Goal: Task Accomplishment & Management: Manage account settings

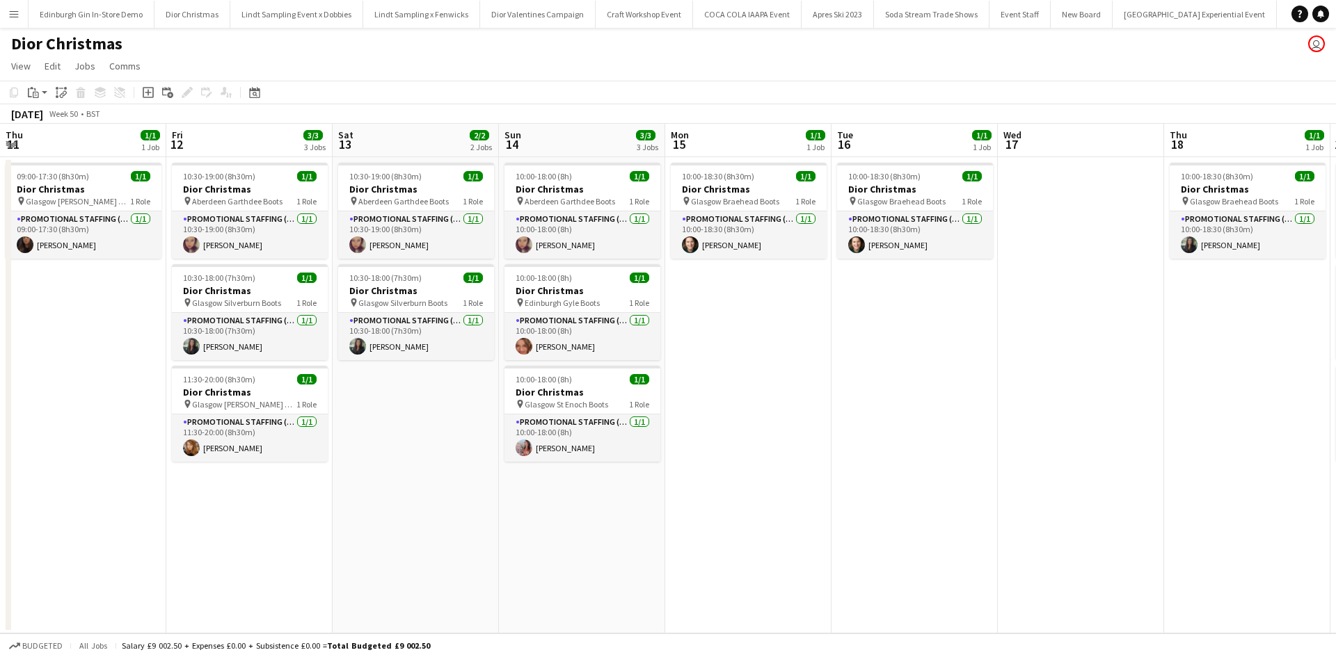
scroll to position [0, 391]
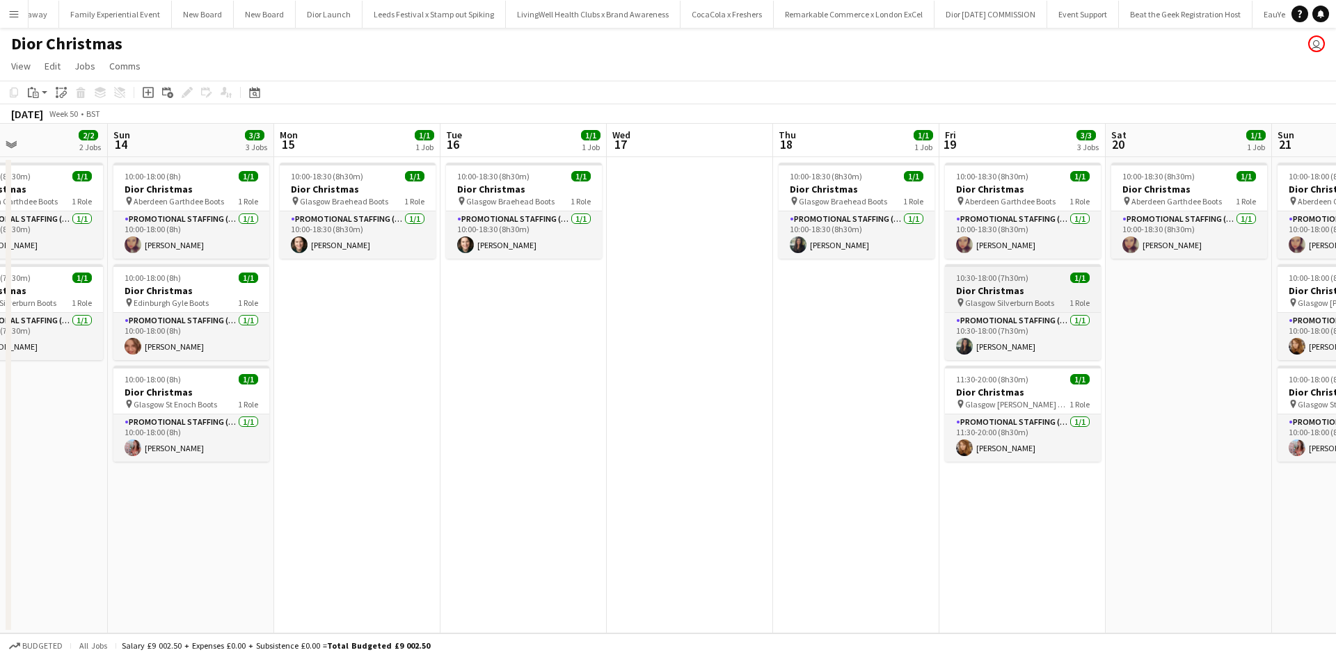
click at [1028, 287] on h3 "Dior Christmas" at bounding box center [1023, 291] width 156 height 13
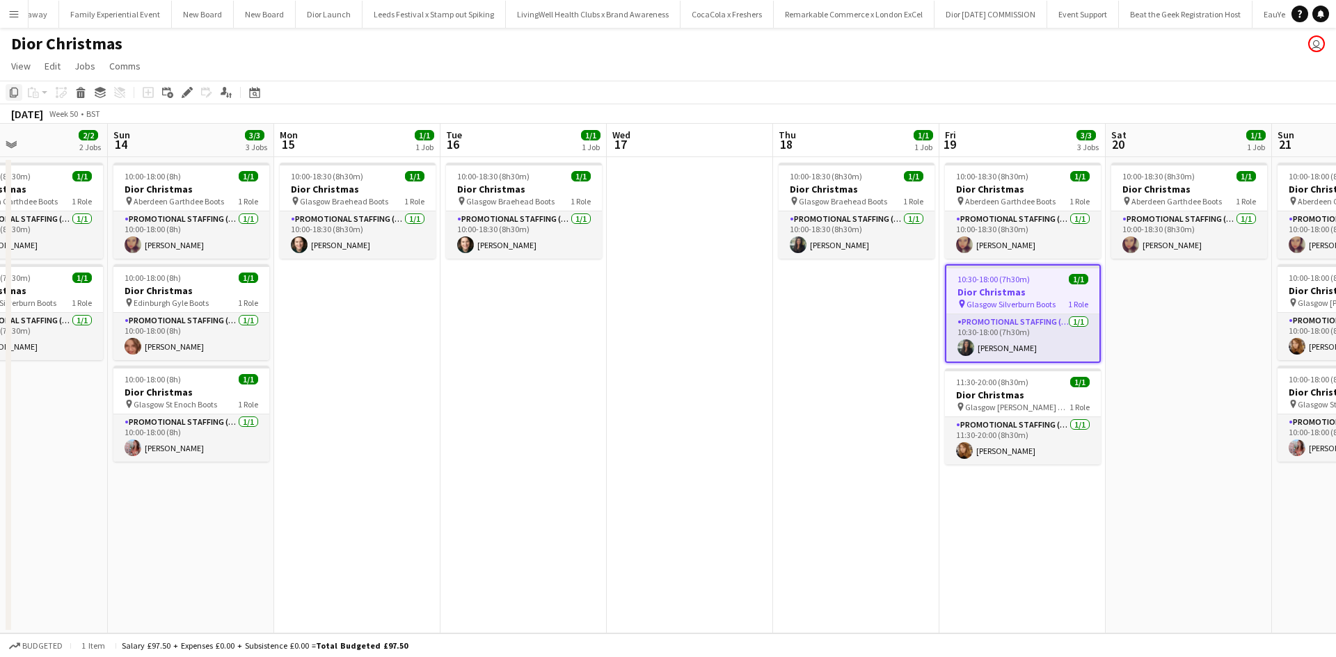
click at [10, 92] on icon at bounding box center [14, 93] width 8 height 10
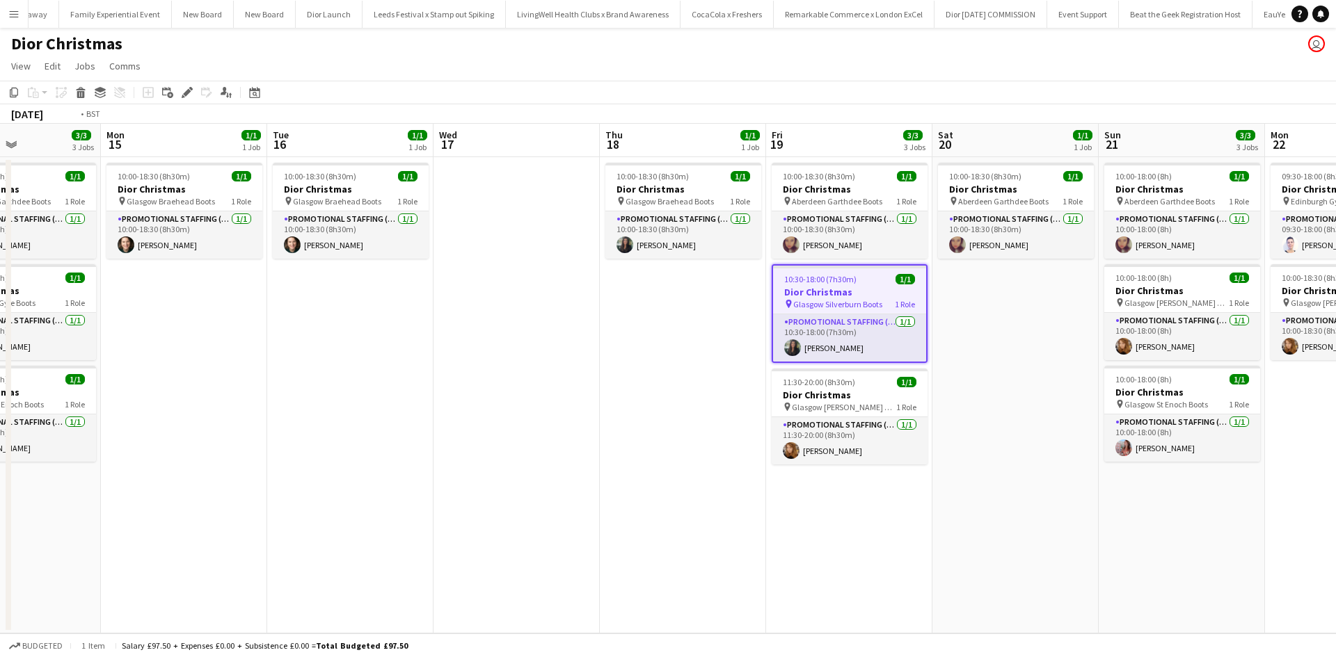
drag, startPoint x: 849, startPoint y: 533, endPoint x: 317, endPoint y: 478, distance: 535.7
click at [317, 478] on app-calendar-viewport "Thu 11 1/1 1 Job Fri 12 3/3 3 Jobs Sat 13 2/2 2 Jobs Sun 14 3/3 3 Jobs Mon 15 1…" at bounding box center [668, 379] width 1336 height 510
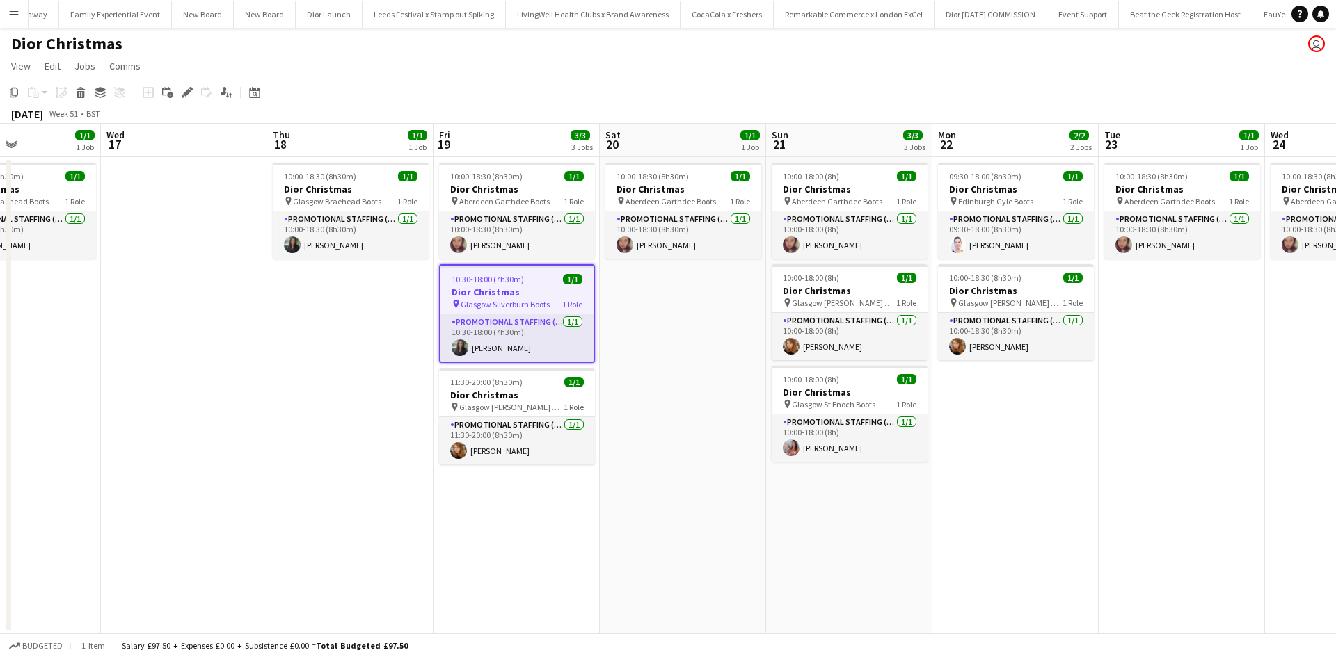
scroll to position [0, 591]
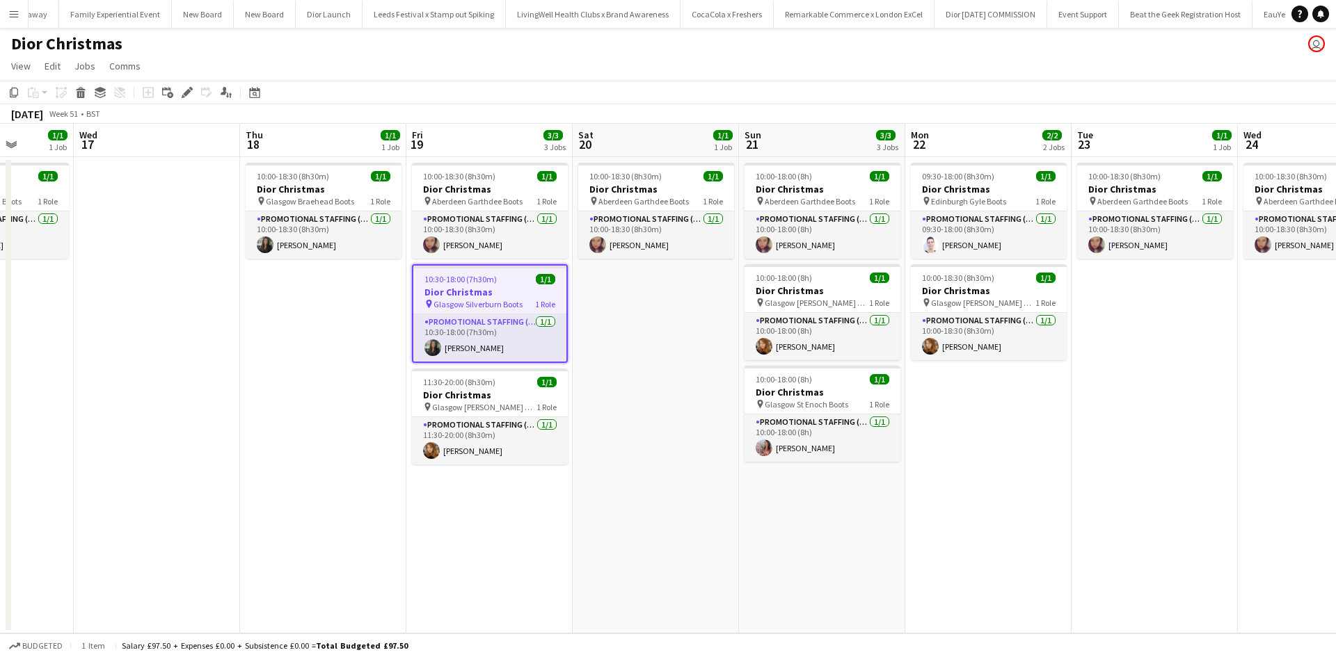
click at [813, 511] on app-date-cell "10:00-18:00 (8h) 1/1 Dior Christmas pin Aberdeen Garthdee Boots 1 Role Promotio…" at bounding box center [822, 395] width 166 height 477
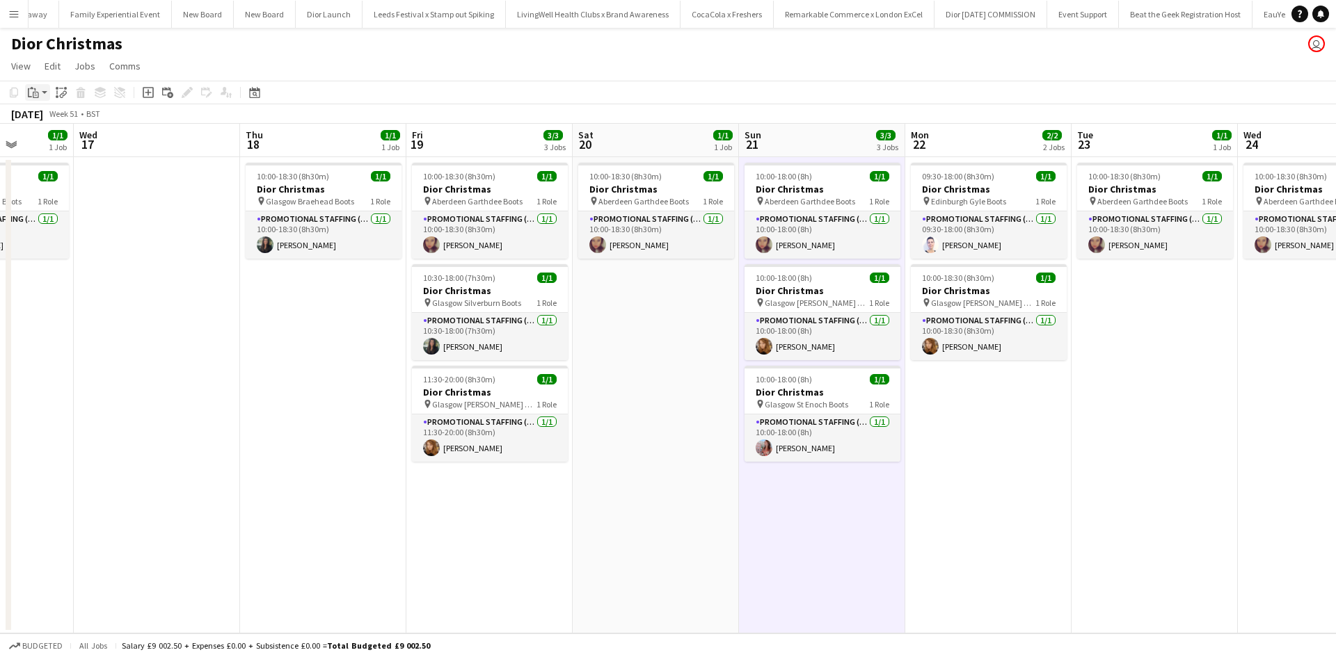
click at [33, 90] on icon "Paste" at bounding box center [33, 92] width 11 height 11
click at [59, 143] on link "Paste with crew Ctrl+Shift+V" at bounding box center [102, 142] width 131 height 13
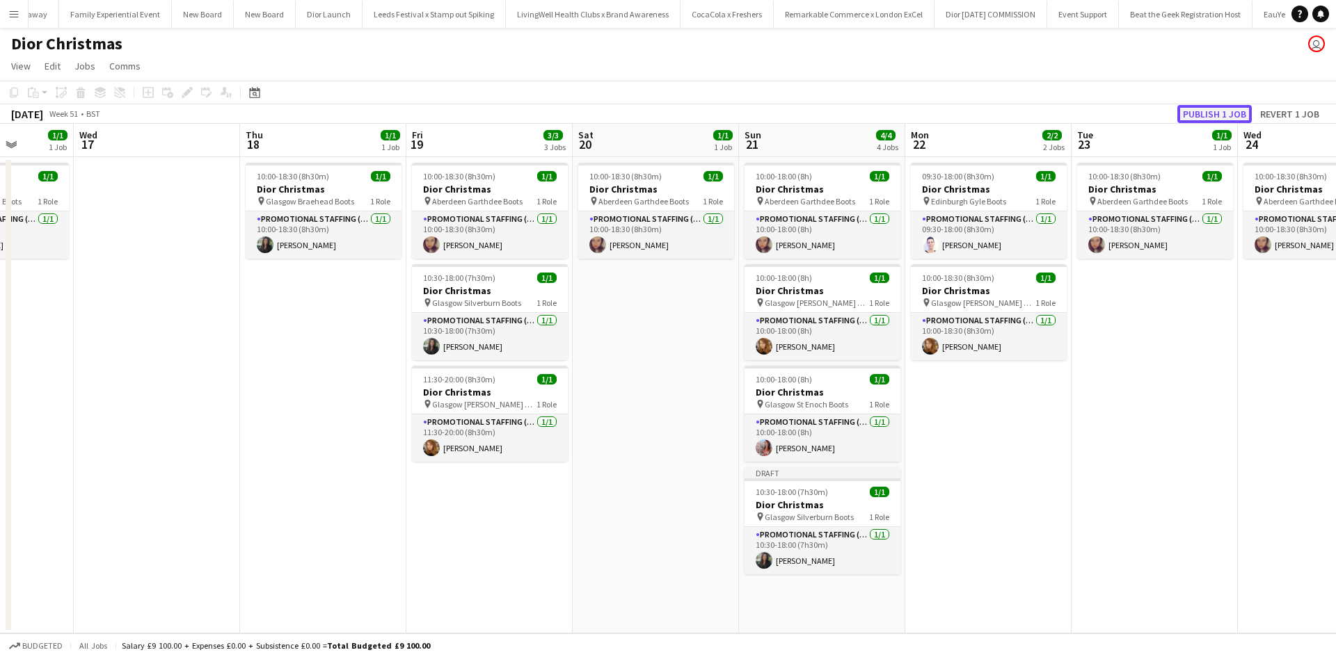
click at [1224, 111] on button "Publish 1 job" at bounding box center [1214, 114] width 74 height 18
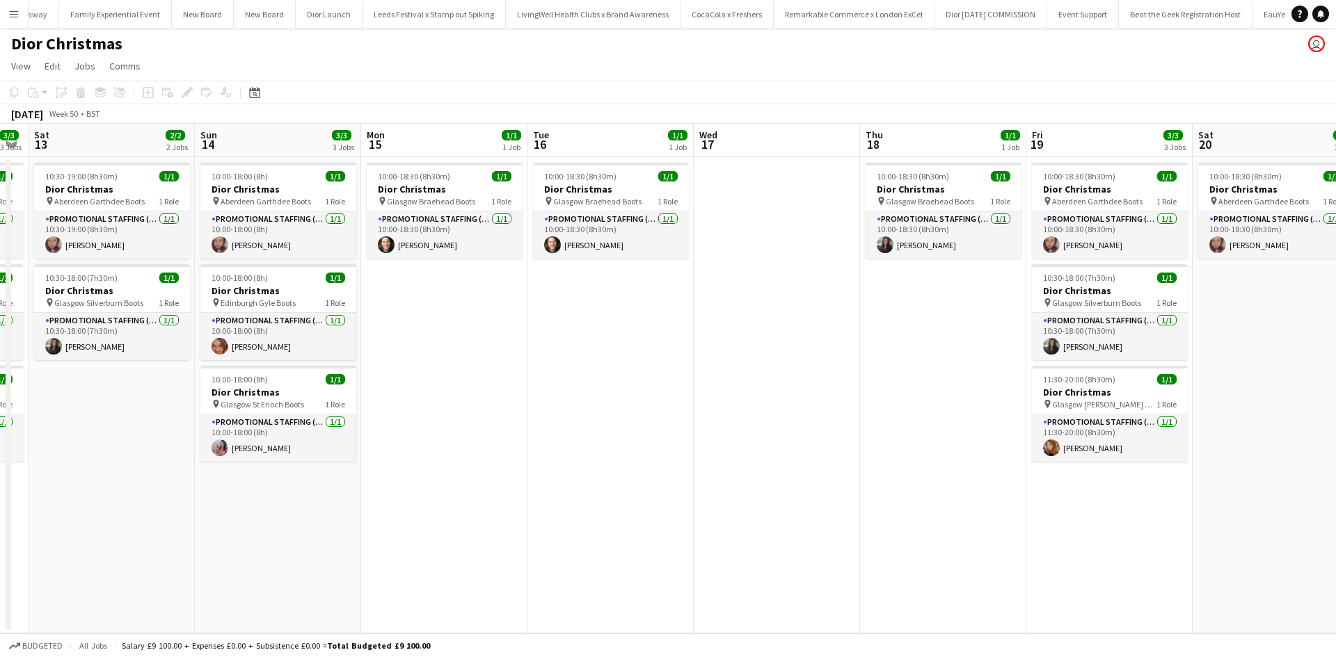
drag, startPoint x: 349, startPoint y: 440, endPoint x: 964, endPoint y: 408, distance: 616.5
click at [963, 408] on app-calendar-viewport "Thu 11 1/1 1 Job Fri 12 3/3 3 Jobs Sat 13 2/2 2 Jobs Sun 14 3/3 3 Jobs Mon 15 1…" at bounding box center [668, 379] width 1336 height 510
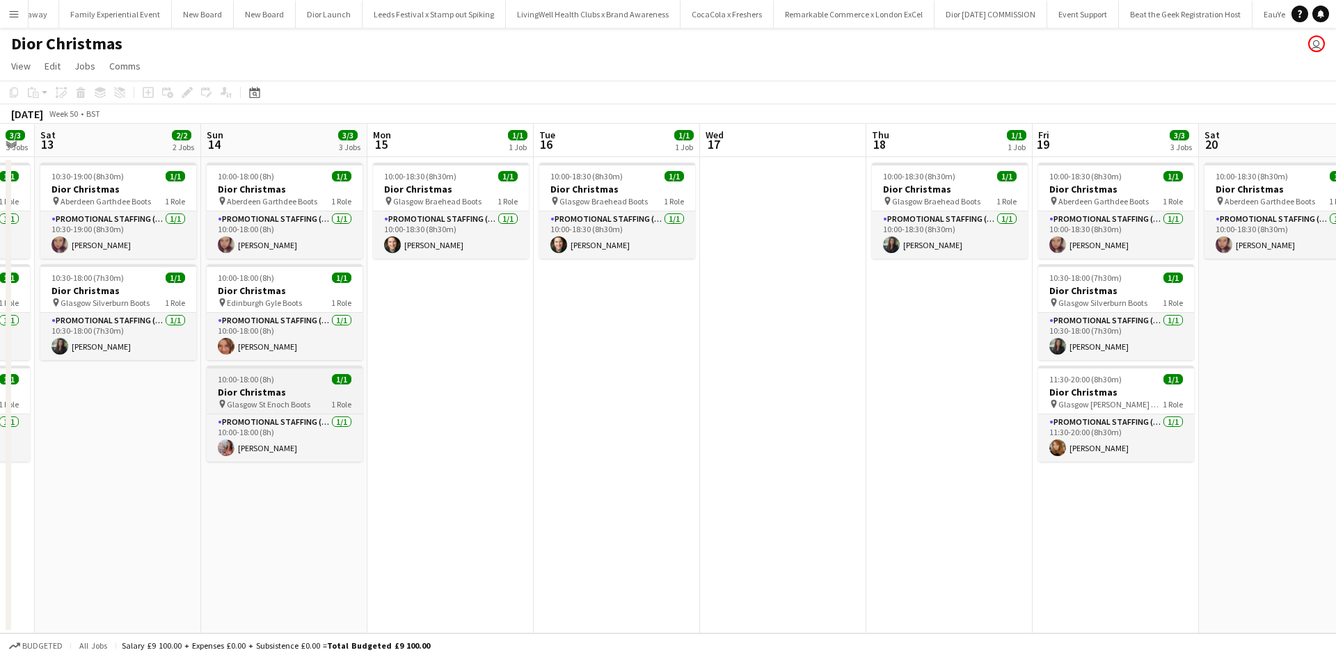
click at [305, 381] on div "10:00-18:00 (8h) 1/1" at bounding box center [285, 379] width 156 height 10
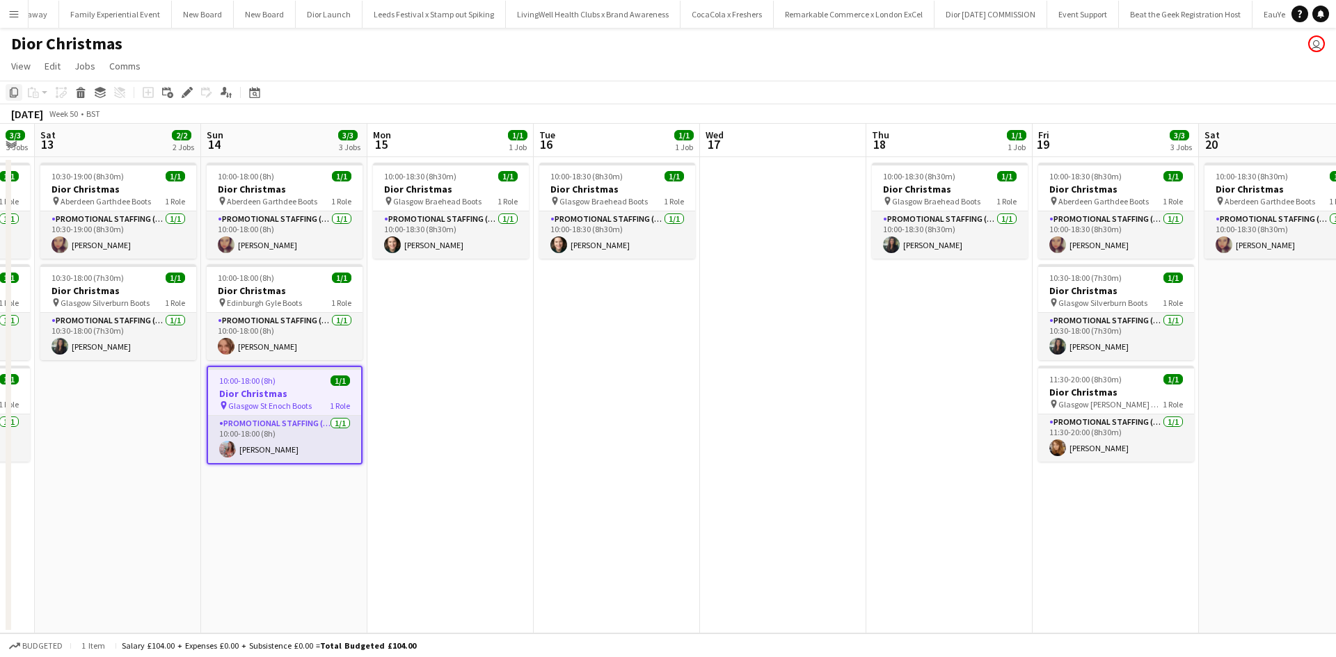
click at [13, 90] on icon "Copy" at bounding box center [13, 92] width 11 height 11
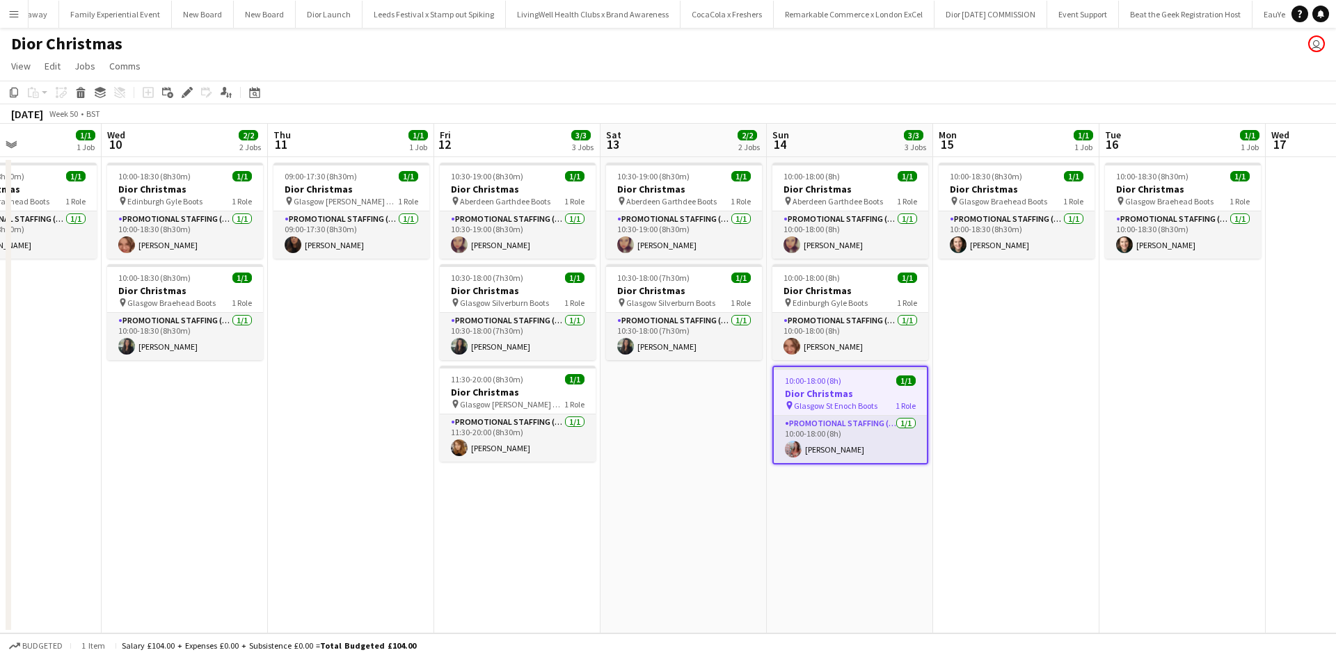
drag, startPoint x: 491, startPoint y: 383, endPoint x: 1100, endPoint y: 415, distance: 609.6
click at [1102, 411] on app-calendar-viewport "Sun 7 Mon 8 1/1 1 Job Tue 9 1/1 1 Job Wed 10 2/2 2 Jobs Thu 11 1/1 1 Job Fri 12…" at bounding box center [668, 379] width 1336 height 510
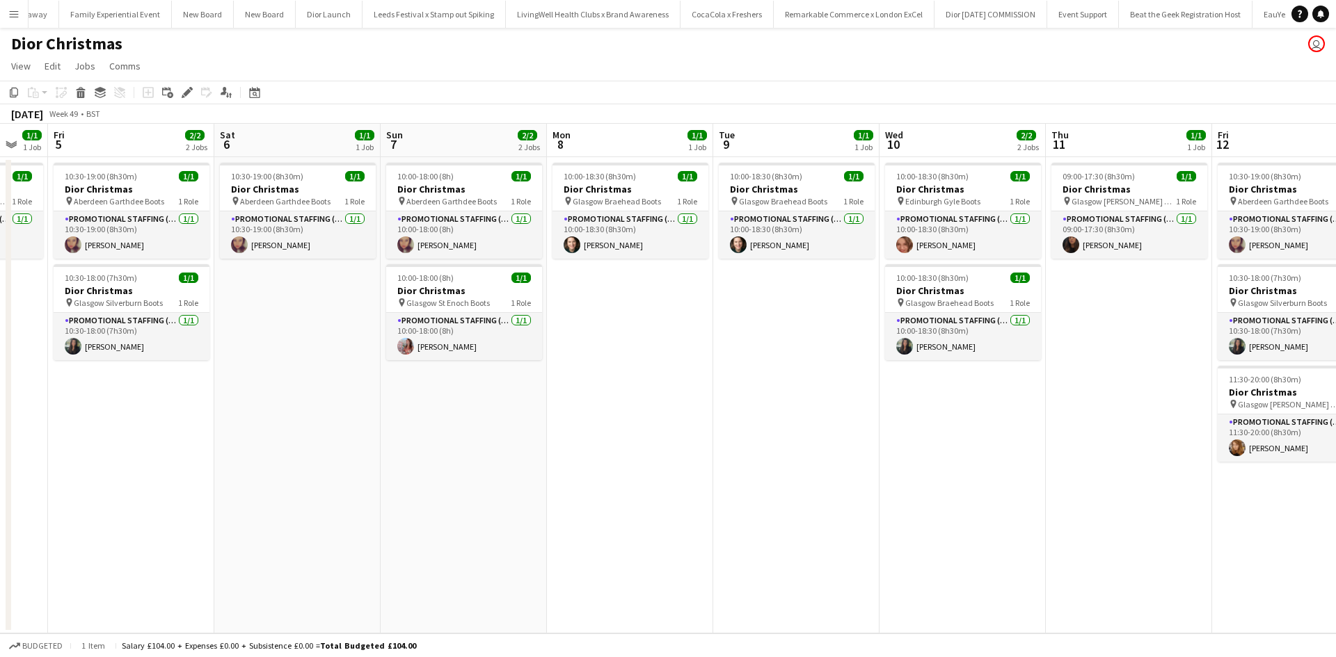
drag, startPoint x: 241, startPoint y: 478, endPoint x: 1002, endPoint y: 447, distance: 761.7
click at [1001, 447] on app-calendar-viewport "Wed 3 Thu 4 1/1 1 Job Fri 5 2/2 2 Jobs Sat 6 1/1 1 Job Sun 7 2/2 2 Jobs Mon 8 1…" at bounding box center [668, 379] width 1336 height 510
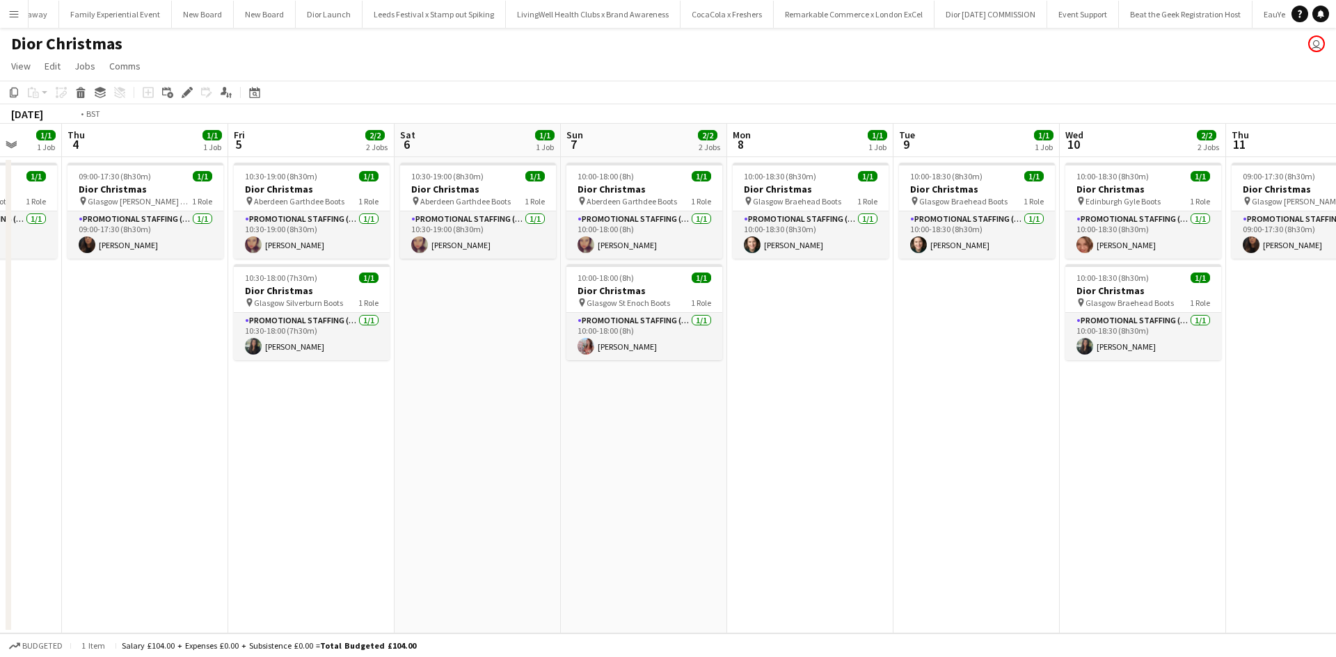
drag, startPoint x: 395, startPoint y: 511, endPoint x: 1059, endPoint y: 456, distance: 666.0
click at [1049, 456] on app-calendar-viewport "Mon 1 Tue 2 1/1 1 Job Wed 3 1/1 1 Job Thu 4 1/1 1 Job Fri 5 2/2 2 Jobs Sat 6 1/…" at bounding box center [668, 379] width 1336 height 510
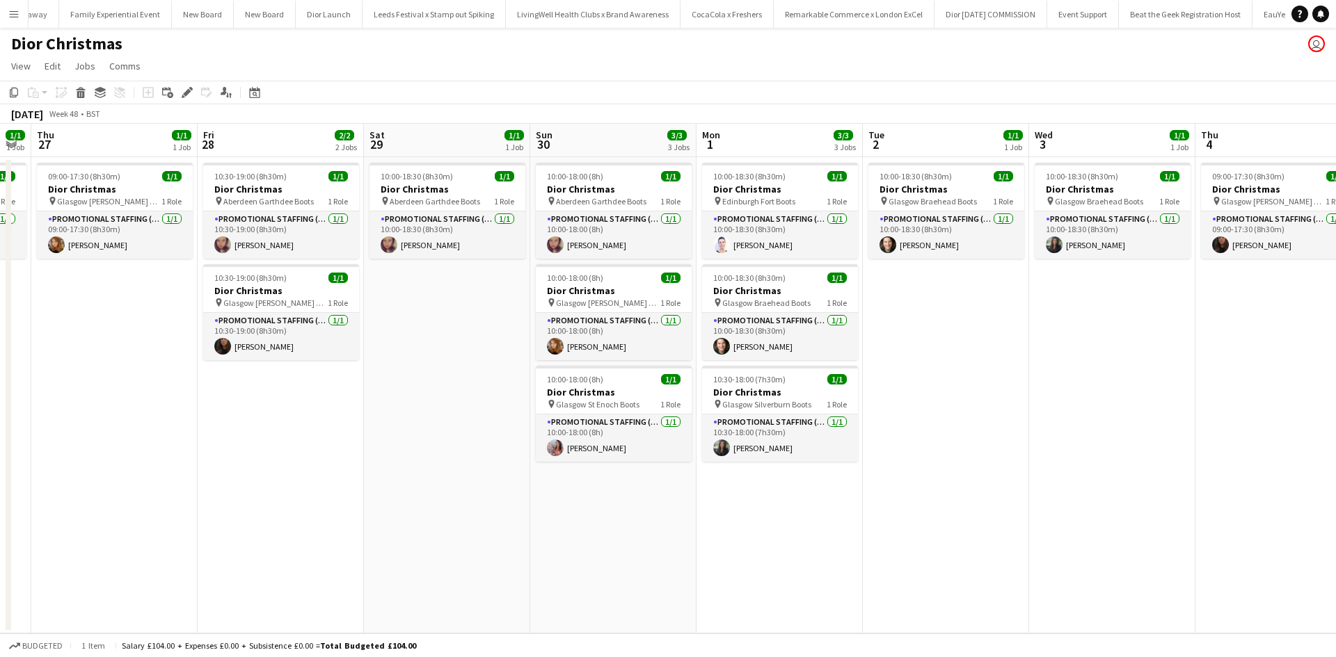
drag, startPoint x: 372, startPoint y: 541, endPoint x: 616, endPoint y: 541, distance: 243.5
click at [892, 458] on app-calendar-viewport "Tue 25 Wed 26 1/1 1 Job Thu 27 1/1 1 Job Fri 28 2/2 2 Jobs Sat 29 1/1 1 Job Sun…" at bounding box center [668, 379] width 1336 height 510
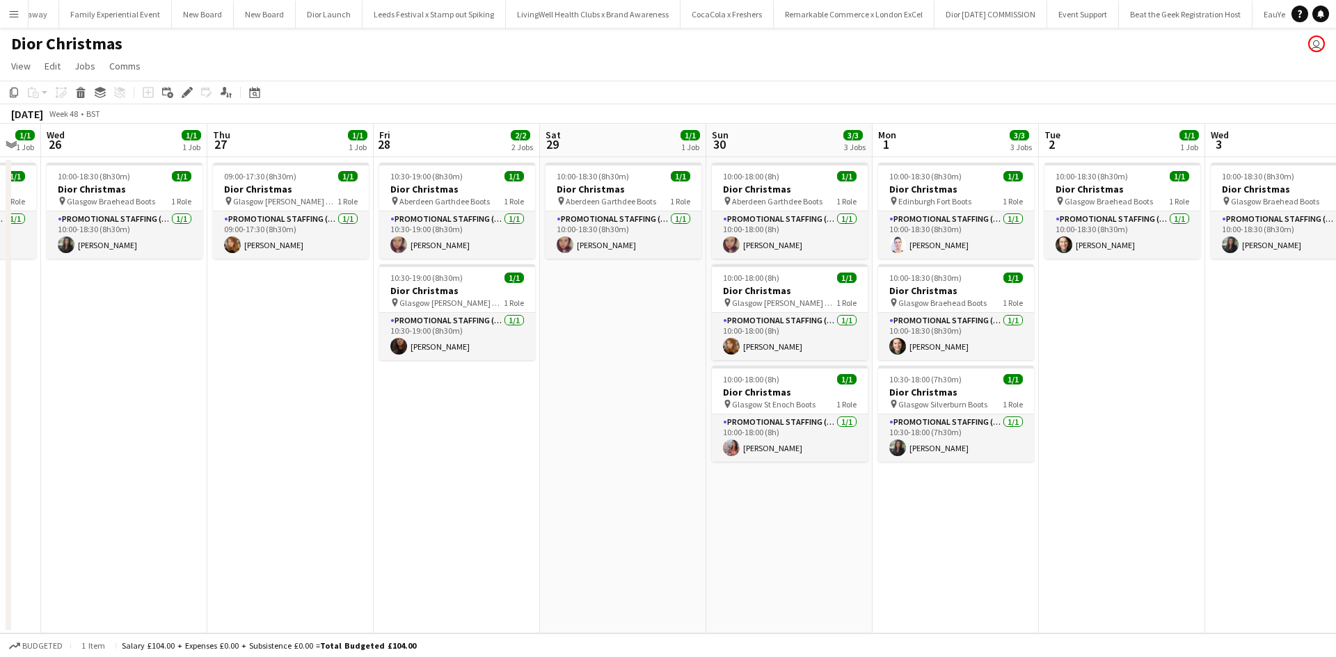
scroll to position [0, 353]
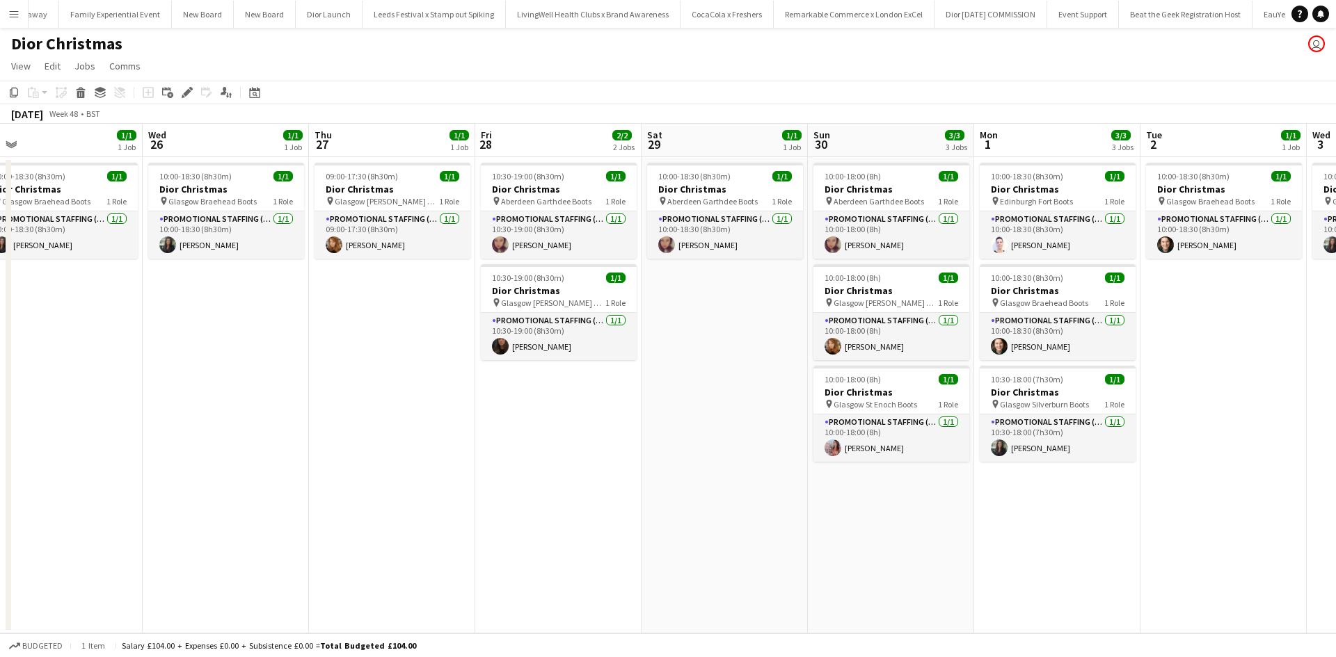
drag, startPoint x: 205, startPoint y: 545, endPoint x: 763, endPoint y: 488, distance: 561.5
click at [762, 488] on app-calendar-viewport "Sun 23 Mon 24 Tue 25 1/1 1 Job Wed 26 1/1 1 Job Thu 27 1/1 1 Job Fri 28 2/2 2 J…" at bounding box center [668, 379] width 1336 height 510
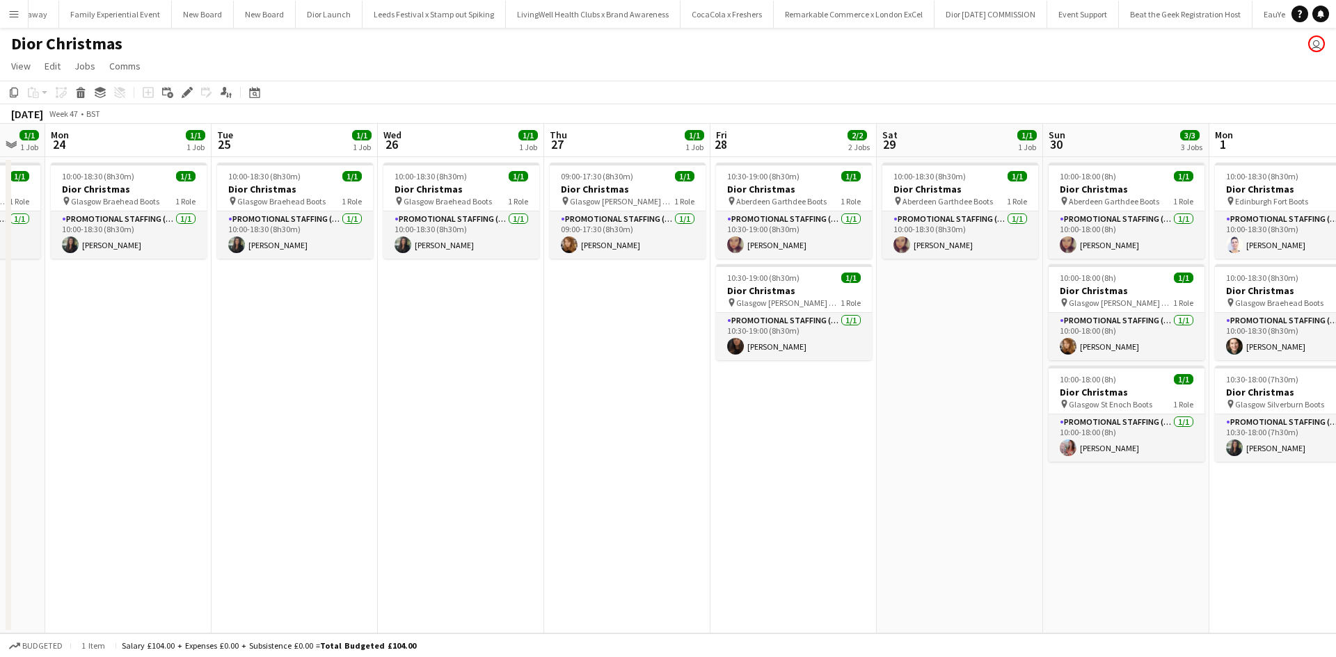
drag, startPoint x: 279, startPoint y: 513, endPoint x: 713, endPoint y: 484, distance: 435.1
click at [712, 484] on app-calendar-viewport "Sat 22 Sun 23 1/1 1 Job Mon 24 1/1 1 Job Tue 25 1/1 1 Job Wed 26 1/1 1 Job Thu …" at bounding box center [668, 379] width 1336 height 510
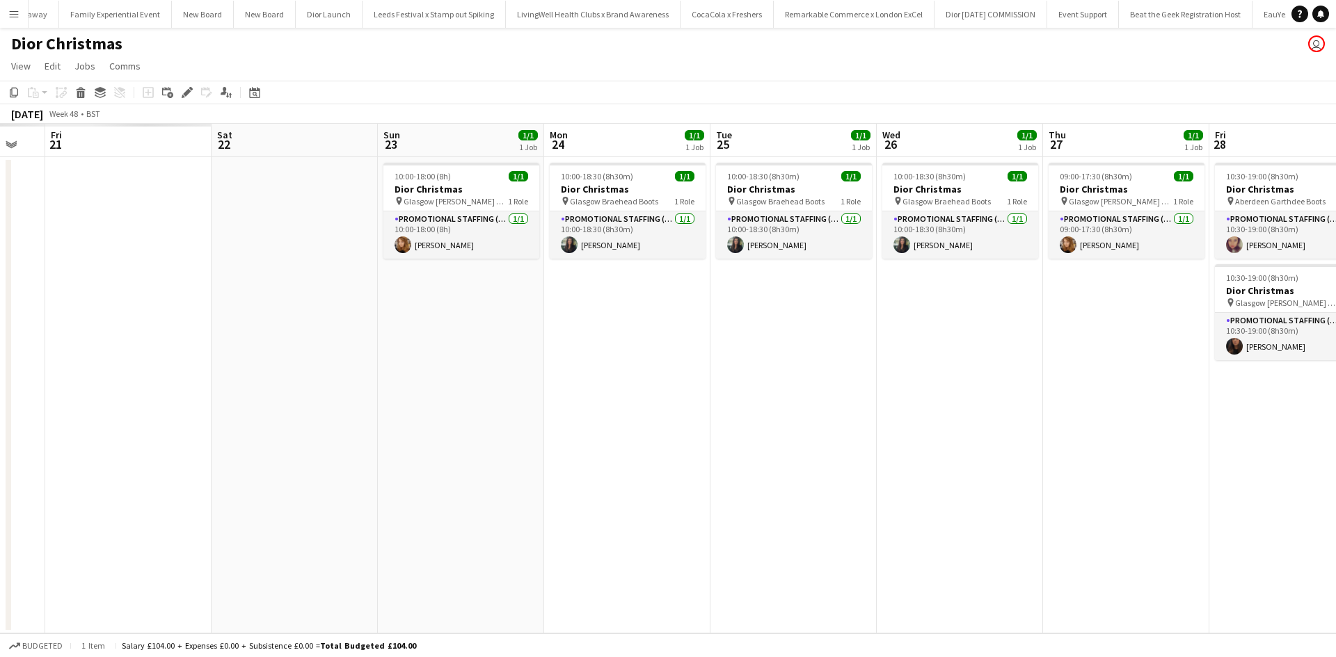
scroll to position [0, 419]
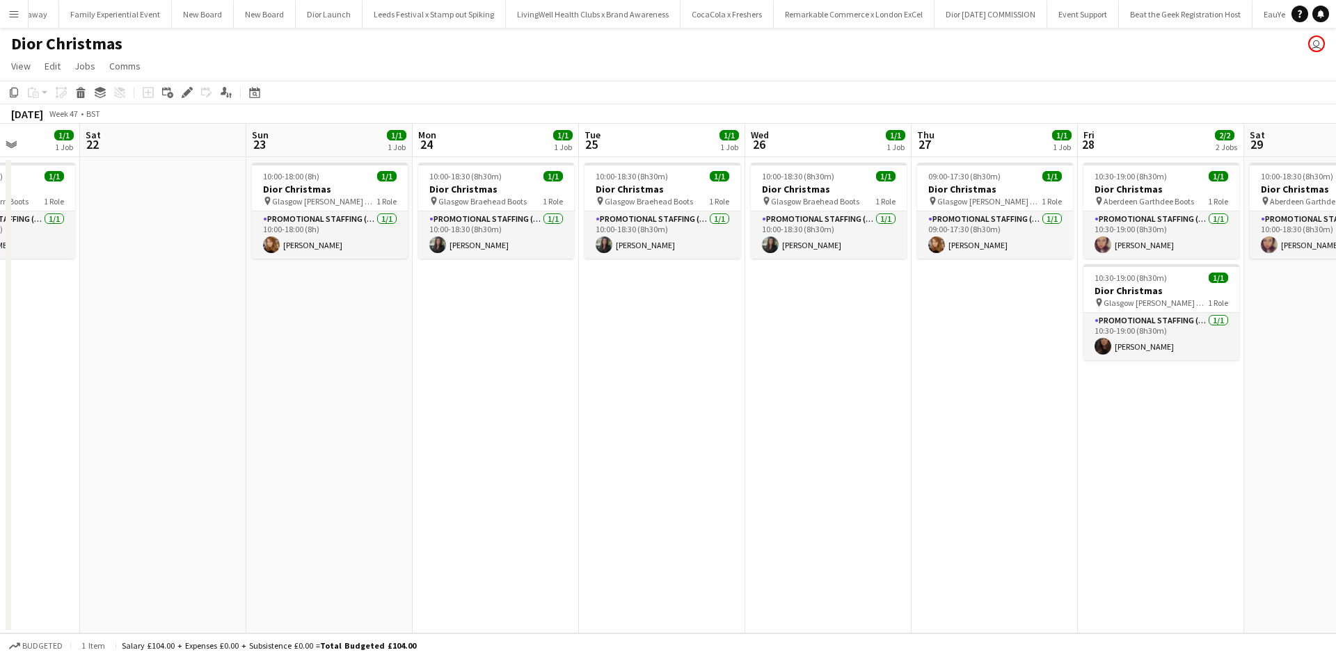
click at [463, 304] on app-date-cell "10:00-18:30 (8h30m) 1/1 Dior Christmas pin Glasgow Braehead Boots 1 Role Promot…" at bounding box center [496, 395] width 166 height 477
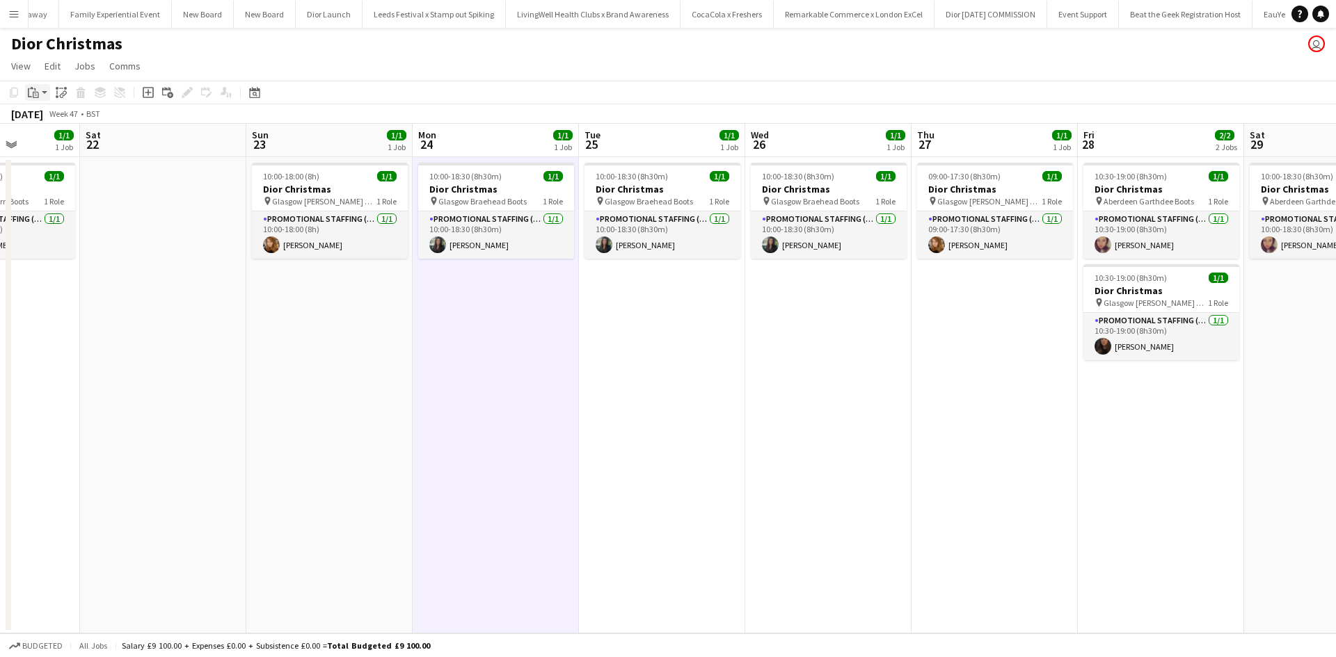
click at [33, 90] on icon "Paste" at bounding box center [33, 92] width 11 height 11
click at [51, 120] on link "Paste Ctrl+V" at bounding box center [102, 119] width 131 height 13
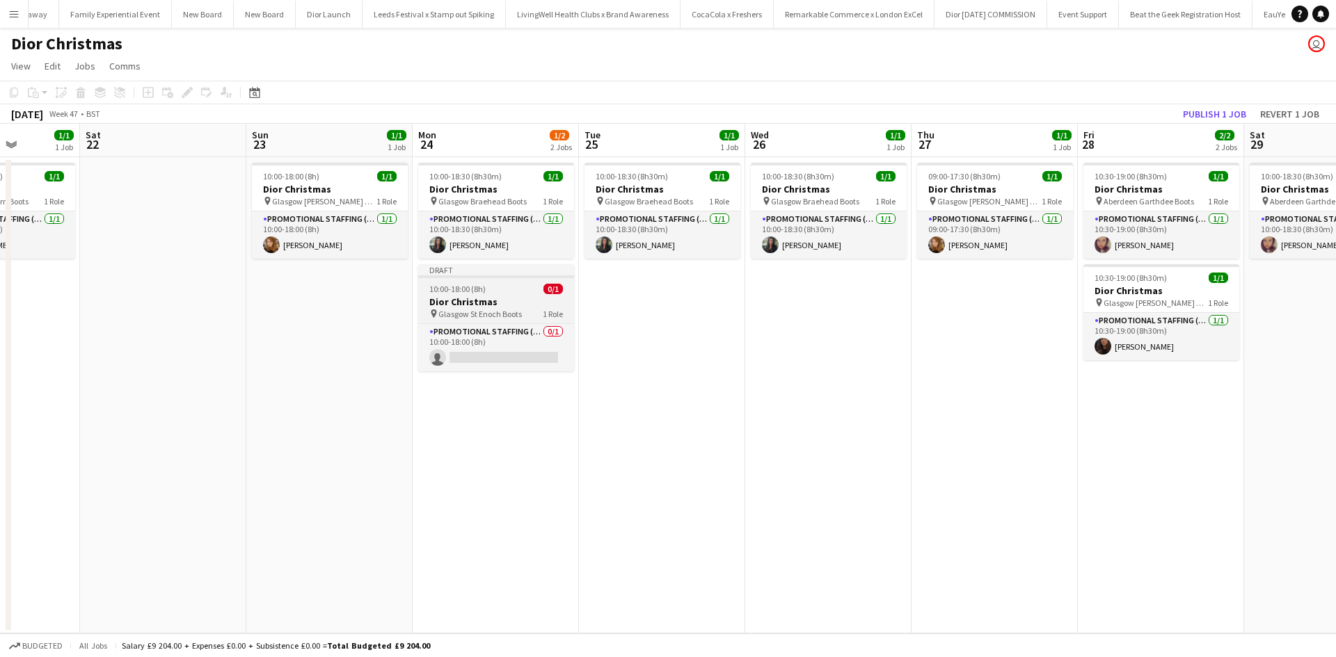
click at [498, 303] on h3 "Dior Christmas" at bounding box center [496, 302] width 156 height 13
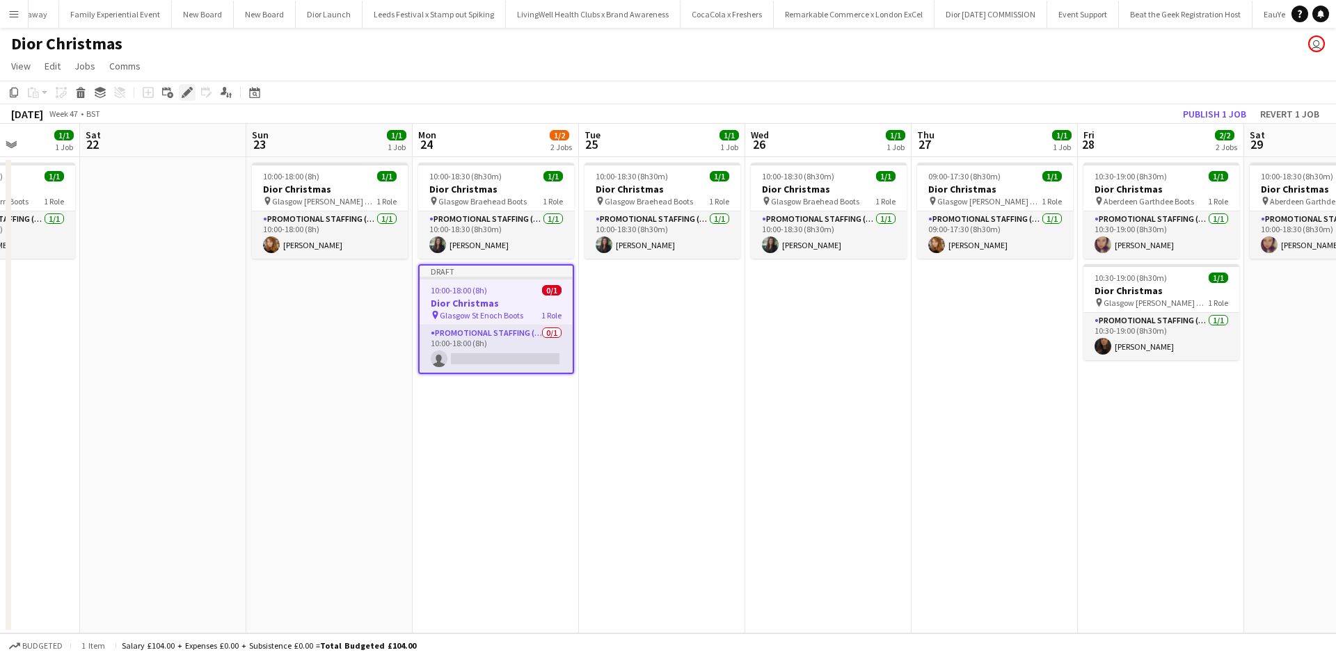
click at [183, 88] on icon "Edit" at bounding box center [187, 92] width 11 height 11
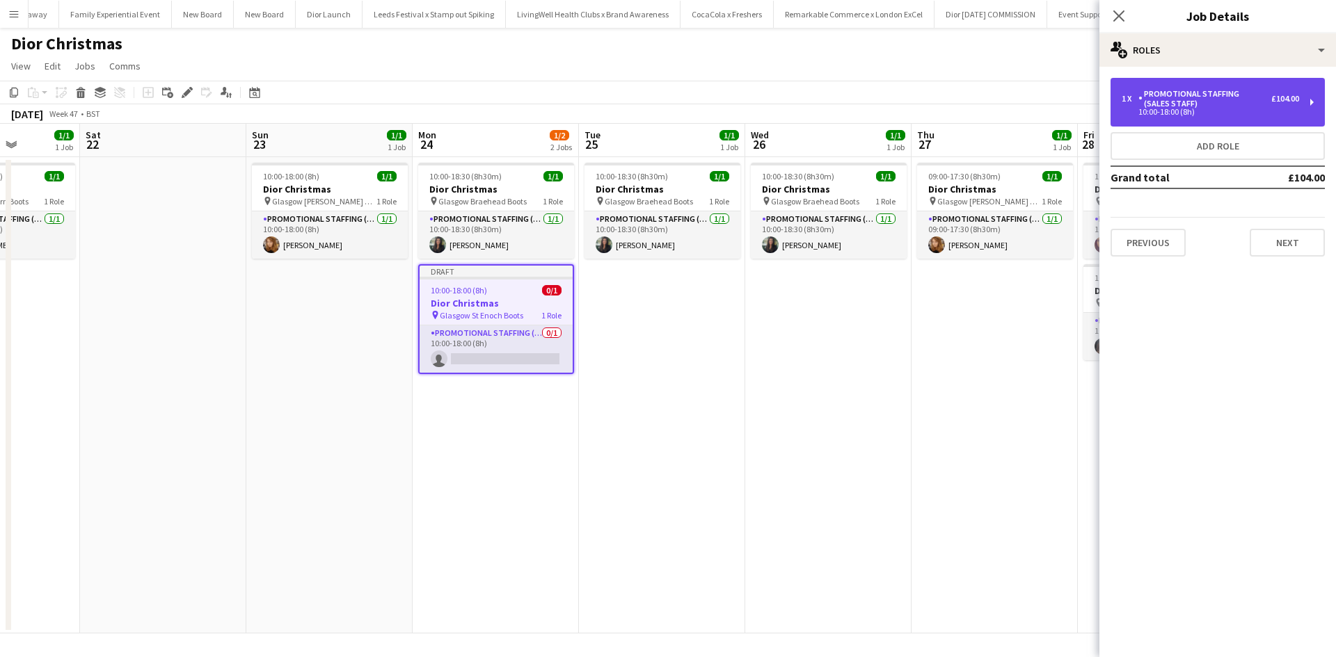
click at [1184, 106] on div "Promotional Staffing (Sales Staff)" at bounding box center [1204, 98] width 133 height 19
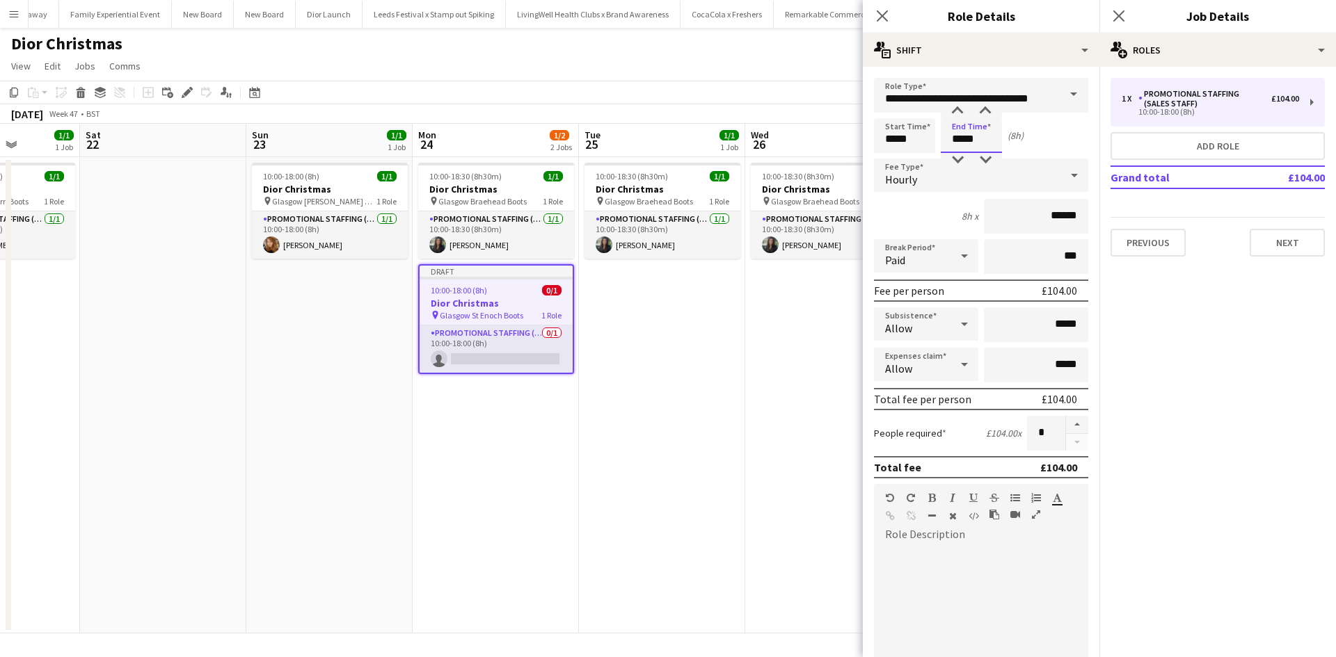
drag, startPoint x: 984, startPoint y: 140, endPoint x: 966, endPoint y: 135, distance: 19.4
click at [966, 135] on input "*****" at bounding box center [971, 135] width 61 height 35
type input "*****"
click at [817, 341] on app-date-cell "10:00-18:30 (8h30m) 1/1 Dior Christmas pin Glasgow Braehead Boots 1 Role Promot…" at bounding box center [828, 395] width 166 height 477
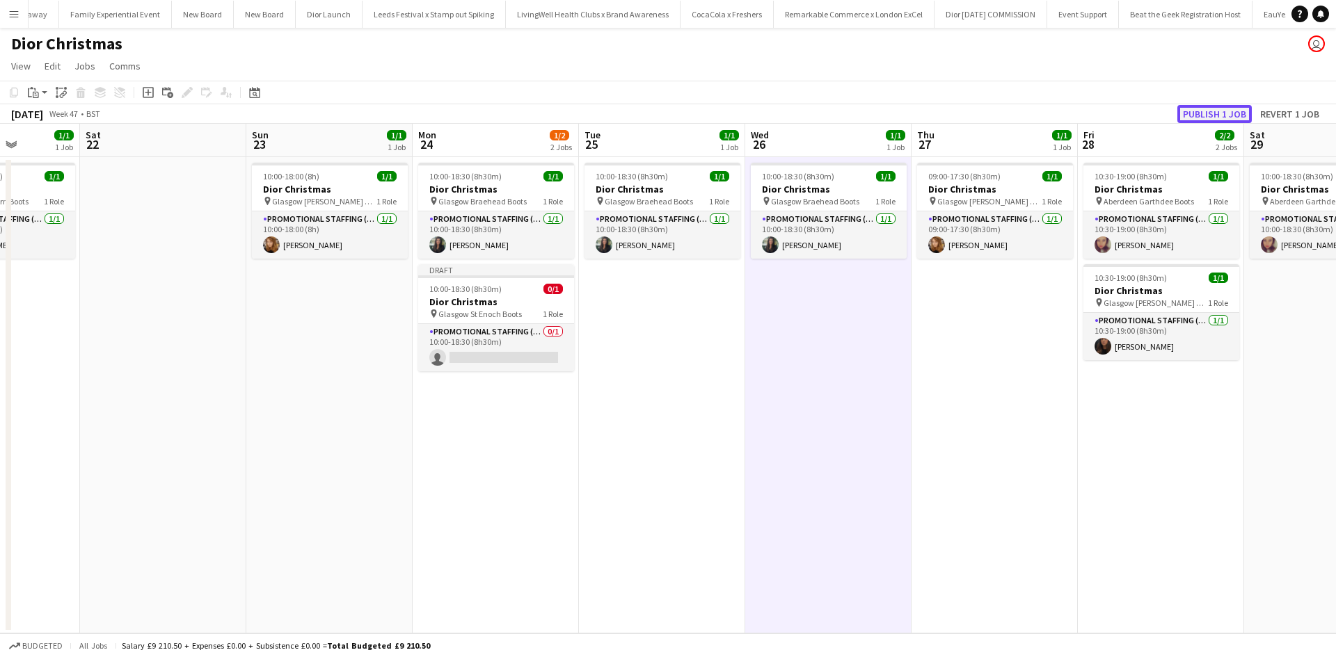
click at [1202, 115] on button "Publish 1 job" at bounding box center [1214, 114] width 74 height 18
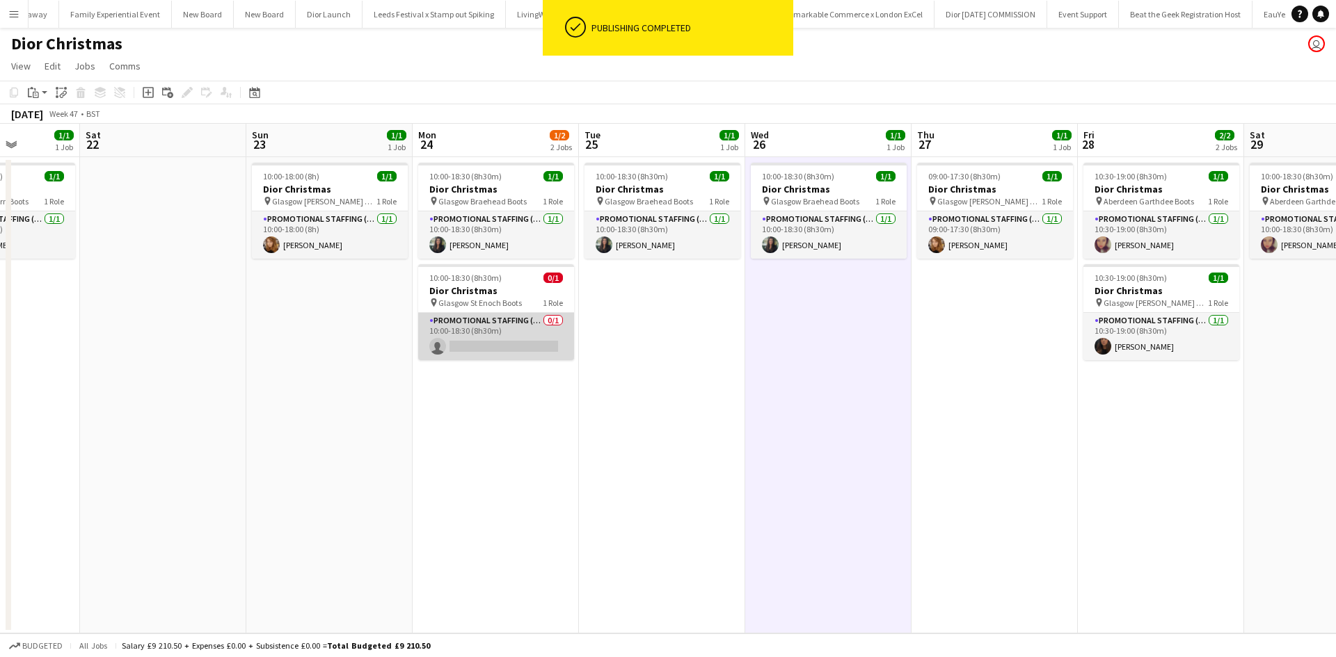
click at [484, 346] on app-card-role "Promotional Staffing (Sales Staff) 0/1 10:00-18:30 (8h30m) single-neutral-actio…" at bounding box center [496, 336] width 156 height 47
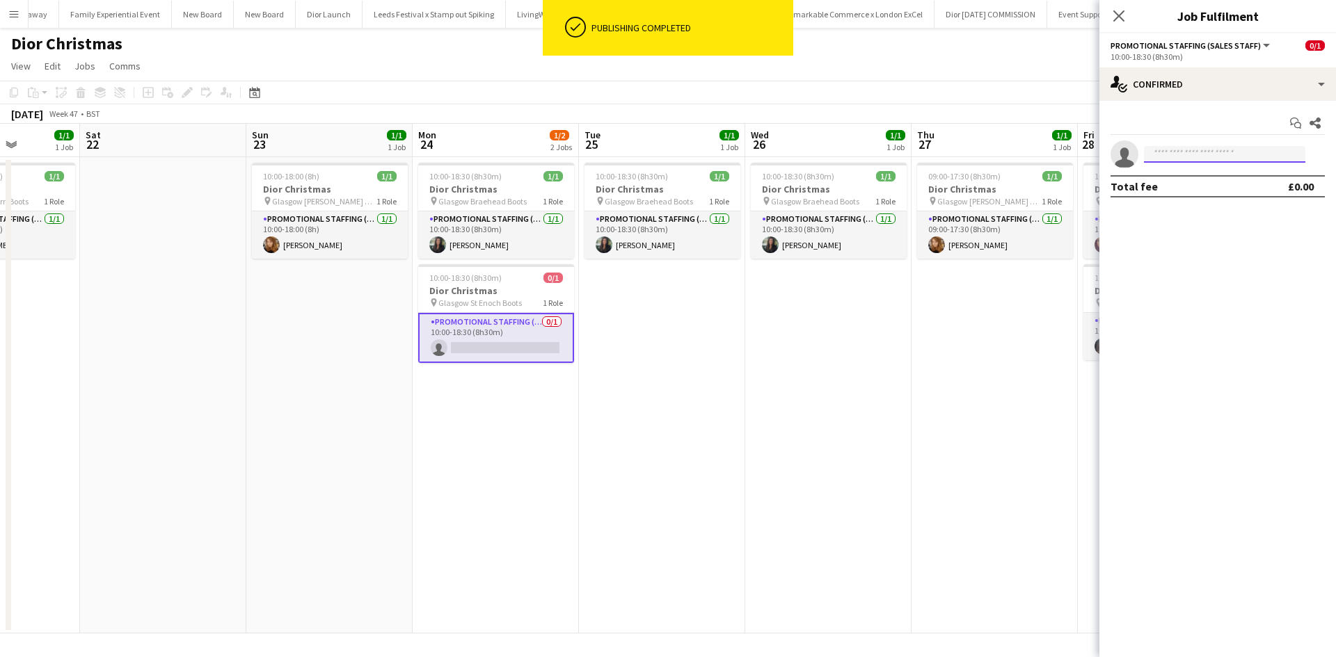
click at [1209, 161] on input at bounding box center [1224, 154] width 161 height 17
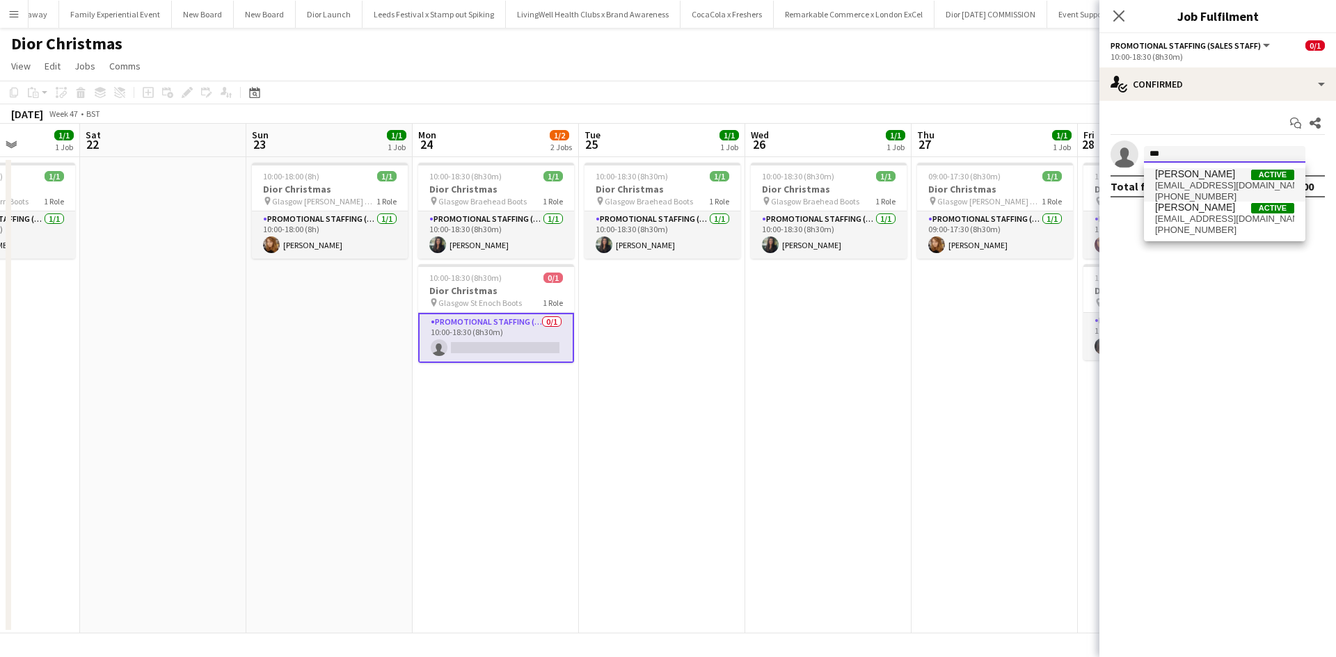
type input "***"
click at [1206, 182] on span "alyssamariexo890@gmail.com" at bounding box center [1224, 185] width 139 height 11
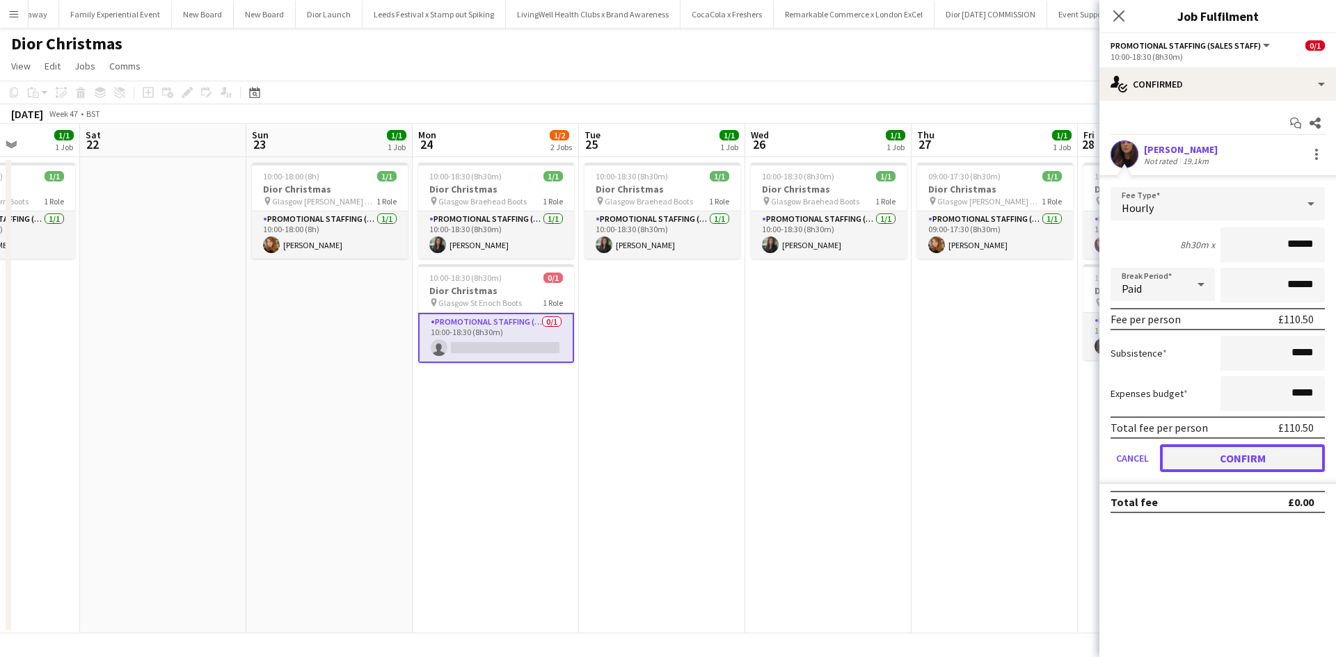
click at [1261, 456] on button "Confirm" at bounding box center [1242, 459] width 165 height 28
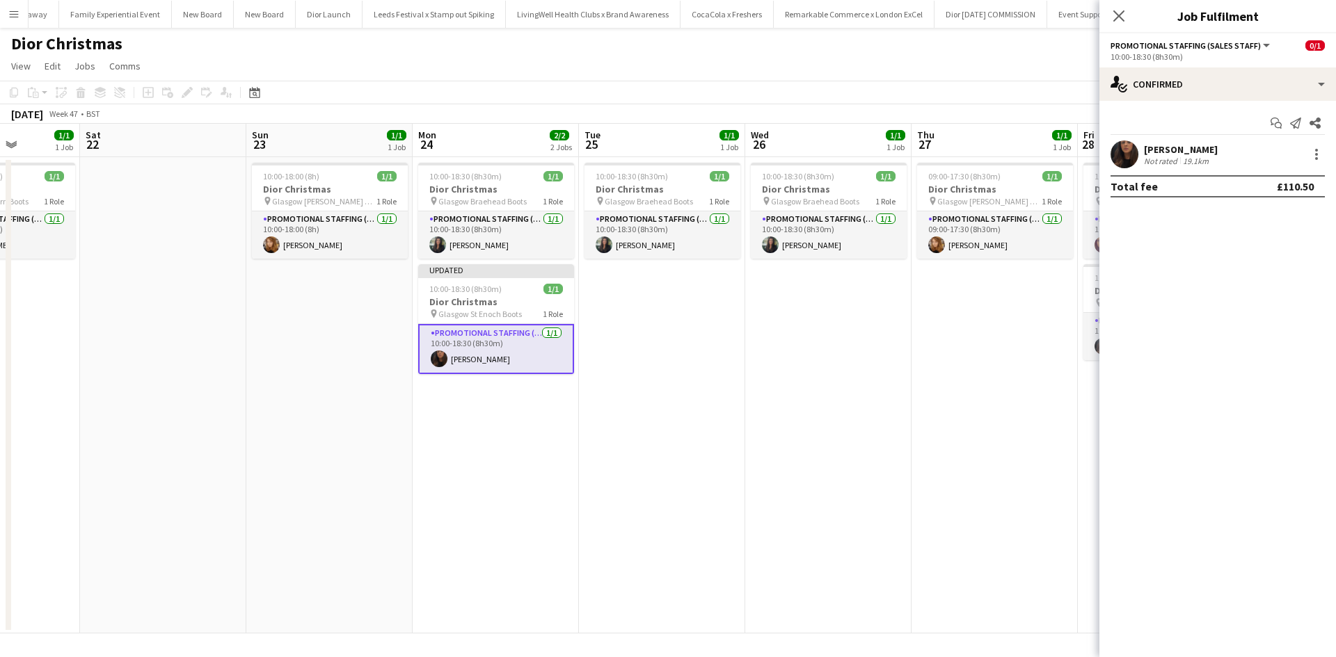
click at [1017, 387] on app-date-cell "09:00-17:30 (8h30m) 1/1 Dior Christmas pin Glasgow Buchanan Galleries Boots 1 R…" at bounding box center [994, 395] width 166 height 477
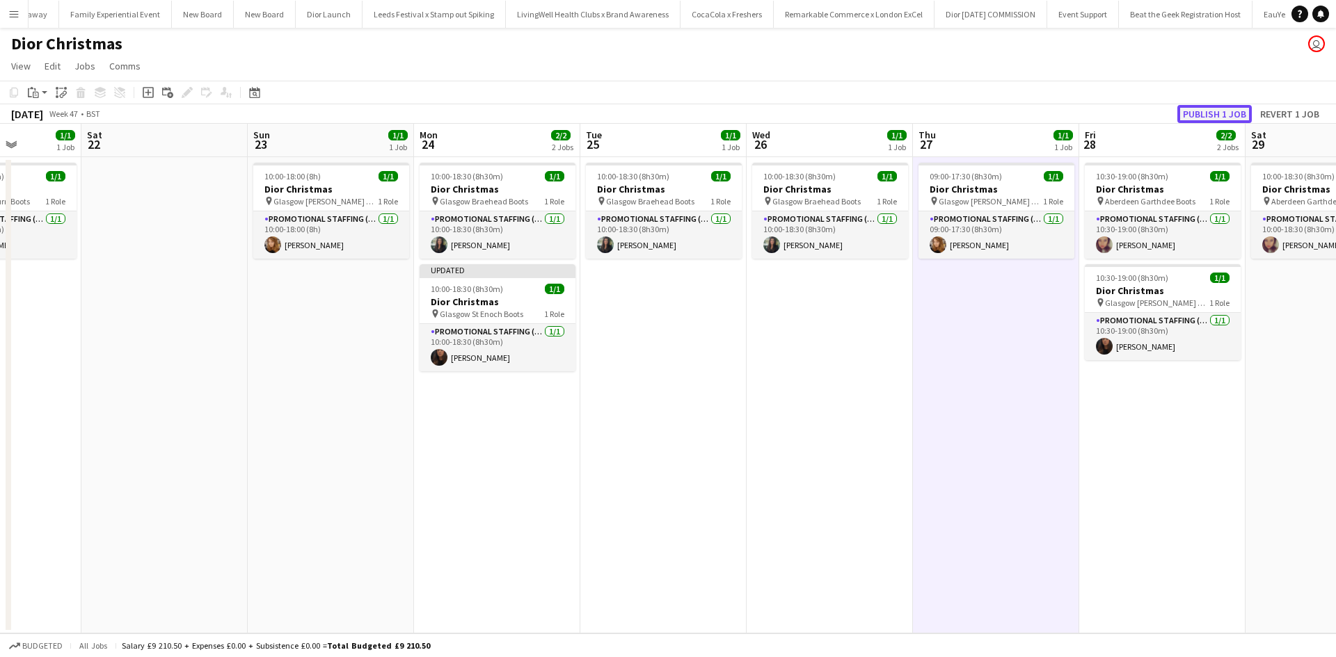
click at [1212, 109] on button "Publish 1 job" at bounding box center [1214, 114] width 74 height 18
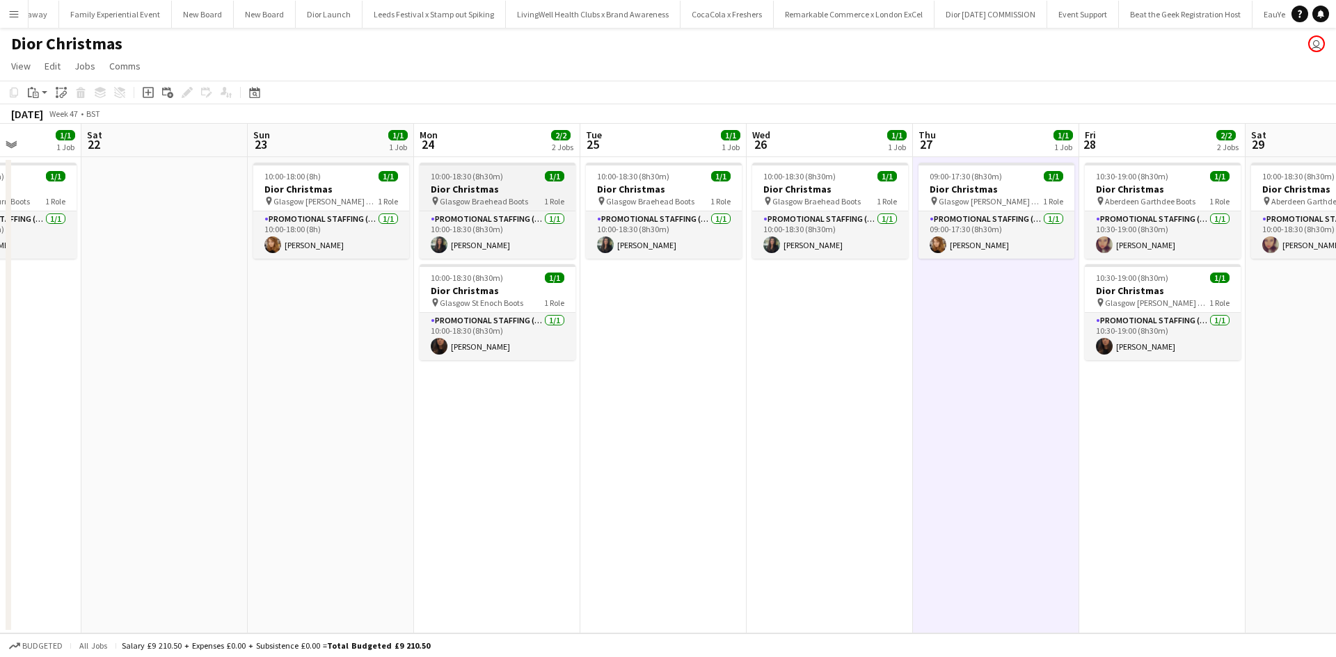
click at [513, 184] on h3 "Dior Christmas" at bounding box center [498, 189] width 156 height 13
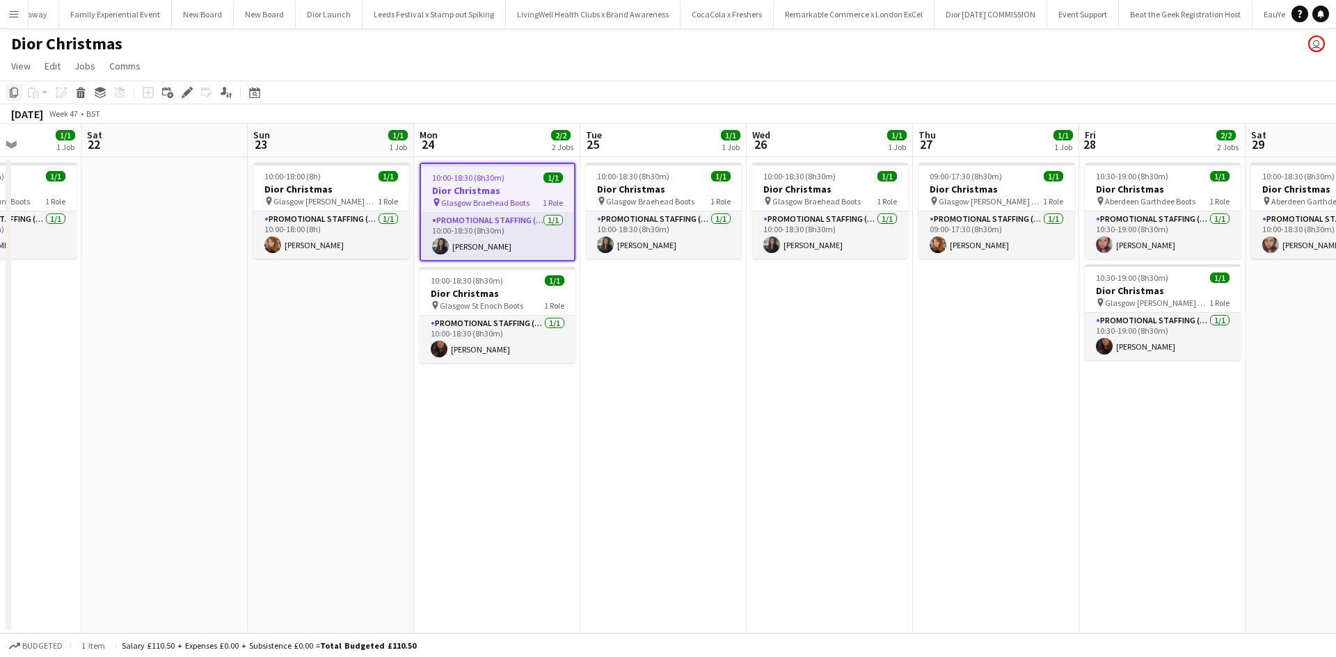
click at [10, 95] on icon at bounding box center [14, 93] width 8 height 10
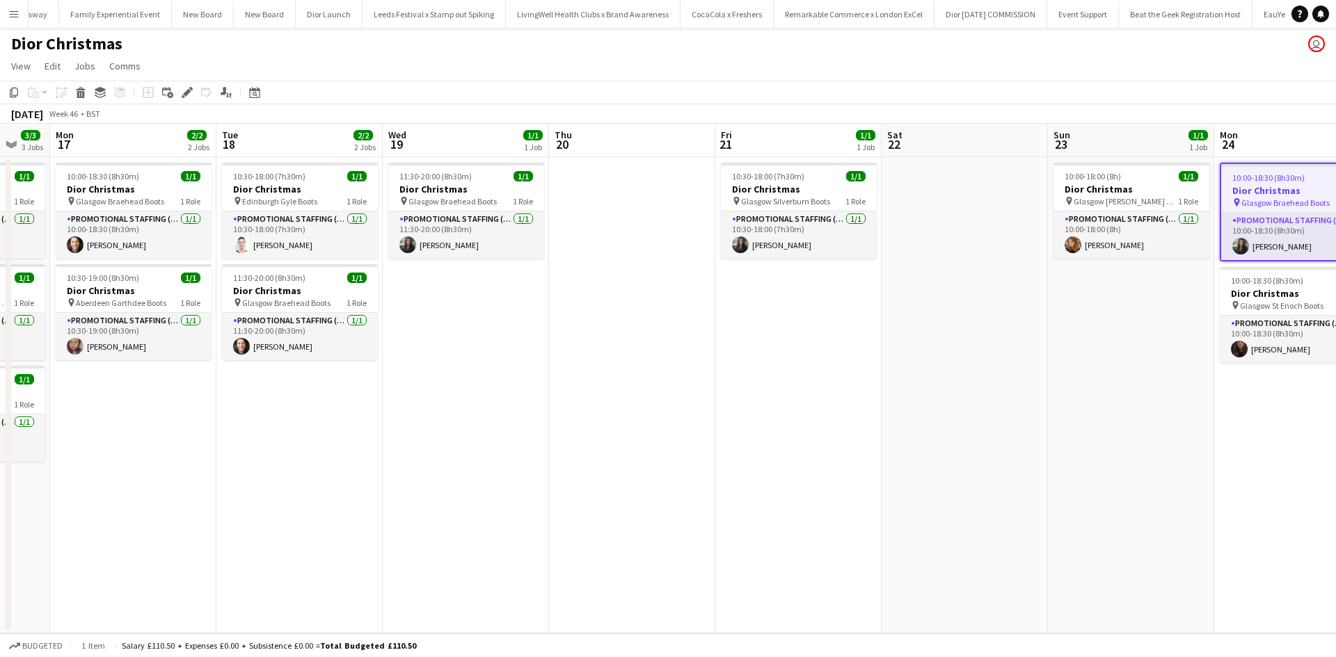
drag, startPoint x: 58, startPoint y: 362, endPoint x: 863, endPoint y: 434, distance: 808.9
click at [862, 434] on app-calendar-viewport "Sat 15 Sun 16 3/3 3 Jobs Mon 17 2/2 2 Jobs Tue 18 2/2 2 Jobs Wed 19 1/1 1 Job T…" at bounding box center [668, 379] width 1336 height 510
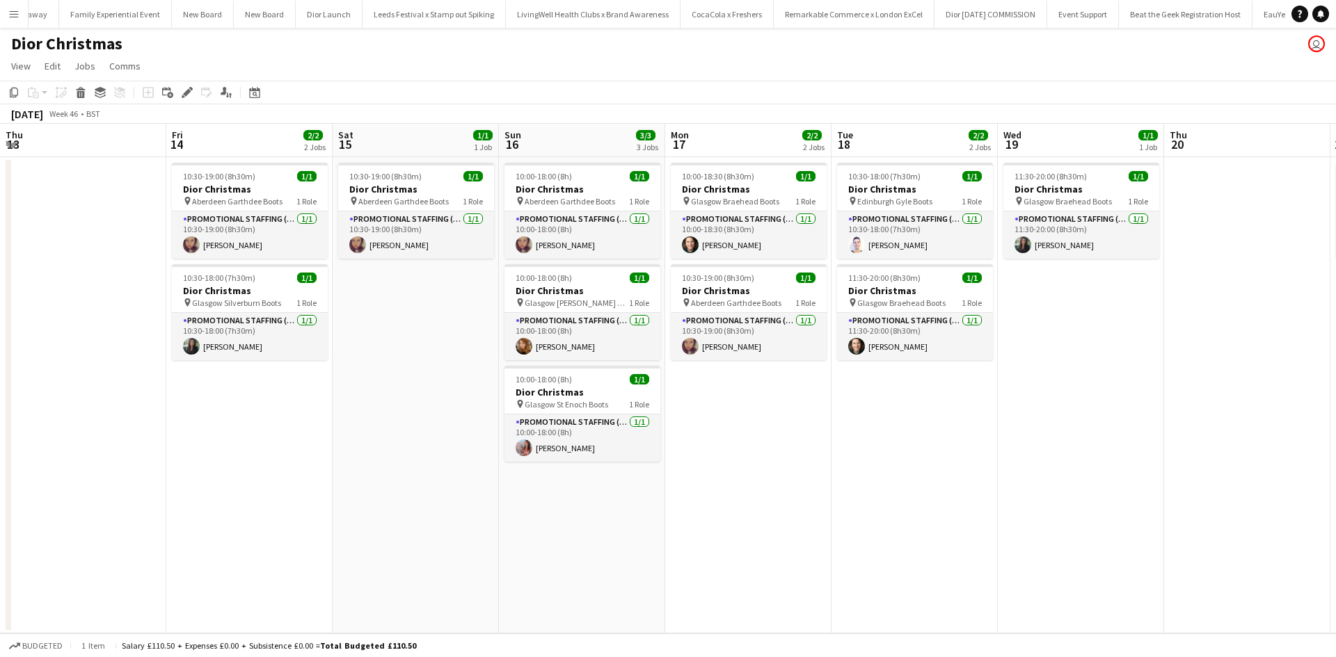
drag, startPoint x: 303, startPoint y: 436, endPoint x: 914, endPoint y: 445, distance: 610.9
click at [914, 445] on app-calendar-viewport "Tue 11 Wed 12 Thu 13 Fri 14 2/2 2 Jobs Sat 15 1/1 1 Job Sun 16 3/3 3 Jobs Mon 1…" at bounding box center [668, 379] width 1336 height 510
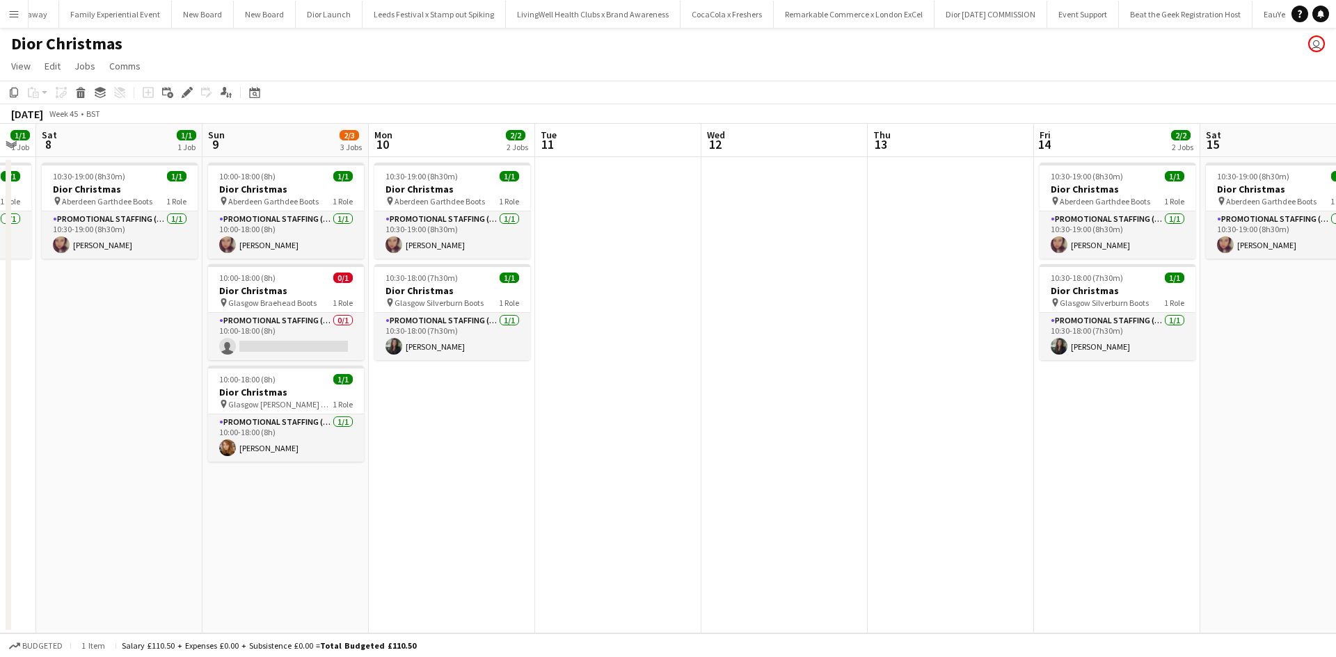
drag, startPoint x: 416, startPoint y: 476, endPoint x: 1121, endPoint y: 449, distance: 705.2
click at [1121, 449] on app-calendar-viewport "Thu 6 Fri 7 1/1 1 Job Sat 8 1/1 1 Job Sun 9 2/3 3 Jobs Mon 10 2/2 2 Jobs Tue 11…" at bounding box center [668, 379] width 1336 height 510
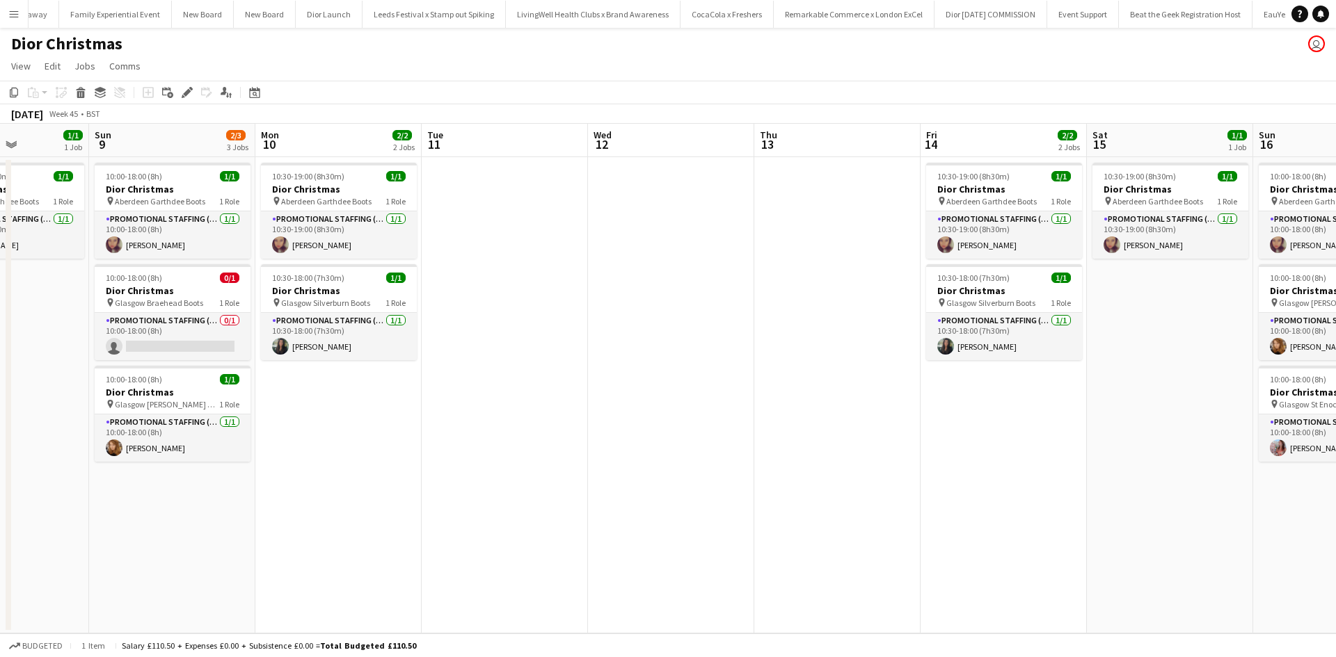
click at [512, 228] on app-date-cell at bounding box center [505, 395] width 166 height 477
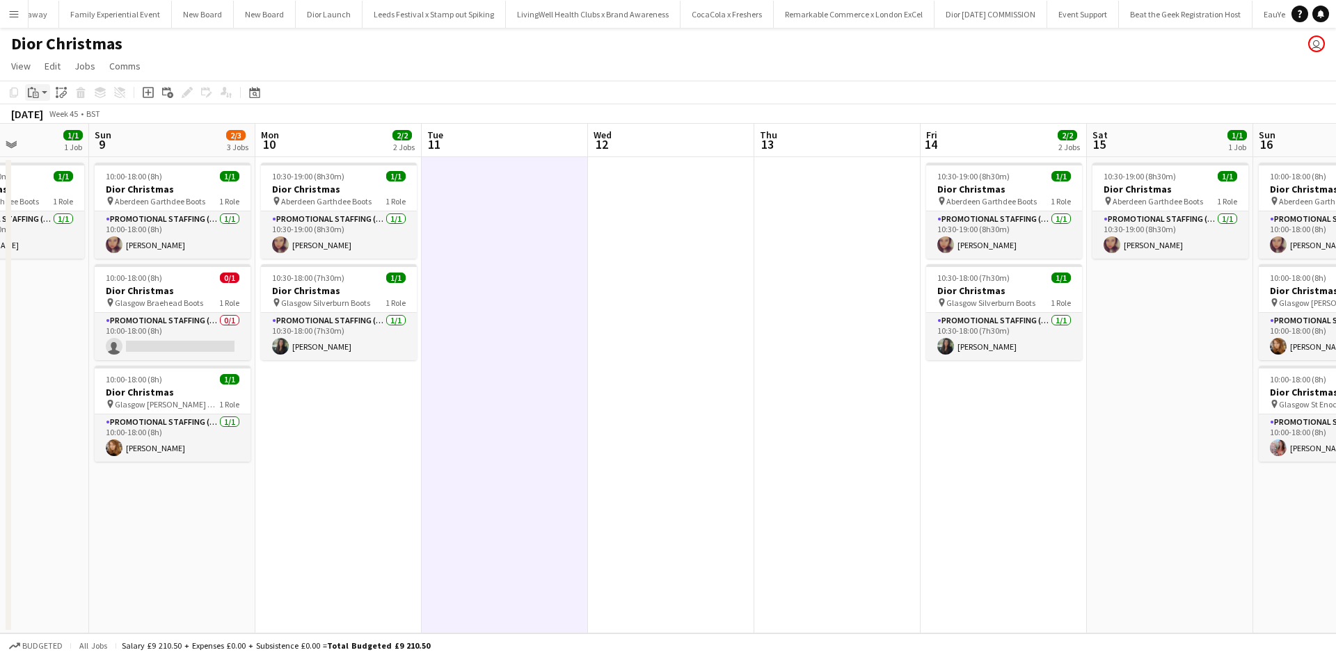
click at [30, 89] on icon "Paste" at bounding box center [33, 92] width 11 height 11
click at [54, 119] on link "Paste Ctrl+V" at bounding box center [102, 119] width 131 height 13
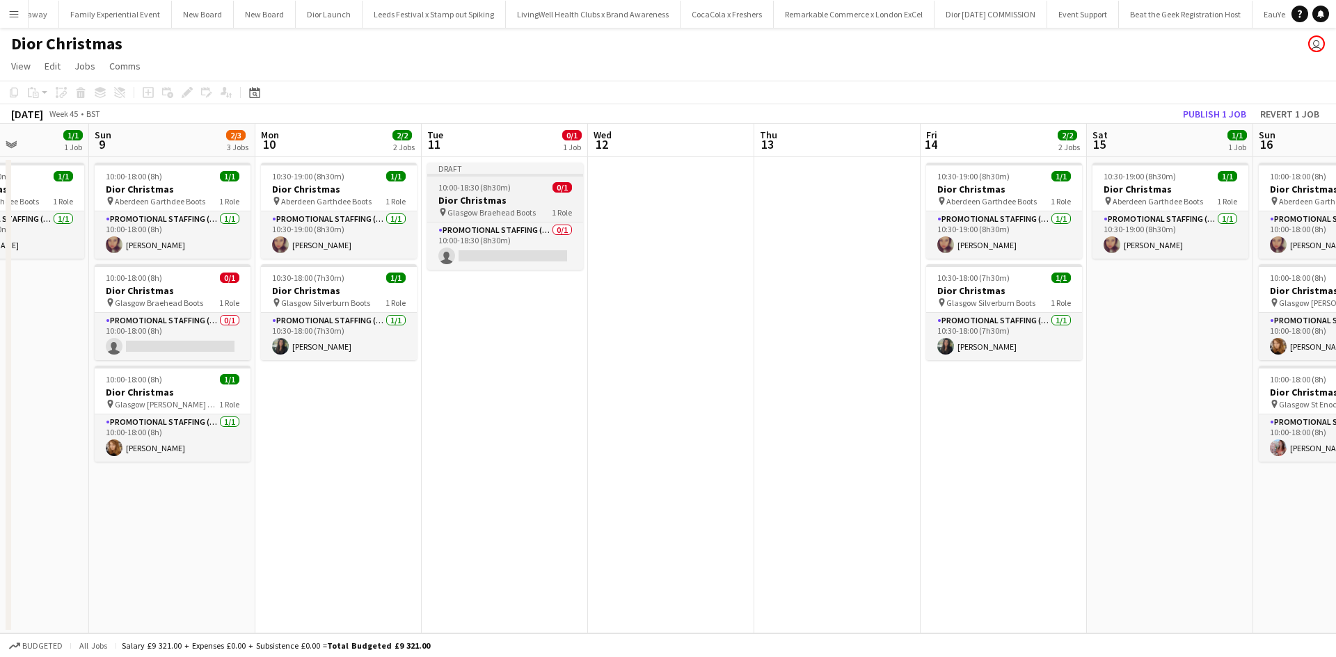
click at [524, 194] on h3 "Dior Christmas" at bounding box center [505, 200] width 156 height 13
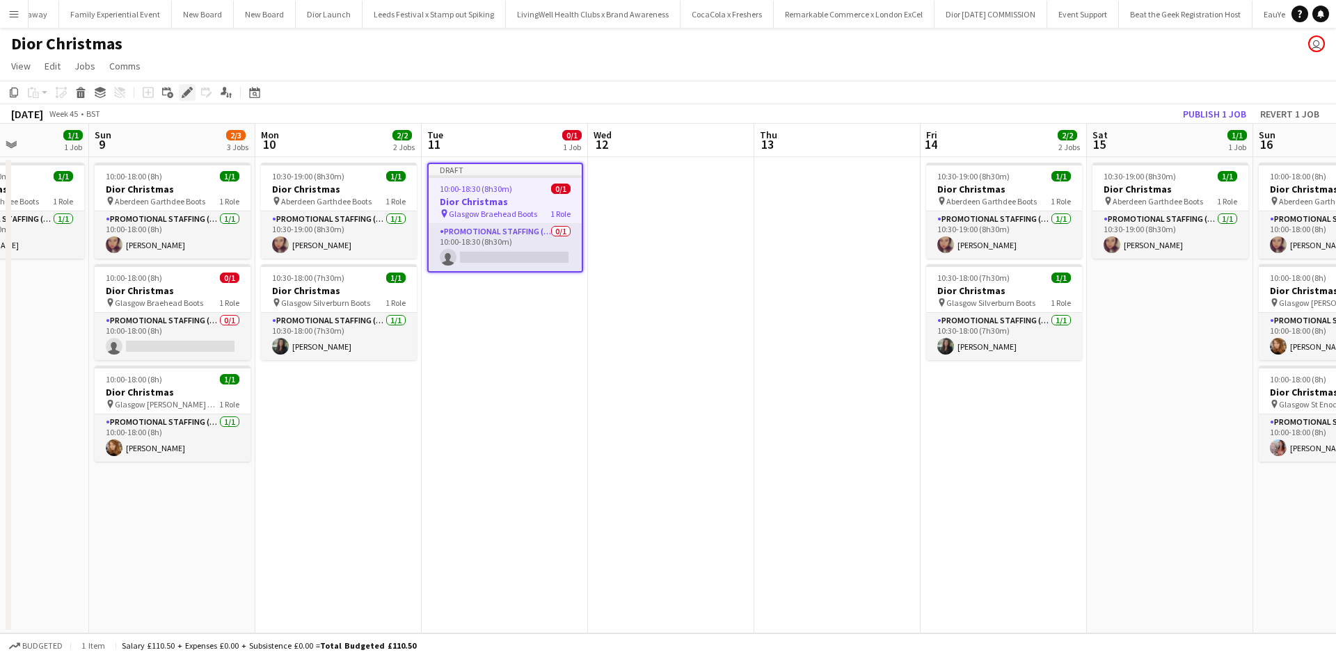
click at [191, 93] on icon "Edit" at bounding box center [187, 92] width 11 height 11
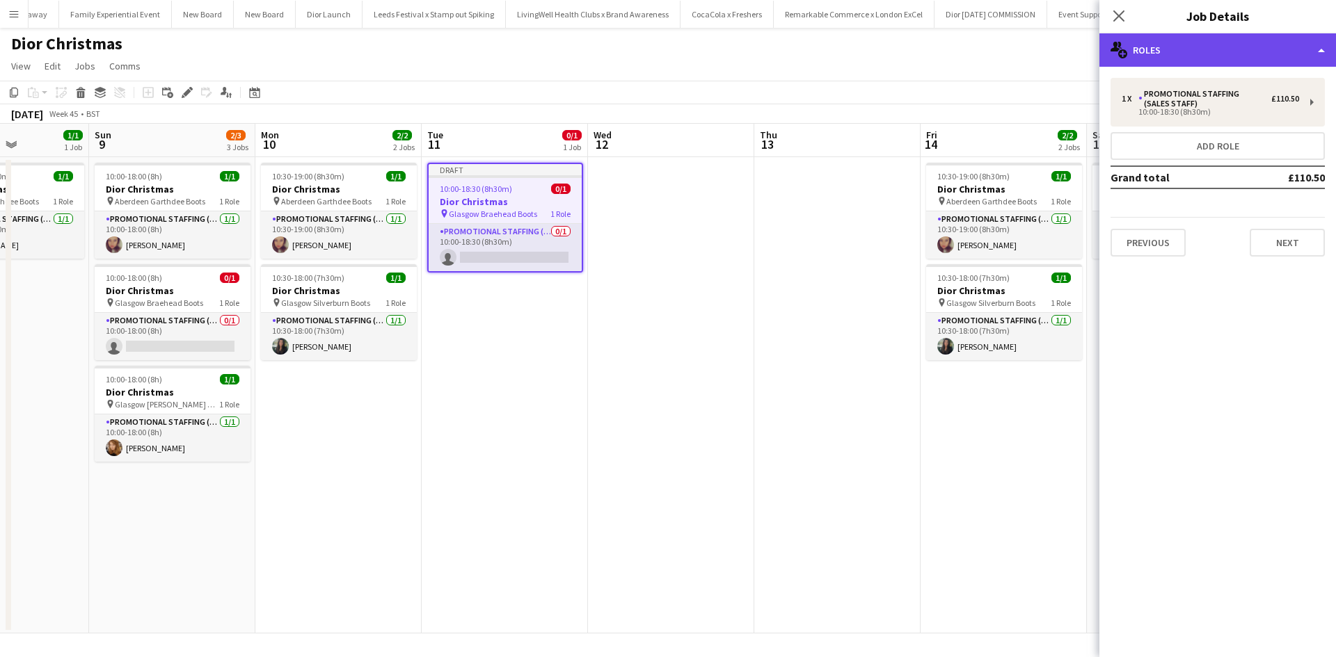
click at [1161, 48] on div "multiple-users-add Roles" at bounding box center [1217, 49] width 237 height 33
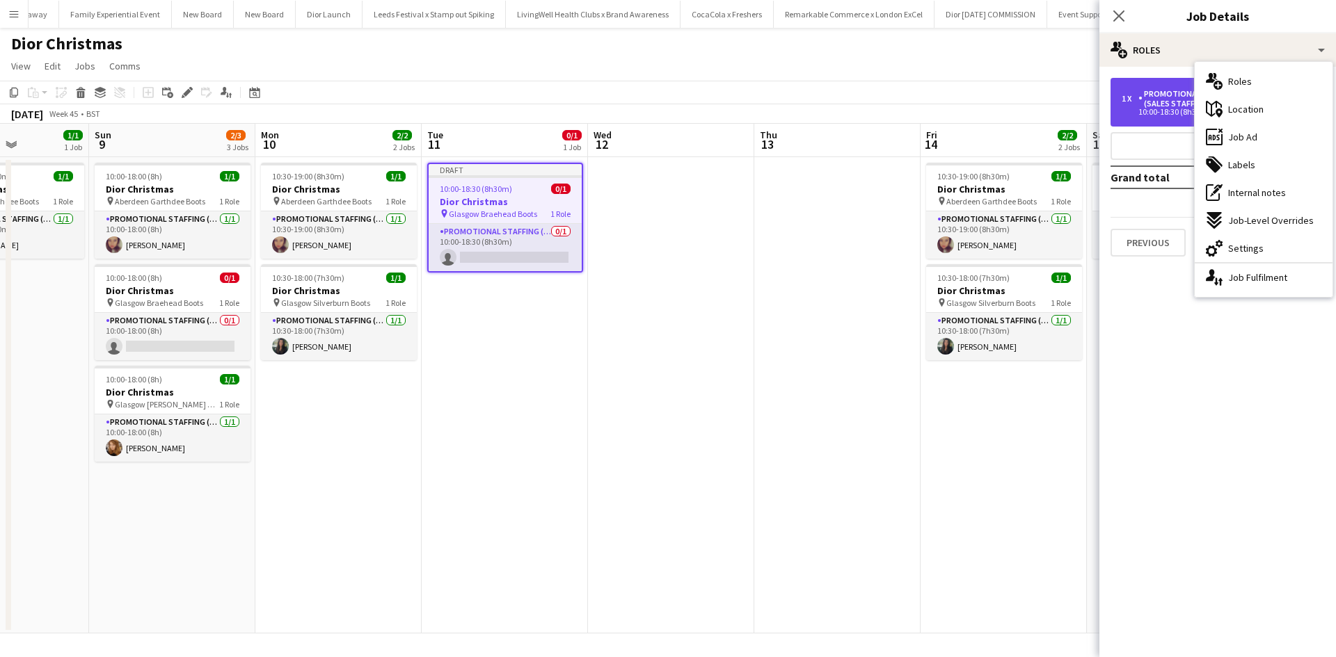
click at [1182, 105] on div "Promotional Staffing (Sales Staff)" at bounding box center [1204, 98] width 133 height 19
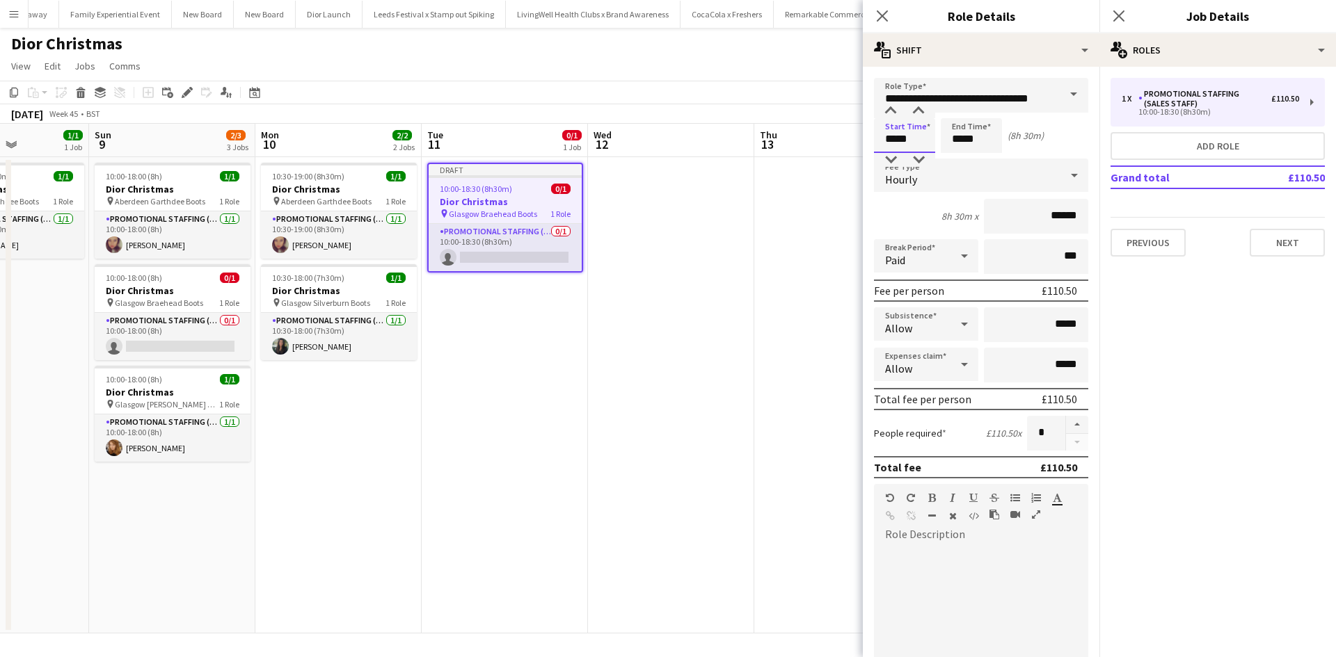
drag, startPoint x: 923, startPoint y: 144, endPoint x: 865, endPoint y: 143, distance: 57.8
click at [865, 143] on form "**********" at bounding box center [981, 510] width 237 height 865
type input "*****"
click at [815, 222] on app-date-cell at bounding box center [837, 395] width 166 height 477
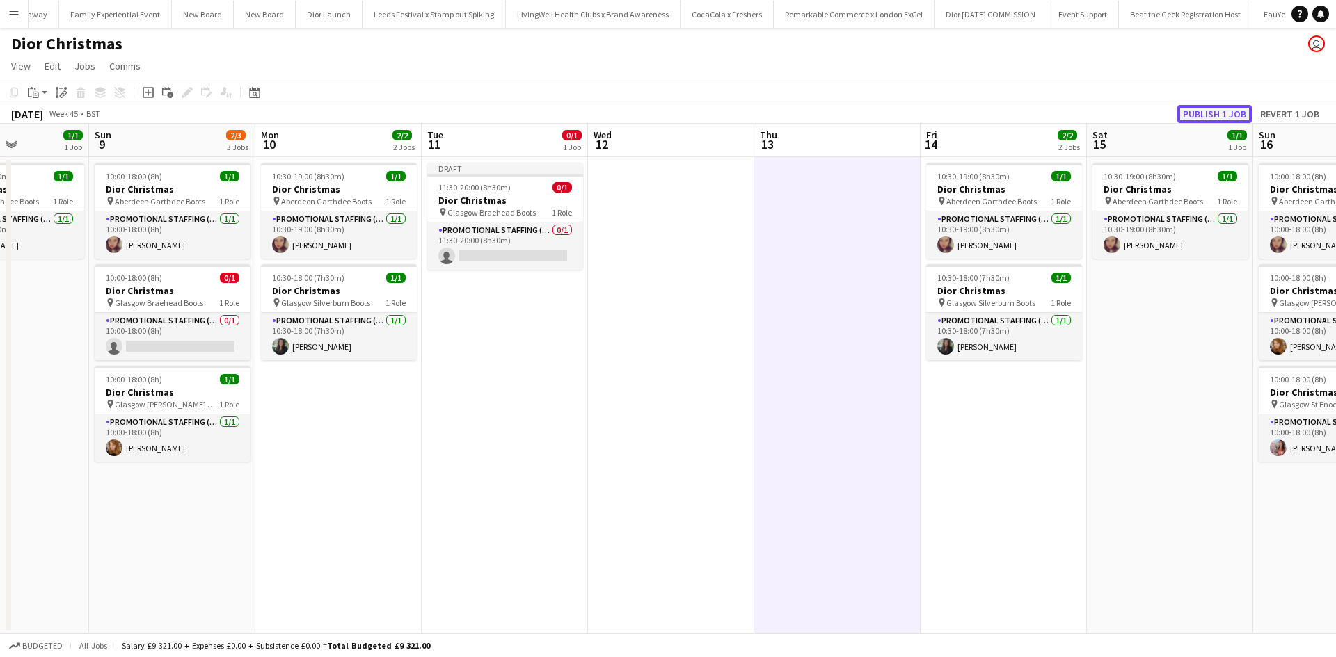
click at [1197, 114] on button "Publish 1 job" at bounding box center [1214, 114] width 74 height 18
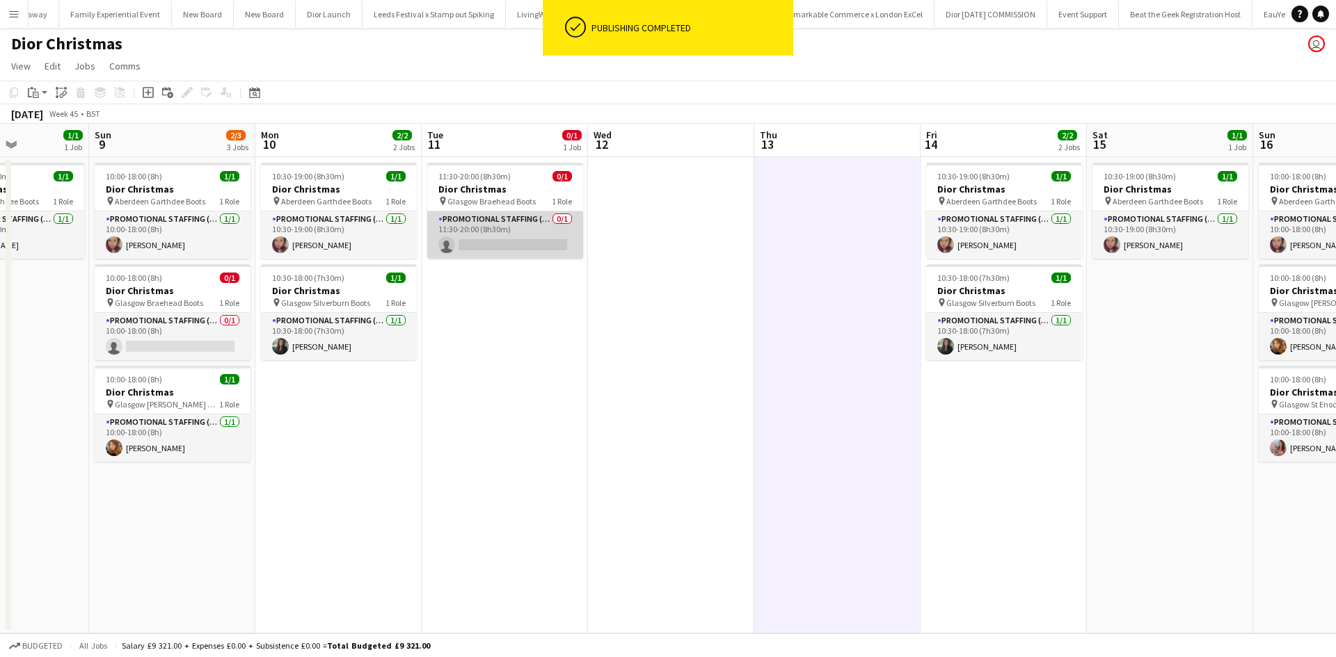
click at [491, 246] on app-card-role "Promotional Staffing (Sales Staff) 0/1 11:30-20:00 (8h30m) single-neutral-actio…" at bounding box center [505, 234] width 156 height 47
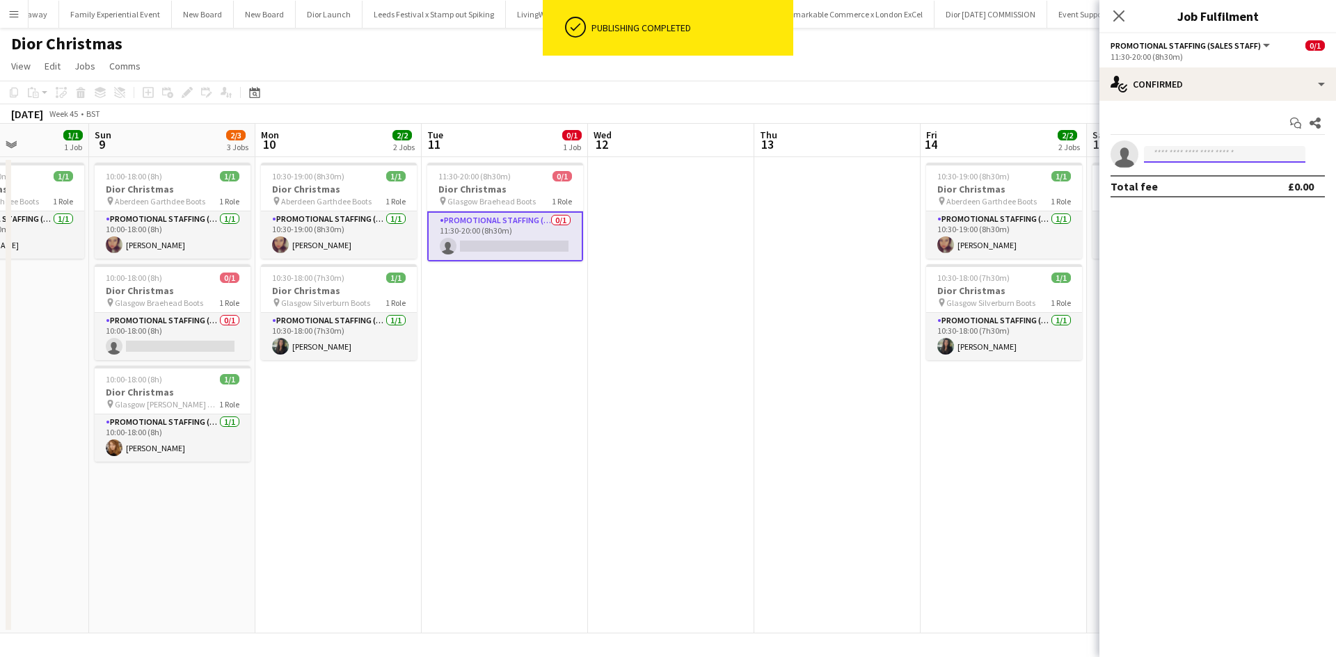
click at [1245, 154] on input at bounding box center [1224, 154] width 161 height 17
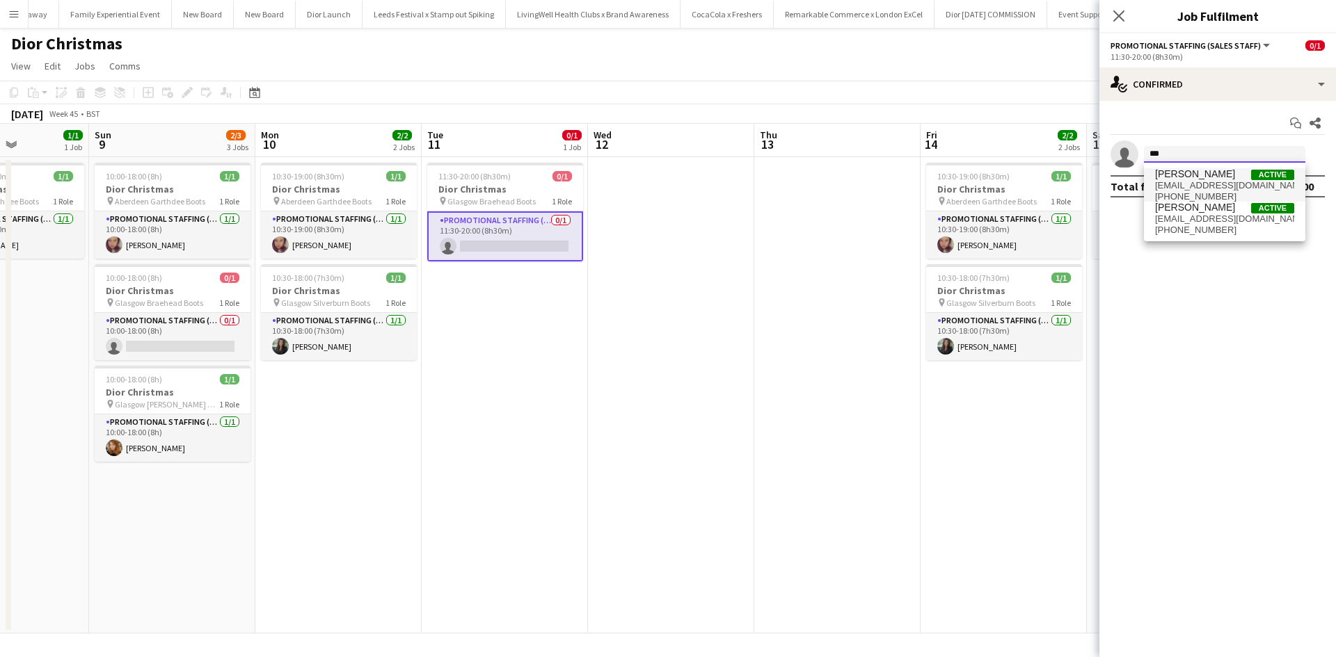
type input "***"
click at [1222, 177] on span "Alyssa Mellon Active" at bounding box center [1224, 174] width 139 height 12
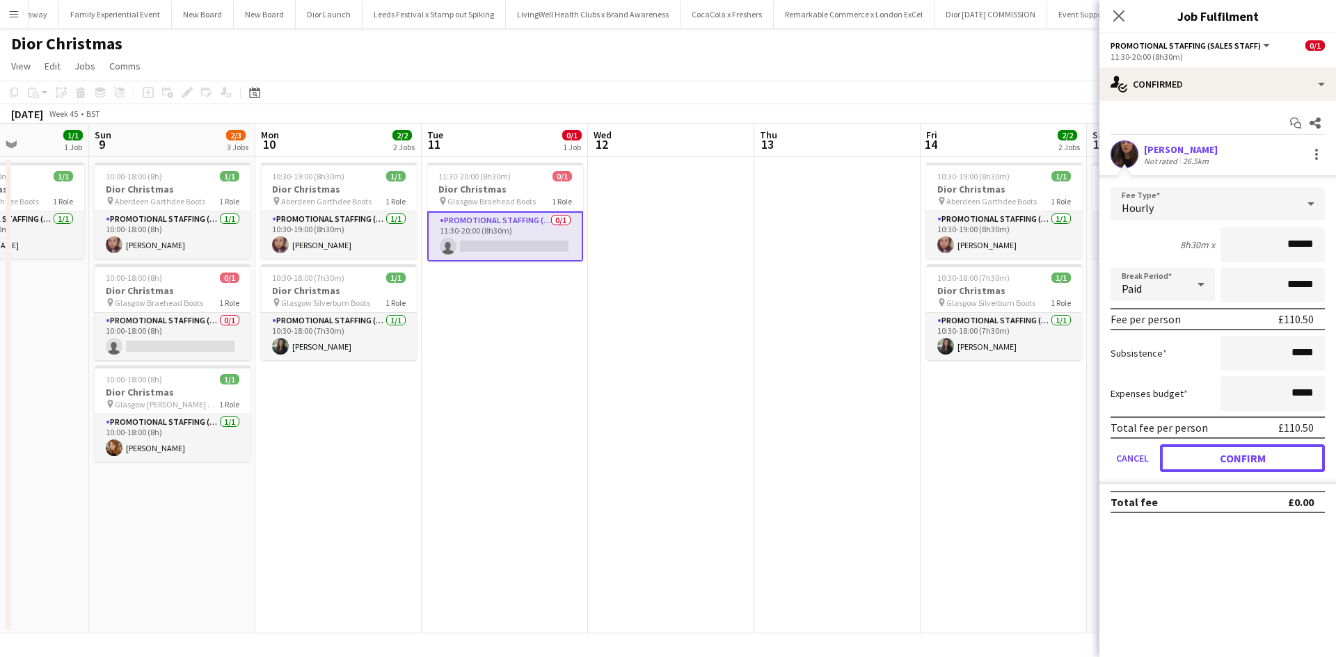
click at [1236, 456] on button "Confirm" at bounding box center [1242, 459] width 165 height 28
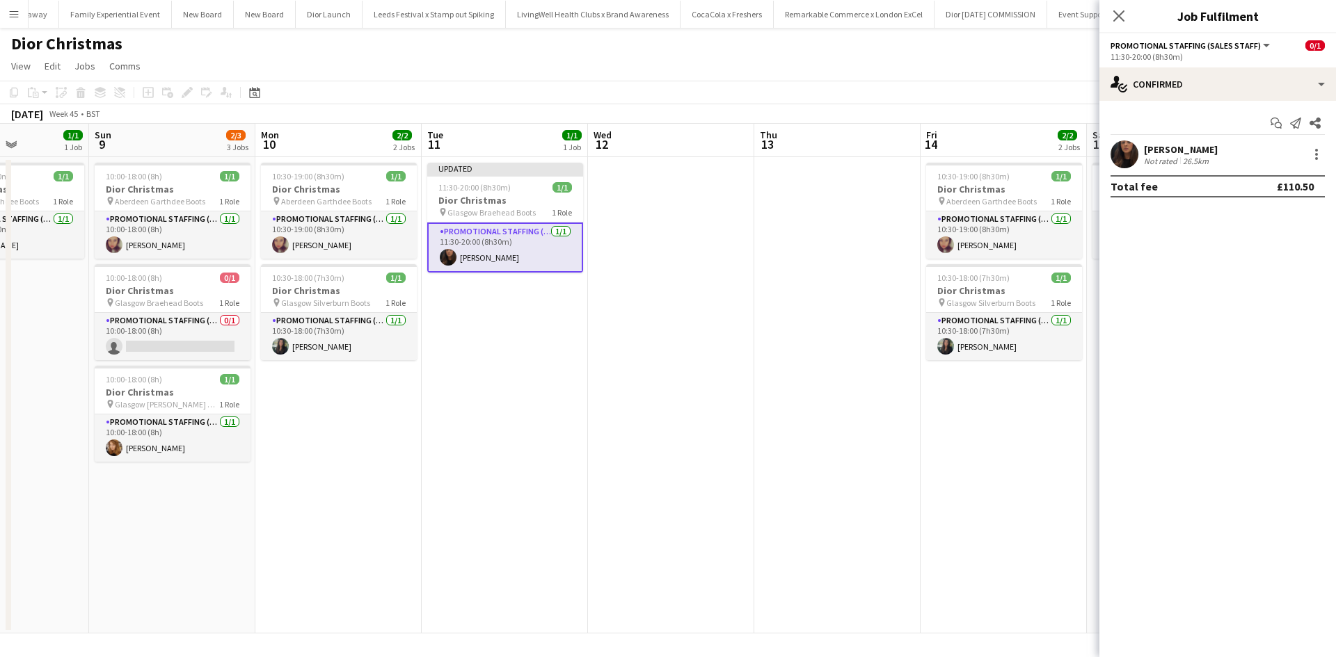
click at [1046, 449] on app-date-cell "10:30-19:00 (8h30m) 1/1 Dior Christmas pin Aberdeen Garthdee Boots 1 Role Promo…" at bounding box center [1003, 395] width 166 height 477
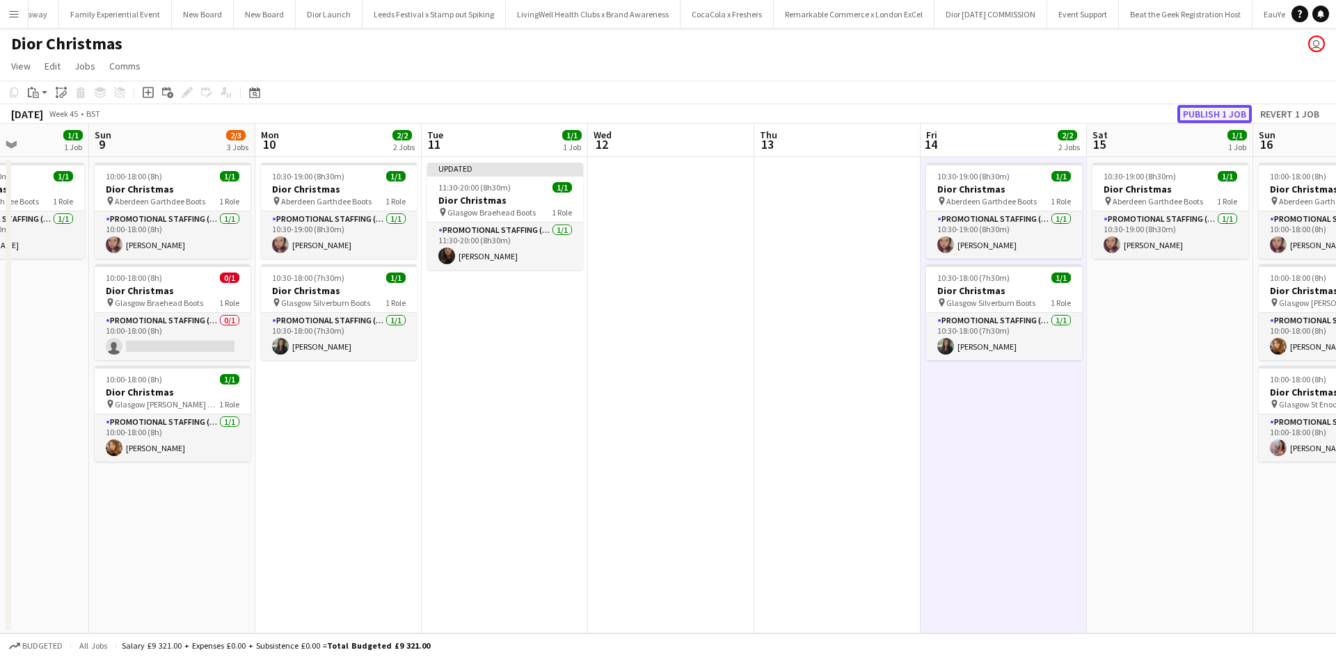
click at [1236, 109] on button "Publish 1 job" at bounding box center [1214, 114] width 74 height 18
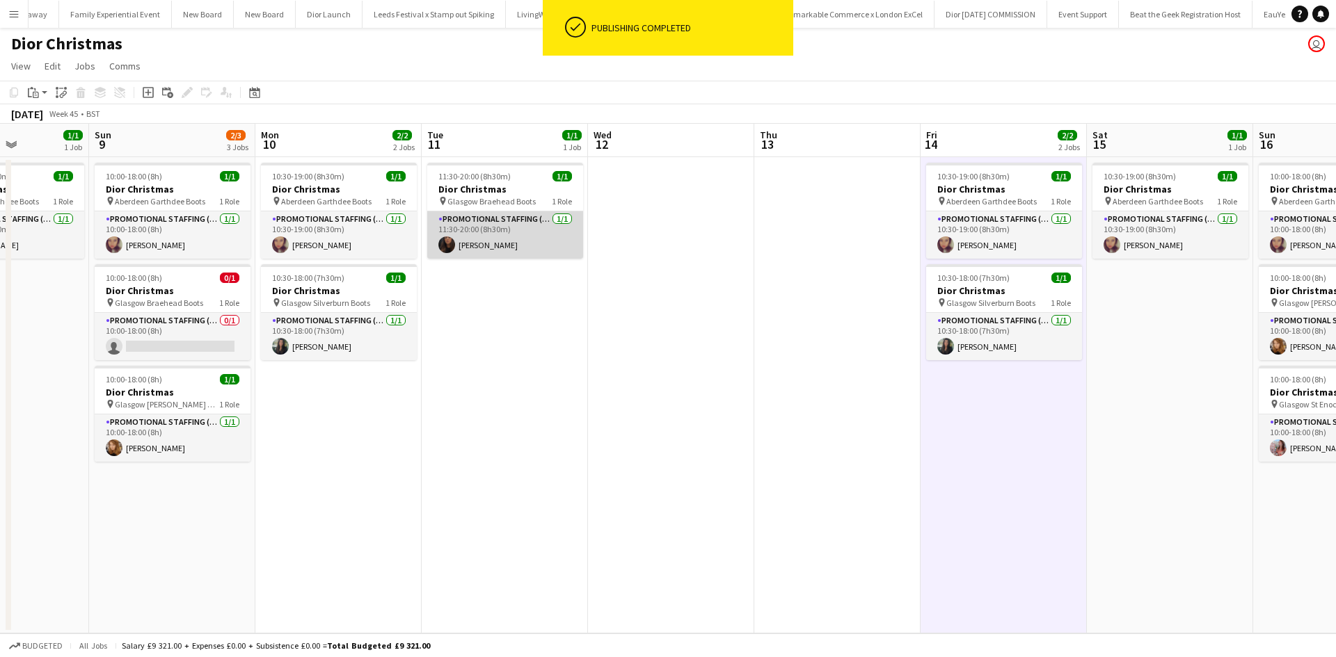
click at [491, 245] on app-card-role "Promotional Staffing (Sales Staff) 1/1 11:30-20:00 (8h30m) Alyssa Mellon" at bounding box center [505, 234] width 156 height 47
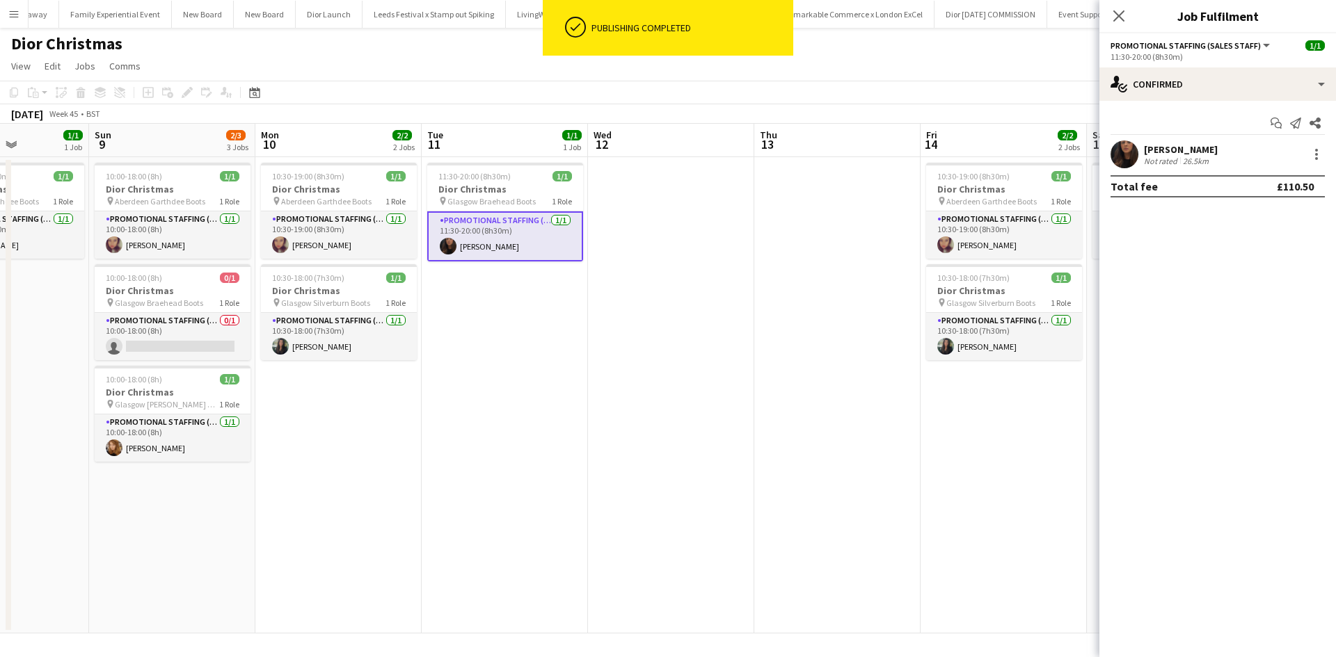
click at [1185, 150] on div "[PERSON_NAME]" at bounding box center [1181, 149] width 74 height 13
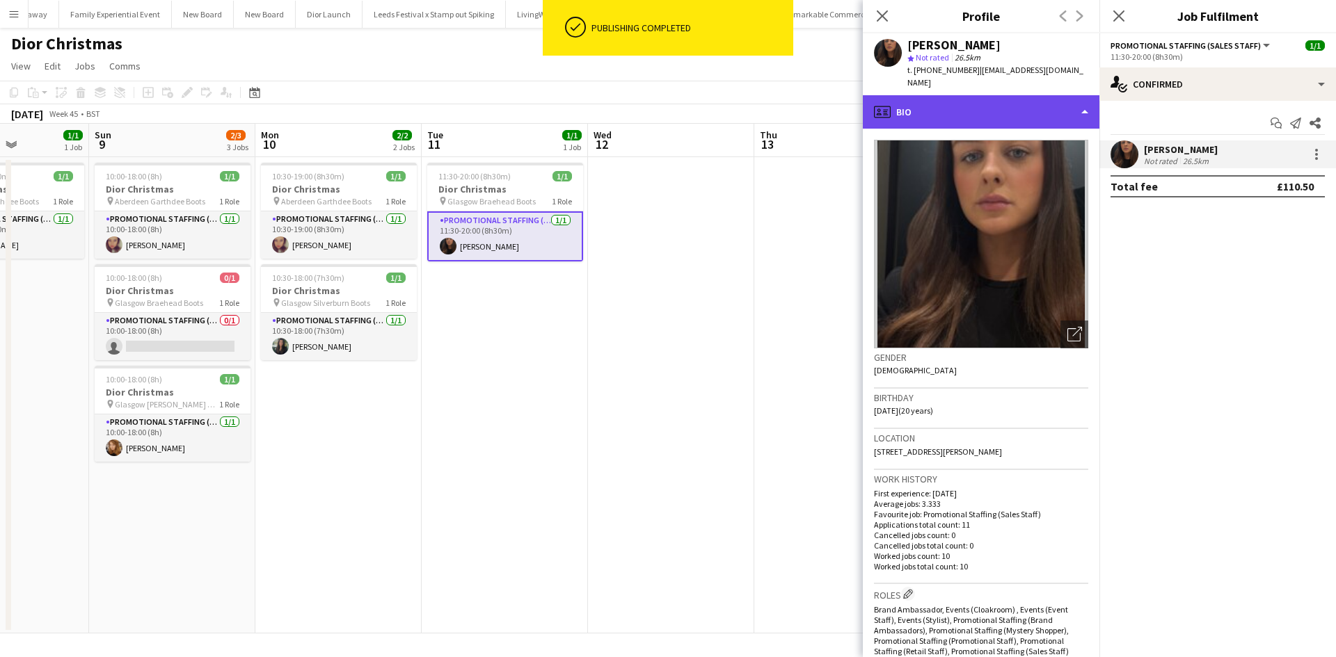
click at [985, 104] on div "profile Bio" at bounding box center [981, 111] width 237 height 33
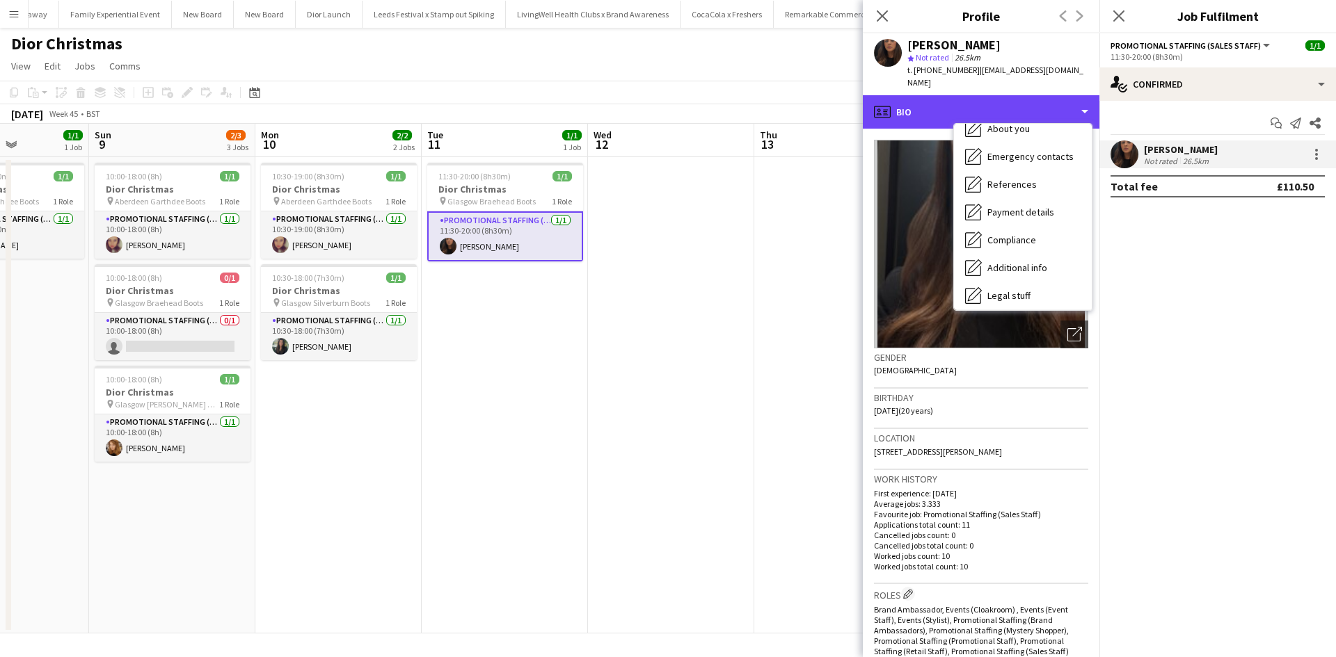
scroll to position [159, 0]
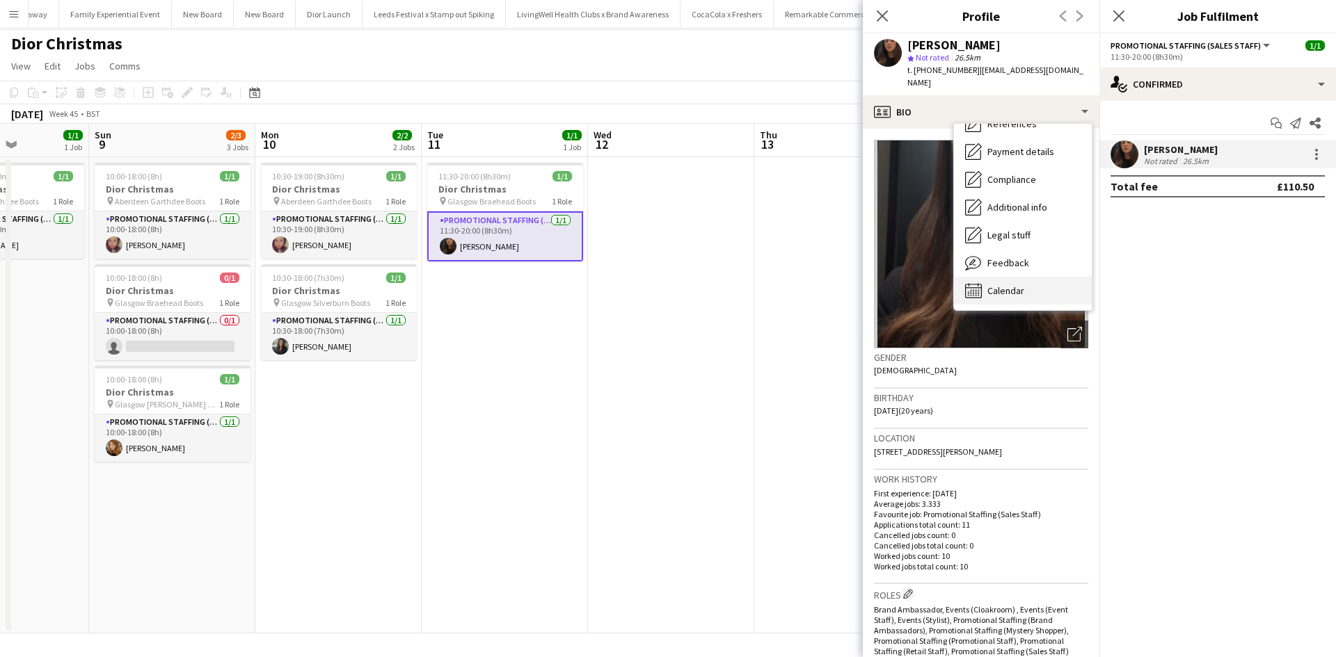
click at [1021, 285] on div "Calendar Calendar" at bounding box center [1023, 291] width 138 height 28
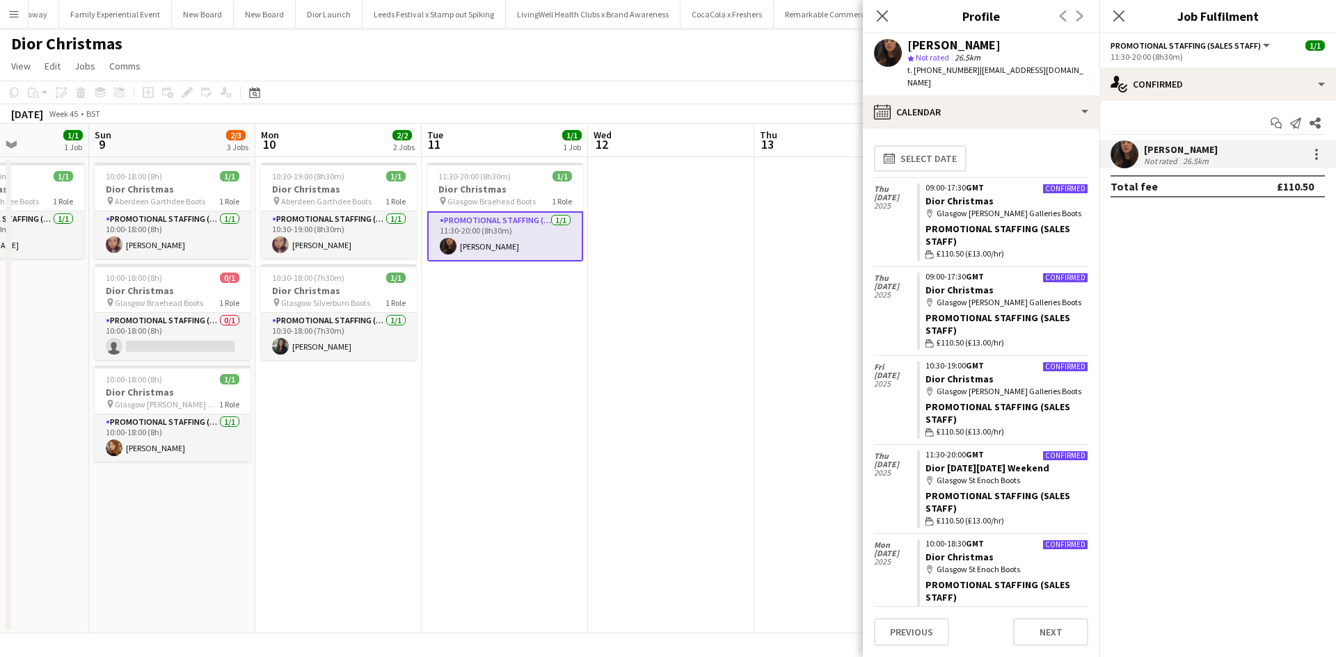
click at [582, 394] on app-date-cell "11:30-20:00 (8h30m) 1/1 Dior Christmas pin Glasgow Braehead Boots 1 Role Promot…" at bounding box center [505, 395] width 166 height 477
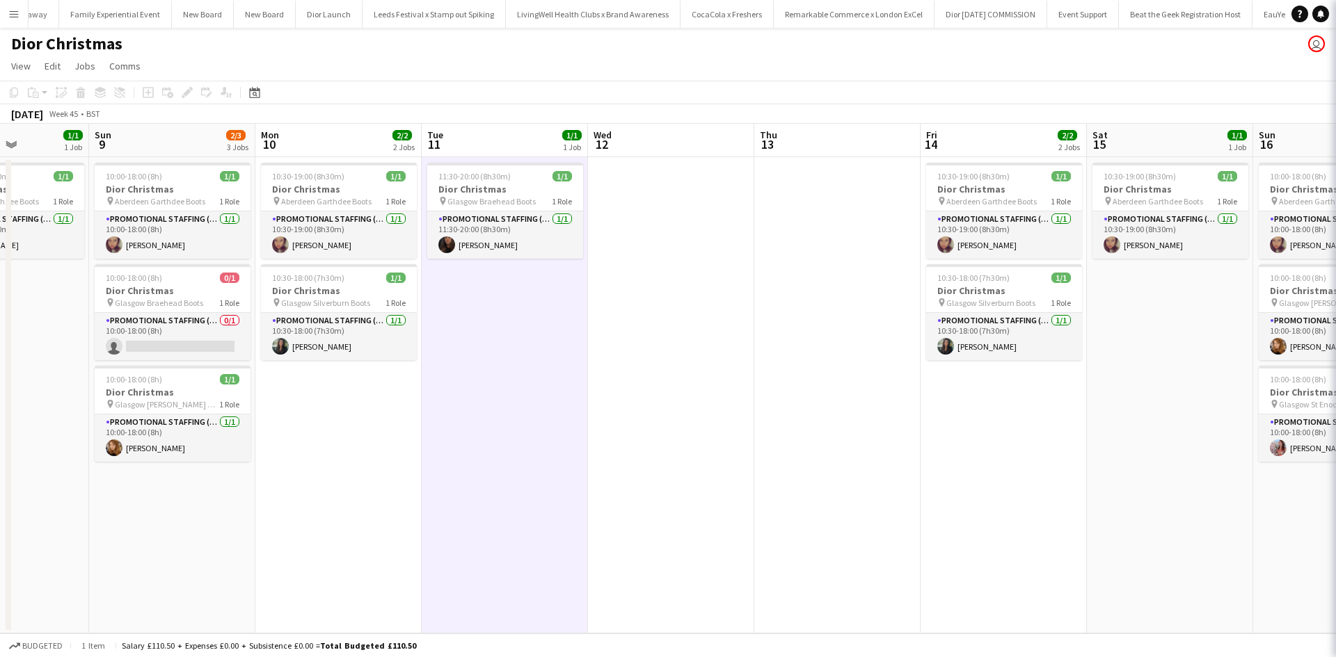
scroll to position [0, 409]
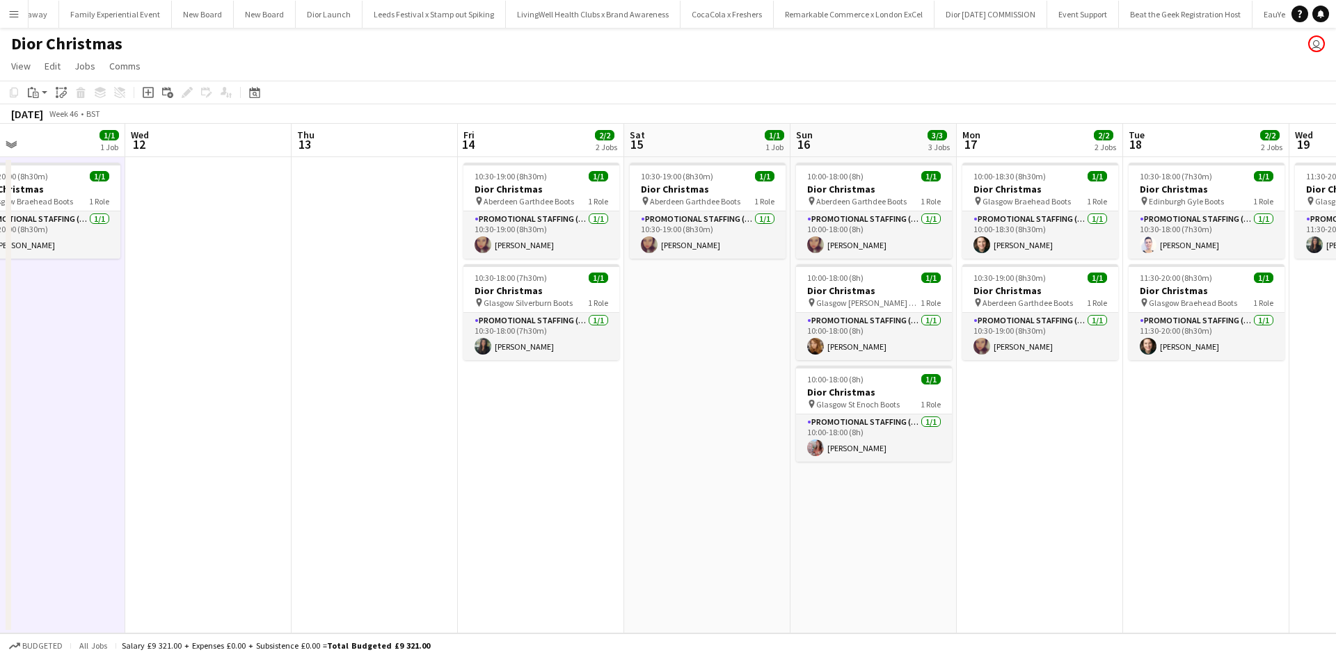
drag, startPoint x: 883, startPoint y: 505, endPoint x: 427, endPoint y: 440, distance: 460.3
click at [383, 442] on app-calendar-viewport "Sat 8 1/1 1 Job Sun 9 2/3 3 Jobs Mon 10 2/2 2 Jobs Tue 11 1/1 1 Job Wed 12 Thu …" at bounding box center [668, 379] width 1336 height 510
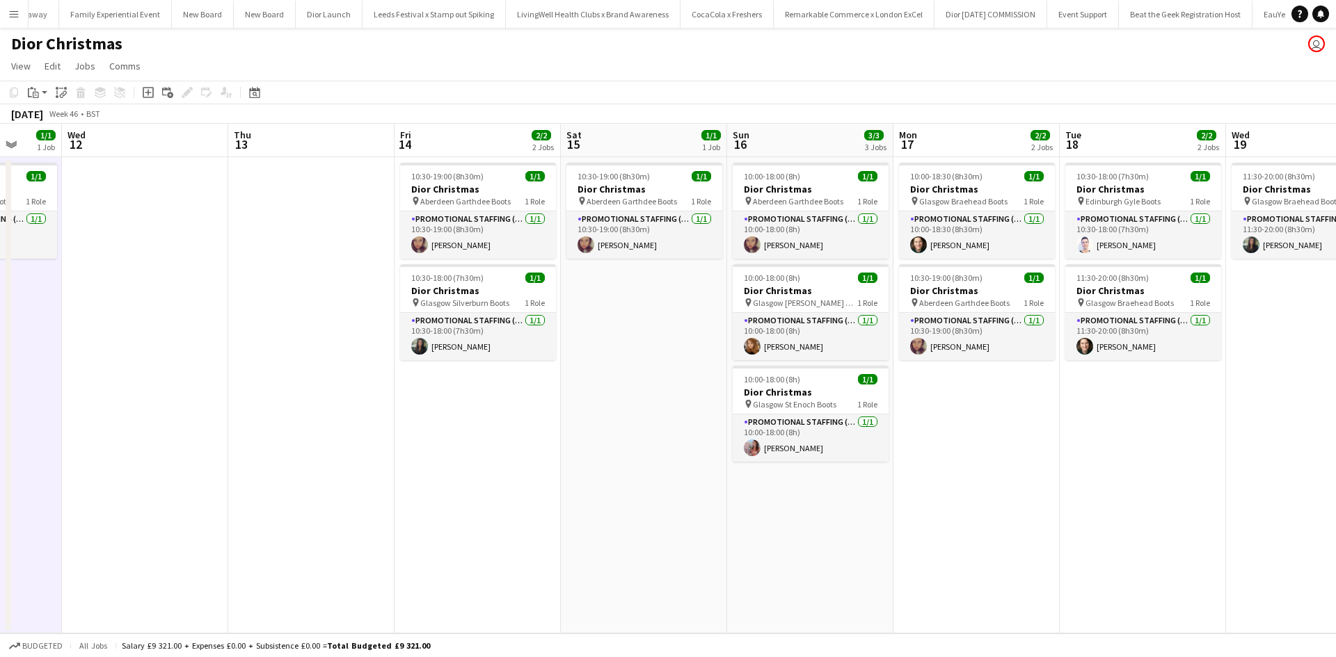
drag, startPoint x: 614, startPoint y: 493, endPoint x: 255, endPoint y: 433, distance: 364.0
click at [255, 433] on app-calendar-viewport "Sat 8 1/1 1 Job Sun 9 2/3 3 Jobs Mon 10 2/2 2 Jobs Tue 11 1/1 1 Job Wed 12 Thu …" at bounding box center [668, 379] width 1336 height 510
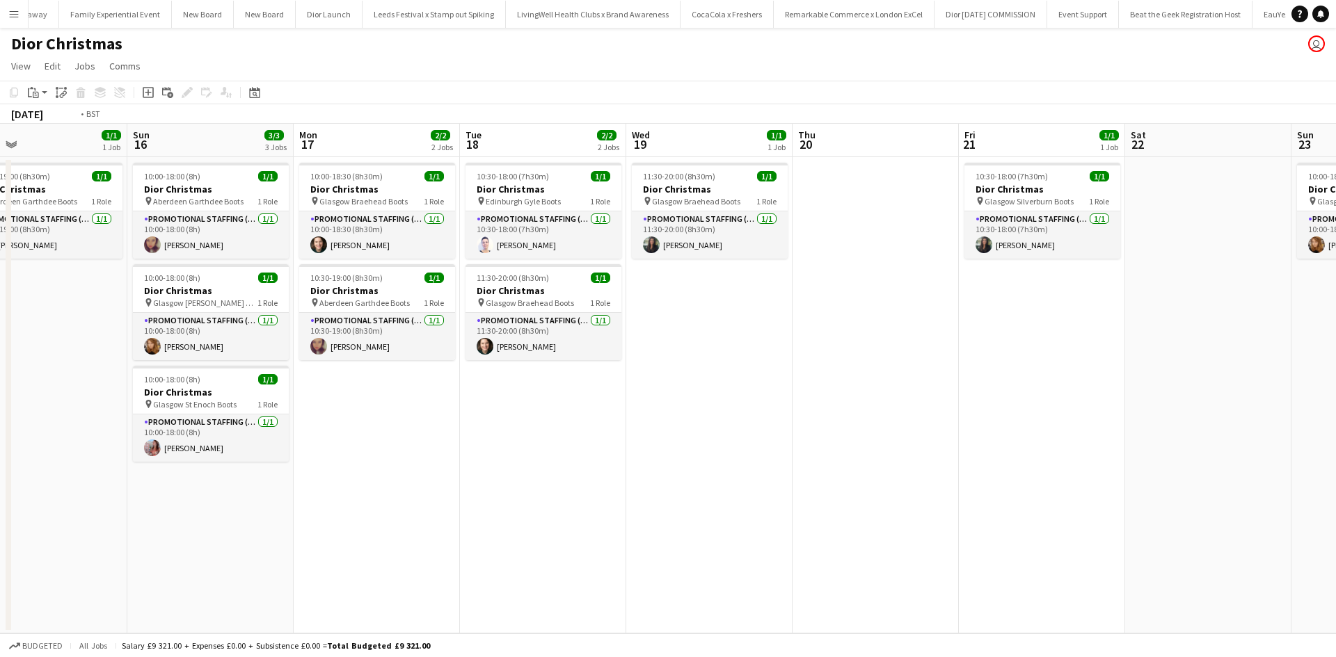
drag, startPoint x: 782, startPoint y: 506, endPoint x: 174, endPoint y: 374, distance: 622.2
click at [176, 376] on app-calendar-viewport "Wed 12 Thu 13 Fri 14 2/2 2 Jobs Sat 15 1/1 1 Job Sun 16 3/3 3 Jobs Mon 17 2/2 2…" at bounding box center [668, 379] width 1336 height 510
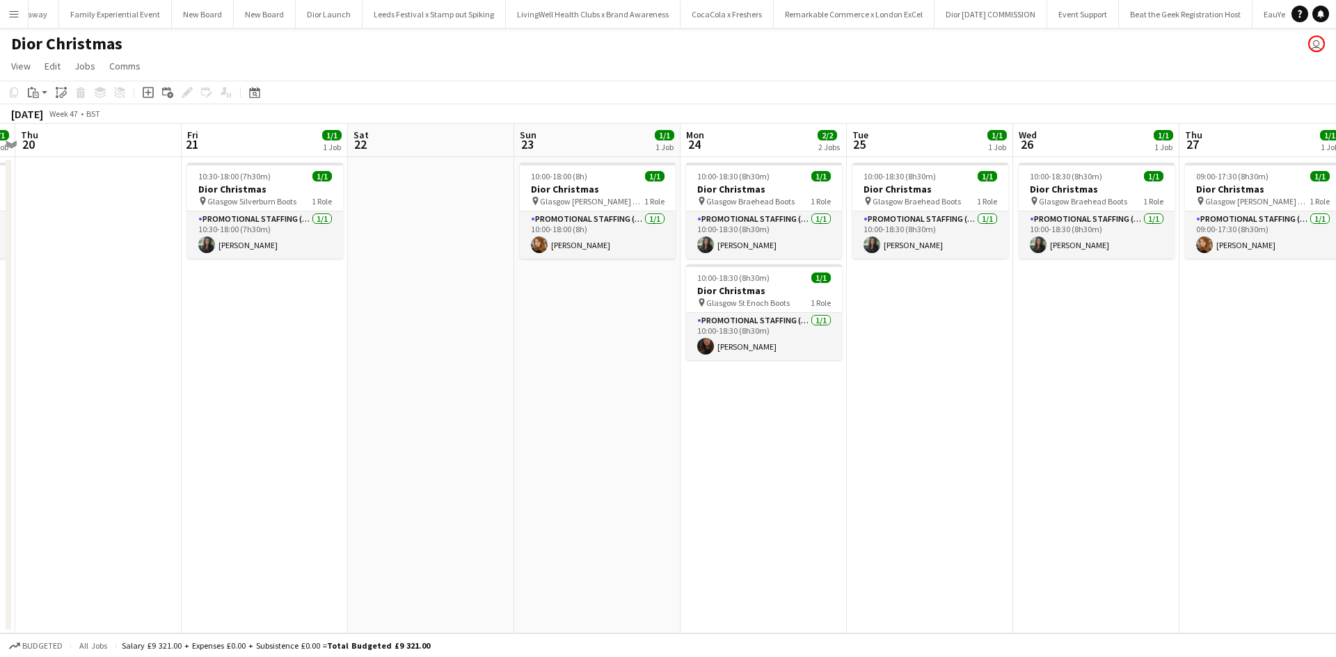
drag, startPoint x: 714, startPoint y: 453, endPoint x: 273, endPoint y: 378, distance: 446.7
click at [273, 378] on app-calendar-viewport "Sun 16 3/3 3 Jobs Mon 17 2/2 2 Jobs Tue 18 2/2 2 Jobs Wed 19 1/1 1 Job Thu 20 F…" at bounding box center [668, 379] width 1336 height 510
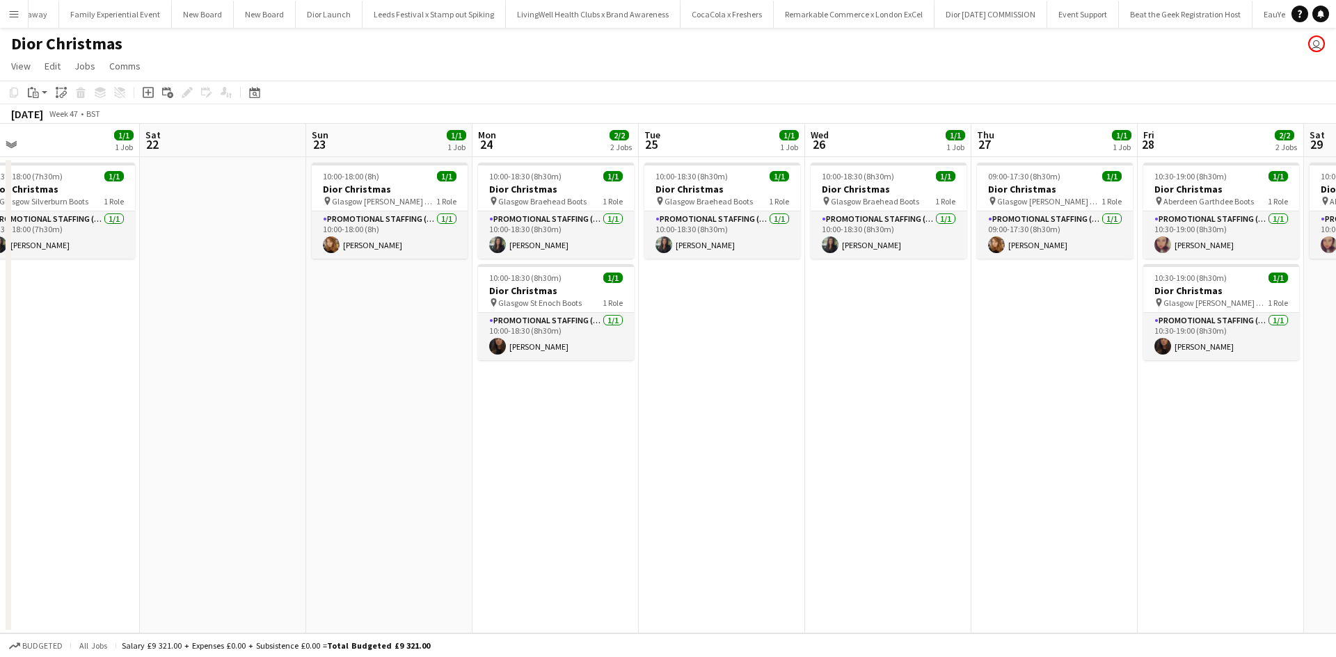
scroll to position [0, 559]
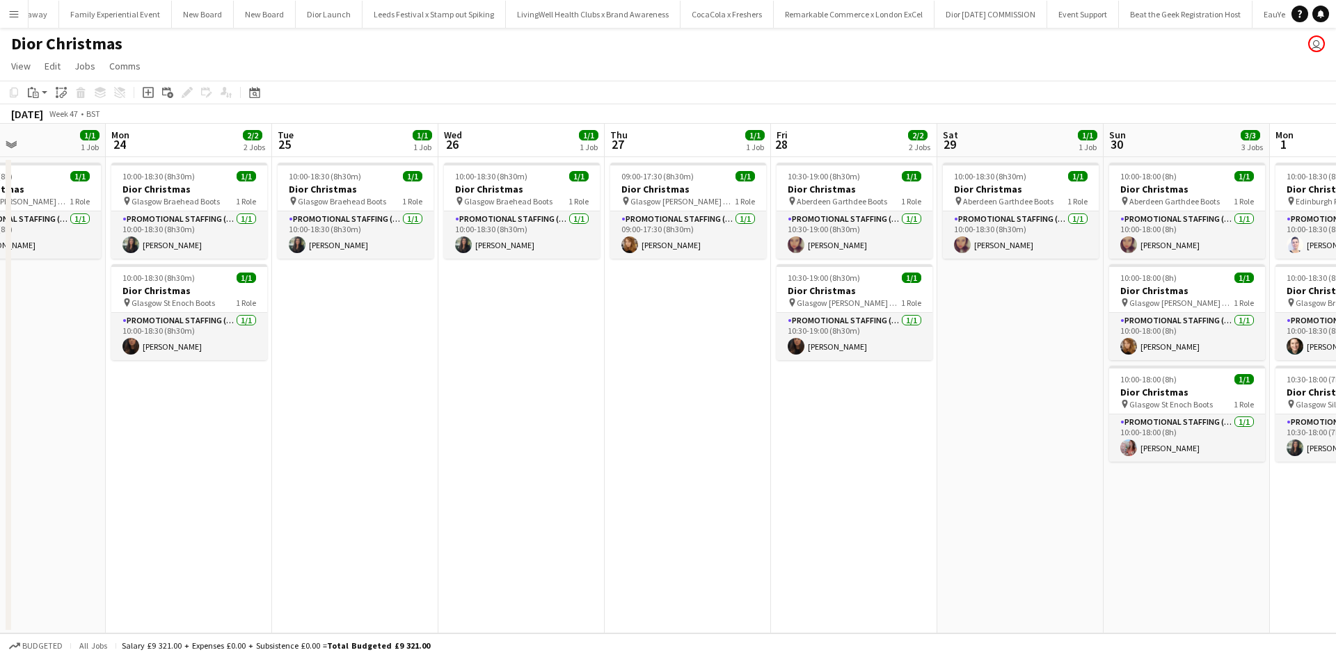
drag, startPoint x: 966, startPoint y: 521, endPoint x: 394, endPoint y: 408, distance: 583.5
click at [394, 408] on app-calendar-viewport "Thu 20 Fri 21 1/1 1 Job Sat 22 Sun 23 1/1 1 Job Mon 24 2/2 2 Jobs Tue 25 1/1 1 …" at bounding box center [668, 379] width 1336 height 510
click at [886, 344] on app-card-role "Promotional Staffing (Sales Staff) 1/1 10:30-19:00 (8h30m) Alyssa Mellon" at bounding box center [854, 336] width 156 height 47
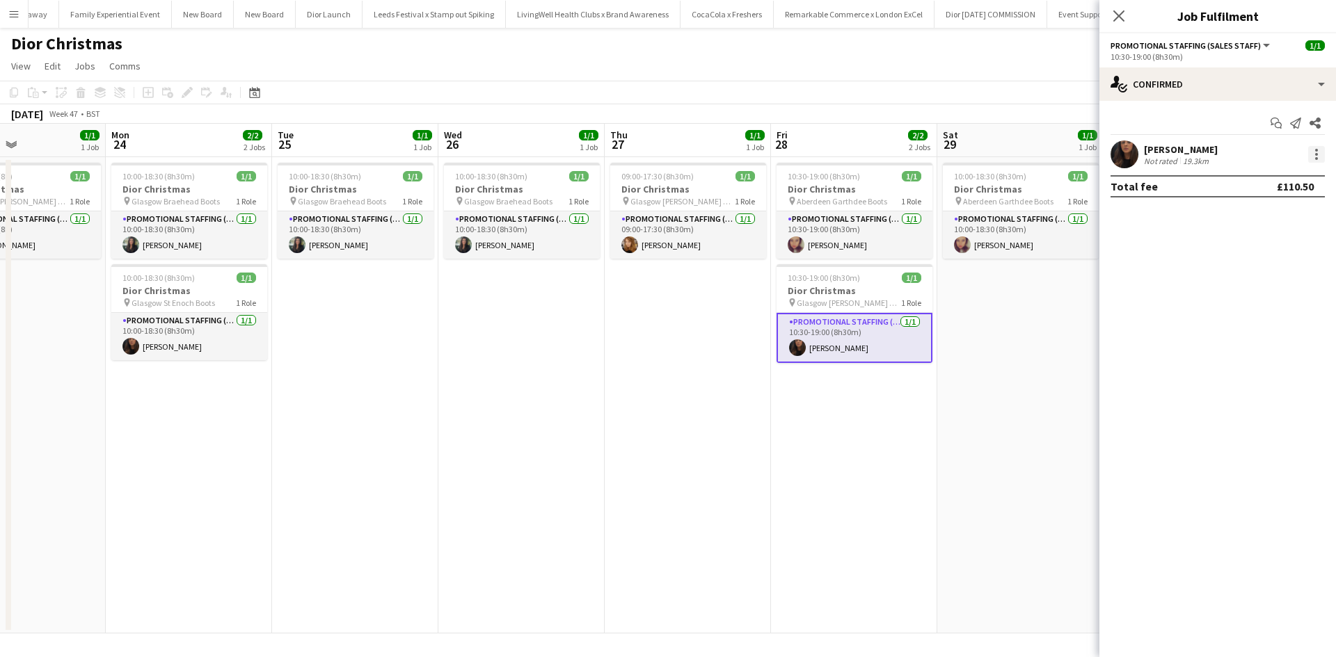
click at [1312, 154] on div at bounding box center [1316, 154] width 17 height 17
click at [1275, 306] on button "Remove" at bounding box center [1270, 313] width 109 height 33
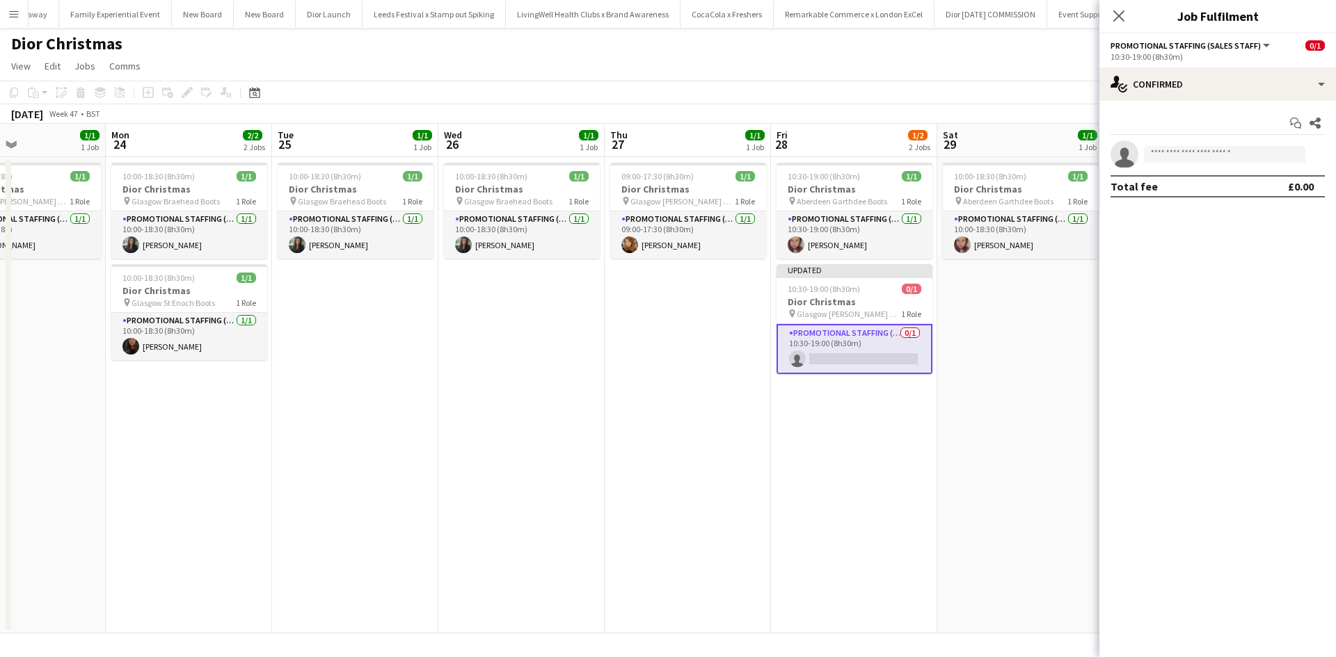
click at [988, 383] on app-date-cell "10:00-18:30 (8h30m) 1/1 Dior Christmas pin Aberdeen Garthdee Boots 1 Role Promo…" at bounding box center [1020, 395] width 166 height 477
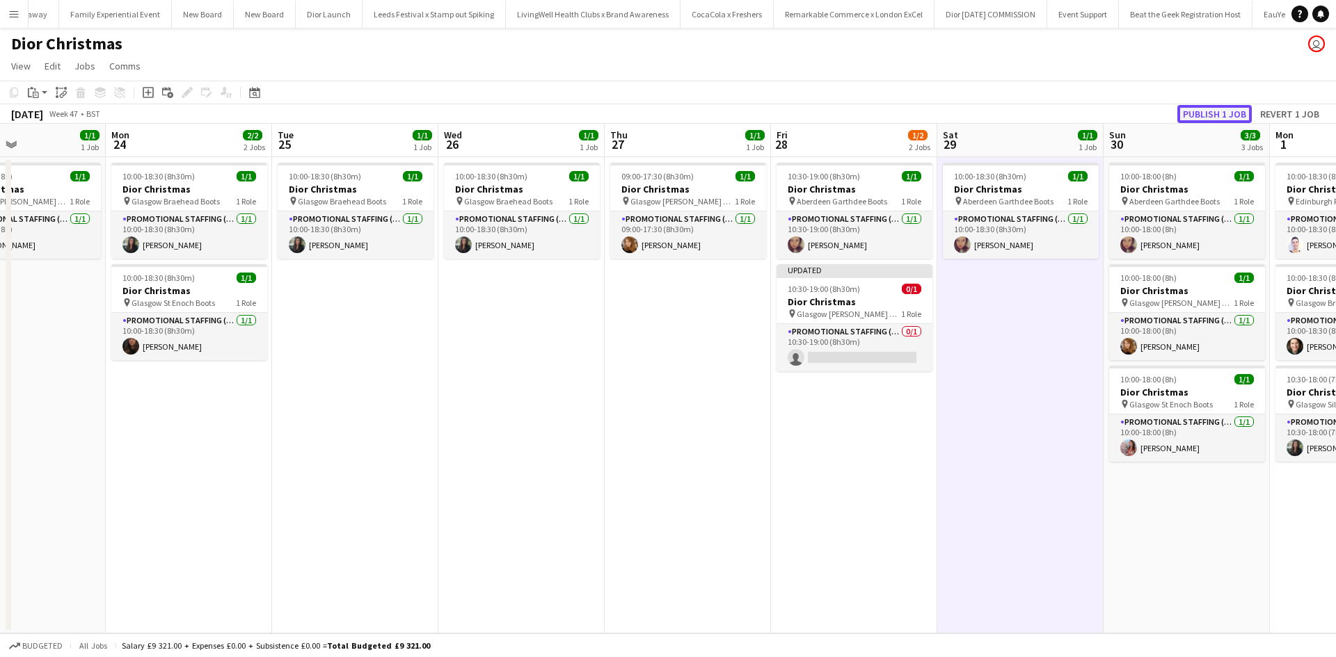
click at [1186, 112] on button "Publish 1 job" at bounding box center [1214, 114] width 74 height 18
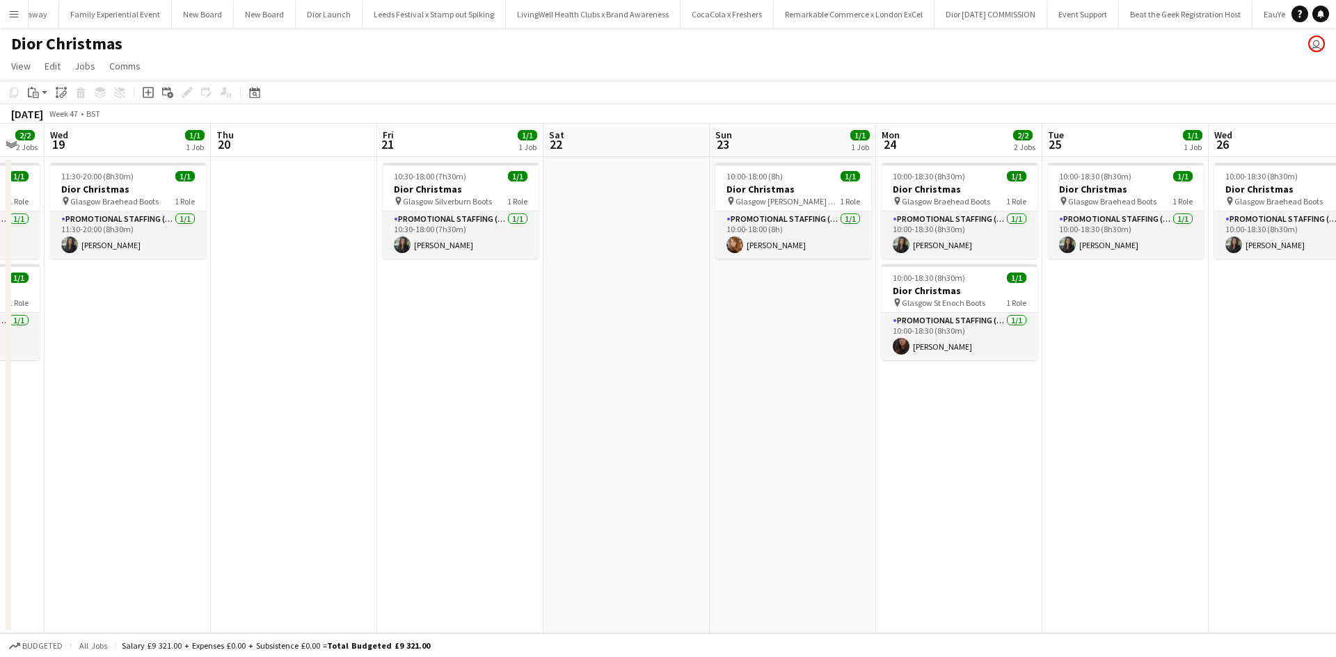
drag, startPoint x: 376, startPoint y: 506, endPoint x: 1005, endPoint y: 487, distance: 629.2
click at [1147, 461] on app-calendar-viewport "Mon 17 2/2 2 Jobs Tue 18 2/2 2 Jobs Wed 19 1/1 1 Job Thu 20 Fri 21 1/1 1 Job Sa…" at bounding box center [668, 379] width 1336 height 510
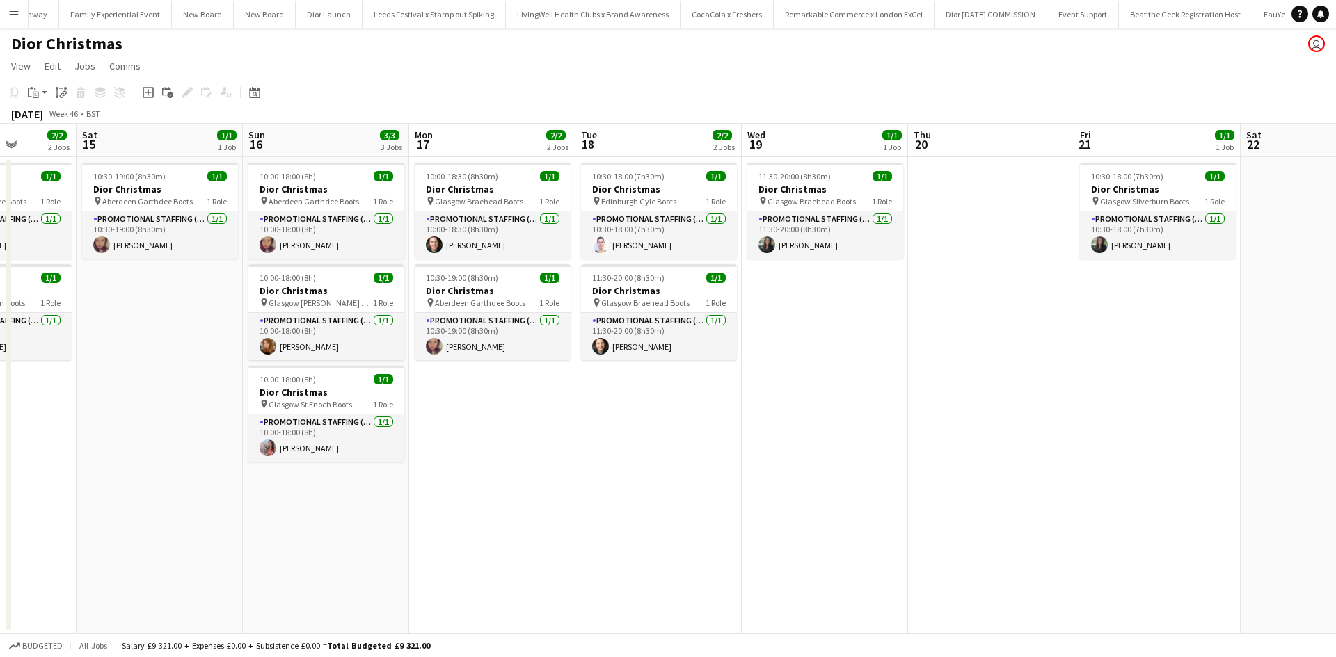
drag, startPoint x: 386, startPoint y: 485, endPoint x: 1063, endPoint y: 472, distance: 677.0
click at [1097, 454] on app-calendar-viewport "Wed 12 Thu 13 Fri 14 2/2 2 Jobs Sat 15 1/1 1 Job Sun 16 3/3 3 Jobs Mon 17 2/2 2…" at bounding box center [668, 379] width 1336 height 510
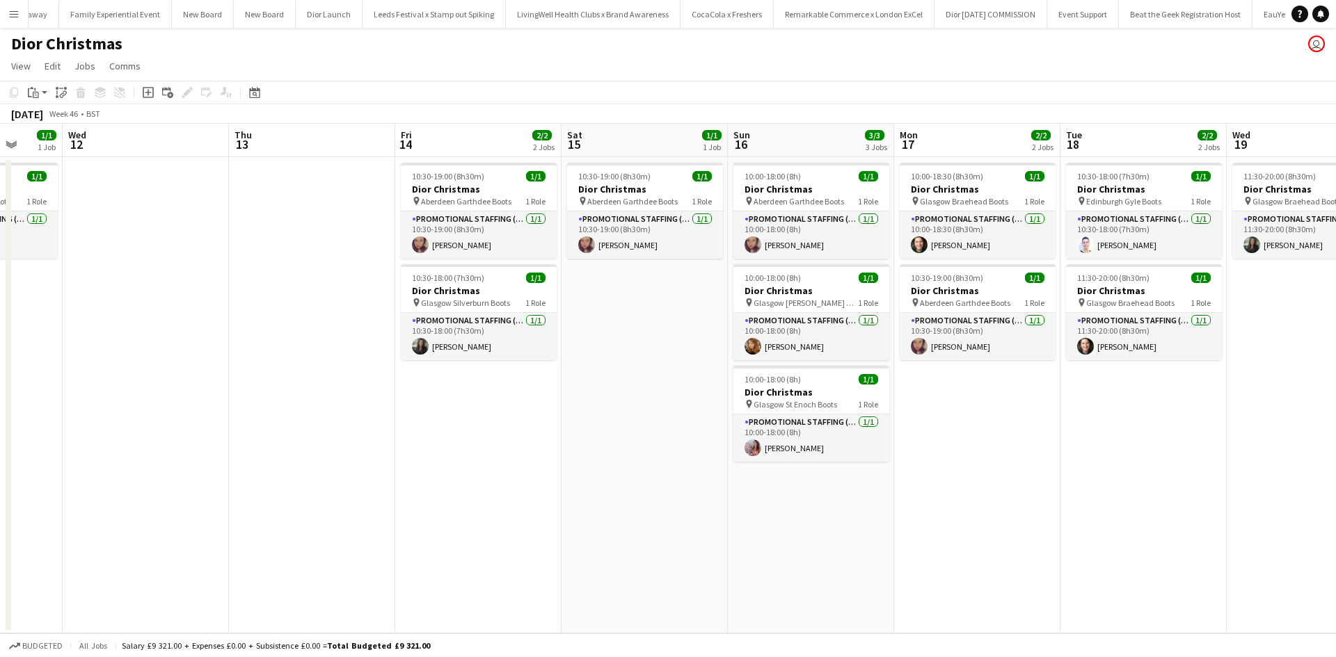
drag, startPoint x: 577, startPoint y: 500, endPoint x: 1060, endPoint y: 479, distance: 483.3
click at [1060, 479] on app-calendar-viewport "Sun 9 2/3 3 Jobs Mon 10 2/2 2 Jobs Tue 11 1/1 1 Job Wed 12 Thu 13 Fri 14 2/2 2 …" at bounding box center [668, 379] width 1336 height 510
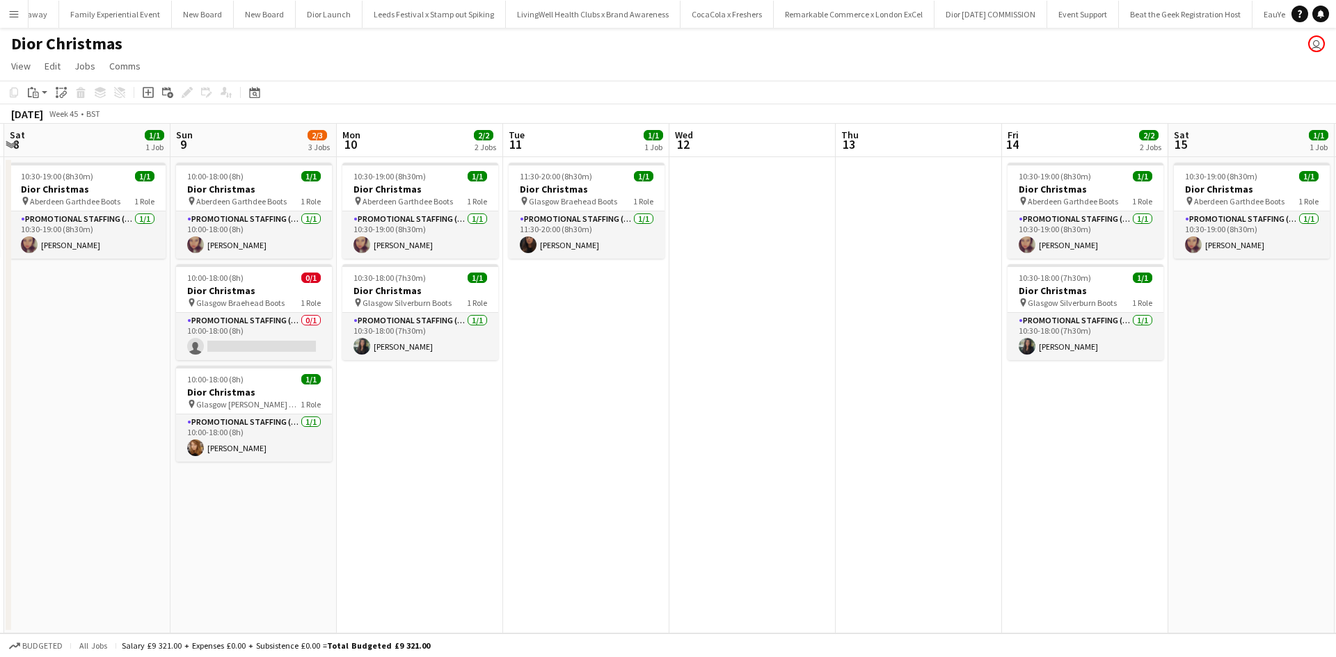
drag, startPoint x: 429, startPoint y: 490, endPoint x: 761, endPoint y: 490, distance: 331.8
click at [1023, 447] on app-calendar-viewport "Thu 6 Fri 7 1/1 1 Job Sat 8 1/1 1 Job Sun 9 2/3 3 Jobs Mon 10 2/2 2 Jobs Tue 11…" at bounding box center [668, 379] width 1336 height 510
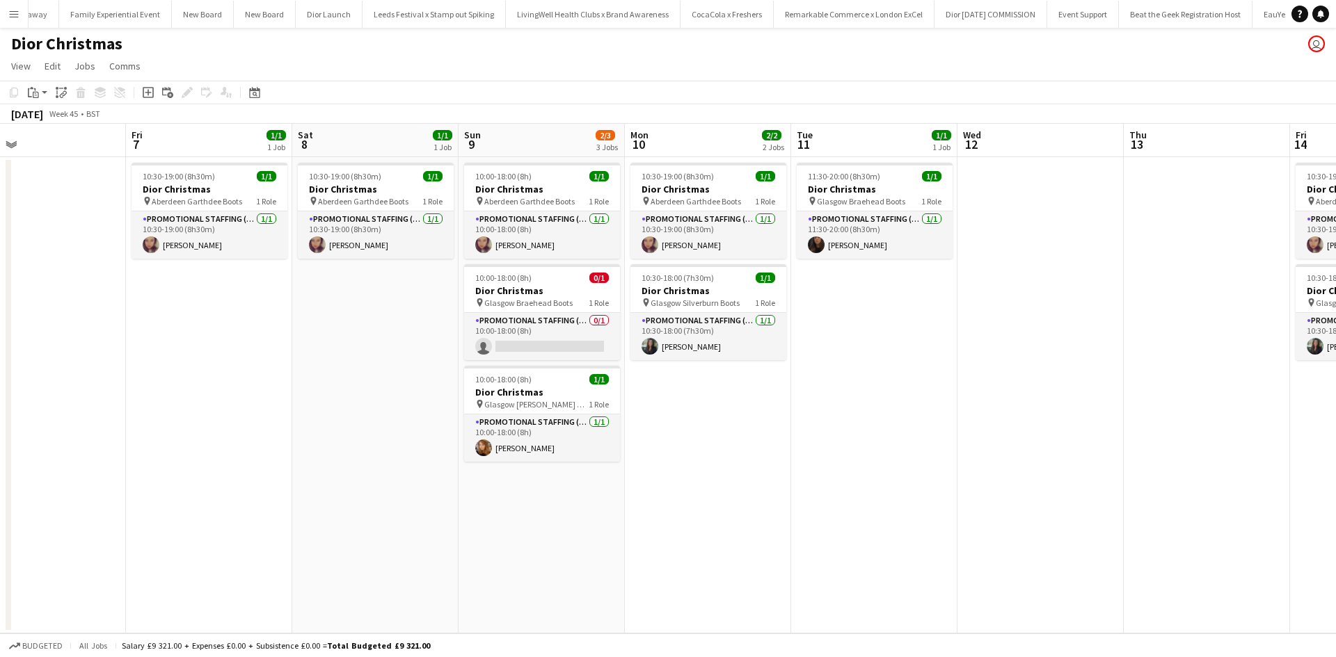
drag, startPoint x: 554, startPoint y: 505, endPoint x: 1022, endPoint y: 449, distance: 471.6
click at [1022, 449] on app-calendar-viewport "Tue 4 Wed 5 0/1 1 Job Thu 6 Fri 7 1/1 1 Job Sat 8 1/1 1 Job Sun 9 2/3 3 Jobs Mo…" at bounding box center [668, 379] width 1336 height 510
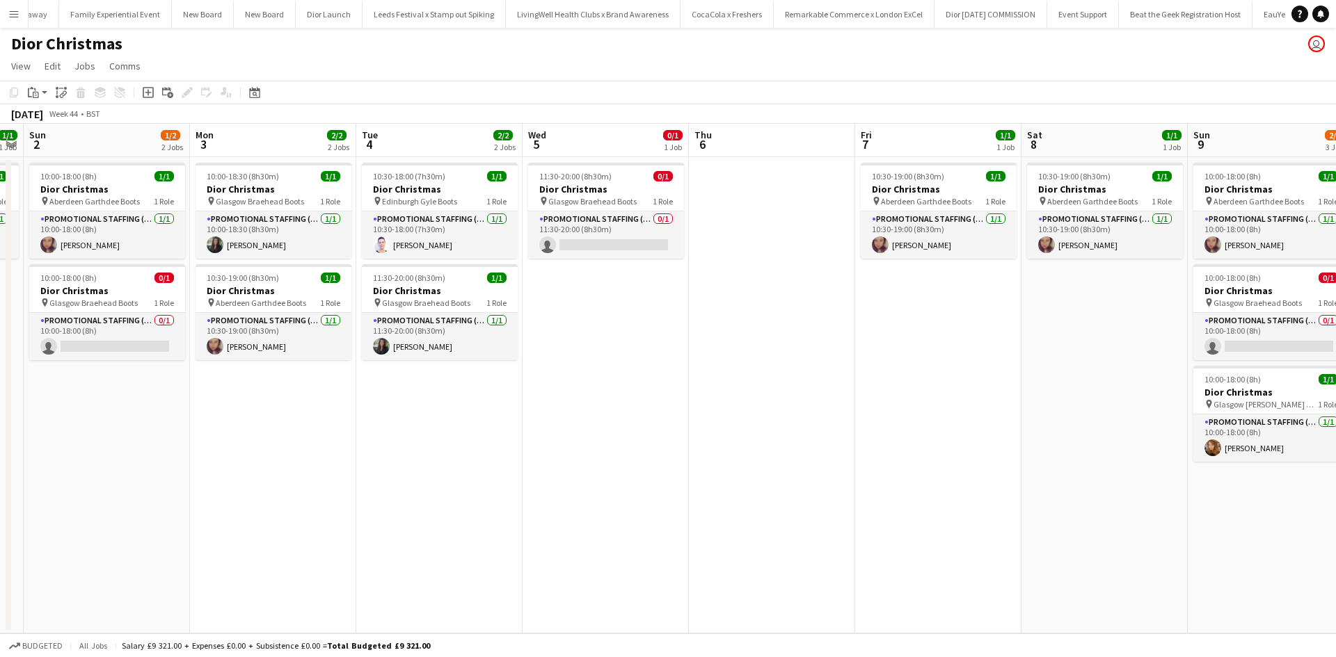
drag, startPoint x: 374, startPoint y: 442, endPoint x: 1213, endPoint y: 367, distance: 843.0
click at [1206, 368] on app-calendar-viewport "Fri 31 1/1 1 Job Sat 1 1/1 1 Job Sun 2 1/2 2 Jobs Mon 3 2/2 2 Jobs Tue 4 2/2 2 …" at bounding box center [668, 379] width 1336 height 510
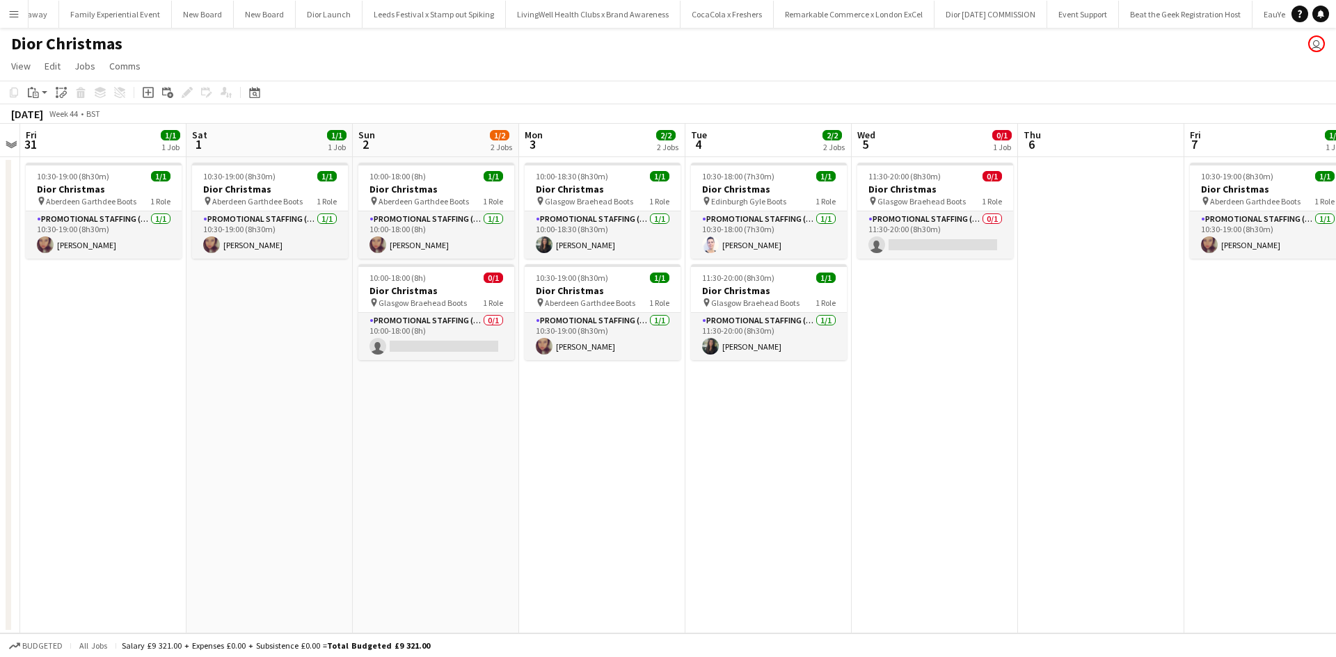
scroll to position [0, 284]
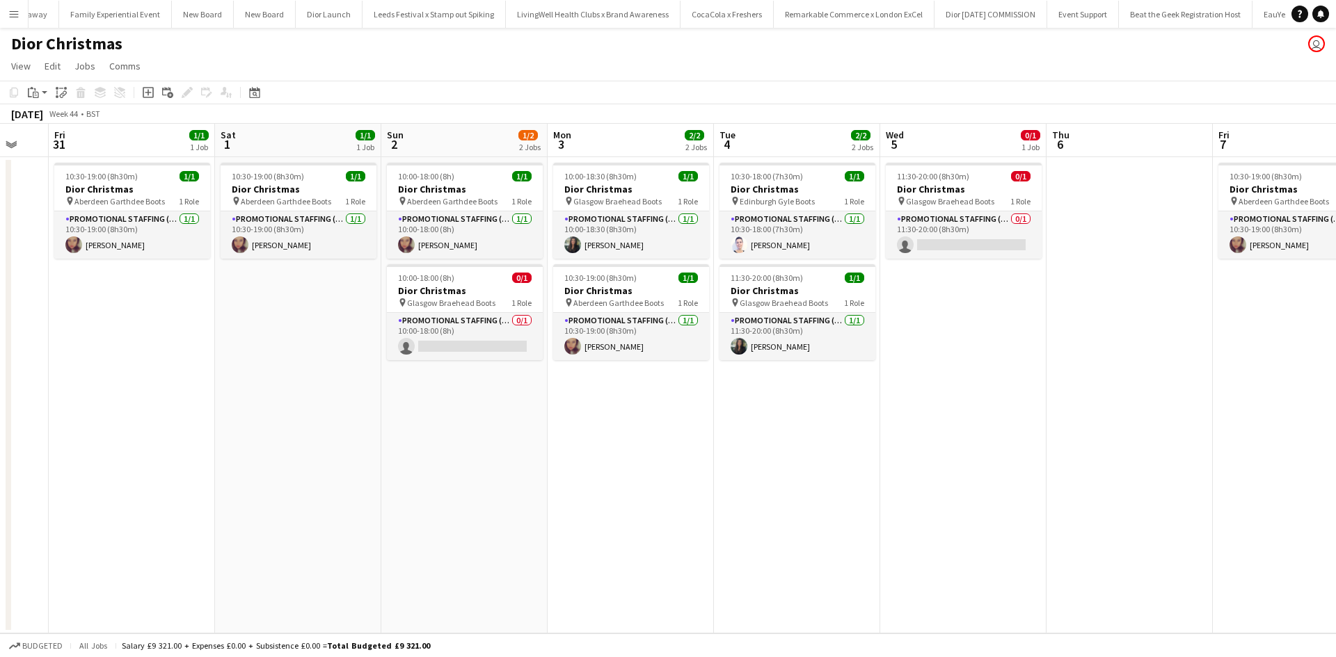
drag, startPoint x: 489, startPoint y: 451, endPoint x: 564, endPoint y: 440, distance: 75.3
click at [564, 440] on app-calendar-viewport "Wed 29 1/1 1 Job Thu 30 Fri 31 1/1 1 Job Sat 1 1/1 1 Job Sun 2 1/2 2 Jobs Mon 3…" at bounding box center [668, 379] width 1336 height 510
click at [490, 330] on app-card-role "Promotional Staffing (Sales Staff) 0/1 10:00-18:00 (8h) single-neutral-actions" at bounding box center [465, 336] width 156 height 47
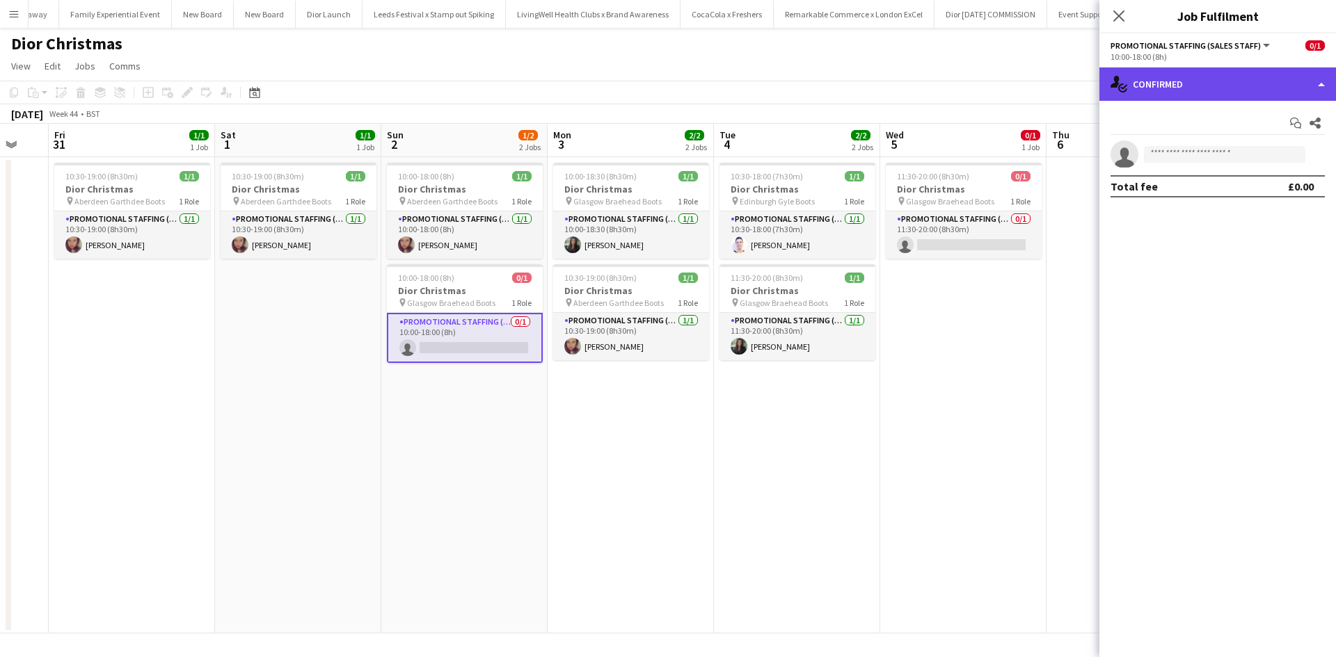
click at [1270, 81] on div "single-neutral-actions-check-2 Confirmed" at bounding box center [1217, 83] width 237 height 33
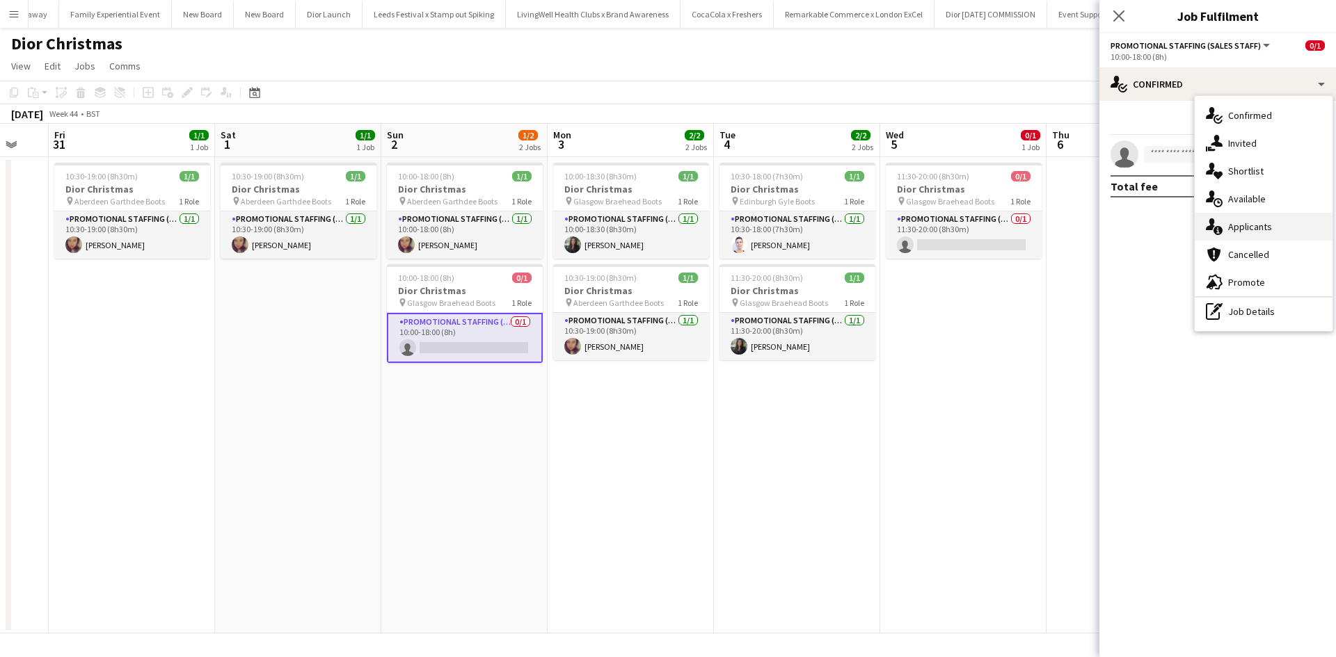
click at [1282, 223] on div "single-neutral-actions-information Applicants" at bounding box center [1263, 227] width 138 height 28
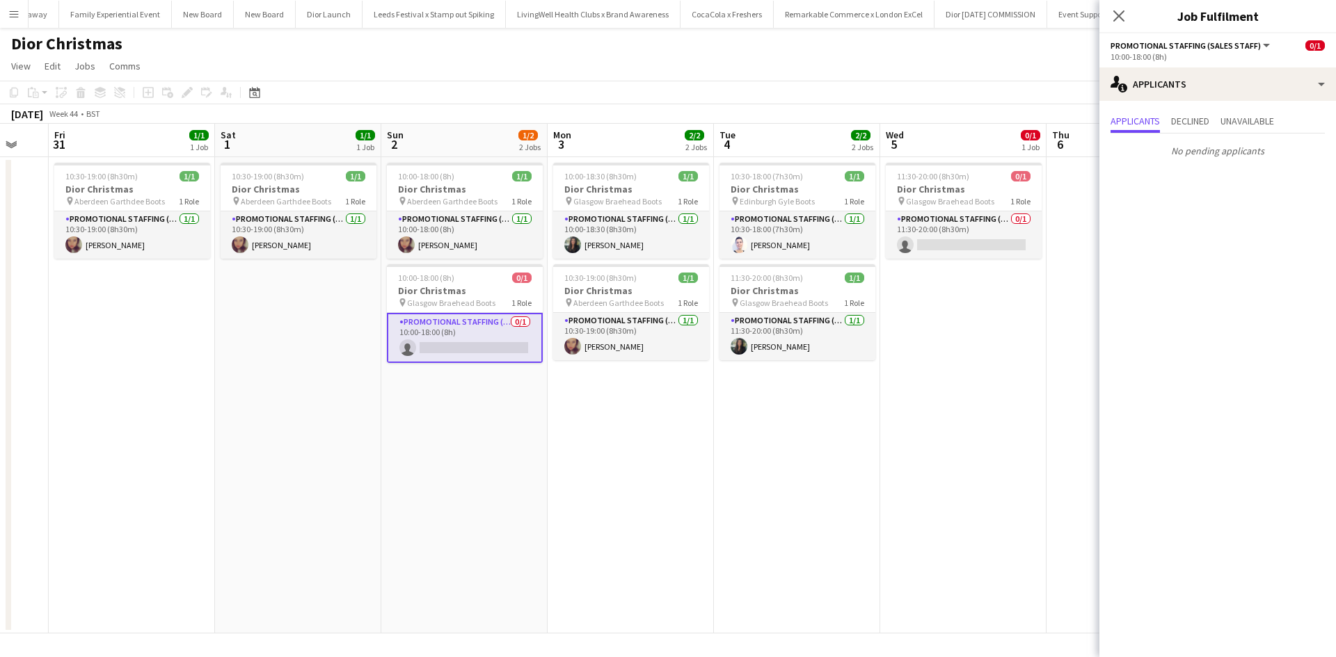
click at [872, 444] on app-date-cell "10:30-18:00 (7h30m) 1/1 Dior Christmas pin Edinburgh Gyle Boots 1 Role Promotio…" at bounding box center [797, 395] width 166 height 477
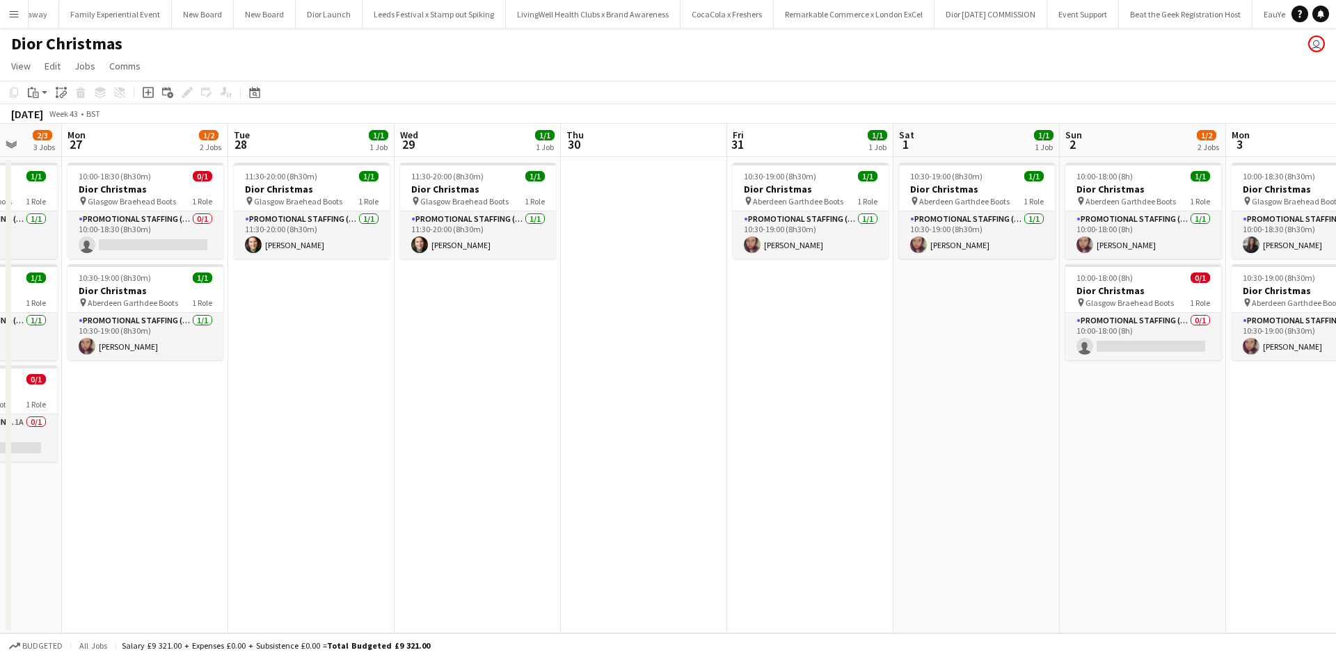
drag, startPoint x: 360, startPoint y: 530, endPoint x: 1008, endPoint y: 527, distance: 647.7
click at [1008, 527] on app-calendar-viewport "Fri 24 Sat 25 Sun 26 2/3 3 Jobs Mon 27 1/2 2 Jobs Tue 28 1/1 1 Job Wed 29 1/1 1…" at bounding box center [668, 379] width 1336 height 510
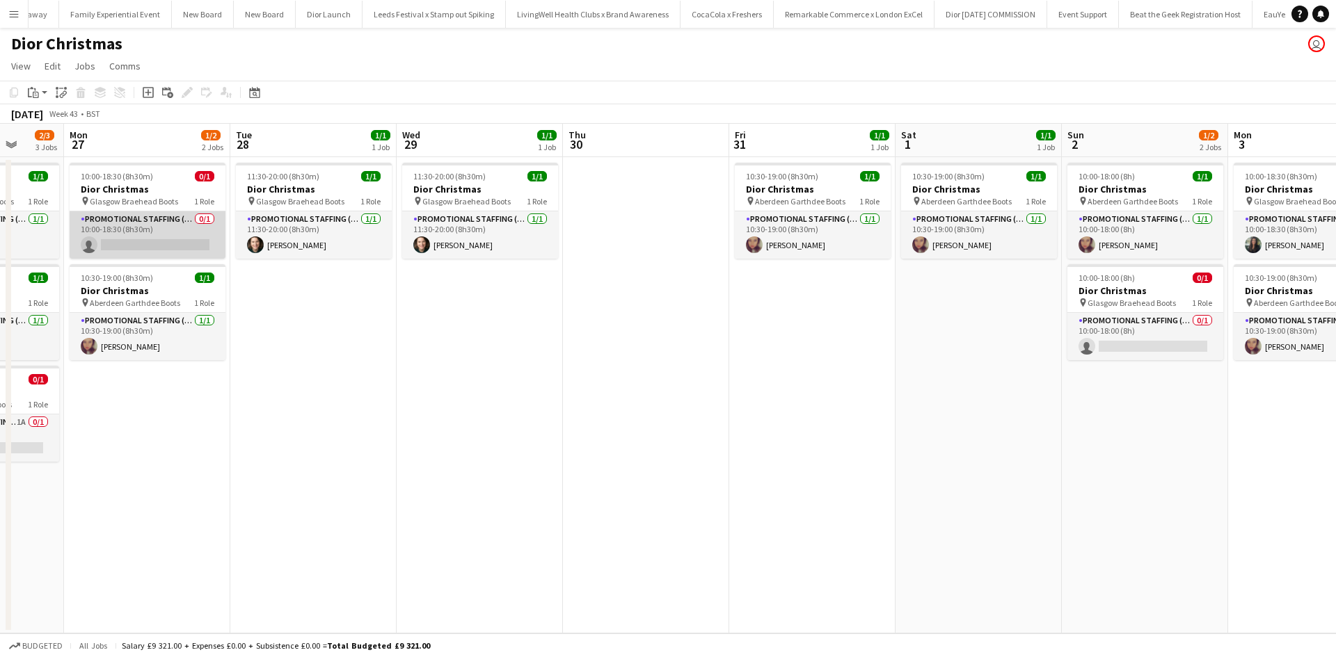
click at [166, 227] on app-card-role "Promotional Staffing (Sales Staff) 0/1 10:00-18:30 (8h30m) single-neutral-actio…" at bounding box center [148, 234] width 156 height 47
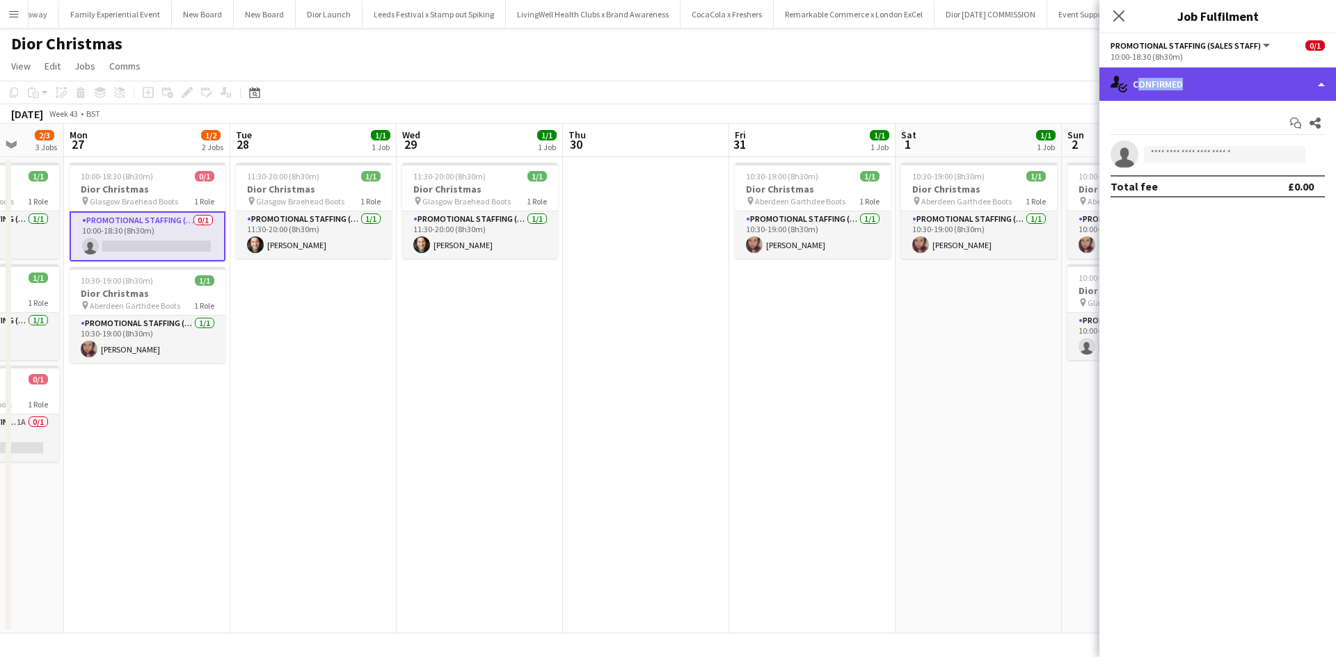
click at [1175, 78] on div "single-neutral-actions-check-2 Confirmed" at bounding box center [1217, 83] width 237 height 33
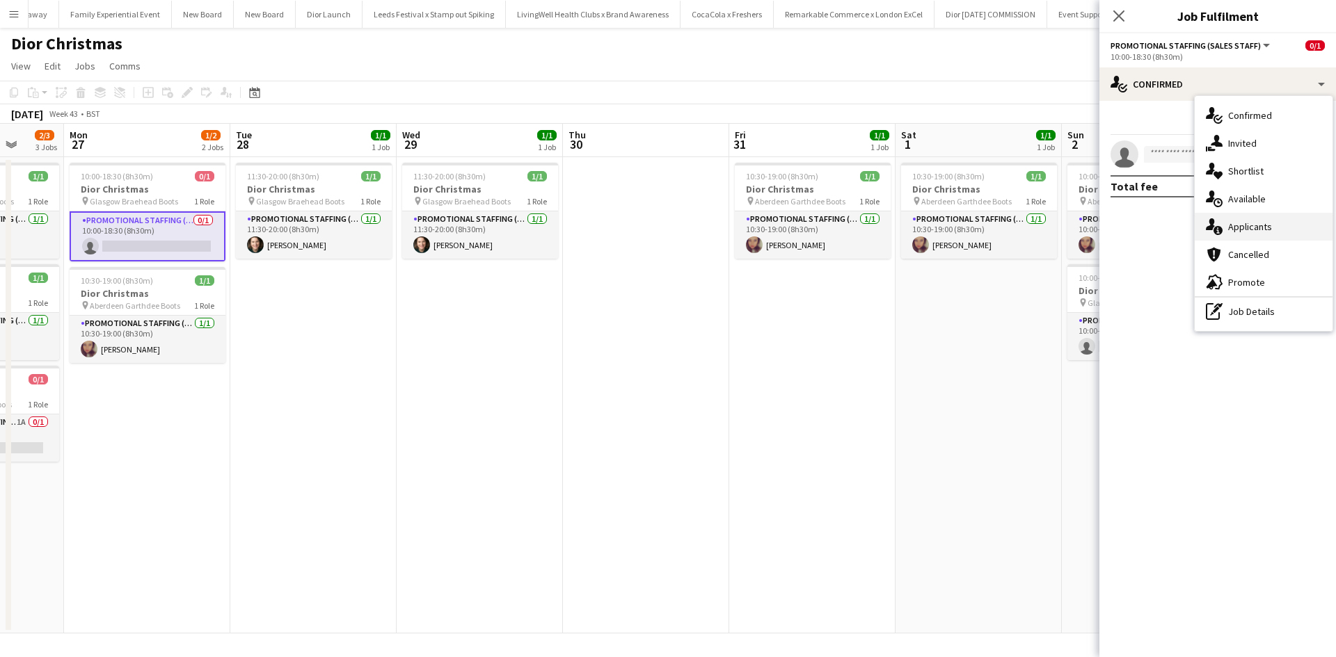
click at [1256, 225] on span "Applicants" at bounding box center [1250, 227] width 44 height 13
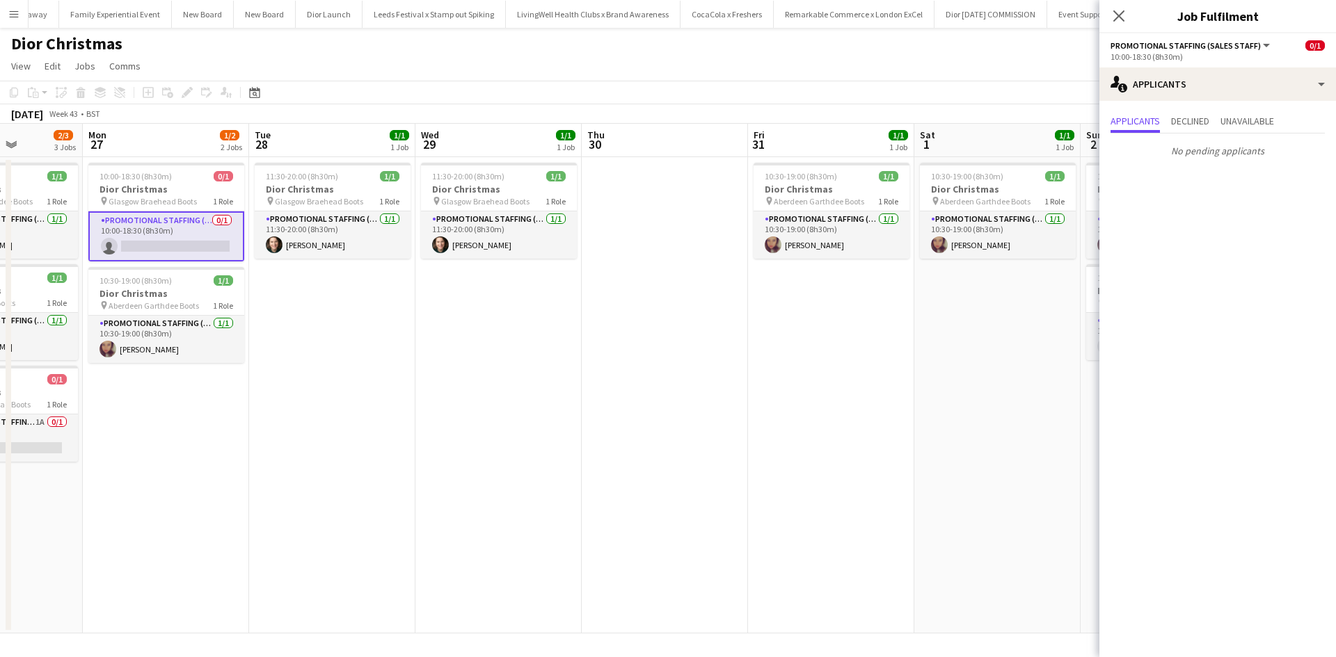
scroll to position [0, 321]
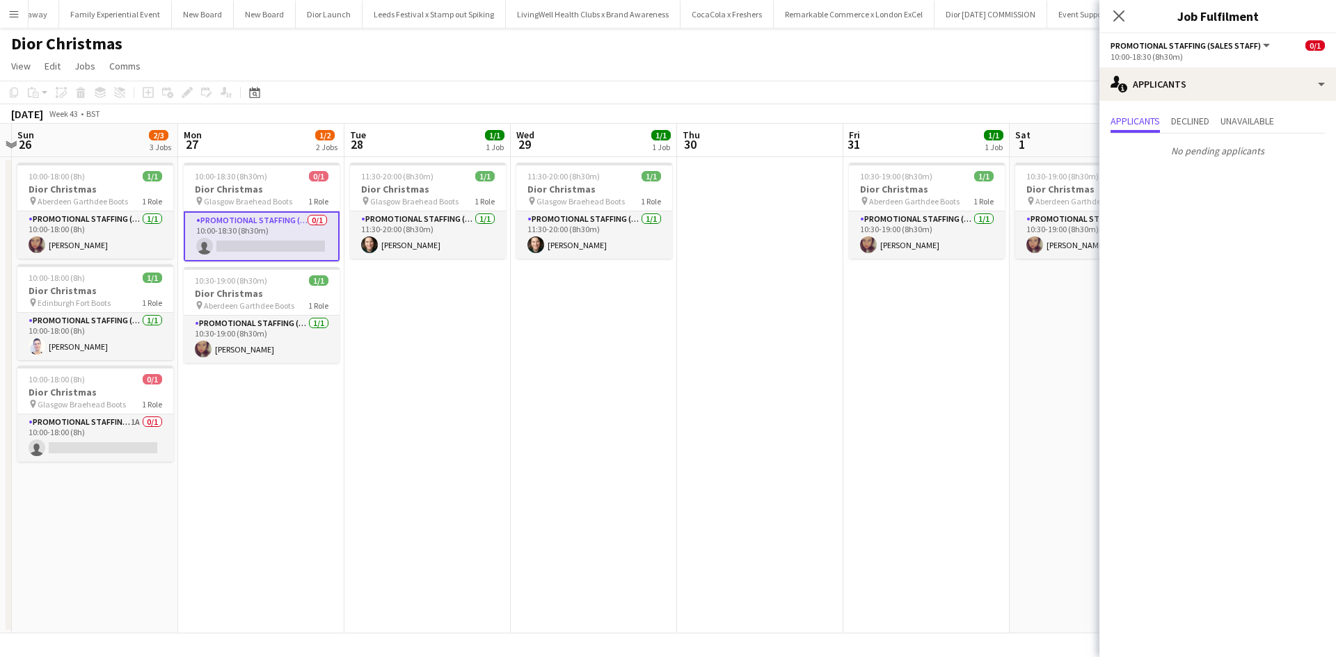
drag, startPoint x: 641, startPoint y: 419, endPoint x: 1211, endPoint y: 369, distance: 571.9
click at [1190, 369] on body "Menu Boards Boards Boards All jobs Status Workforce Workforce My Workforce Recr…" at bounding box center [668, 328] width 1336 height 657
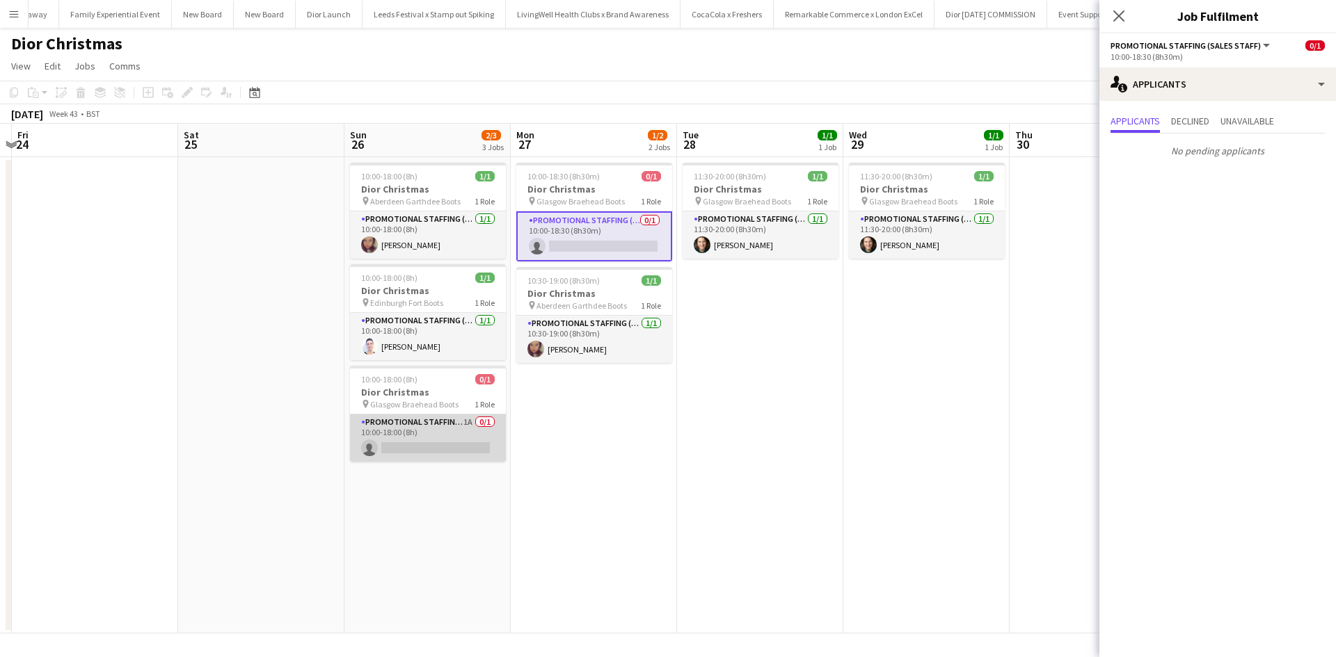
click at [457, 432] on app-card-role "Promotional Staffing (Sales Staff) 1A 0/1 10:00-18:00 (8h) single-neutral-actio…" at bounding box center [428, 438] width 156 height 47
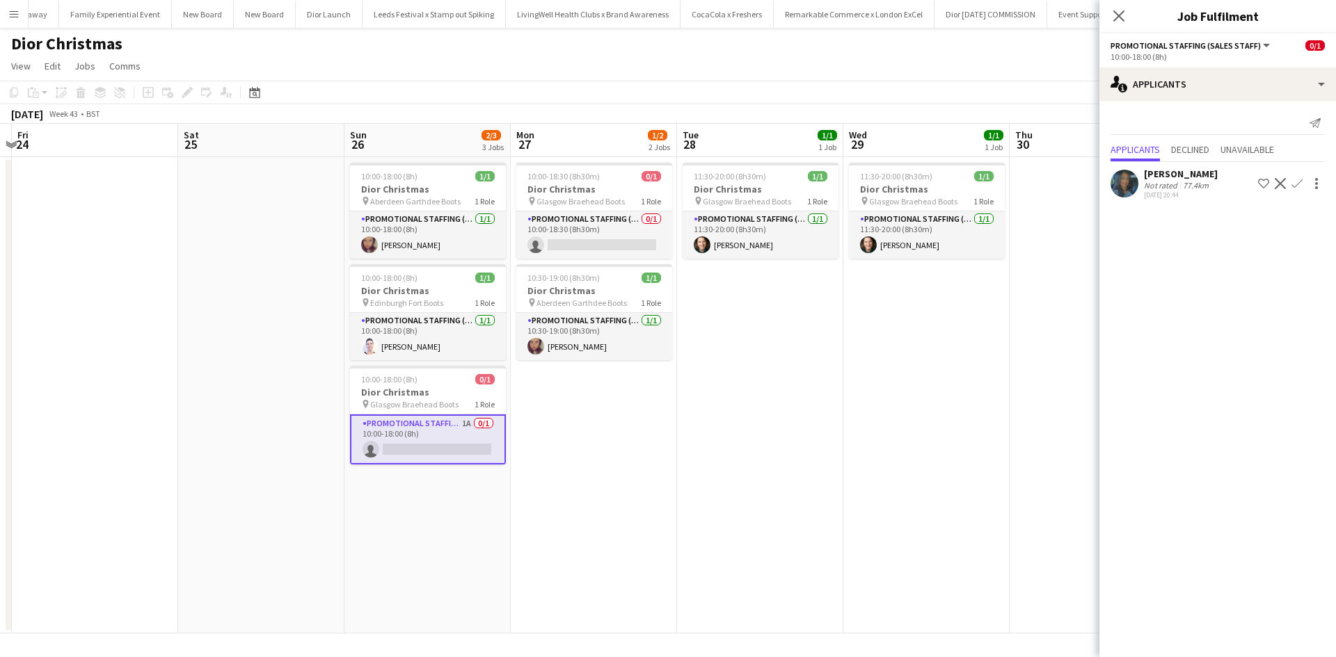
click at [1295, 183] on app-icon "Confirm" at bounding box center [1296, 183] width 11 height 11
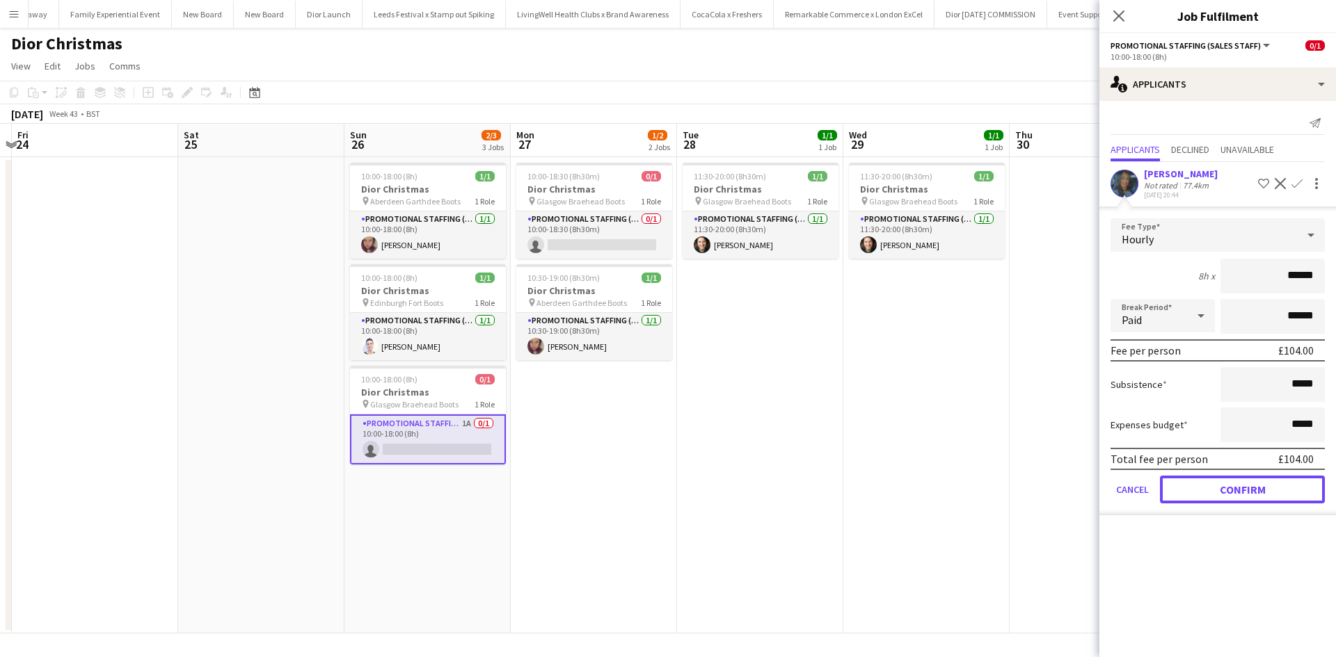
click at [1240, 493] on button "Confirm" at bounding box center [1242, 490] width 165 height 28
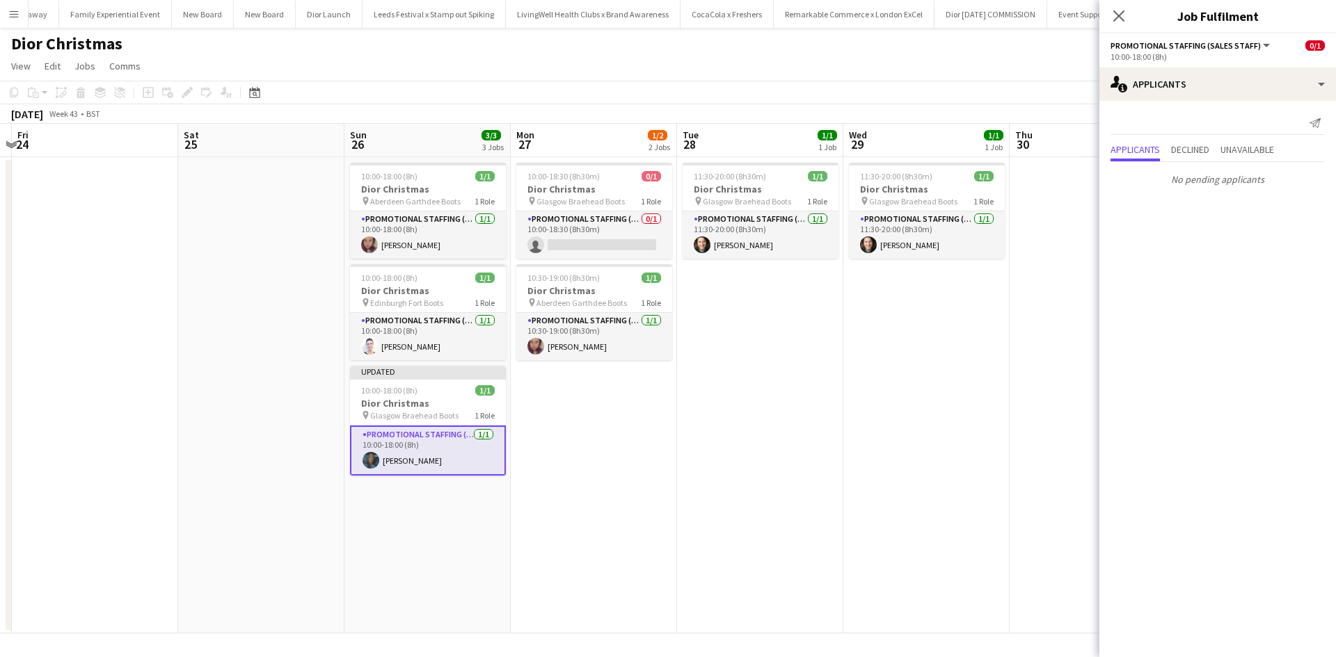
click at [1025, 468] on app-date-cell at bounding box center [1092, 395] width 166 height 477
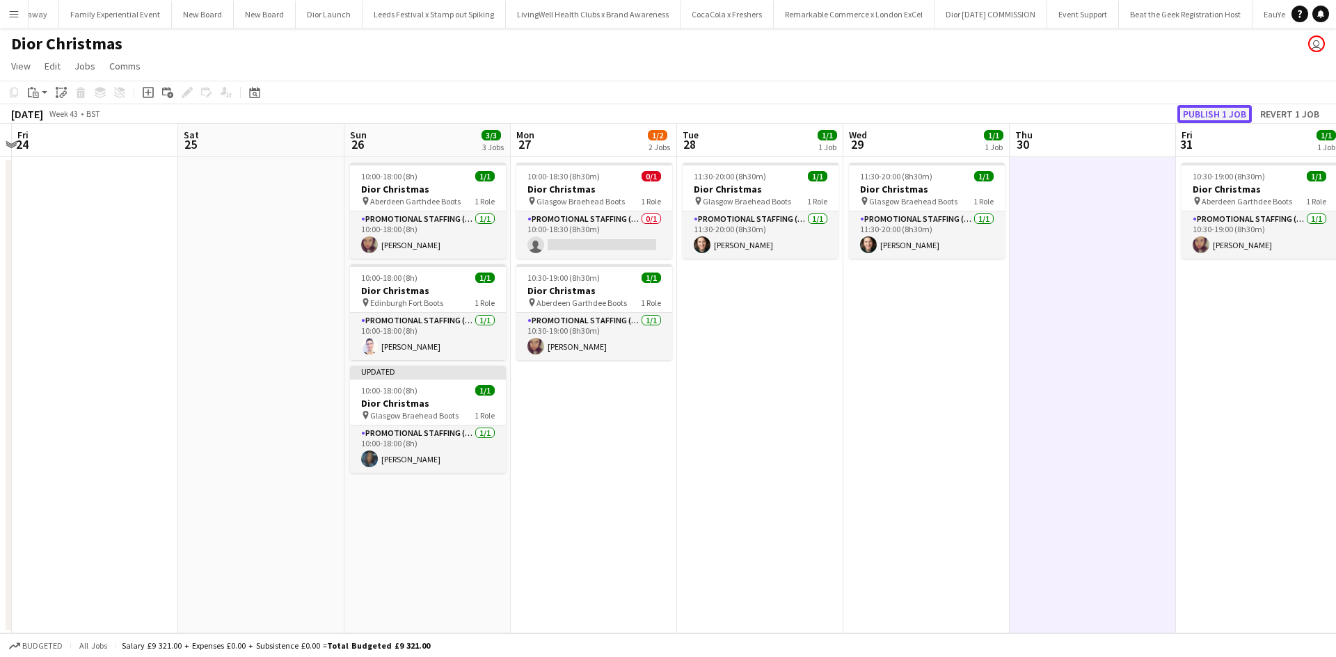
click at [1230, 112] on button "Publish 1 job" at bounding box center [1214, 114] width 74 height 18
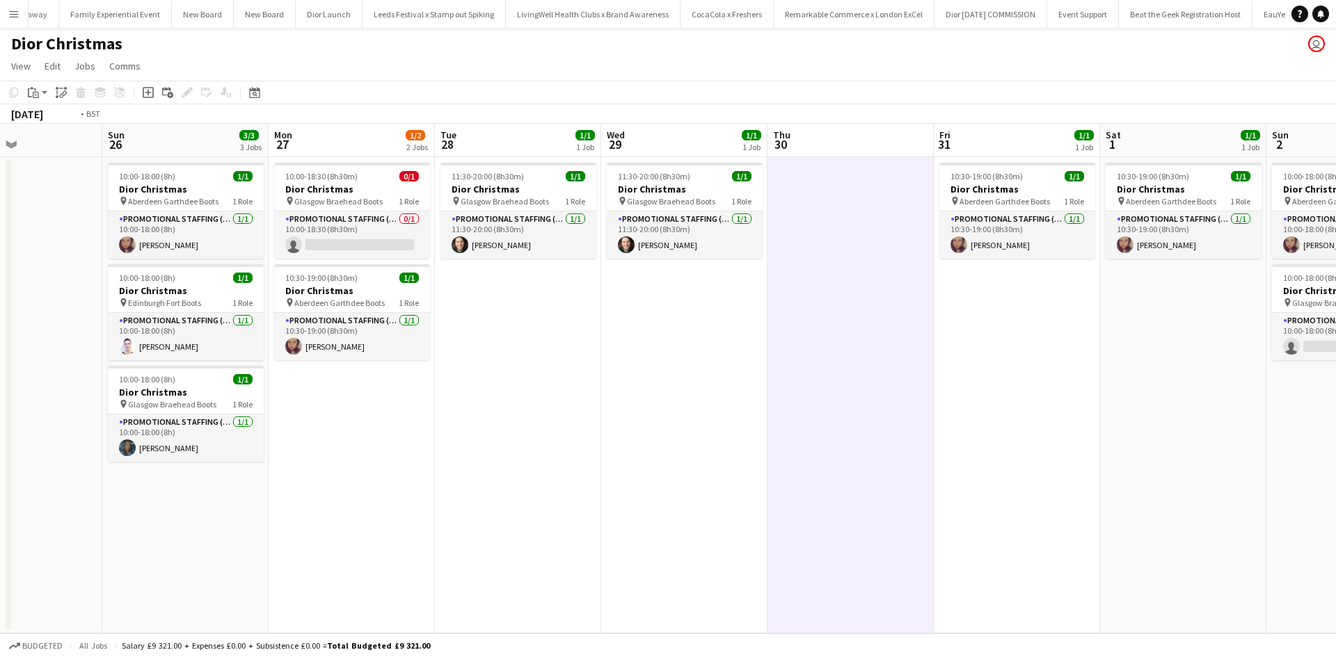
drag, startPoint x: 948, startPoint y: 514, endPoint x: 337, endPoint y: 461, distance: 612.4
click at [339, 462] on app-calendar-viewport "Wed 22 Thu 23 Fri 24 Sat 25 Sun 26 3/3 3 Jobs Mon 27 1/2 2 Jobs Tue 28 1/1 1 Jo…" at bounding box center [668, 379] width 1336 height 510
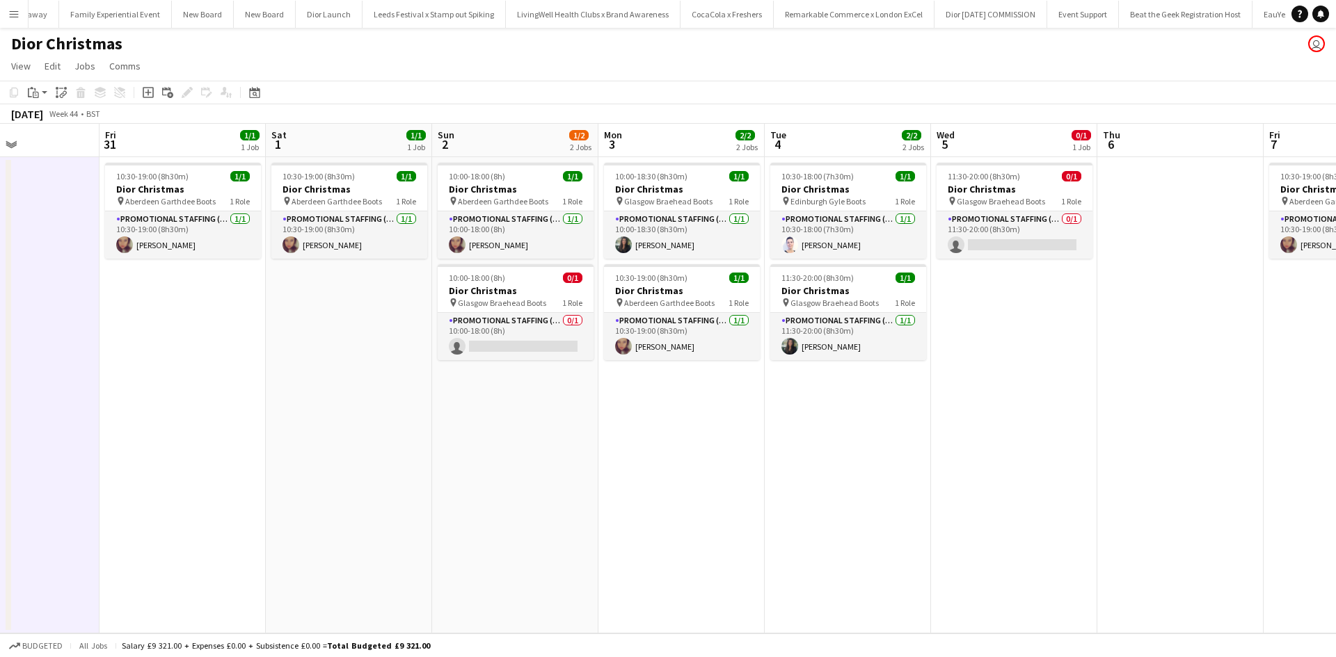
drag, startPoint x: 826, startPoint y: 521, endPoint x: 339, endPoint y: 431, distance: 494.5
click at [342, 432] on app-calendar-viewport "Mon 27 1/2 2 Jobs Tue 28 1/1 1 Job Wed 29 1/1 1 Job Thu 30 Fri 31 1/1 1 Job Sat…" at bounding box center [668, 379] width 1336 height 510
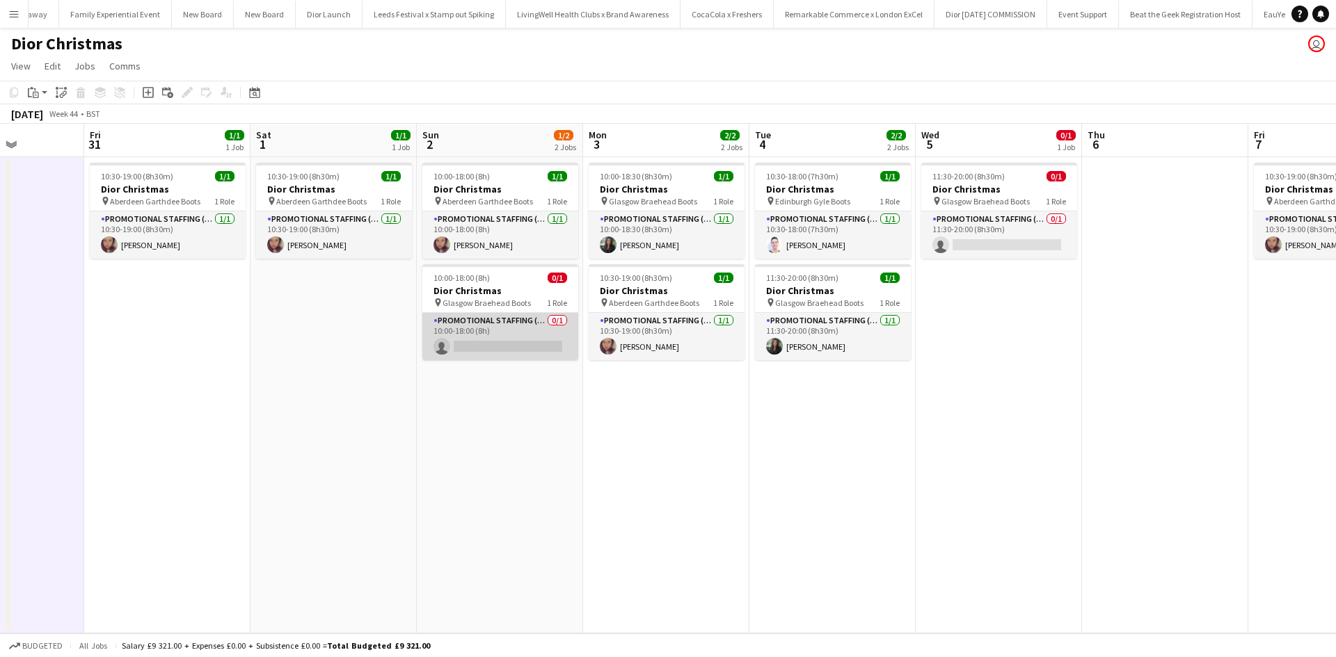
click at [529, 334] on app-card-role "Promotional Staffing (Sales Staff) 0/1 10:00-18:00 (8h) single-neutral-actions" at bounding box center [500, 336] width 156 height 47
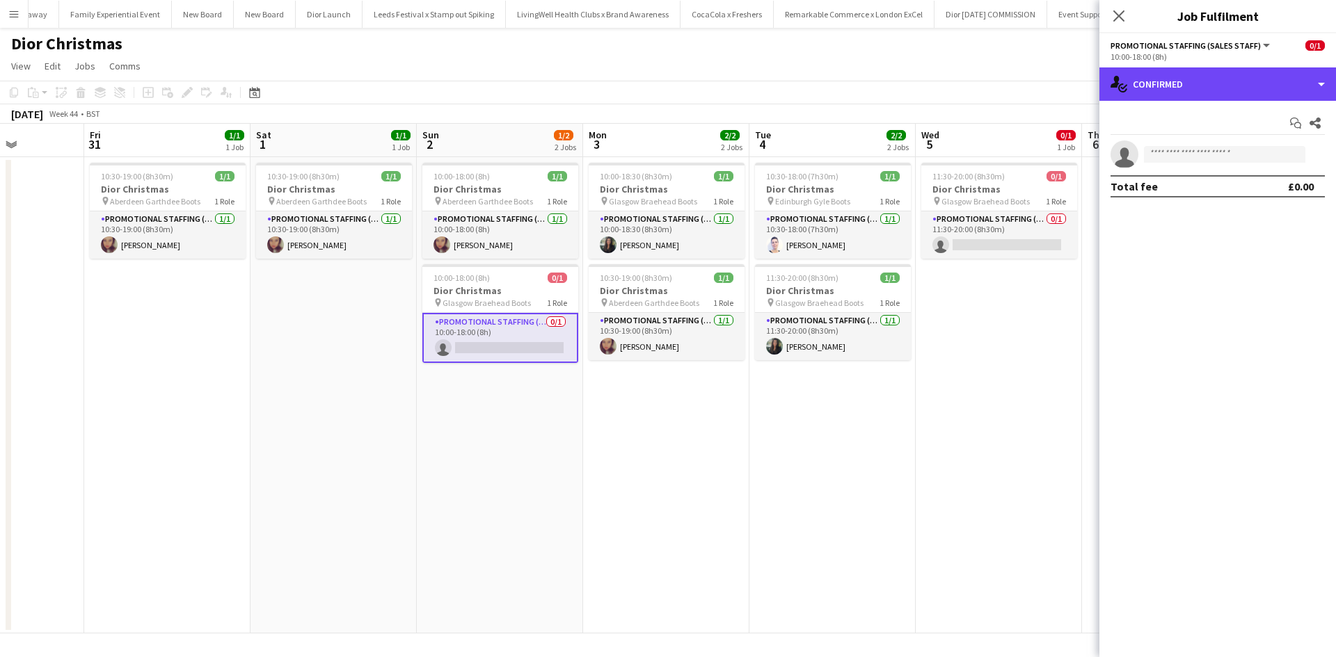
drag, startPoint x: 1173, startPoint y: 92, endPoint x: 1191, endPoint y: 108, distance: 24.1
click at [1174, 92] on div "single-neutral-actions-check-2 Confirmed" at bounding box center [1217, 83] width 237 height 33
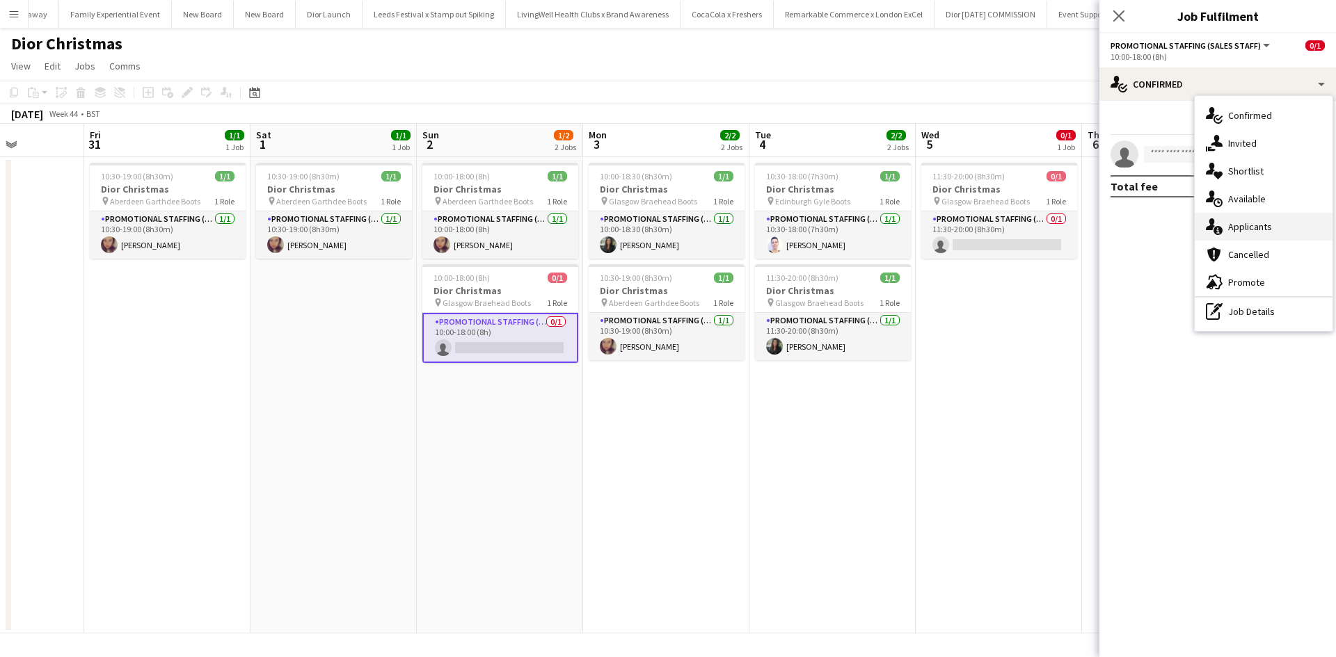
click at [1260, 223] on span "Applicants" at bounding box center [1250, 227] width 44 height 13
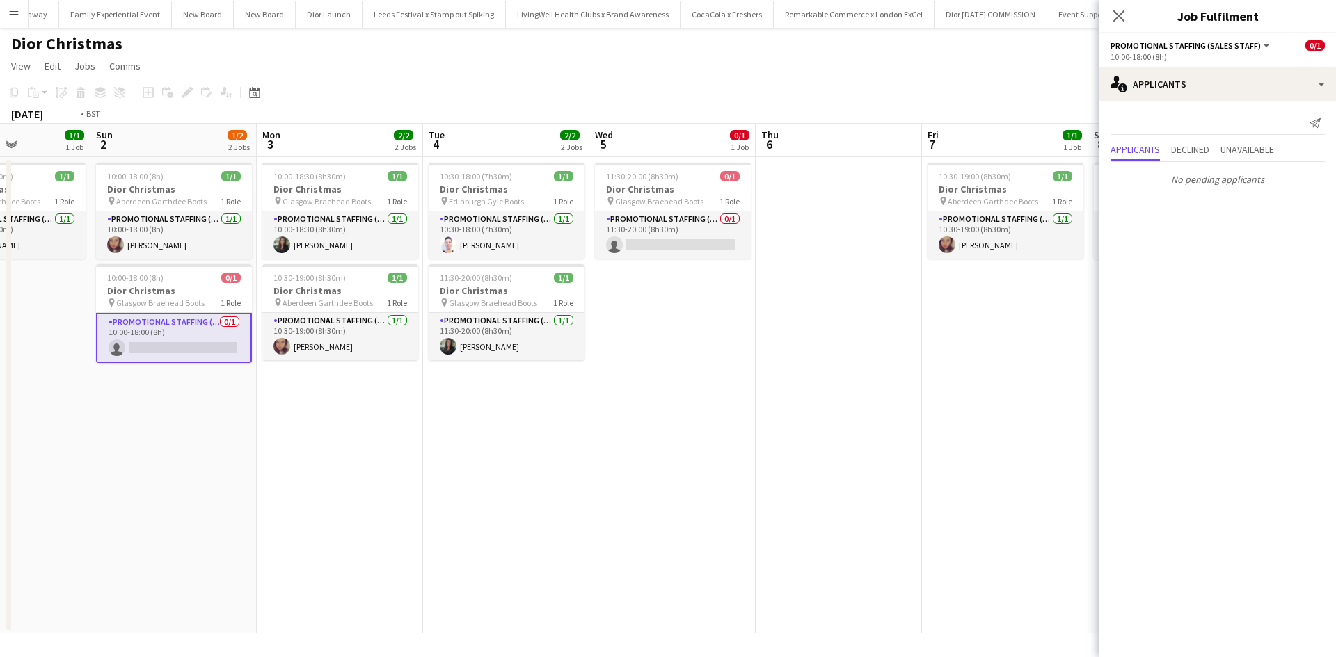
drag, startPoint x: 1021, startPoint y: 461, endPoint x: 193, endPoint y: 386, distance: 831.3
click at [200, 387] on app-calendar-viewport "Wed 29 1/1 1 Job Thu 30 Fri 31 1/1 1 Job Sat 1 1/1 1 Job Sun 2 1/2 2 Jobs Mon 3…" at bounding box center [668, 379] width 1336 height 510
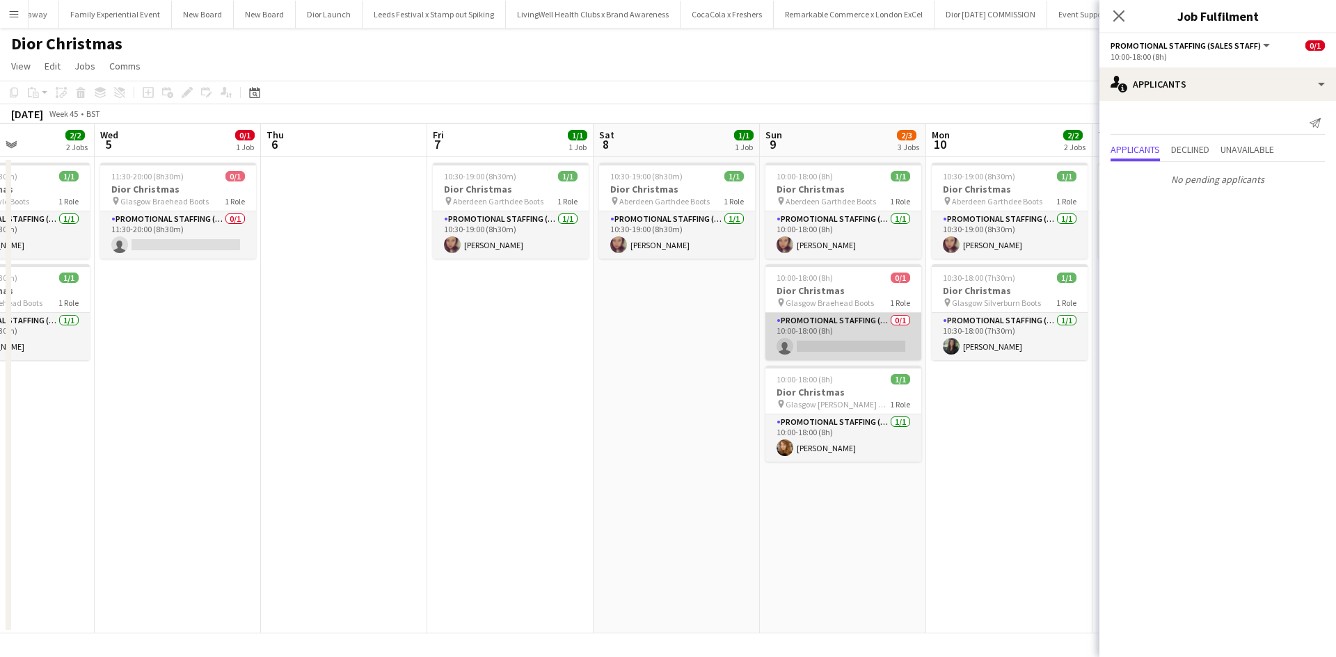
click at [862, 333] on app-card-role "Promotional Staffing (Sales Staff) 0/1 10:00-18:00 (8h) single-neutral-actions" at bounding box center [843, 336] width 156 height 47
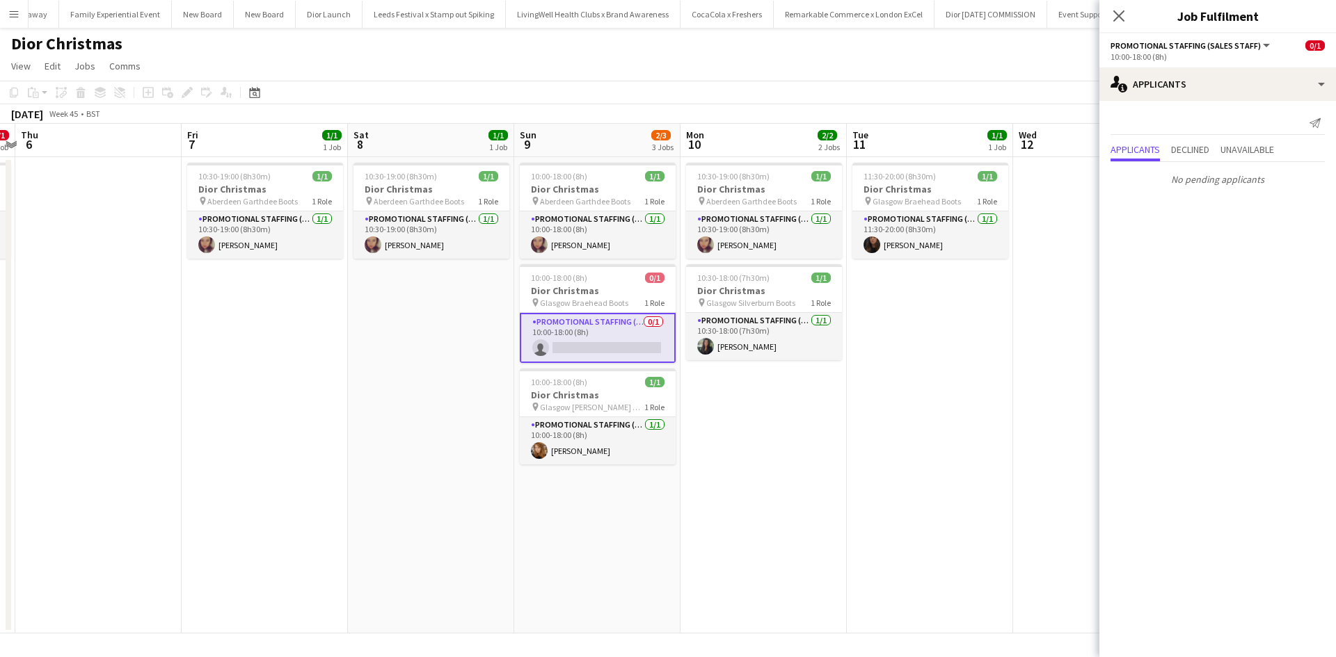
drag, startPoint x: 977, startPoint y: 489, endPoint x: 319, endPoint y: 400, distance: 664.1
click at [327, 402] on app-calendar-viewport "Sun 2 1/2 2 Jobs Mon 3 2/2 2 Jobs Tue 4 2/2 2 Jobs Wed 5 0/1 1 Job Thu 6 Fri 7 …" at bounding box center [668, 379] width 1336 height 510
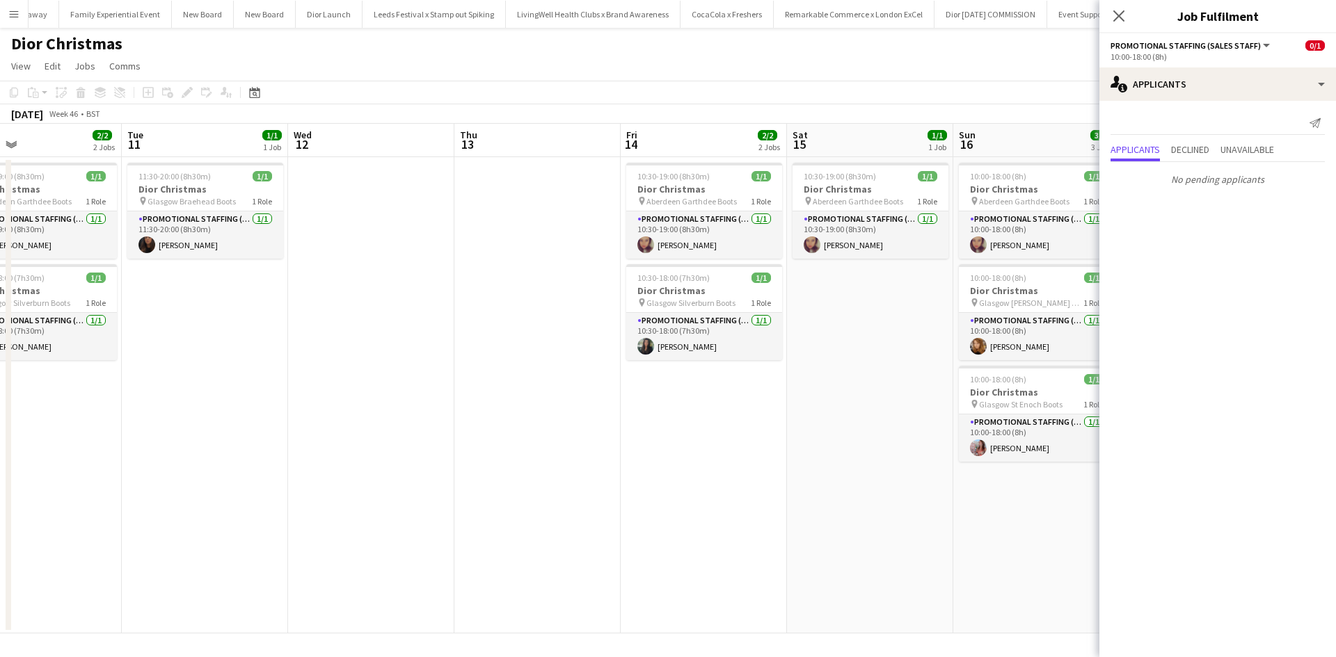
drag, startPoint x: 849, startPoint y: 469, endPoint x: 264, endPoint y: 345, distance: 598.0
click at [303, 353] on app-calendar-viewport "Thu 6 Fri 7 1/1 1 Job Sat 8 1/1 1 Job Sun 9 2/3 3 Jobs Mon 10 2/2 2 Jobs Tue 11…" at bounding box center [668, 379] width 1336 height 510
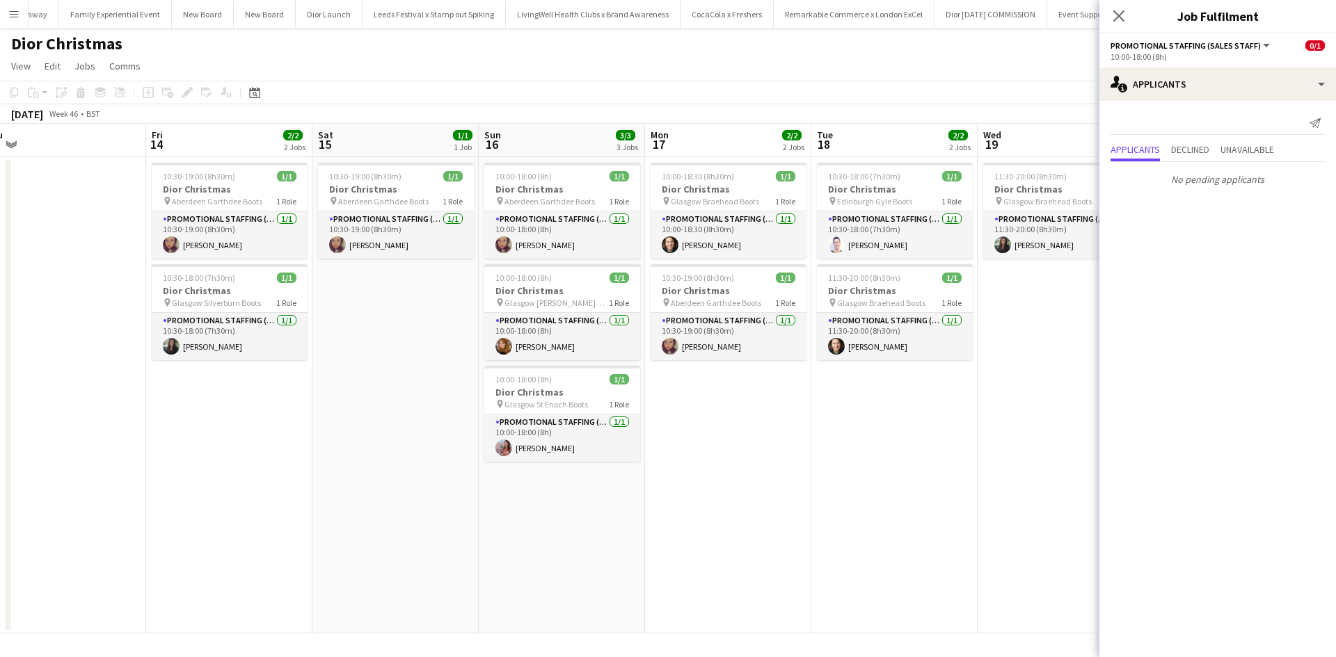
drag, startPoint x: 925, startPoint y: 536, endPoint x: 333, endPoint y: 417, distance: 603.7
click at [334, 418] on app-calendar-viewport "Mon 10 2/2 2 Jobs Tue 11 1/1 1 Job Wed 12 Thu 13 Fri 14 2/2 2 Jobs Sat 15 1/1 1…" at bounding box center [668, 379] width 1336 height 510
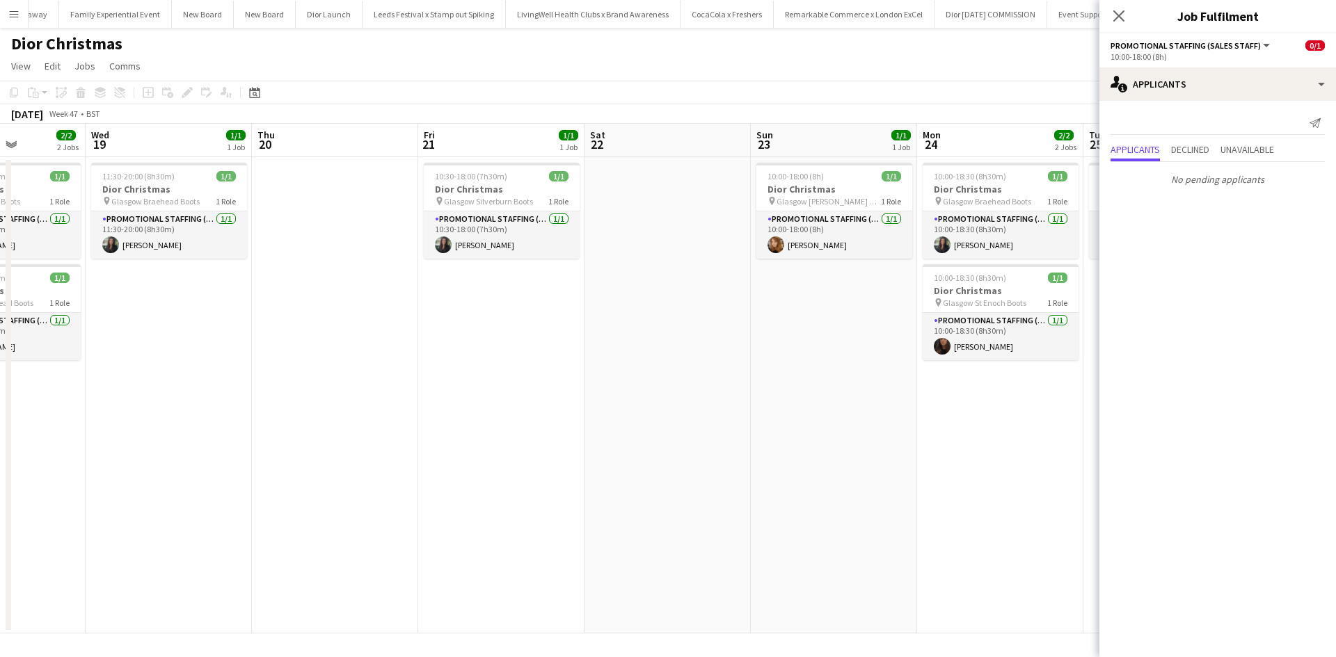
drag, startPoint x: 969, startPoint y: 490, endPoint x: 297, endPoint y: 397, distance: 678.5
click at [299, 398] on app-calendar-viewport "Sat 15 1/1 1 Job Sun 16 3/3 3 Jobs Mon 17 2/2 2 Jobs Tue 18 2/2 2 Jobs Wed 19 1…" at bounding box center [668, 379] width 1336 height 510
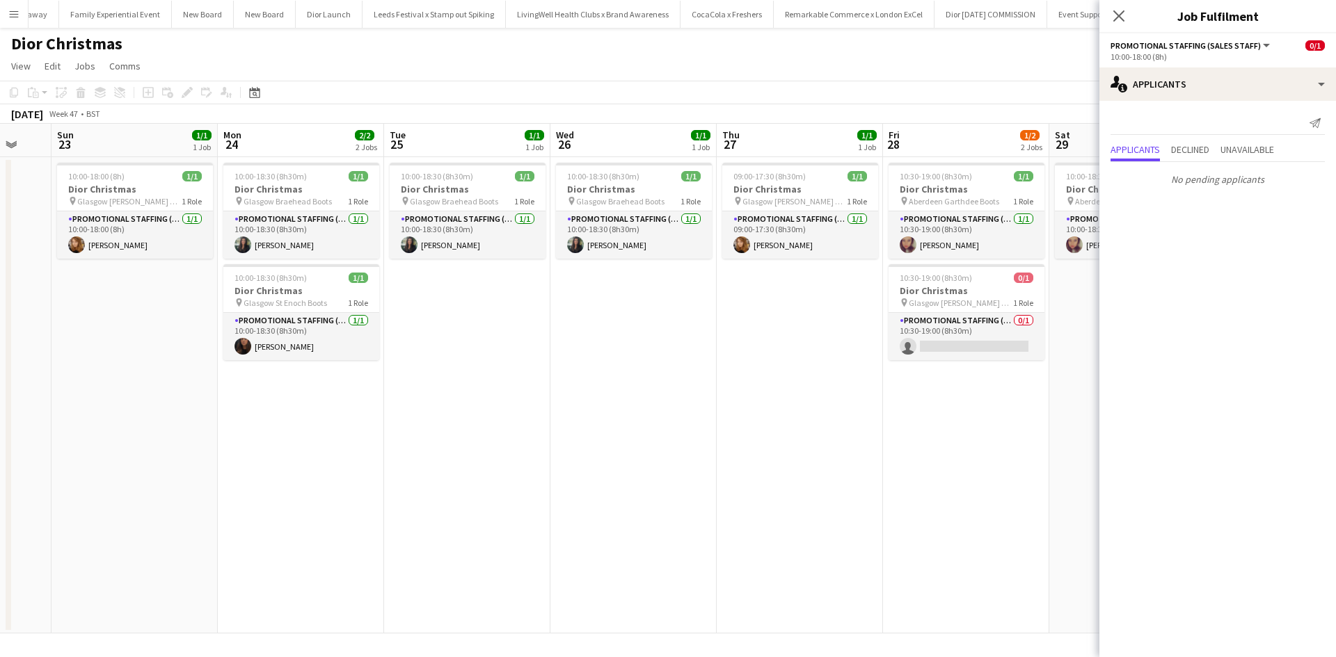
scroll to position [0, 437]
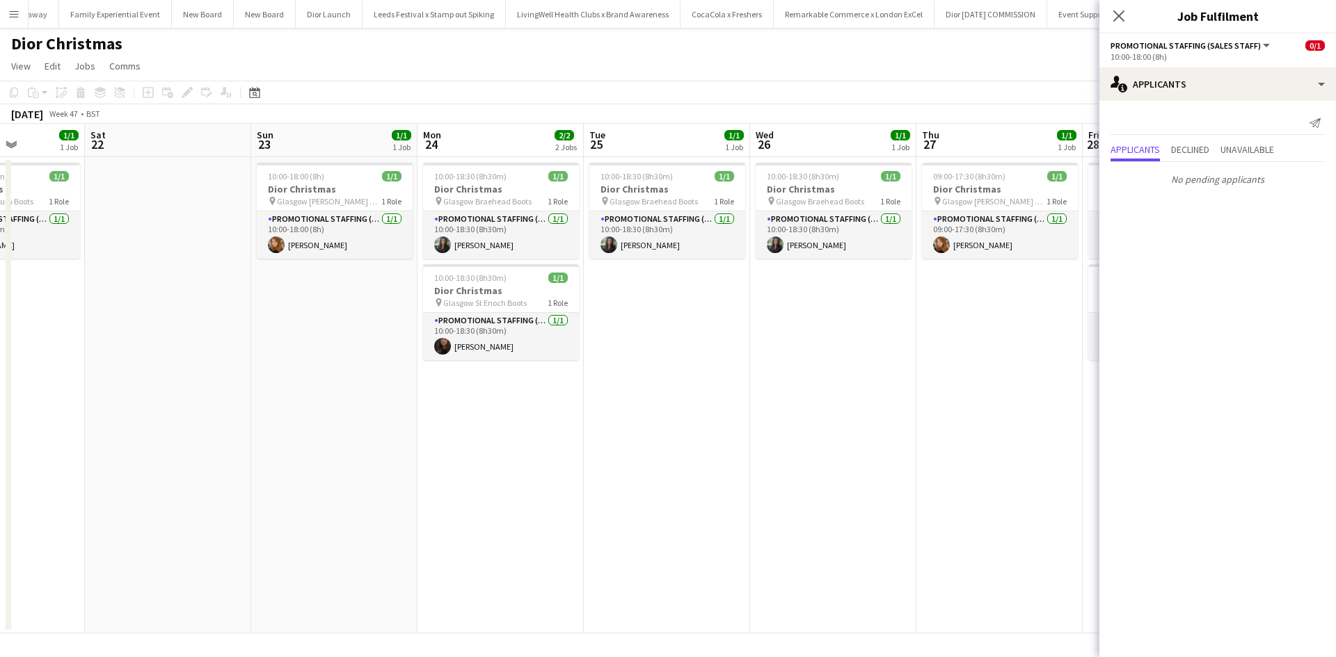
drag, startPoint x: 973, startPoint y: 530, endPoint x: 221, endPoint y: 424, distance: 758.8
click at [238, 426] on app-calendar-viewport "Wed 19 1/1 1 Job Thu 20 Fri 21 1/1 1 Job Sat 22 Sun 23 1/1 1 Job Mon 24 2/2 2 J…" at bounding box center [668, 379] width 1336 height 510
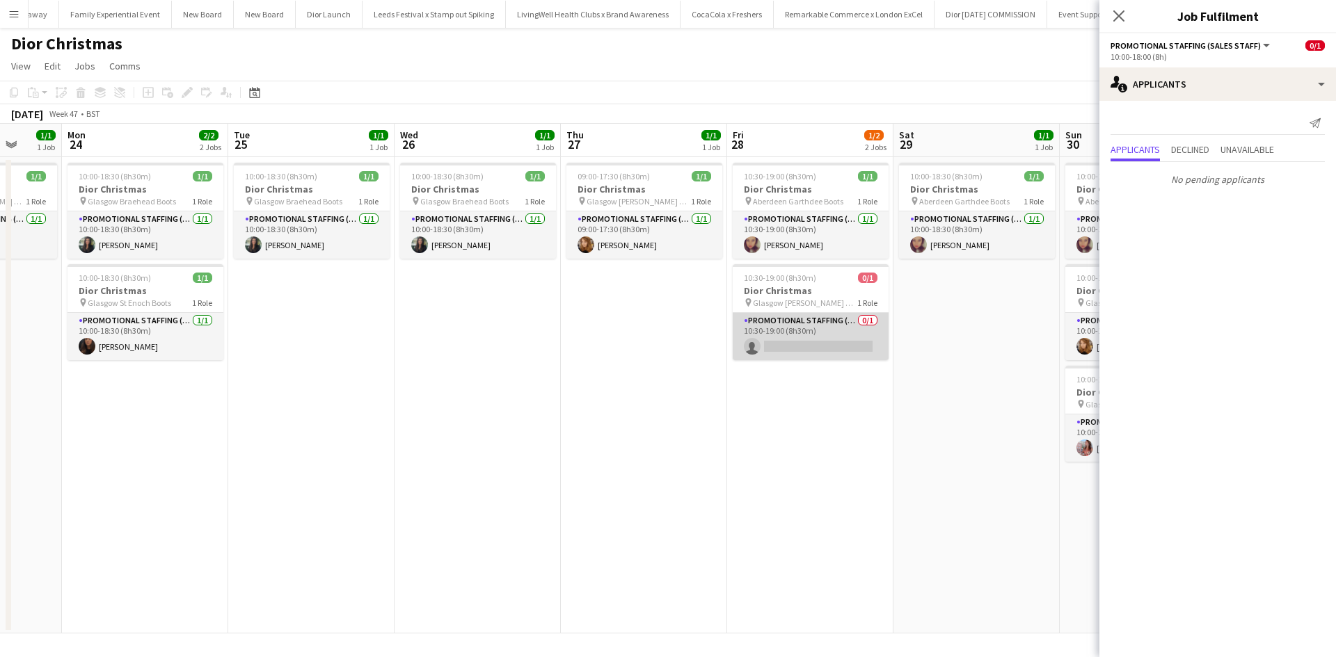
click at [829, 323] on app-card-role "Promotional Staffing (Sales Staff) 0/1 10:30-19:00 (8h30m) single-neutral-actio…" at bounding box center [811, 336] width 156 height 47
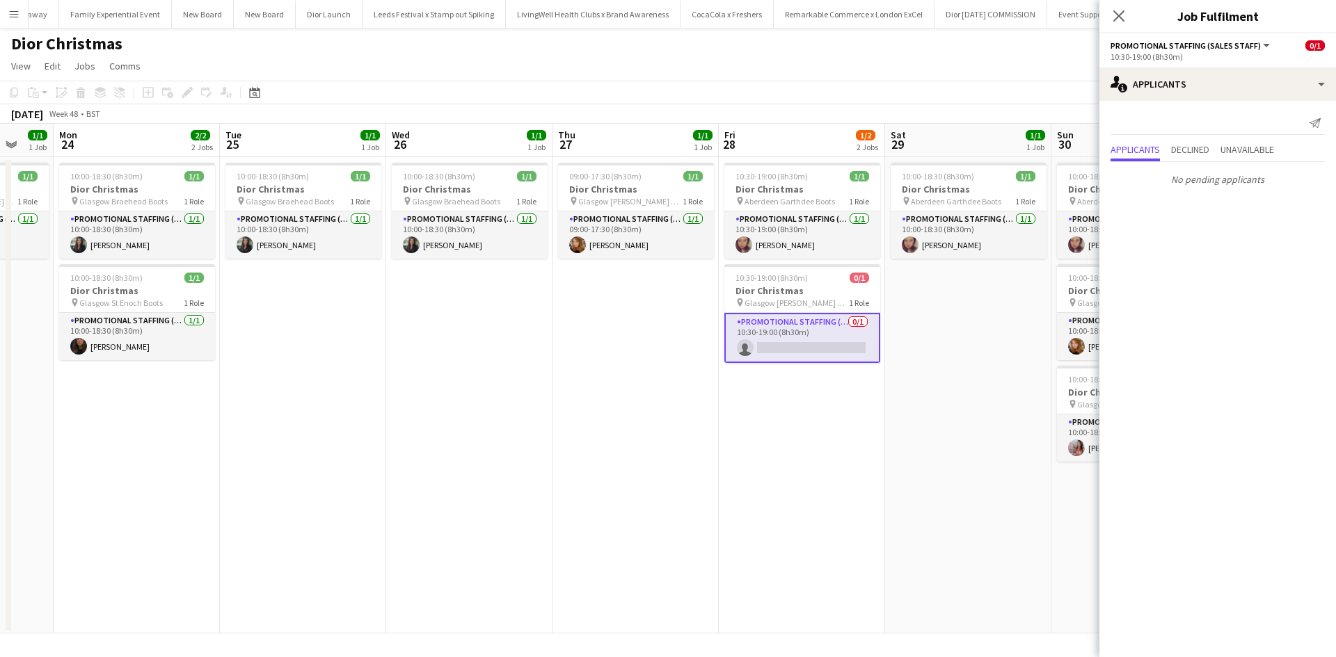
drag, startPoint x: 857, startPoint y: 466, endPoint x: 480, endPoint y: 410, distance: 381.1
click at [501, 415] on app-calendar-viewport "Fri 21 1/1 1 Job Sat 22 Sun 23 1/1 1 Job Mon 24 2/2 2 Jobs Tue 25 1/1 1 Job Wed…" at bounding box center [668, 379] width 1336 height 510
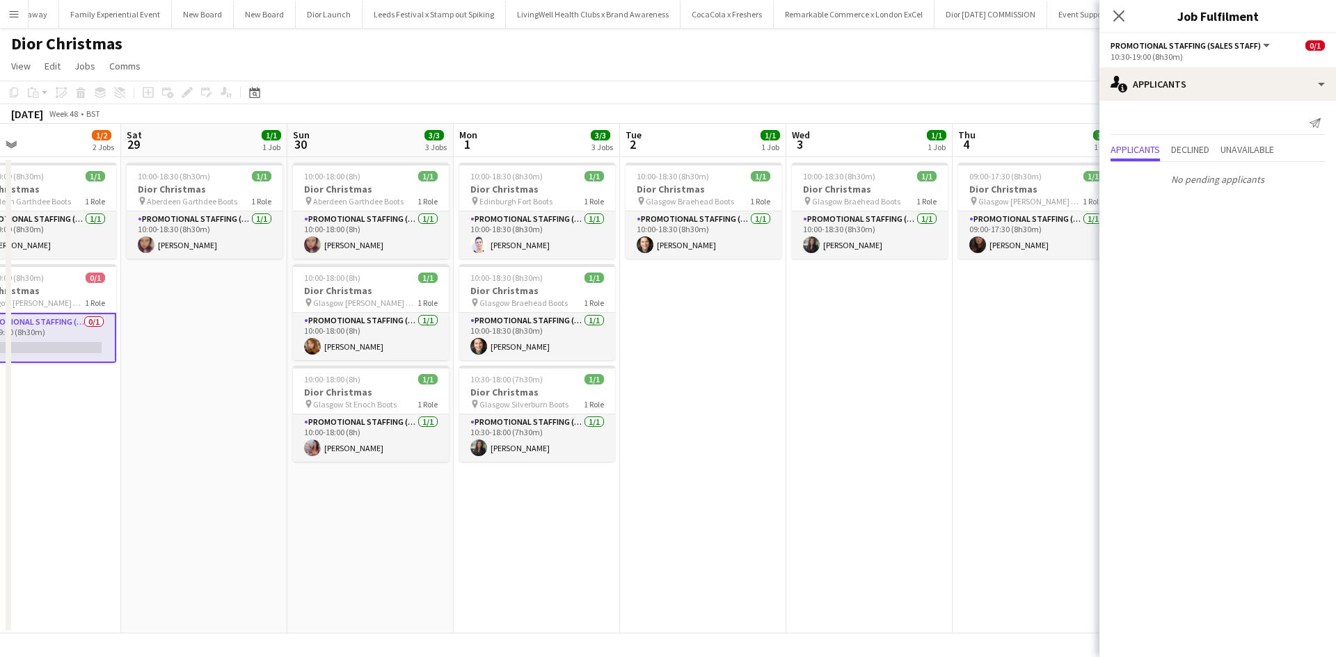
drag, startPoint x: 827, startPoint y: 533, endPoint x: 337, endPoint y: 442, distance: 498.9
click at [347, 445] on app-calendar-viewport "Tue 25 1/1 1 Job Wed 26 1/1 1 Job Thu 27 1/1 1 Job Fri 28 1/2 2 Jobs Sat 29 1/1…" at bounding box center [668, 379] width 1336 height 510
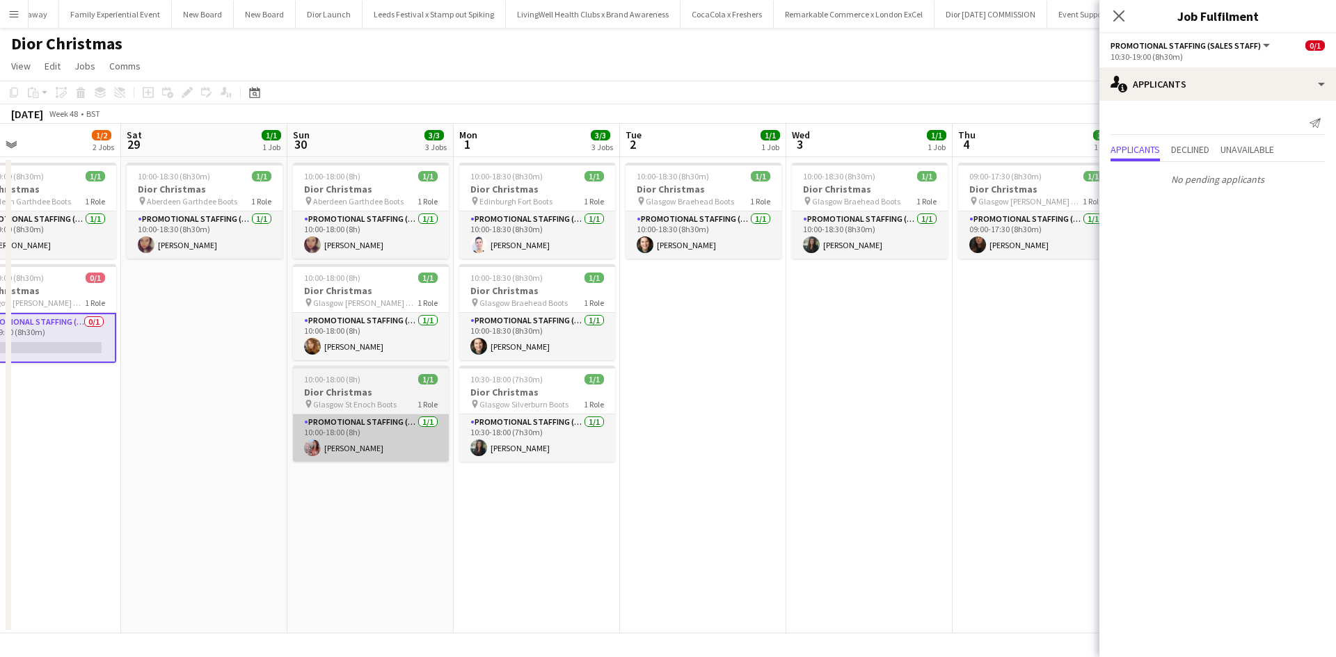
scroll to position [0, 608]
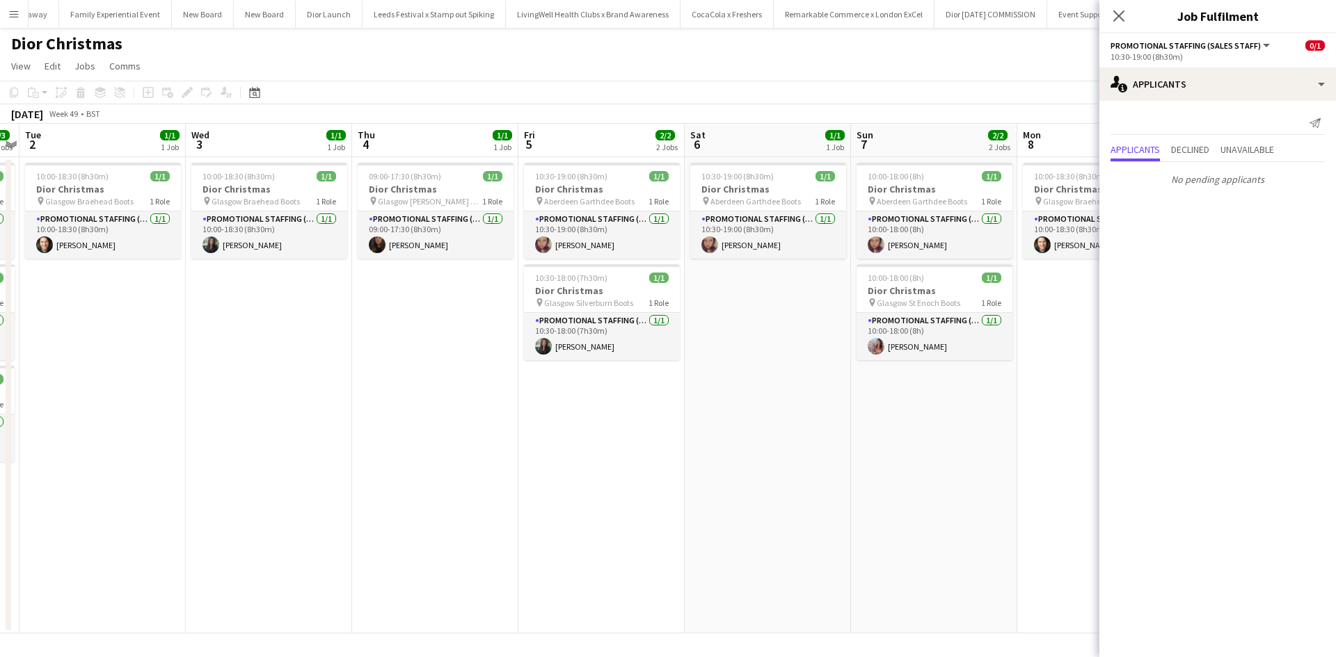
drag, startPoint x: 873, startPoint y: 488, endPoint x: 243, endPoint y: 420, distance: 634.0
click at [243, 421] on app-calendar-viewport "Sat 29 1/1 1 Job Sun 30 3/3 3 Jobs Mon 1 3/3 3 Jobs Tue 2 1/1 1 Job Wed 3 1/1 1…" at bounding box center [668, 379] width 1336 height 510
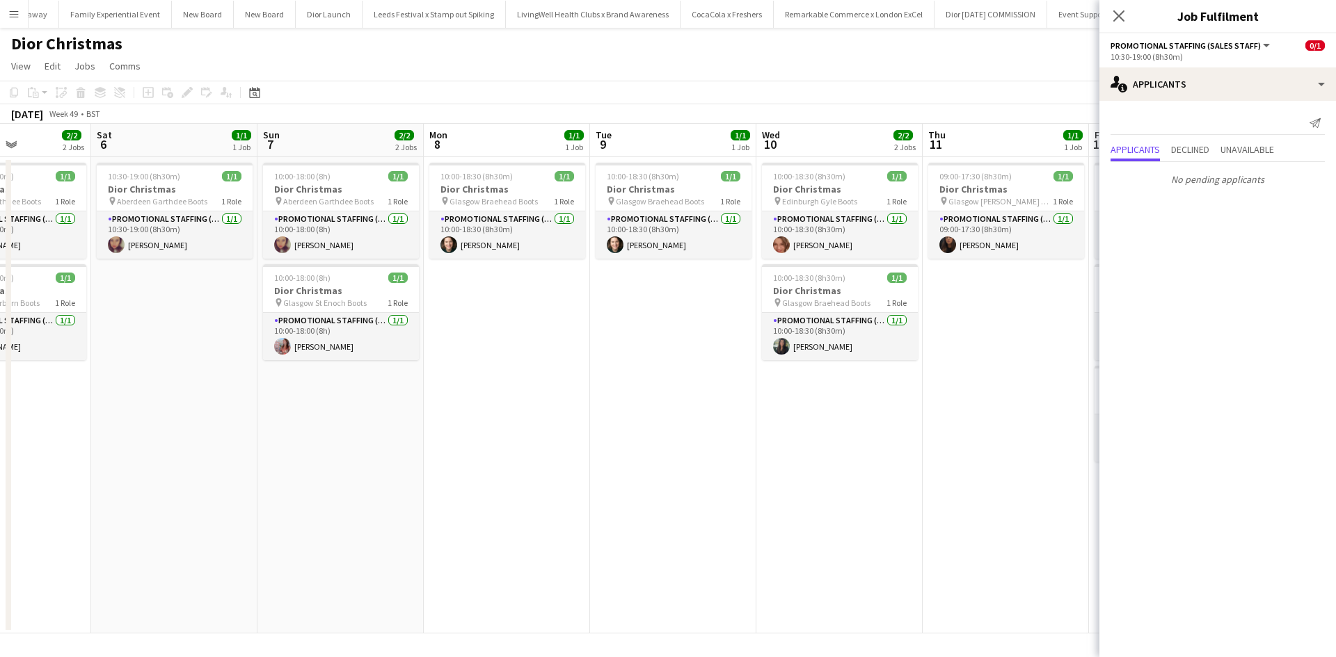
drag, startPoint x: 676, startPoint y: 481, endPoint x: 36, endPoint y: 405, distance: 643.9
click at [40, 405] on app-calendar-viewport "Mon 1 3/3 3 Jobs Tue 2 1/1 1 Job Wed 3 1/1 1 Job Thu 4 1/1 1 Job Fri 5 2/2 2 Jo…" at bounding box center [668, 379] width 1336 height 510
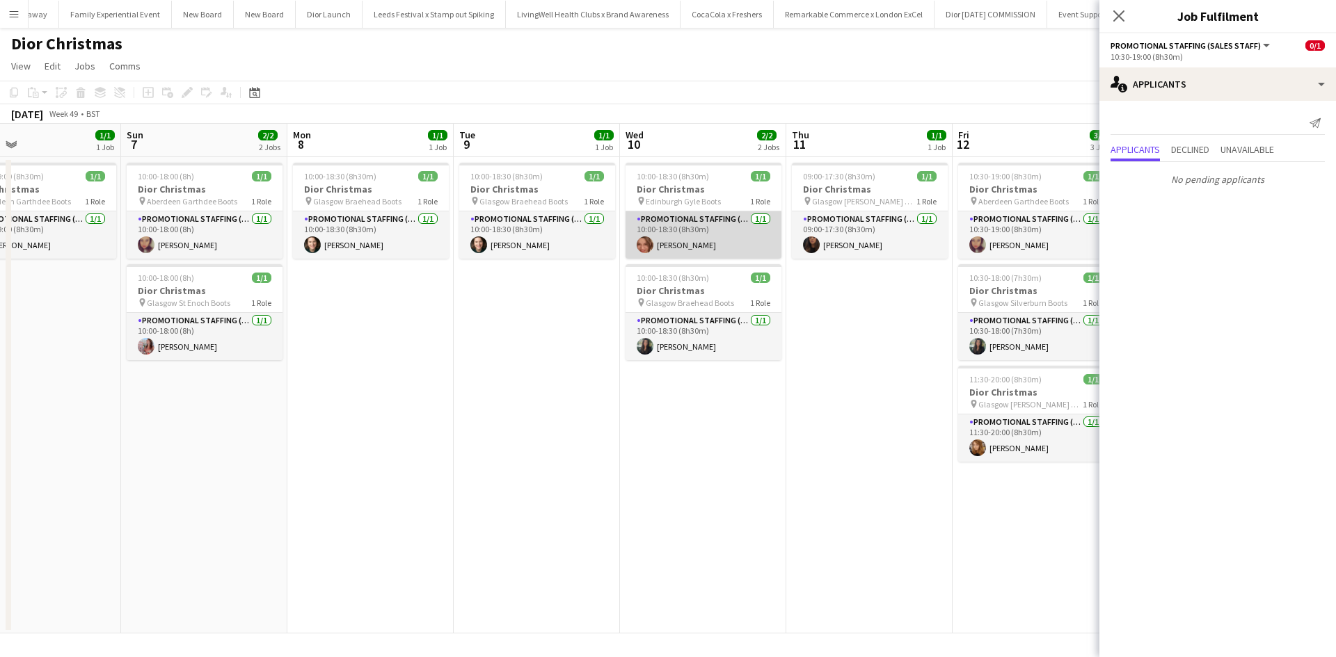
click at [683, 249] on app-card-role "Promotional Staffing (Sales Staff) 1/1 10:00-18:30 (8h30m) INGRIDA Venckute" at bounding box center [703, 234] width 156 height 47
click at [694, 249] on app-card-role "Promotional Staffing (Sales Staff) 1/1 10:00-18:30 (8h30m) INGRIDA Venckute" at bounding box center [703, 236] width 156 height 50
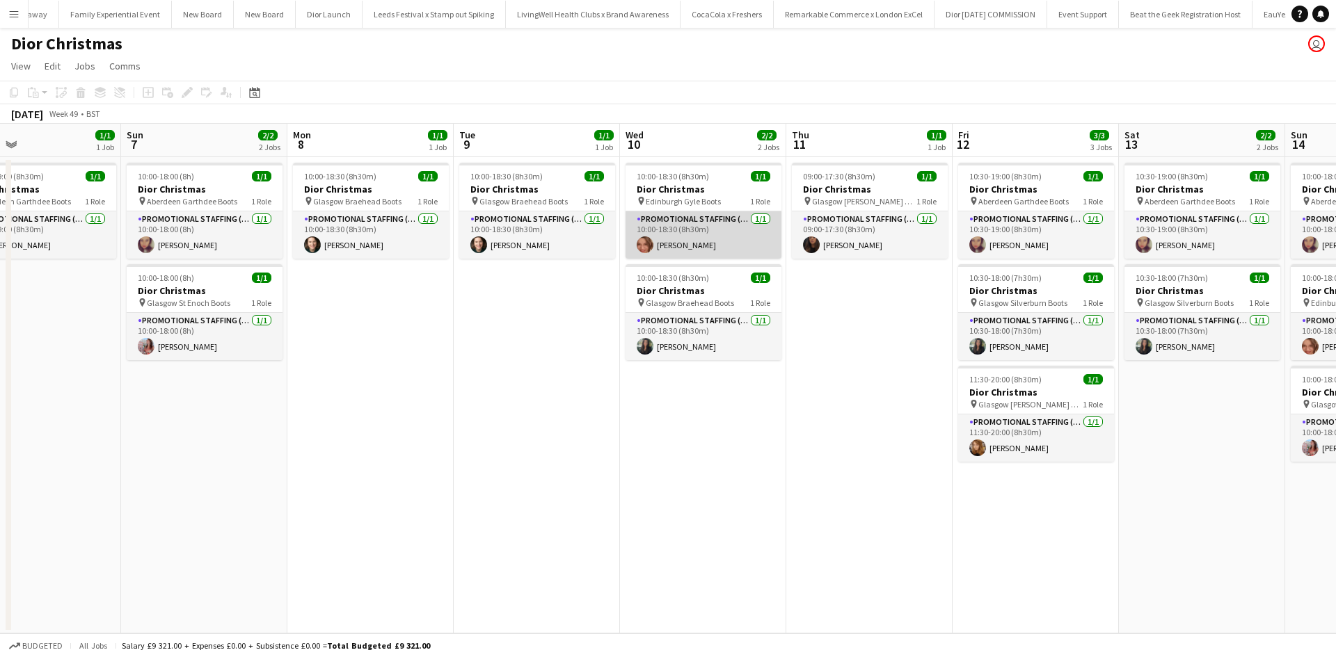
click at [694, 249] on app-card-role "Promotional Staffing (Sales Staff) 1/1 10:00-18:30 (8h30m) INGRIDA Venckute" at bounding box center [703, 234] width 156 height 47
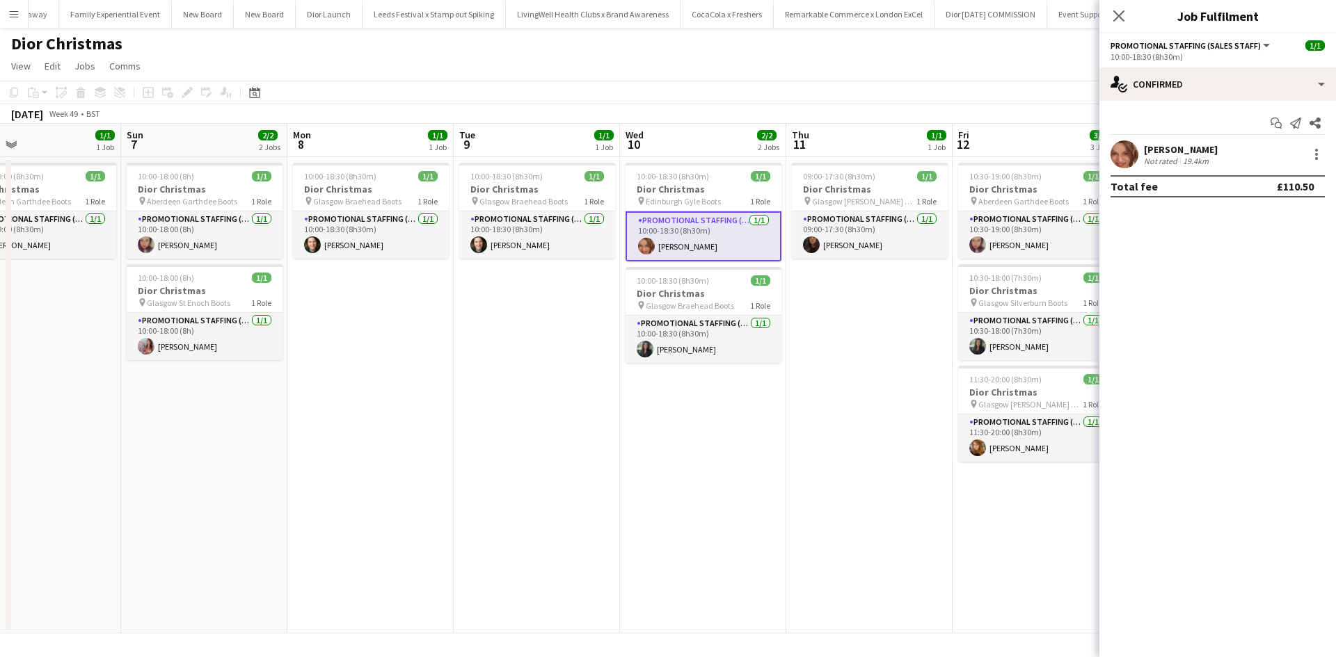
click at [1180, 146] on div "[PERSON_NAME]" at bounding box center [1181, 149] width 74 height 13
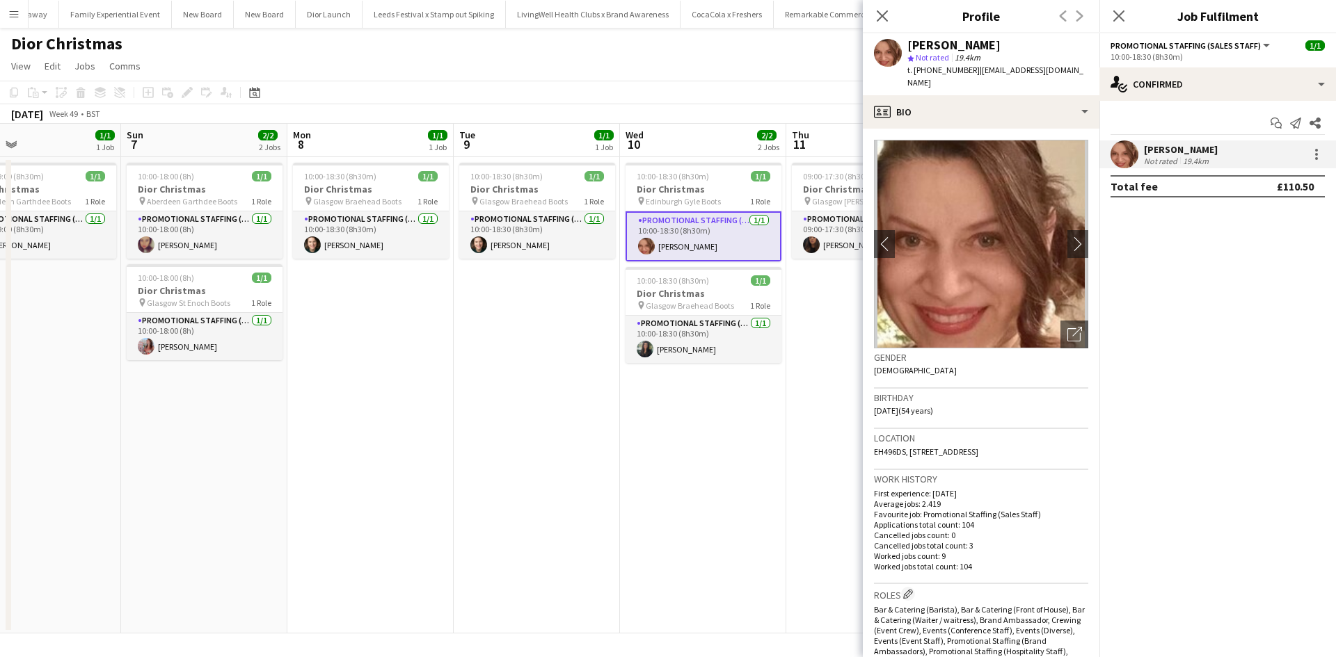
drag, startPoint x: 909, startPoint y: 438, endPoint x: 1053, endPoint y: 435, distance: 143.4
click at [1053, 435] on div "Location EH496DS, 26 The Maltings, LINLITHGOW, EH496Ds" at bounding box center [981, 449] width 214 height 40
copy span "26 The Maltings, LINLITHGOW, EH496Ds"
click at [521, 423] on app-date-cell "10:00-18:30 (8h30m) 1/1 Dior Christmas pin Glasgow Braehead Boots 1 Role Promot…" at bounding box center [537, 395] width 166 height 477
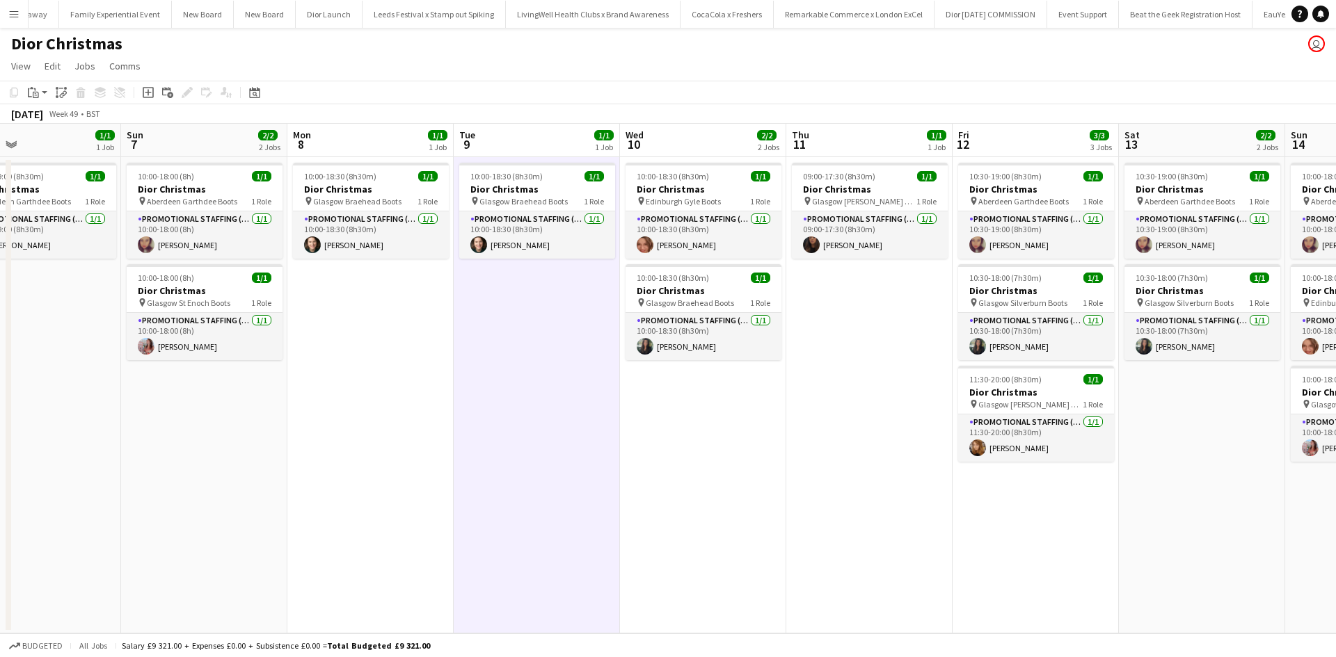
click at [13, 10] on app-icon "Menu" at bounding box center [13, 13] width 11 height 11
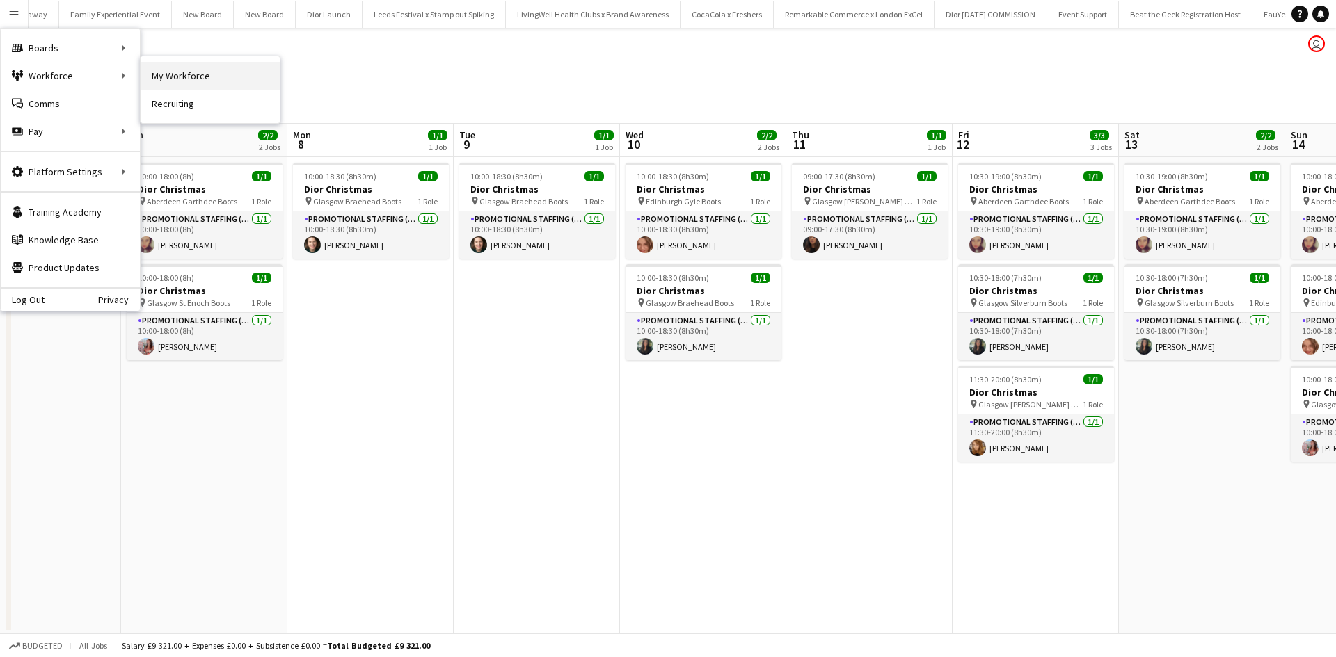
click at [179, 77] on link "My Workforce" at bounding box center [210, 76] width 139 height 28
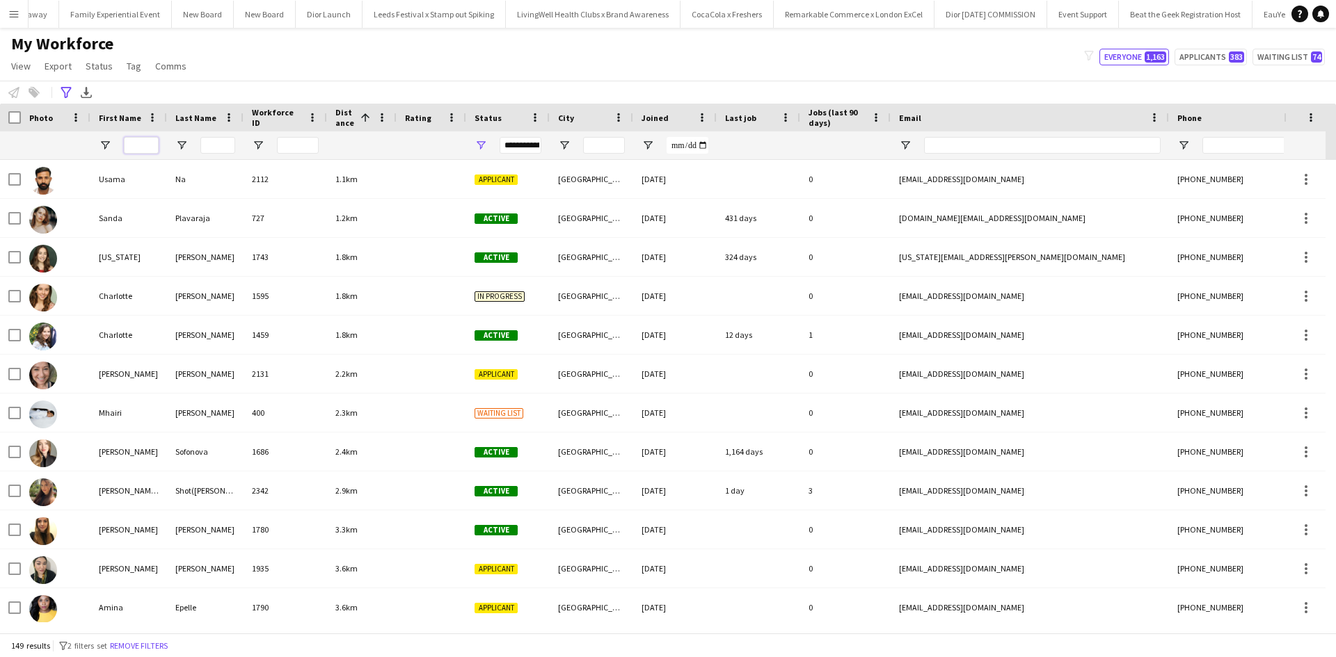
click at [143, 139] on input "First Name Filter Input" at bounding box center [141, 145] width 35 height 17
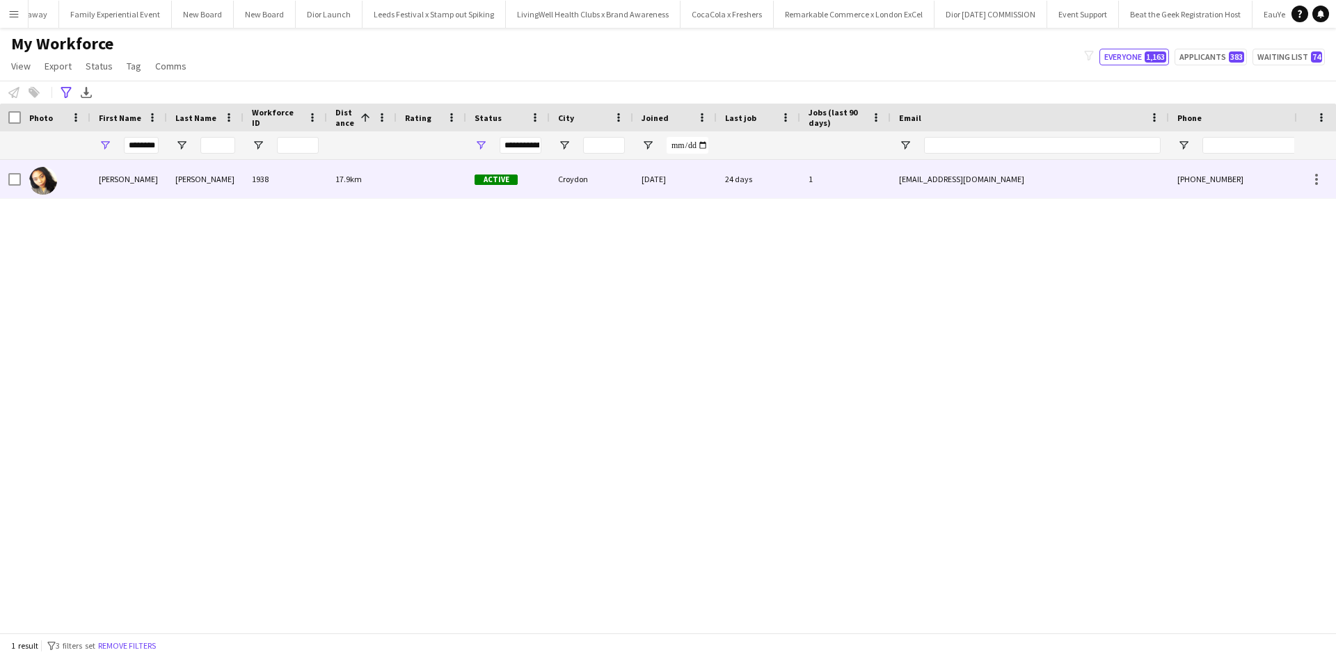
click at [120, 177] on div "Kristina" at bounding box center [128, 179] width 77 height 38
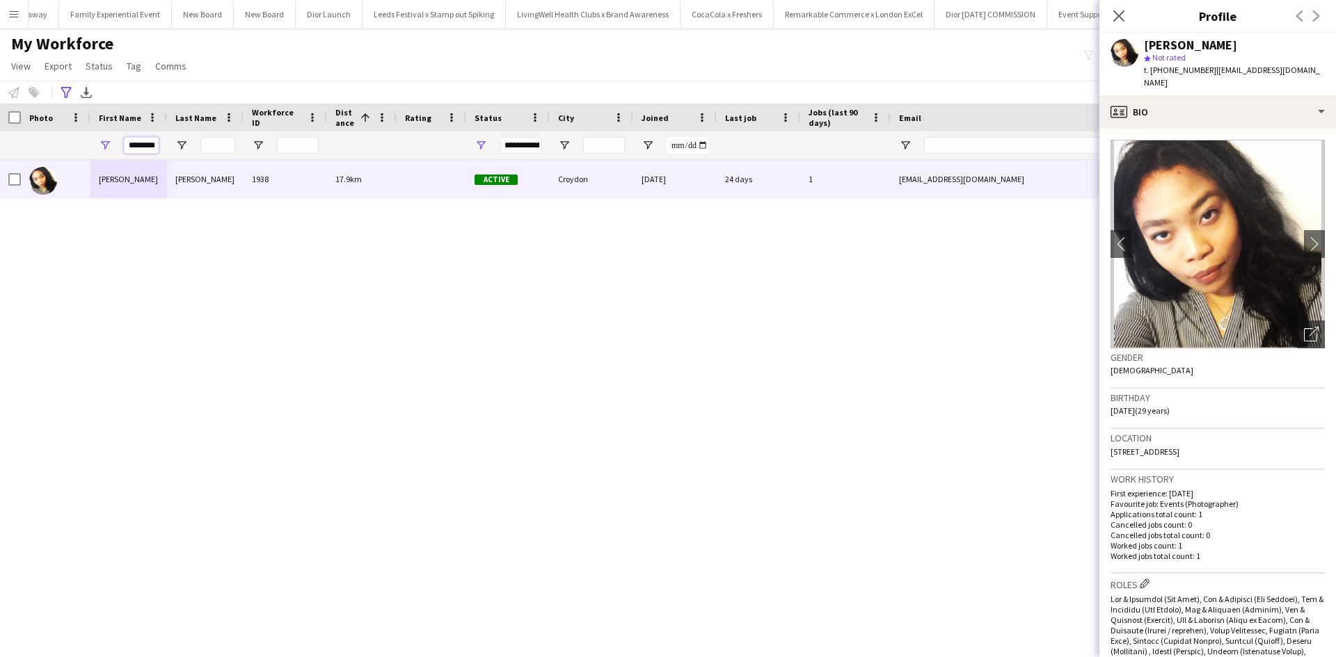
drag, startPoint x: 154, startPoint y: 143, endPoint x: 118, endPoint y: 144, distance: 36.9
click at [118, 144] on div "********" at bounding box center [128, 145] width 77 height 28
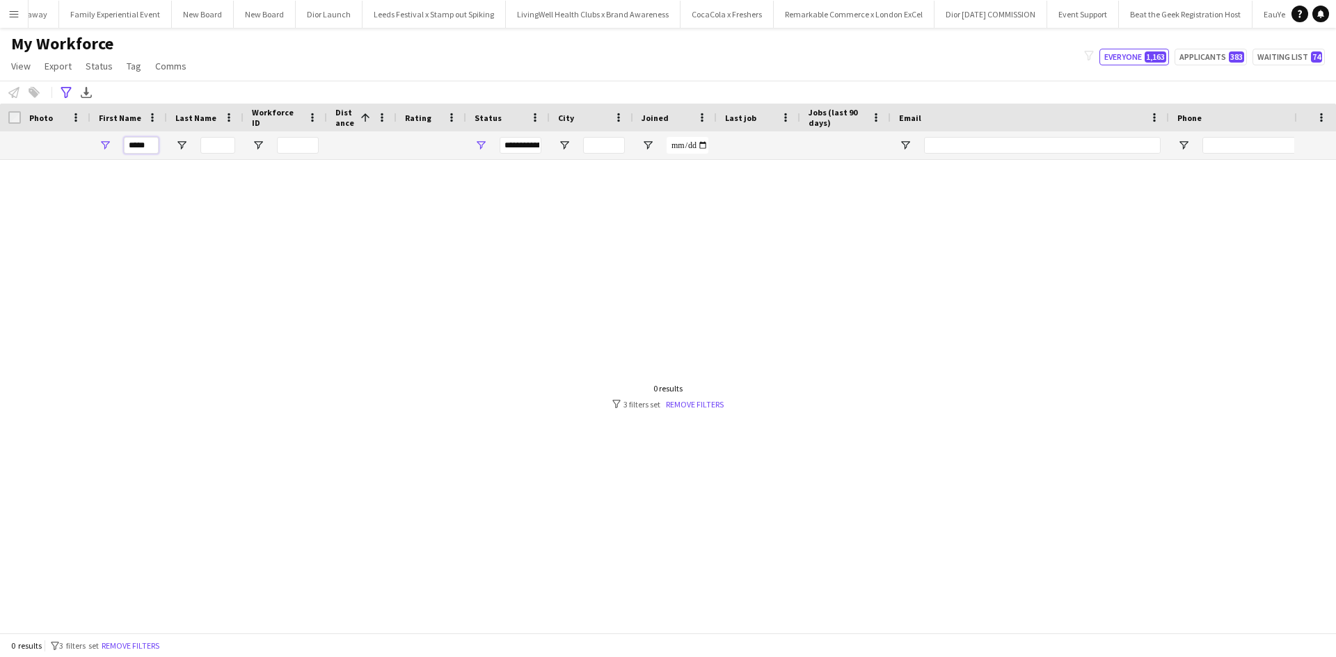
type input "*****"
click at [690, 394] on div "0 results filter-1 3 filters set Remove filters" at bounding box center [667, 396] width 111 height 26
click at [692, 403] on link "Remove filters" at bounding box center [695, 404] width 58 height 10
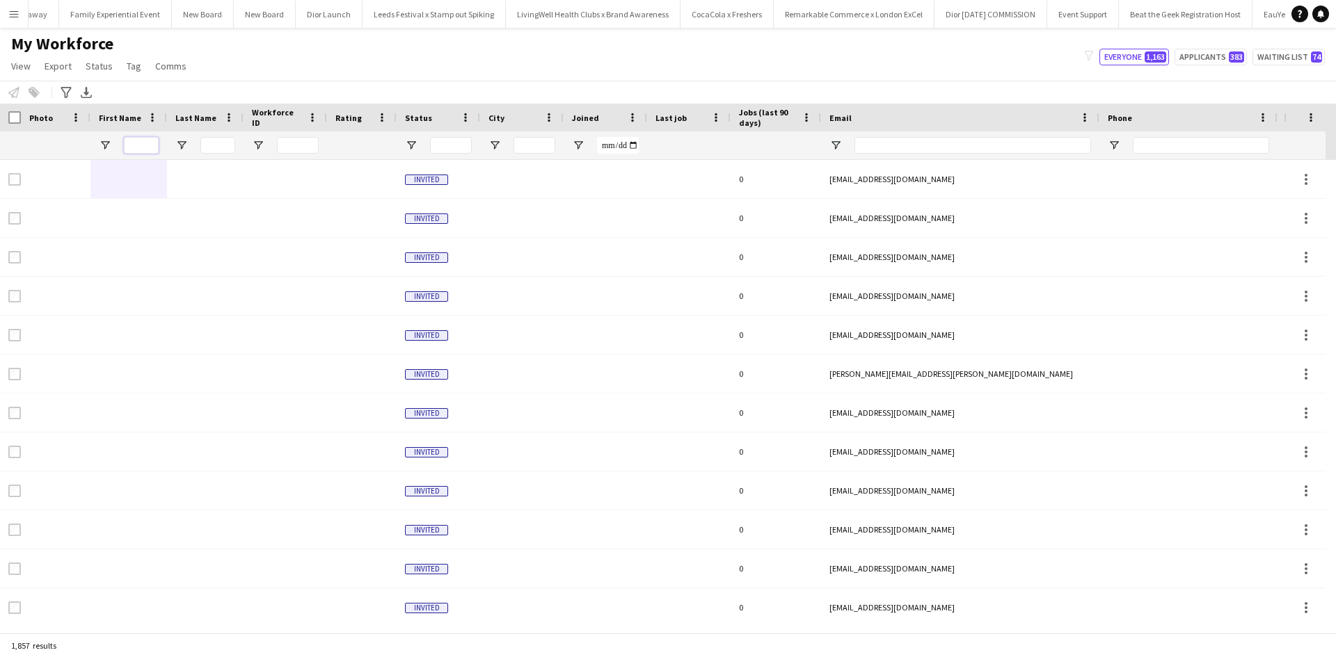
click at [145, 145] on input "First Name Filter Input" at bounding box center [141, 145] width 35 height 17
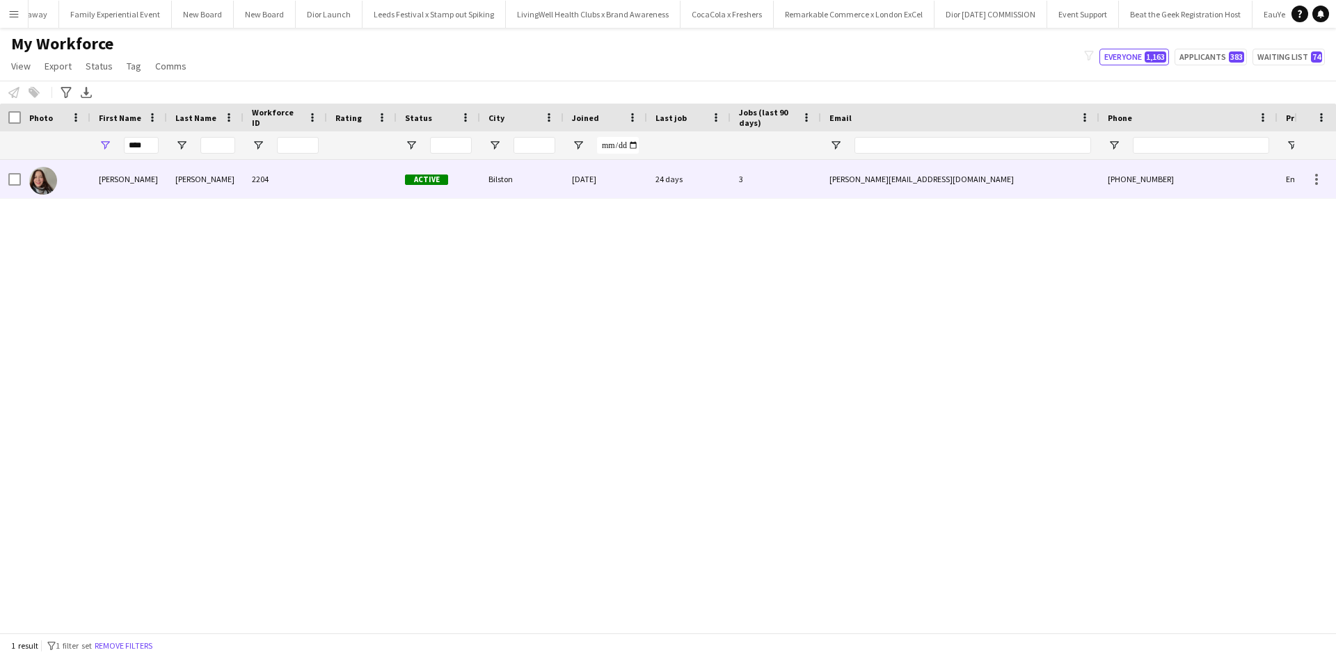
click at [109, 179] on div "Ivana" at bounding box center [128, 179] width 77 height 38
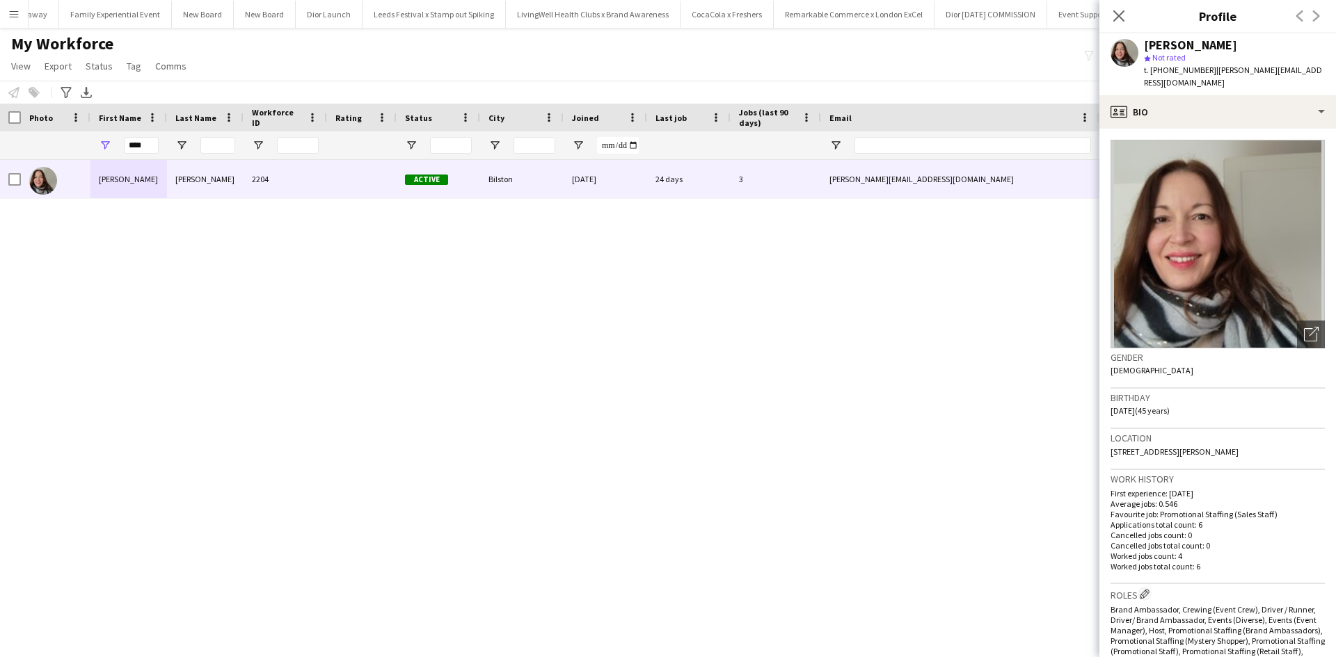
drag, startPoint x: 1143, startPoint y: 44, endPoint x: 1228, endPoint y: 45, distance: 84.9
click at [1228, 45] on div "Ivana Petrovich Ige star Not rated t. +447715739307 | ivana_petrovich@hotmail.c…" at bounding box center [1217, 64] width 237 height 62
copy div "Ivana Petrovich"
drag, startPoint x: 152, startPoint y: 147, endPoint x: 108, endPoint y: 143, distance: 44.8
click at [105, 145] on div "****" at bounding box center [128, 145] width 77 height 28
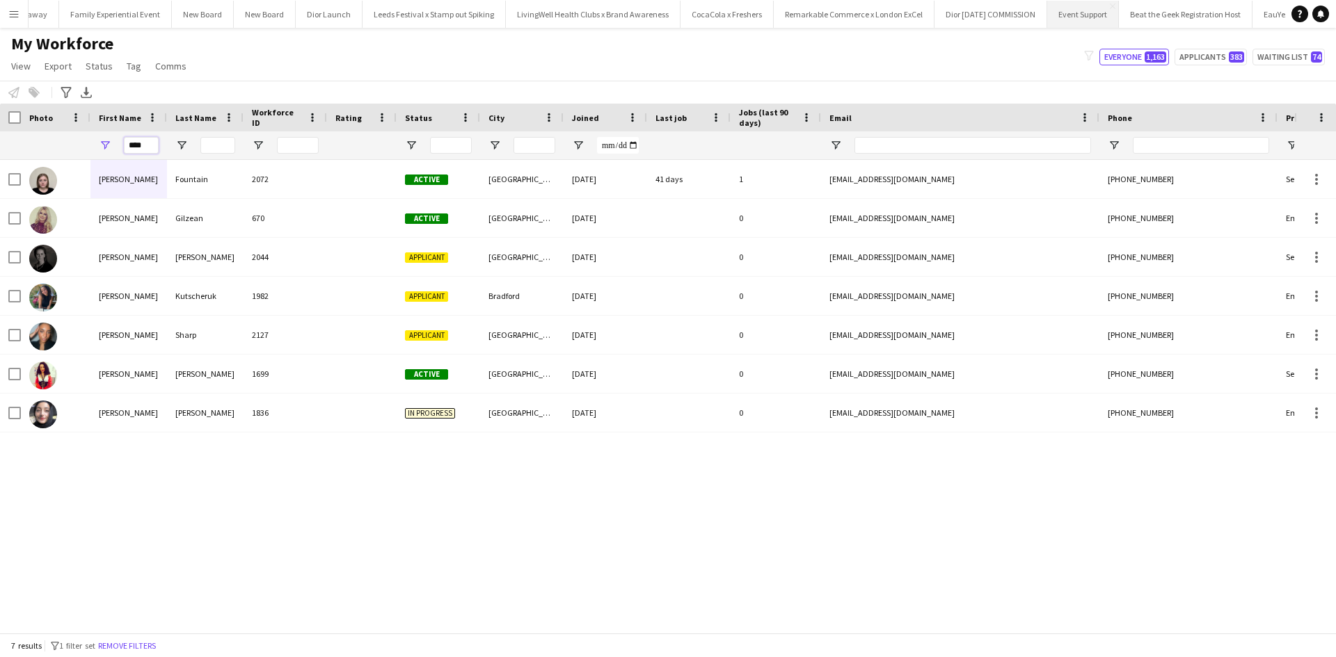
type input "****"
drag, startPoint x: 146, startPoint y: 150, endPoint x: 125, endPoint y: 147, distance: 21.1
click at [115, 145] on div "****" at bounding box center [128, 145] width 77 height 28
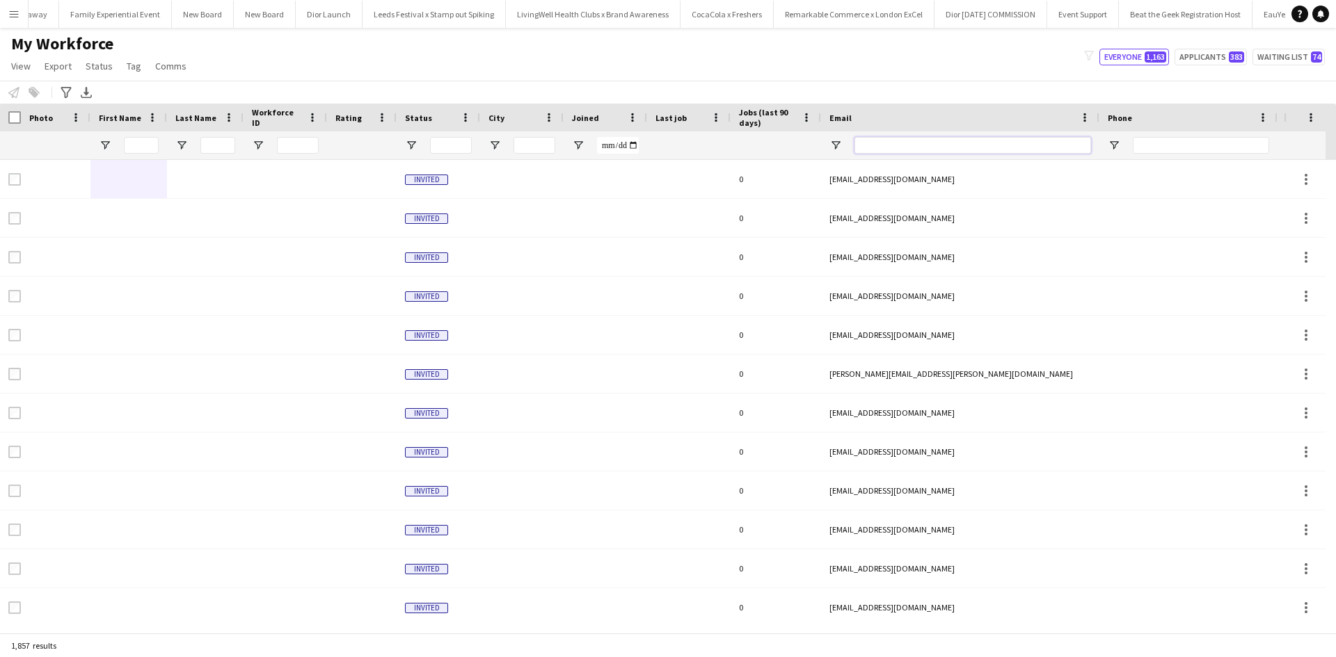
click at [879, 150] on input "Email Filter Input" at bounding box center [972, 145] width 237 height 17
paste input "**********"
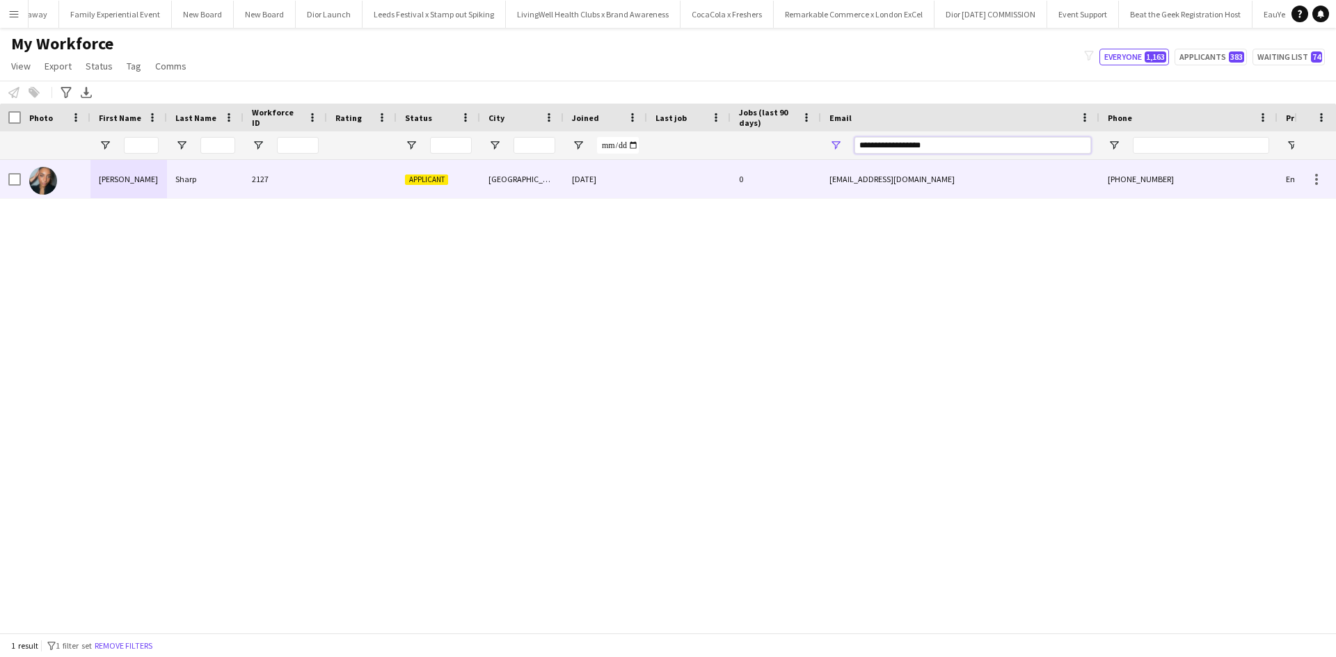
type input "**********"
click at [119, 182] on div "Natasha" at bounding box center [128, 179] width 77 height 38
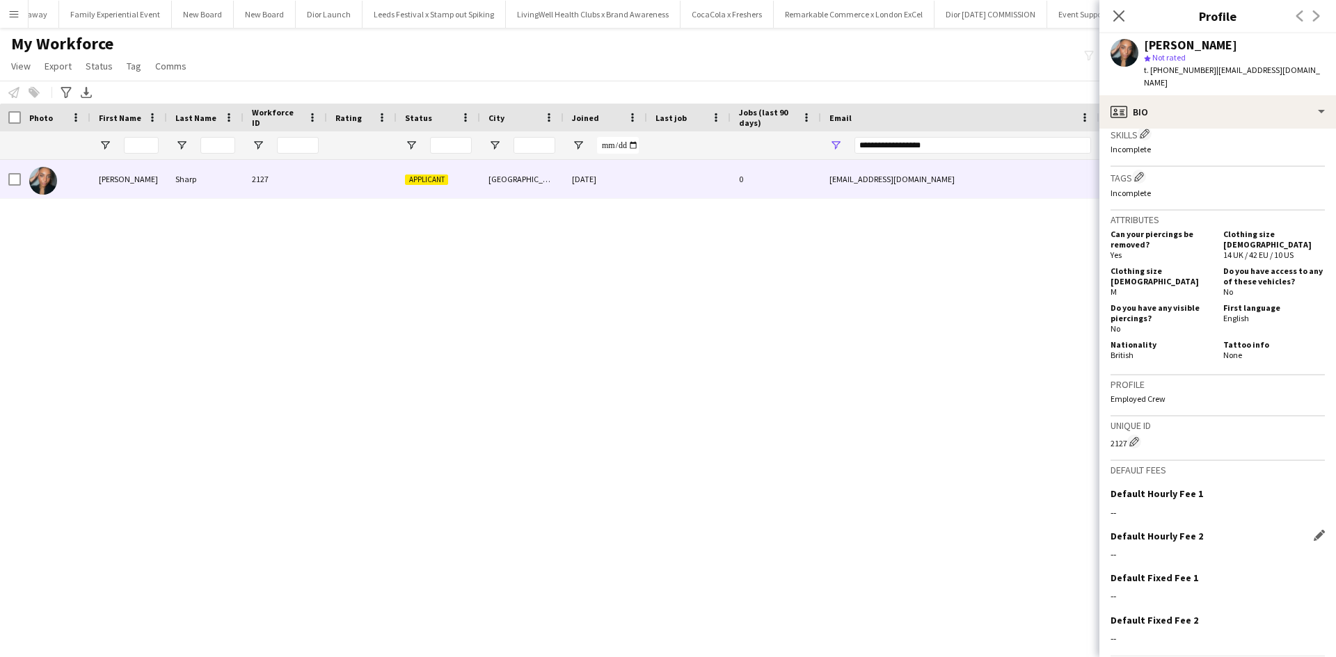
scroll to position [561, 0]
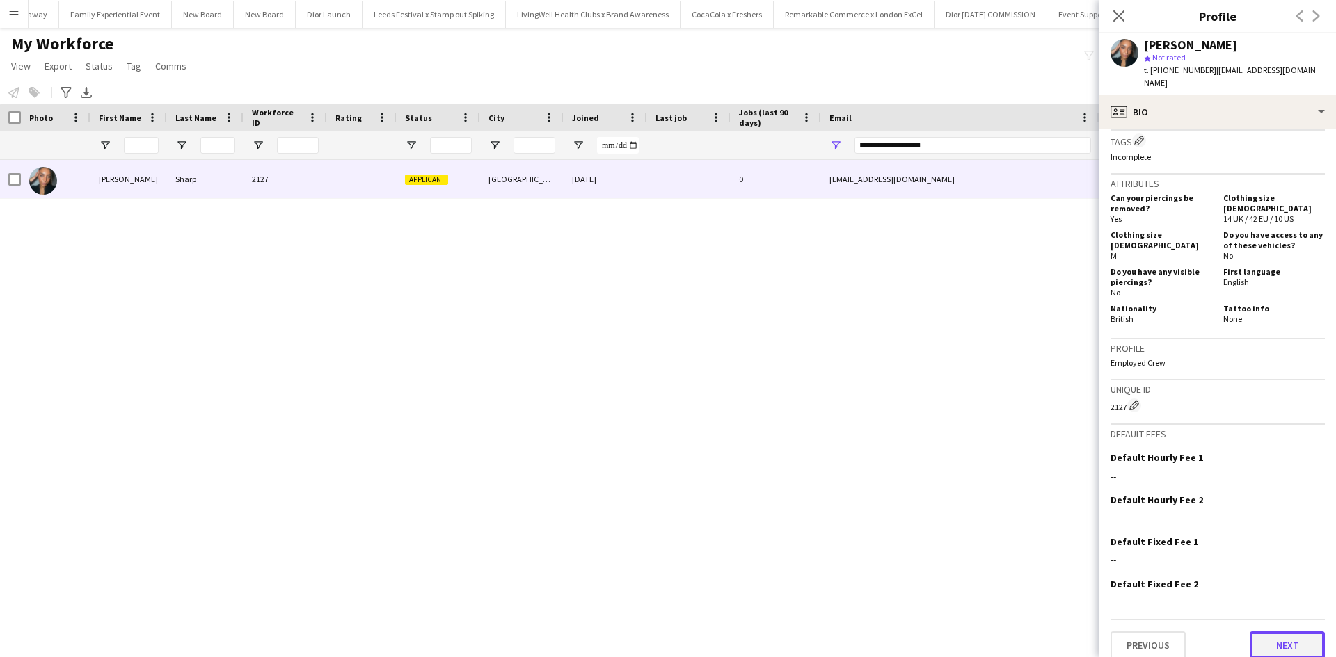
click at [1262, 633] on button "Next" at bounding box center [1286, 646] width 75 height 28
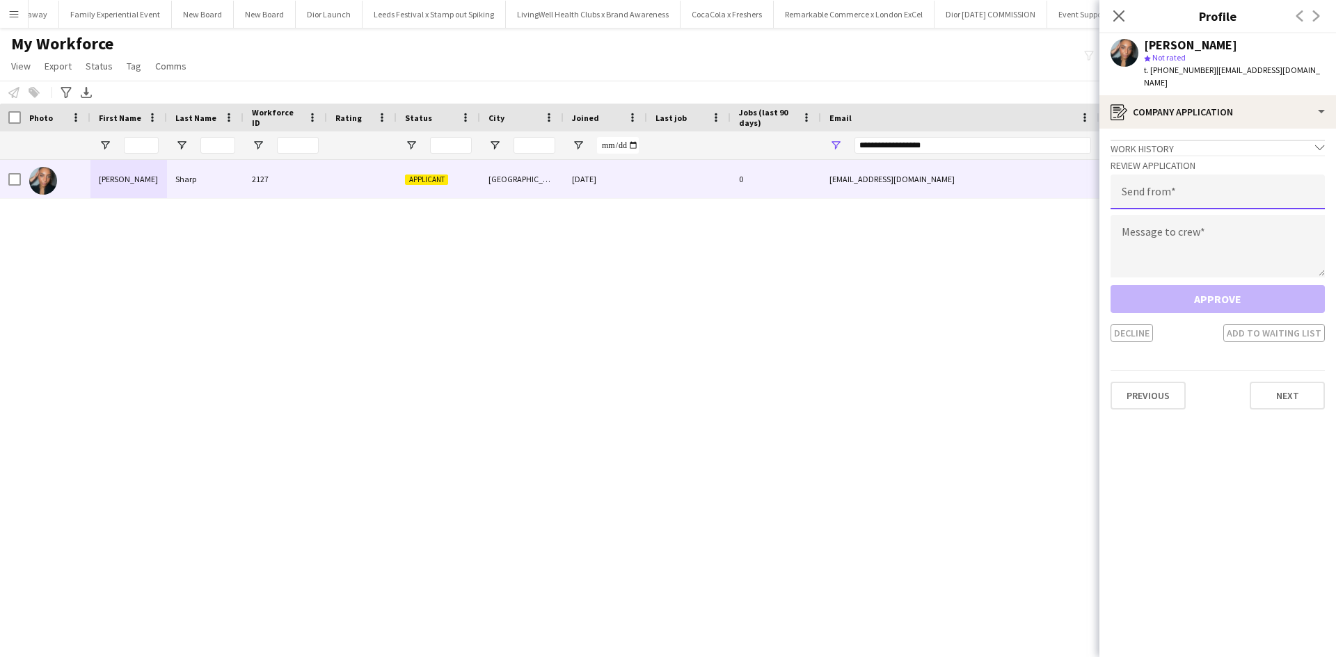
click at [1161, 175] on input "email" at bounding box center [1217, 192] width 214 height 35
type input "**********"
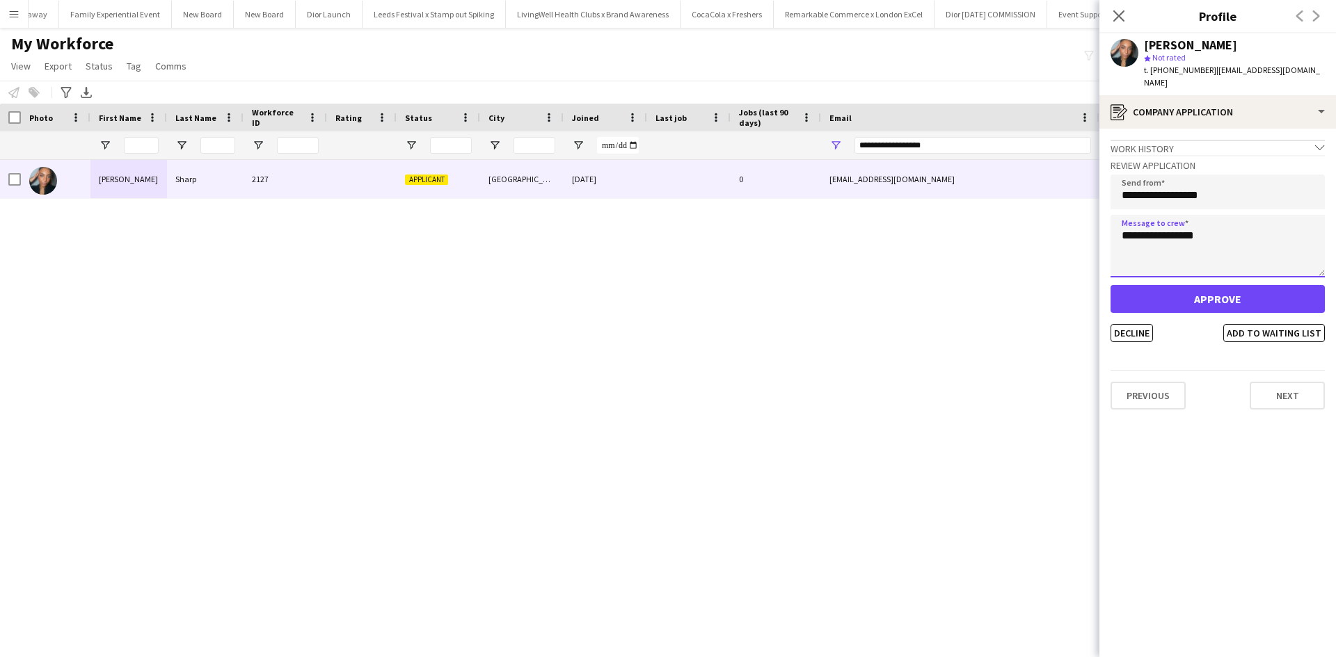
type textarea "**********"
click at [1155, 285] on button "Approve" at bounding box center [1217, 299] width 214 height 28
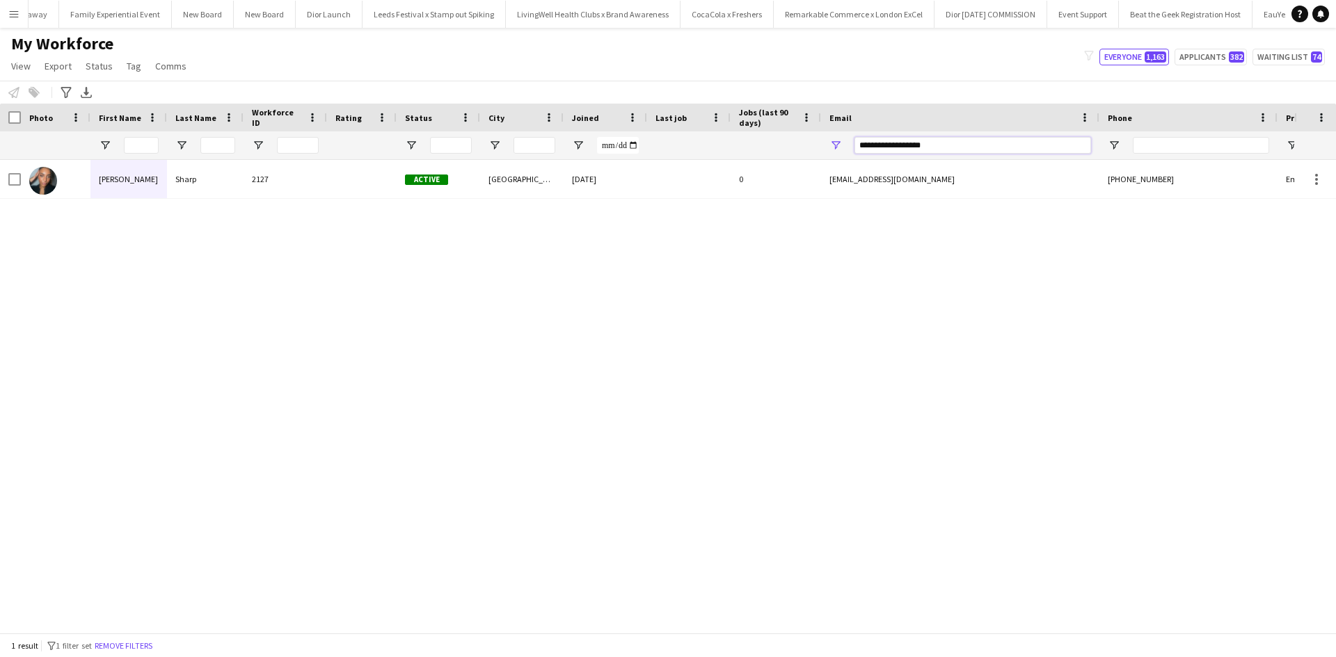
drag, startPoint x: 946, startPoint y: 144, endPoint x: 805, endPoint y: 147, distance: 141.3
click at [810, 145] on div at bounding box center [754, 145] width 1508 height 28
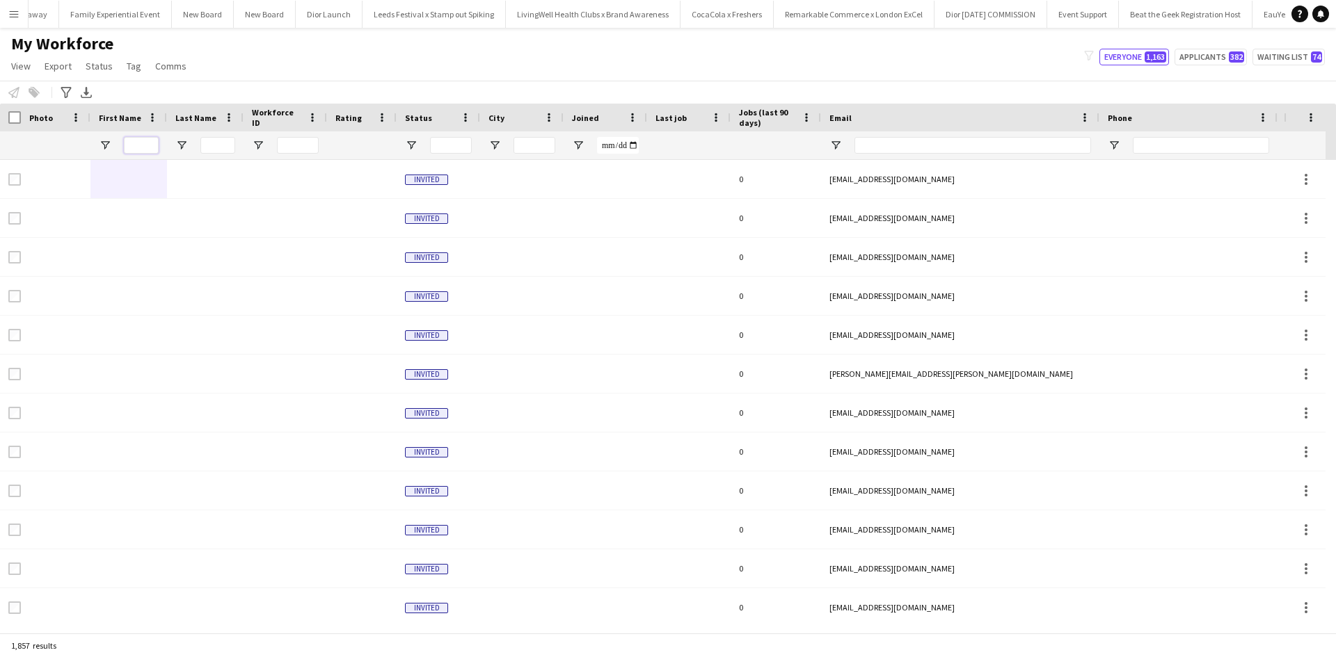
click at [143, 150] on input "First Name Filter Input" at bounding box center [141, 145] width 35 height 17
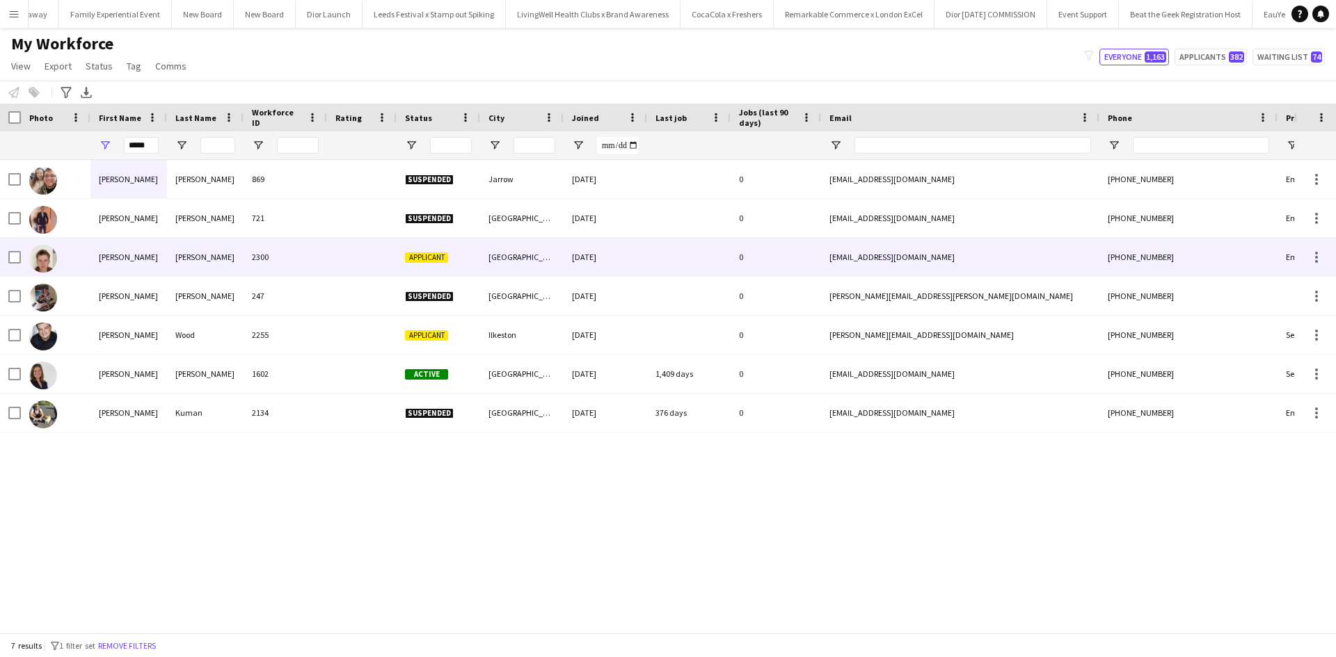
click at [109, 253] on div "Michael" at bounding box center [128, 257] width 77 height 38
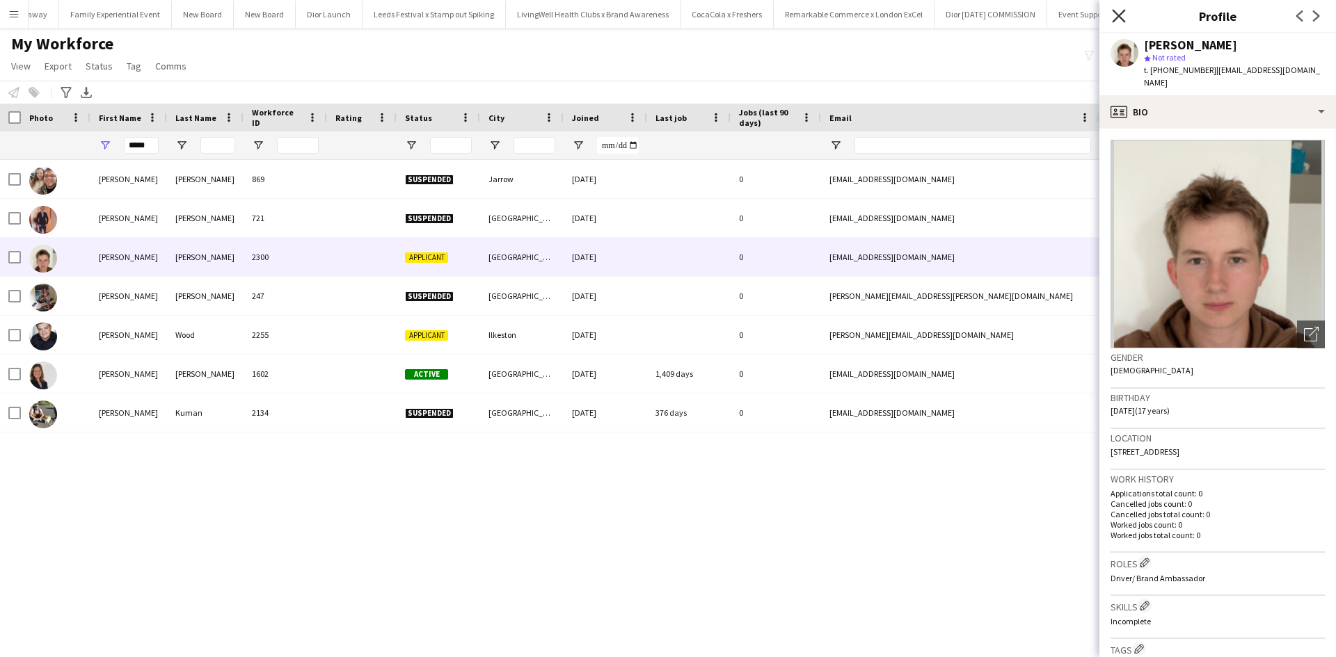
click at [1121, 11] on icon "Close pop-in" at bounding box center [1118, 15] width 13 height 13
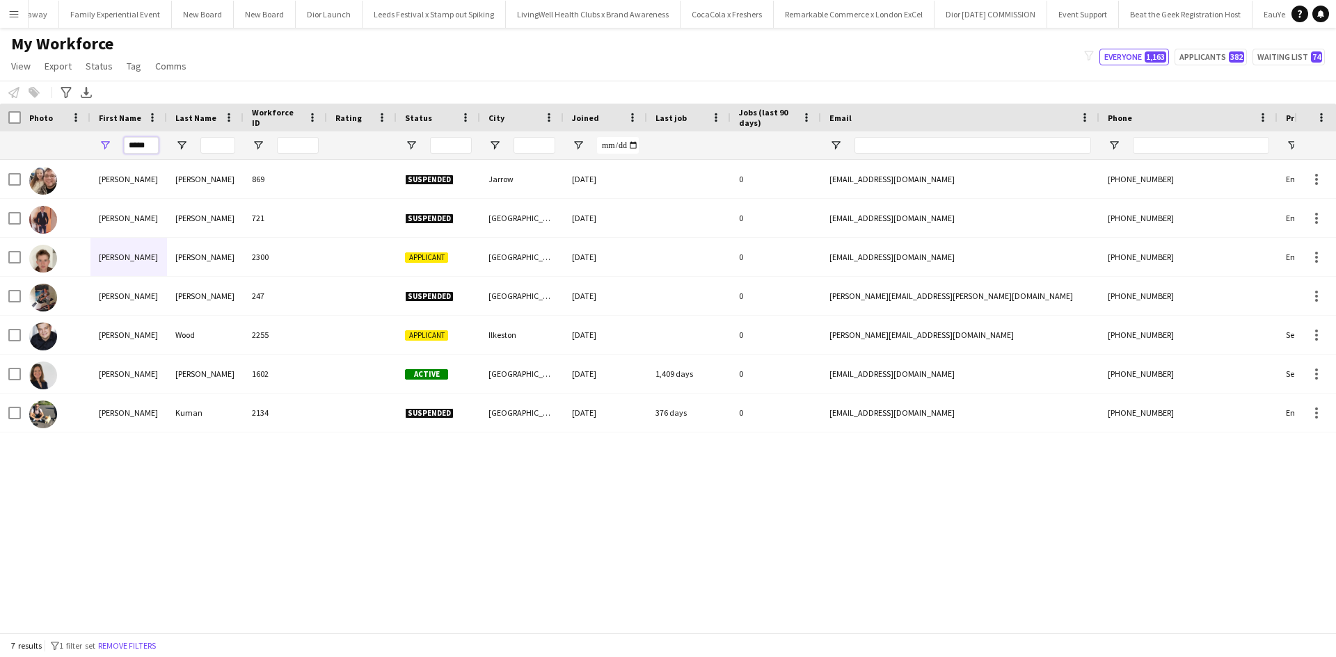
drag, startPoint x: 154, startPoint y: 145, endPoint x: 127, endPoint y: 148, distance: 27.3
click at [127, 148] on input "*****" at bounding box center [141, 145] width 35 height 17
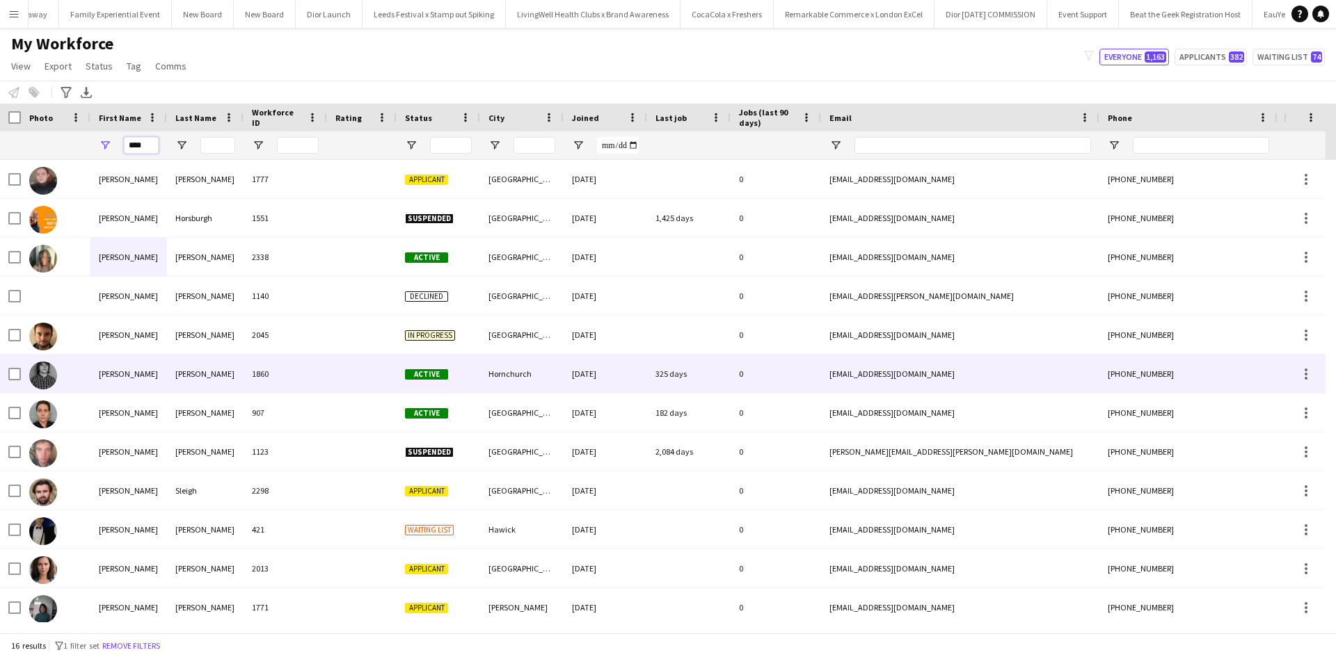
type input "****"
click at [112, 373] on div "Alex" at bounding box center [128, 374] width 77 height 38
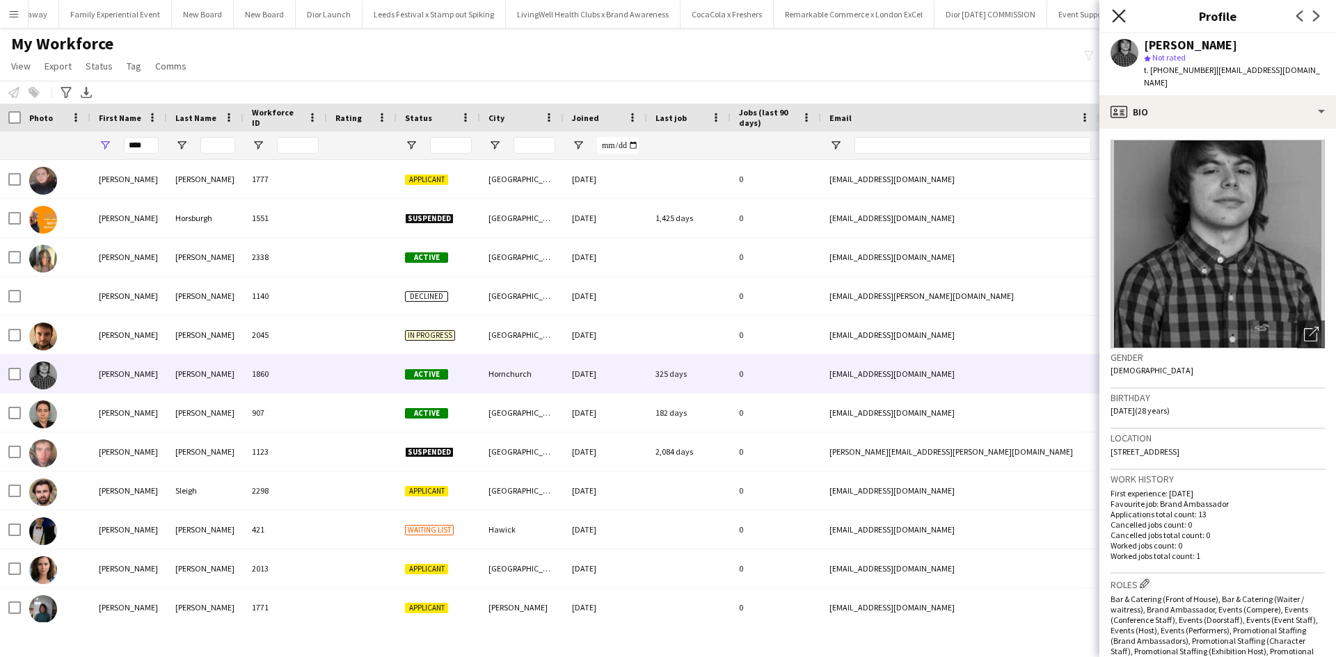
click at [1124, 14] on icon "Close pop-in" at bounding box center [1118, 15] width 13 height 13
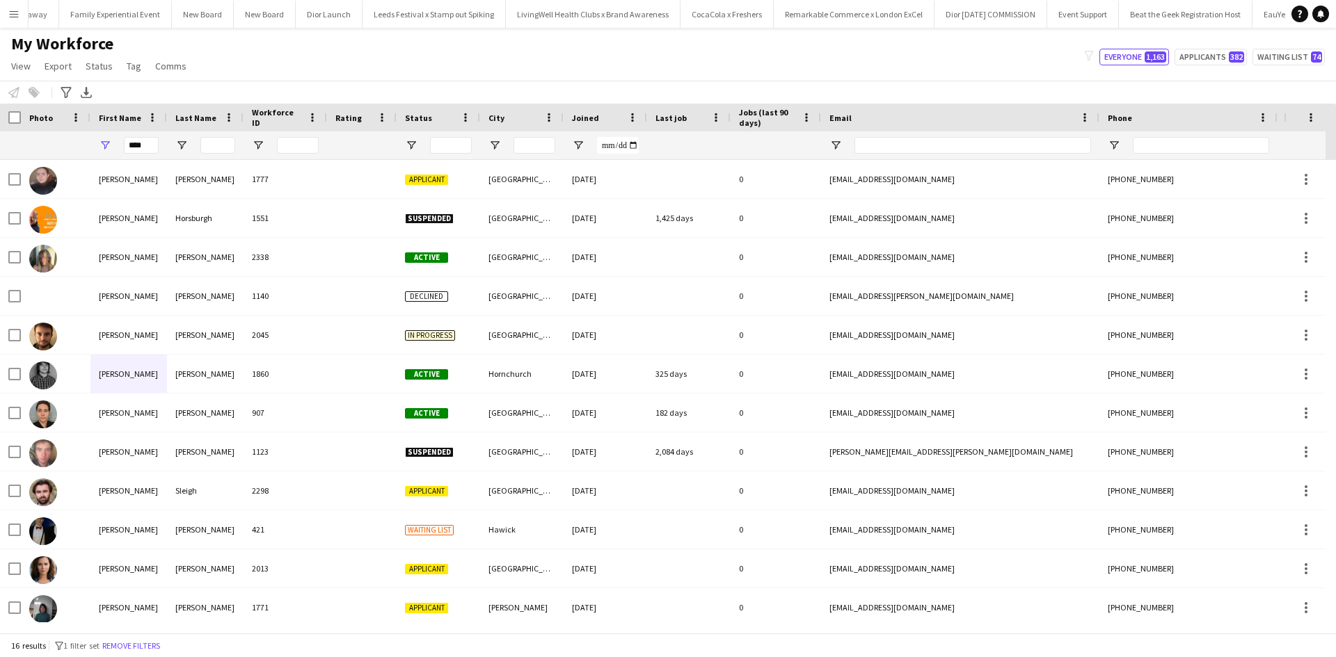
click at [19, 16] on app-icon "Menu" at bounding box center [13, 13] width 11 height 11
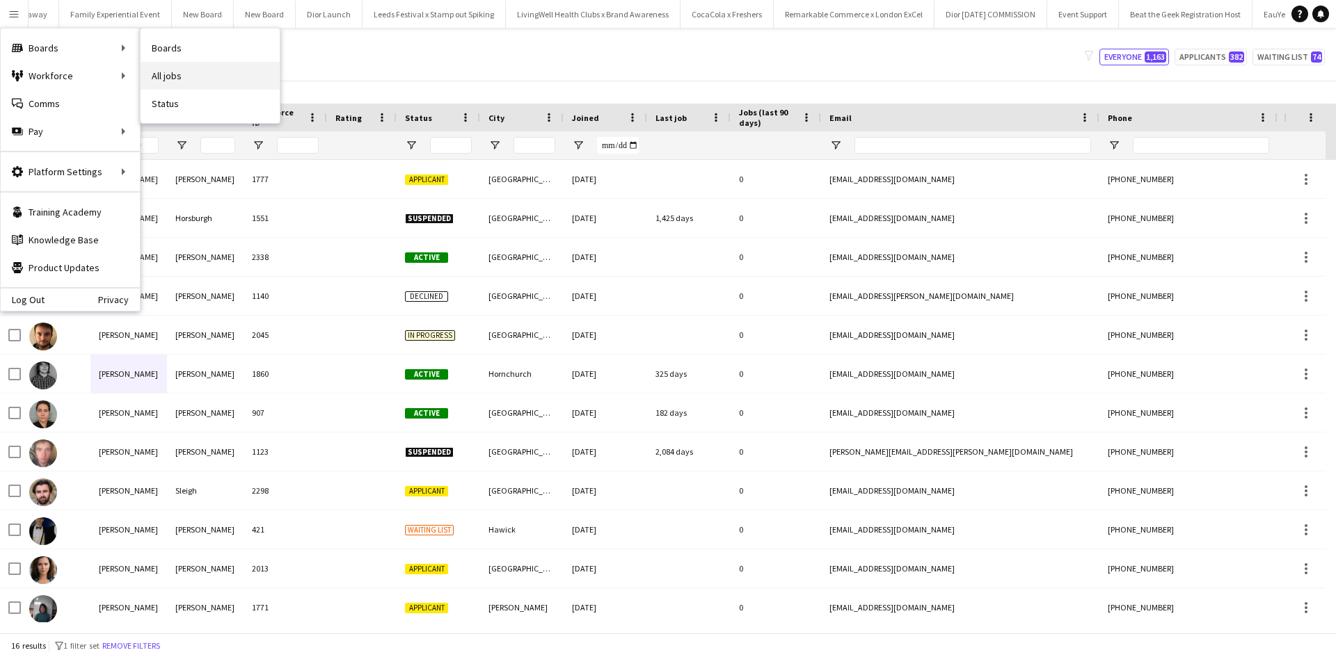
click at [169, 77] on link "All jobs" at bounding box center [210, 76] width 139 height 28
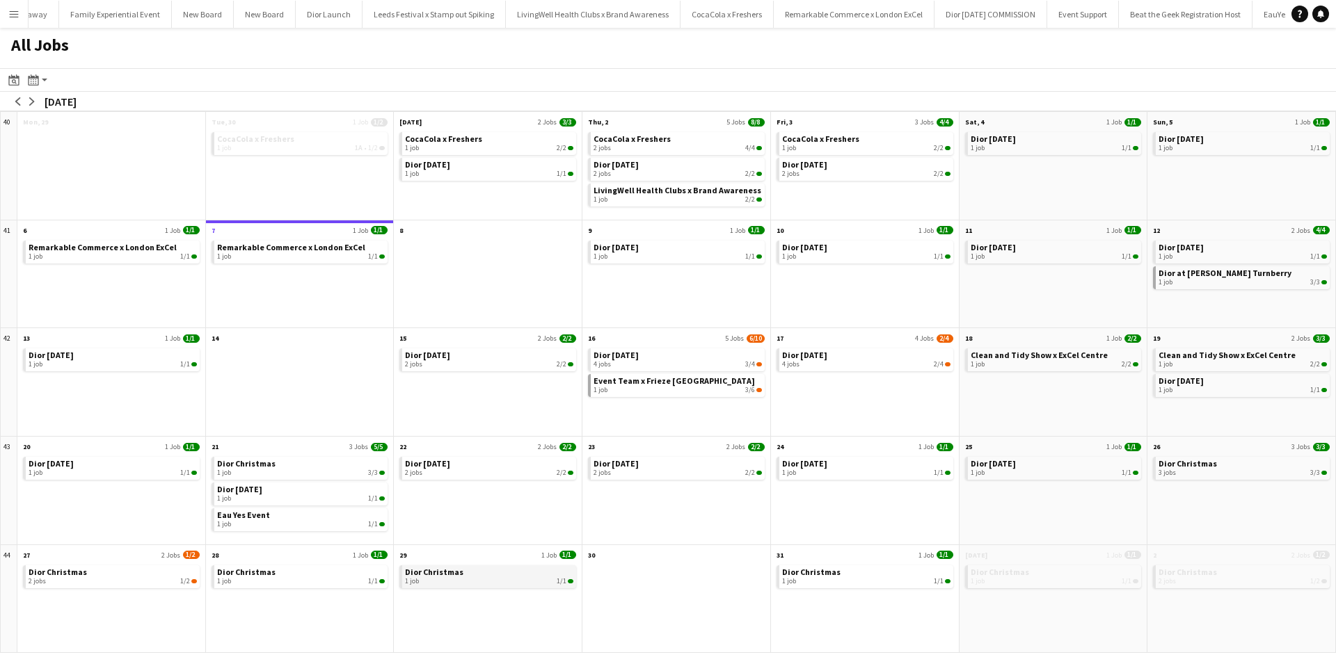
click at [455, 573] on span "Dior Christmas" at bounding box center [434, 572] width 58 height 10
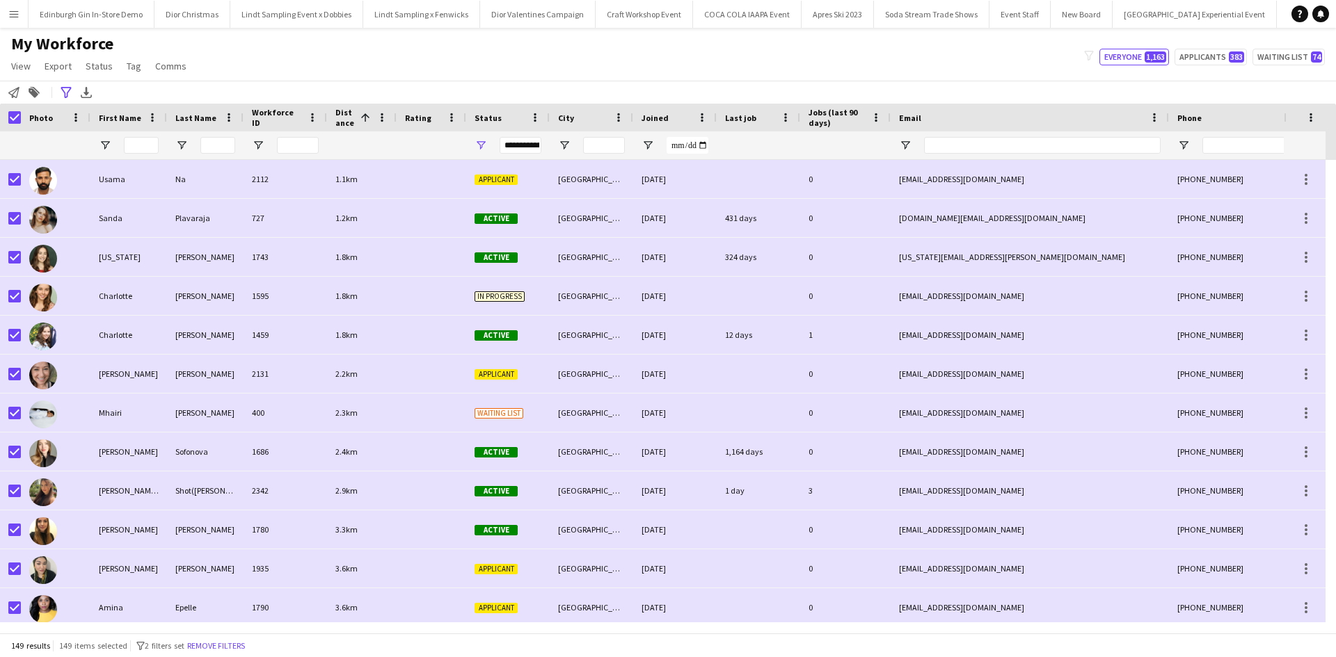
scroll to position [0, 13920]
click at [130, 148] on input "First Name Filter Input" at bounding box center [141, 145] width 35 height 17
click at [12, 10] on app-icon "Menu" at bounding box center [13, 13] width 11 height 11
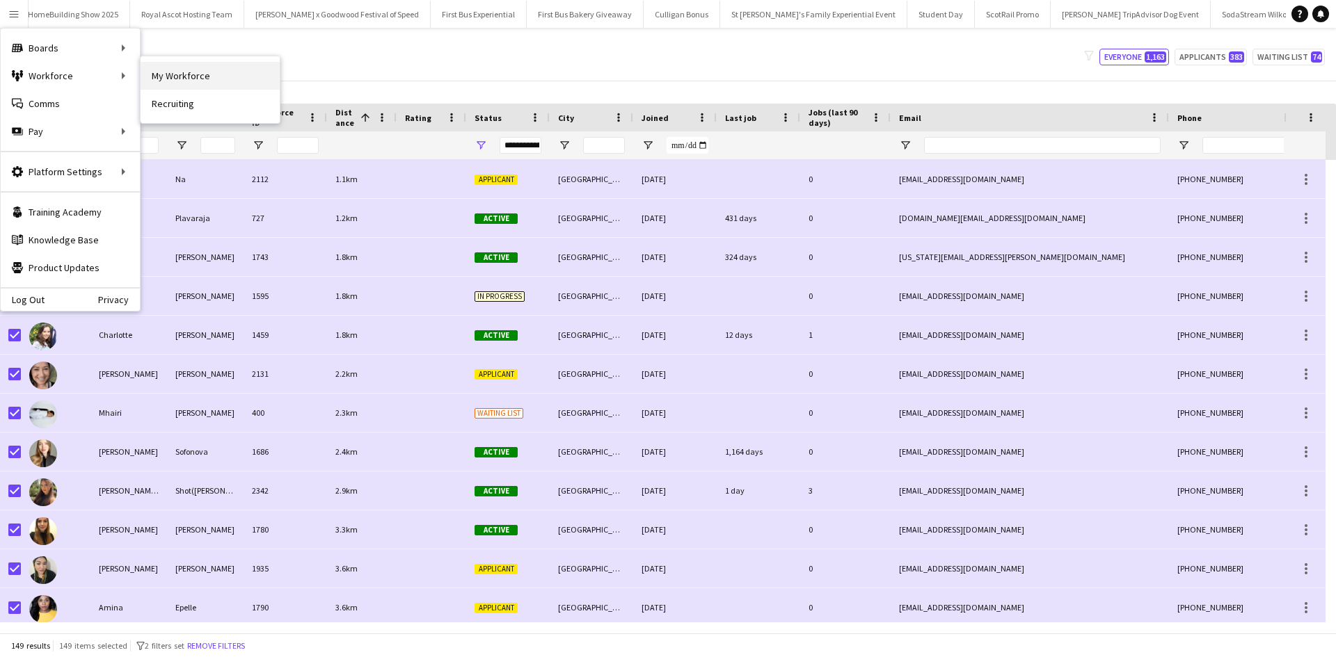
click at [154, 72] on link "My Workforce" at bounding box center [210, 76] width 139 height 28
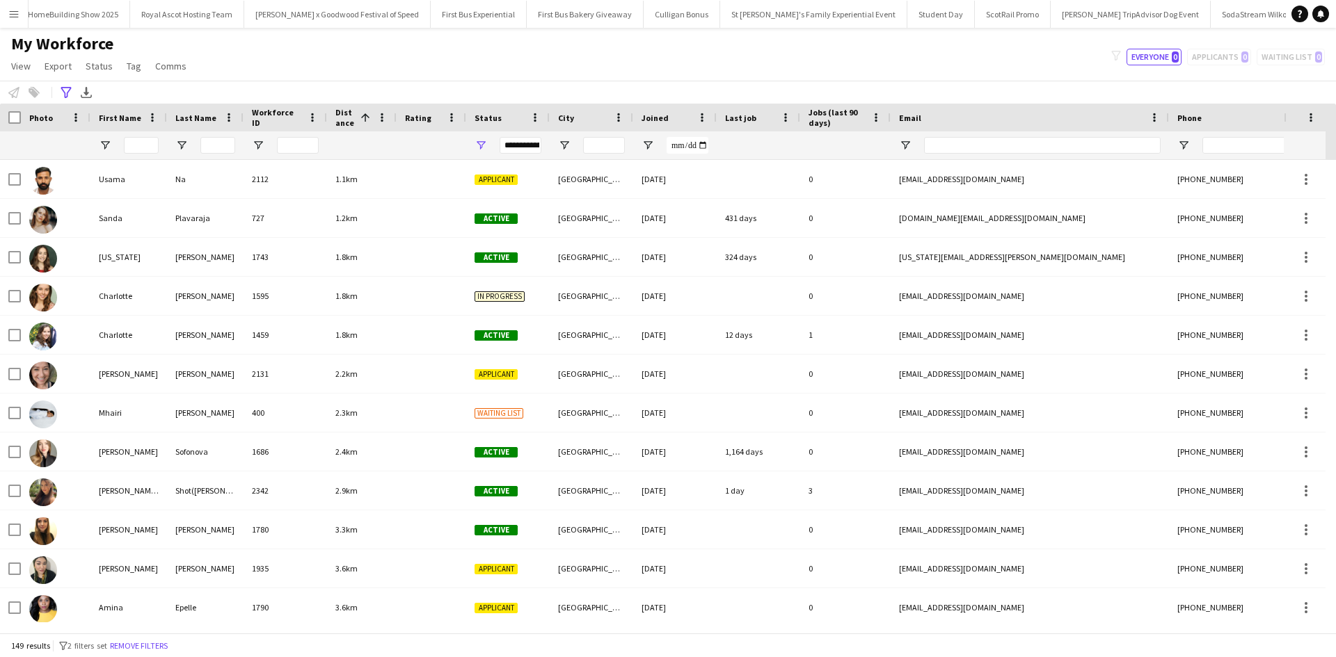
click at [7, 10] on button "Menu" at bounding box center [14, 14] width 28 height 28
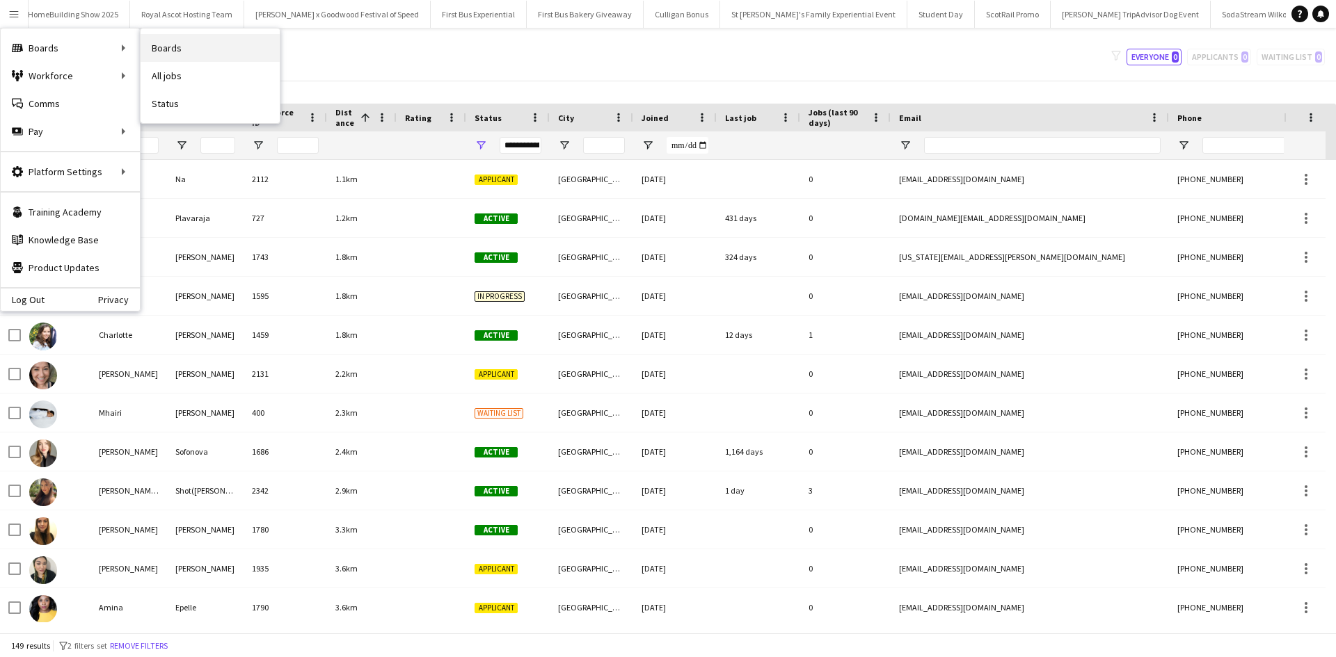
click at [154, 53] on link "Boards" at bounding box center [210, 48] width 139 height 28
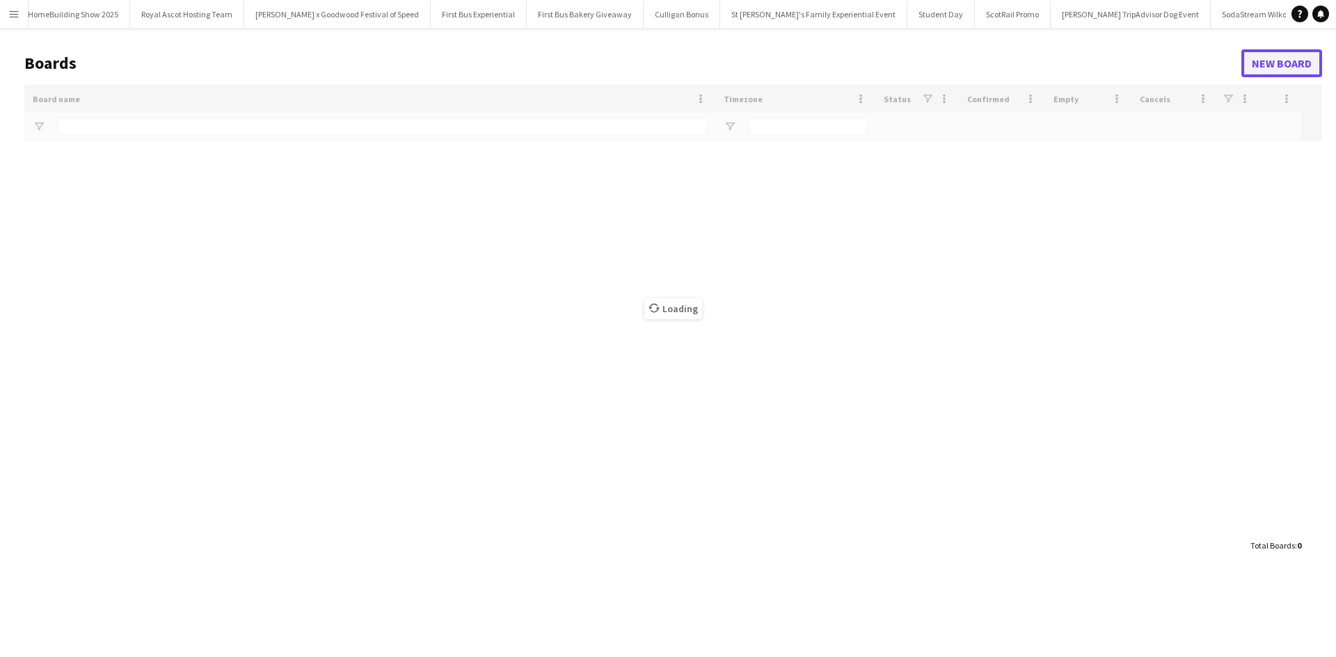
click at [1272, 55] on link "New Board" at bounding box center [1281, 63] width 81 height 28
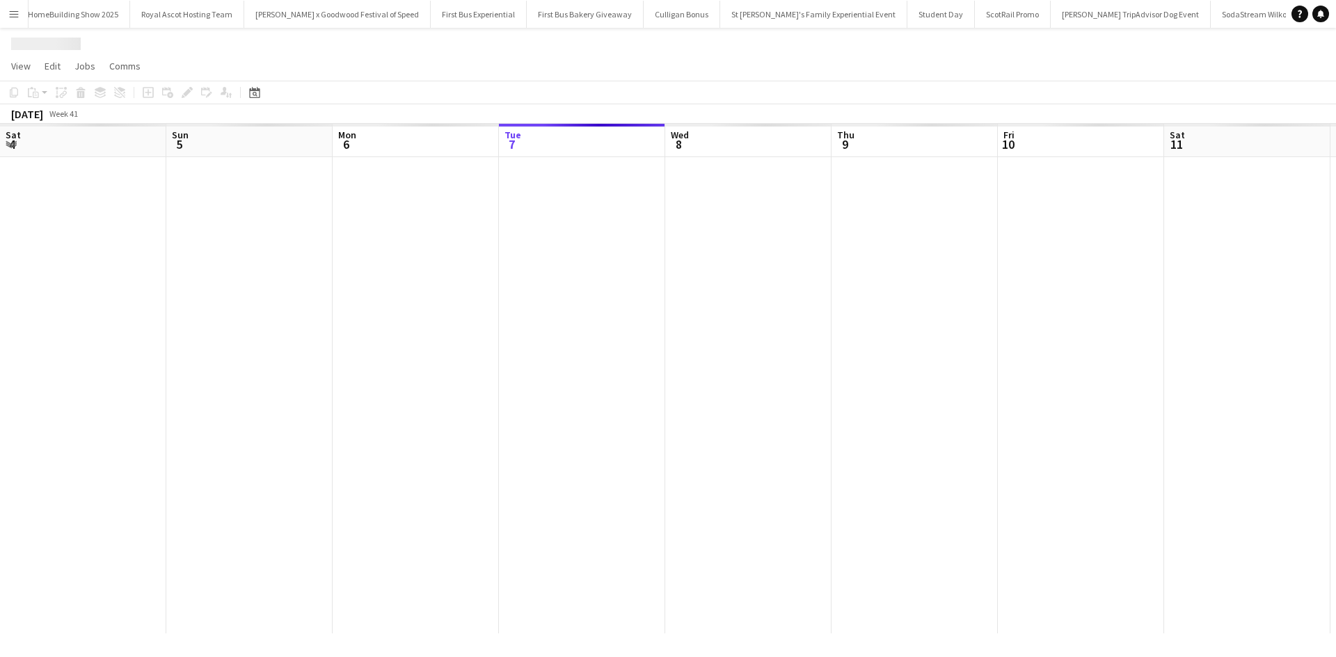
scroll to position [0, 333]
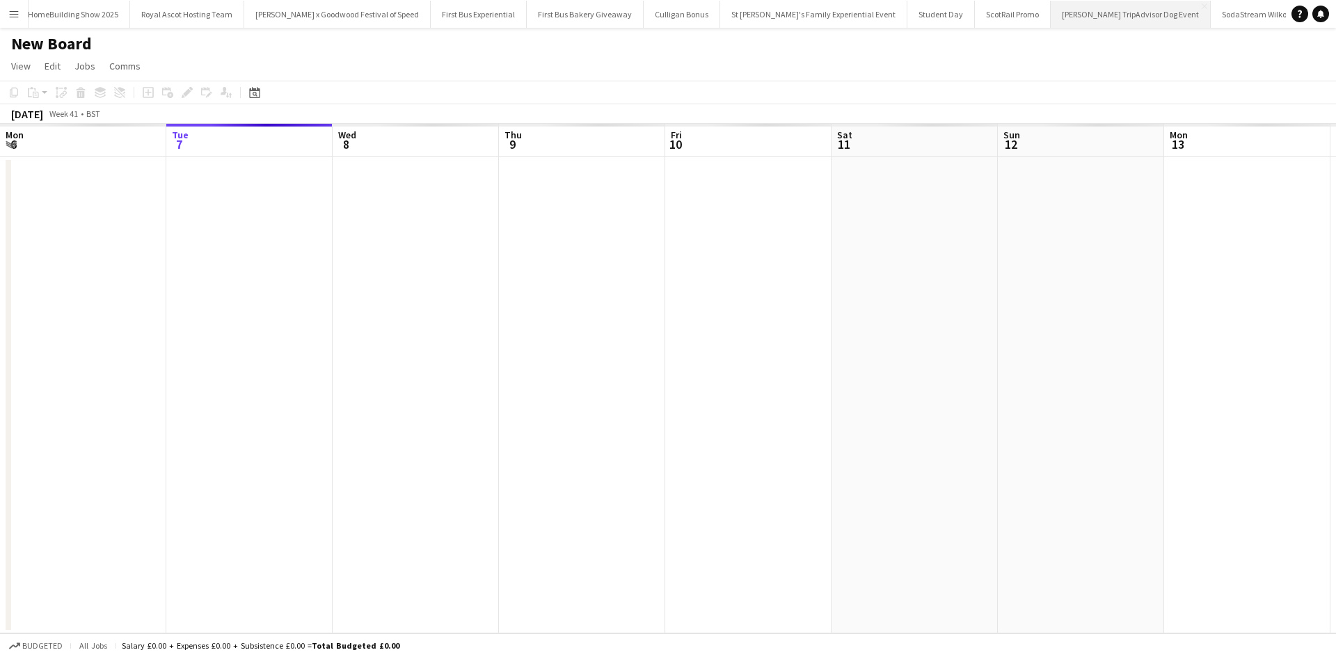
scroll to position [0, 15483]
click at [70, 43] on h1 "New Board" at bounding box center [51, 43] width 81 height 21
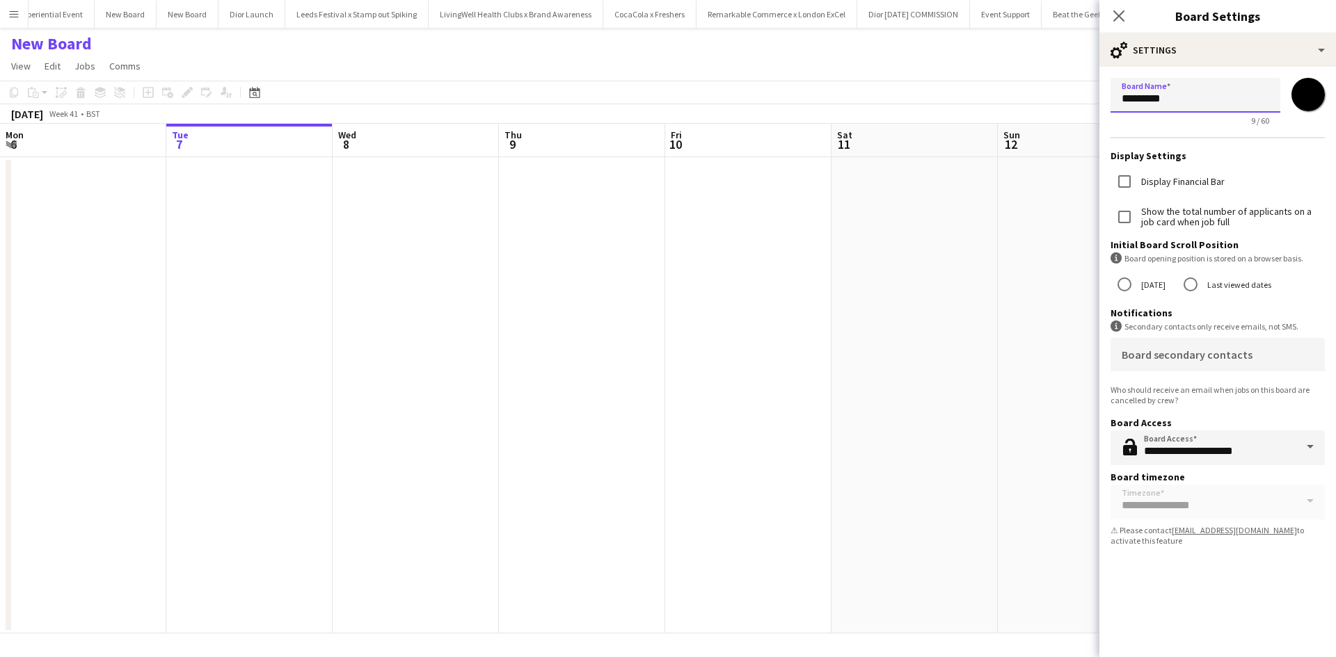
drag, startPoint x: 1176, startPoint y: 99, endPoint x: 1109, endPoint y: 102, distance: 66.8
click at [1109, 102] on form "**********" at bounding box center [1217, 315] width 237 height 496
type input "*"
type input "**********"
click at [1120, 11] on icon "Close pop-in" at bounding box center [1118, 15] width 13 height 13
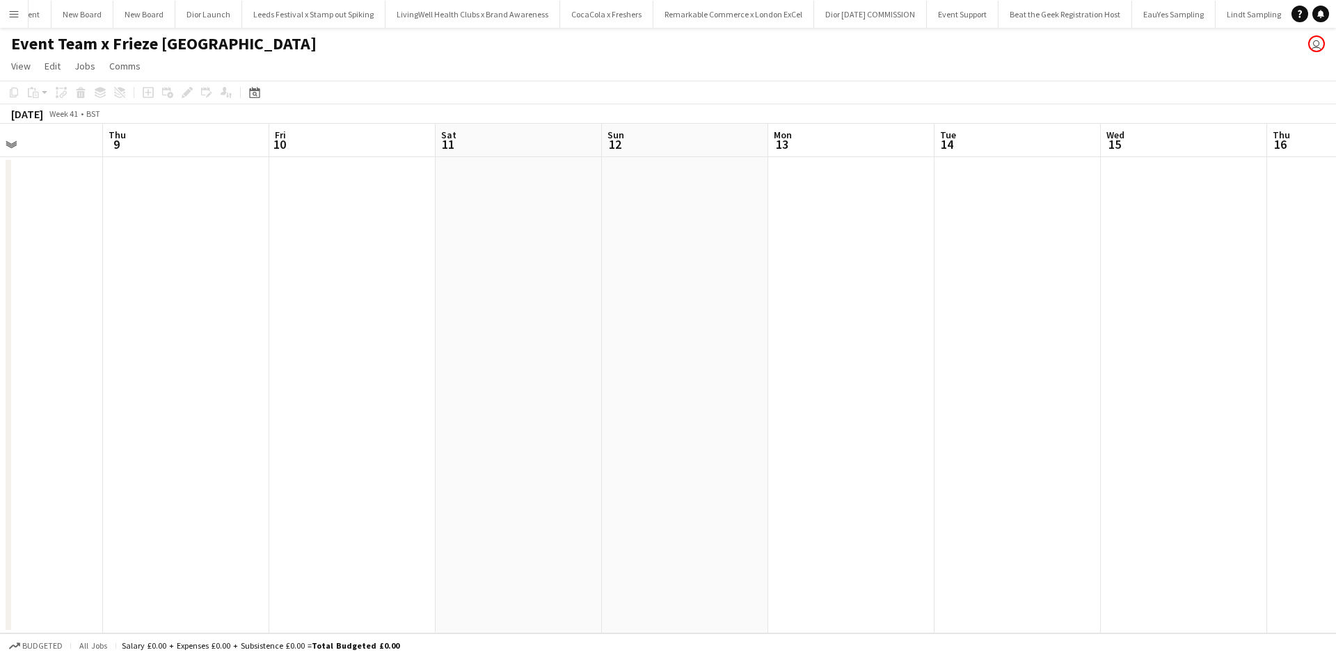
scroll to position [0, 471]
drag, startPoint x: 992, startPoint y: 287, endPoint x: 352, endPoint y: 251, distance: 641.1
click at [355, 252] on app-calendar-viewport "Mon 6 Tue 7 Wed 8 Thu 9 Fri 10 Sat 11 Sun 12 Mon 13 Tue 14 Wed 15 Thu 16 Fri 17…" at bounding box center [668, 379] width 1336 height 510
click at [874, 275] on app-date-cell at bounding box center [942, 395] width 166 height 477
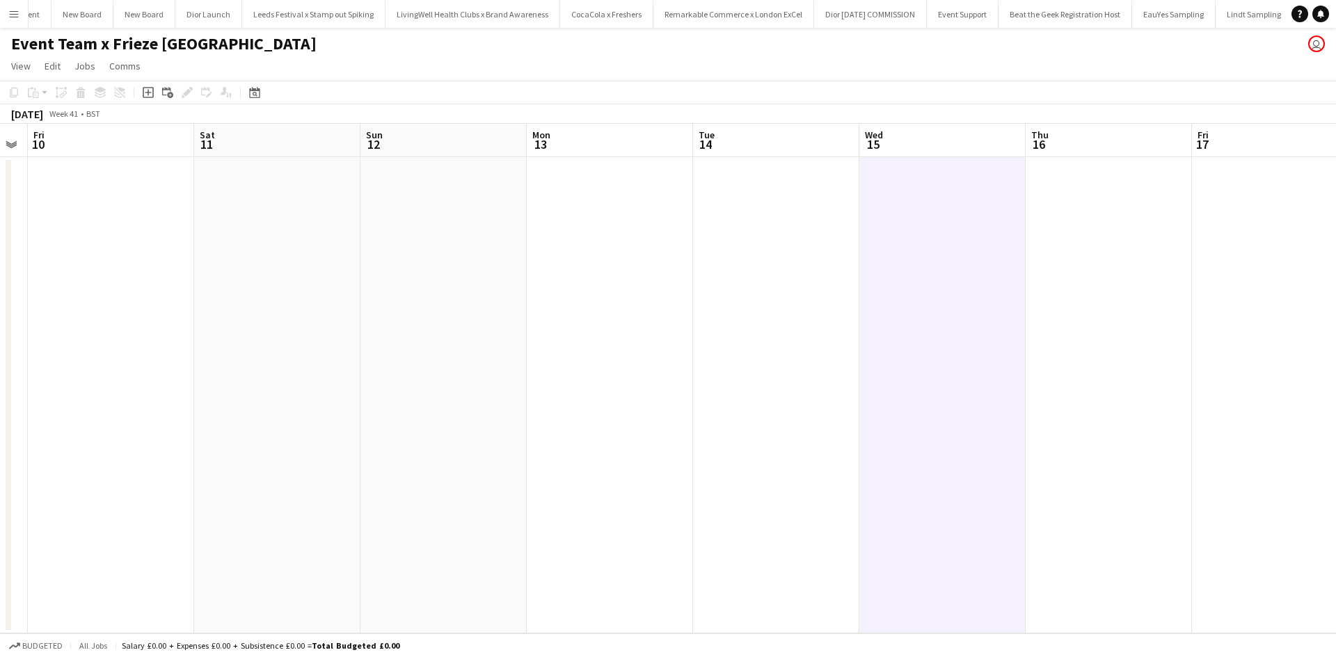
click at [1071, 195] on app-date-cell at bounding box center [1108, 395] width 166 height 477
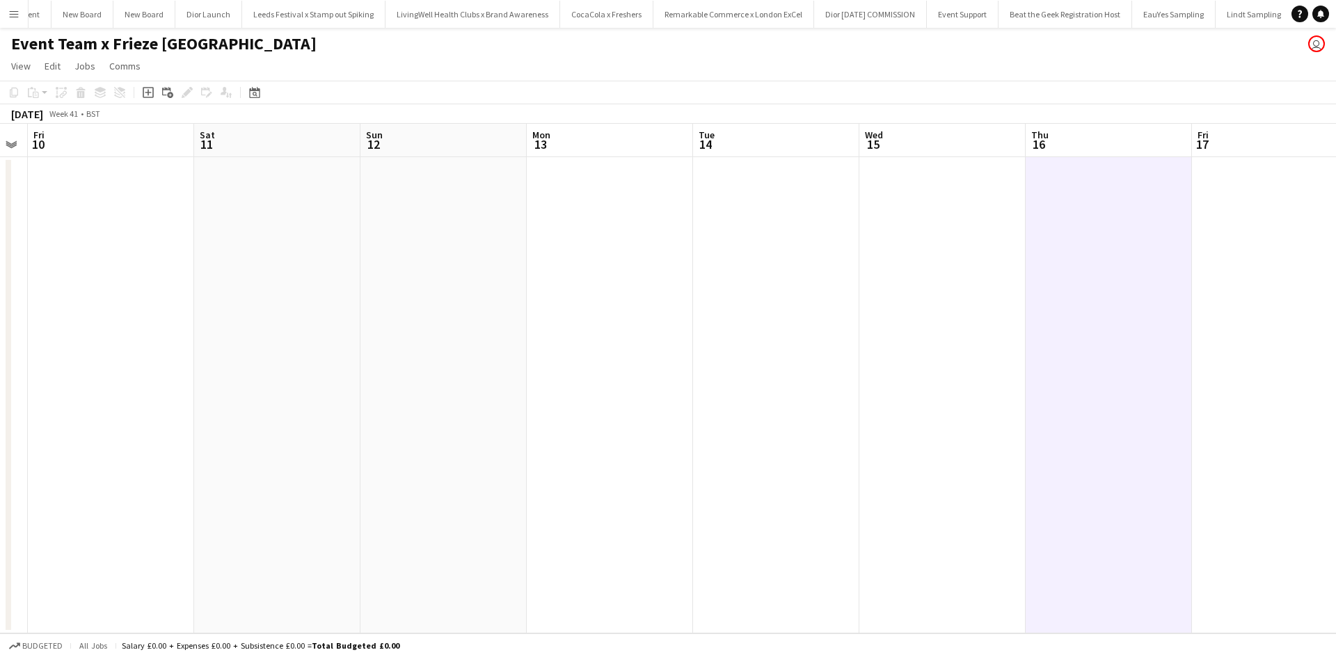
click at [150, 94] on icon "Add job" at bounding box center [148, 92] width 11 height 11
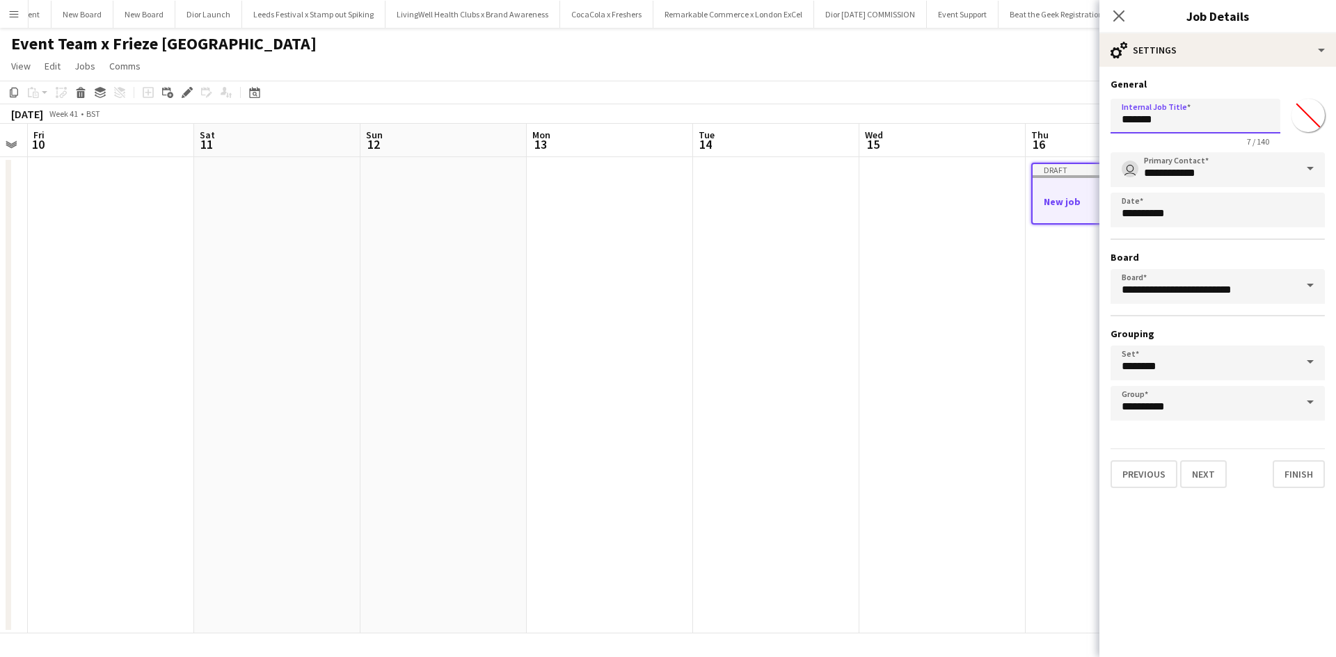
drag, startPoint x: 1184, startPoint y: 126, endPoint x: 1164, endPoint y: 117, distance: 22.1
click at [1164, 117] on input "*******" at bounding box center [1195, 116] width 170 height 35
click at [989, 341] on app-date-cell at bounding box center [942, 395] width 166 height 477
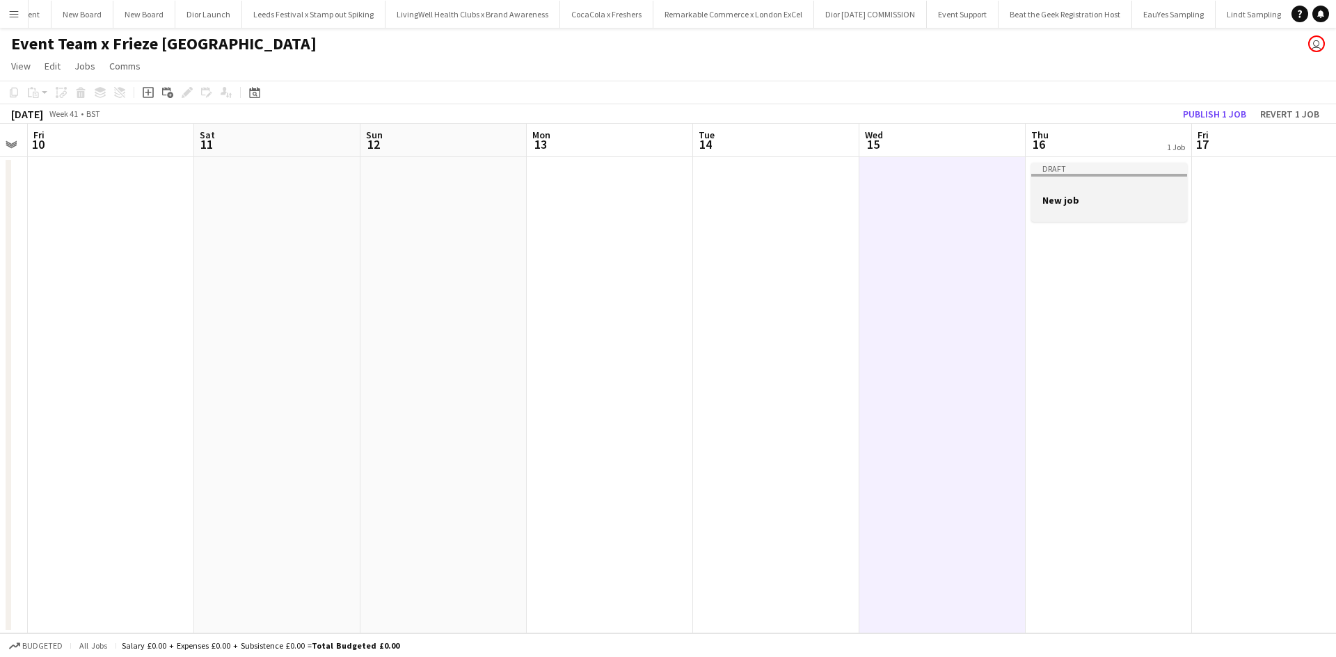
click at [1093, 211] on div at bounding box center [1109, 212] width 156 height 11
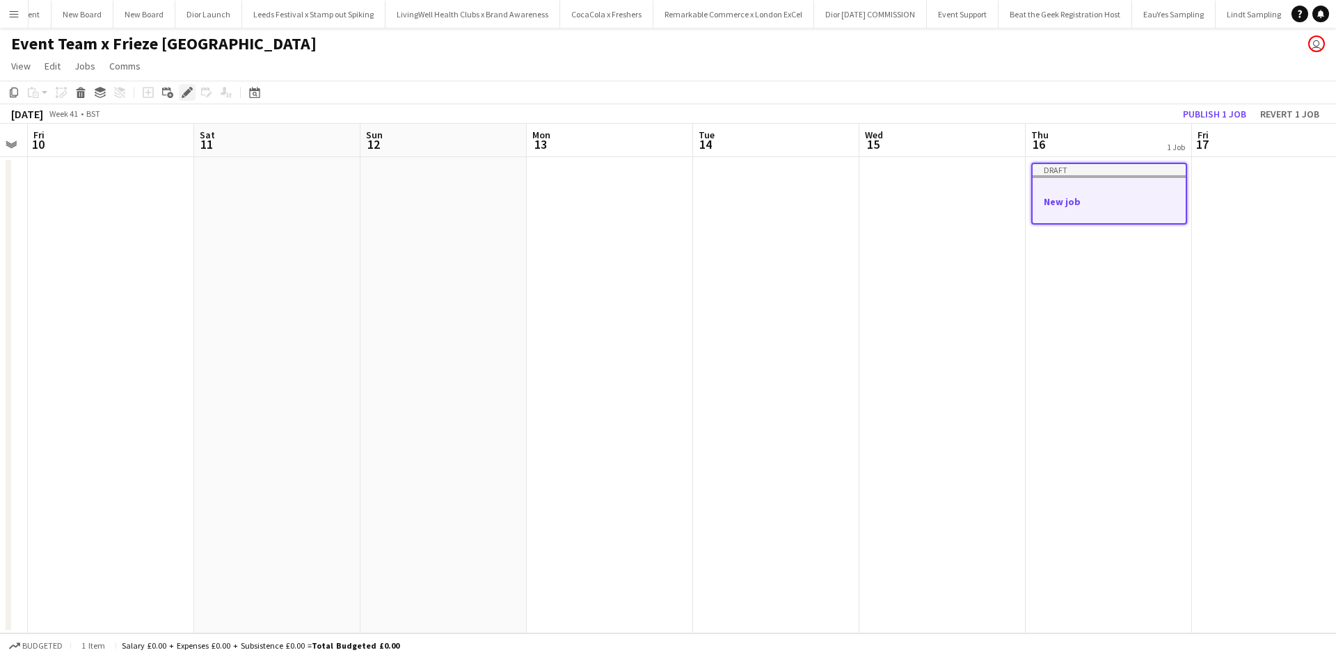
click at [186, 97] on icon "Edit" at bounding box center [187, 92] width 11 height 11
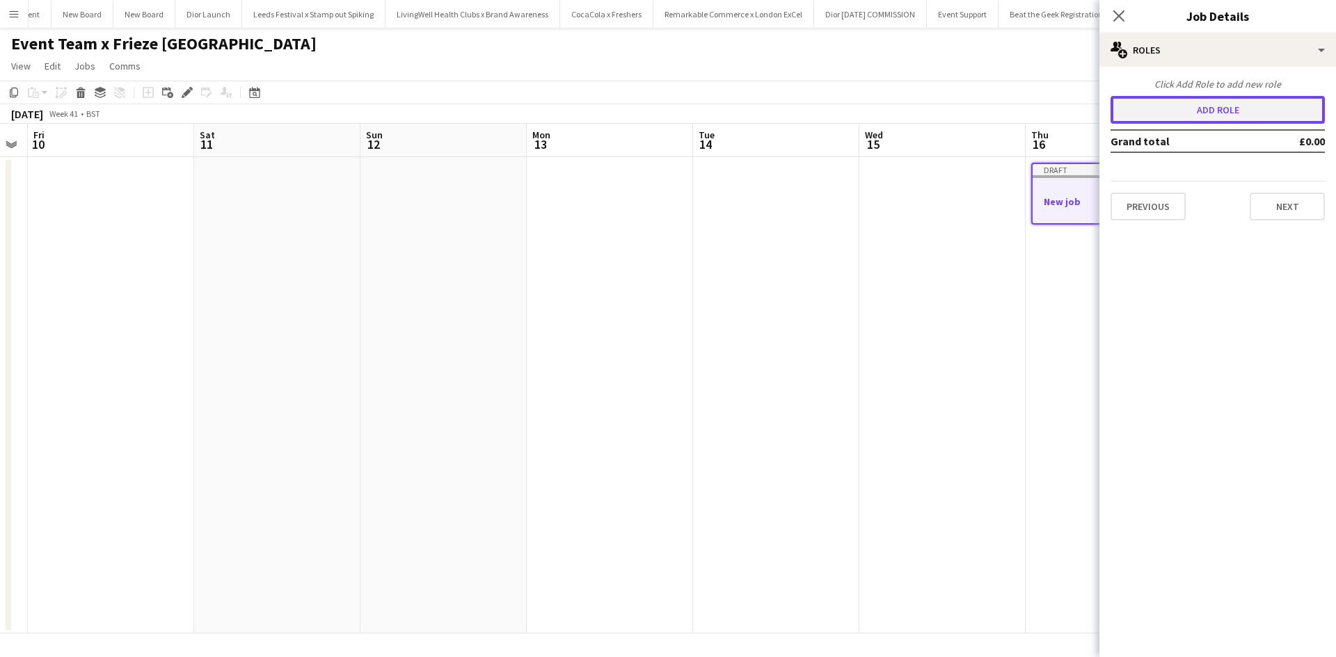
click at [1174, 111] on button "Add role" at bounding box center [1217, 110] width 214 height 28
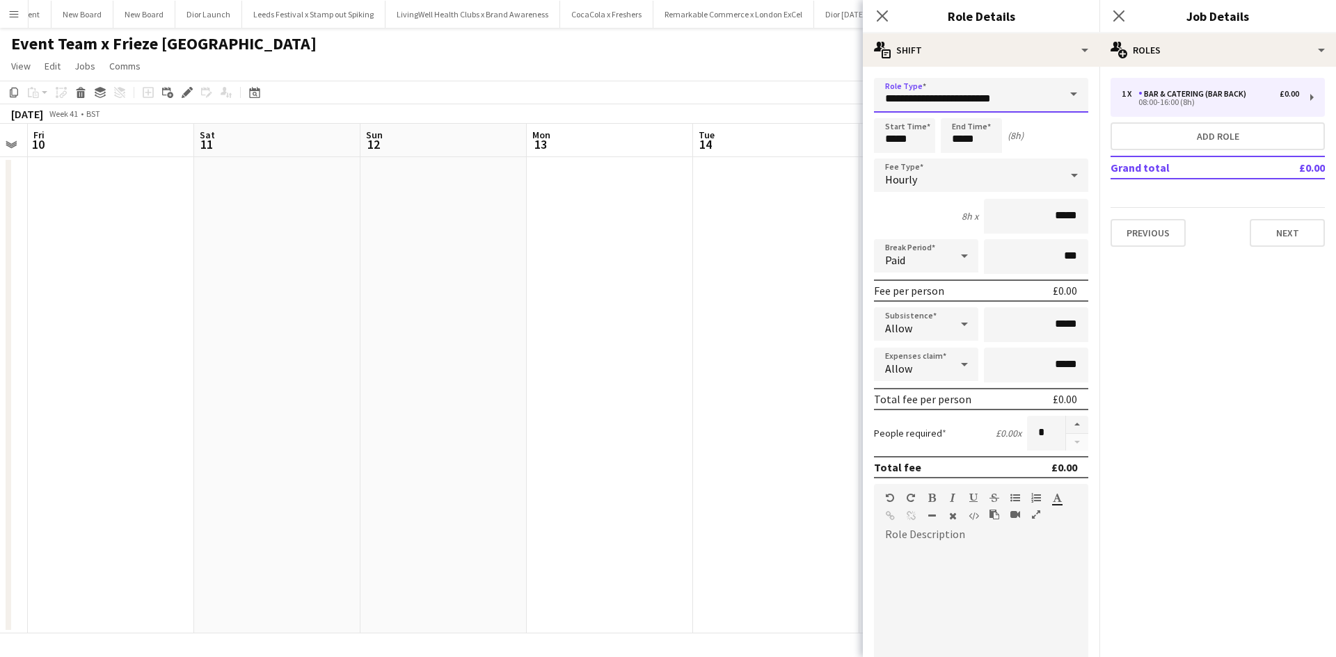
drag, startPoint x: 1018, startPoint y: 99, endPoint x: 852, endPoint y: 102, distance: 166.3
click at [852, 102] on body "Menu Boards Boards Boards All jobs Status Workforce Workforce My Workforce Recr…" at bounding box center [668, 328] width 1336 height 657
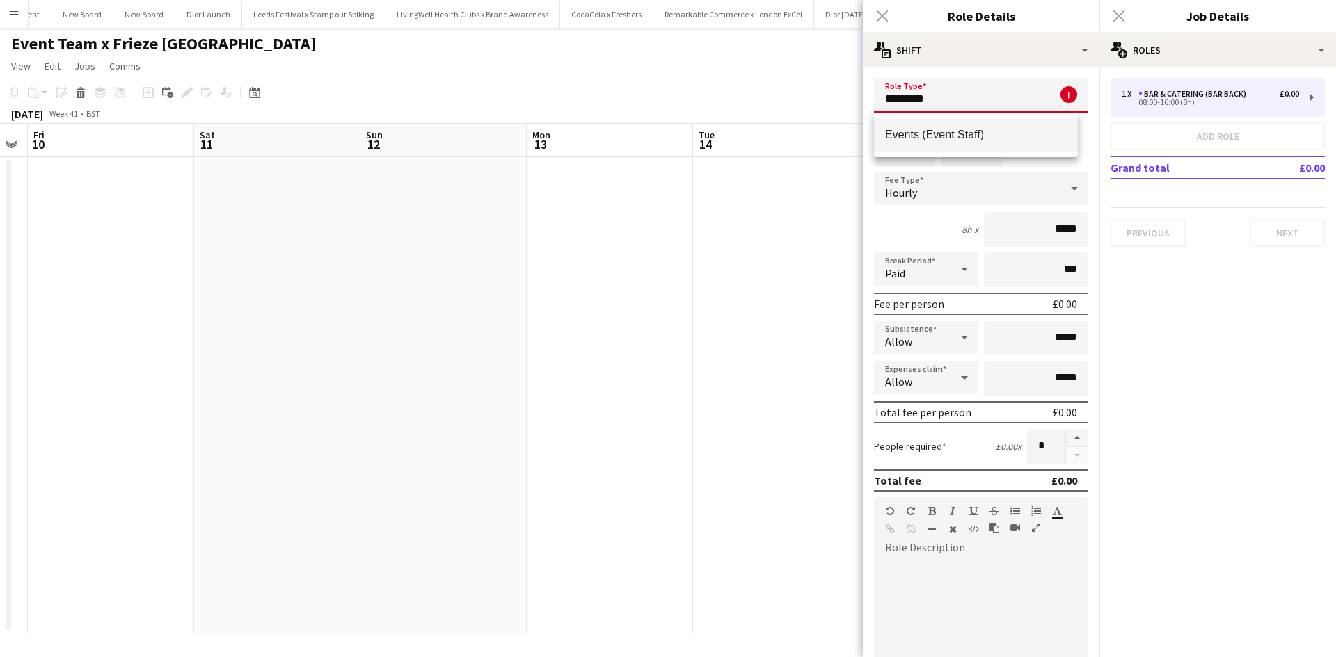
click at [1005, 132] on span "Events (Event Staff)" at bounding box center [976, 134] width 182 height 13
type input "**********"
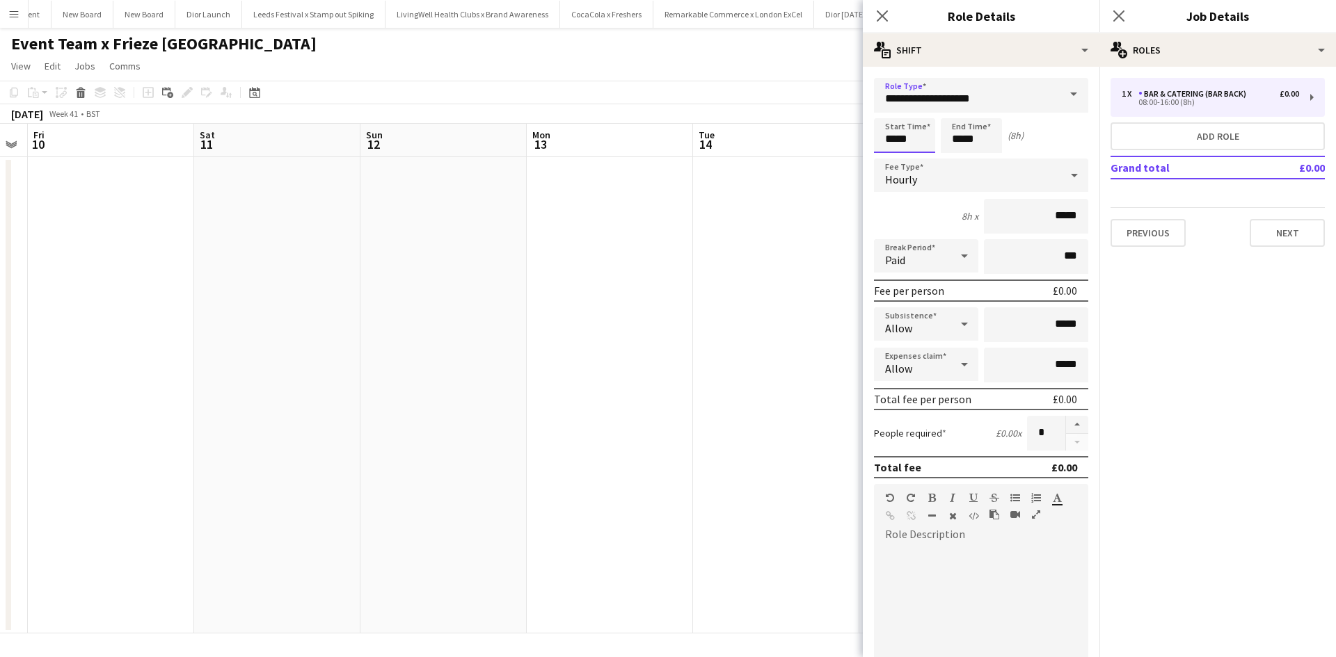
click at [907, 139] on input "*****" at bounding box center [904, 135] width 61 height 35
drag, startPoint x: 919, startPoint y: 136, endPoint x: 874, endPoint y: 138, distance: 44.6
click at [874, 138] on input "*****" at bounding box center [904, 135] width 61 height 35
type input "*****"
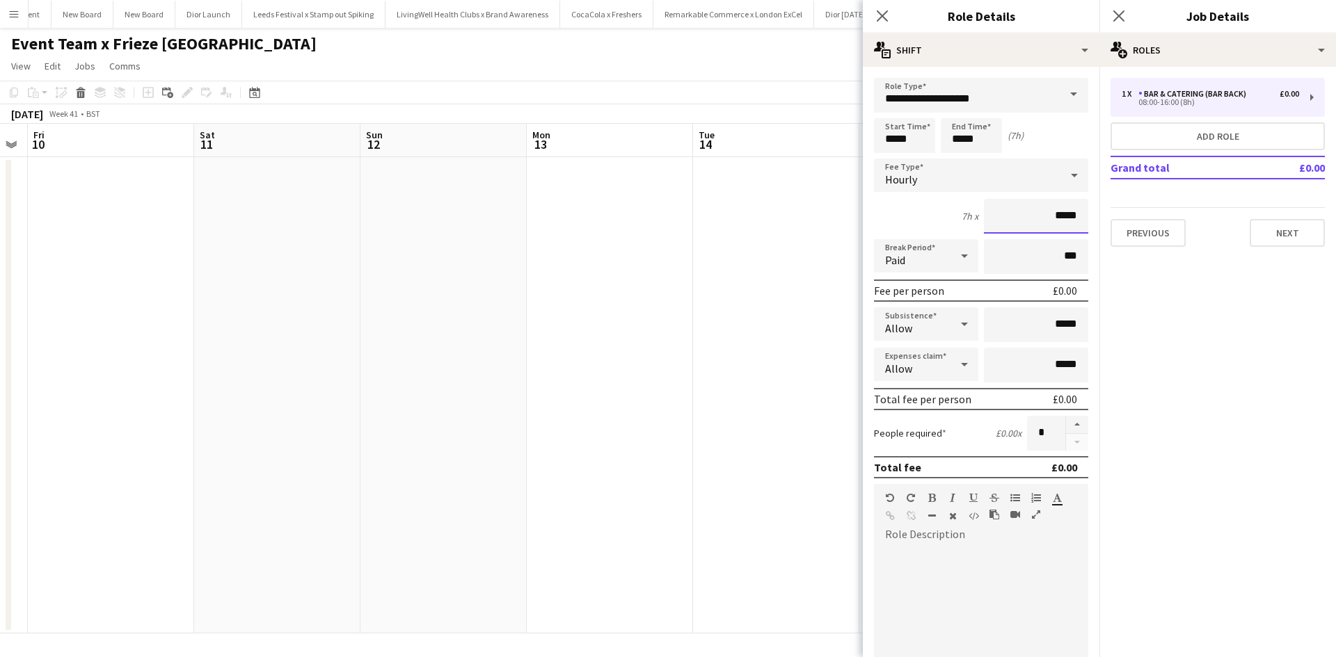
click at [1046, 212] on input "*****" at bounding box center [1036, 216] width 104 height 35
type input "******"
click at [1066, 422] on button "button" at bounding box center [1077, 425] width 22 height 18
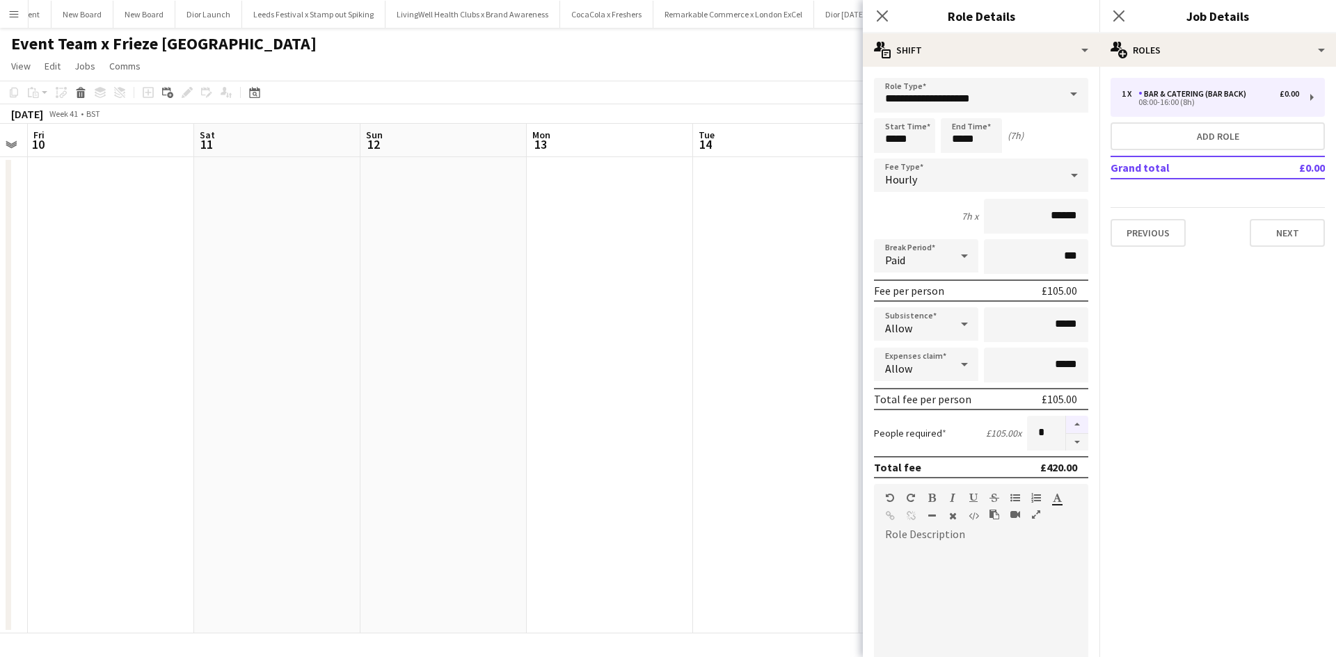
click at [1066, 422] on button "button" at bounding box center [1077, 425] width 22 height 18
click at [1066, 425] on button "button" at bounding box center [1077, 425] width 22 height 18
type input "*"
click at [758, 468] on app-date-cell at bounding box center [776, 395] width 166 height 477
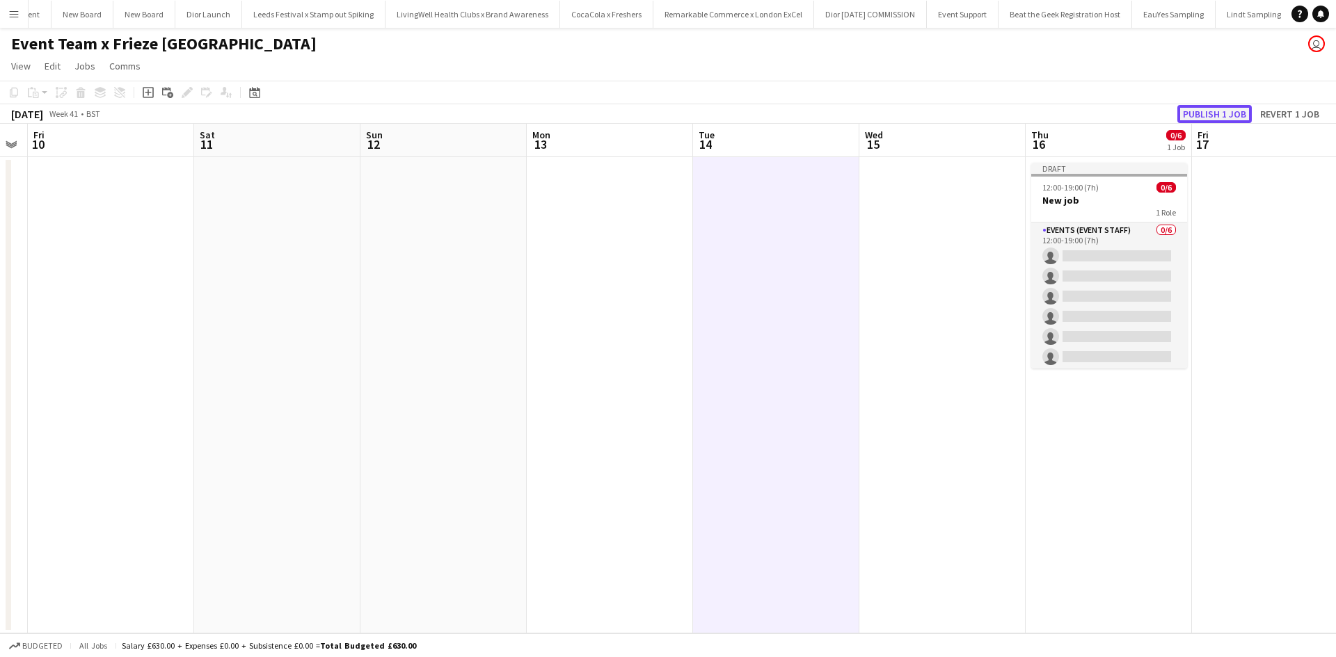
click at [1212, 115] on button "Publish 1 job" at bounding box center [1214, 114] width 74 height 18
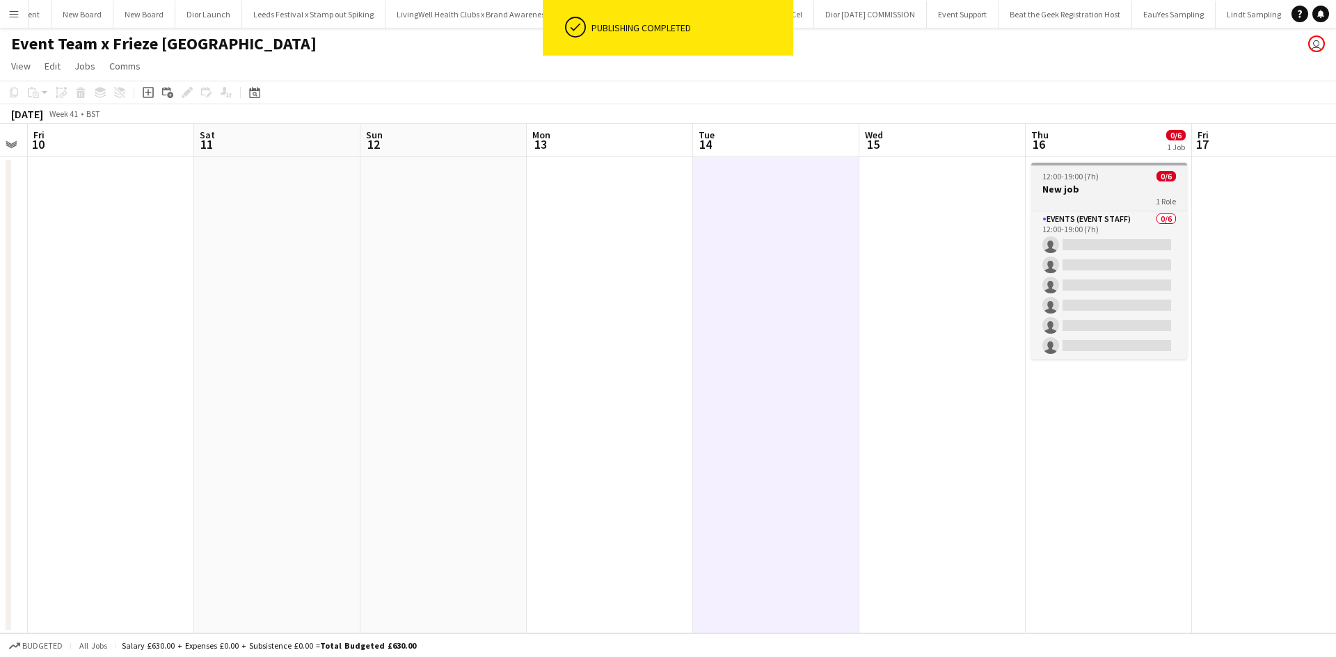
click at [1119, 198] on div "1 Role" at bounding box center [1109, 200] width 156 height 11
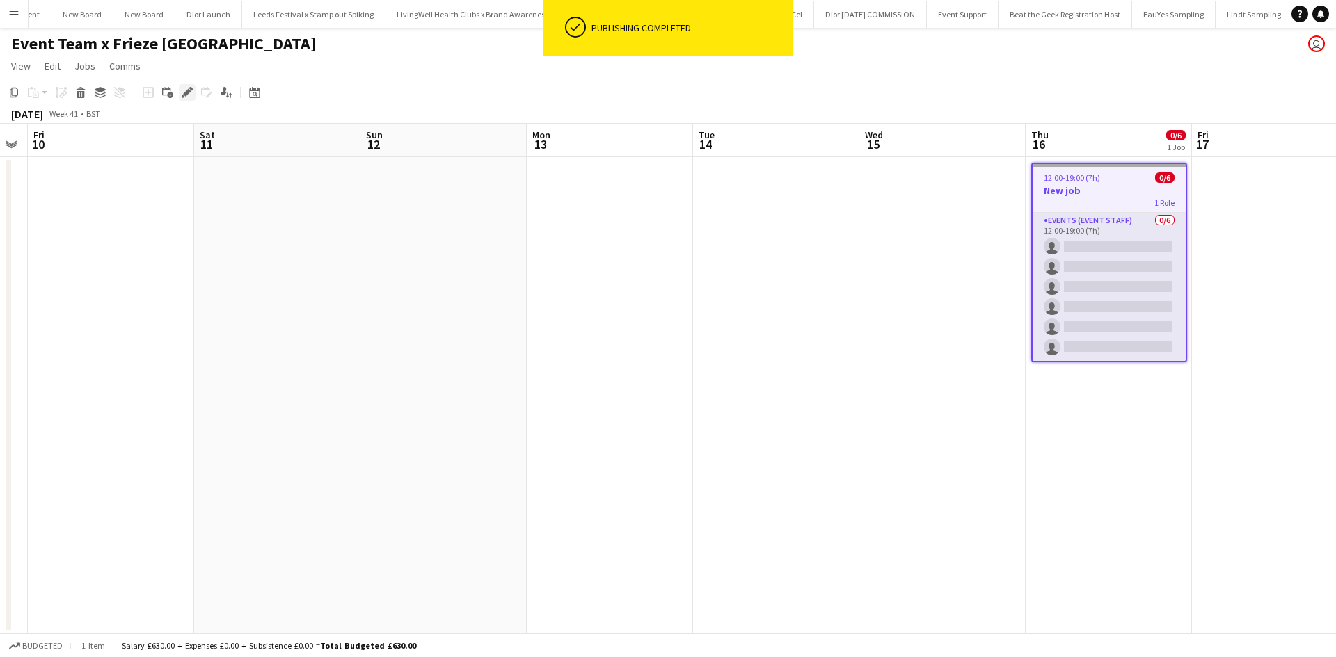
click at [191, 95] on icon "Edit" at bounding box center [187, 92] width 11 height 11
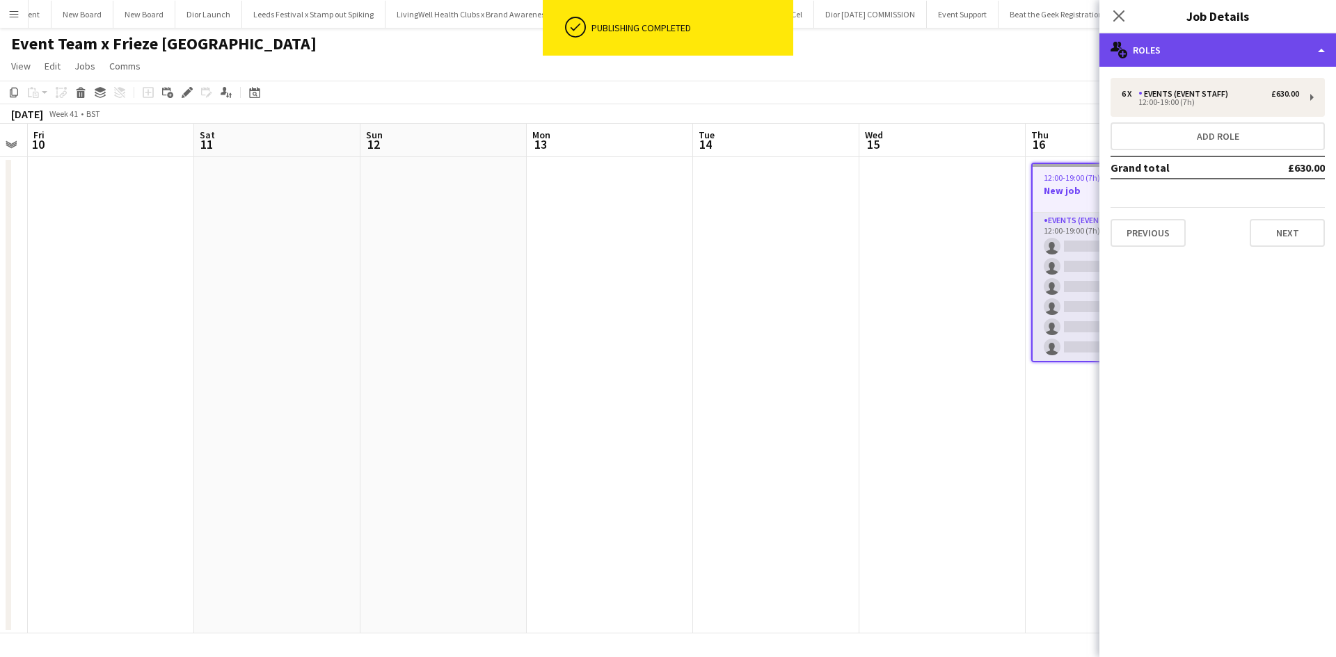
click at [1206, 55] on div "multiple-users-add Roles" at bounding box center [1217, 49] width 237 height 33
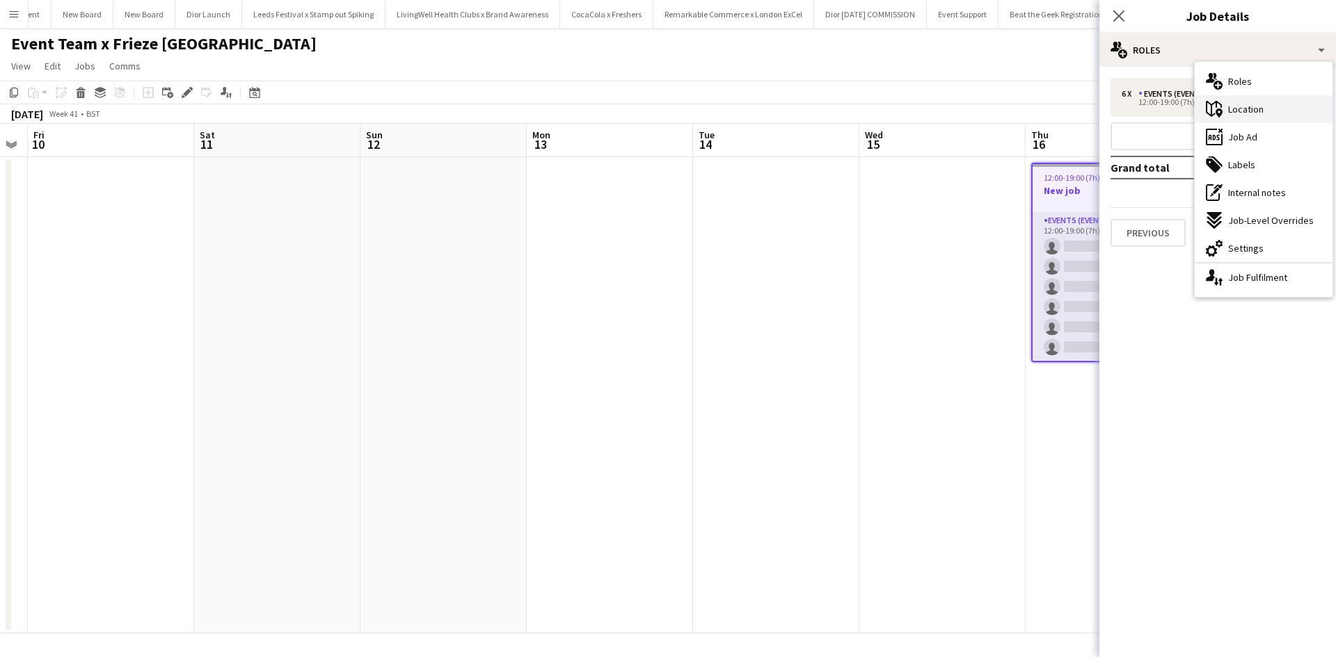
click at [1243, 111] on span "Location" at bounding box center [1245, 109] width 35 height 13
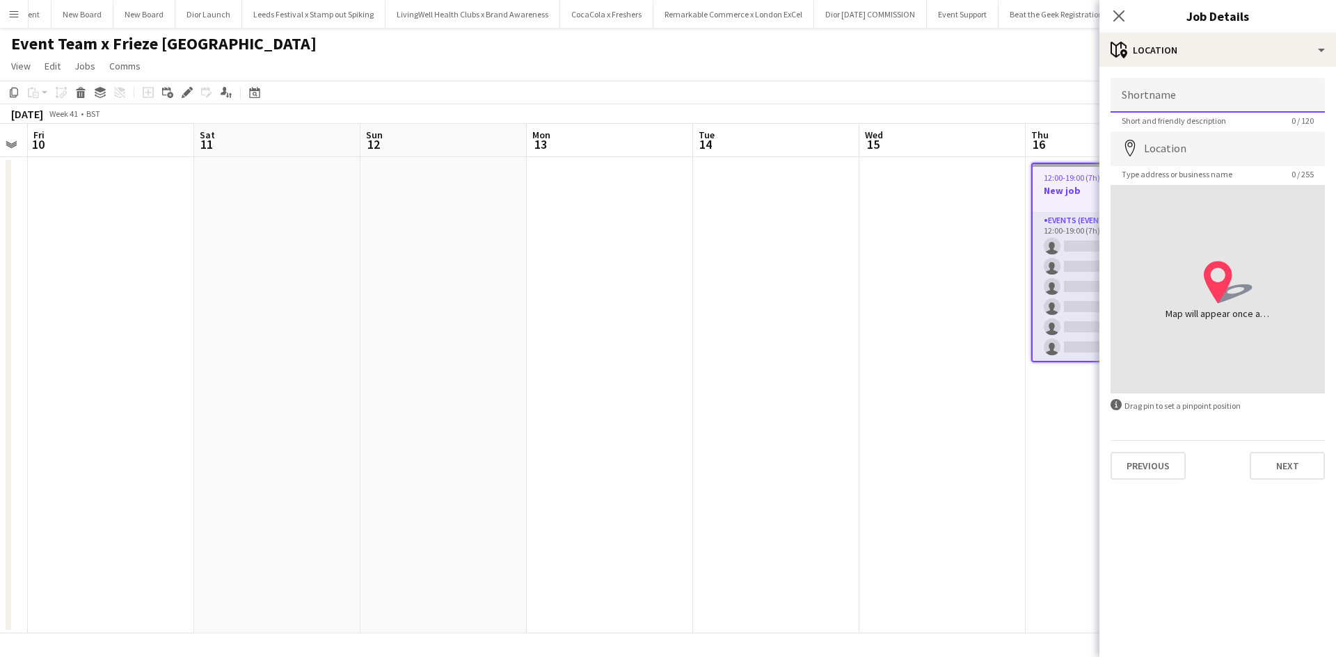
click at [1202, 103] on input "Shortname" at bounding box center [1217, 95] width 214 height 35
type input "**********"
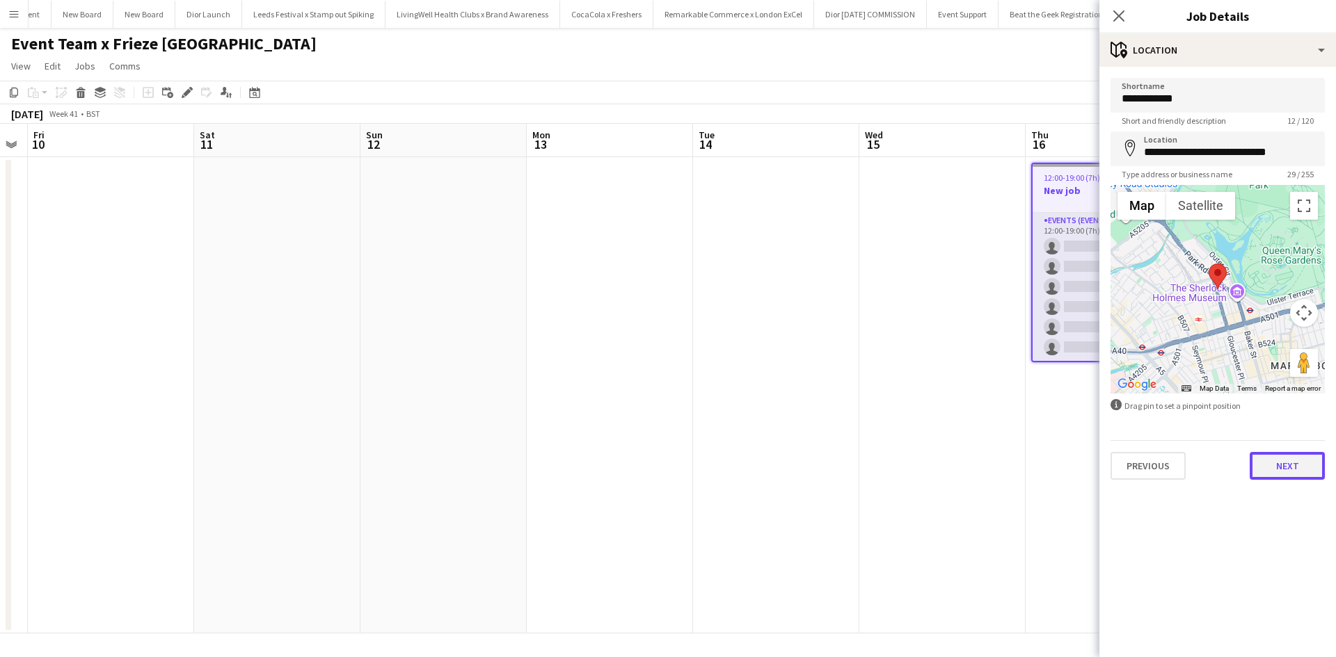
click at [1301, 464] on button "Next" at bounding box center [1286, 466] width 75 height 28
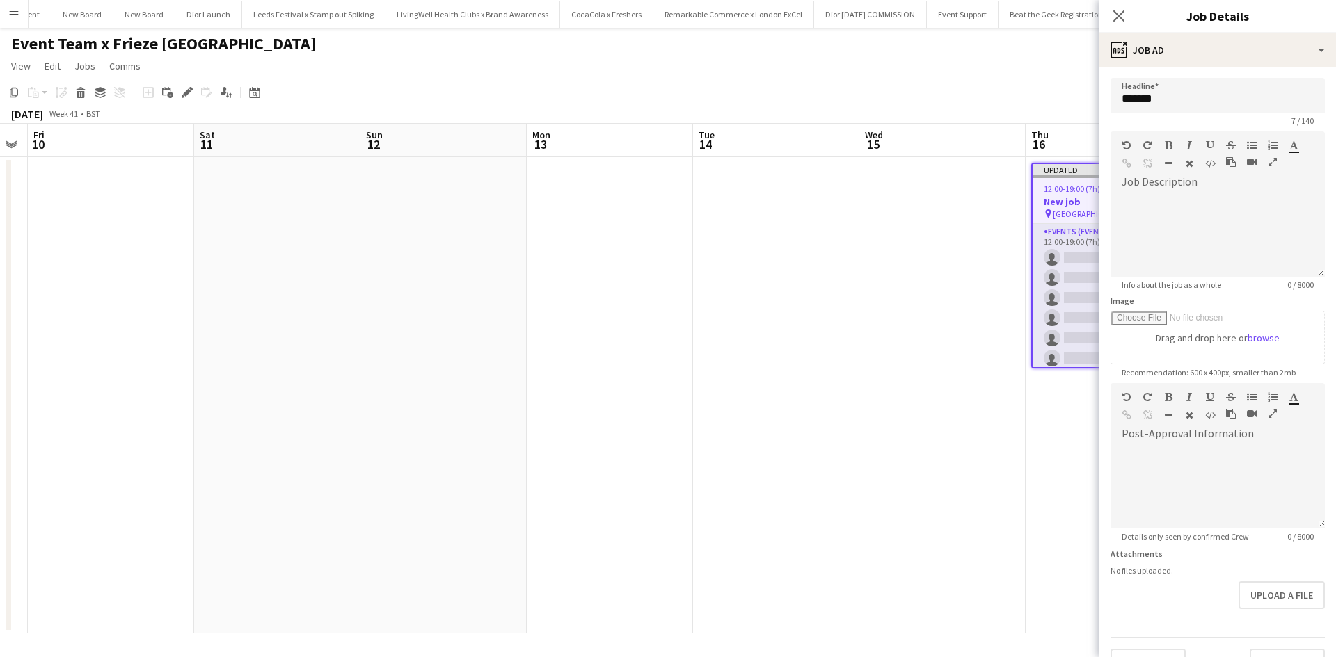
click at [962, 458] on app-date-cell at bounding box center [942, 395] width 166 height 477
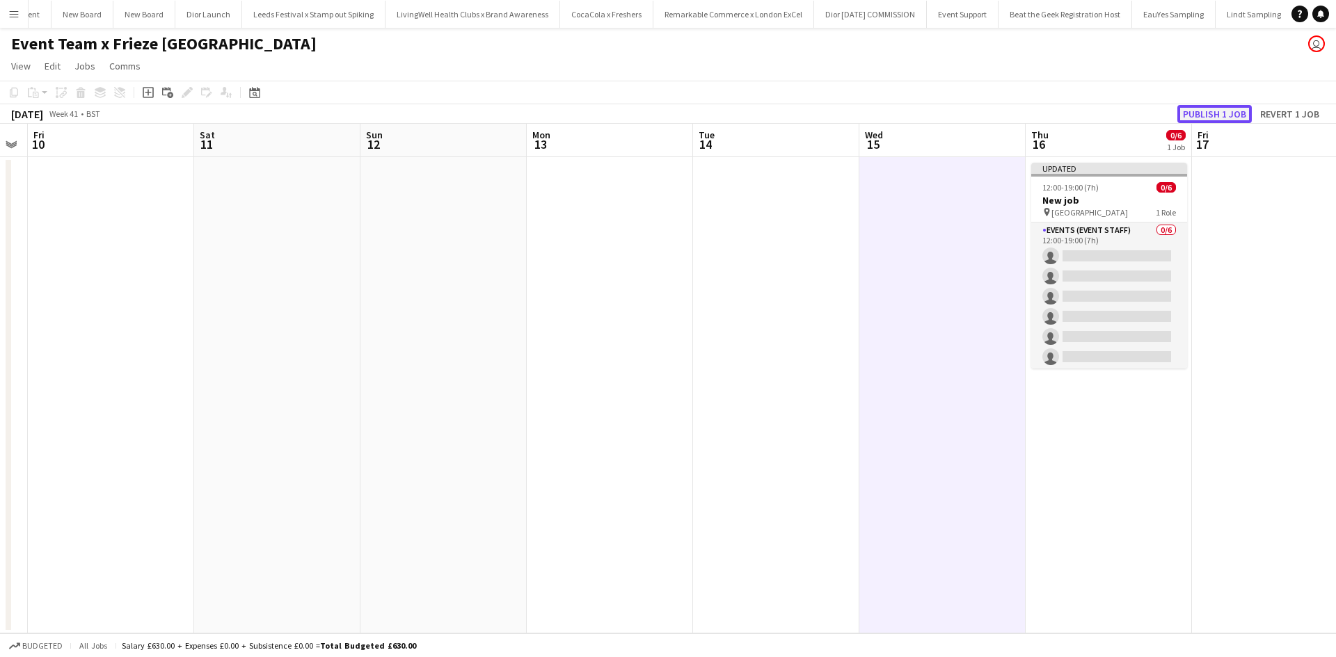
click at [1201, 110] on button "Publish 1 job" at bounding box center [1214, 114] width 74 height 18
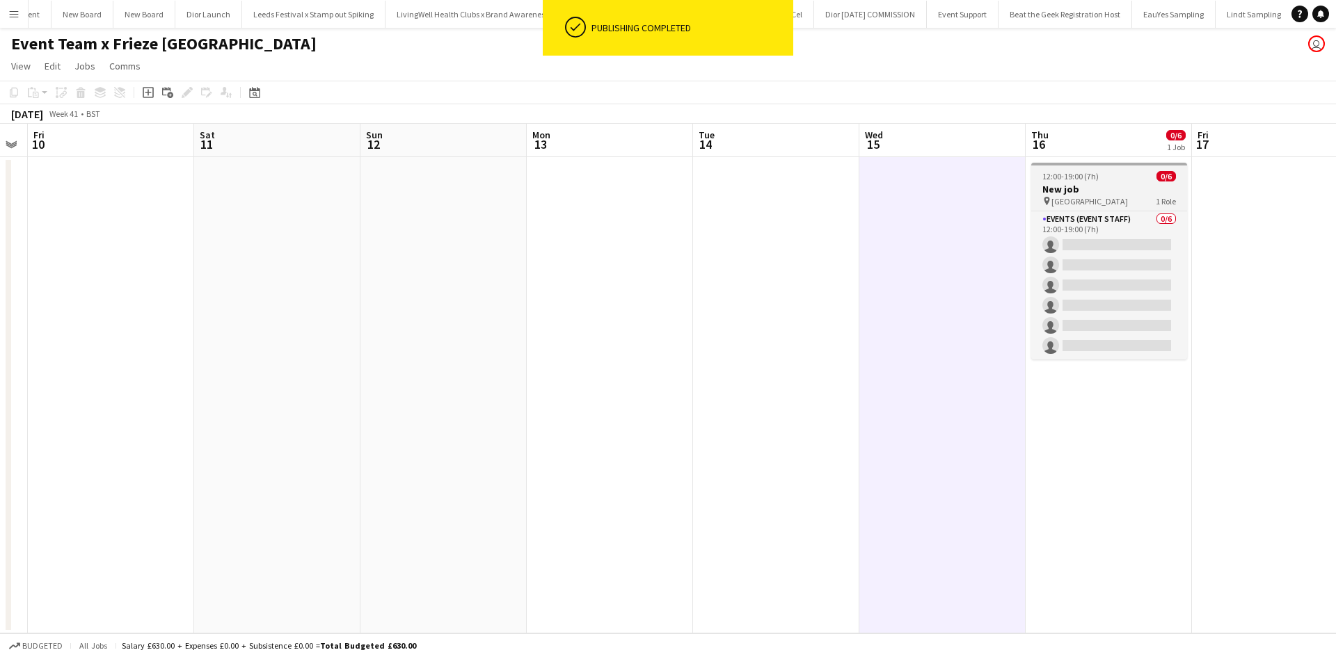
click at [1121, 192] on h3 "New job" at bounding box center [1109, 189] width 156 height 13
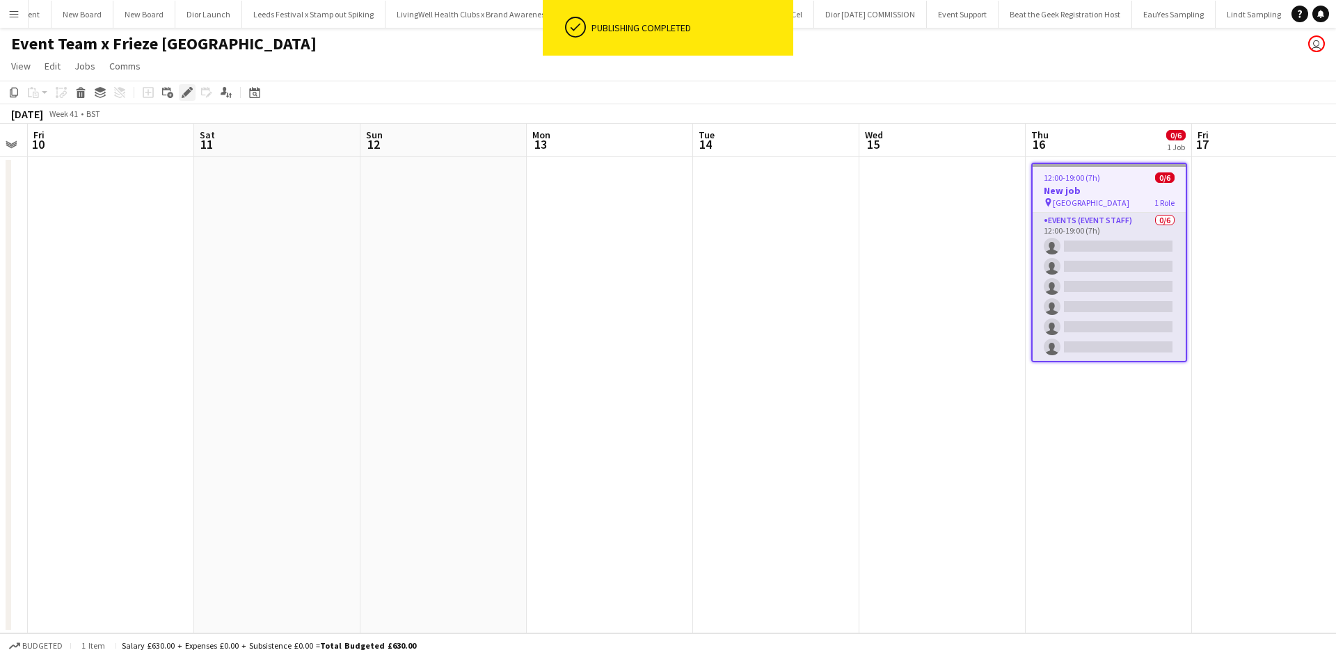
click at [189, 99] on div "Edit" at bounding box center [187, 92] width 17 height 17
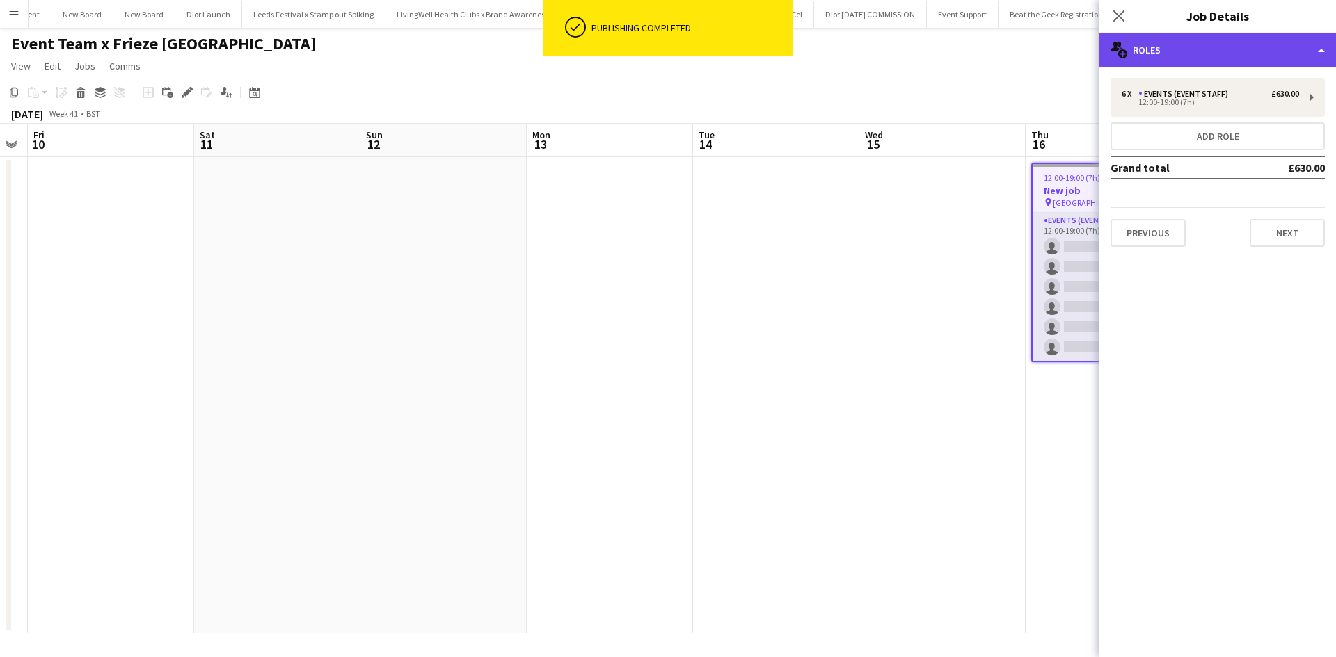
click at [1206, 49] on div "multiple-users-add Roles" at bounding box center [1217, 49] width 237 height 33
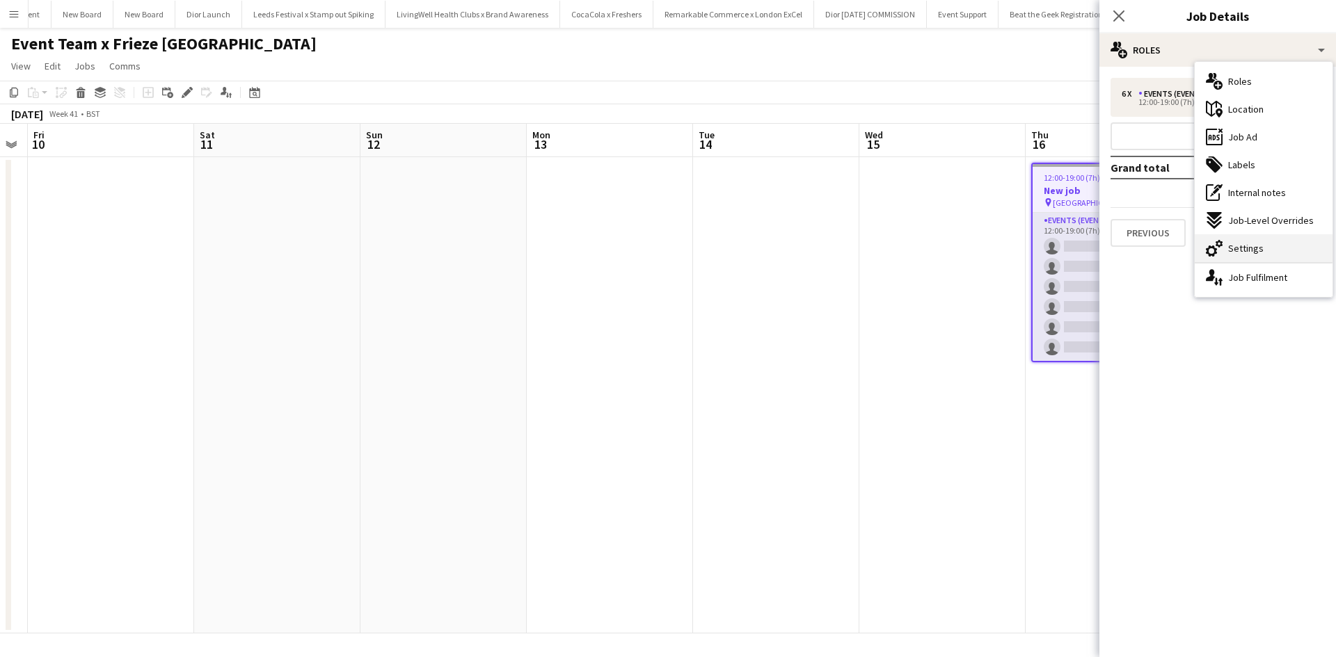
click at [1260, 259] on div "cog-double-3 Settings" at bounding box center [1263, 248] width 138 height 28
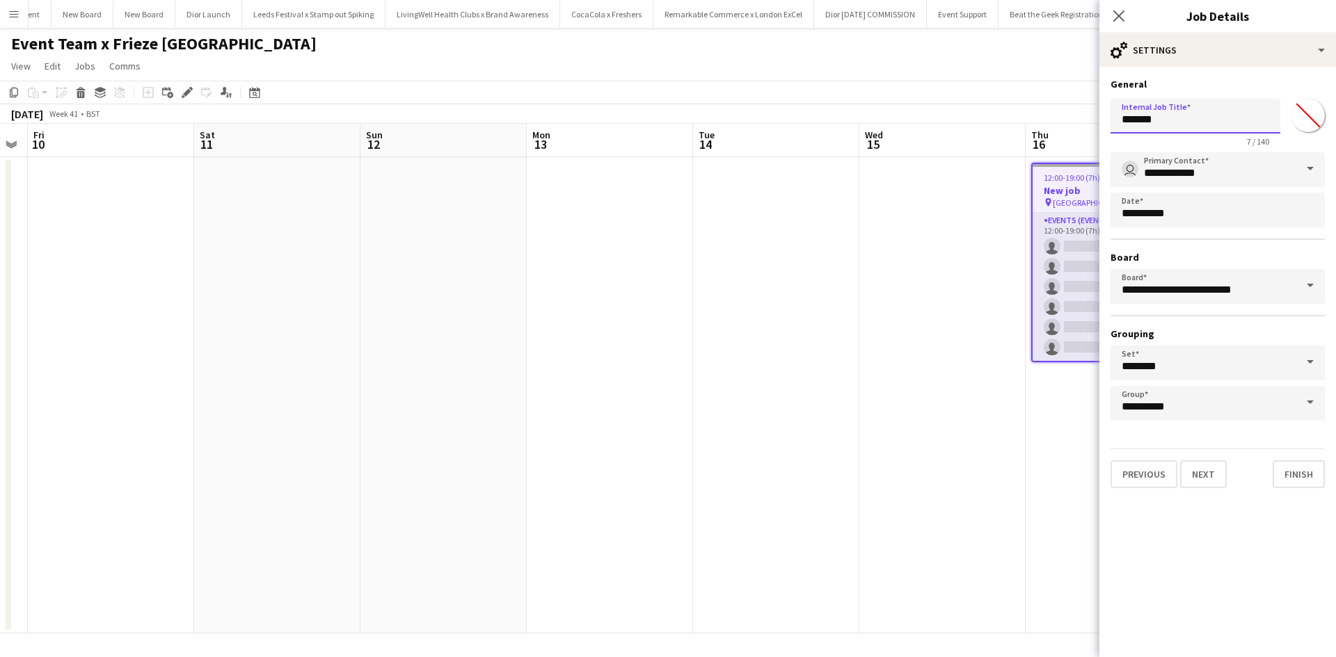
drag, startPoint x: 1184, startPoint y: 128, endPoint x: 1101, endPoint y: 118, distance: 83.4
click at [1101, 118] on form "**********" at bounding box center [1217, 283] width 237 height 410
type input "**********"
click at [1208, 474] on button "Next" at bounding box center [1203, 475] width 47 height 28
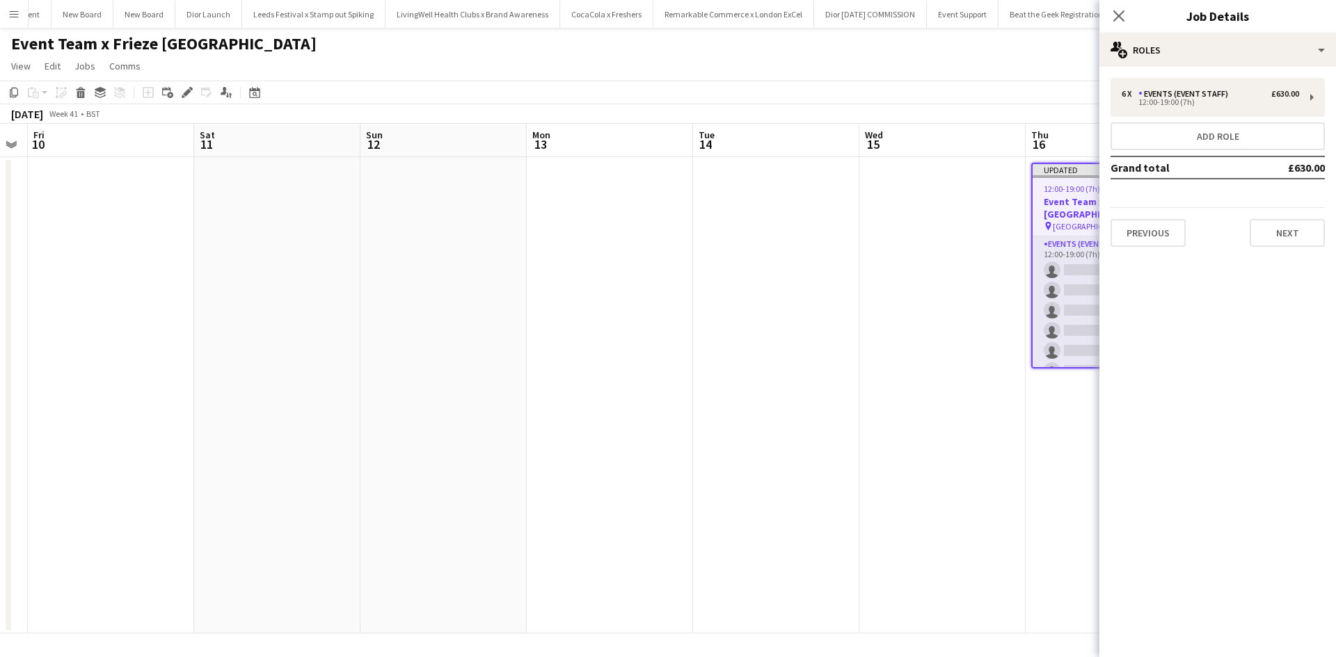
click at [981, 468] on app-date-cell at bounding box center [942, 395] width 166 height 477
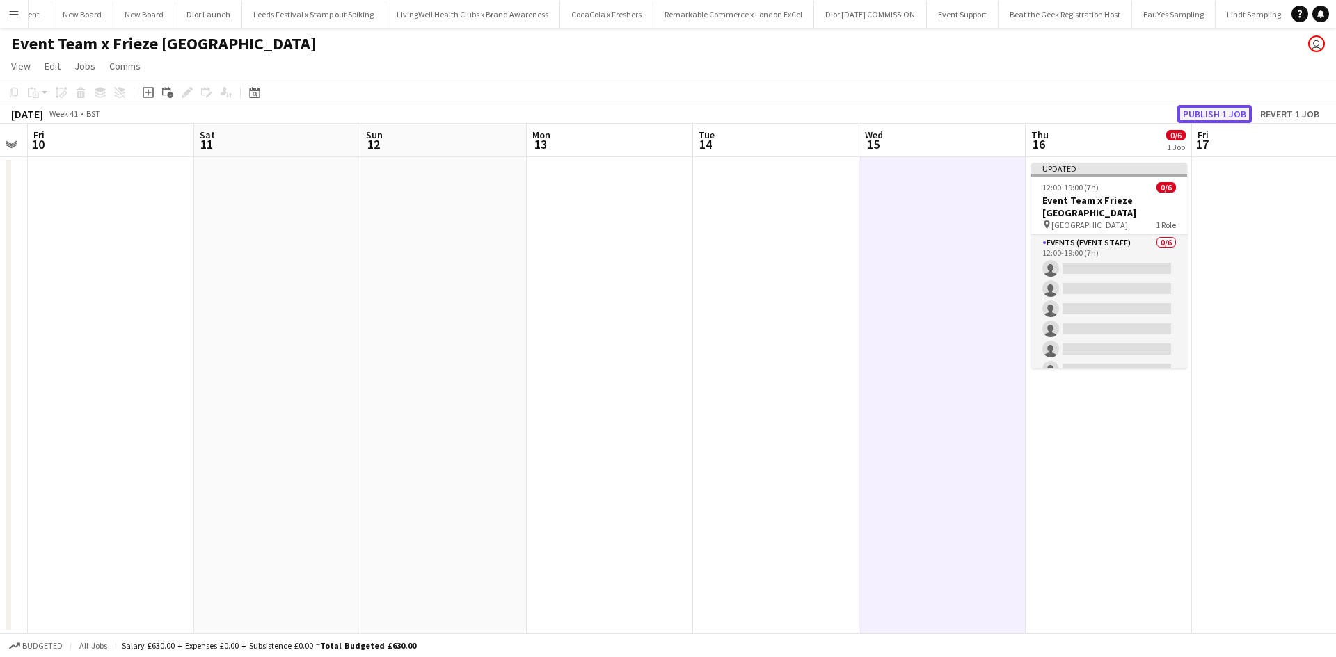
click at [1209, 117] on button "Publish 1 job" at bounding box center [1214, 114] width 74 height 18
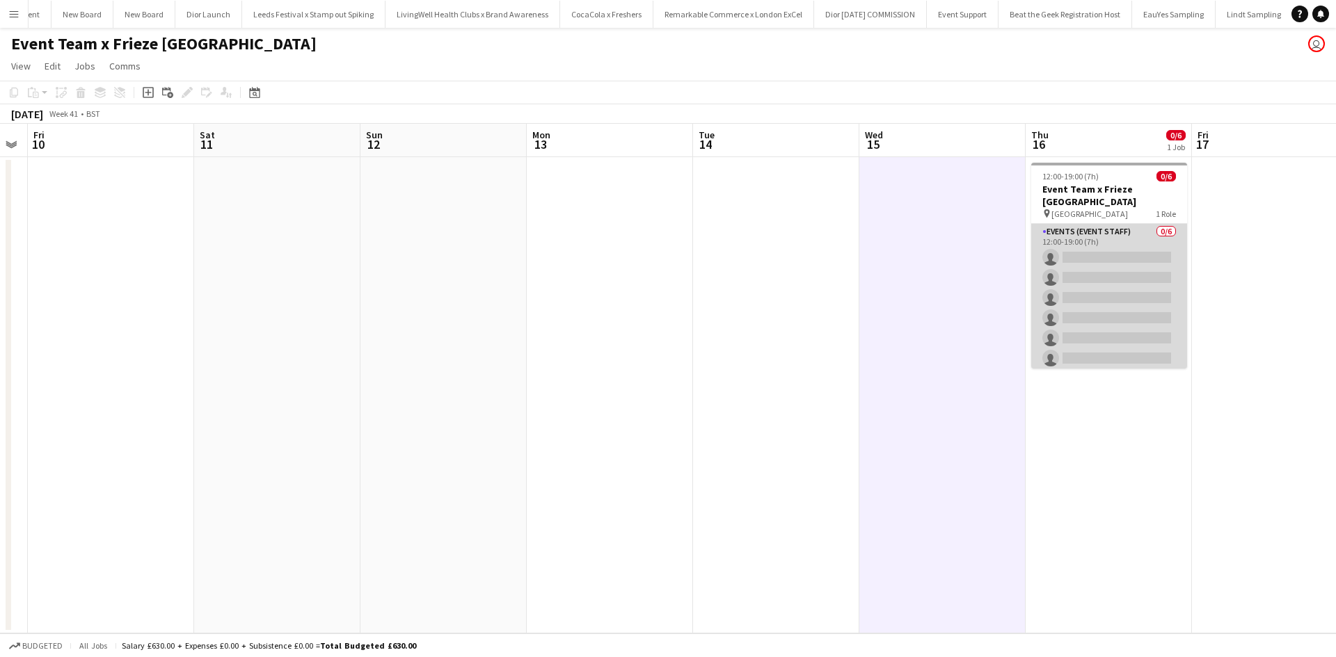
click at [1084, 240] on app-card-role "Events (Event Staff) 0/6 12:00-19:00 (7h) single-neutral-actions single-neutral…" at bounding box center [1109, 298] width 156 height 148
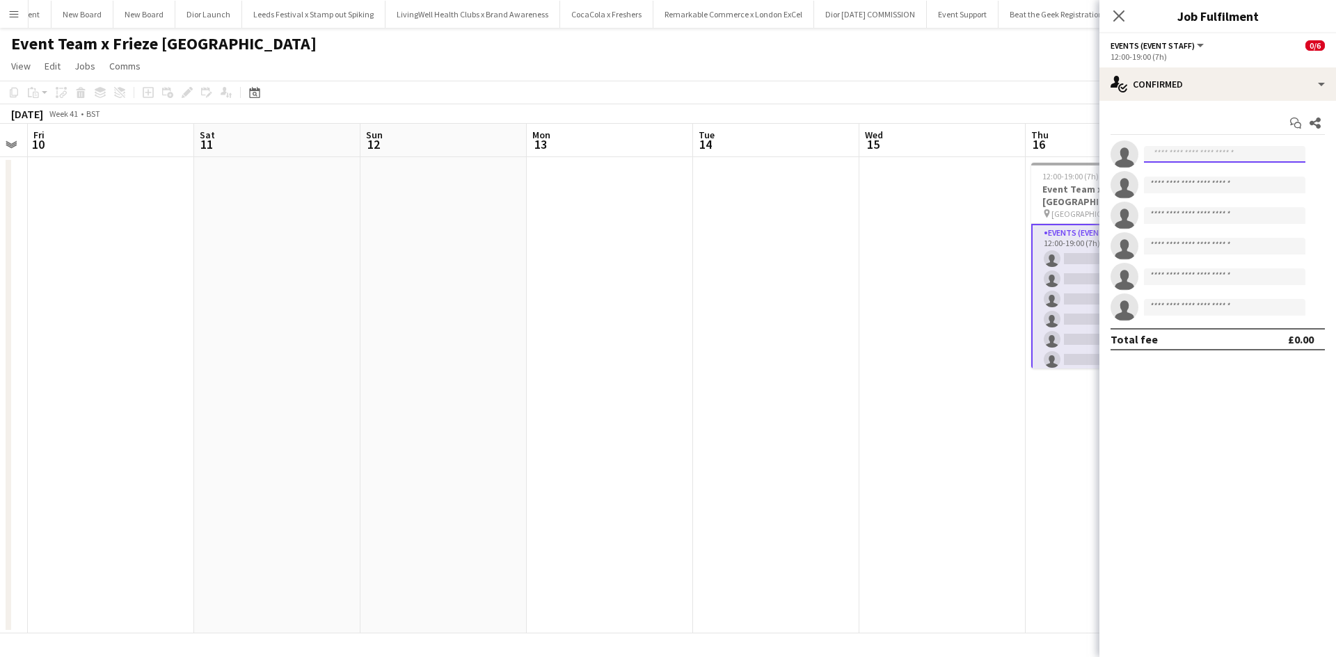
click at [1183, 159] on input at bounding box center [1224, 154] width 161 height 17
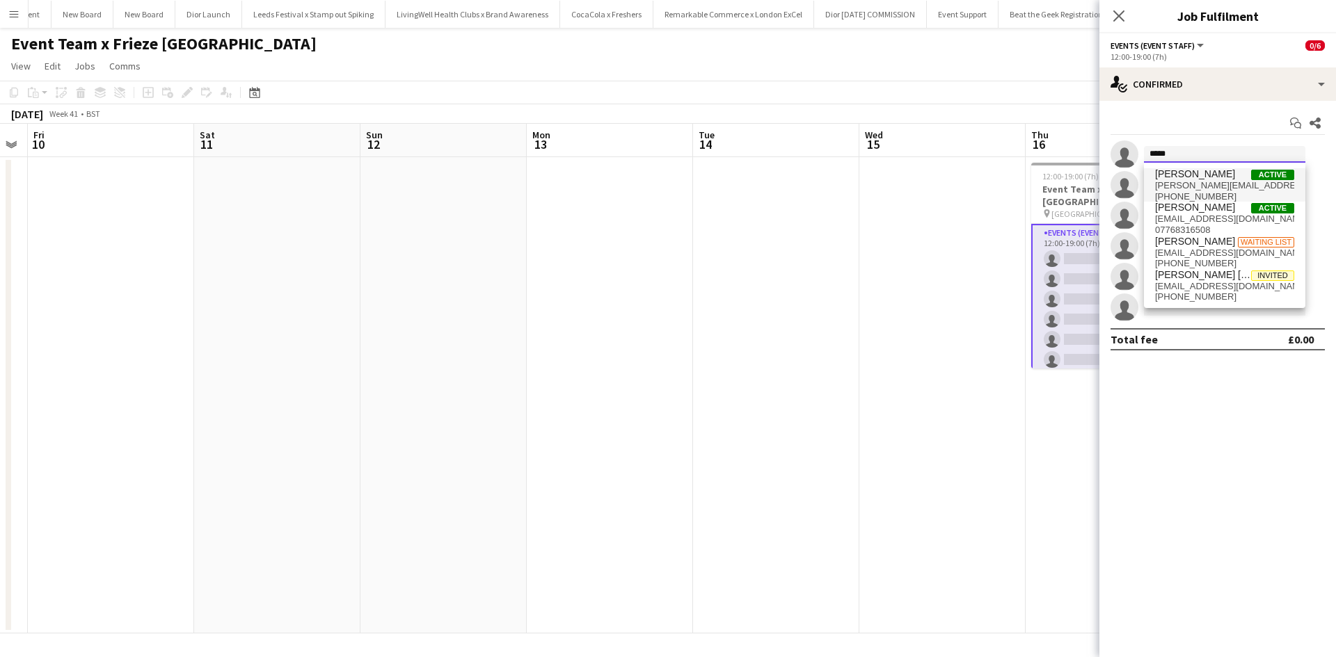
type input "*****"
click at [1182, 179] on span "[PERSON_NAME]" at bounding box center [1195, 174] width 80 height 12
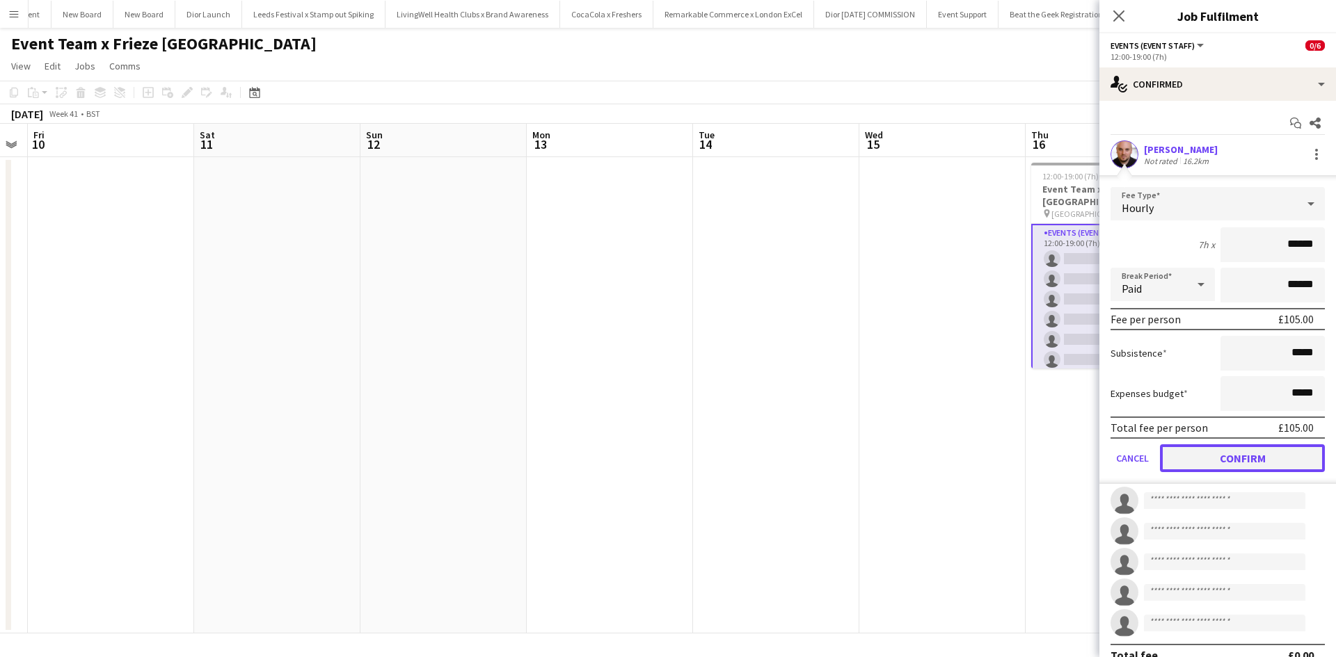
click at [1238, 455] on button "Confirm" at bounding box center [1242, 459] width 165 height 28
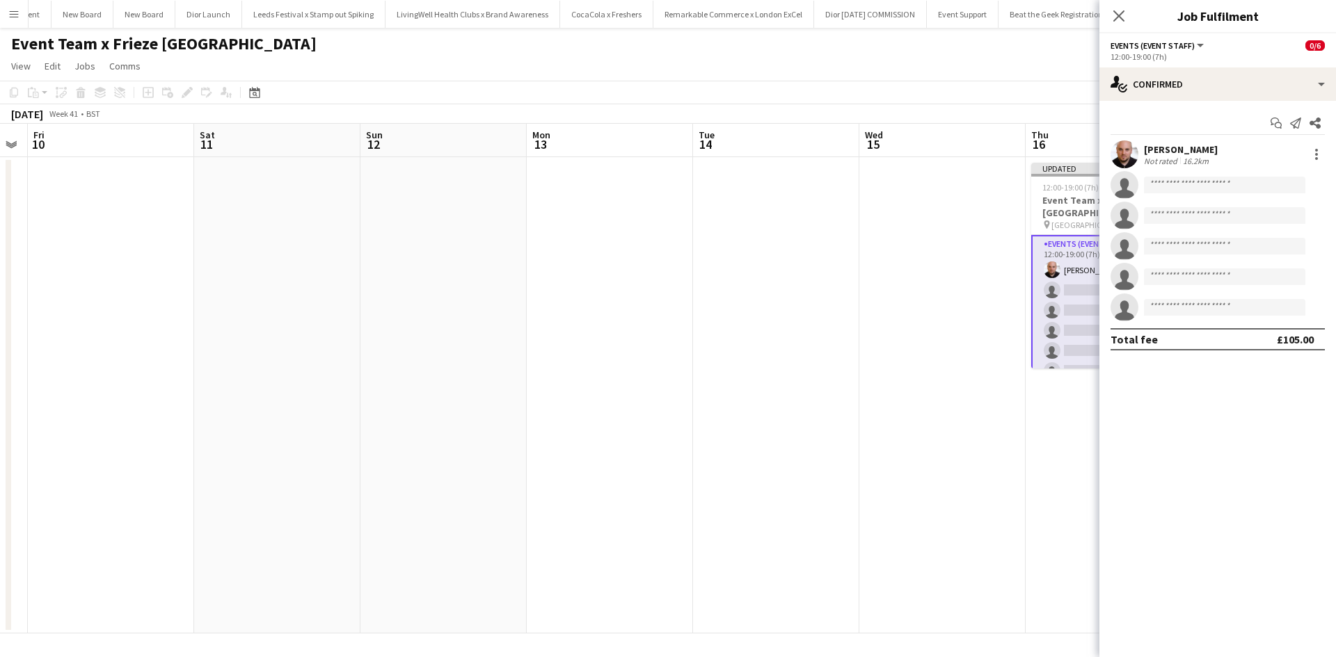
click at [916, 463] on app-date-cell at bounding box center [942, 395] width 166 height 477
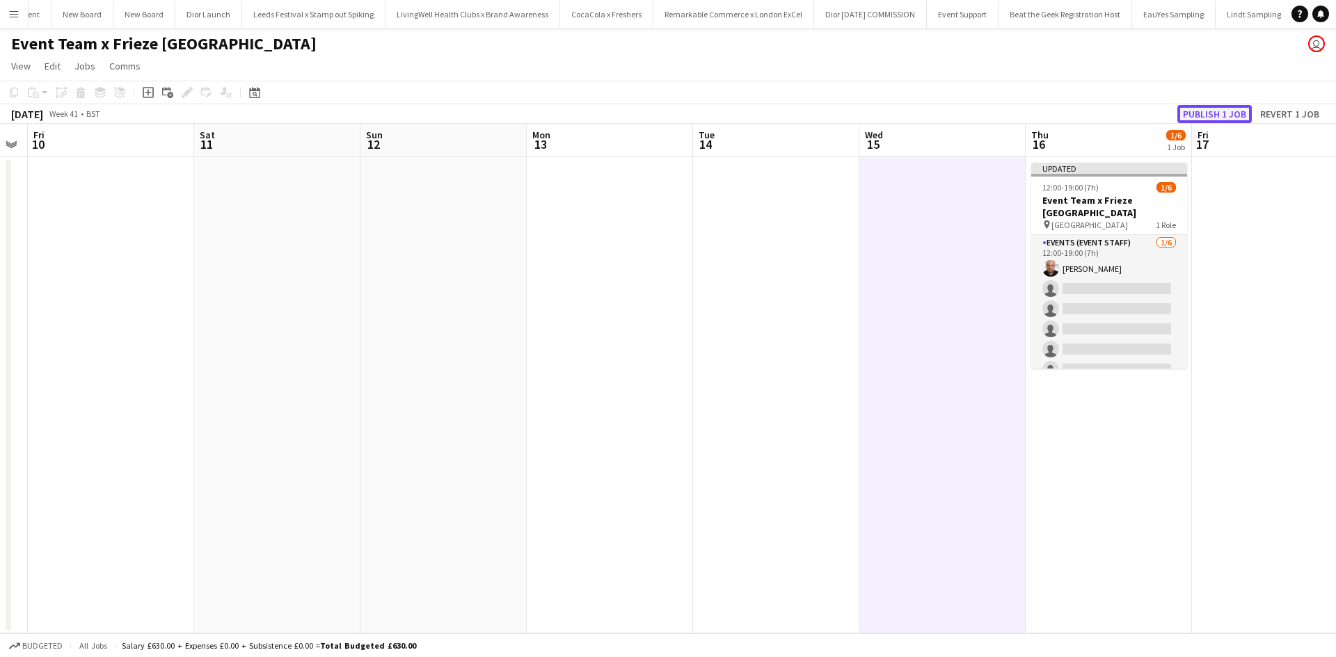
click at [1209, 114] on button "Publish 1 job" at bounding box center [1214, 114] width 74 height 18
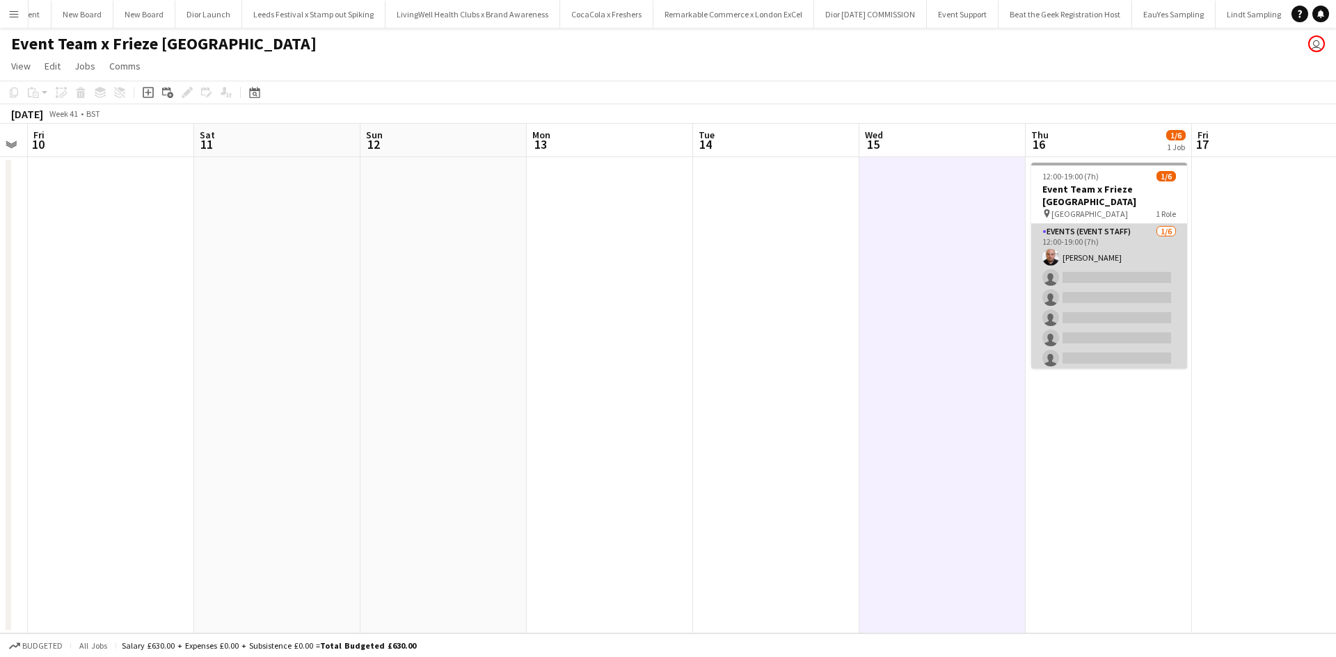
click at [1080, 259] on app-card-role "Events (Event Staff) 1/6 12:00-19:00 (7h) Steve GRIFFIN single-neutral-actions …" at bounding box center [1109, 298] width 156 height 148
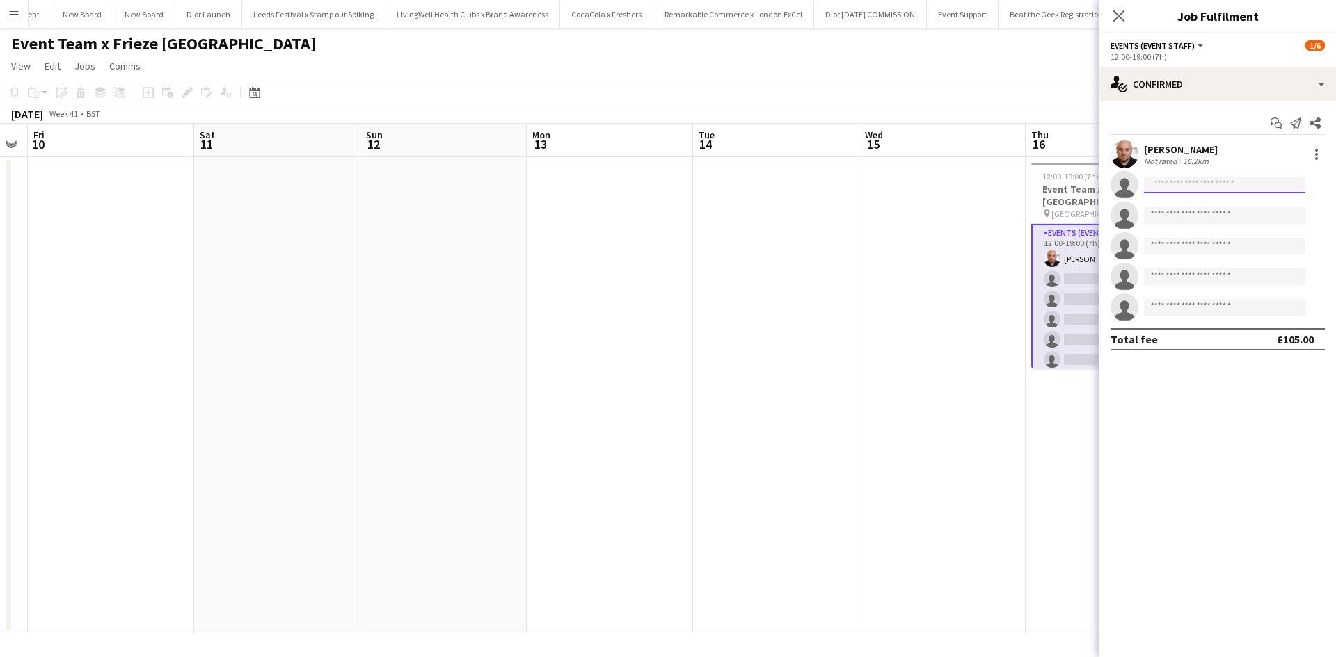
click at [1224, 186] on input at bounding box center [1224, 185] width 161 height 17
type input "*****"
click at [1189, 210] on span "[PERSON_NAME]" at bounding box center [1195, 205] width 80 height 12
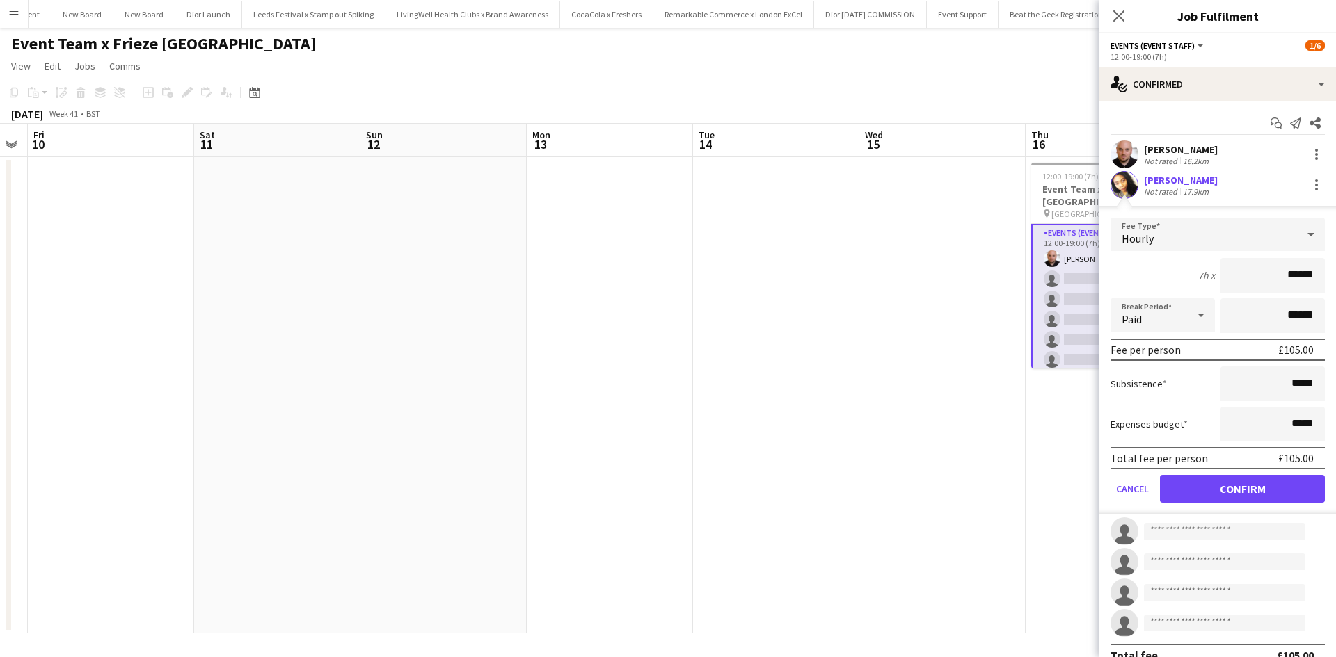
click at [1250, 471] on form "Fee Type Hourly 7h x ****** Break Period Paid ****** Fee per person £105.00 Sub…" at bounding box center [1217, 366] width 237 height 297
click at [1247, 486] on button "Confirm" at bounding box center [1242, 489] width 165 height 28
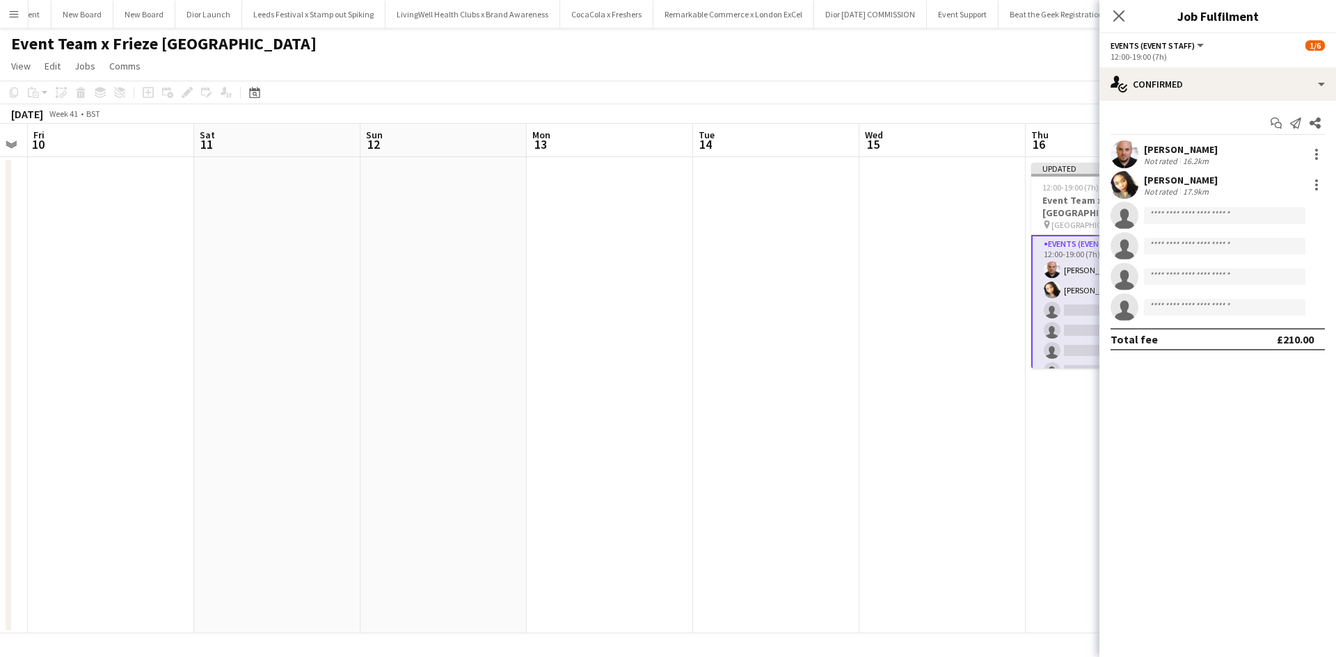
click at [985, 491] on app-date-cell at bounding box center [942, 395] width 166 height 477
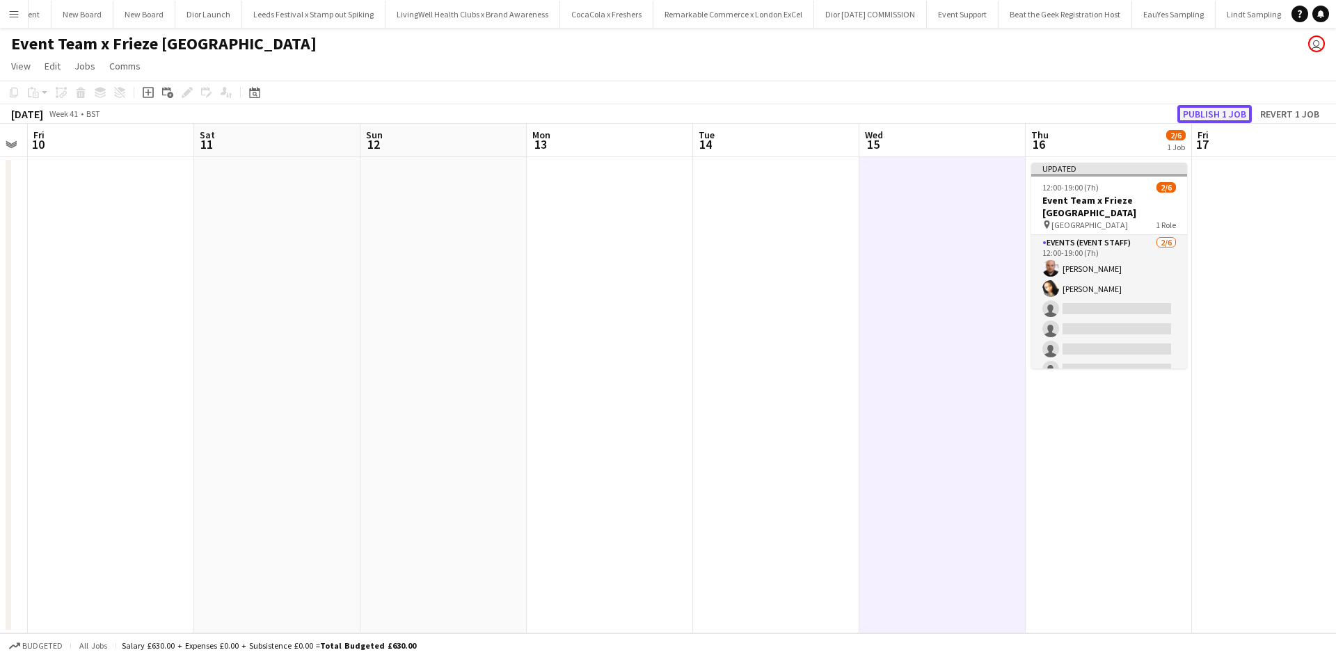
click at [1214, 120] on button "Publish 1 job" at bounding box center [1214, 114] width 74 height 18
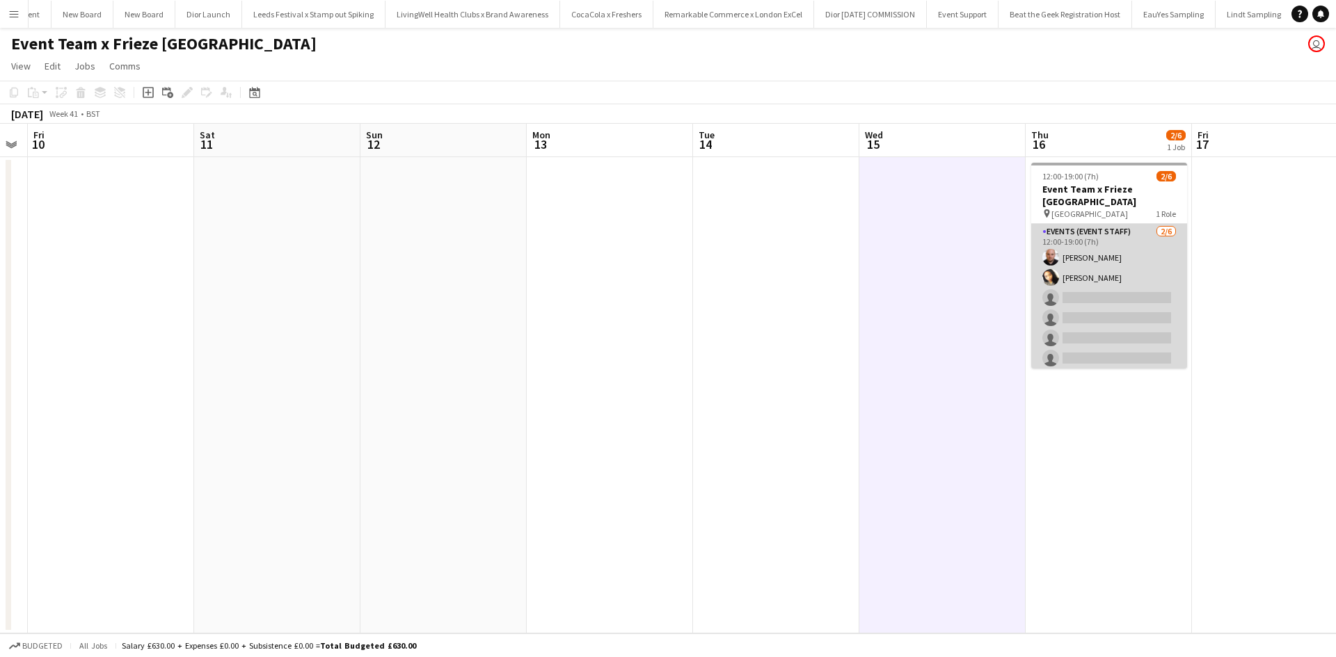
click at [1089, 290] on app-card-role "Events (Event Staff) 2/6 12:00-19:00 (7h) Steve GRIFFIN Kristina Clarke single-…" at bounding box center [1109, 298] width 156 height 148
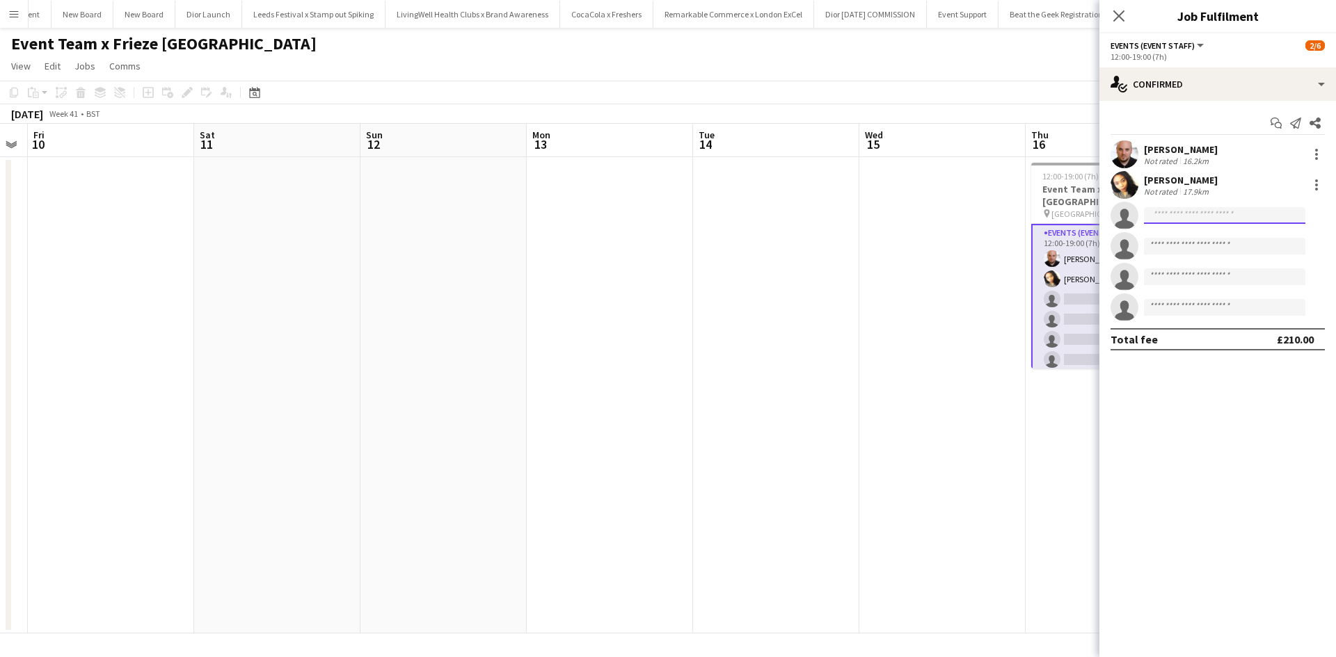
click at [1240, 213] on input at bounding box center [1224, 215] width 161 height 17
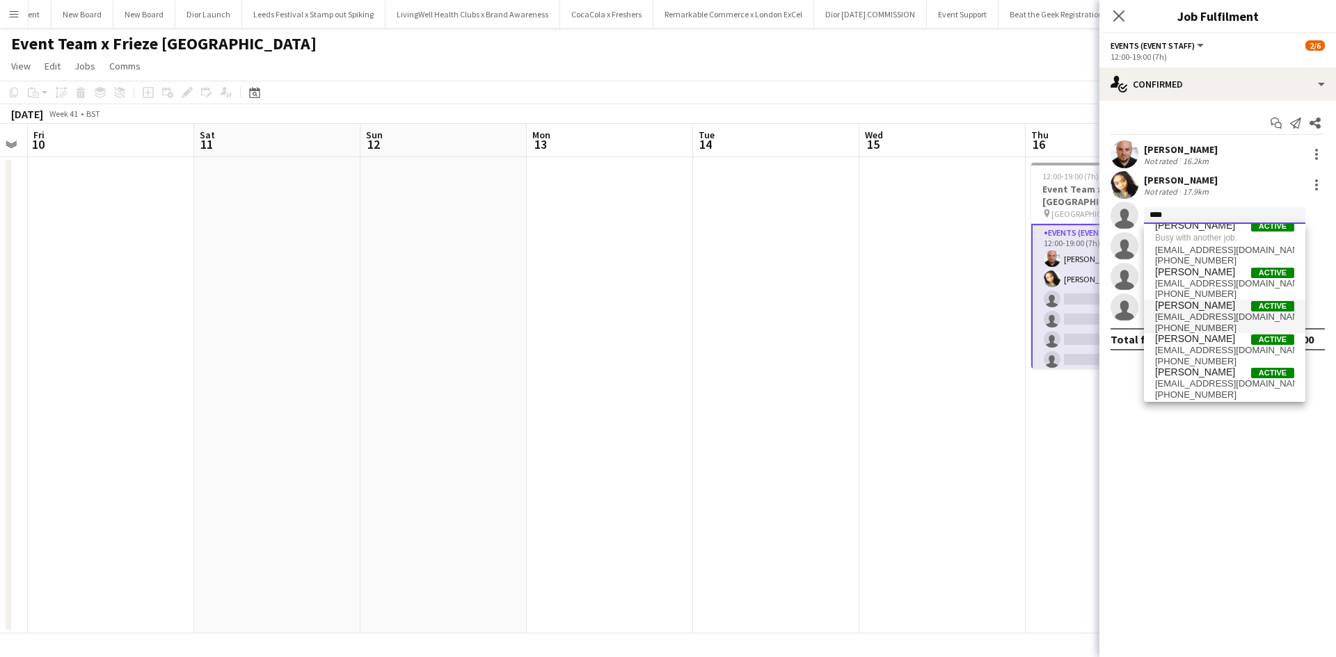
scroll to position [13, 0]
type input "****"
drag, startPoint x: 1175, startPoint y: 214, endPoint x: 1135, endPoint y: 214, distance: 40.4
click at [1135, 214] on app-invite-slot "single-neutral-actions ****" at bounding box center [1217, 216] width 237 height 28
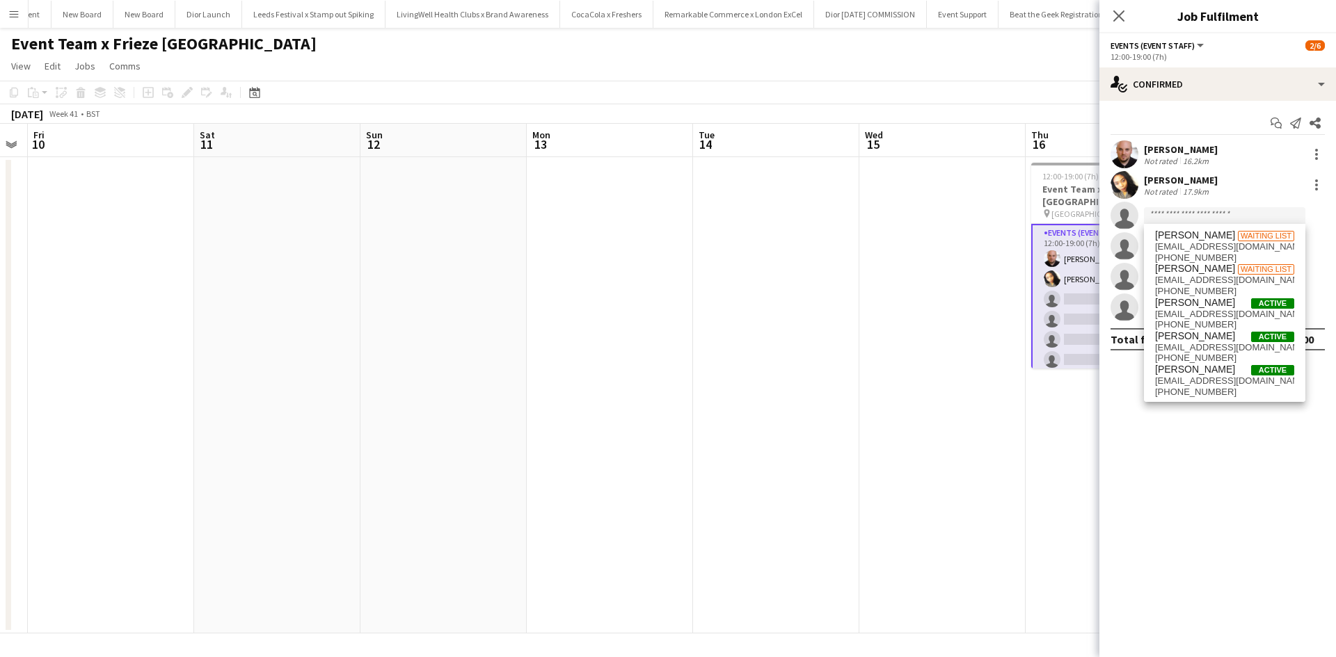
click at [1151, 462] on mat-expansion-panel "check Confirmed Start chat Send notification Share Steve GRIFFIN Not rated 16.2…" at bounding box center [1217, 379] width 237 height 557
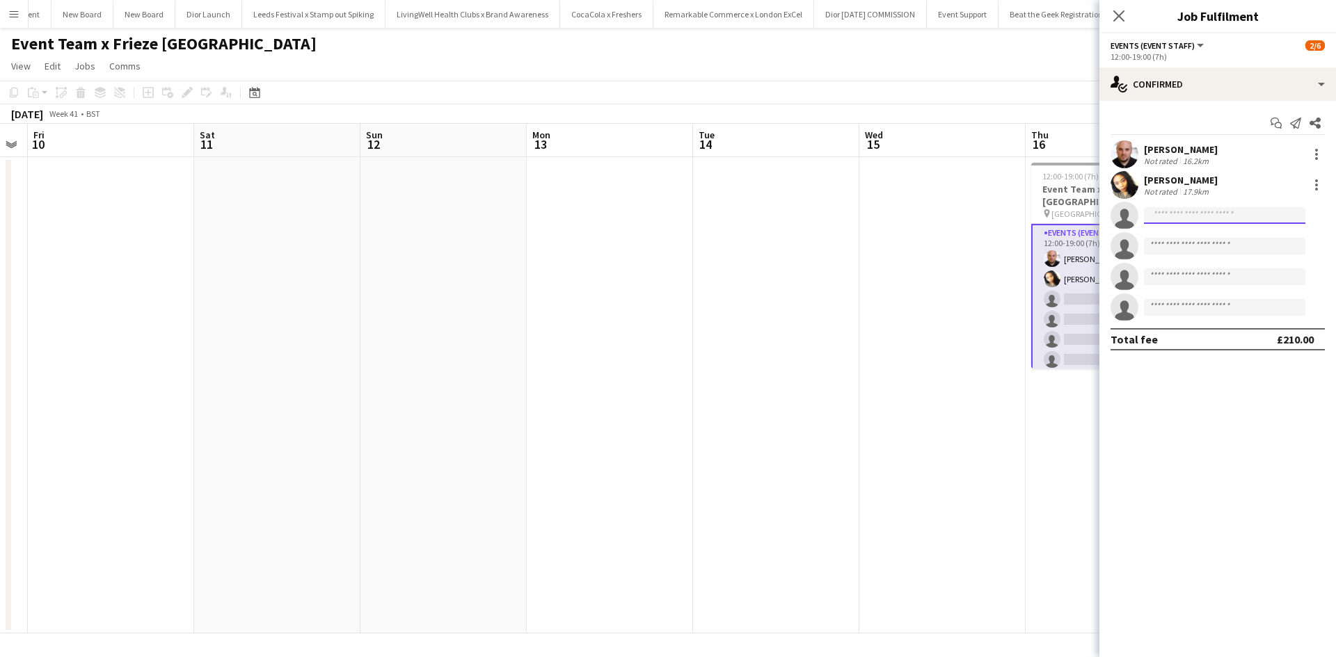
click at [1167, 223] on input at bounding box center [1224, 215] width 161 height 17
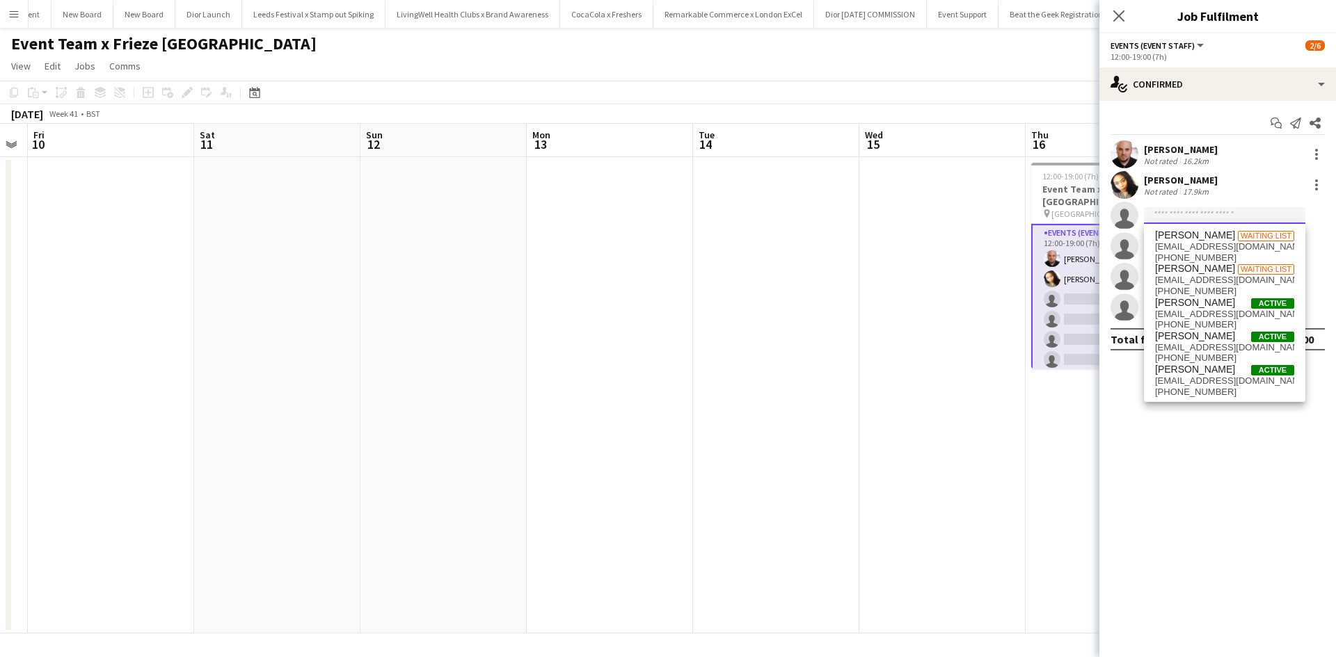
paste input "**********"
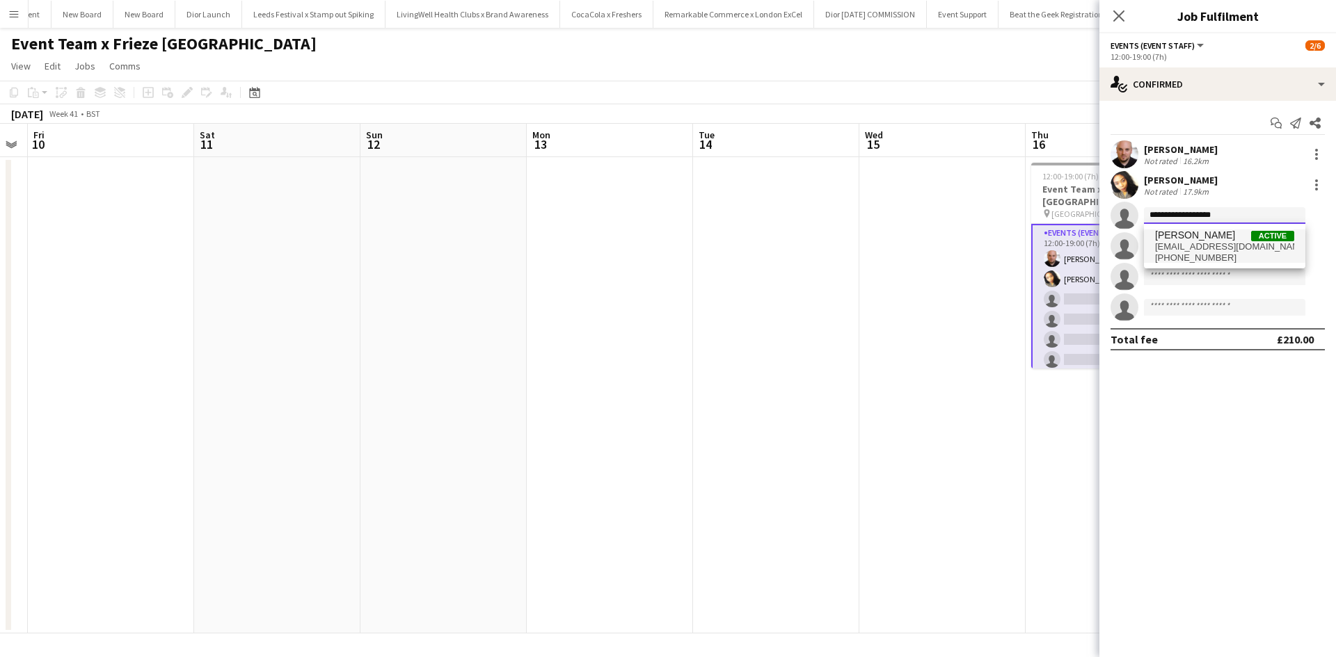
type input "**********"
click at [1179, 253] on span "+447565810897" at bounding box center [1224, 258] width 139 height 11
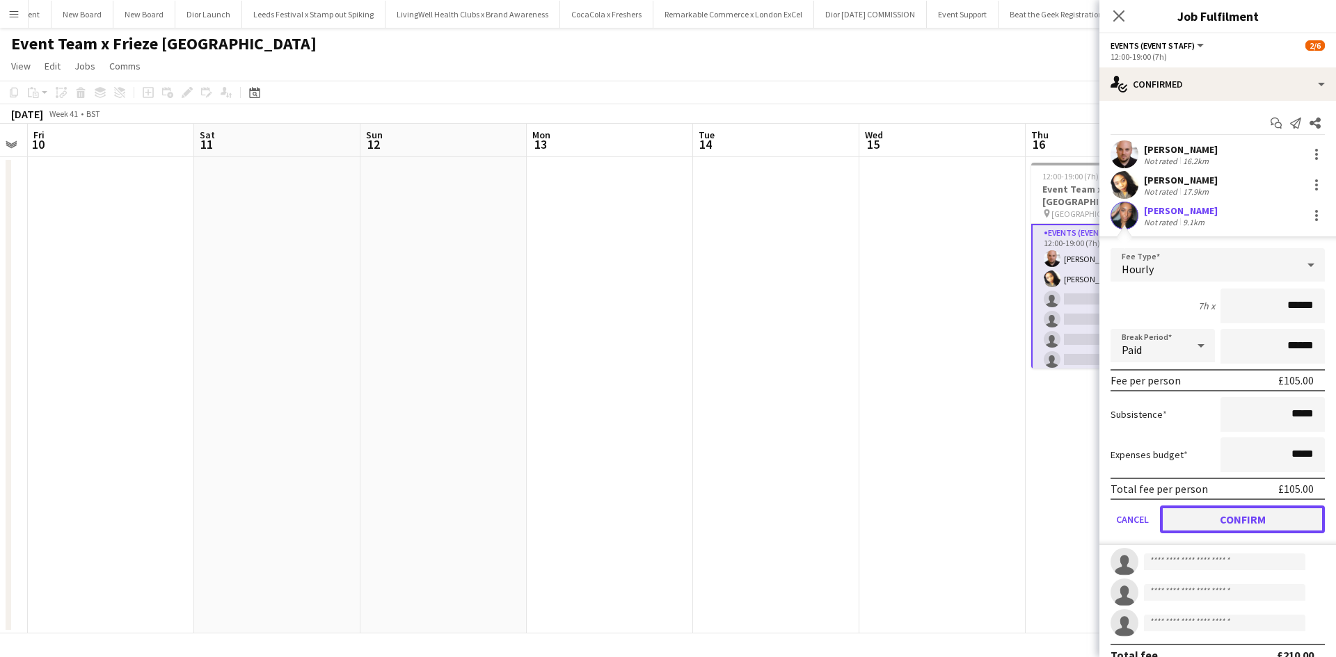
click at [1258, 516] on button "Confirm" at bounding box center [1242, 520] width 165 height 28
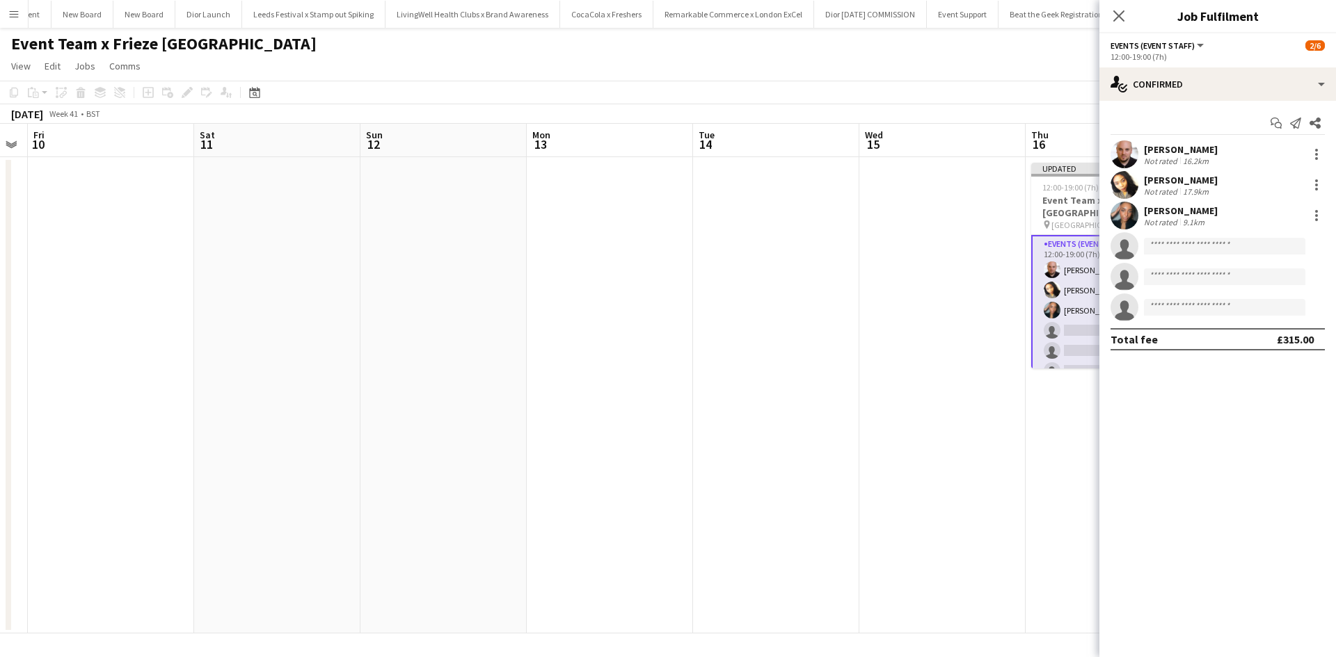
click at [1046, 506] on app-date-cell "Updated 12:00-19:00 (7h) 3/6 Event Team x Frieze London pin Regents Park 1 Role…" at bounding box center [1108, 395] width 166 height 477
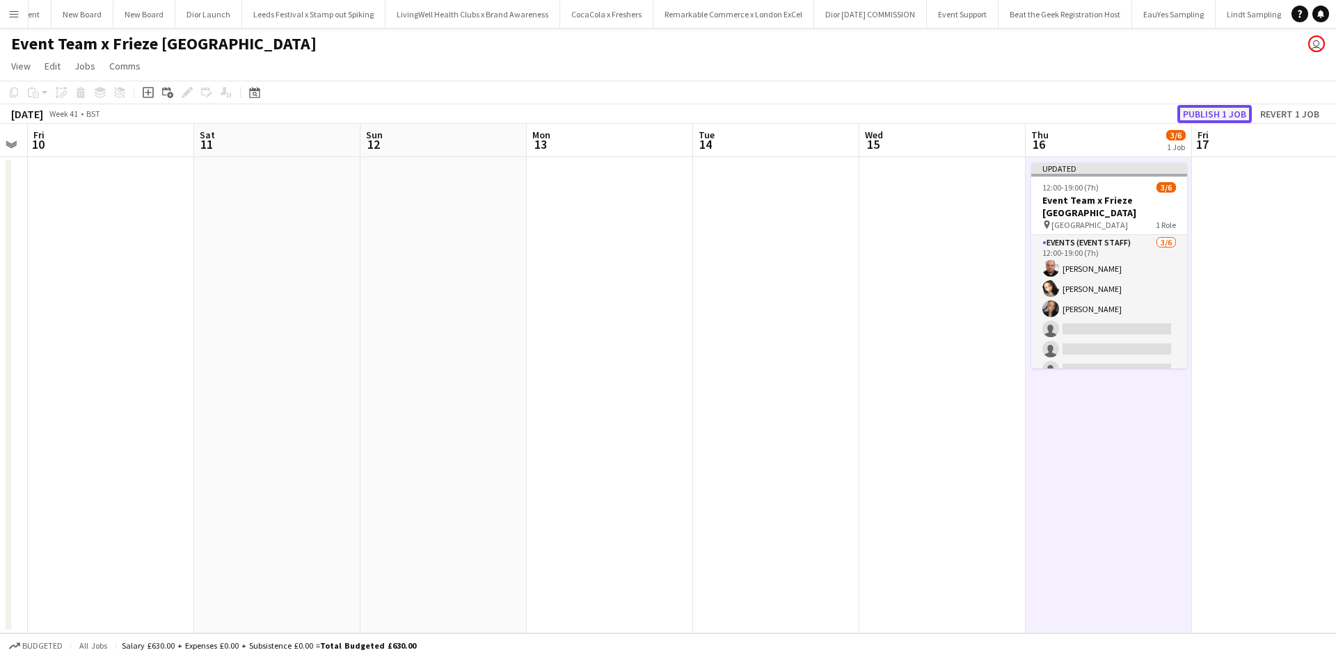
click at [1217, 113] on button "Publish 1 job" at bounding box center [1214, 114] width 74 height 18
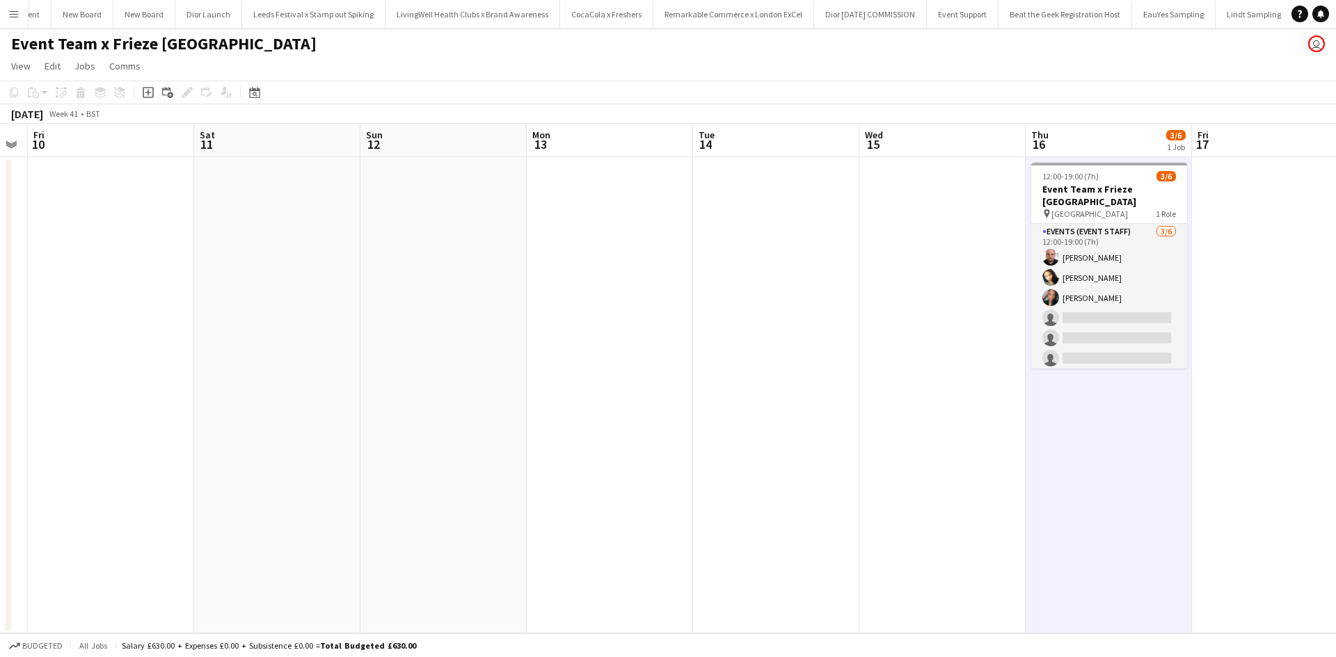
click at [16, 22] on button "Menu" at bounding box center [14, 14] width 28 height 28
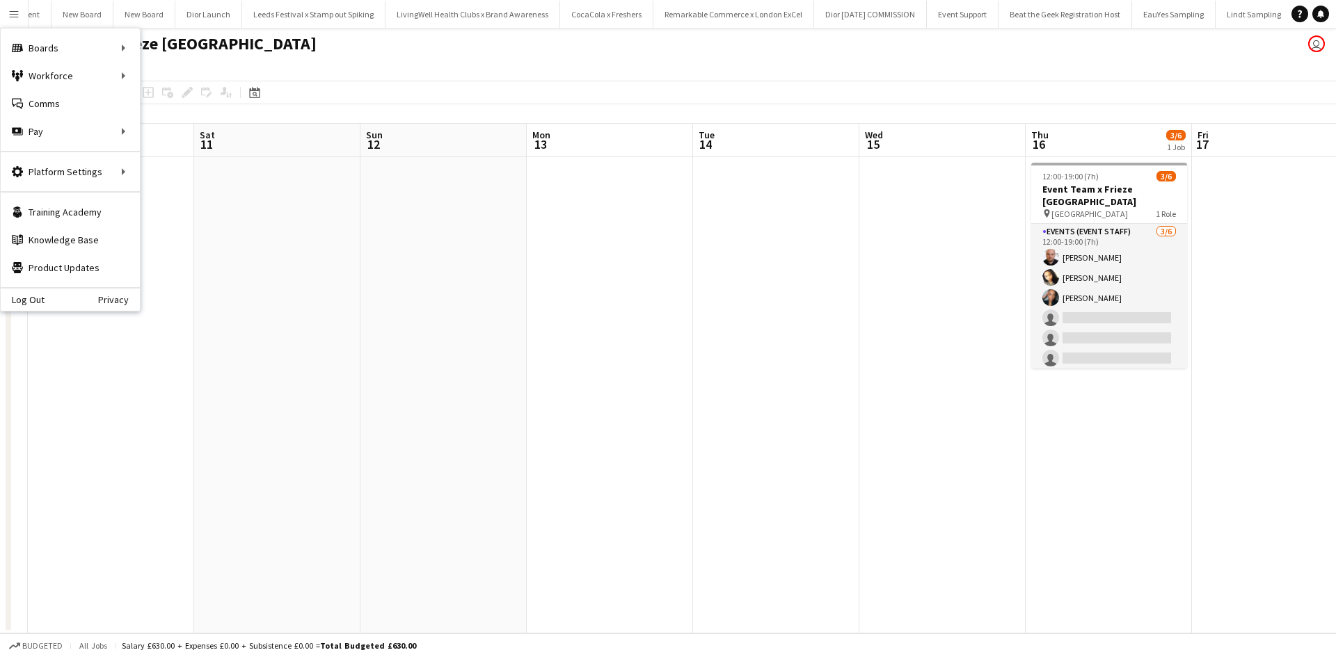
click at [385, 287] on app-date-cell at bounding box center [443, 395] width 166 height 477
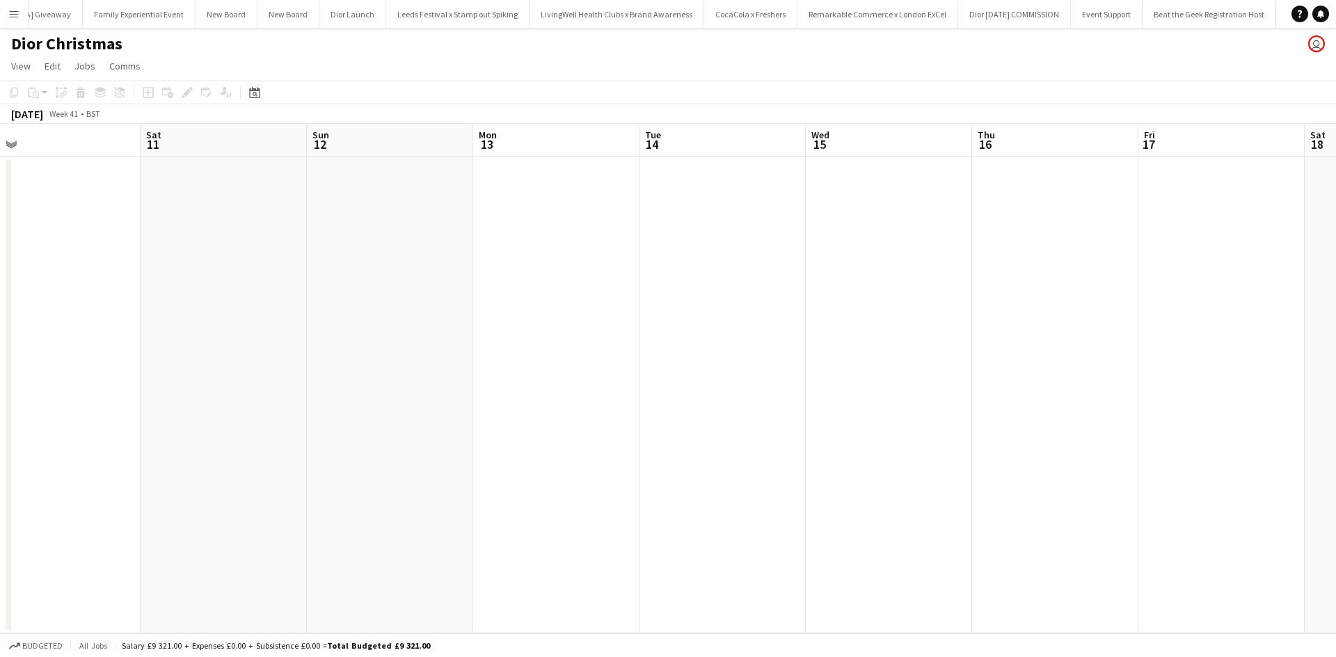
scroll to position [0, 15406]
drag, startPoint x: 962, startPoint y: 437, endPoint x: 271, endPoint y: 372, distance: 693.8
click at [271, 372] on app-calendar-viewport "Mon 6 Tue 7 Wed 8 Thu 9 Fri 10 Sat 11 Sun 12 Mon 13 Tue 14 Wed 15 Thu 16 Fri 17…" at bounding box center [668, 379] width 1336 height 510
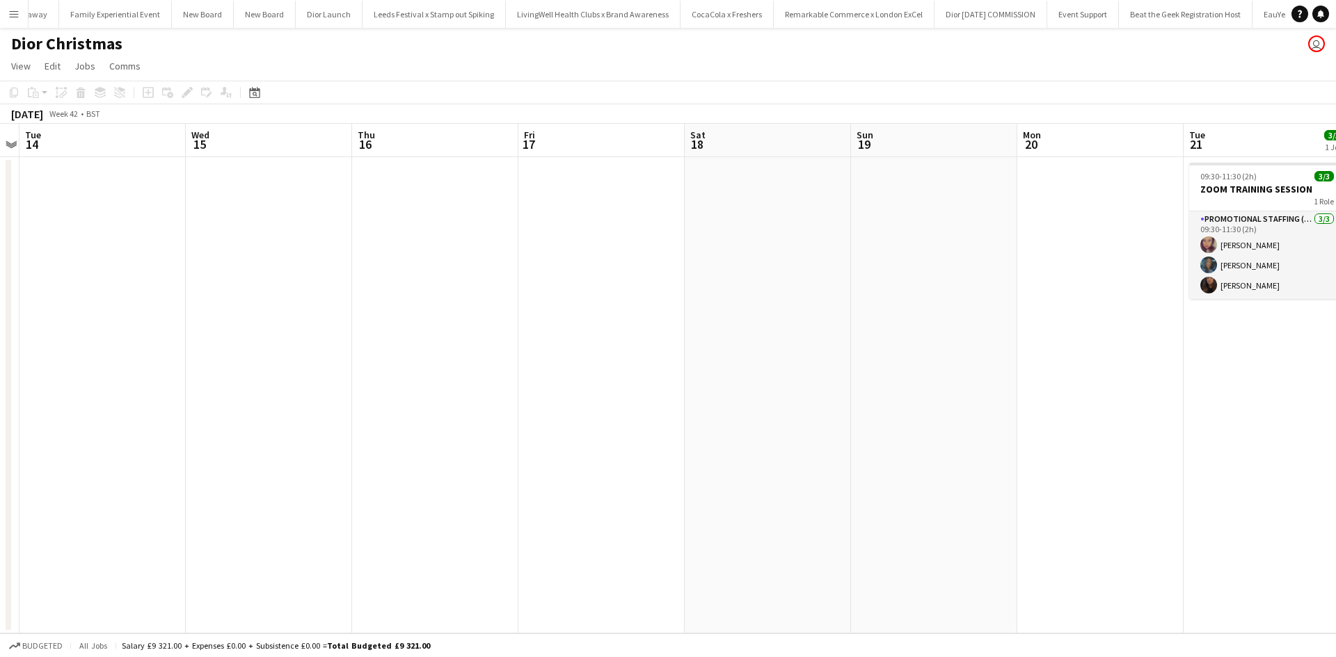
drag, startPoint x: 943, startPoint y: 447, endPoint x: 245, endPoint y: 391, distance: 700.0
click at [259, 394] on app-calendar-viewport "Fri 10 Sat 11 Sun 12 Mon 13 Tue 14 Wed 15 Thu 16 Fri 17 Sat 18 Sun 19 Mon 20 Tu…" at bounding box center [668, 379] width 1336 height 510
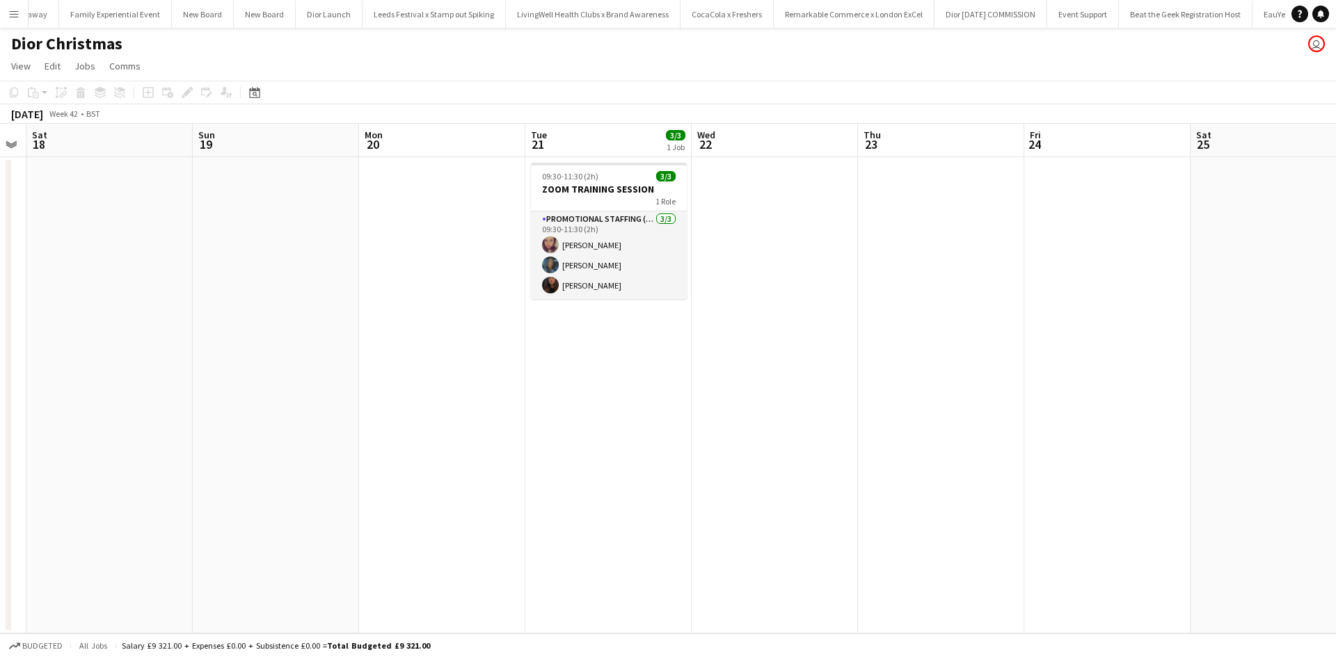
drag, startPoint x: 758, startPoint y: 491, endPoint x: 327, endPoint y: 429, distance: 435.1
click at [199, 403] on app-calendar-viewport "Tue 14 Wed 15 Thu 16 Fri 17 Sat 18 Sun 19 Mon 20 Tue 21 3/3 1 Job Wed 22 Thu 23…" at bounding box center [668, 379] width 1336 height 510
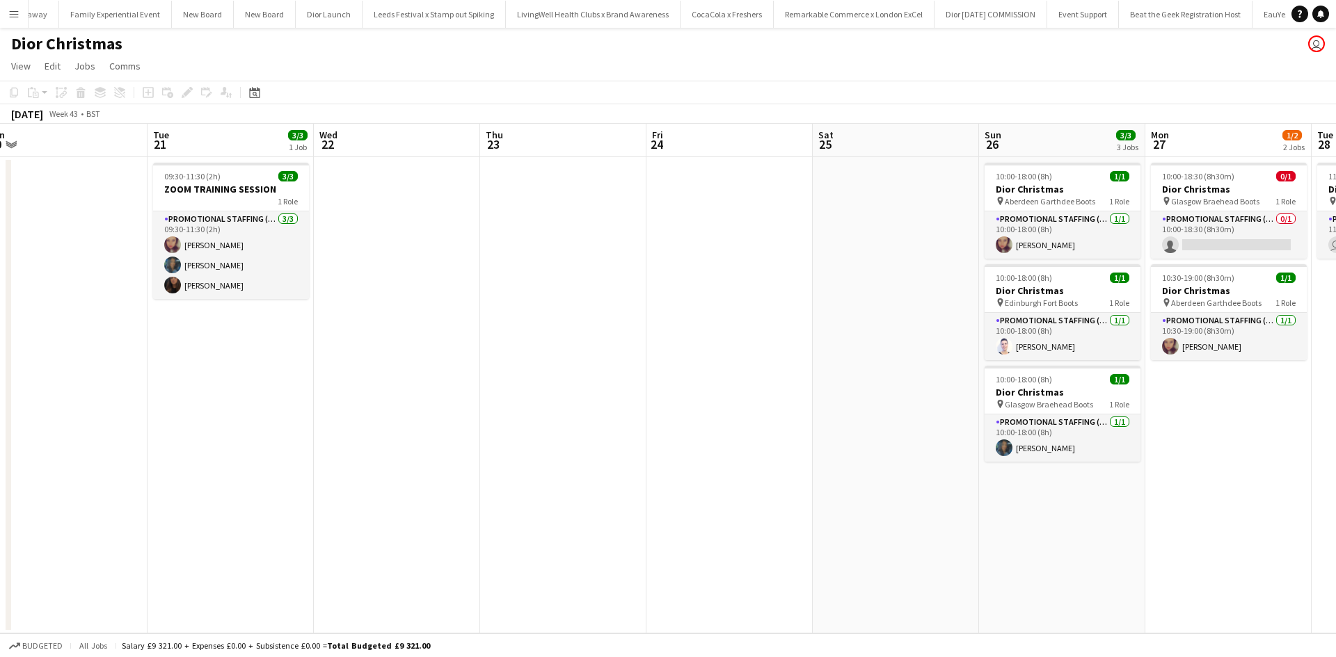
drag, startPoint x: 839, startPoint y: 498, endPoint x: 510, endPoint y: 470, distance: 330.2
click at [283, 422] on app-calendar-viewport "Fri 17 Sat 18 Sun 19 Mon 20 Tue 21 3/3 1 Job Wed 22 Thu 23 Fri 24 Sat 25 Sun 26…" at bounding box center [668, 379] width 1336 height 510
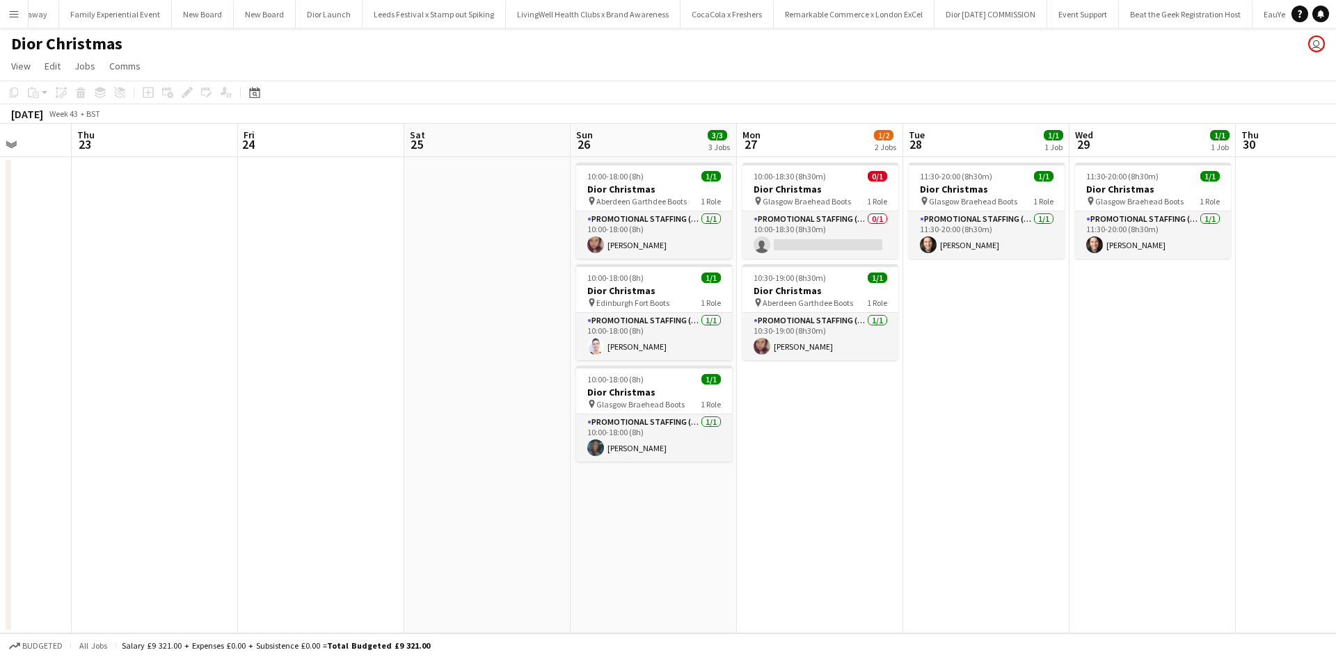
drag, startPoint x: 600, startPoint y: 488, endPoint x: 358, endPoint y: 450, distance: 245.8
click at [359, 451] on app-calendar-viewport "Sun 19 Mon 20 Tue 21 3/3 1 Job Wed 22 Thu 23 Fri 24 Sat 25 Sun 26 3/3 3 Jobs Mo…" at bounding box center [668, 379] width 1336 height 510
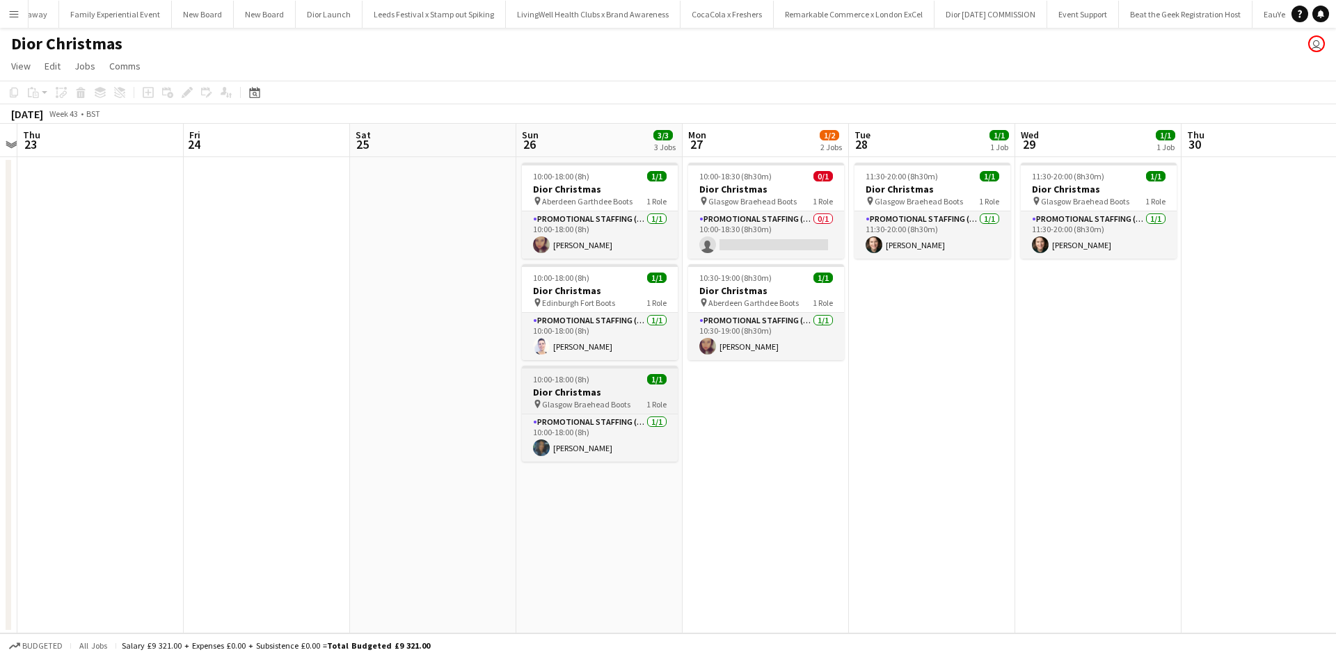
click at [619, 380] on div "10:00-18:00 (8h) 1/1" at bounding box center [600, 379] width 156 height 10
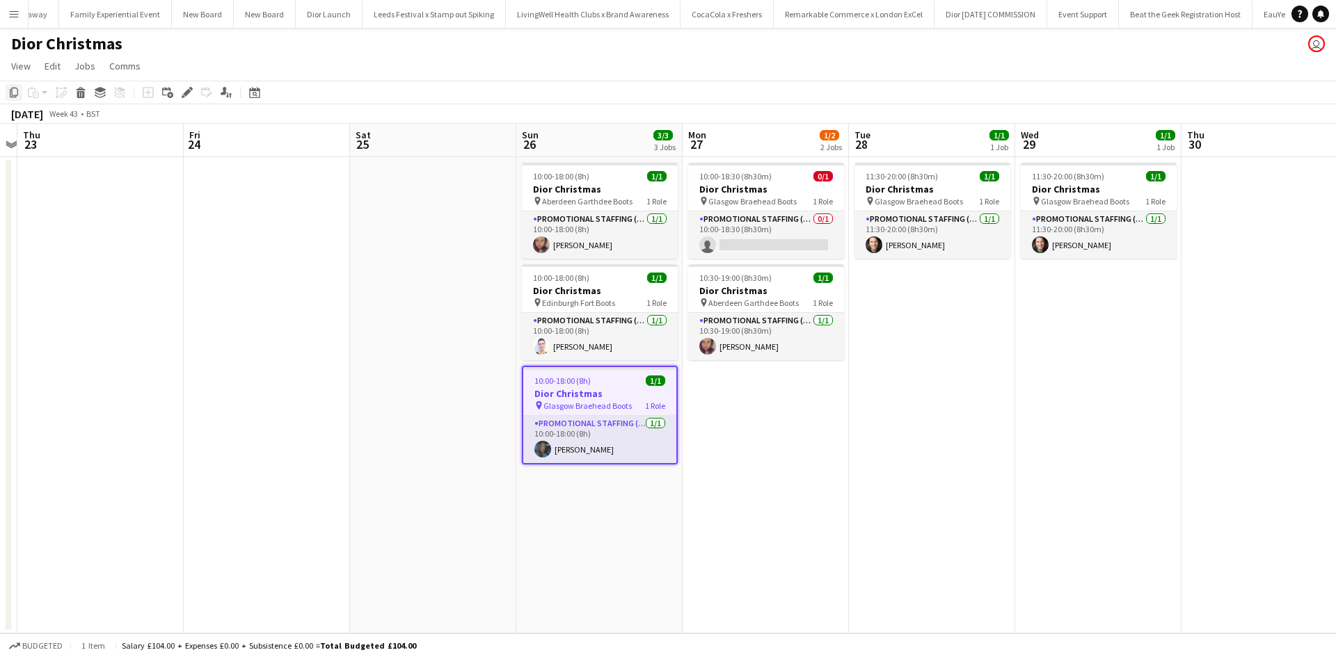
click at [16, 90] on icon "Copy" at bounding box center [13, 92] width 11 height 11
click at [573, 510] on app-date-cell "10:00-18:00 (8h) 1/1 Dior Christmas pin Aberdeen Garthdee Boots 1 Role Promotio…" at bounding box center [599, 395] width 166 height 477
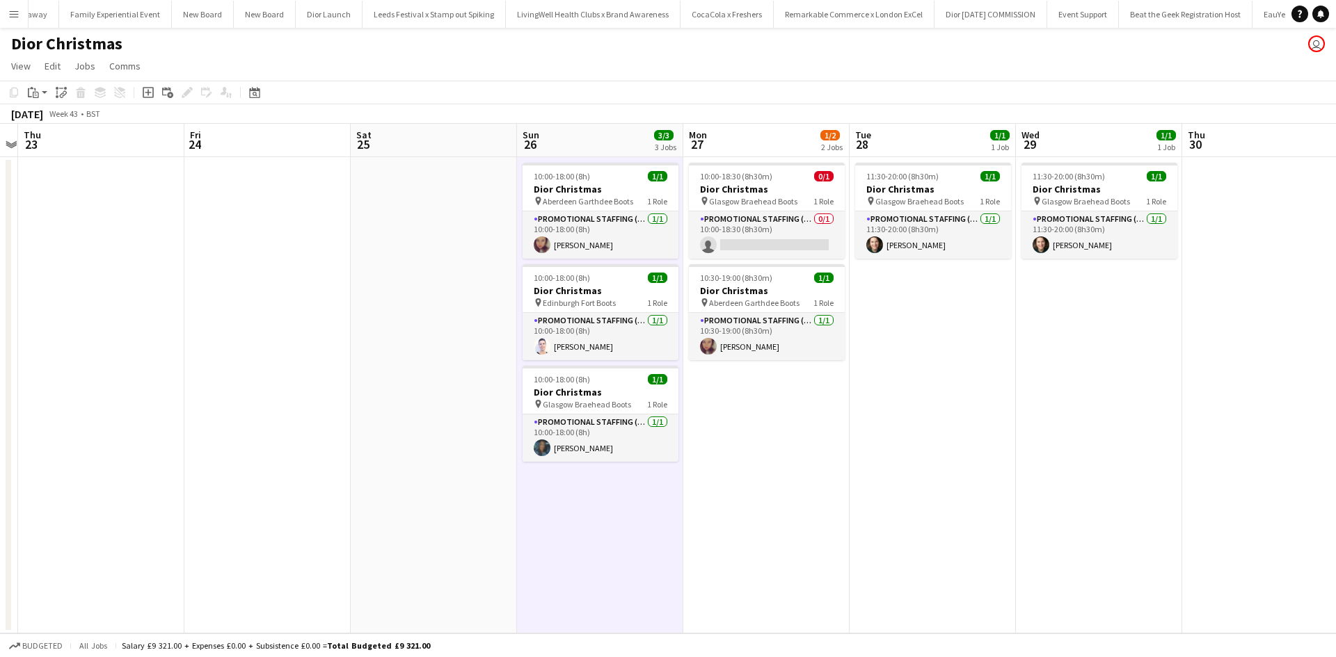
drag, startPoint x: 37, startPoint y: 93, endPoint x: 45, endPoint y: 105, distance: 14.7
click at [38, 93] on icon at bounding box center [36, 95] width 6 height 6
click at [49, 118] on link "Paste Ctrl+V" at bounding box center [102, 119] width 131 height 13
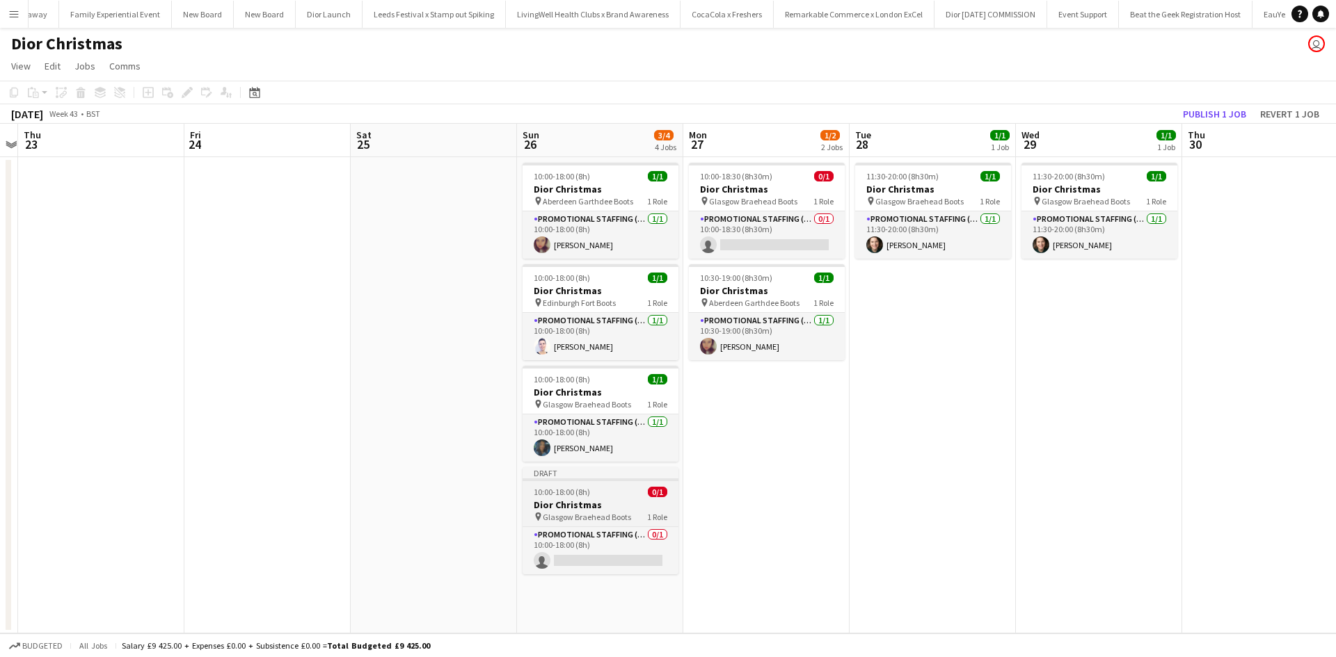
click at [615, 499] on h3 "Dior Christmas" at bounding box center [600, 505] width 156 height 13
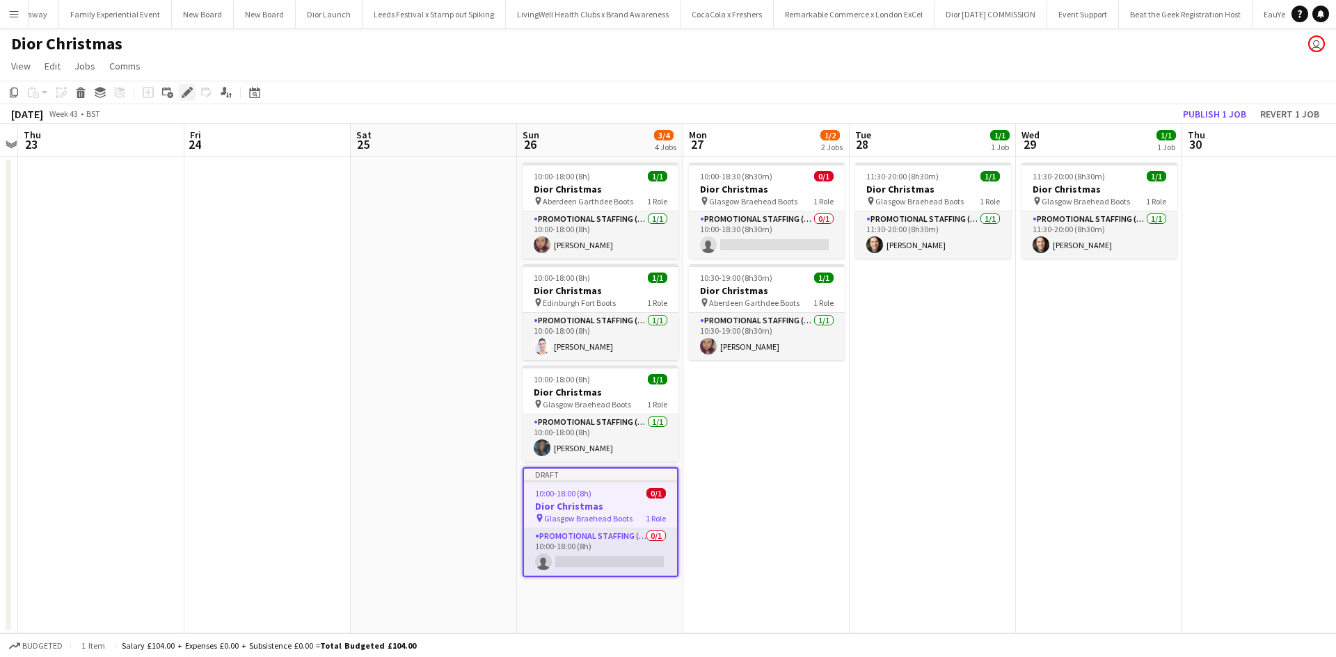
click at [189, 93] on icon "Edit" at bounding box center [187, 92] width 11 height 11
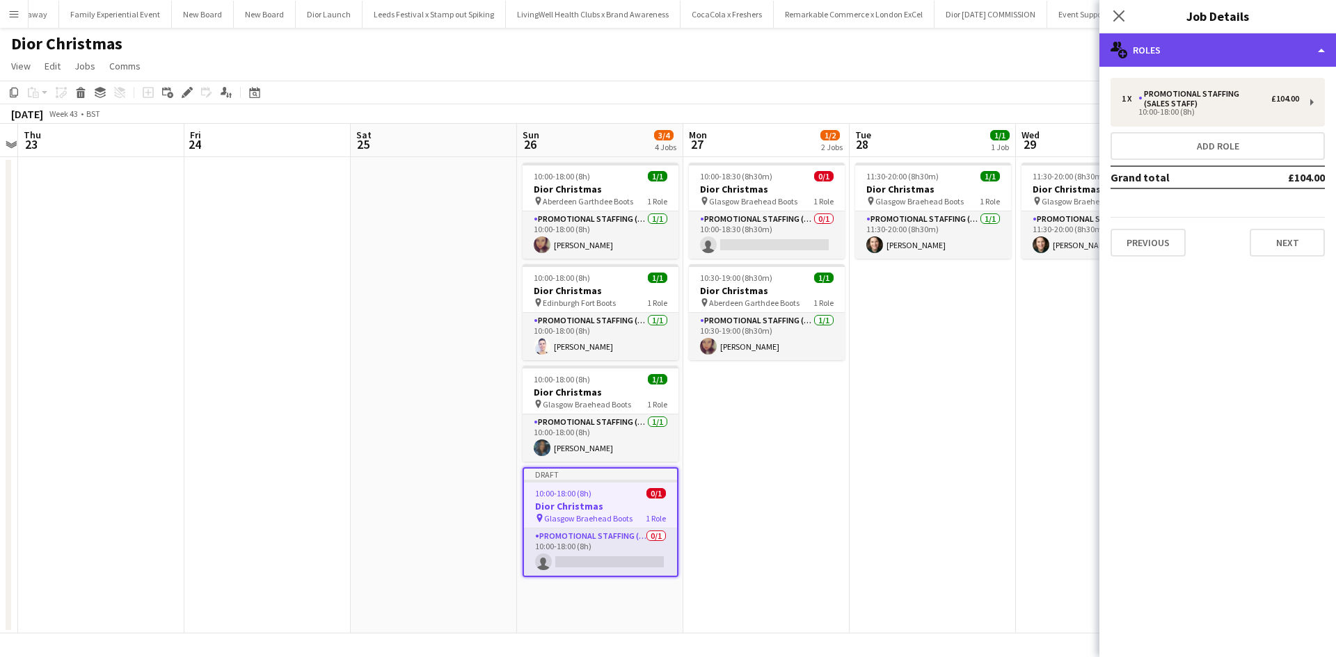
click at [1183, 43] on div "multiple-users-add Roles" at bounding box center [1217, 49] width 237 height 33
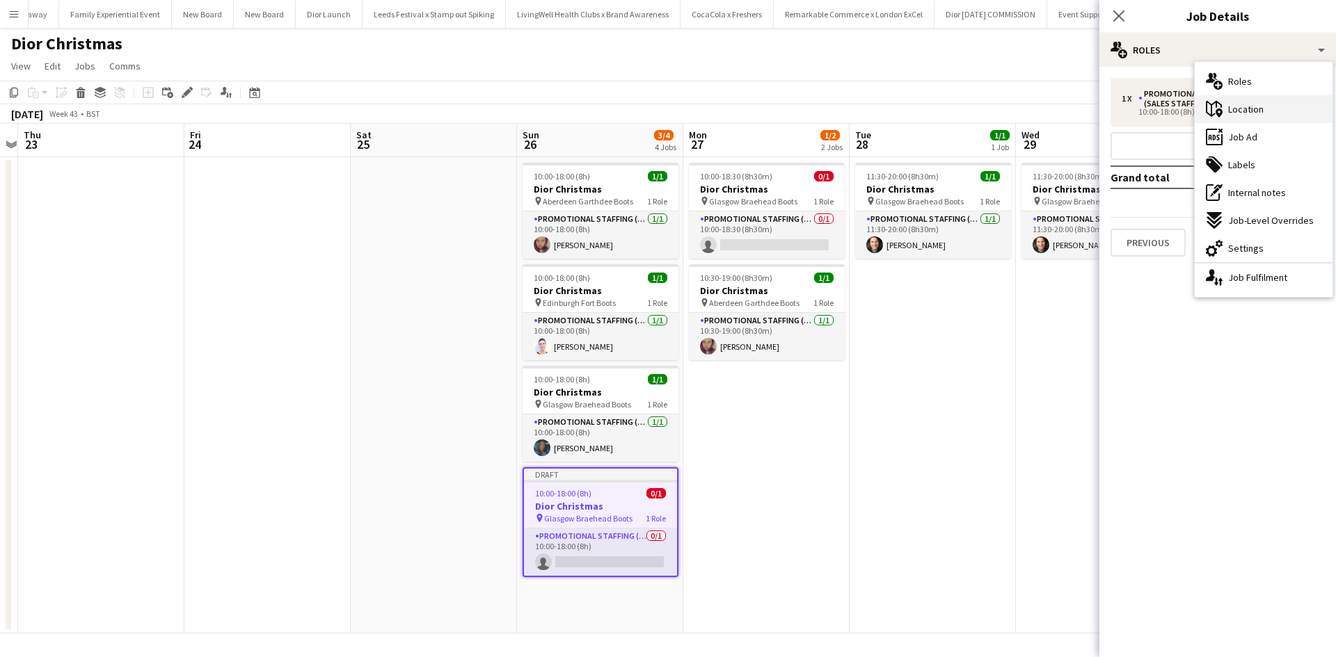
click at [1227, 101] on div "maps-pin-1 Location" at bounding box center [1263, 109] width 138 height 28
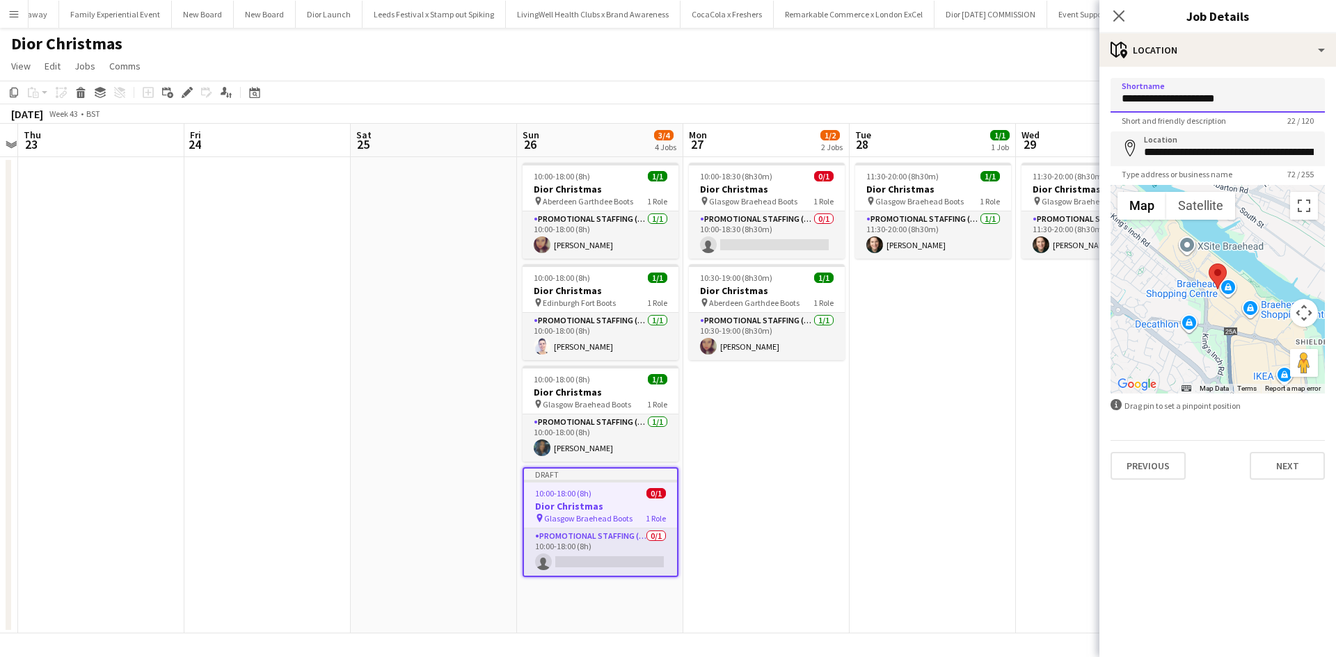
drag, startPoint x: 1207, startPoint y: 99, endPoint x: 1091, endPoint y: 99, distance: 116.2
click at [1091, 99] on body "Menu Boards Boards Boards All jobs Status Workforce Workforce My Workforce Recr…" at bounding box center [668, 328] width 1336 height 657
click at [1132, 95] on input "**********" at bounding box center [1217, 95] width 214 height 35
drag, startPoint x: 1208, startPoint y: 102, endPoint x: 1113, endPoint y: 100, distance: 94.6
click at [1113, 100] on input "**********" at bounding box center [1217, 95] width 214 height 35
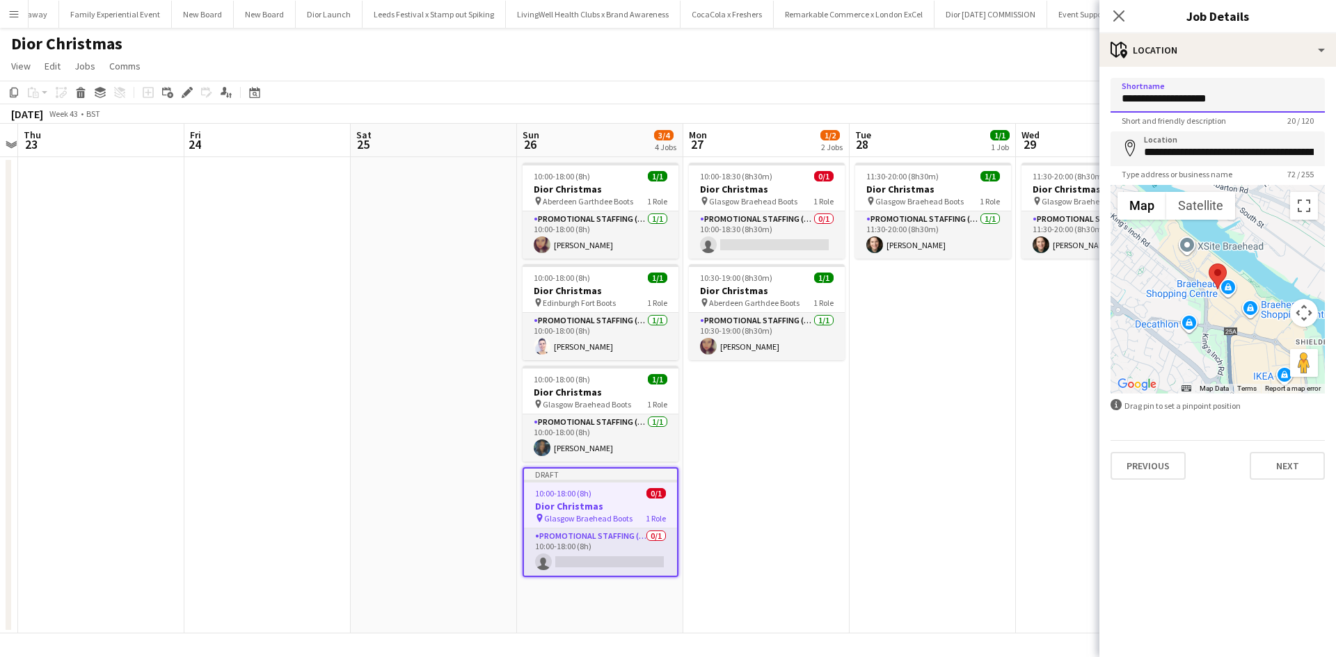
type input "**********"
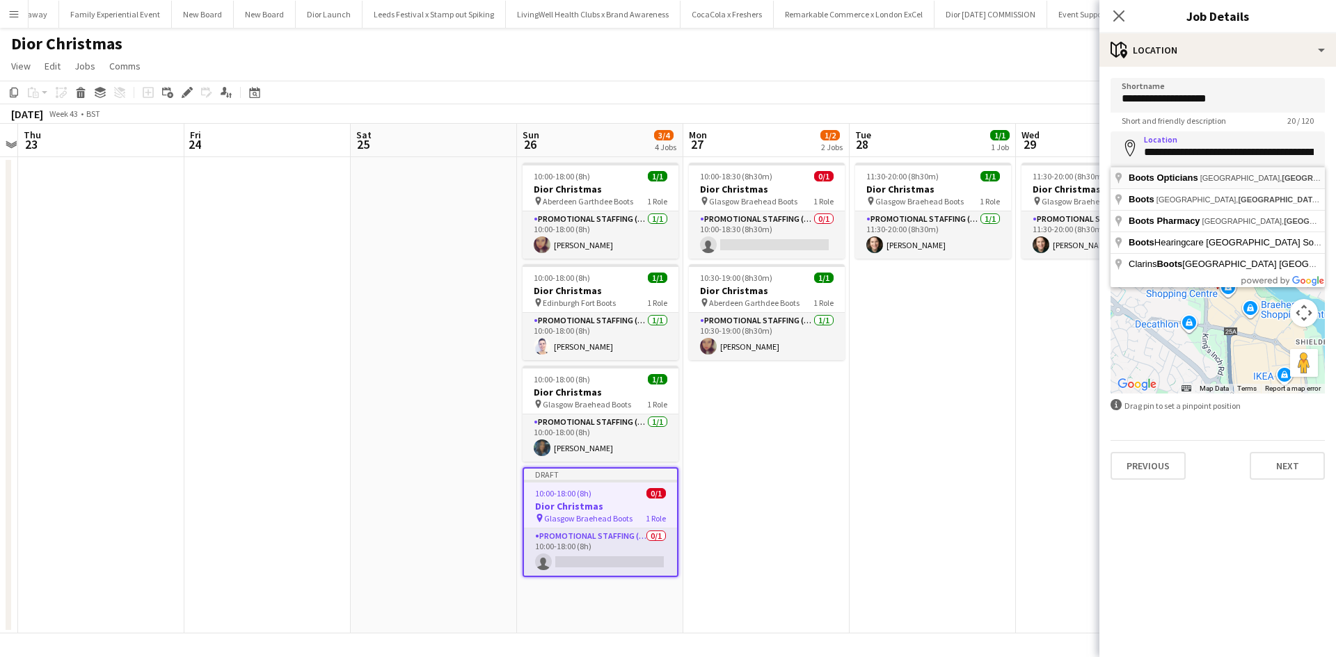
type input "**********"
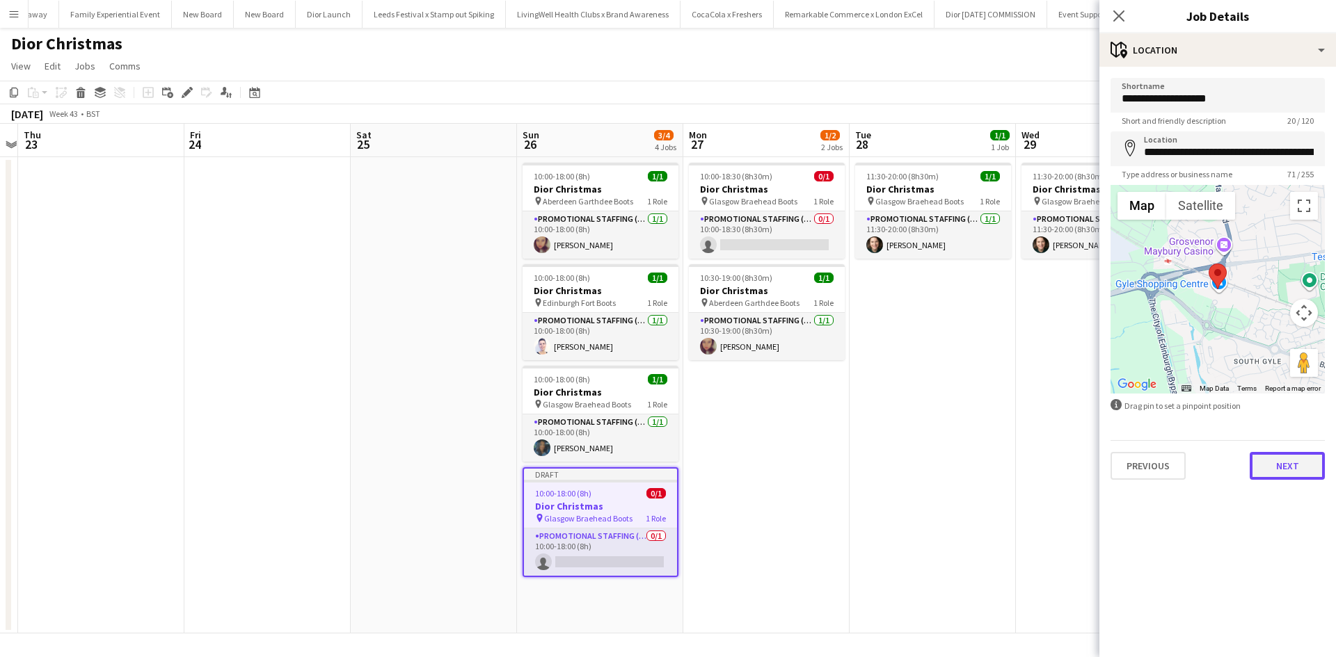
click at [1291, 463] on button "Next" at bounding box center [1286, 466] width 75 height 28
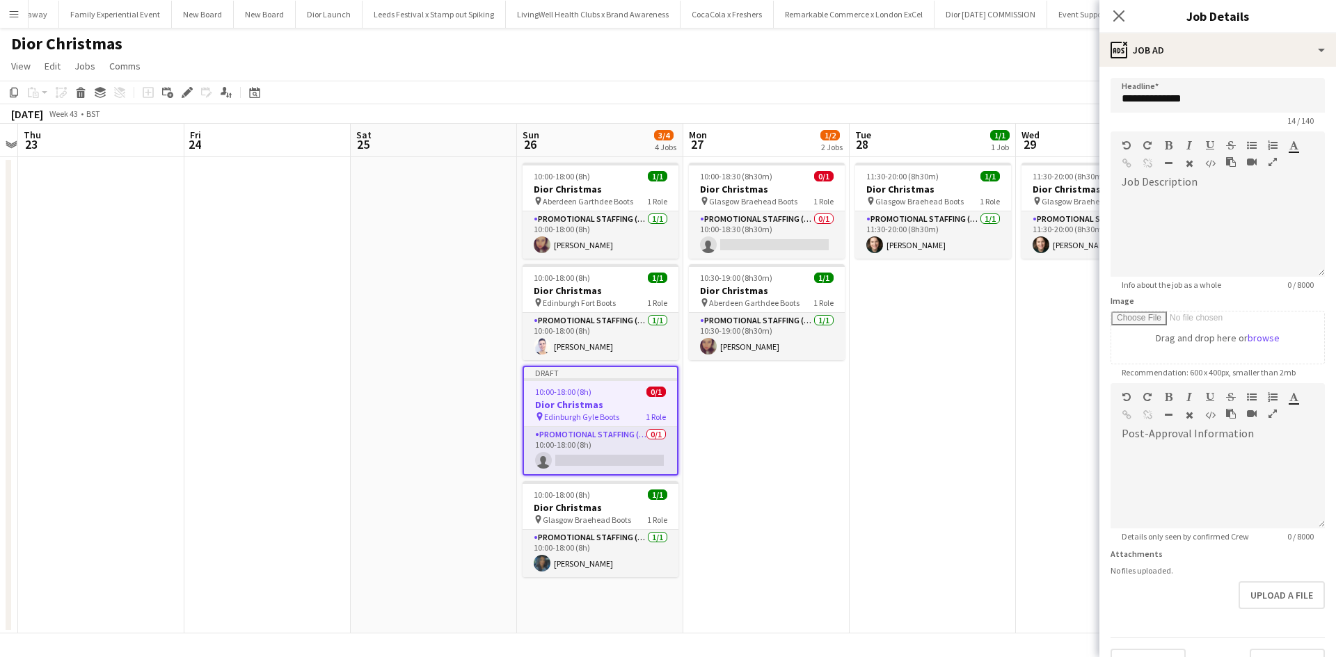
click at [1040, 458] on app-date-cell "11:30-20:00 (8h30m) 1/1 Dior Christmas pin Glasgow Braehead Boots 1 Role Promot…" at bounding box center [1099, 395] width 166 height 477
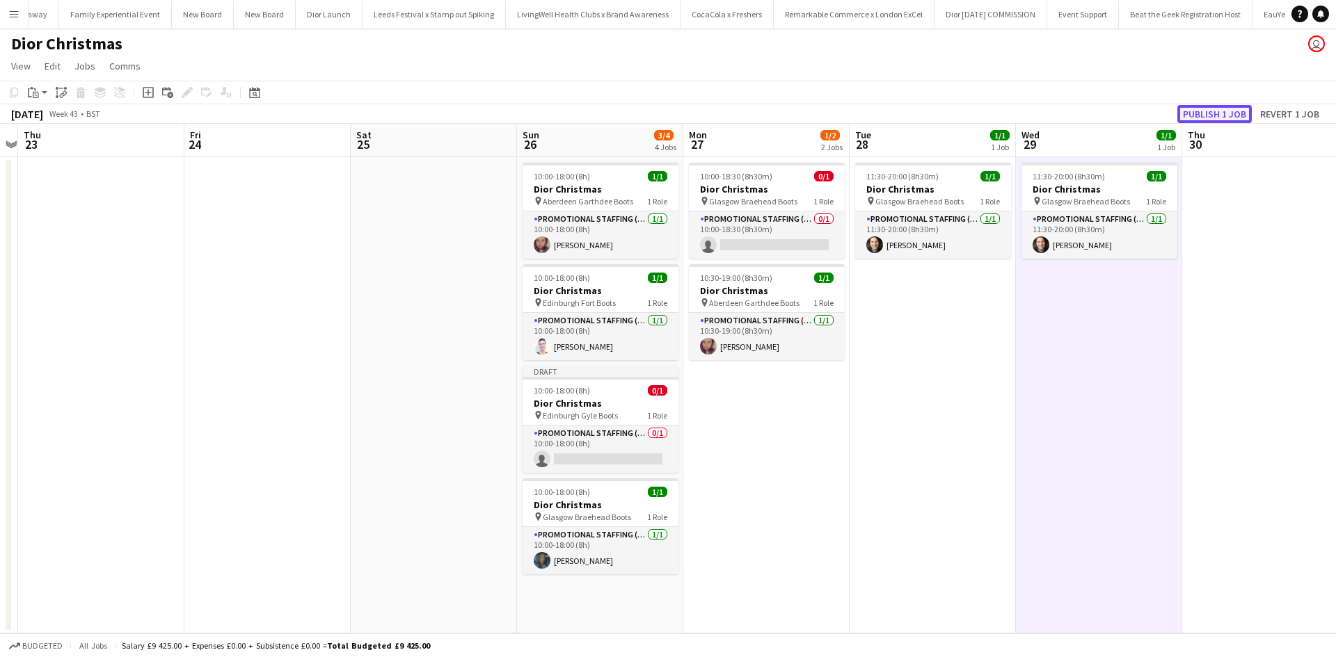
click at [1197, 111] on button "Publish 1 job" at bounding box center [1214, 114] width 74 height 18
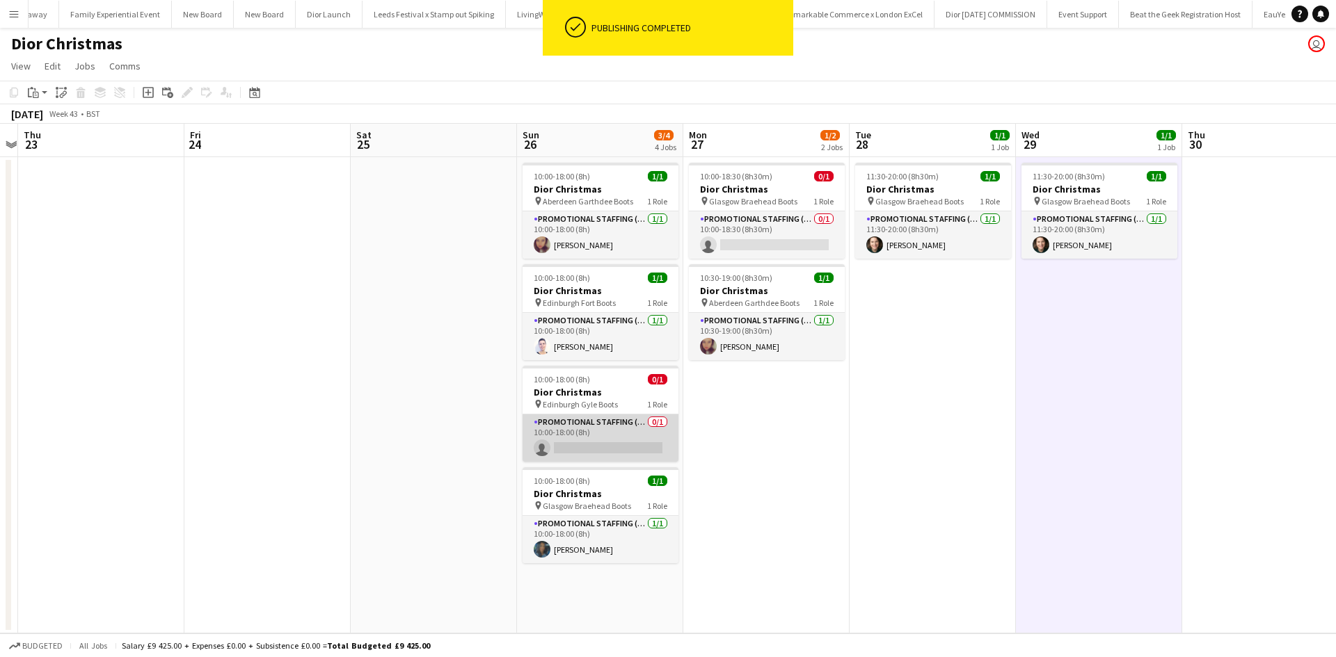
click at [602, 446] on app-card-role "Promotional Staffing (Sales Staff) 0/1 10:00-18:00 (8h) single-neutral-actions" at bounding box center [600, 438] width 156 height 47
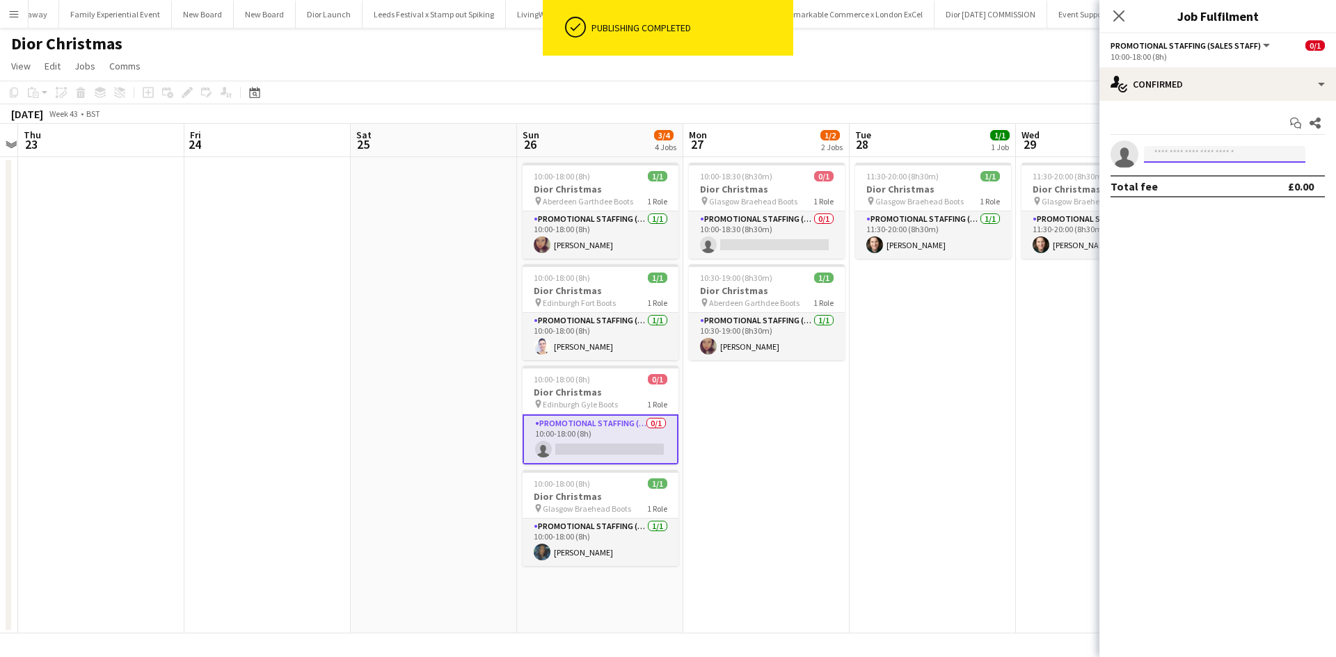
click at [1222, 153] on input at bounding box center [1224, 154] width 161 height 17
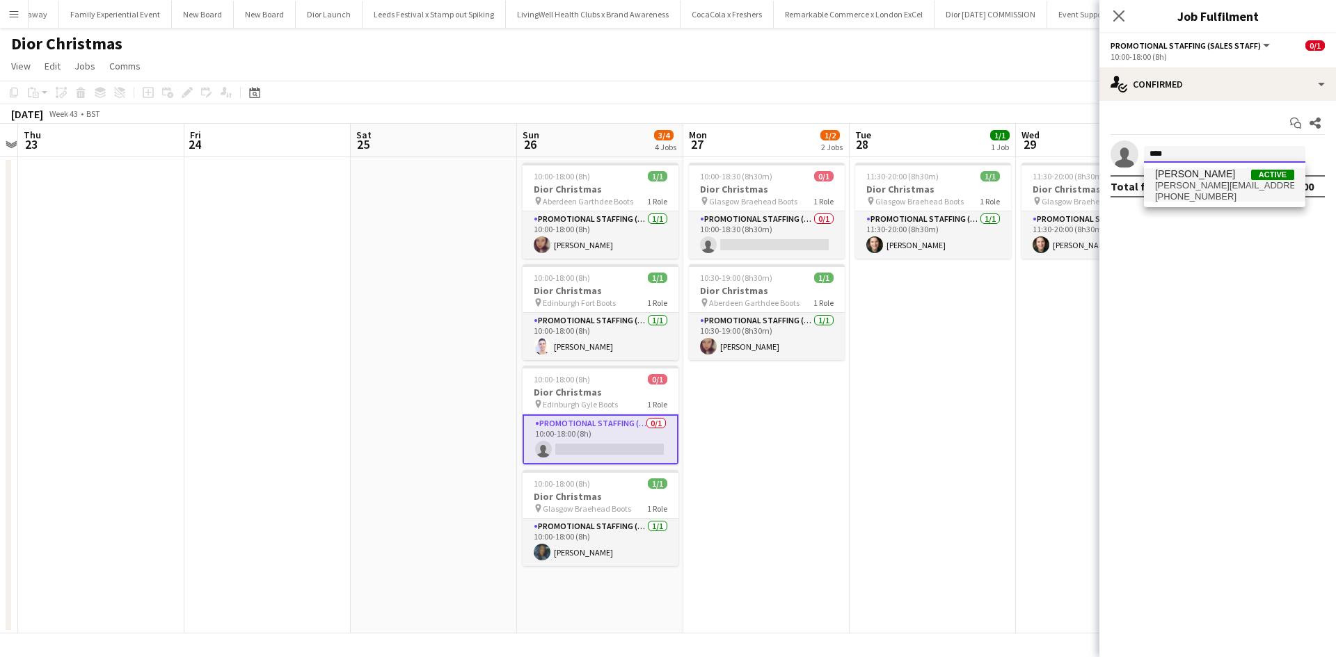
type input "****"
click at [1213, 182] on span "ivana_petrovich@hotmail.com" at bounding box center [1224, 185] width 139 height 11
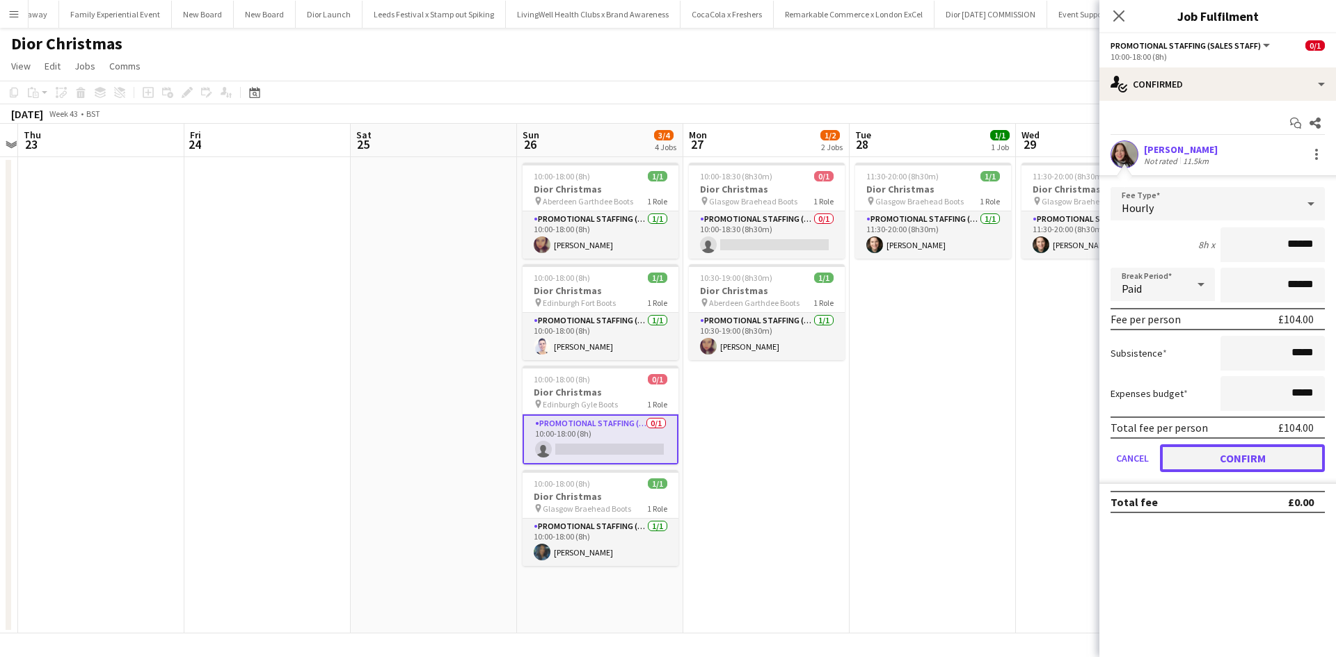
click at [1270, 458] on button "Confirm" at bounding box center [1242, 459] width 165 height 28
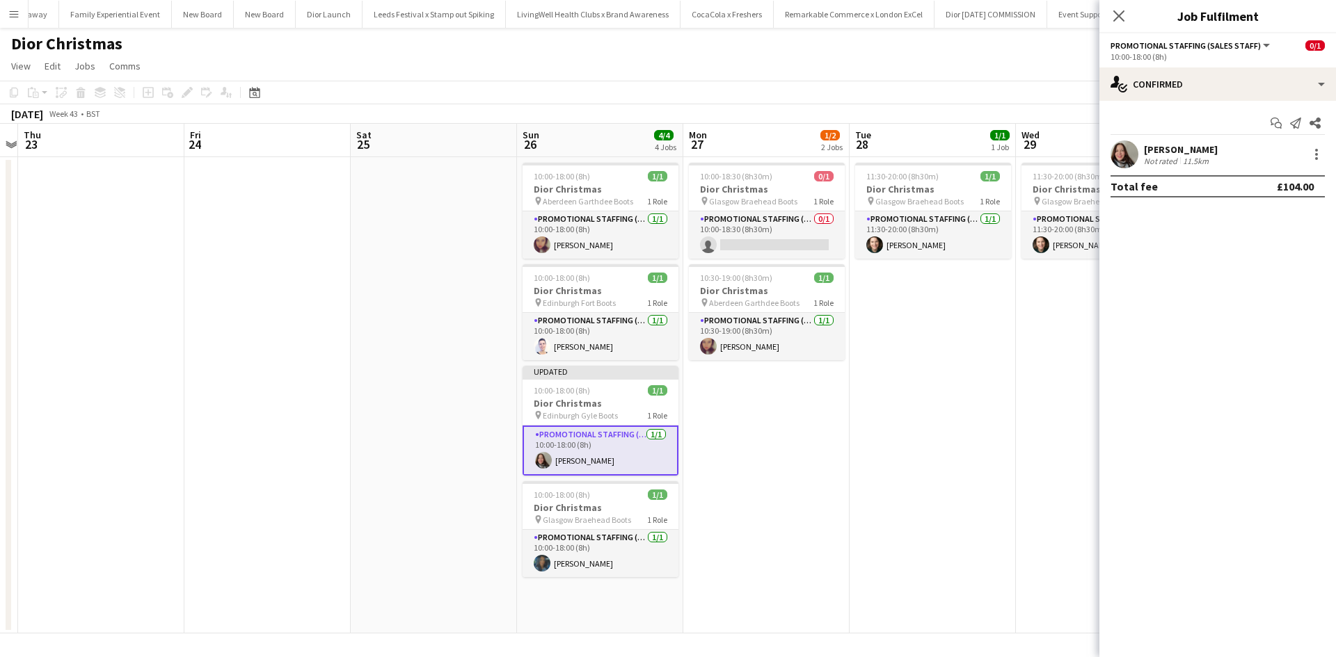
click at [1035, 381] on app-date-cell "11:30-20:00 (8h30m) 1/1 Dior Christmas pin Glasgow Braehead Boots 1 Role Promot…" at bounding box center [1099, 395] width 166 height 477
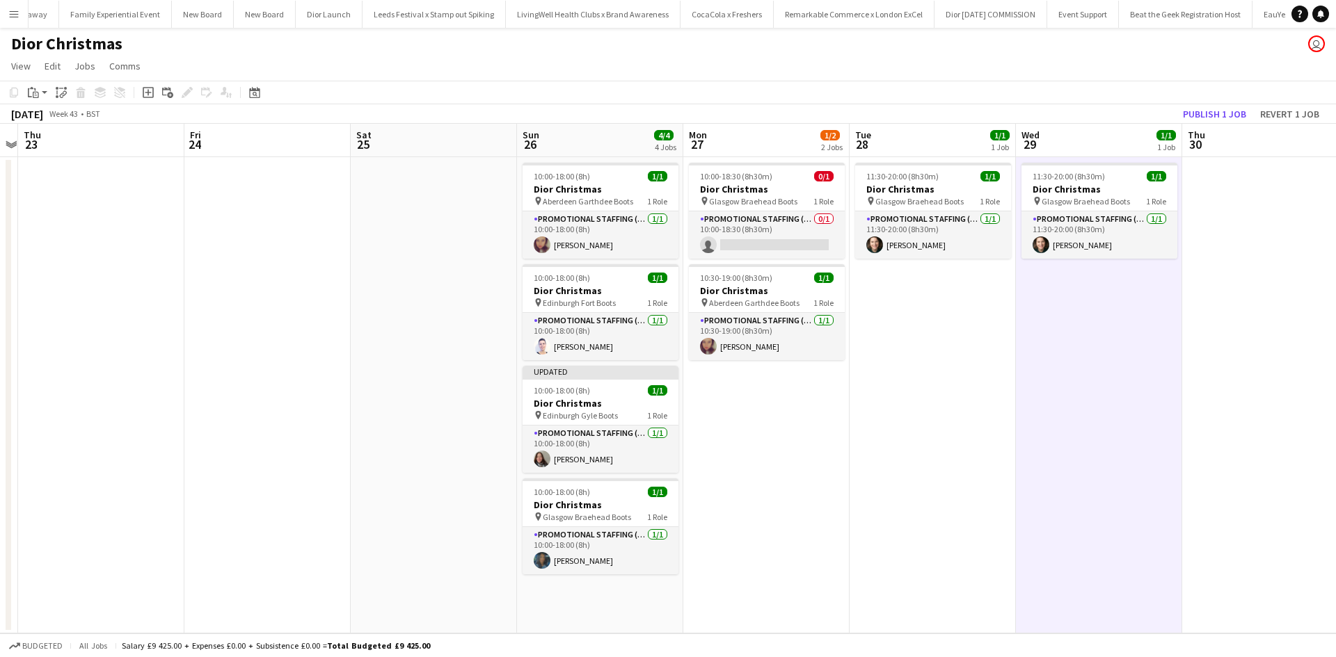
click at [1201, 103] on app-toolbar "Copy Paste Paste Ctrl+V Paste with crew Ctrl+Shift+V Paste linked Job Delete Gr…" at bounding box center [668, 93] width 1336 height 24
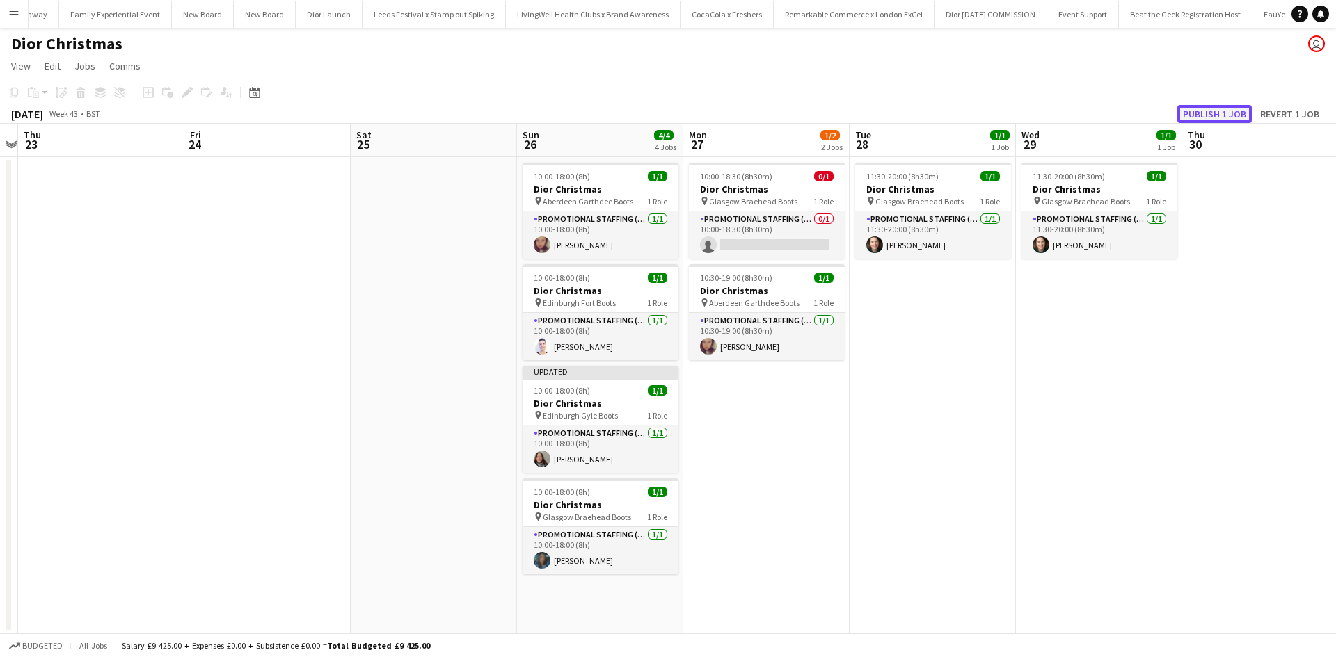
click at [1202, 114] on button "Publish 1 job" at bounding box center [1214, 114] width 74 height 18
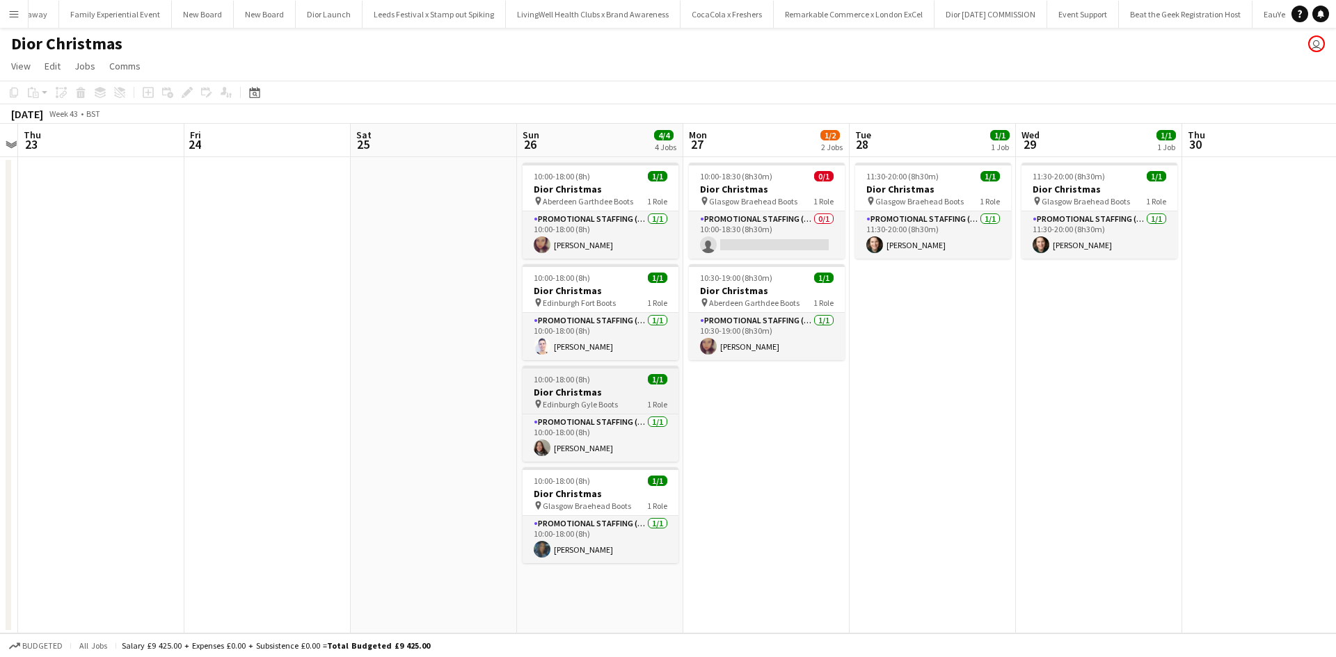
click at [621, 381] on div "10:00-18:00 (8h) 1/1" at bounding box center [600, 379] width 156 height 10
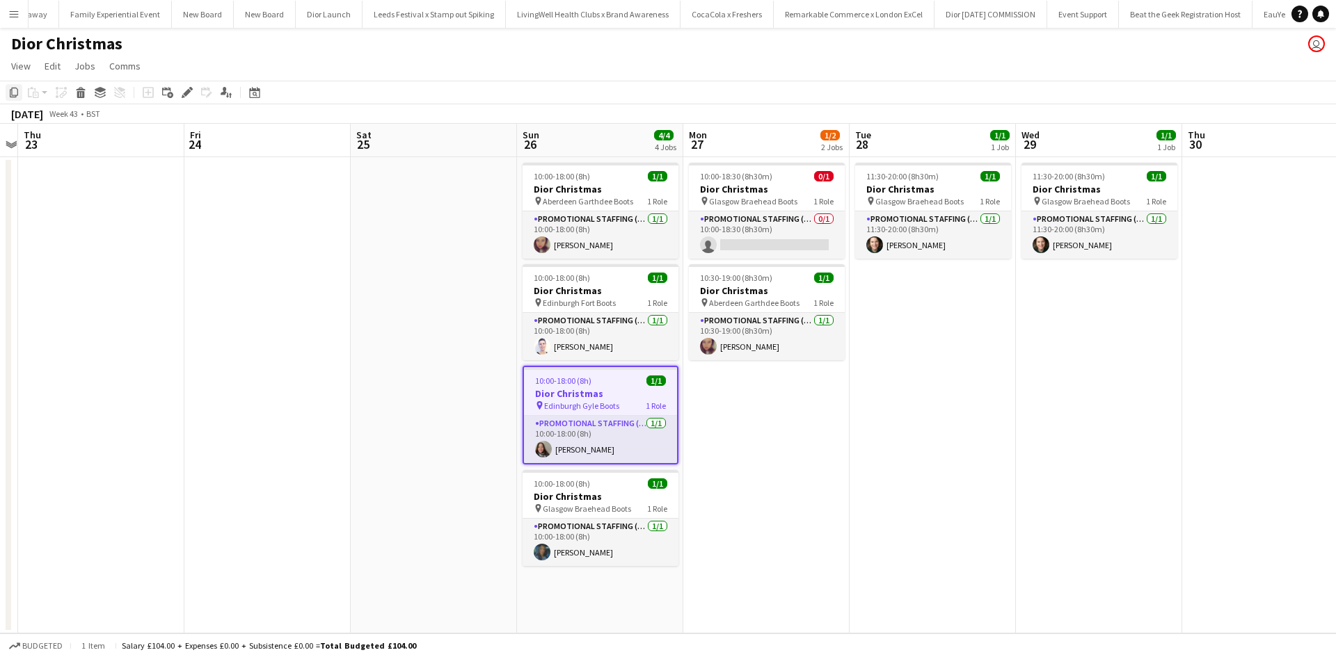
click at [11, 90] on icon "Copy" at bounding box center [13, 92] width 11 height 11
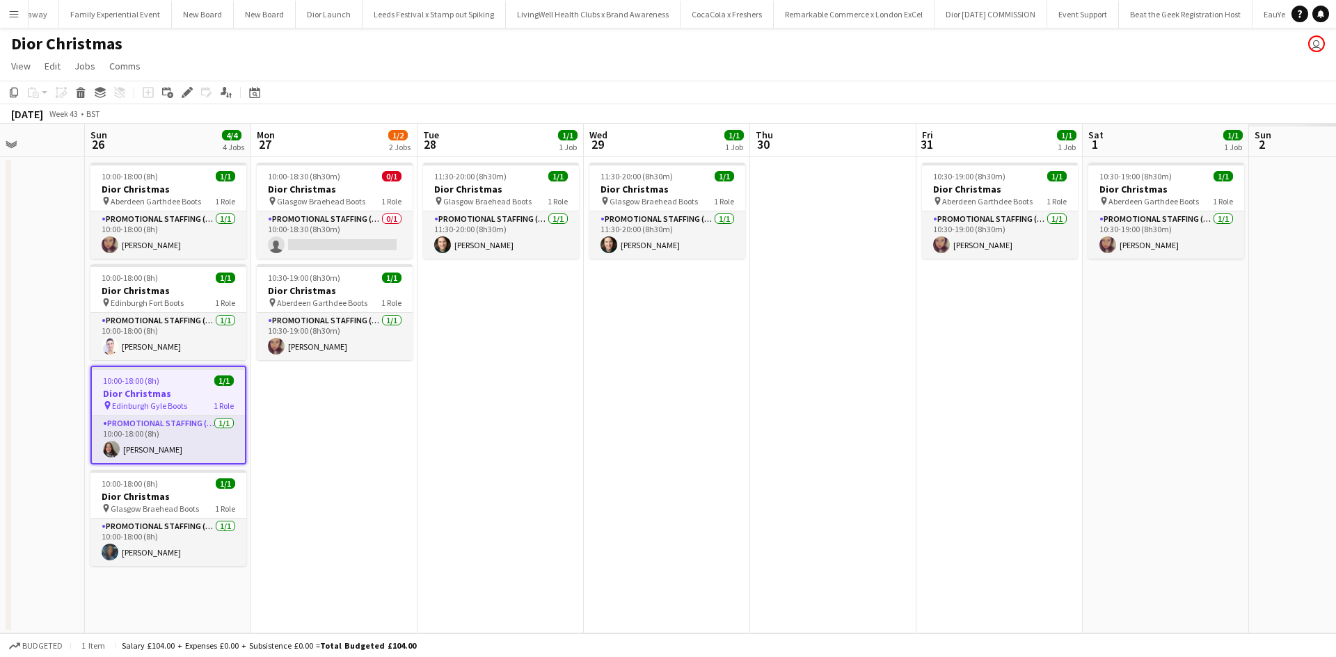
drag, startPoint x: 1060, startPoint y: 497, endPoint x: 630, endPoint y: 429, distance: 436.0
click at [626, 431] on app-calendar-viewport "Thu 23 Fri 24 Sat 25 Sun 26 4/4 4 Jobs Mon 27 1/2 2 Jobs Tue 28 1/1 1 Job Wed 2…" at bounding box center [668, 379] width 1336 height 510
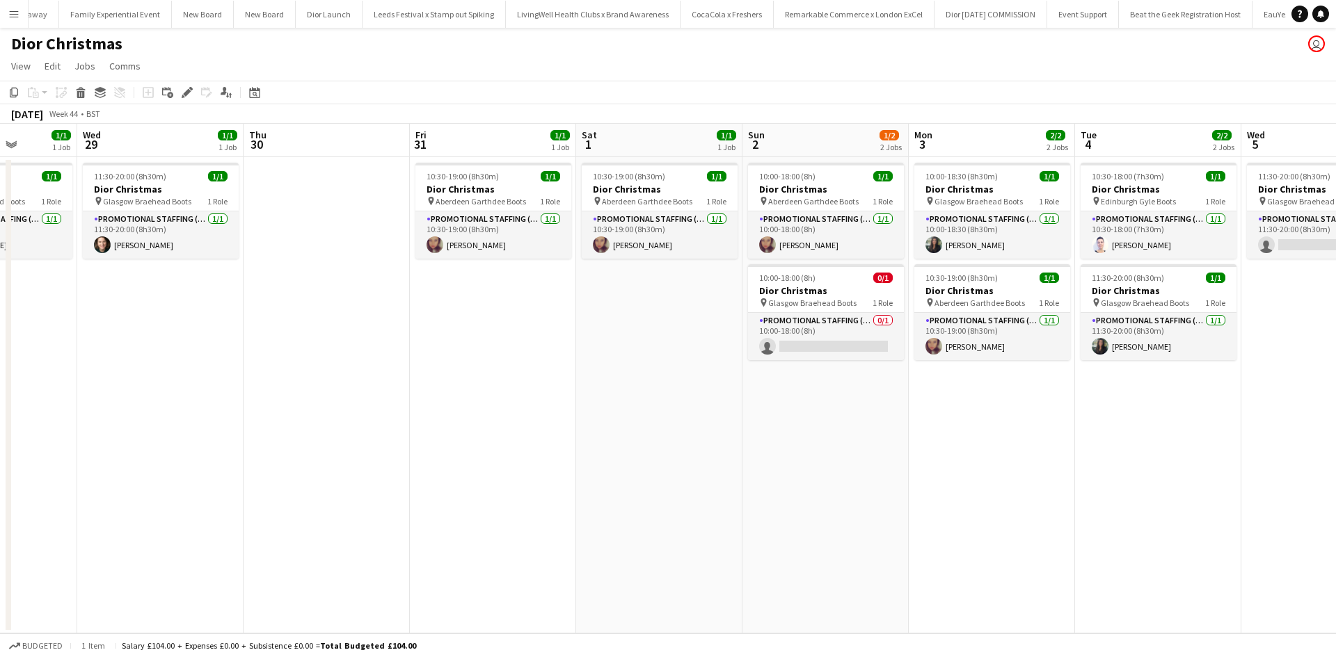
scroll to position [0, 422]
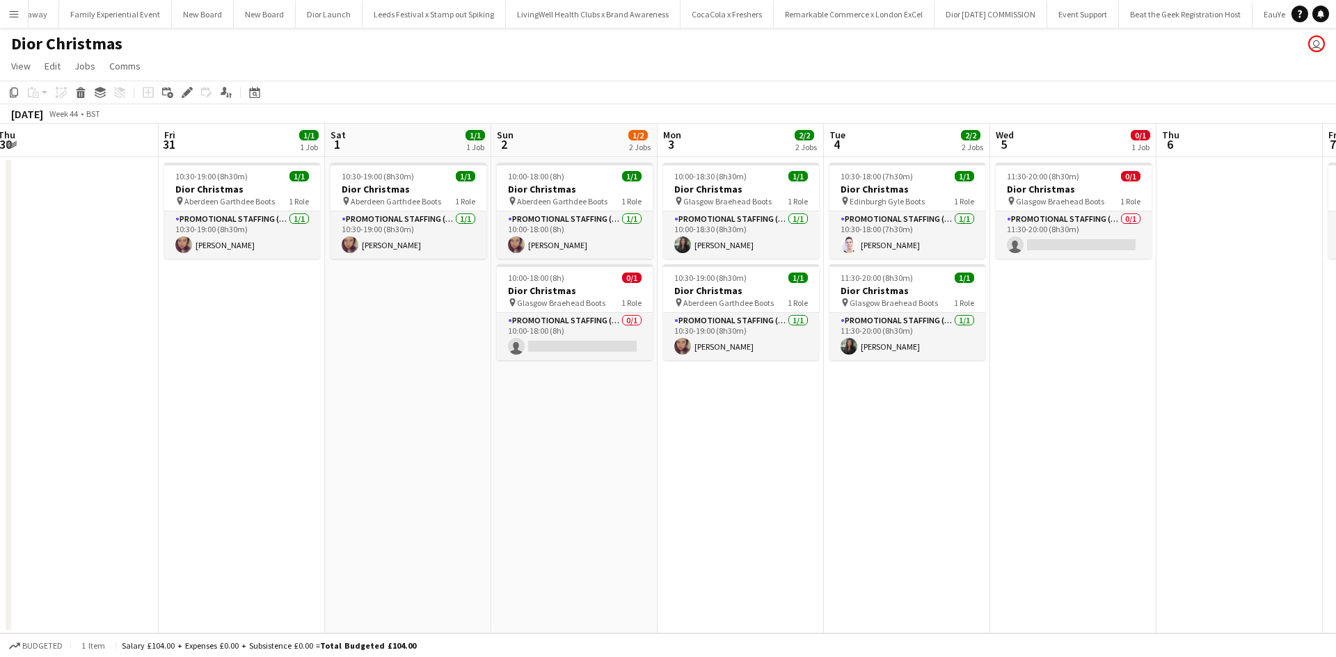
drag, startPoint x: 907, startPoint y: 469, endPoint x: 600, endPoint y: 454, distance: 307.9
click at [212, 404] on app-calendar-viewport "Sun 26 4/4 4 Jobs Mon 27 1/2 2 Jobs Tue 28 1/1 1 Job Wed 29 1/1 1 Job Thu 30 Fr…" at bounding box center [668, 379] width 1336 height 510
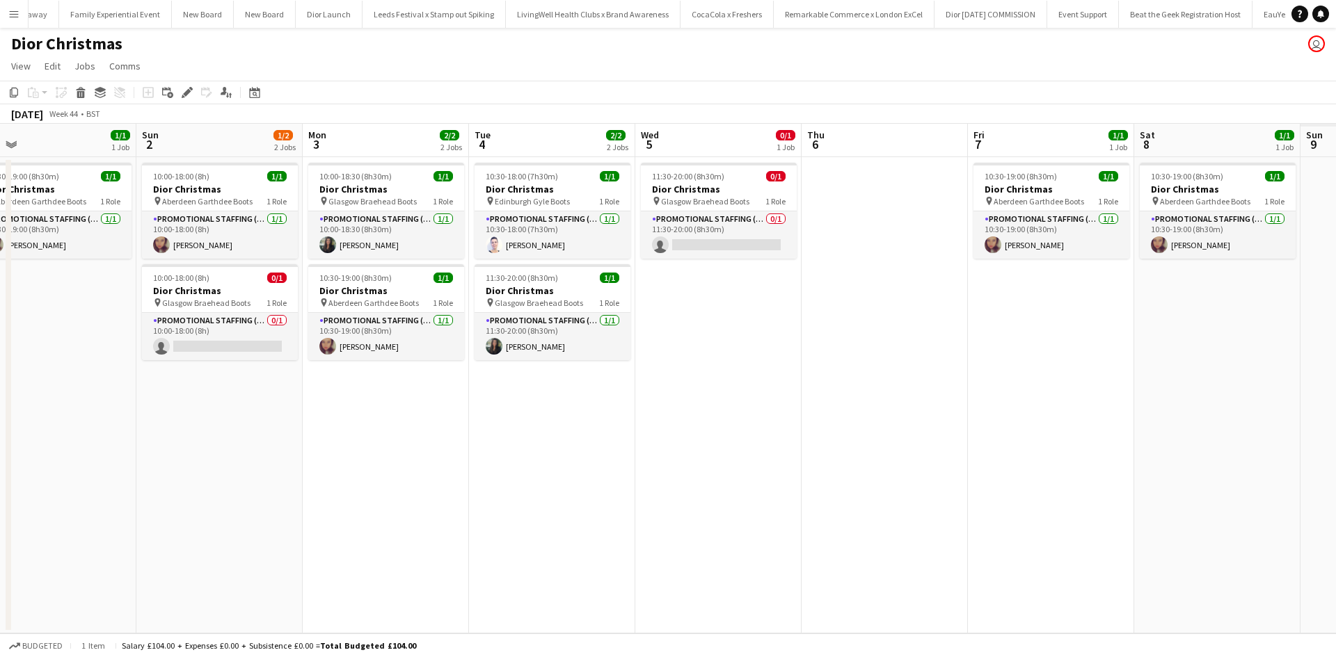
drag, startPoint x: 835, startPoint y: 478, endPoint x: 537, endPoint y: 457, distance: 298.5
click at [318, 420] on app-calendar-viewport "Tue 28 1/1 1 Job Wed 29 1/1 1 Job Thu 30 Fri 31 1/1 1 Job Sat 1 1/1 1 Job Sun 2…" at bounding box center [668, 379] width 1336 height 510
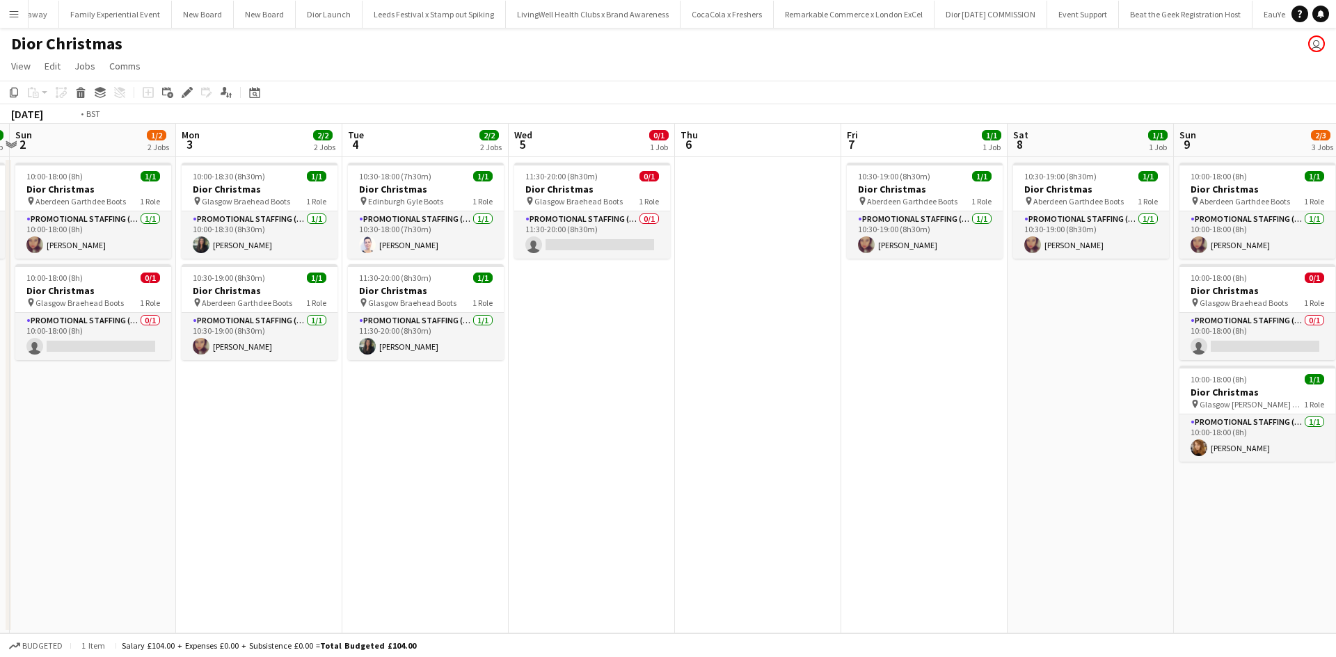
drag, startPoint x: 730, startPoint y: 500, endPoint x: 296, endPoint y: 424, distance: 440.8
click at [299, 424] on app-calendar-viewport "Thu 30 Fri 31 1/1 1 Job Sat 1 1/1 1 Job Sun 2 1/2 2 Jobs Mon 3 2/2 2 Jobs Tue 4…" at bounding box center [668, 379] width 1336 height 510
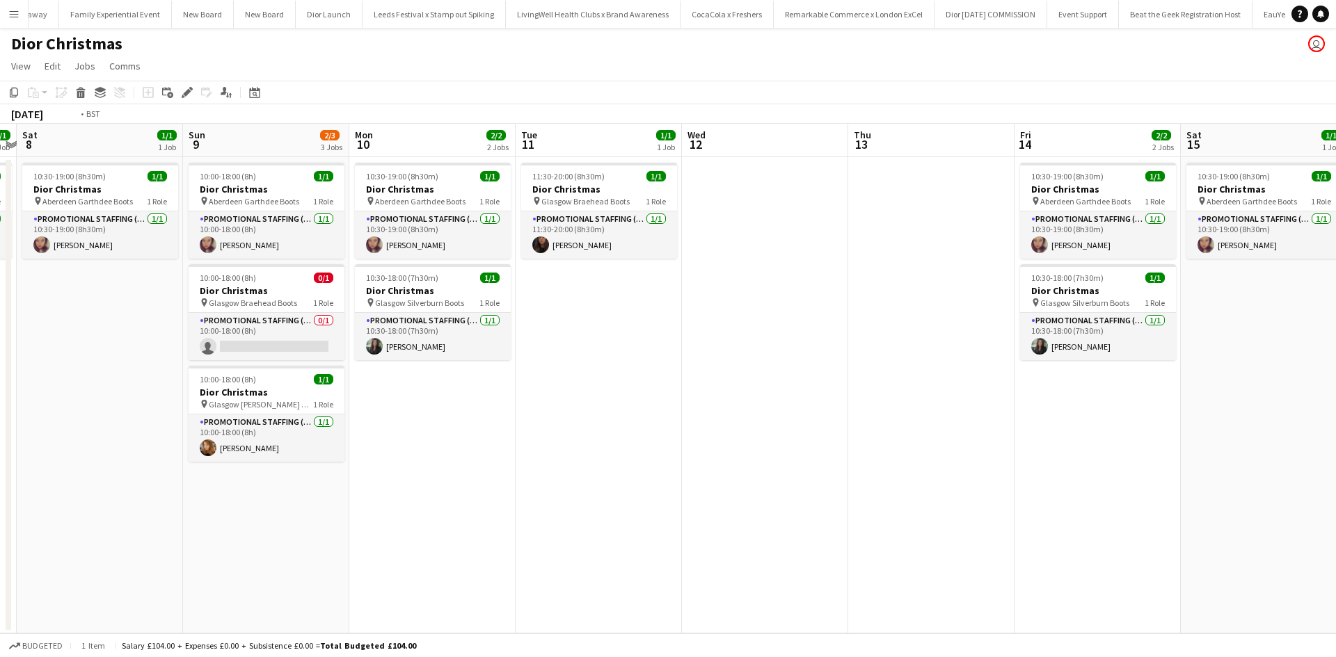
drag, startPoint x: 1081, startPoint y: 522, endPoint x: 249, endPoint y: 439, distance: 836.2
click at [284, 440] on app-calendar-viewport "Wed 5 0/1 1 Job Thu 6 Fri 7 1/1 1 Job Sat 8 1/1 1 Job Sun 9 2/3 3 Jobs Mon 10 2…" at bounding box center [668, 379] width 1336 height 510
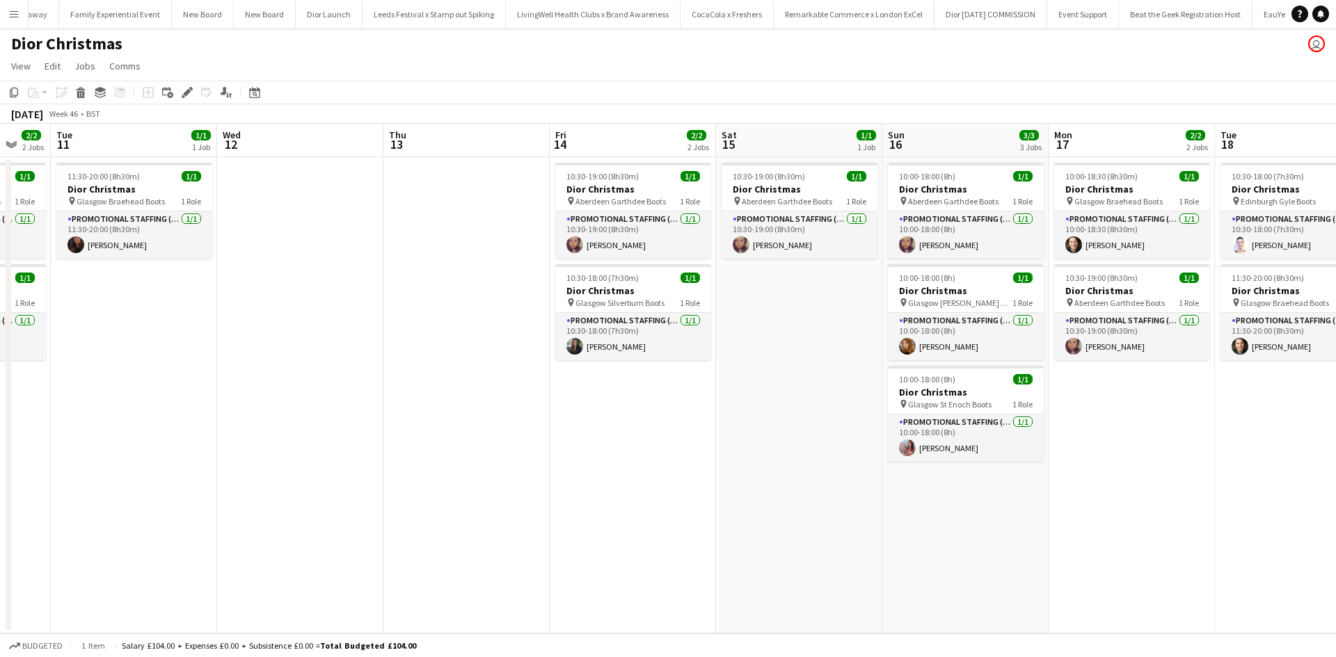
drag, startPoint x: 678, startPoint y: 525, endPoint x: 196, endPoint y: 409, distance: 495.2
click at [205, 413] on app-calendar-viewport "Fri 7 1/1 1 Job Sat 8 1/1 1 Job Sun 9 2/3 3 Jobs Mon 10 2/2 2 Jobs Tue 11 1/1 1…" at bounding box center [668, 379] width 1336 height 510
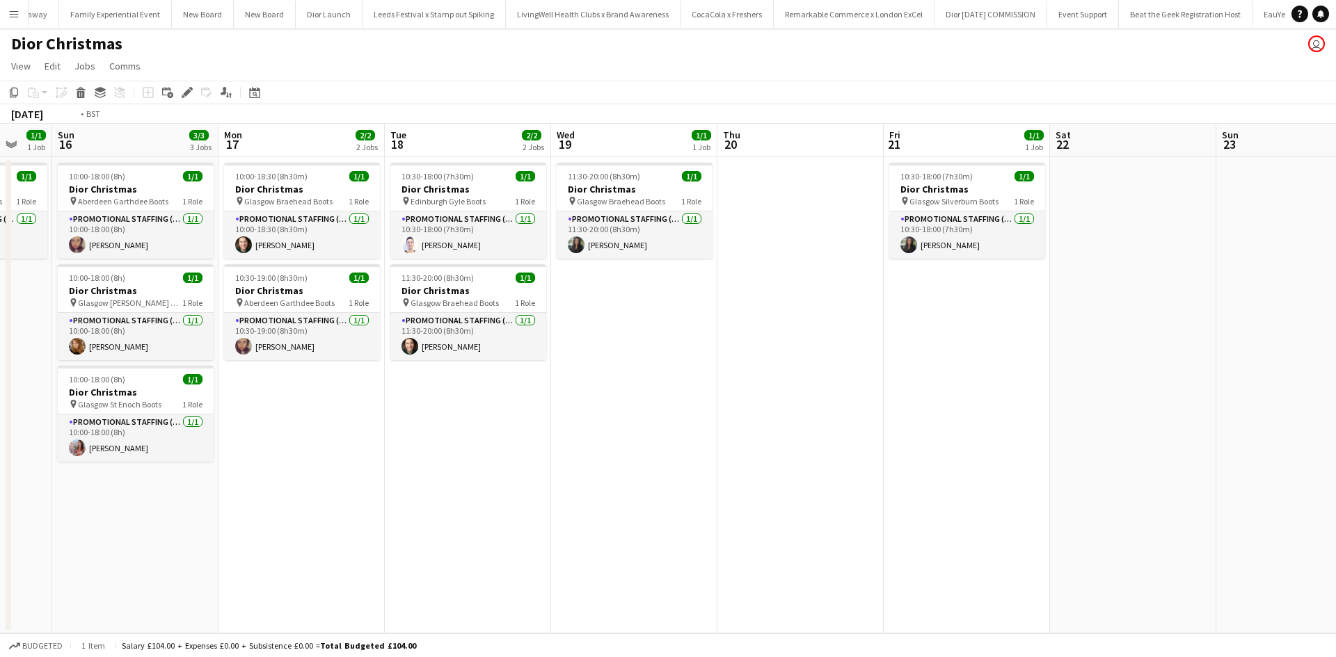
drag, startPoint x: 1012, startPoint y: 492, endPoint x: 149, endPoint y: 410, distance: 866.6
click at [166, 411] on app-calendar-viewport "Wed 12 Thu 13 Fri 14 2/2 2 Jobs Sat 15 1/1 1 Job Sun 16 3/3 3 Jobs Mon 17 2/2 2…" at bounding box center [668, 379] width 1336 height 510
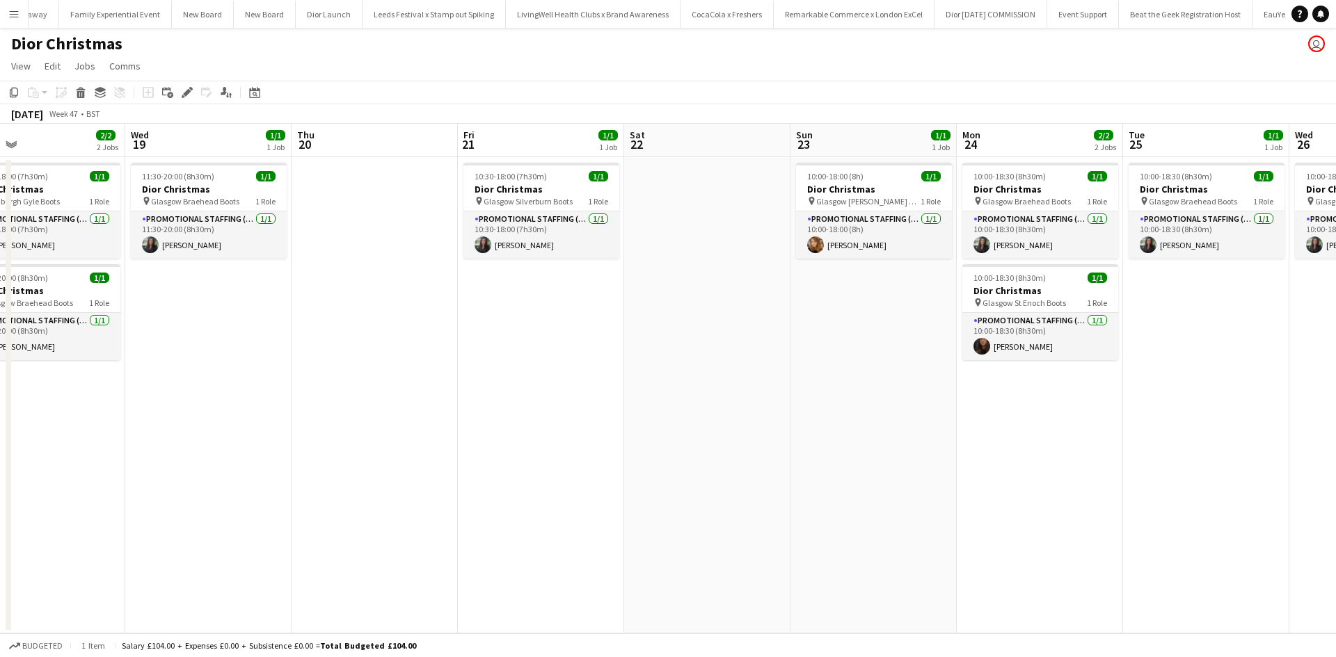
drag, startPoint x: 650, startPoint y: 481, endPoint x: 124, endPoint y: 395, distance: 532.9
click at [129, 397] on app-calendar-viewport "Fri 14 2/2 2 Jobs Sat 15 1/1 1 Job Sun 16 3/3 3 Jobs Mon 17 2/2 2 Jobs Tue 18 2…" at bounding box center [668, 379] width 1336 height 510
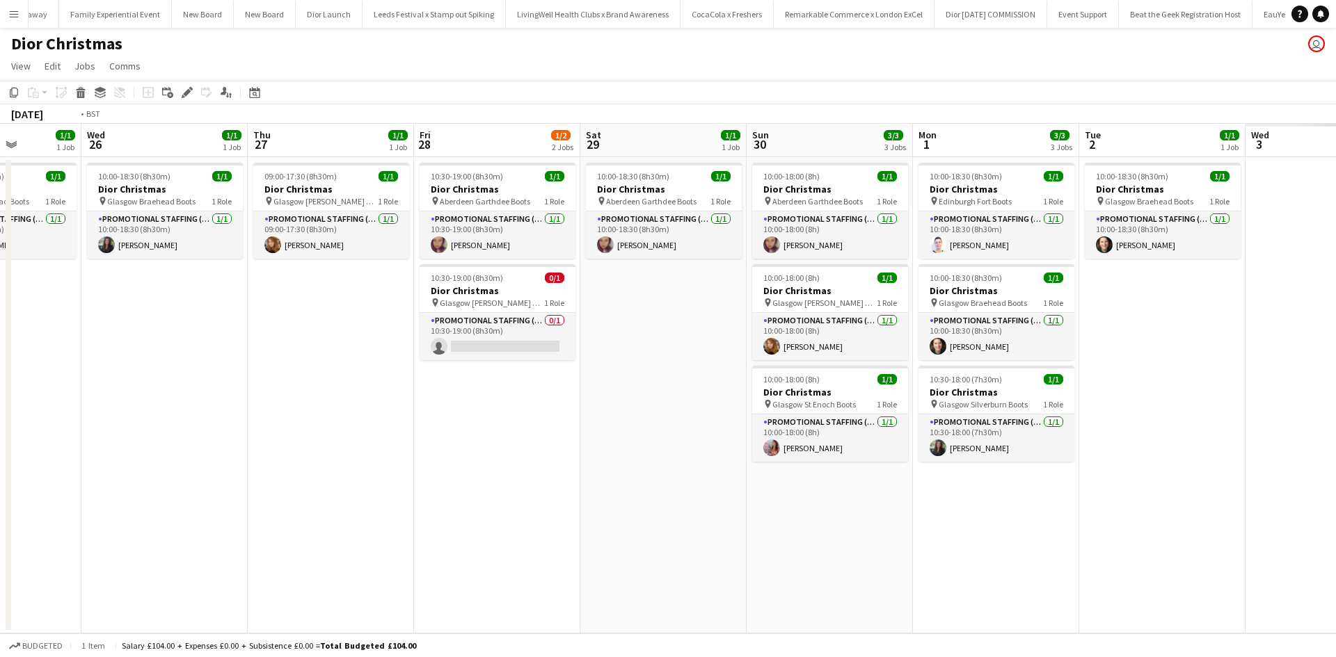
drag, startPoint x: 797, startPoint y: 498, endPoint x: 315, endPoint y: 468, distance: 482.3
click at [265, 439] on app-calendar-viewport "Fri 21 1/1 1 Job Sat 22 Sun 23 1/1 1 Job Mon 24 2/2 2 Jobs Tue 25 1/1 1 Job Wed…" at bounding box center [668, 379] width 1336 height 510
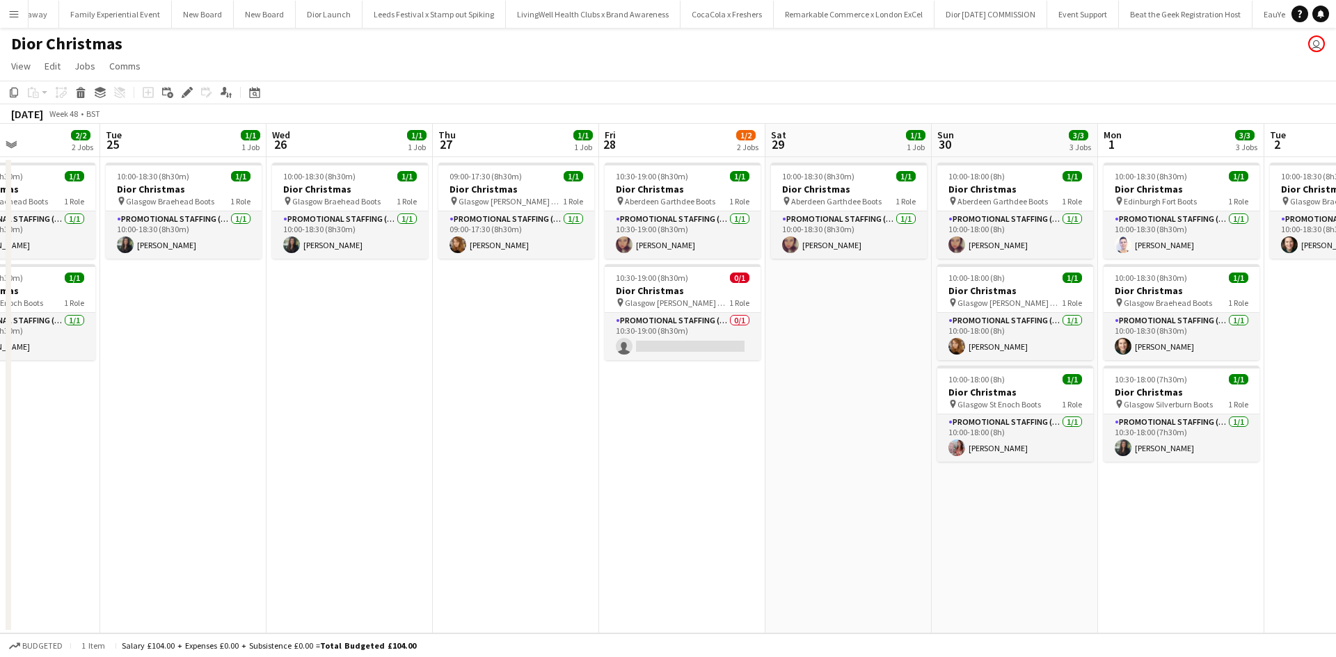
click at [1005, 513] on app-date-cell "10:00-18:00 (8h) 1/1 Dior Christmas pin Aberdeen Garthdee Boots 1 Role Promotio…" at bounding box center [1015, 395] width 166 height 477
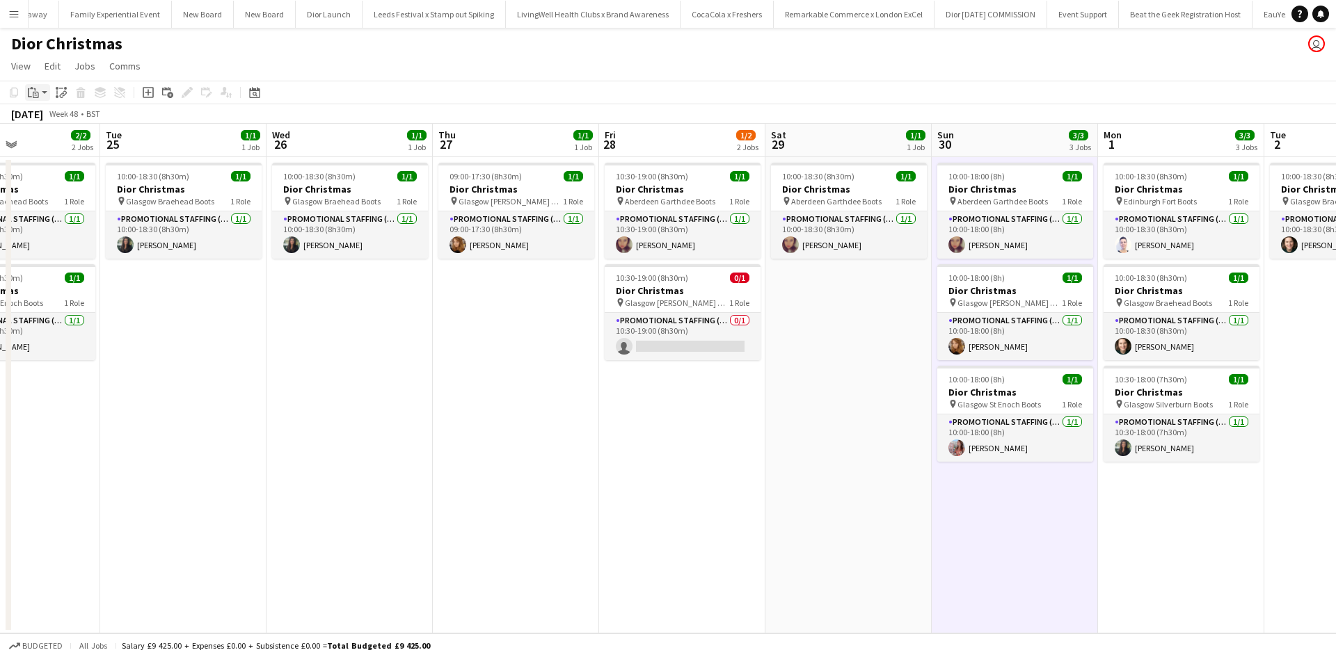
click at [34, 95] on icon "Paste" at bounding box center [33, 92] width 11 height 11
click at [59, 144] on link "Paste with crew Ctrl+Shift+V" at bounding box center [102, 142] width 131 height 13
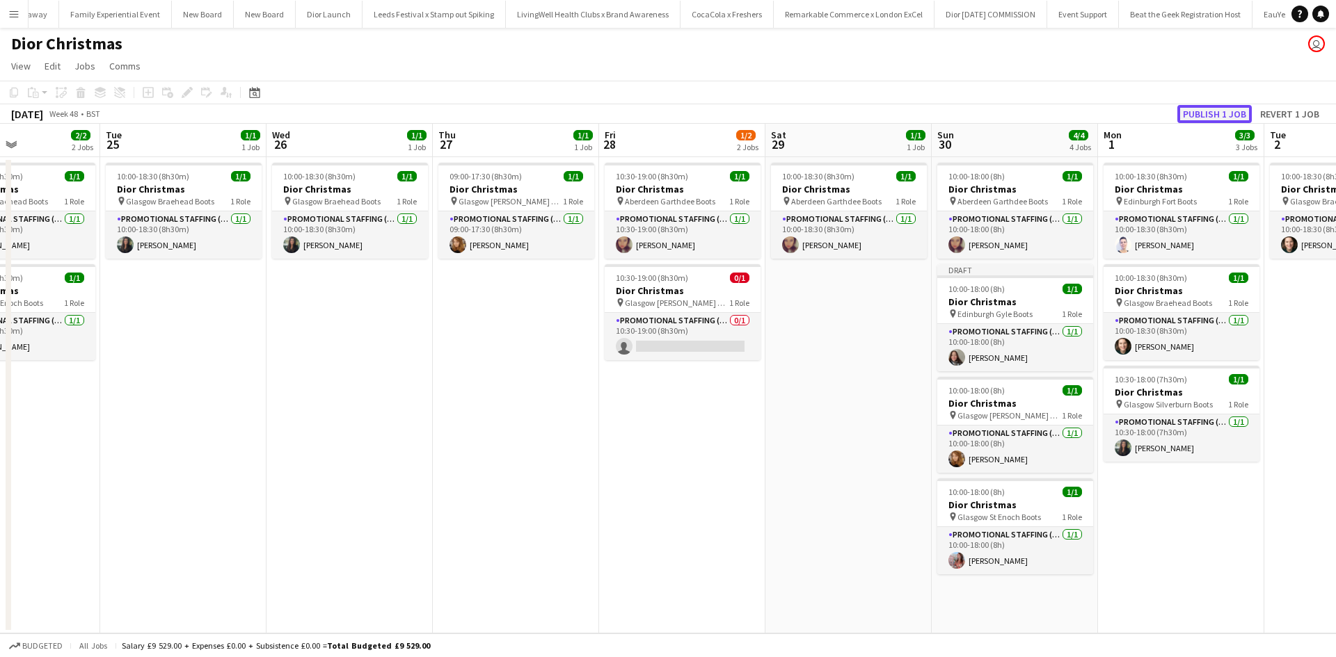
click at [1220, 118] on button "Publish 1 job" at bounding box center [1214, 114] width 74 height 18
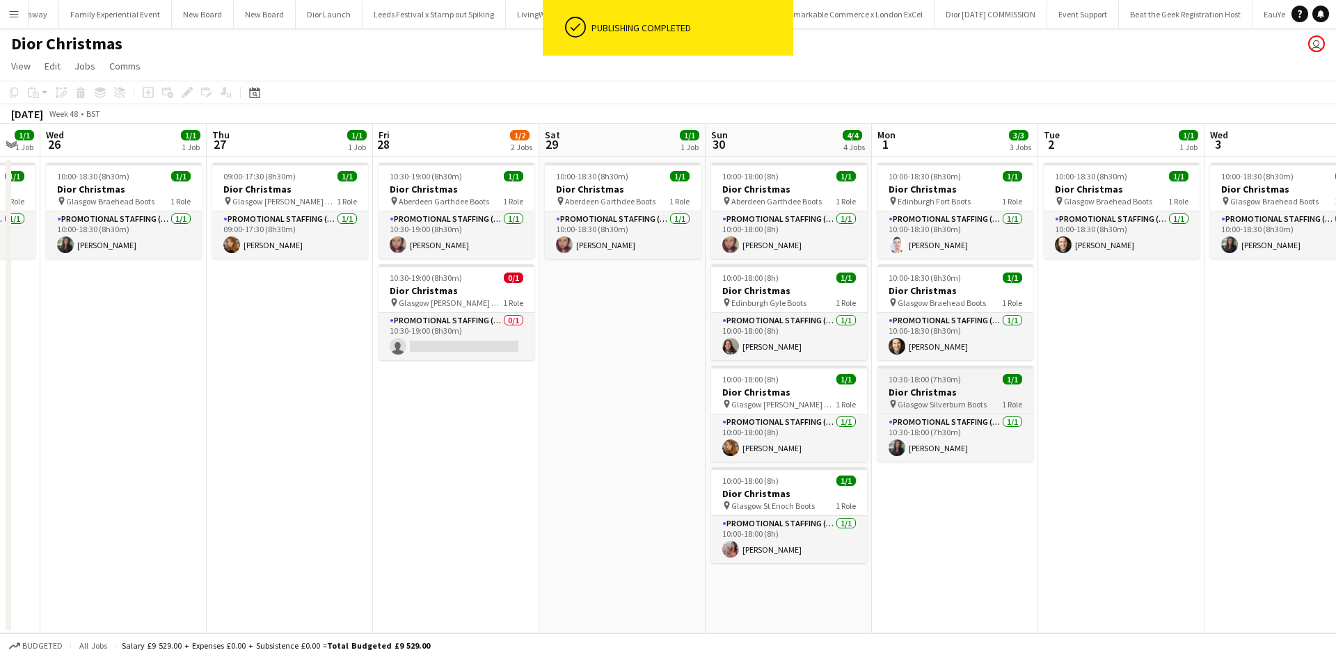
drag, startPoint x: 1197, startPoint y: 532, endPoint x: 339, endPoint y: 386, distance: 869.3
click at [408, 401] on app-calendar-viewport "Sun 23 1/1 1 Job Mon 24 2/2 2 Jobs Tue 25 1/1 1 Job Wed 26 1/1 1 Job Thu 27 1/1…" at bounding box center [668, 379] width 1336 height 510
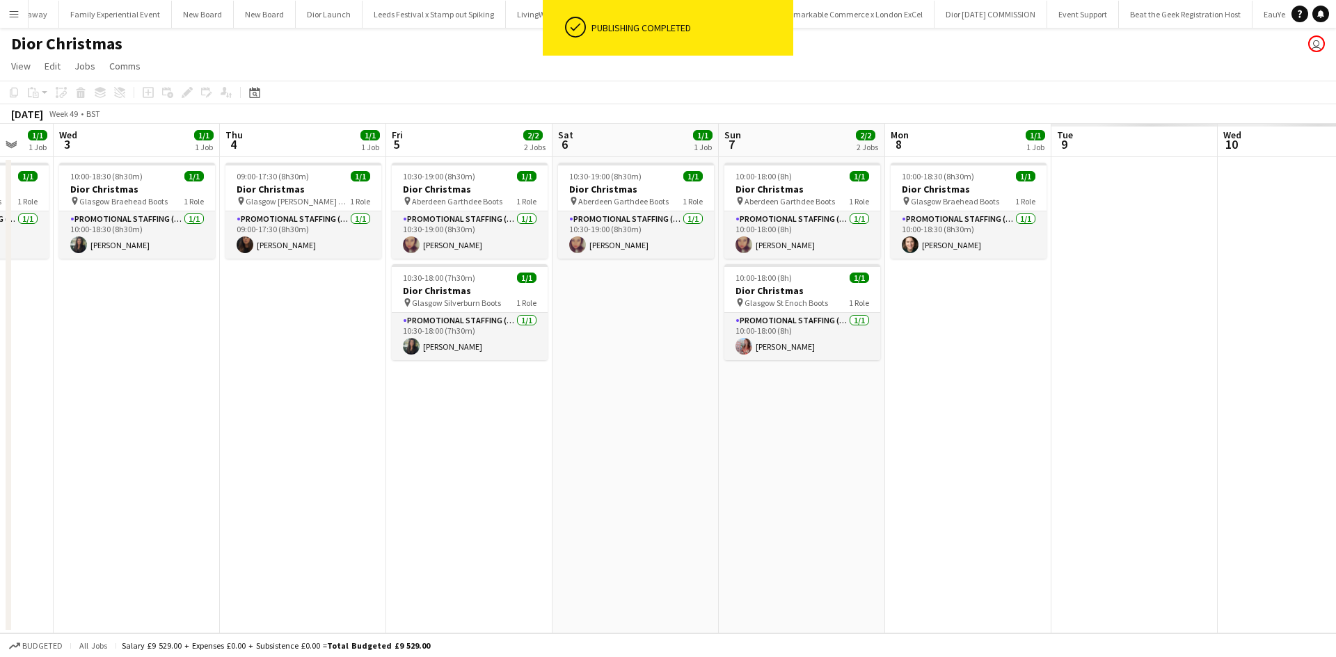
drag, startPoint x: 1078, startPoint y: 439, endPoint x: 325, endPoint y: 326, distance: 761.2
click at [335, 326] on app-calendar-viewport "Sat 29 1/1 1 Job Sun 30 4/4 4 Jobs Mon 1 3/3 3 Jobs Tue 2 1/1 1 Job Wed 3 1/1 1…" at bounding box center [668, 379] width 1336 height 510
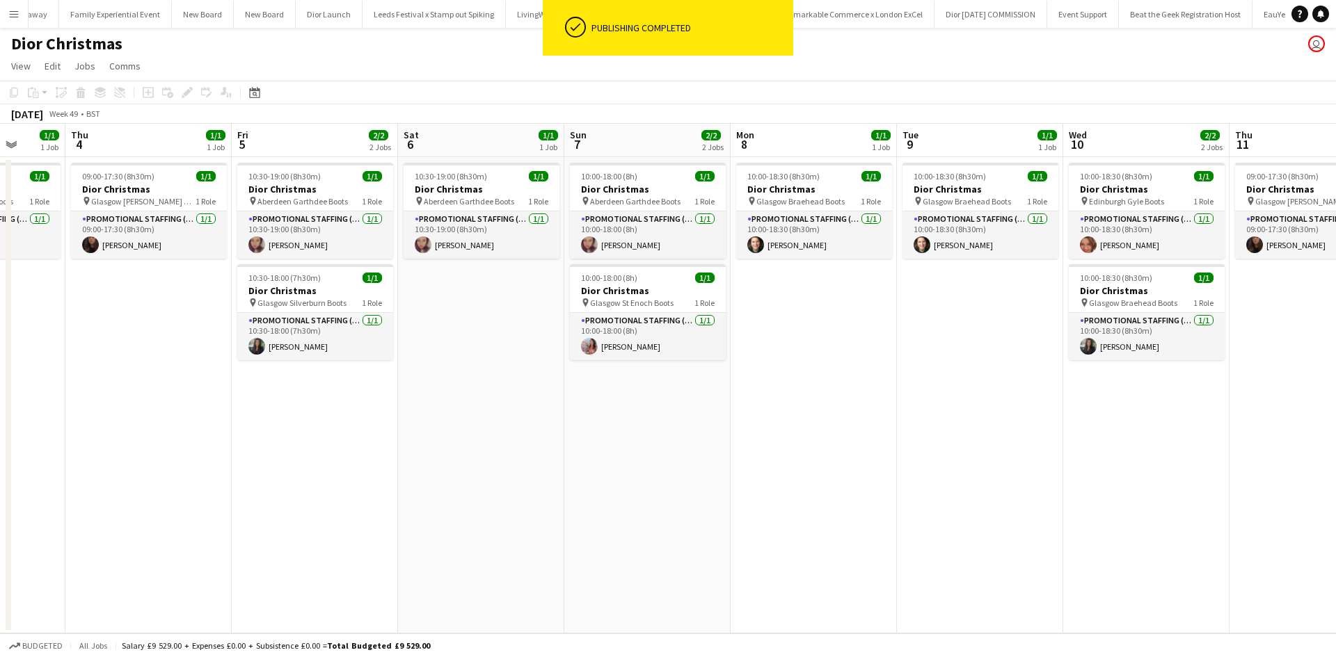
click at [646, 410] on app-date-cell "10:00-18:00 (8h) 1/1 Dior Christmas pin Aberdeen Garthdee Boots 1 Role Promotio…" at bounding box center [647, 395] width 166 height 477
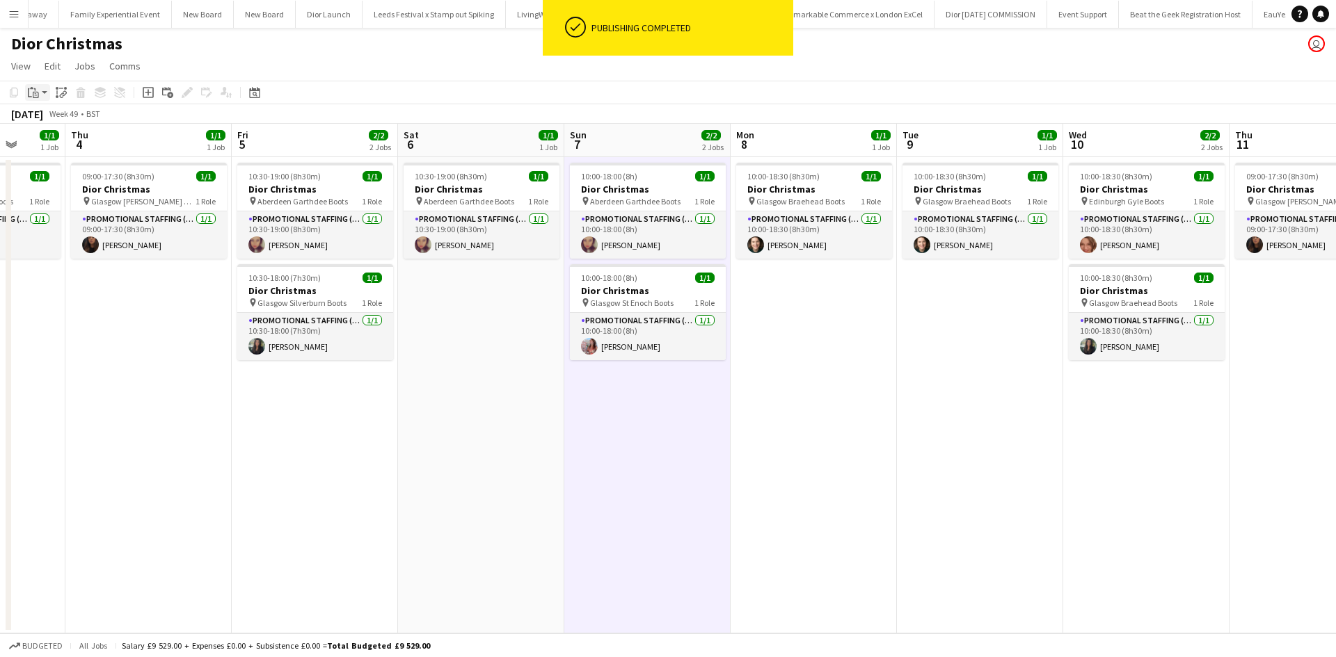
click at [33, 91] on icon "Paste" at bounding box center [33, 92] width 11 height 11
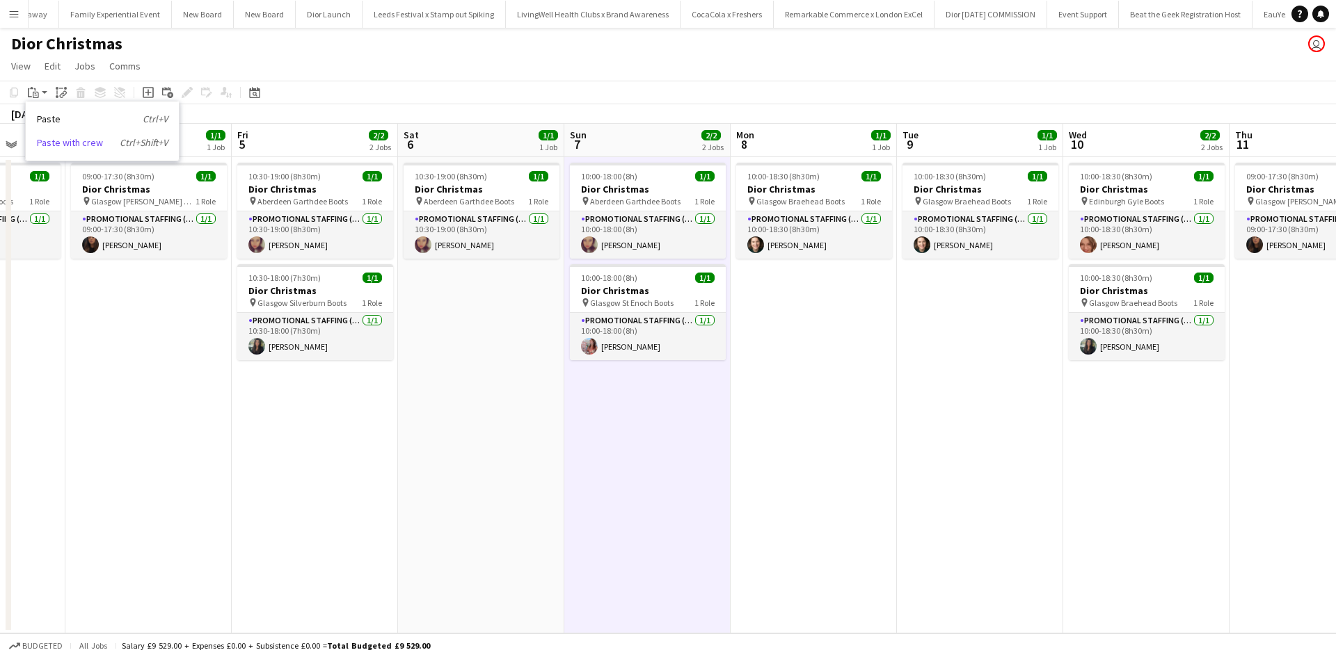
click at [54, 143] on link "Paste with crew Ctrl+Shift+V" at bounding box center [102, 142] width 131 height 13
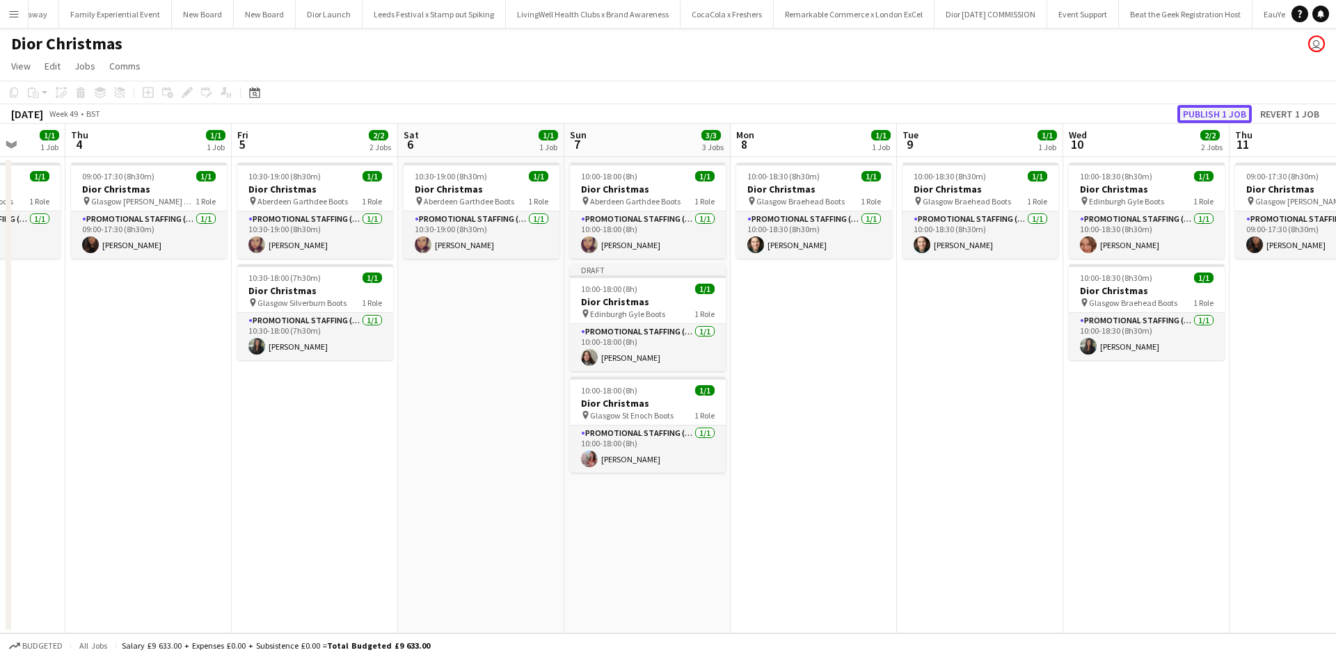
click at [1197, 118] on button "Publish 1 job" at bounding box center [1214, 114] width 74 height 18
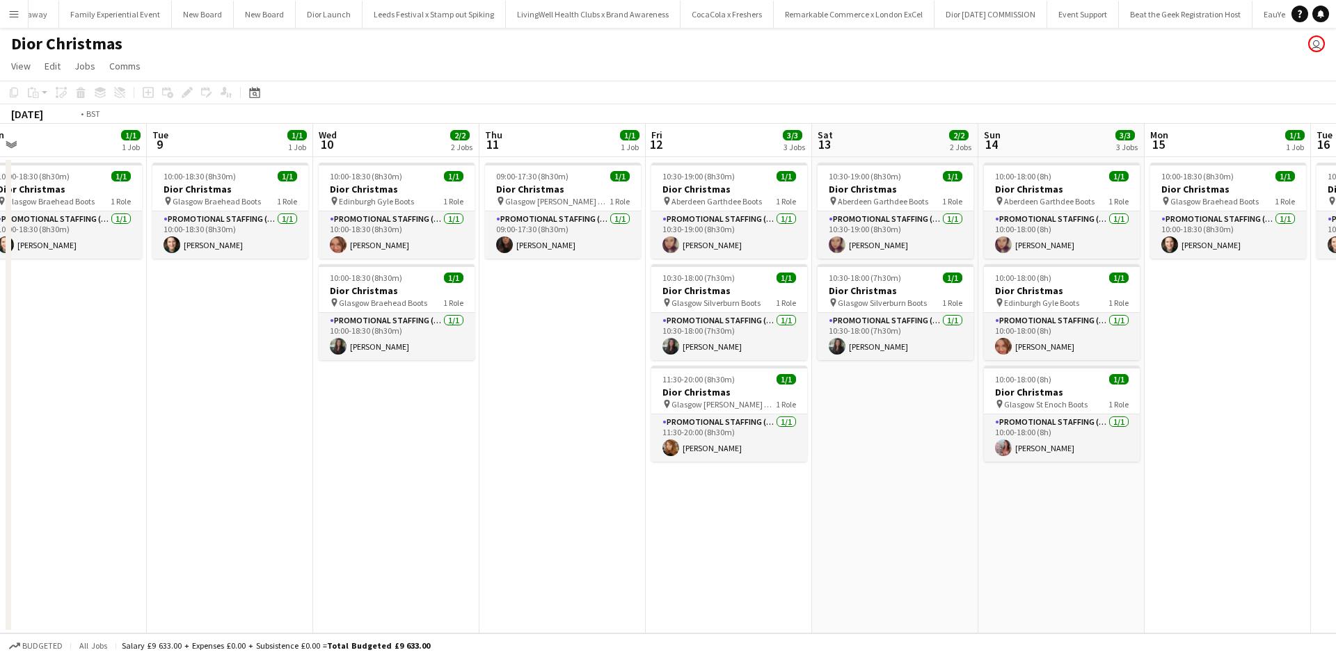
drag, startPoint x: 957, startPoint y: 472, endPoint x: 448, endPoint y: 432, distance: 510.1
click at [194, 384] on app-calendar-viewport "Fri 5 2/2 2 Jobs Sat 6 1/1 1 Job Sun 7 3/3 3 Jobs Mon 8 1/1 1 Job Tue 9 1/1 1 J…" at bounding box center [668, 379] width 1336 height 510
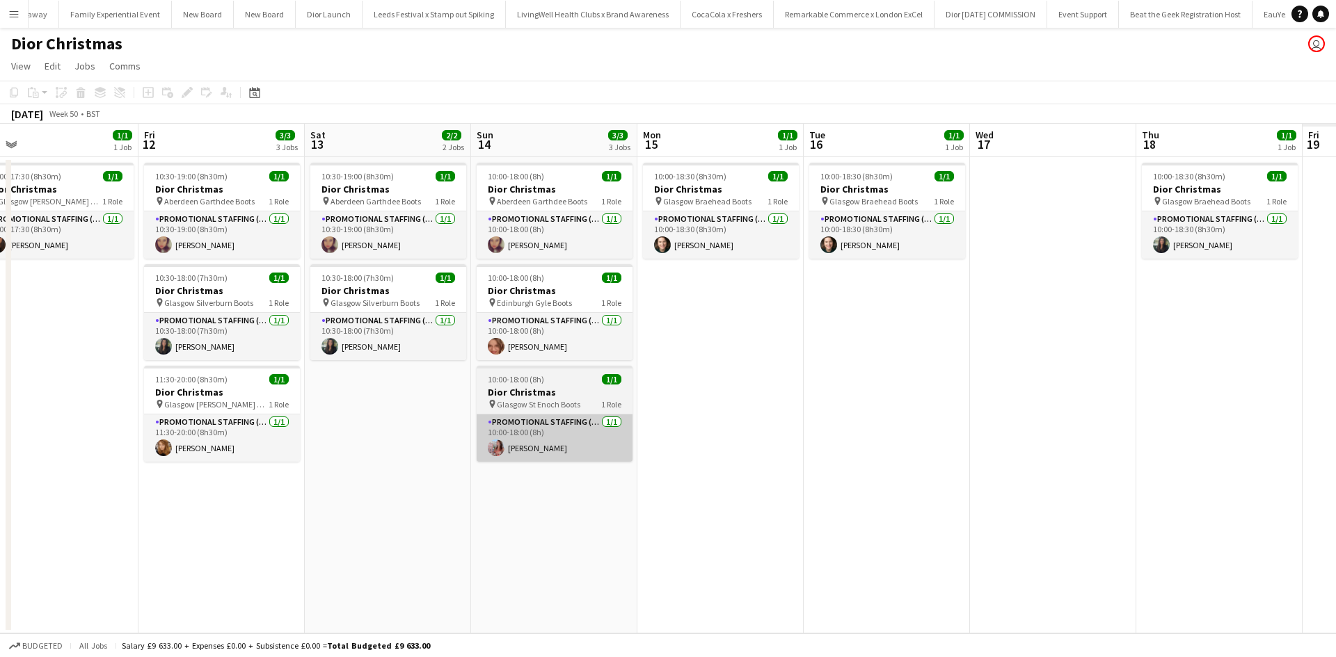
drag, startPoint x: 800, startPoint y: 525, endPoint x: 262, endPoint y: 429, distance: 546.3
click at [26, 387] on app-calendar-viewport "Mon 8 1/1 1 Job Tue 9 1/1 1 Job Wed 10 2/2 2 Jobs Thu 11 1/1 1 Job Fri 12 3/3 3…" at bounding box center [668, 379] width 1336 height 510
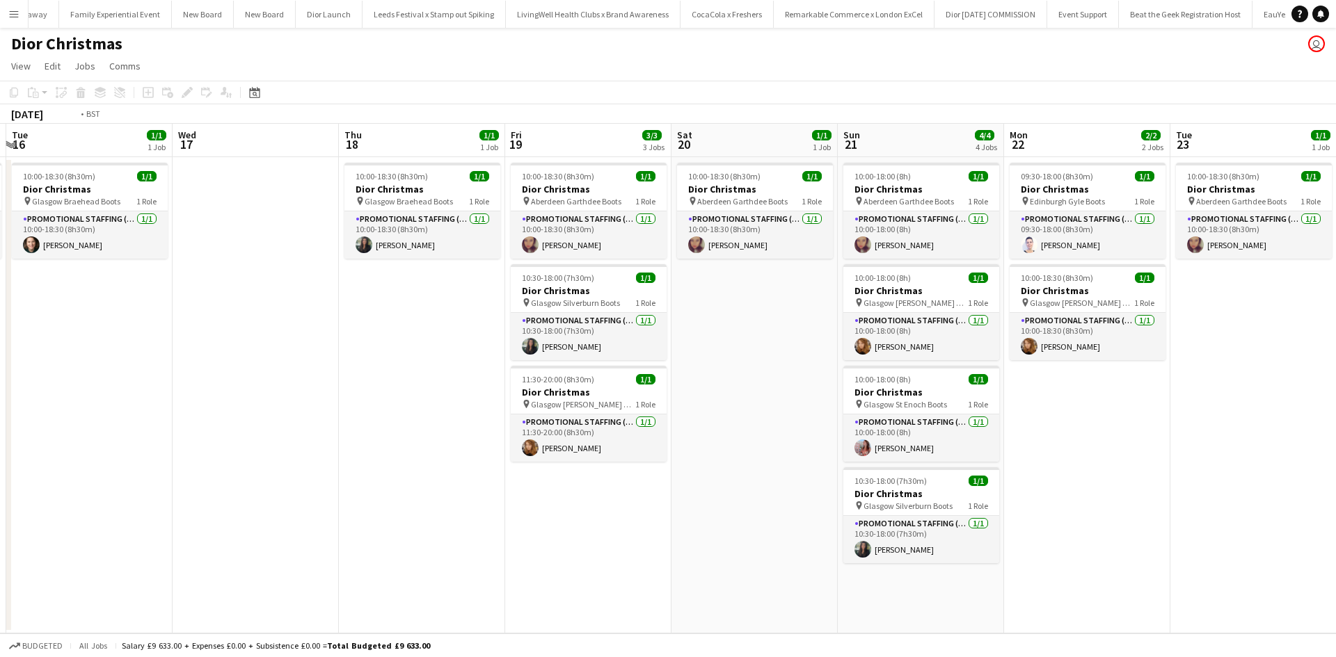
drag, startPoint x: 672, startPoint y: 465, endPoint x: 267, endPoint y: 403, distance: 409.6
click at [0, 343] on app-calendar-viewport "Fri 12 3/3 3 Jobs Sat 13 2/2 2 Jobs Sun 14 3/3 3 Jobs Mon 15 1/1 1 Job Tue 16 1…" at bounding box center [668, 379] width 1336 height 510
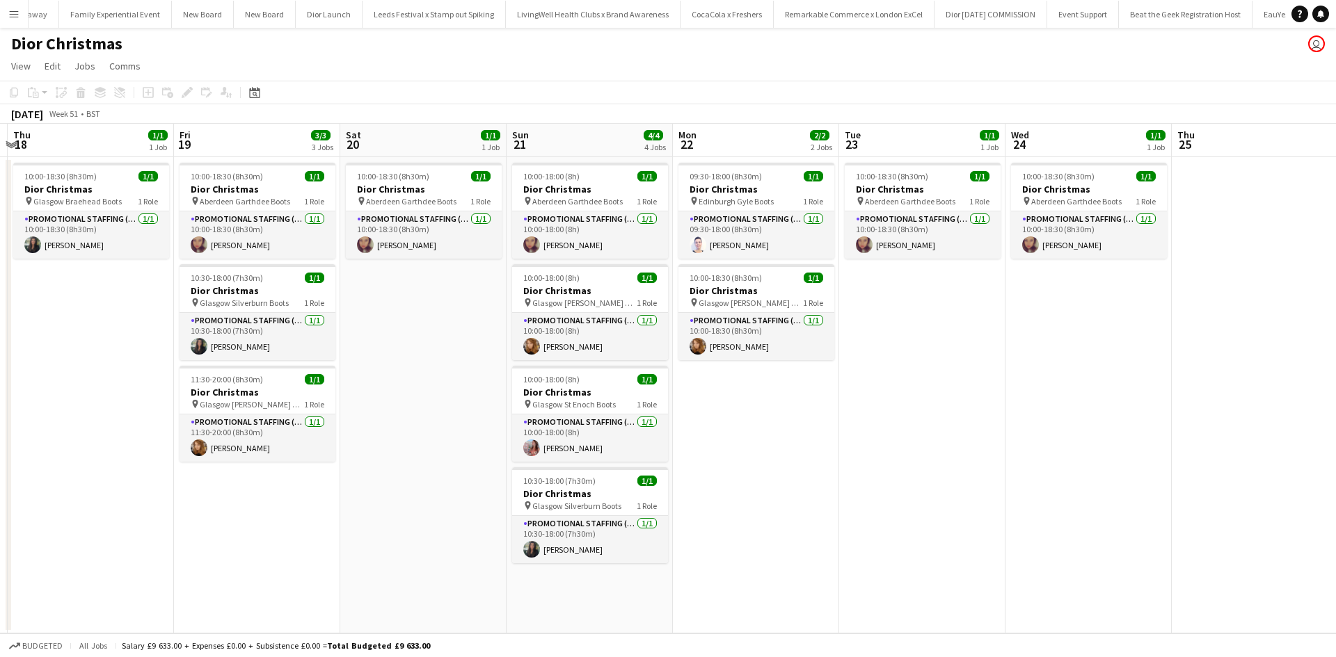
scroll to position [0, 669]
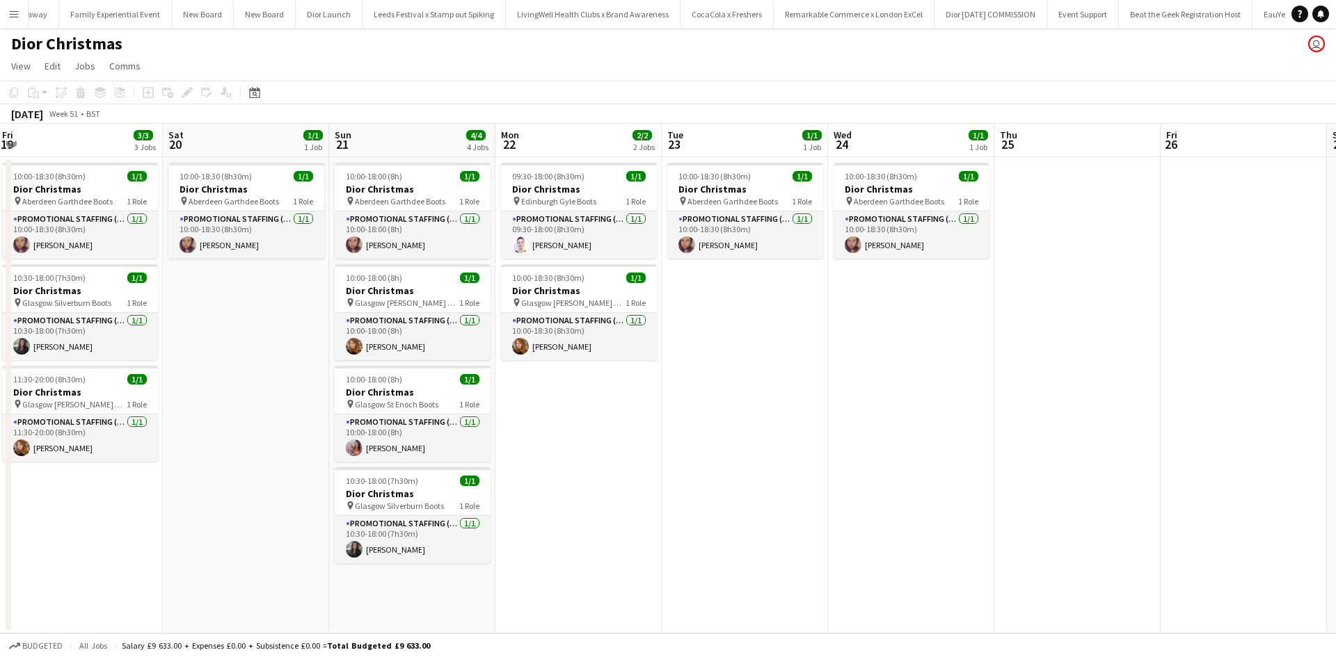
drag, startPoint x: 992, startPoint y: 469, endPoint x: 661, endPoint y: 421, distance: 334.6
click at [661, 421] on app-calendar-viewport "Mon 15 1/1 1 Job Tue 16 1/1 1 Job Wed 17 Thu 18 1/1 1 Job Fri 19 3/3 3 Jobs Sat…" at bounding box center [668, 379] width 1336 height 510
click at [560, 424] on app-date-cell "09:30-18:00 (8h30m) 1/1 Dior Christmas pin Edinburgh Gyle Boots 1 Role Promotio…" at bounding box center [578, 395] width 166 height 477
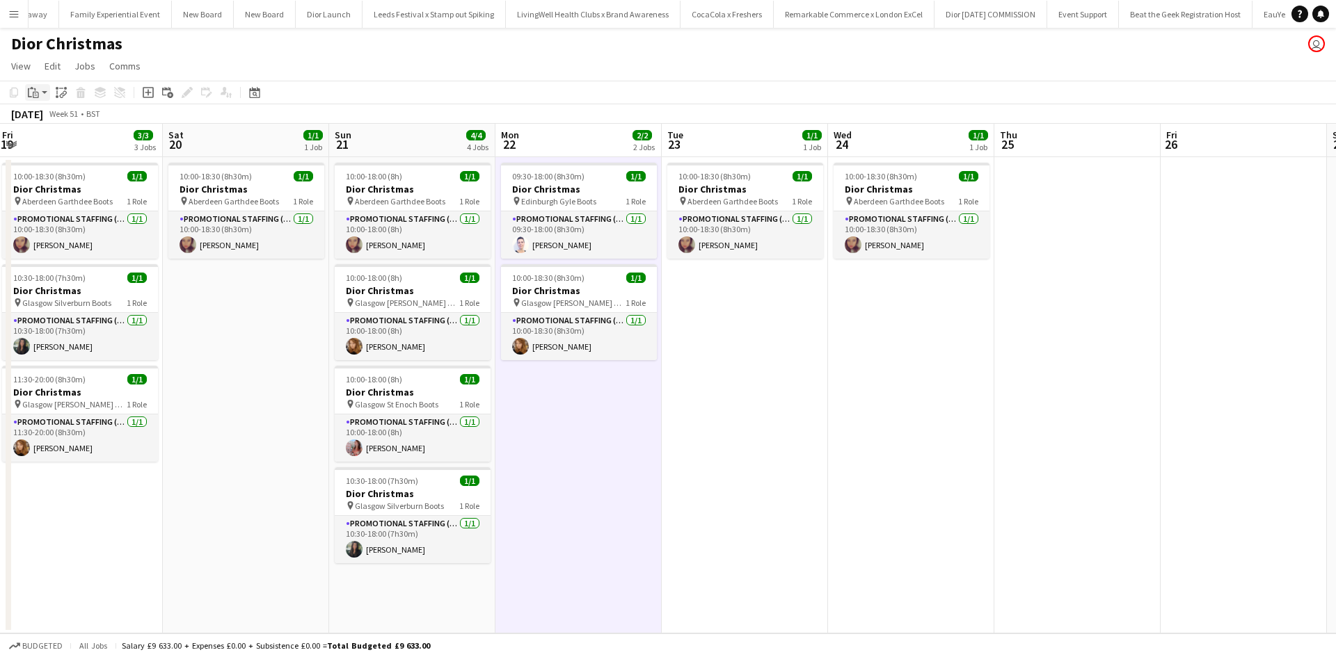
click at [29, 93] on icon at bounding box center [30, 92] width 4 height 9
click at [70, 143] on link "Paste with crew Ctrl+Shift+V" at bounding box center [102, 142] width 131 height 13
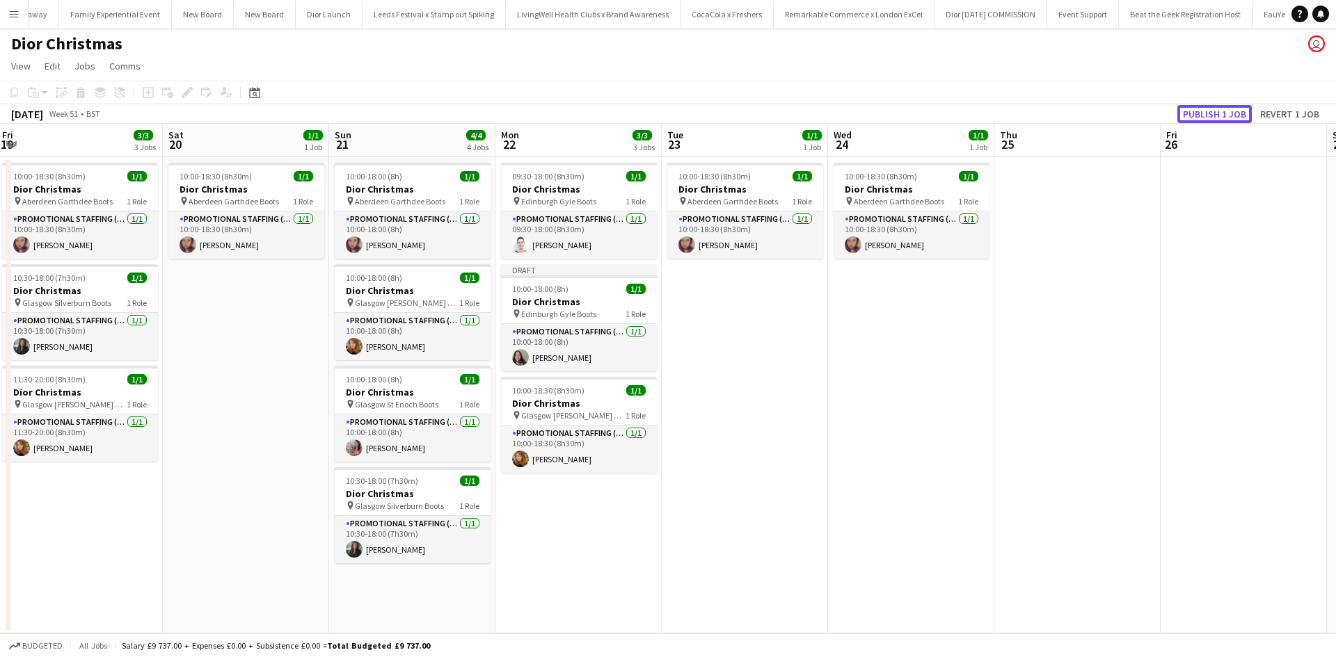
click at [1210, 111] on button "Publish 1 job" at bounding box center [1214, 114] width 74 height 18
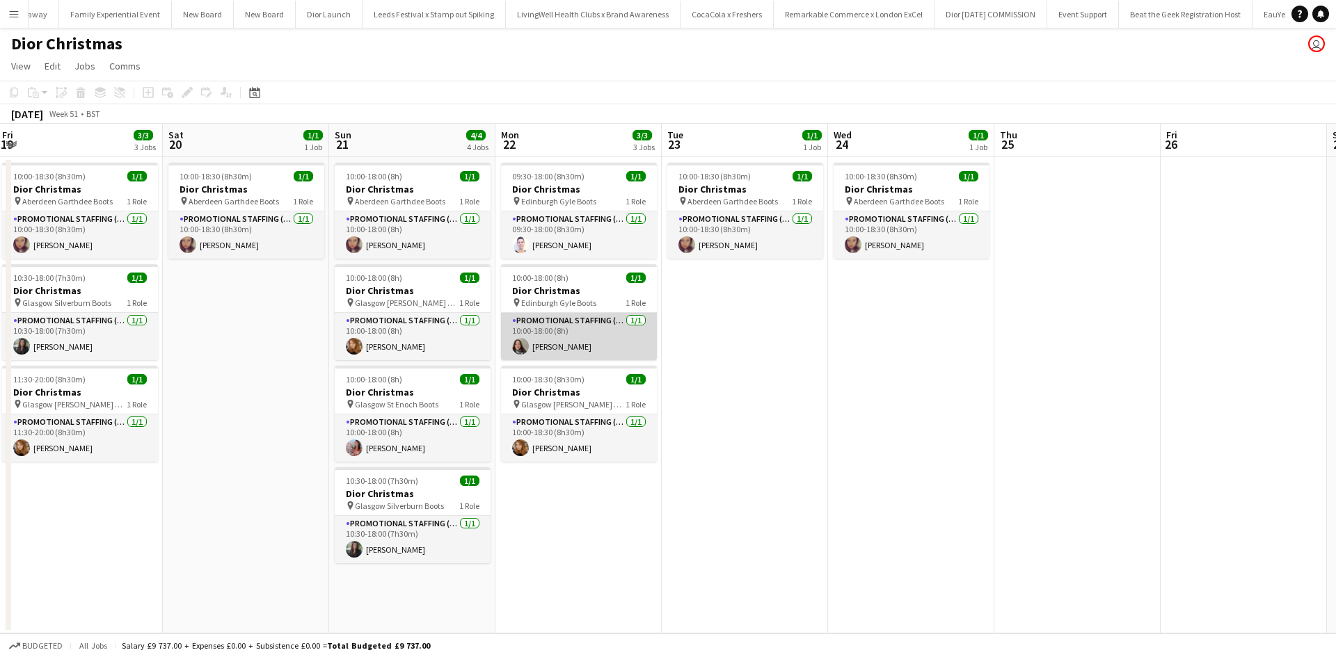
click at [610, 334] on app-card-role "Promotional Staffing (Sales Staff) 1/1 10:00-18:00 (8h) Ivana Petrovich Ige" at bounding box center [579, 336] width 156 height 47
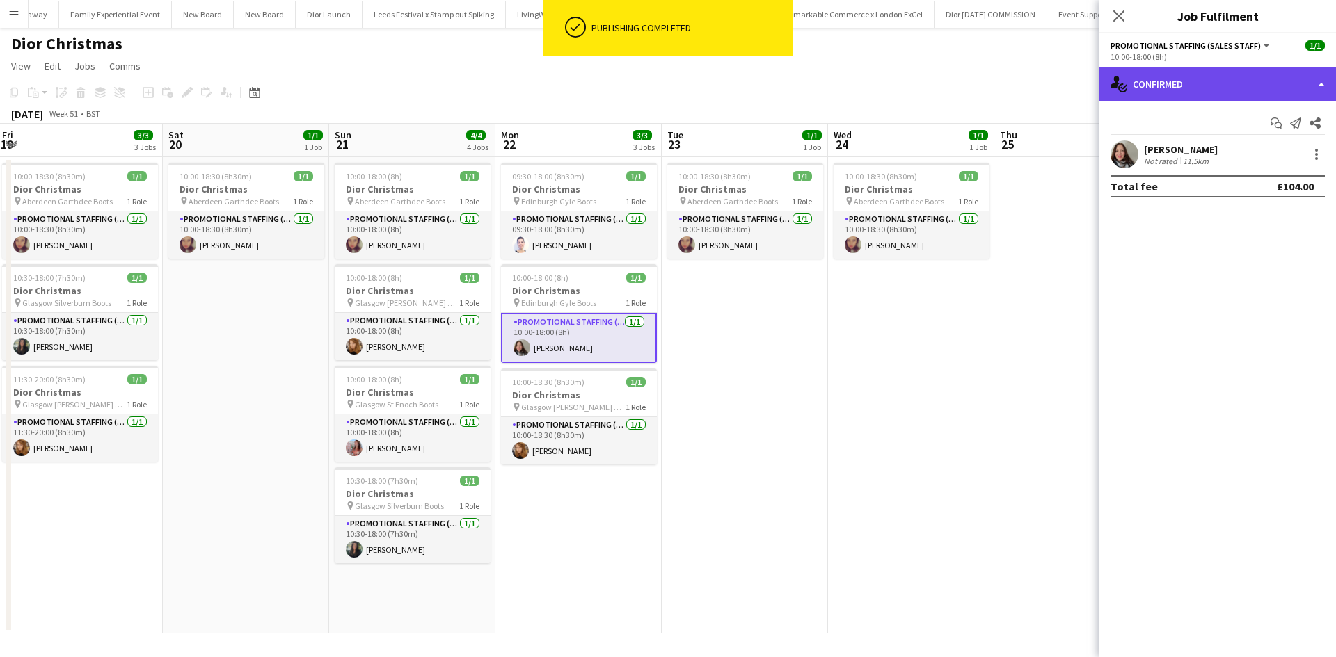
click at [1238, 92] on div "single-neutral-actions-check-2 Confirmed" at bounding box center [1217, 83] width 237 height 33
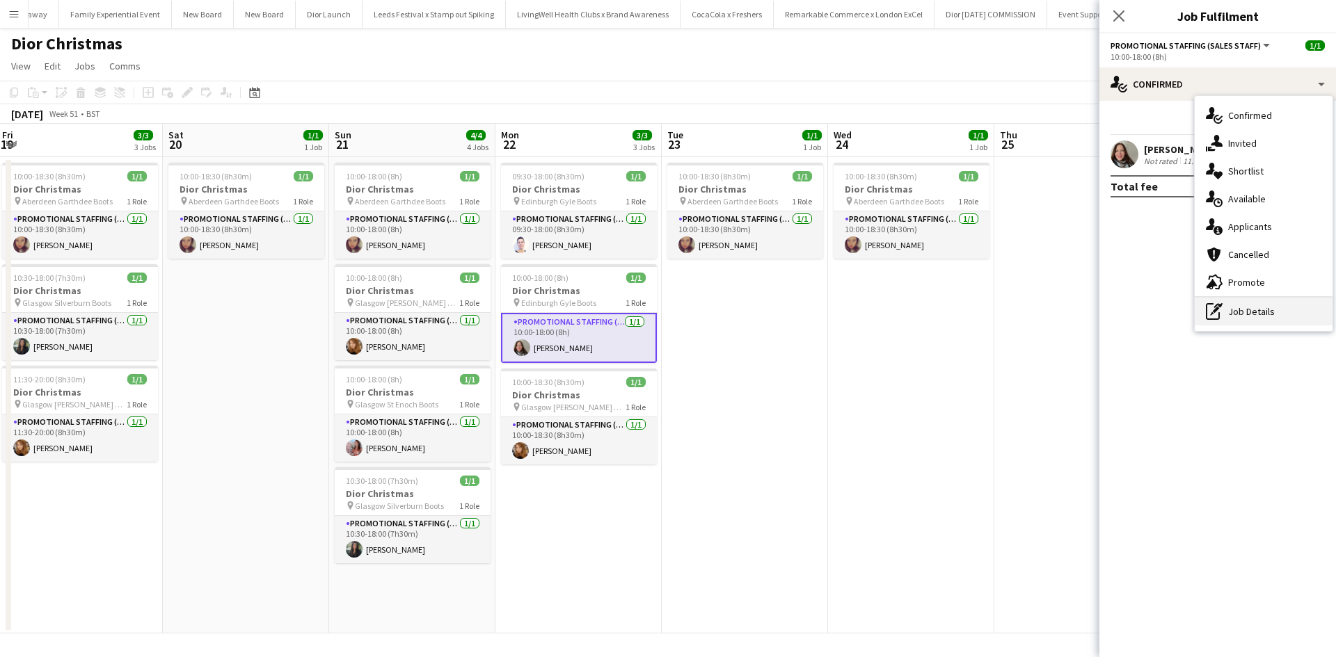
click at [1241, 312] on div "pen-write Job Details" at bounding box center [1263, 312] width 138 height 28
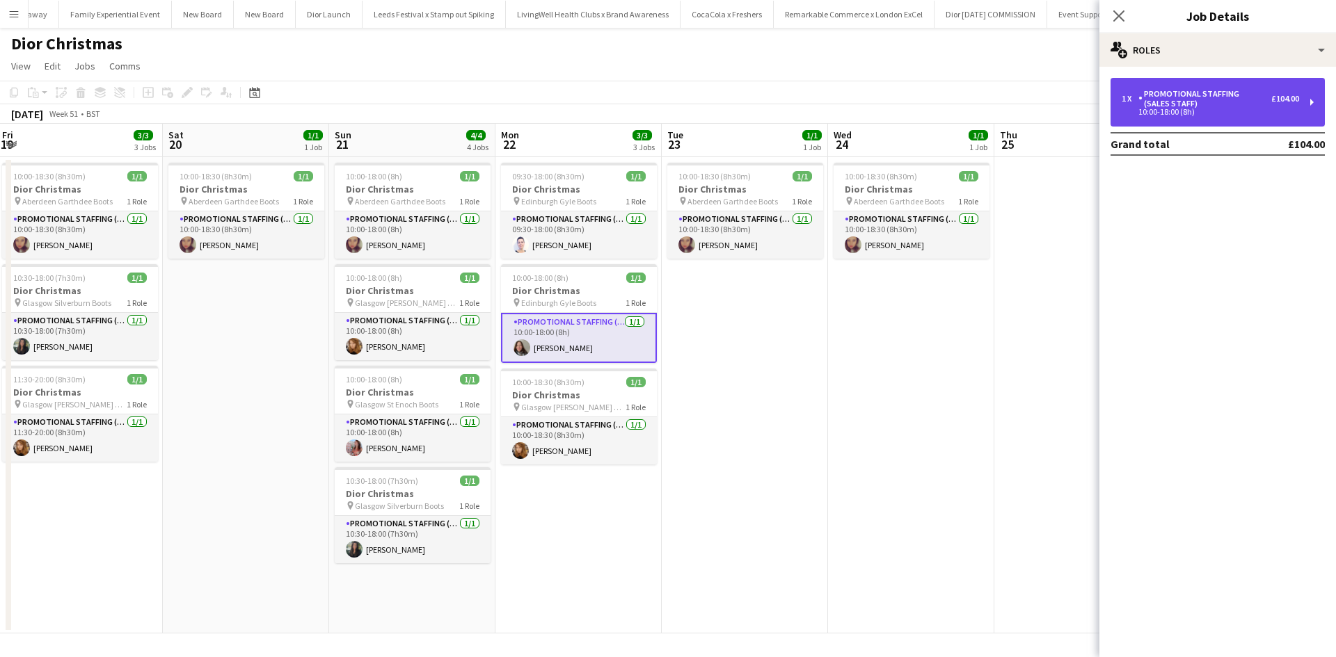
click at [1176, 102] on div "Promotional Staffing (Sales Staff)" at bounding box center [1204, 98] width 133 height 19
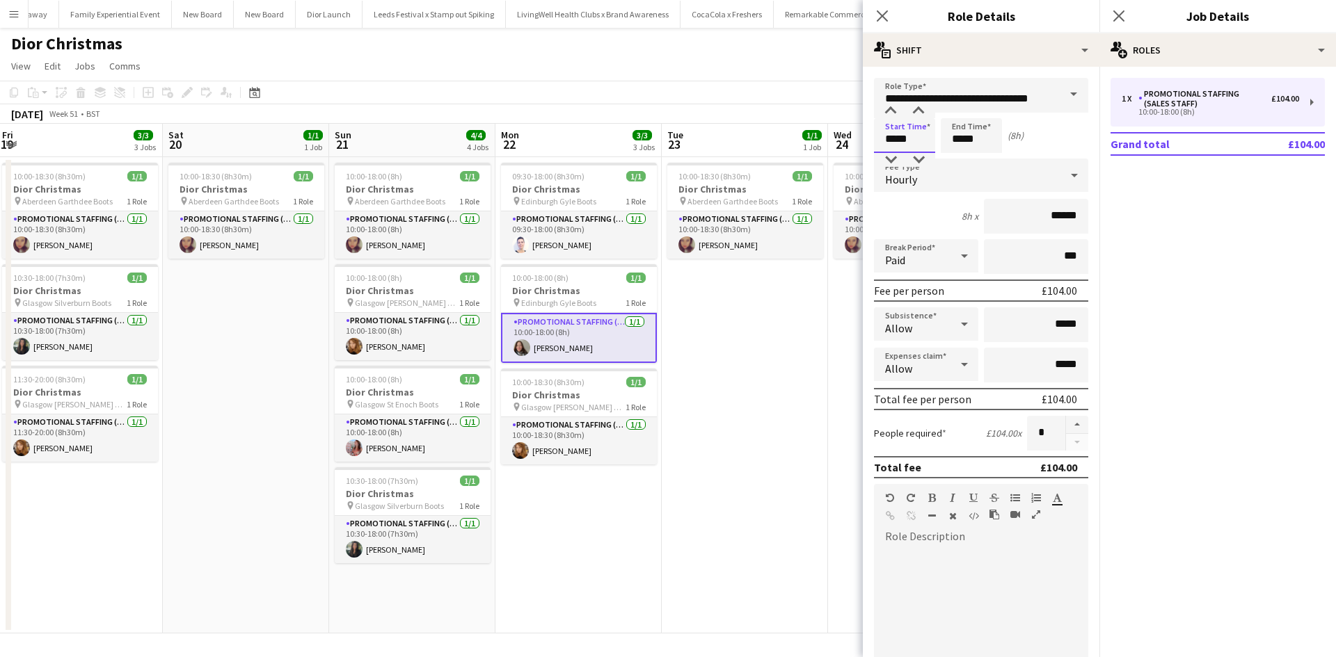
drag, startPoint x: 914, startPoint y: 142, endPoint x: 868, endPoint y: 142, distance: 45.9
click at [868, 142] on form "**********" at bounding box center [981, 510] width 237 height 865
type input "*****"
click at [799, 415] on app-date-cell "10:00-18:30 (8h30m) 1/1 Dior Christmas pin Aberdeen Garthdee Boots 1 Role Promo…" at bounding box center [745, 395] width 166 height 477
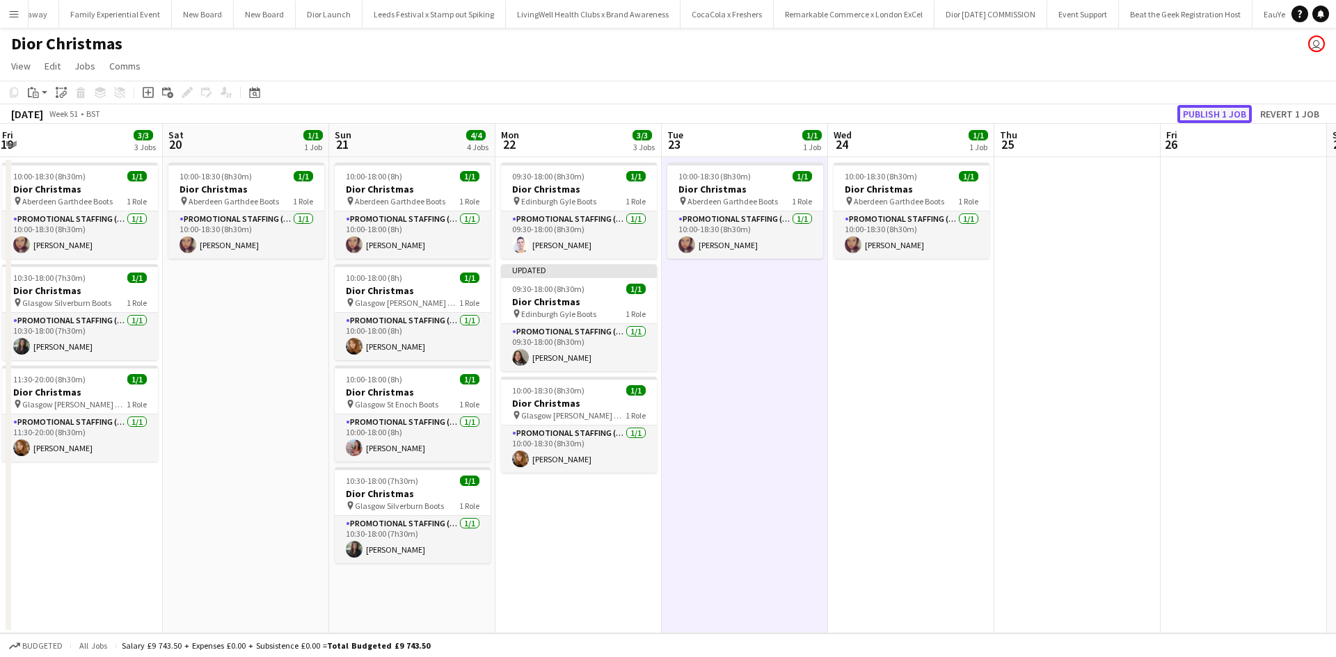
click at [1212, 112] on button "Publish 1 job" at bounding box center [1214, 114] width 74 height 18
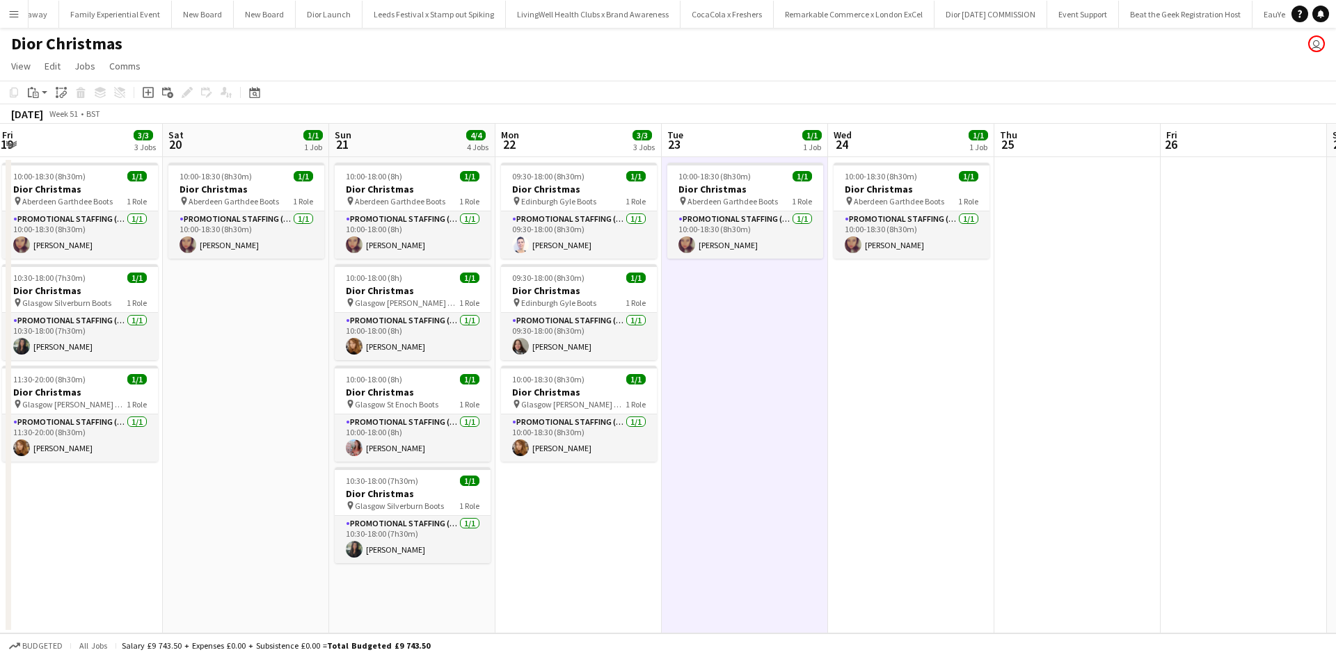
click at [10, 11] on app-icon "Menu" at bounding box center [13, 13] width 11 height 11
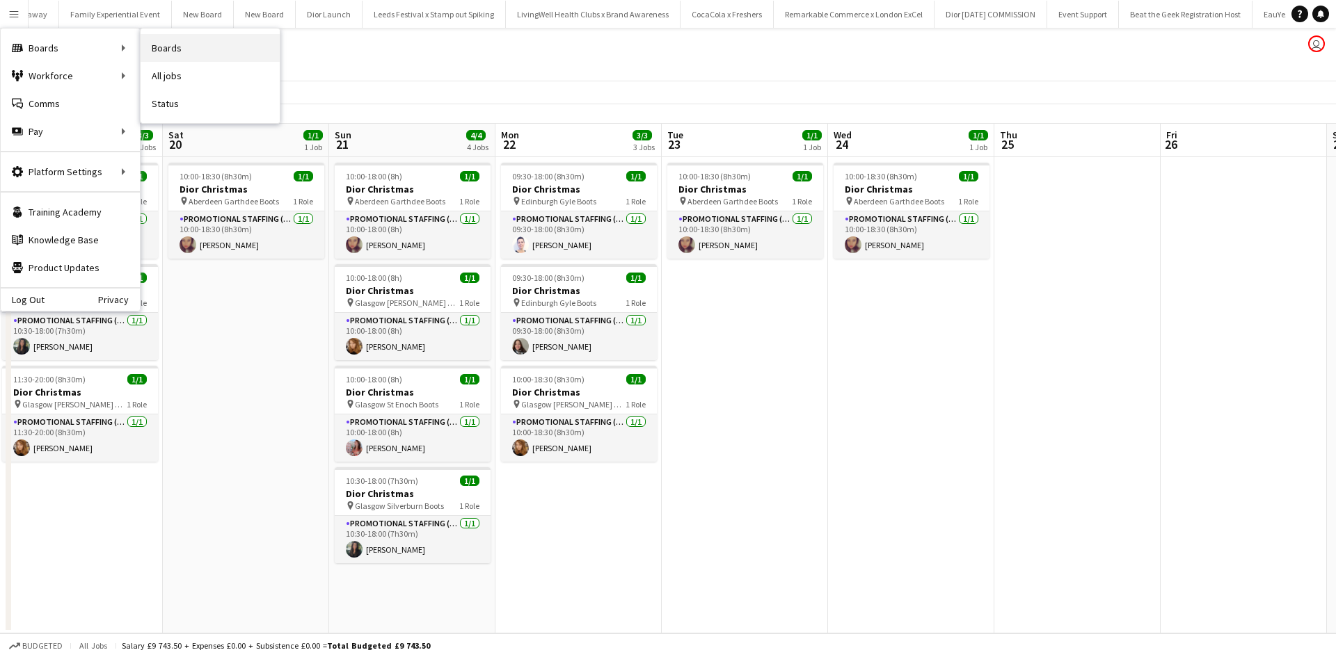
click at [175, 49] on link "Boards" at bounding box center [210, 48] width 139 height 28
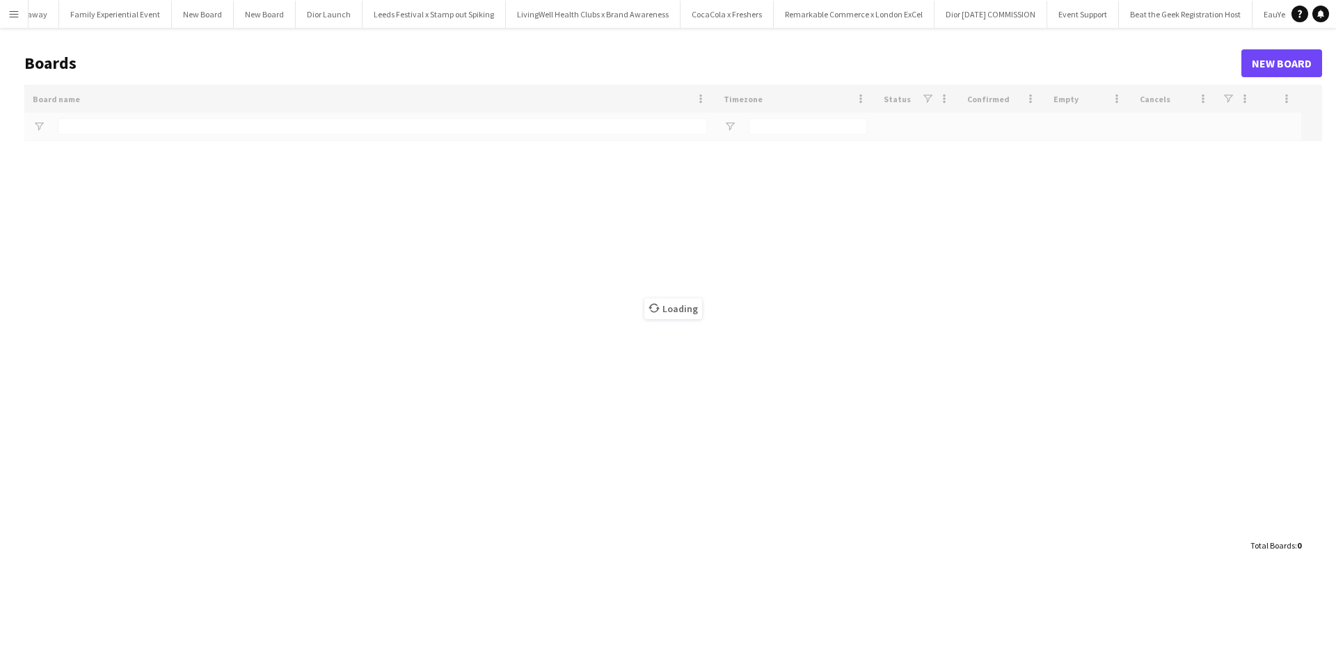
type input "**********"
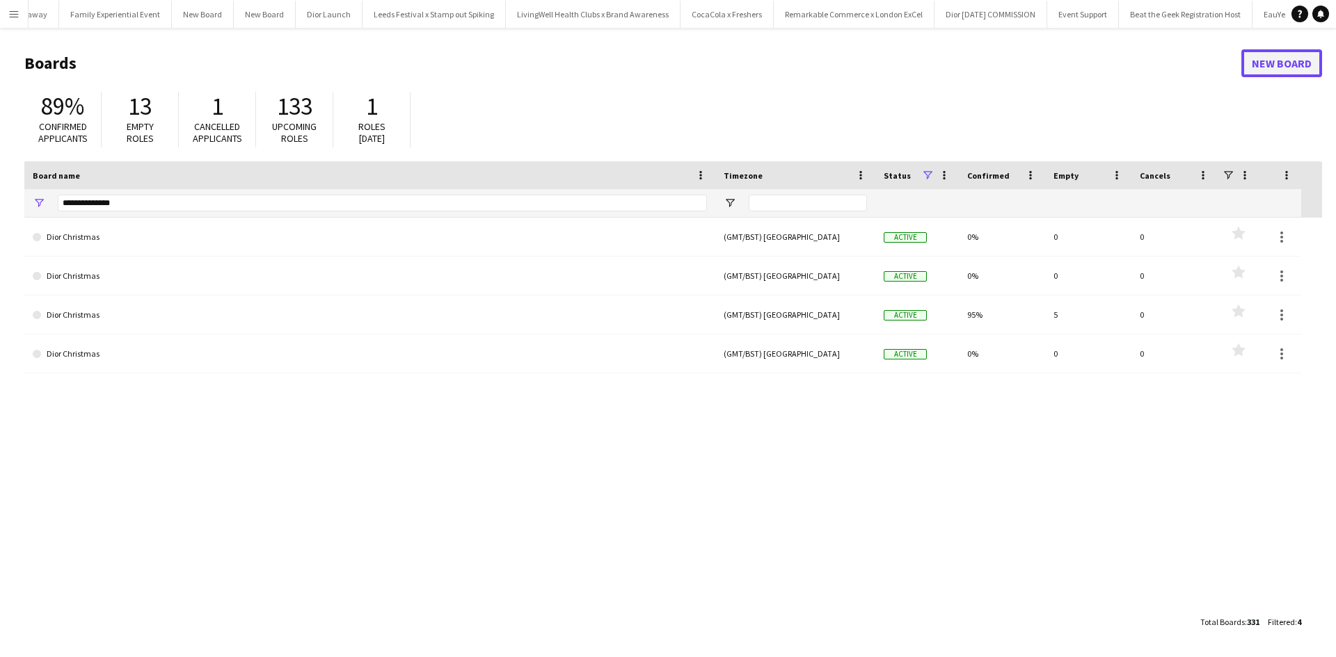
click at [1272, 71] on link "New Board" at bounding box center [1281, 63] width 81 height 28
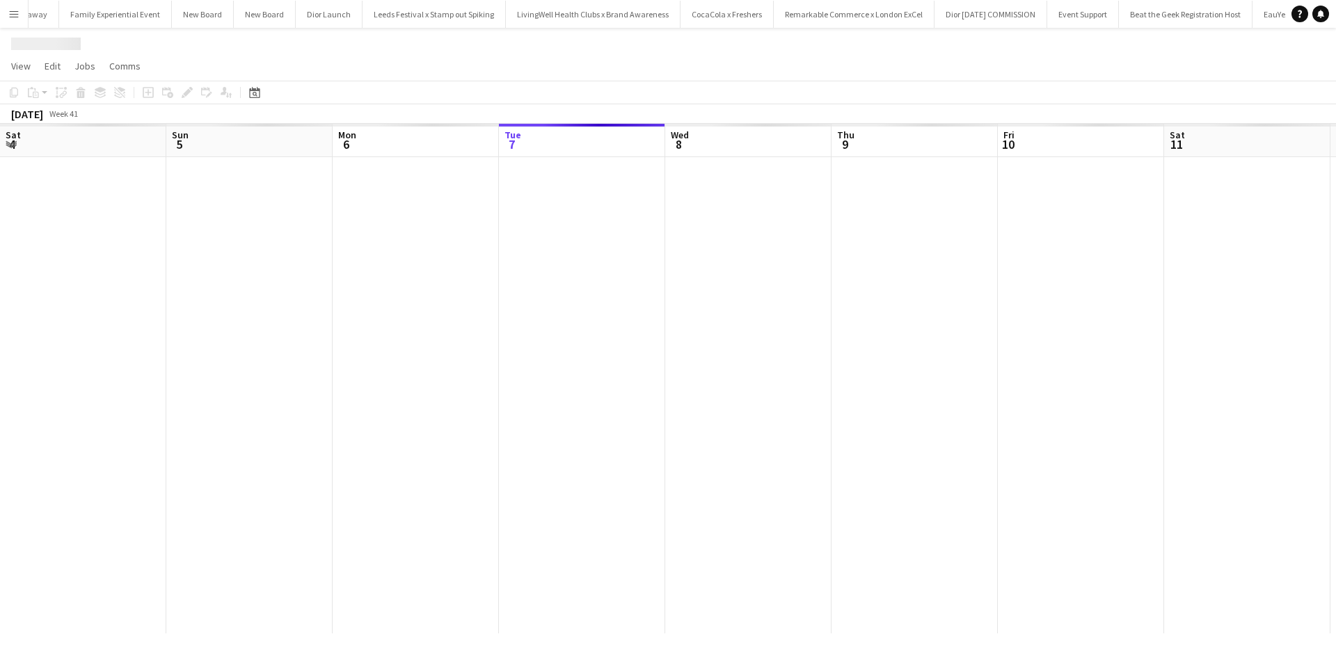
scroll to position [0, 15483]
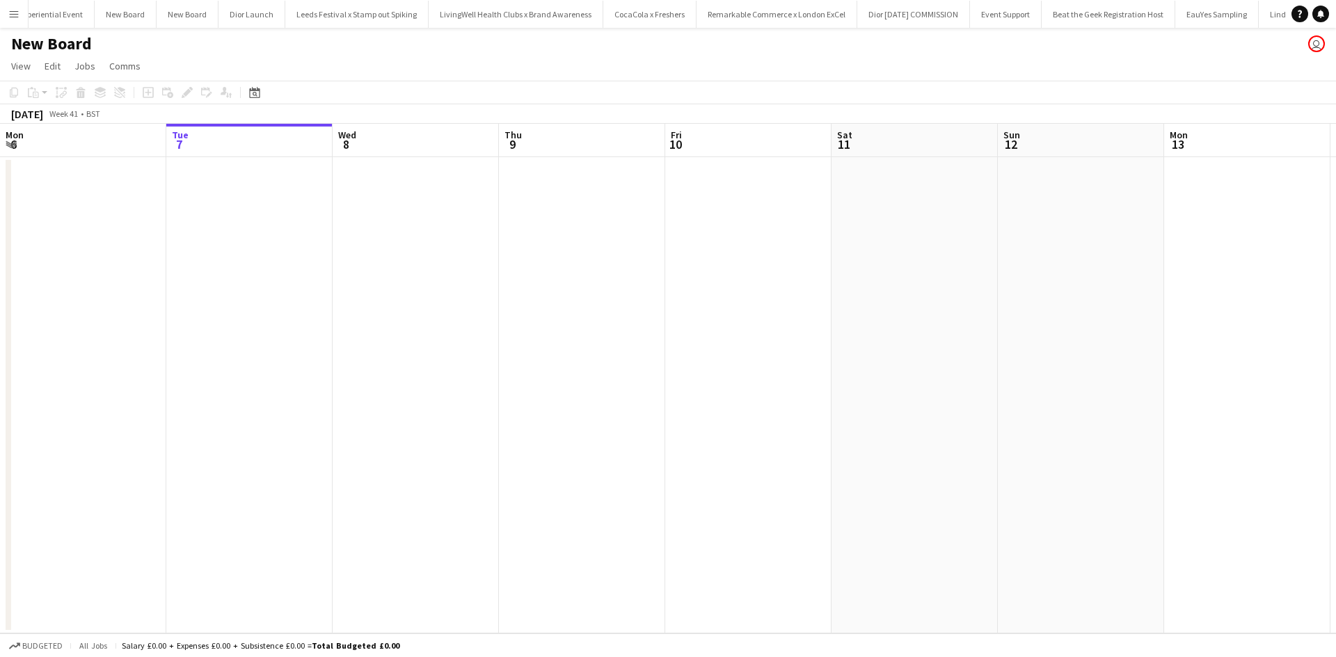
click at [74, 43] on h1 "New Board" at bounding box center [51, 43] width 81 height 21
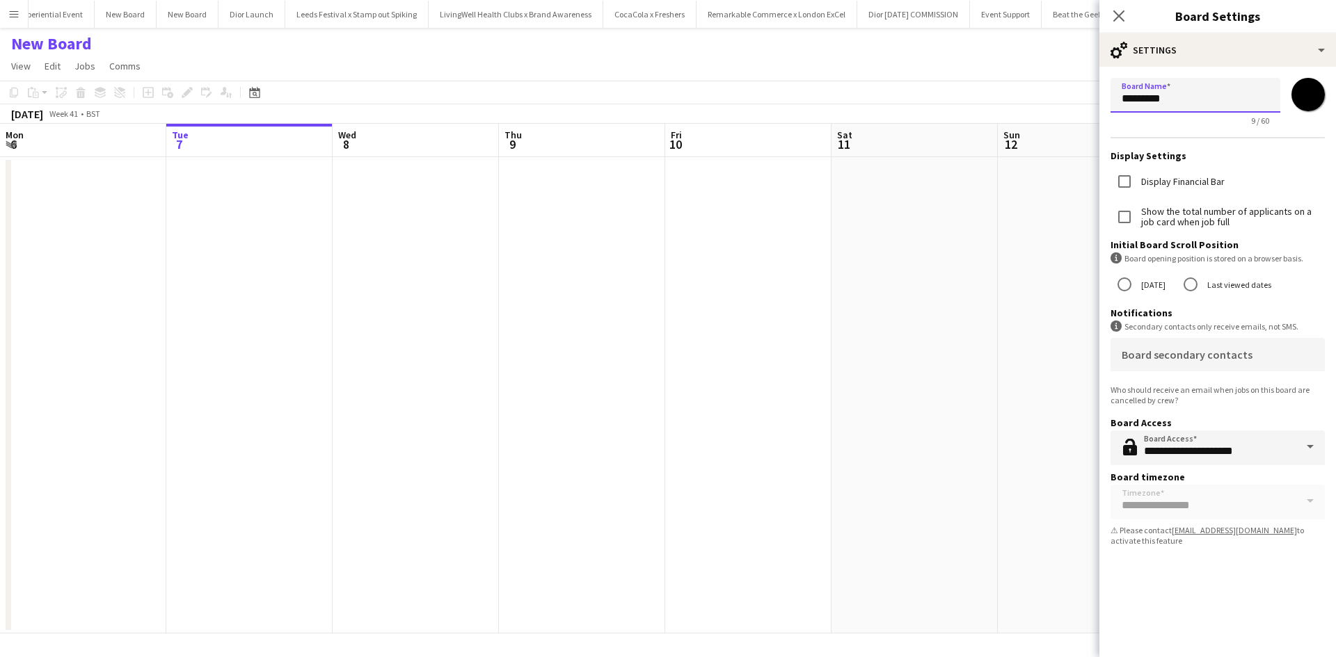
drag, startPoint x: 1187, startPoint y: 97, endPoint x: 1176, endPoint y: 103, distance: 11.8
click at [1176, 103] on input "*********" at bounding box center [1195, 95] width 170 height 35
click at [1121, 8] on app-icon "Close pop-in" at bounding box center [1119, 16] width 20 height 20
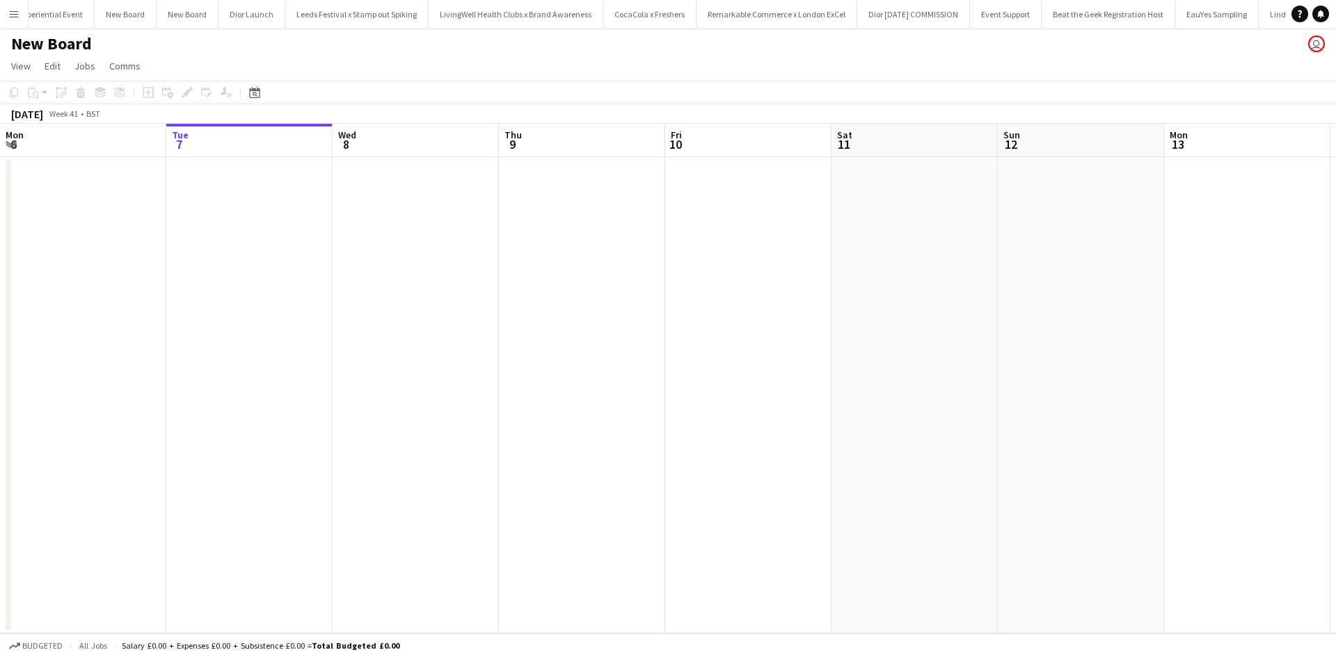
click at [54, 46] on h1 "New Board" at bounding box center [51, 43] width 81 height 21
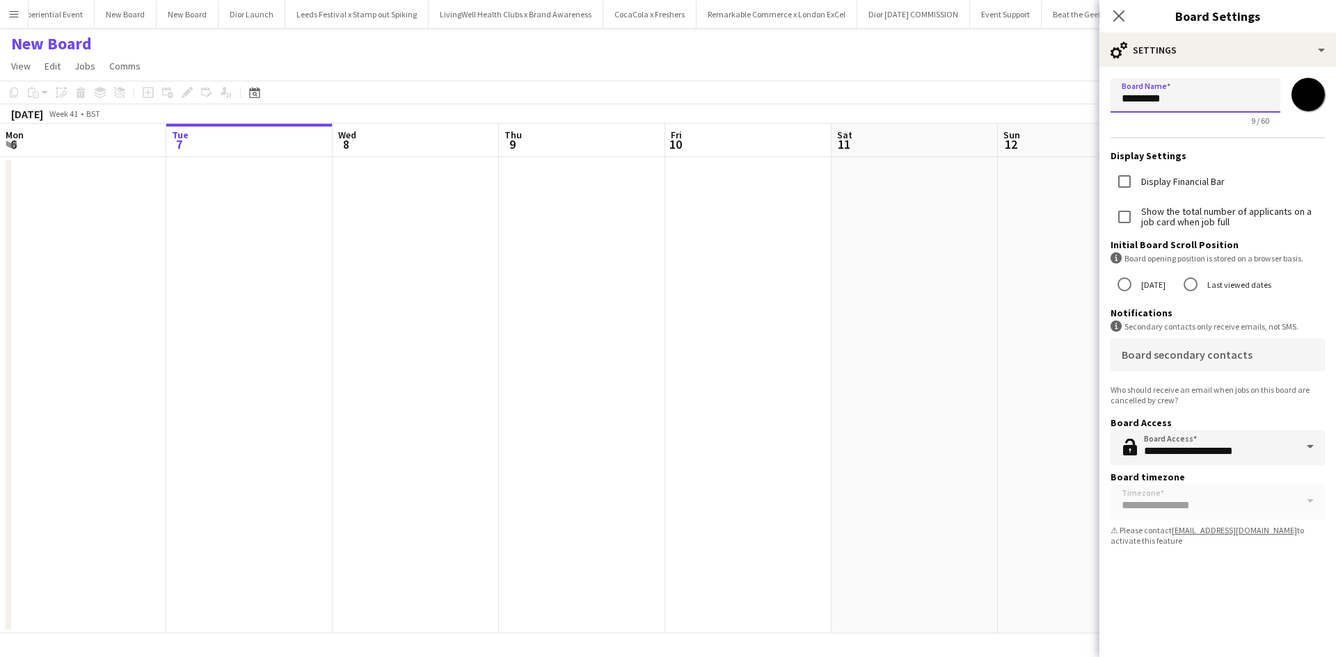
drag, startPoint x: 1198, startPoint y: 93, endPoint x: 1117, endPoint y: 101, distance: 81.8
click at [1117, 101] on input "*********" at bounding box center [1195, 95] width 170 height 35
paste input "**********"
type input "**********"
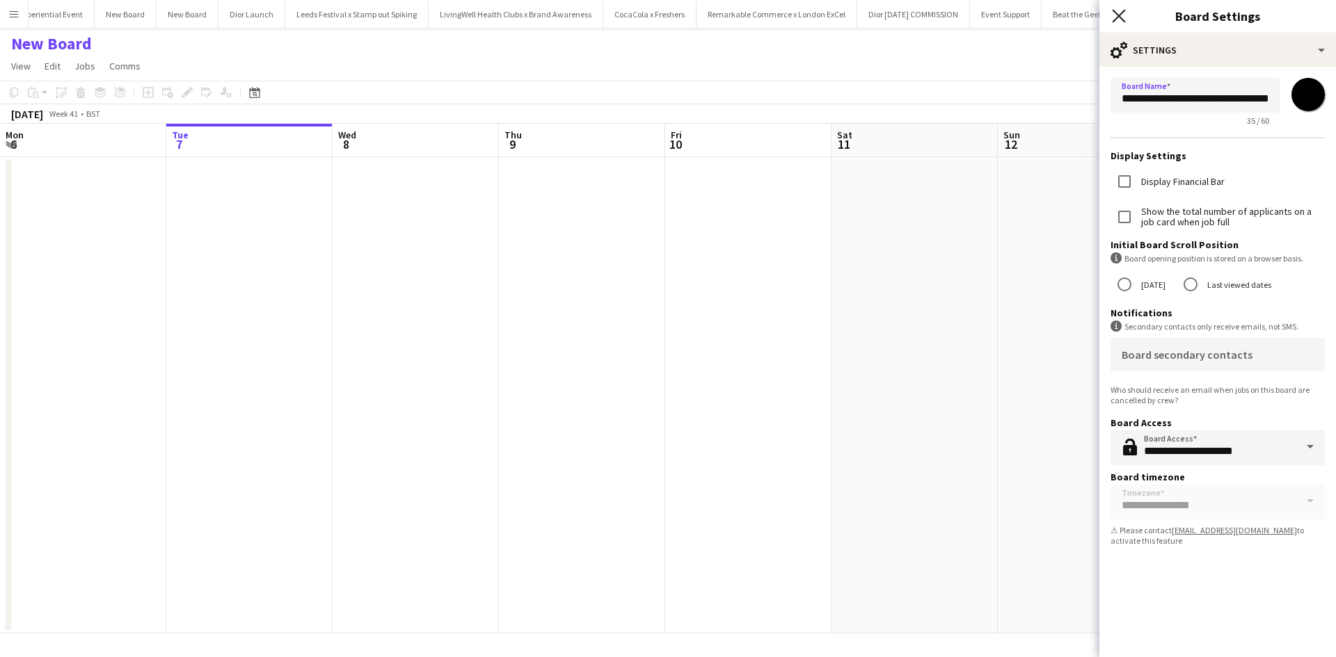
click at [1120, 19] on icon "Close pop-in" at bounding box center [1118, 15] width 13 height 13
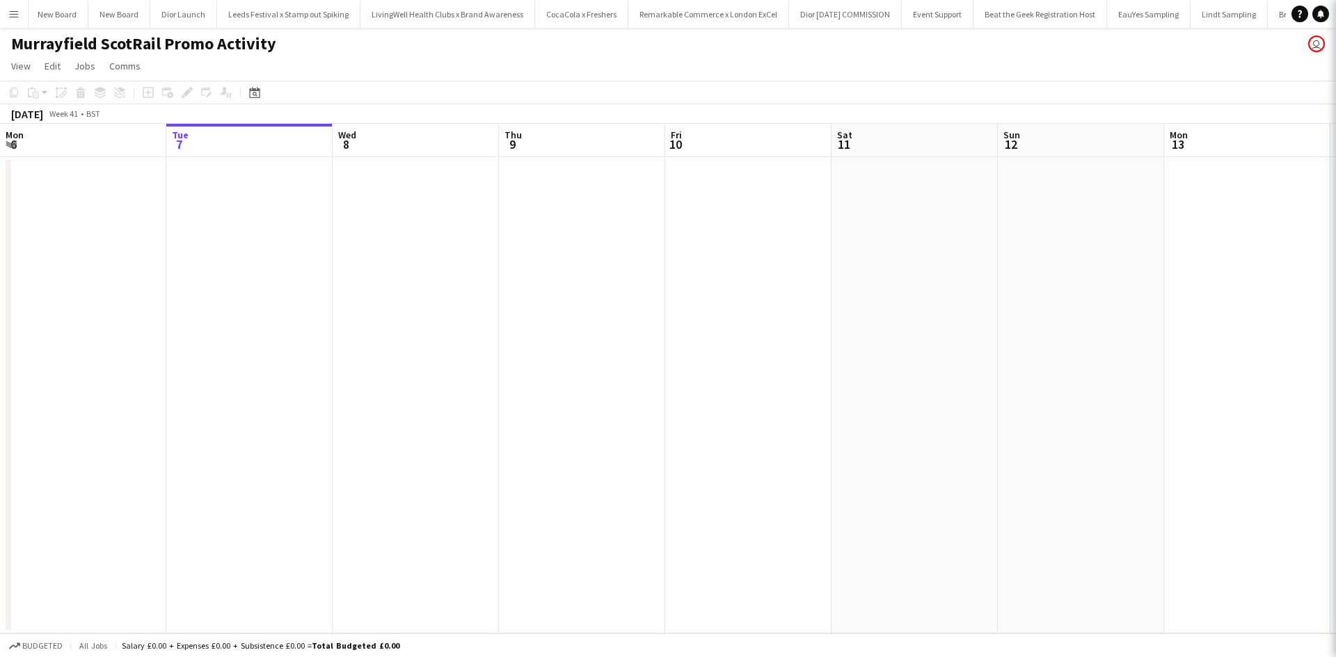
scroll to position [0, 15554]
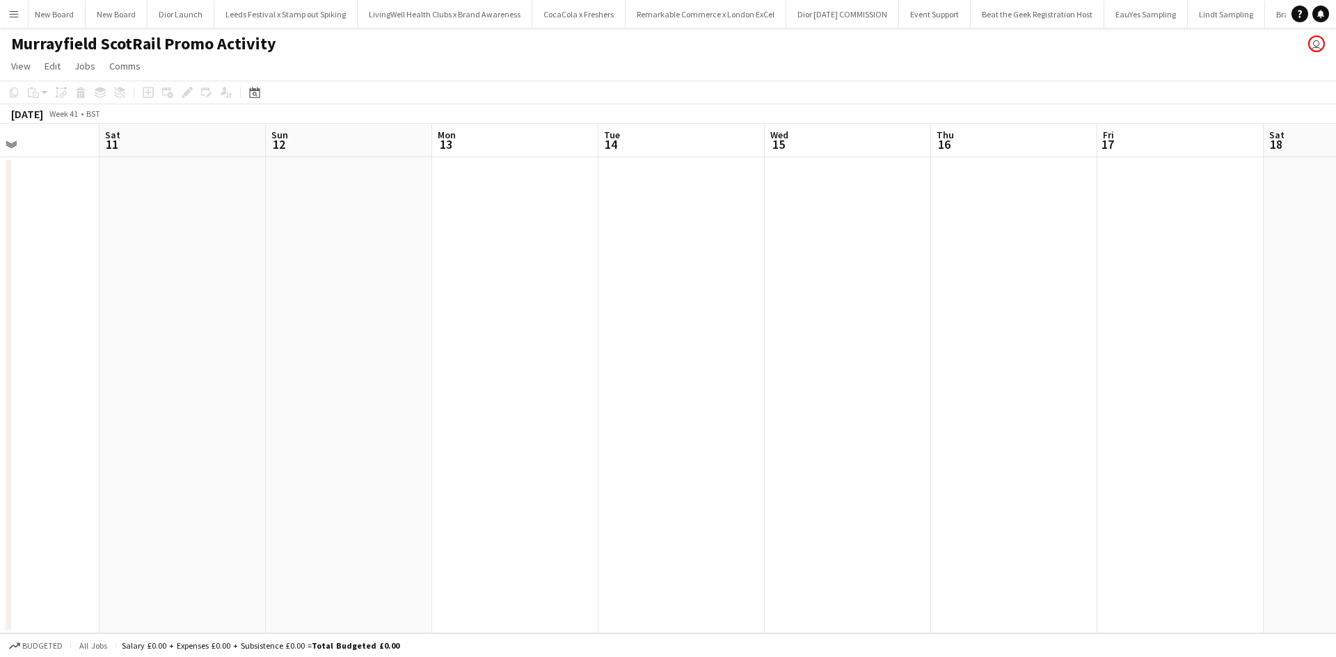
drag, startPoint x: 1073, startPoint y: 292, endPoint x: 301, endPoint y: 301, distance: 771.6
click at [310, 298] on app-calendar-viewport "Tue 7 Wed 8 Thu 9 Fri 10 Sat 11 Sun 12 Mon 13 Tue 14 Wed 15 Thu 16 Fri 17 Sat 1…" at bounding box center [668, 379] width 1336 height 510
drag, startPoint x: 847, startPoint y: 367, endPoint x: 184, endPoint y: 368, distance: 663.7
click at [136, 369] on app-calendar-viewport "Sat 11 Sun 12 Mon 13 Tue 14 Wed 15 Thu 16 Fri 17 Sat 18 Sun 19 Mon 20 Tue 21 We…" at bounding box center [668, 379] width 1336 height 510
drag, startPoint x: 702, startPoint y: 418, endPoint x: 351, endPoint y: 402, distance: 351.7
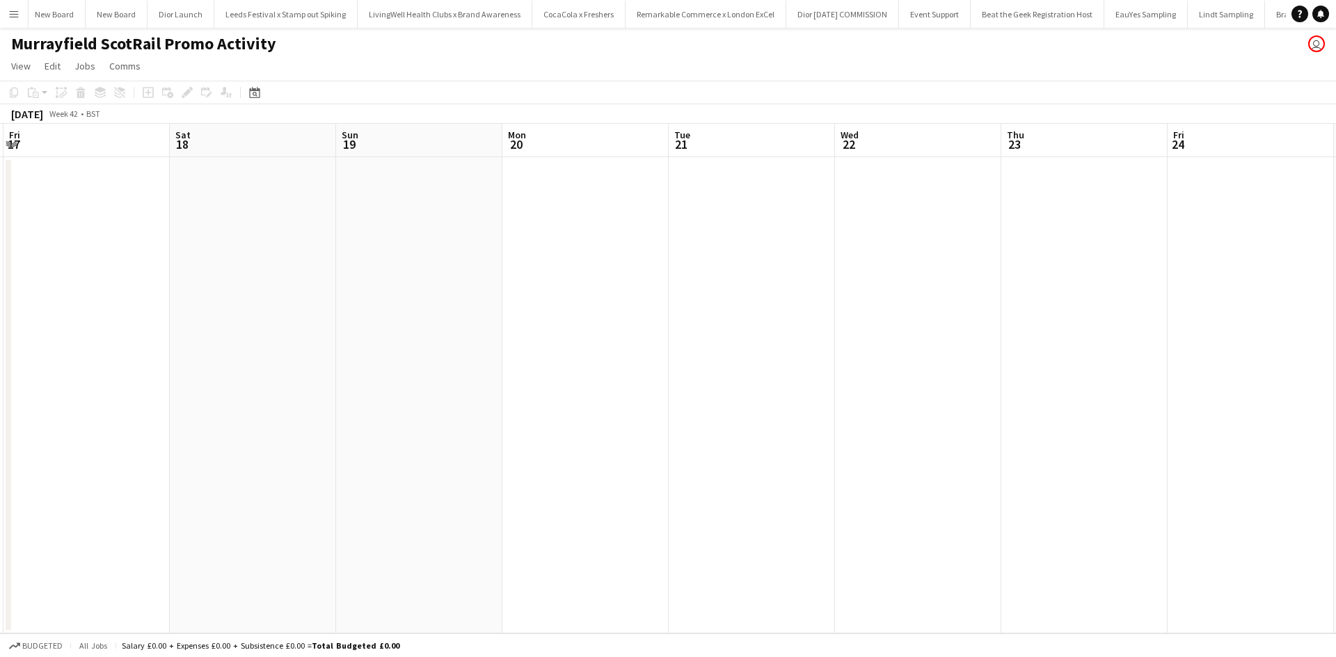
click at [351, 402] on app-calendar-viewport "Tue 14 Wed 15 Thu 16 Fri 17 Sat 18 Sun 19 Mon 20 Tue 21 Wed 22 Thu 23 Fri 24 Sa…" at bounding box center [668, 379] width 1336 height 510
drag, startPoint x: 644, startPoint y: 410, endPoint x: 467, endPoint y: 416, distance: 176.8
click at [262, 393] on app-calendar-viewport "Sat 18 Sun 19 Mon 20 Tue 21 Wed 22 Thu 23 Fri 24 Sat 25 Sun 26 Mon 27 Tue 28 We…" at bounding box center [668, 379] width 1336 height 510
drag, startPoint x: 668, startPoint y: 414, endPoint x: 807, endPoint y: 446, distance: 142.8
click at [295, 367] on app-calendar-viewport "Sat 18 Sun 19 Mon 20 Tue 21 Wed 22 Thu 23 Fri 24 Sat 25 Sun 26 Mon 27 Tue 28 We…" at bounding box center [668, 379] width 1336 height 510
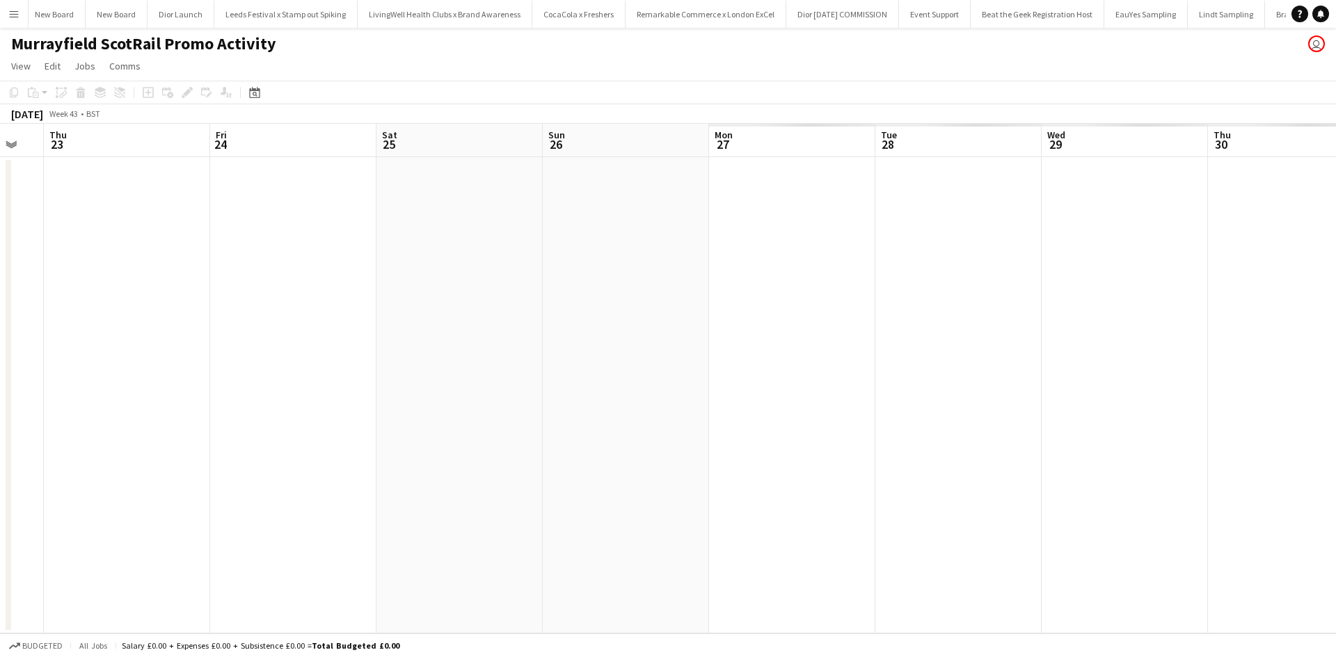
drag, startPoint x: 807, startPoint y: 446, endPoint x: 616, endPoint y: 439, distance: 190.7
click at [470, 404] on app-calendar-viewport "Mon 20 Tue 21 Wed 22 Thu 23 Fri 24 Sat 25 Sun 26 Mon 27 Tue 28 Wed 29 Thu 30 Fr…" at bounding box center [668, 379] width 1336 height 510
drag, startPoint x: 865, startPoint y: 453, endPoint x: 1000, endPoint y: 516, distance: 149.7
click at [602, 429] on app-calendar-viewport "Wed 22 Thu 23 Fri 24 Sat 25 Sun 26 Mon 27 Tue 28 Wed 29 Thu 30 Fri 31 Sat 1 Sun…" at bounding box center [668, 379] width 1336 height 510
drag, startPoint x: 1000, startPoint y: 516, endPoint x: 721, endPoint y: 459, distance: 285.4
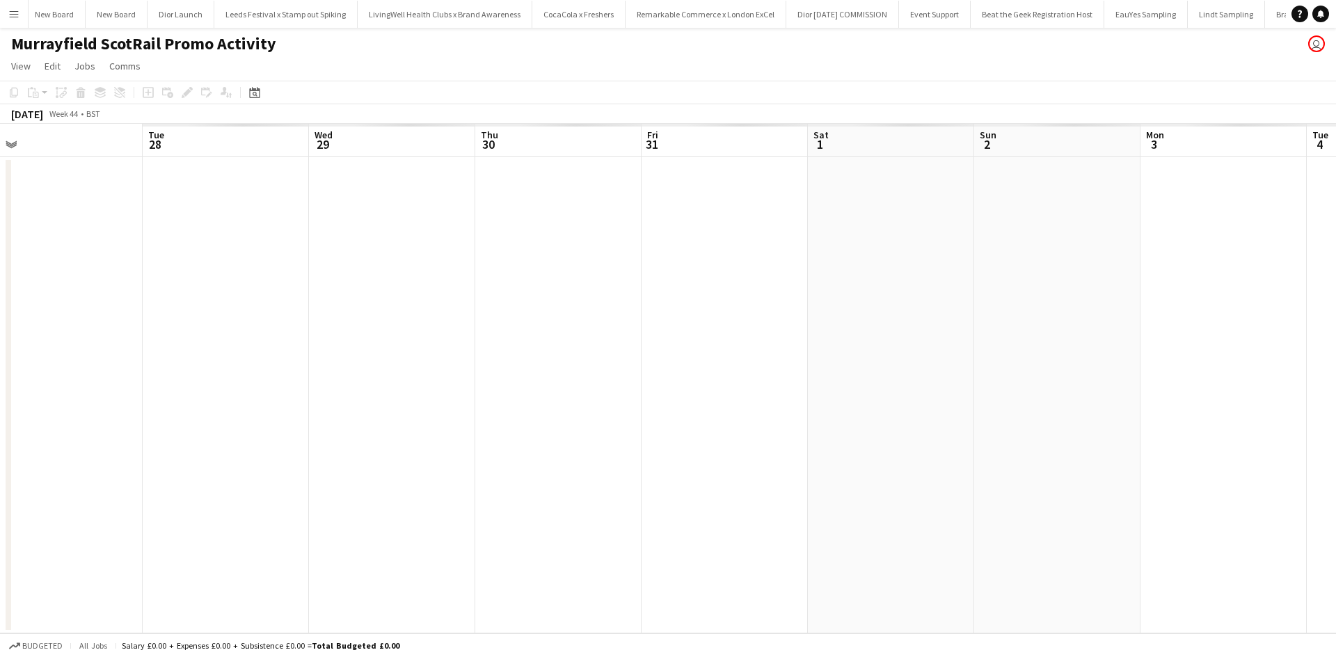
click at [636, 429] on app-calendar-viewport "Sat 25 Sun 26 Mon 27 Tue 28 Wed 29 Thu 30 Fri 31 Sat 1 Sun 2 Mon 3 Tue 4 Wed 5 …" at bounding box center [668, 379] width 1336 height 510
drag, startPoint x: 833, startPoint y: 473, endPoint x: 1048, endPoint y: 511, distance: 218.2
click at [637, 448] on app-calendar-viewport "Mon 27 Tue 28 Wed 29 Thu 30 Fri 31 Sat 1 Sun 2 Mon 3 Tue 4 Wed 5 Thu 6 Fri 7 Sa…" at bounding box center [668, 379] width 1336 height 510
drag, startPoint x: 1048, startPoint y: 511, endPoint x: 521, endPoint y: 436, distance: 531.9
click at [524, 435] on app-calendar-viewport "Wed 29 Thu 30 Fri 31 Sat 1 Sun 2 Mon 3 Tue 4 Wed 5 Thu 6 Fri 7 Sat 8 Sun 9 Mon …" at bounding box center [668, 379] width 1336 height 510
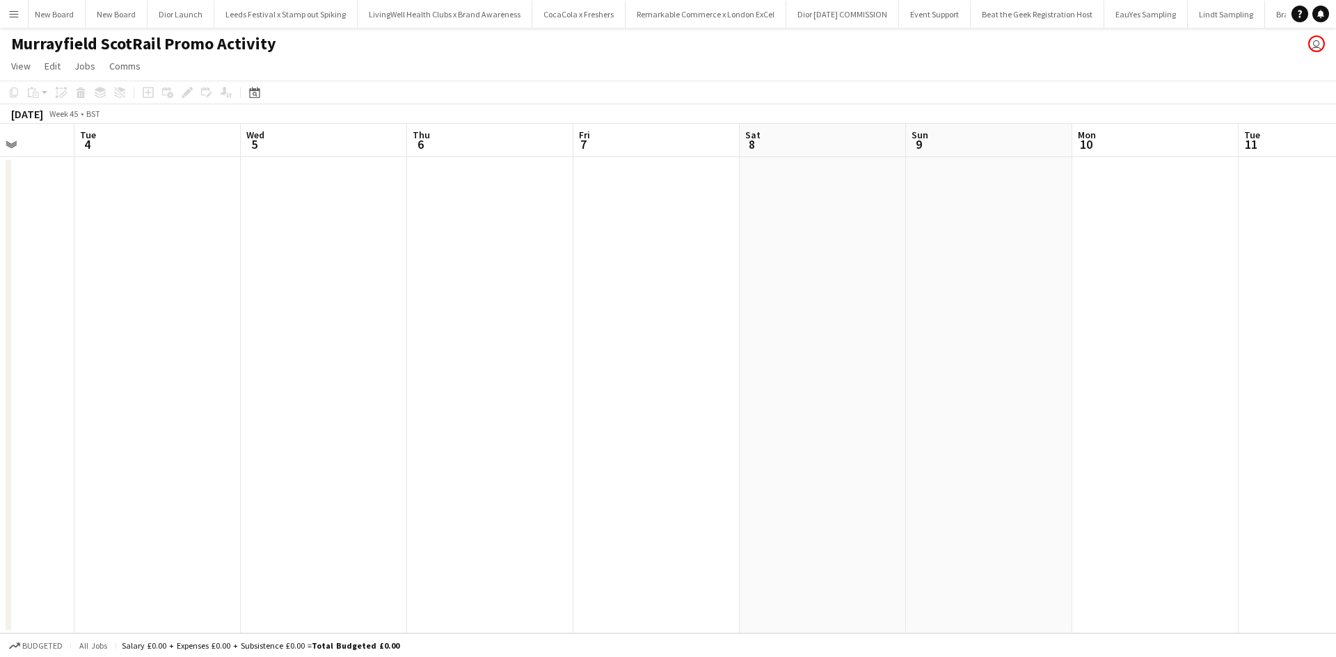
drag, startPoint x: 943, startPoint y: 485, endPoint x: 893, endPoint y: 468, distance: 53.0
click at [511, 397] on app-calendar-viewport "Sat 1 Sun 2 Mon 3 Tue 4 Wed 5 Thu 6 Fri 7 Sat 8 Sun 9 Mon 10 Tue 11 Wed 12 Thu …" at bounding box center [668, 379] width 1336 height 510
drag, startPoint x: 984, startPoint y: 471, endPoint x: 862, endPoint y: 433, distance: 127.6
click at [445, 369] on app-calendar-viewport "Tue 4 Wed 5 Thu 6 Fri 7 Sat 8 Sun 9 Mon 10 Tue 11 Wed 12 Thu 13 Fri 14 Sat 15 S…" at bounding box center [668, 379] width 1336 height 510
drag, startPoint x: 866, startPoint y: 433, endPoint x: 412, endPoint y: 358, distance: 460.5
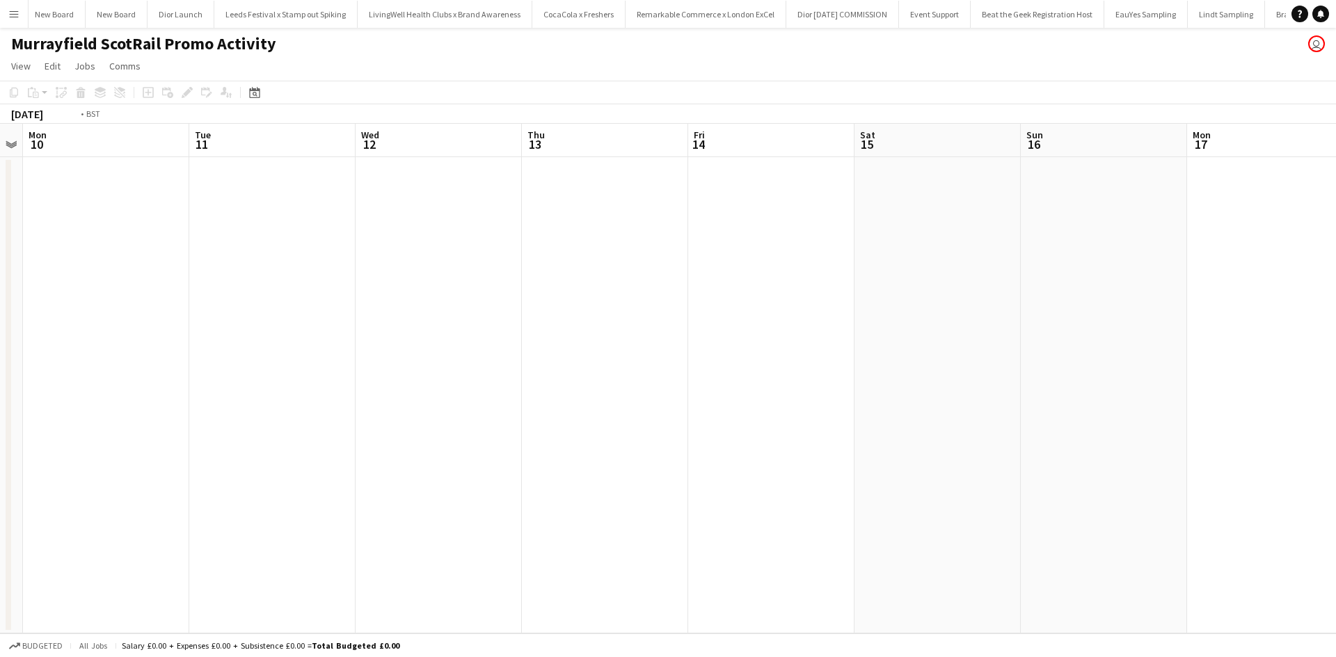
click at [413, 359] on app-calendar-viewport "Fri 7 Sat 8 Sun 9 Mon 10 Tue 11 Wed 12 Thu 13 Fri 14 Sat 15 Sun 16 Mon 17 Tue 1…" at bounding box center [668, 379] width 1336 height 510
drag, startPoint x: 1014, startPoint y: 457, endPoint x: 577, endPoint y: 374, distance: 444.7
click at [500, 368] on app-calendar-viewport "Mon 10 Tue 11 Wed 12 Thu 13 Fri 14 Sat 15 Sun 16 Mon 17 Tue 18 Wed 19 Thu 20 Fr…" at bounding box center [668, 379] width 1336 height 510
drag, startPoint x: 829, startPoint y: 395, endPoint x: 693, endPoint y: 371, distance: 137.8
click at [688, 370] on app-calendar-viewport "Fri 14 Sat 15 Sun 16 Mon 17 Tue 18 Wed 19 Thu 20 Fri 21 Sat 22 Sun 23 Mon 24 Tu…" at bounding box center [668, 379] width 1336 height 510
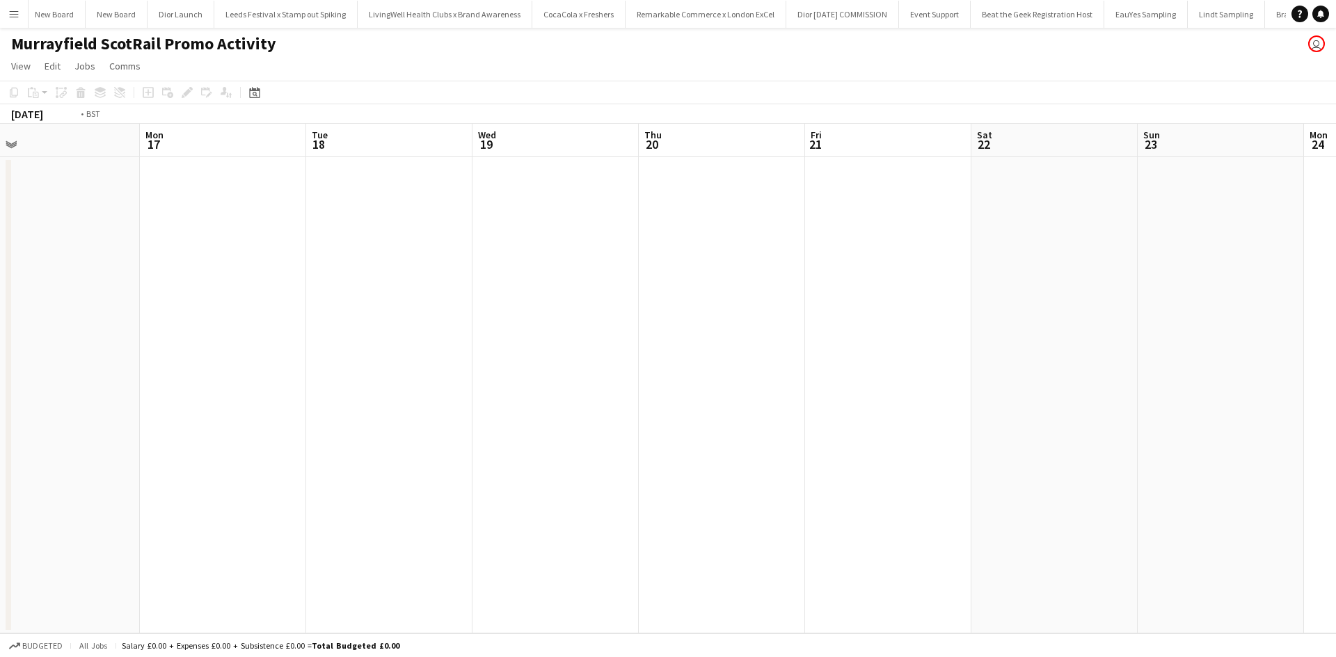
scroll to position [0, 536]
click at [869, 233] on app-date-cell at bounding box center [877, 395] width 166 height 477
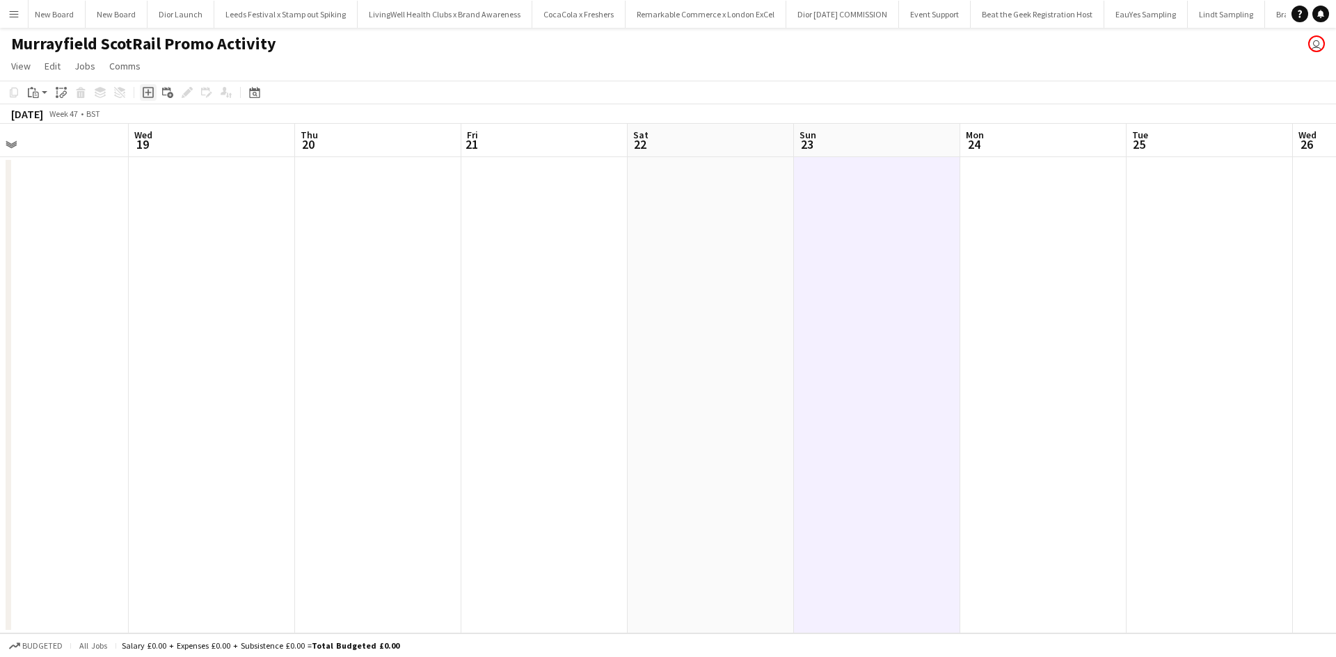
click at [147, 92] on icon "Add job" at bounding box center [148, 92] width 11 height 11
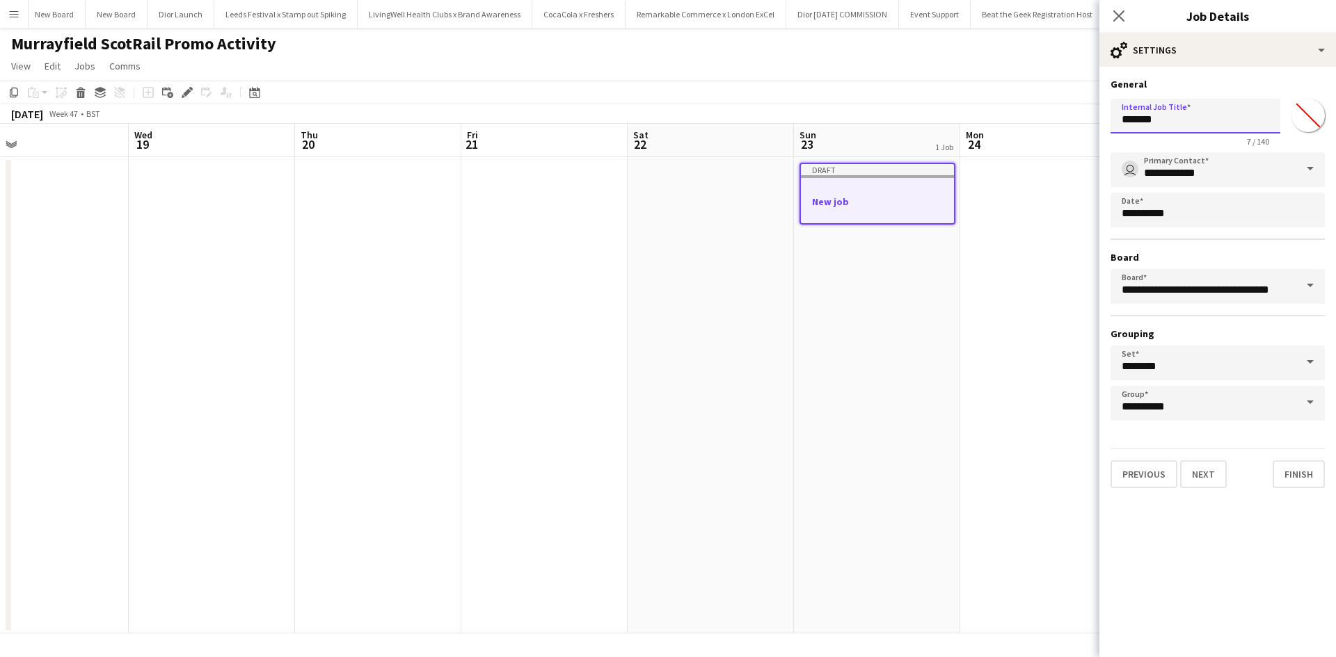
drag, startPoint x: 1199, startPoint y: 122, endPoint x: 1089, endPoint y: 122, distance: 109.9
click at [1089, 122] on body "Menu Boards Boards Boards All jobs Status Workforce Workforce My Workforce Recr…" at bounding box center [668, 328] width 1336 height 657
type input "**********"
click at [1199, 474] on button "Next" at bounding box center [1203, 475] width 47 height 28
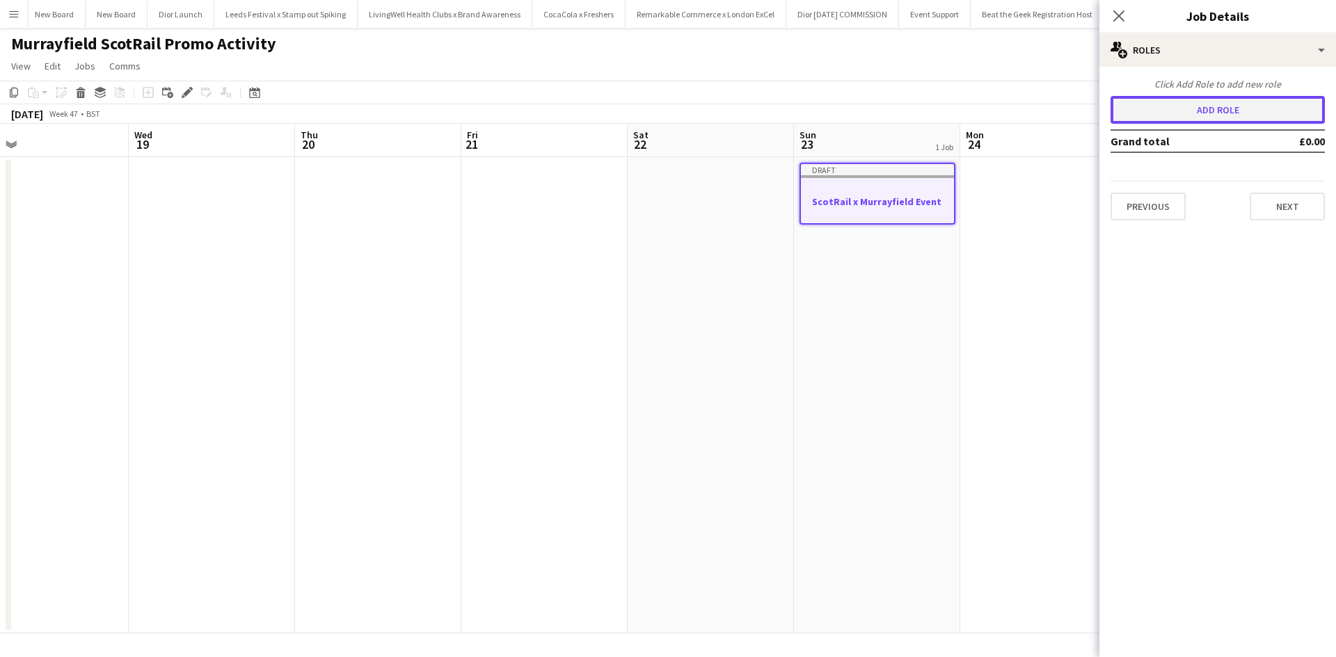
click at [1186, 111] on button "Add role" at bounding box center [1217, 110] width 214 height 28
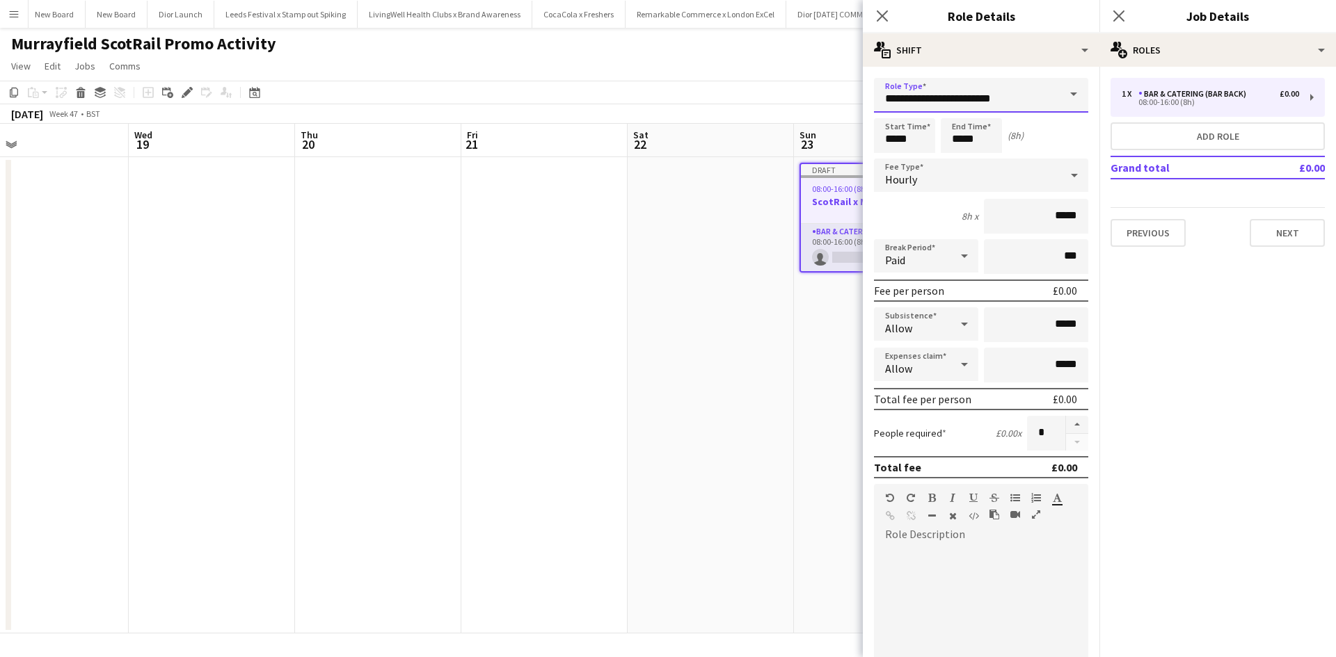
drag, startPoint x: 1005, startPoint y: 98, endPoint x: 870, endPoint y: 100, distance: 135.0
click at [869, 102] on form "**********" at bounding box center [981, 510] width 237 height 865
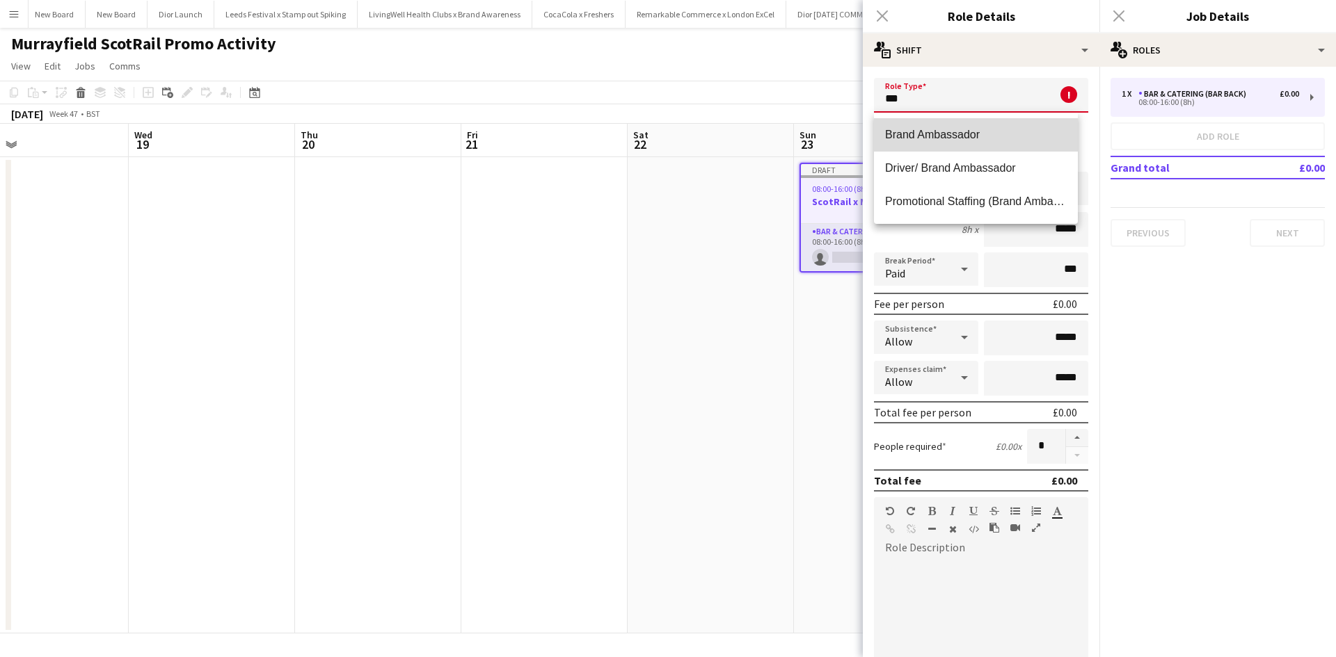
click at [922, 131] on span "Brand Ambassador" at bounding box center [976, 134] width 182 height 13
type input "**********"
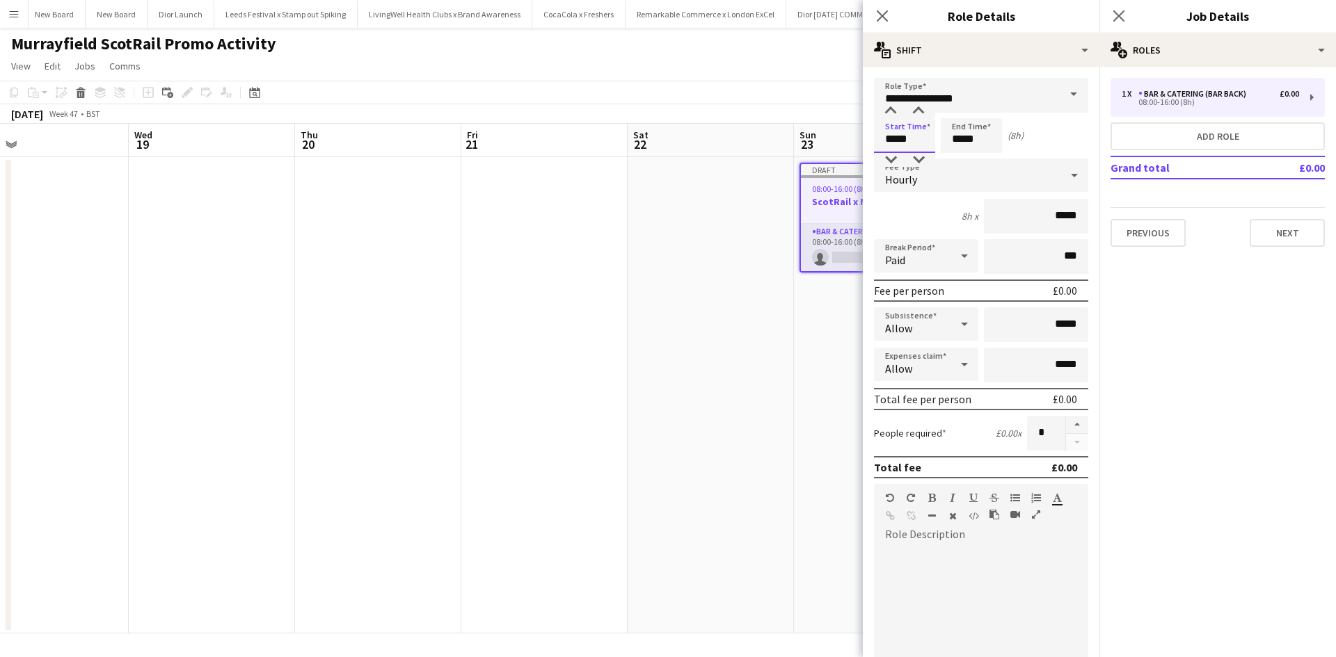
drag, startPoint x: 915, startPoint y: 143, endPoint x: 871, endPoint y: 143, distance: 43.8
click at [871, 143] on form "**********" at bounding box center [981, 510] width 237 height 865
type input "*****"
click at [1047, 213] on input "*****" at bounding box center [1036, 216] width 104 height 35
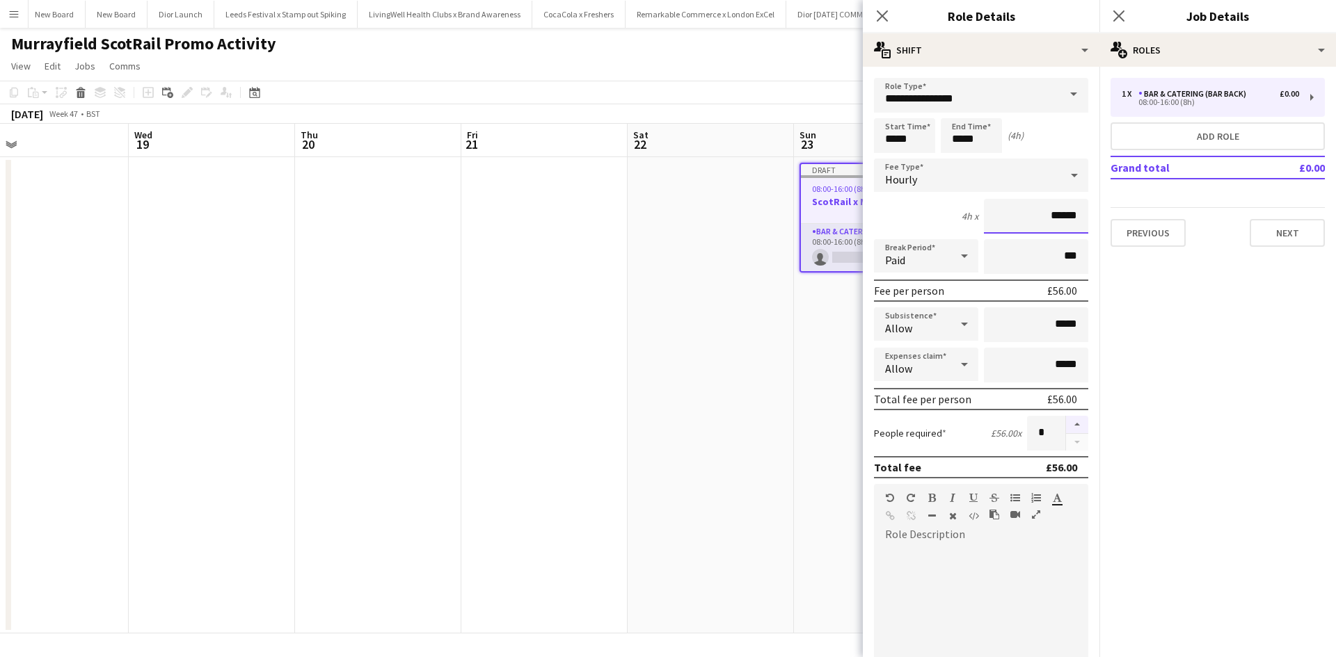
type input "******"
click at [1066, 424] on button "button" at bounding box center [1077, 425] width 22 height 18
click at [1066, 426] on button "button" at bounding box center [1077, 425] width 22 height 18
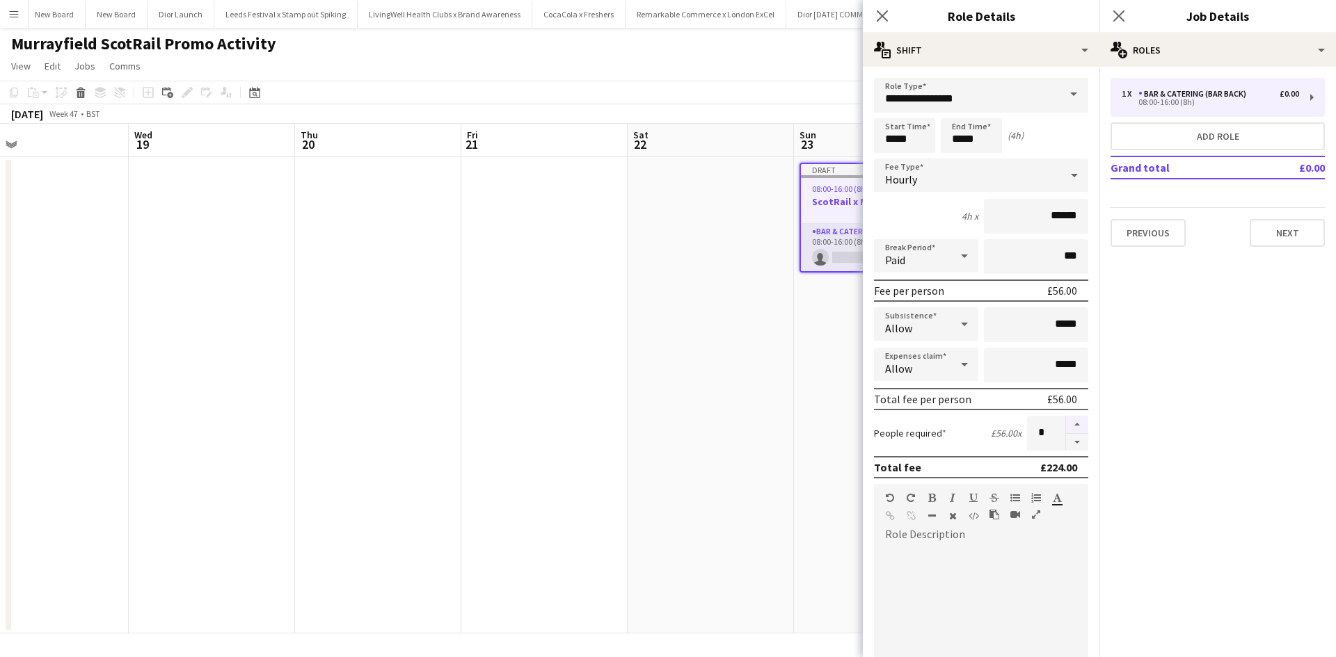
type input "*"
click at [701, 507] on app-date-cell at bounding box center [711, 395] width 166 height 477
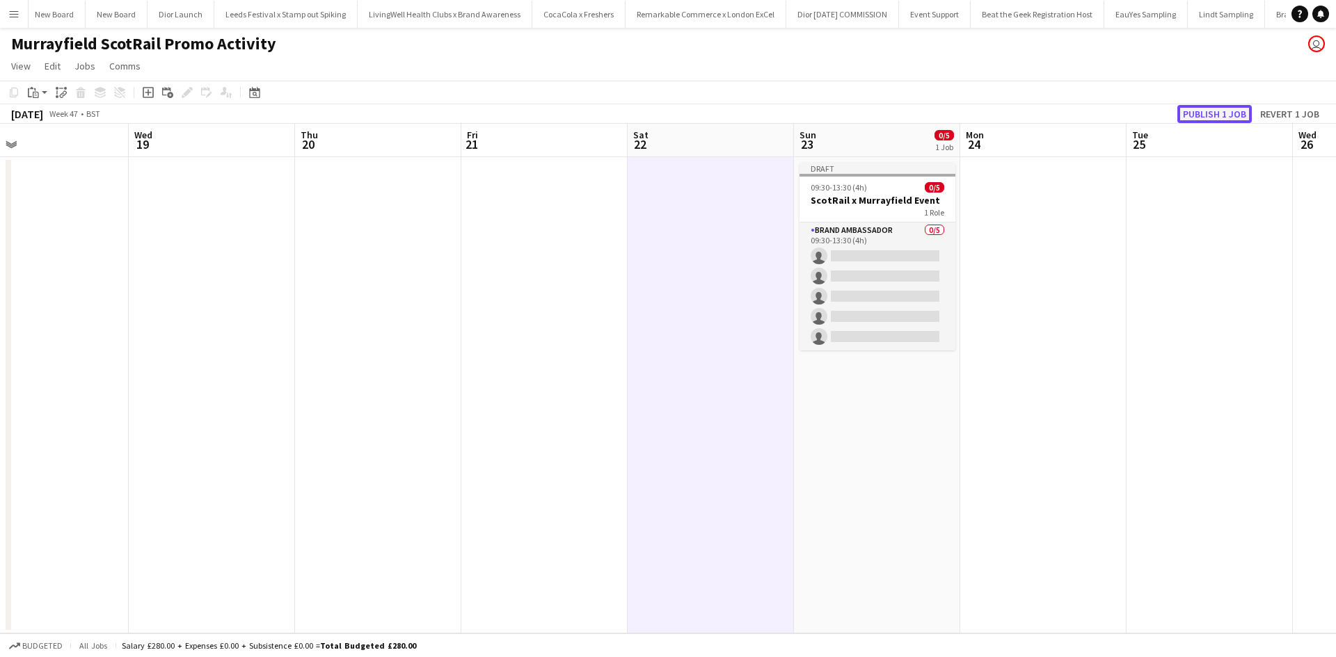
click at [1198, 111] on button "Publish 1 job" at bounding box center [1214, 114] width 74 height 18
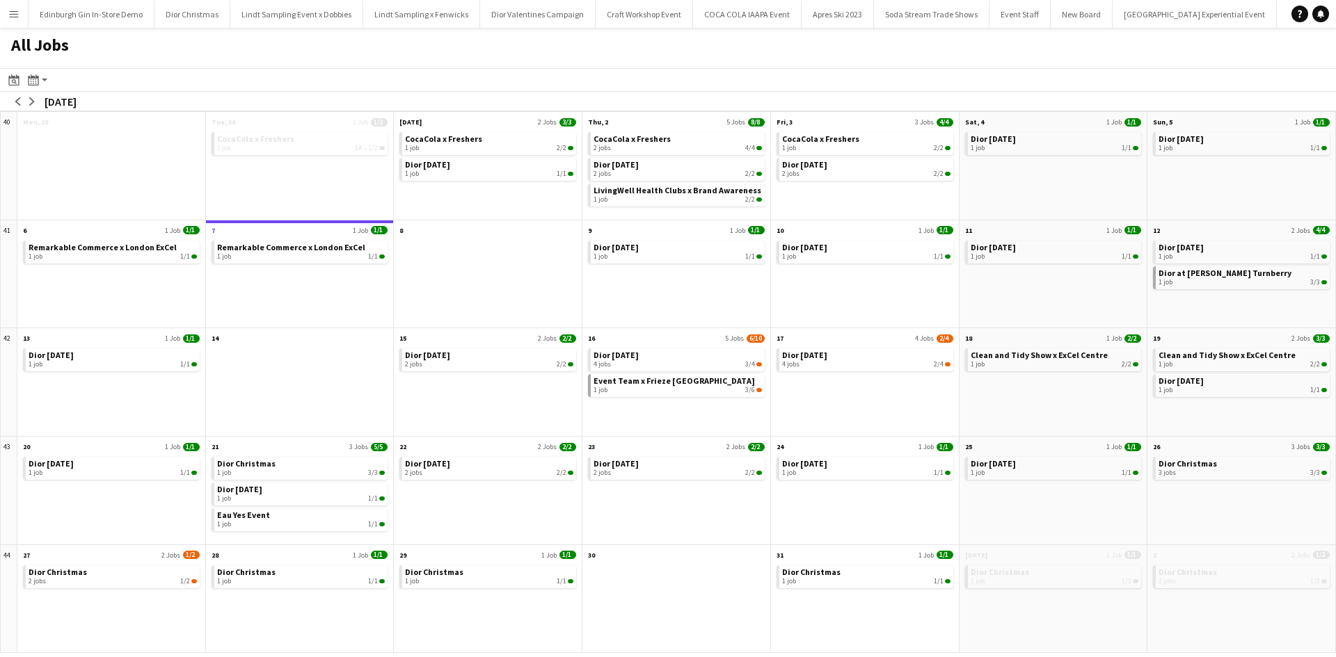
scroll to position [0, 15406]
click at [25, 12] on button "Menu" at bounding box center [14, 14] width 28 height 28
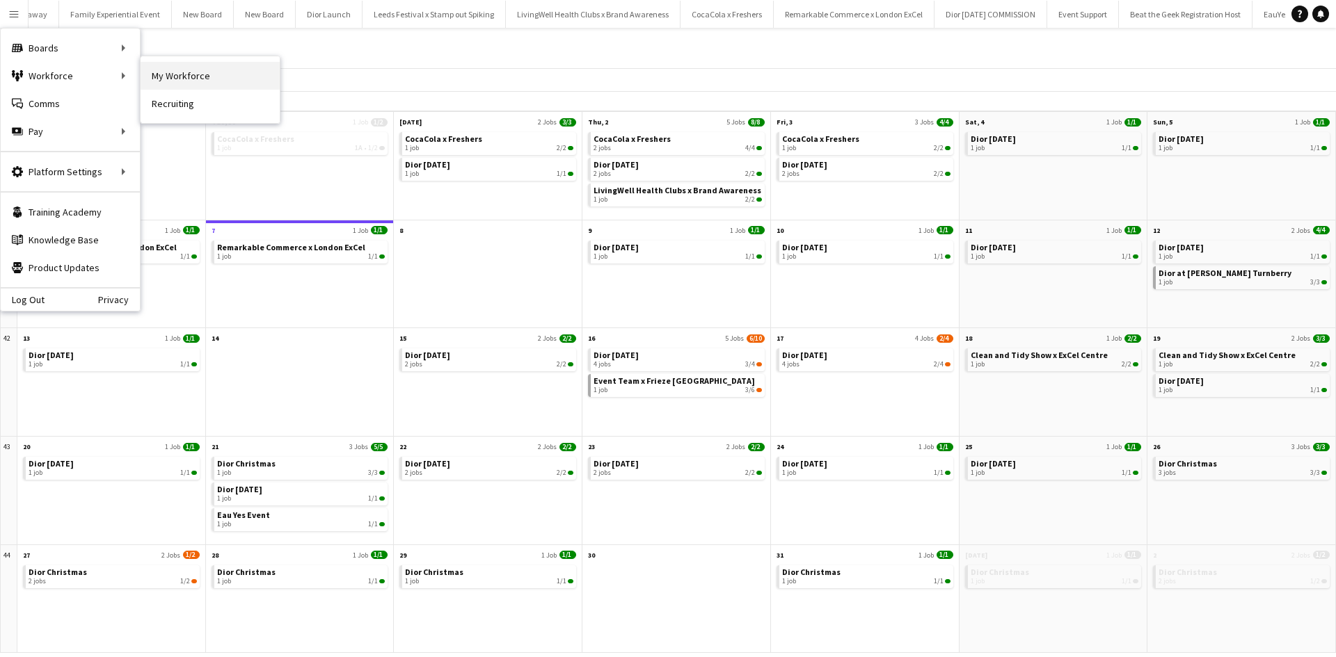
click at [159, 75] on link "My Workforce" at bounding box center [210, 76] width 139 height 28
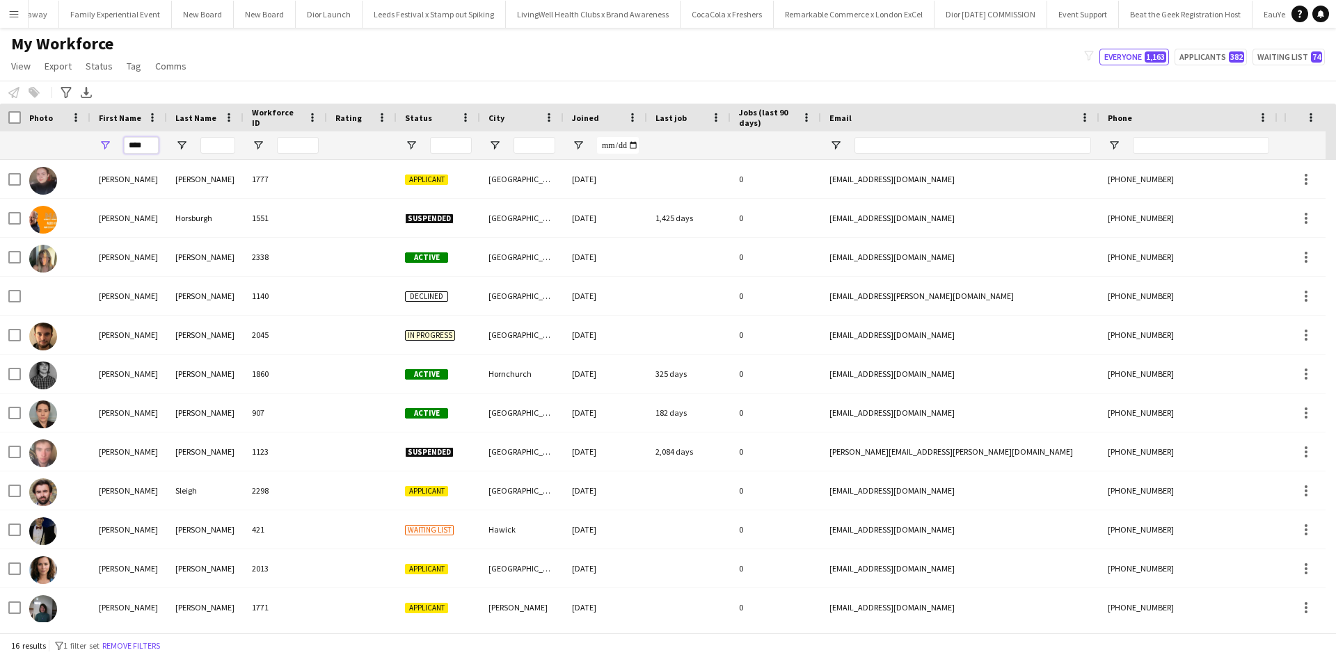
drag, startPoint x: 151, startPoint y: 147, endPoint x: 111, endPoint y: 144, distance: 39.8
click at [111, 144] on div "****" at bounding box center [128, 145] width 77 height 28
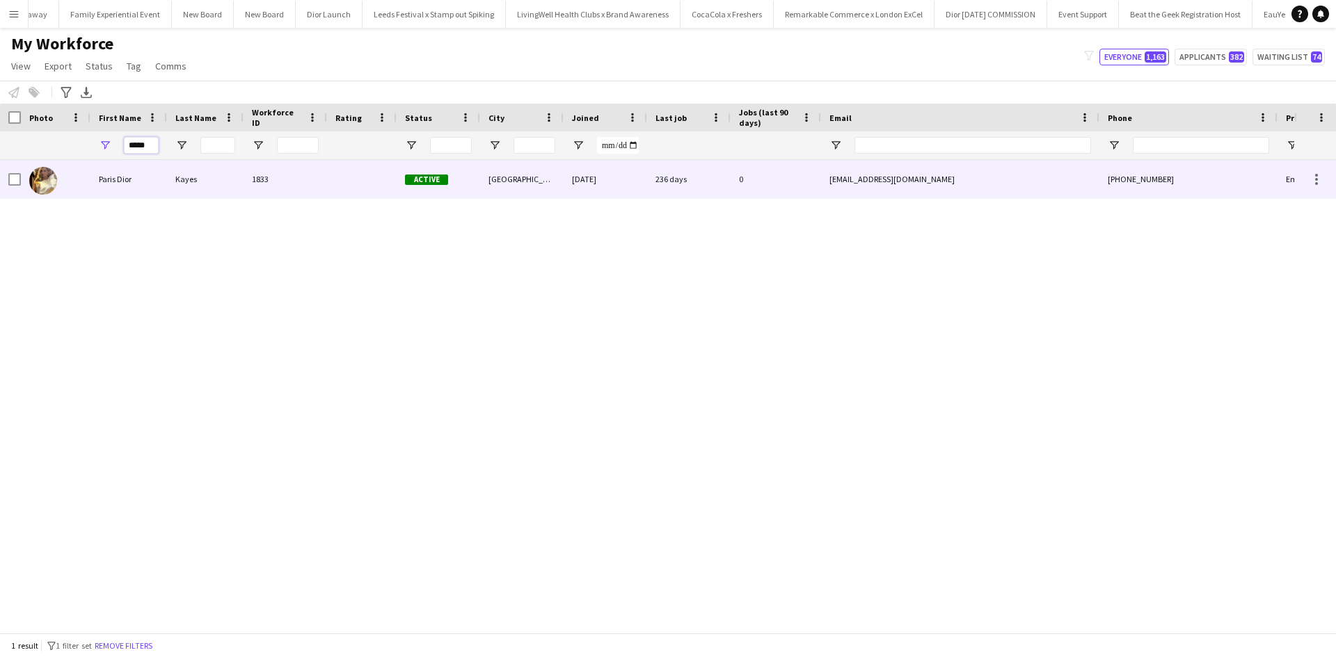
type input "*****"
click at [120, 186] on div "Paris Dior" at bounding box center [128, 179] width 77 height 38
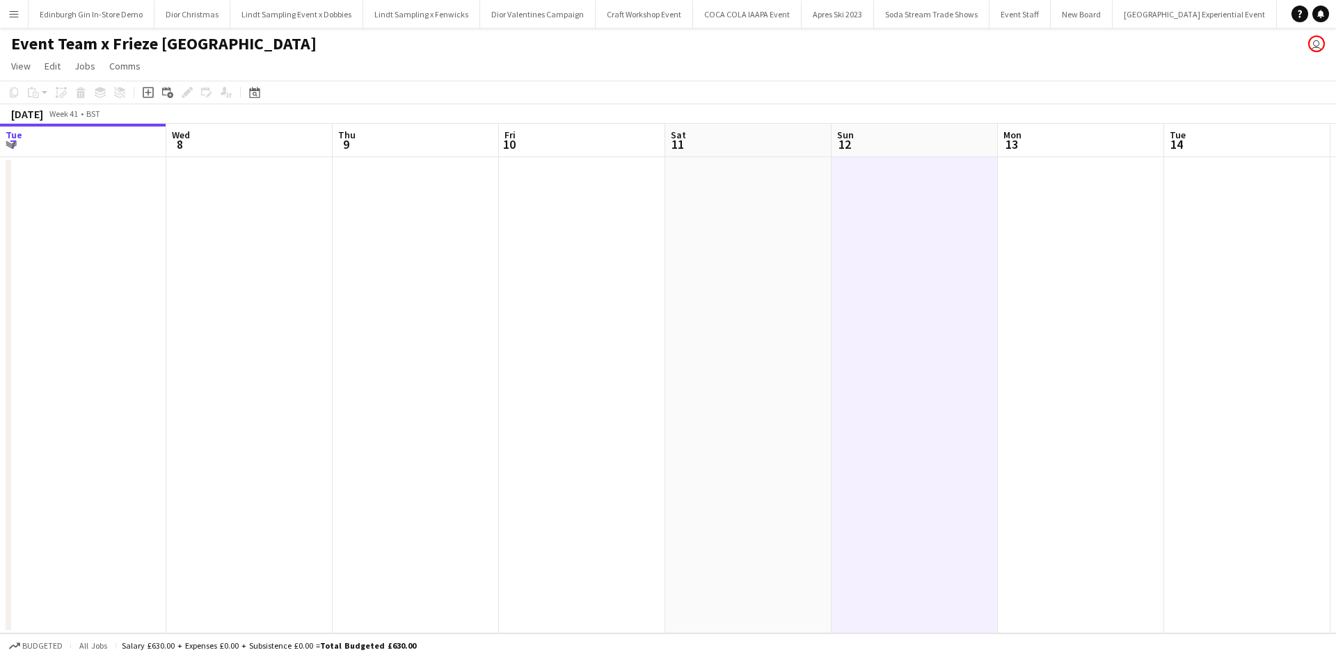
click at [15, 9] on app-icon "Menu" at bounding box center [13, 13] width 11 height 11
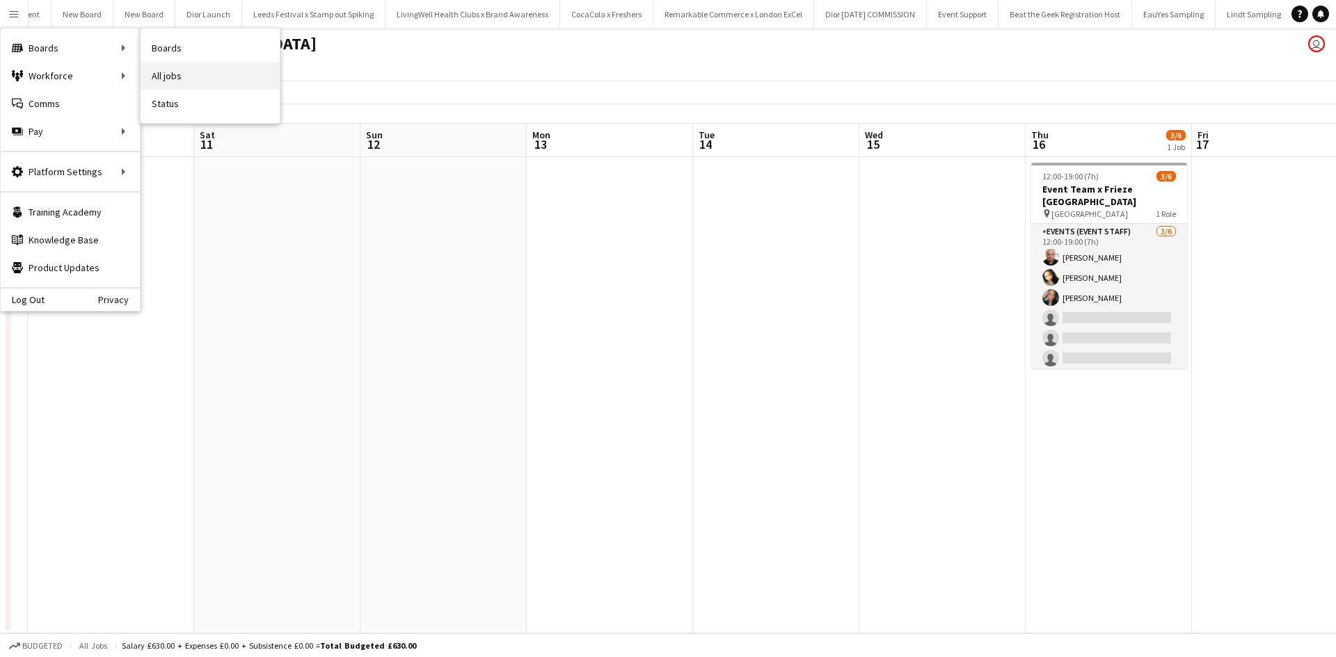
click at [220, 77] on link "All jobs" at bounding box center [210, 76] width 139 height 28
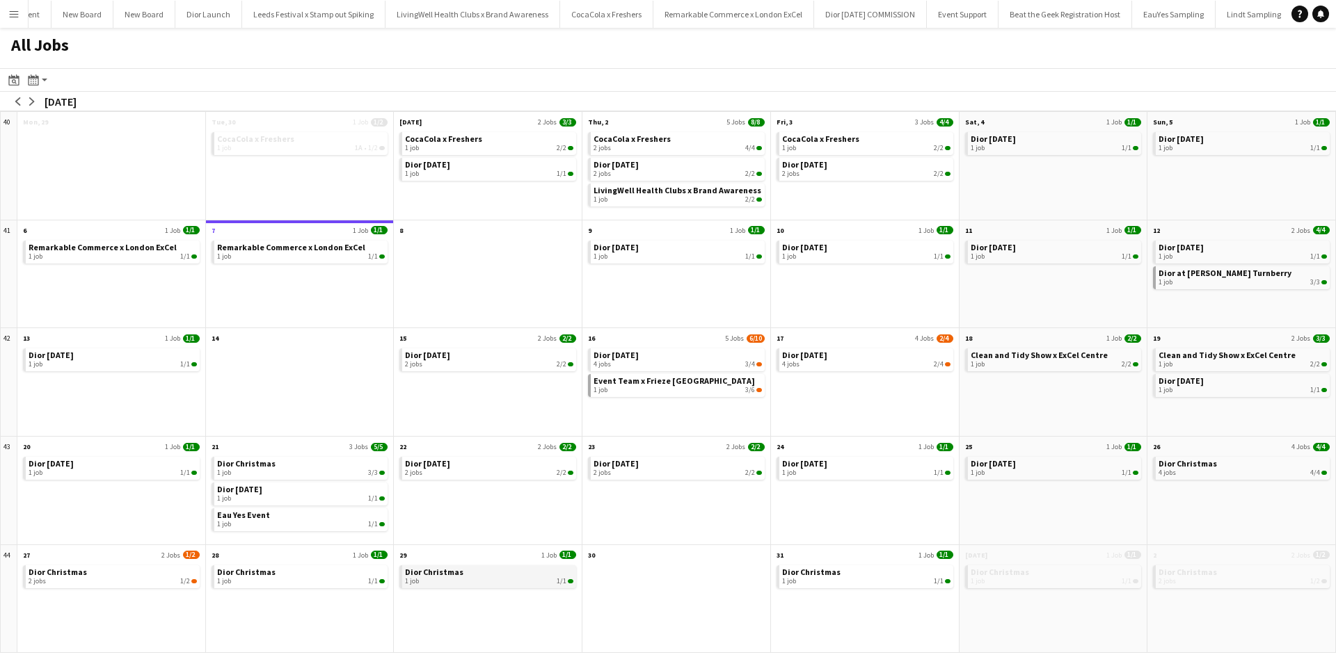
click at [451, 567] on link "Dior Christmas 1 job 1/1" at bounding box center [489, 576] width 168 height 20
click at [676, 385] on span "Event Team x Frieze [GEOGRAPHIC_DATA]" at bounding box center [673, 381] width 161 height 10
click at [22, 12] on button "Menu" at bounding box center [14, 14] width 28 height 28
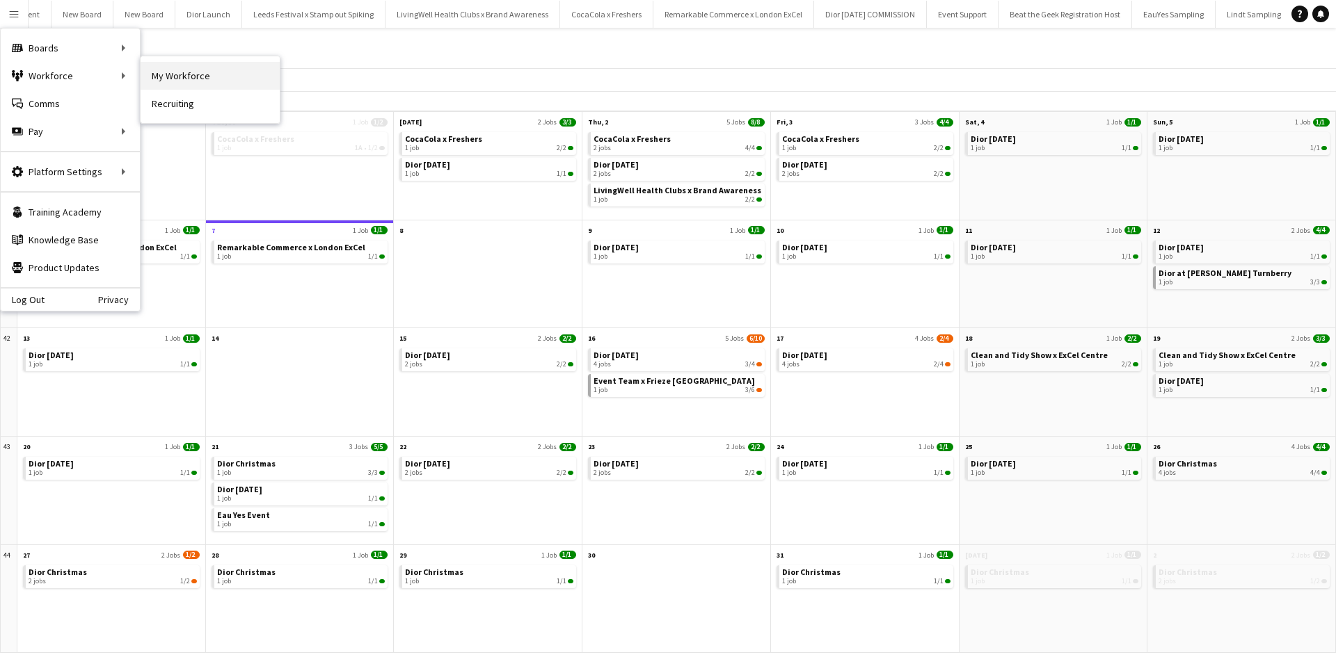
click at [189, 70] on link "My Workforce" at bounding box center [210, 76] width 139 height 28
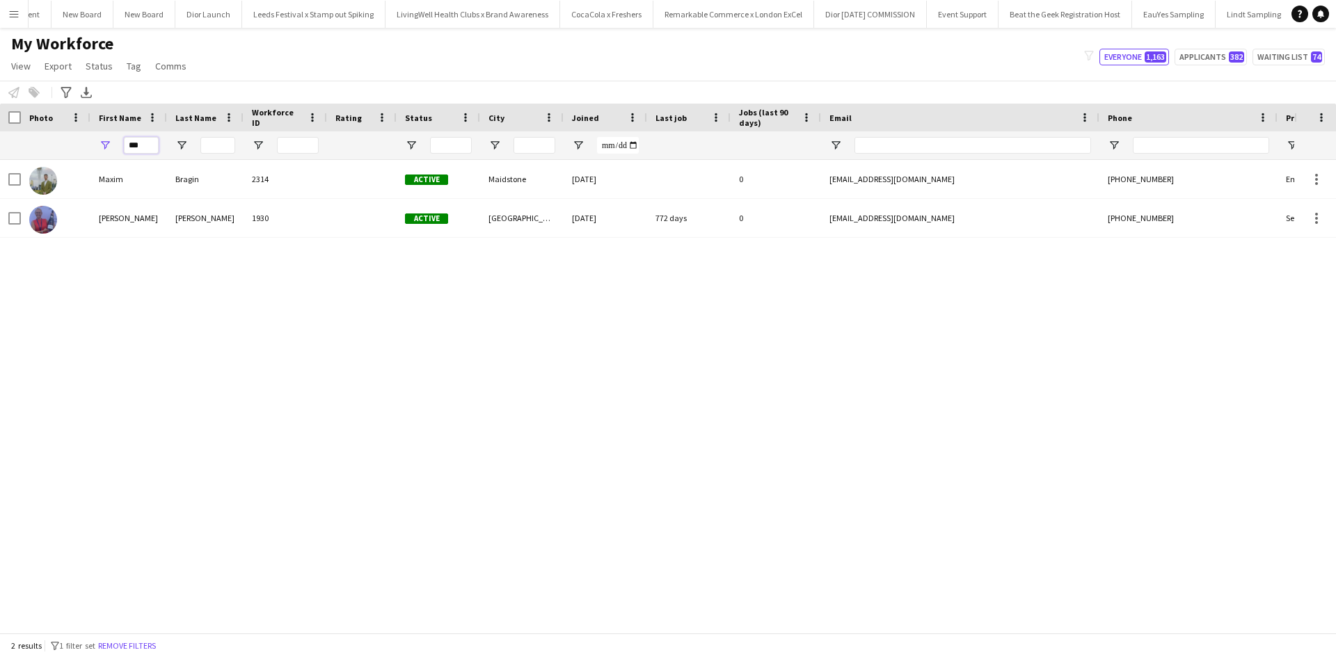
drag, startPoint x: 152, startPoint y: 145, endPoint x: 123, endPoint y: 139, distance: 29.7
click at [123, 139] on div "***" at bounding box center [128, 145] width 77 height 28
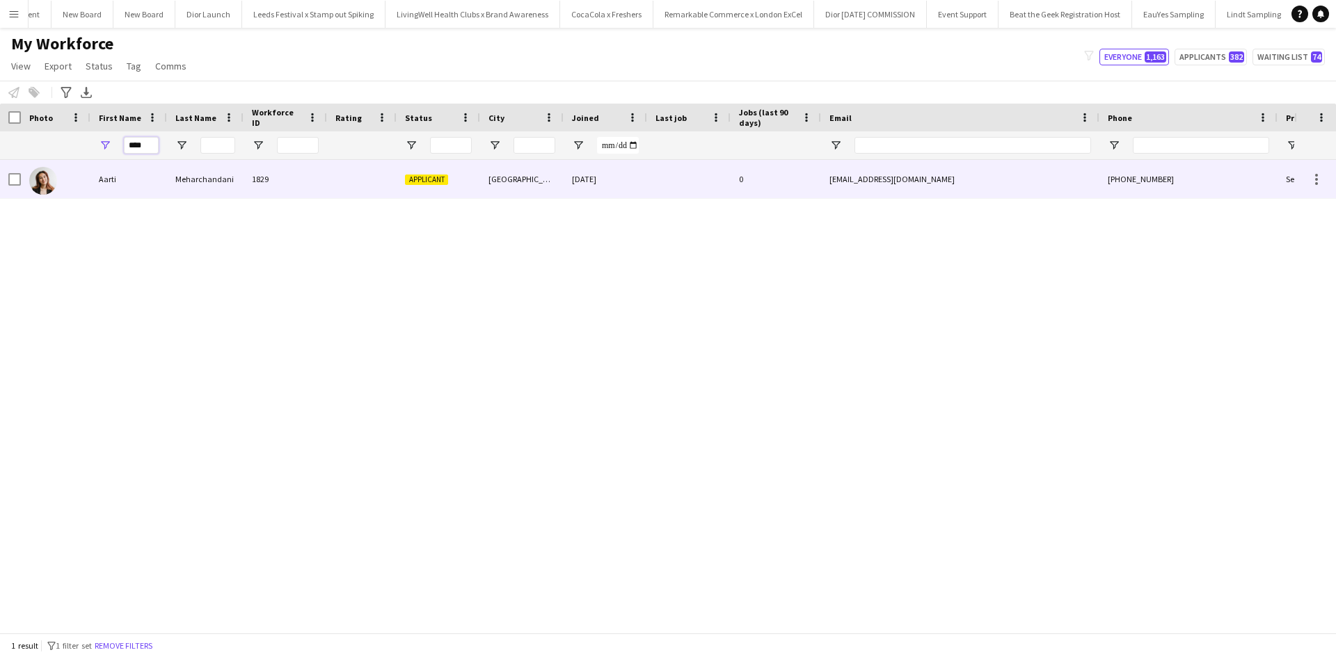
type input "****"
click at [111, 180] on div "Aarti" at bounding box center [128, 179] width 77 height 38
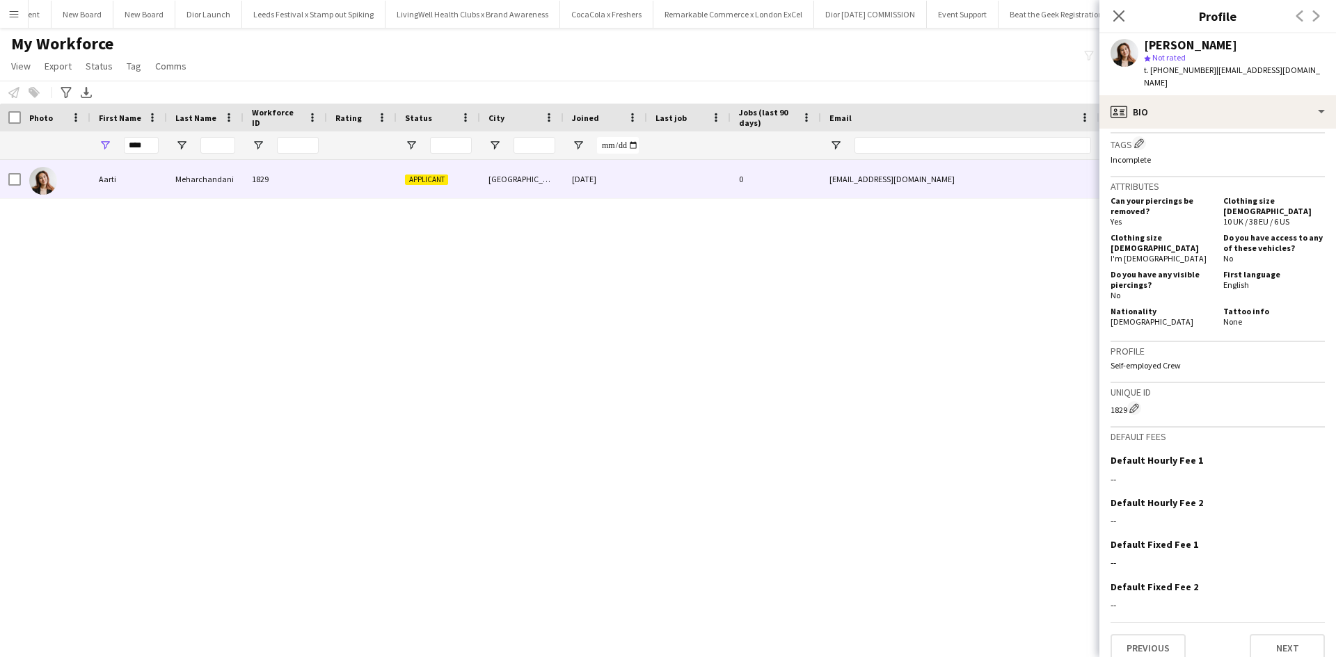
scroll to position [704, 0]
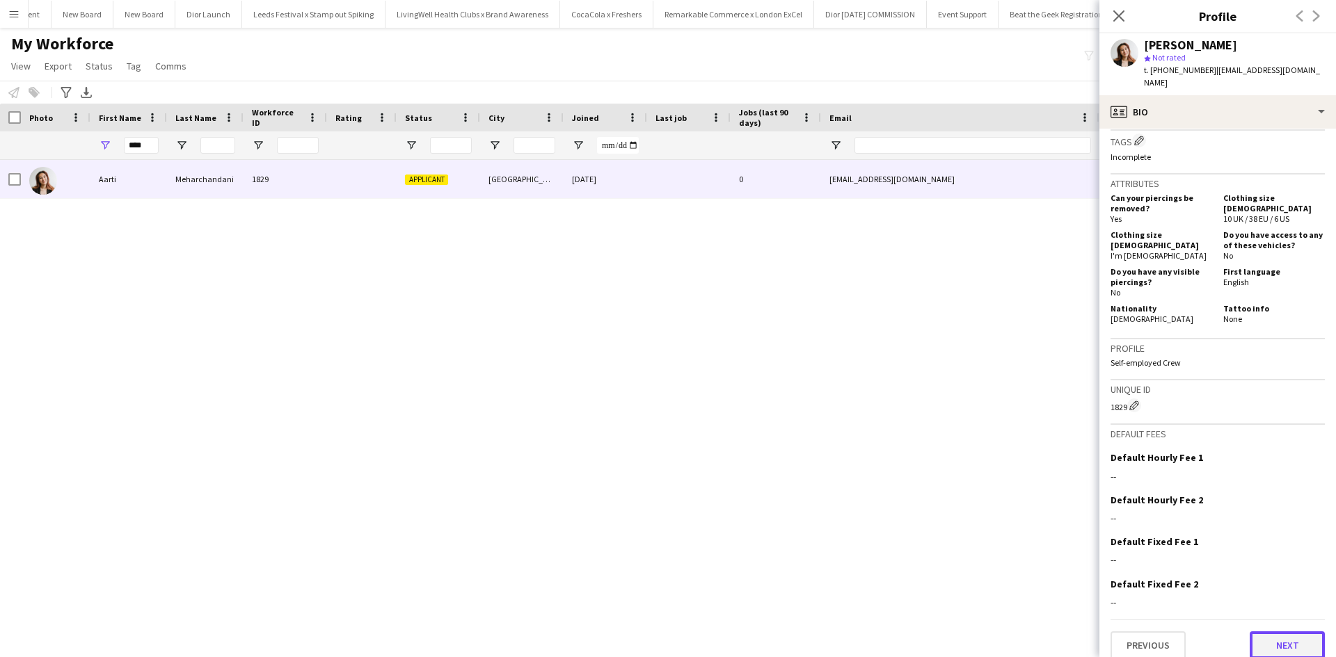
click at [1269, 632] on button "Next" at bounding box center [1286, 646] width 75 height 28
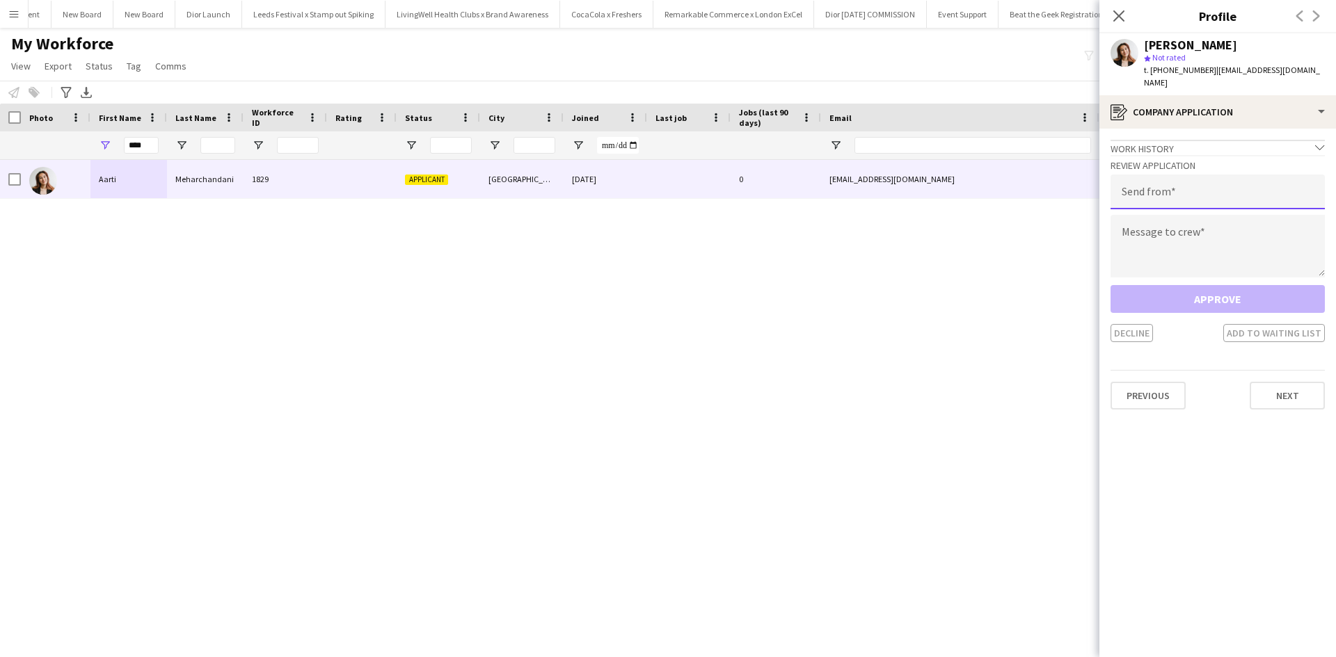
click at [1156, 189] on input "email" at bounding box center [1217, 192] width 214 height 35
type input "**********"
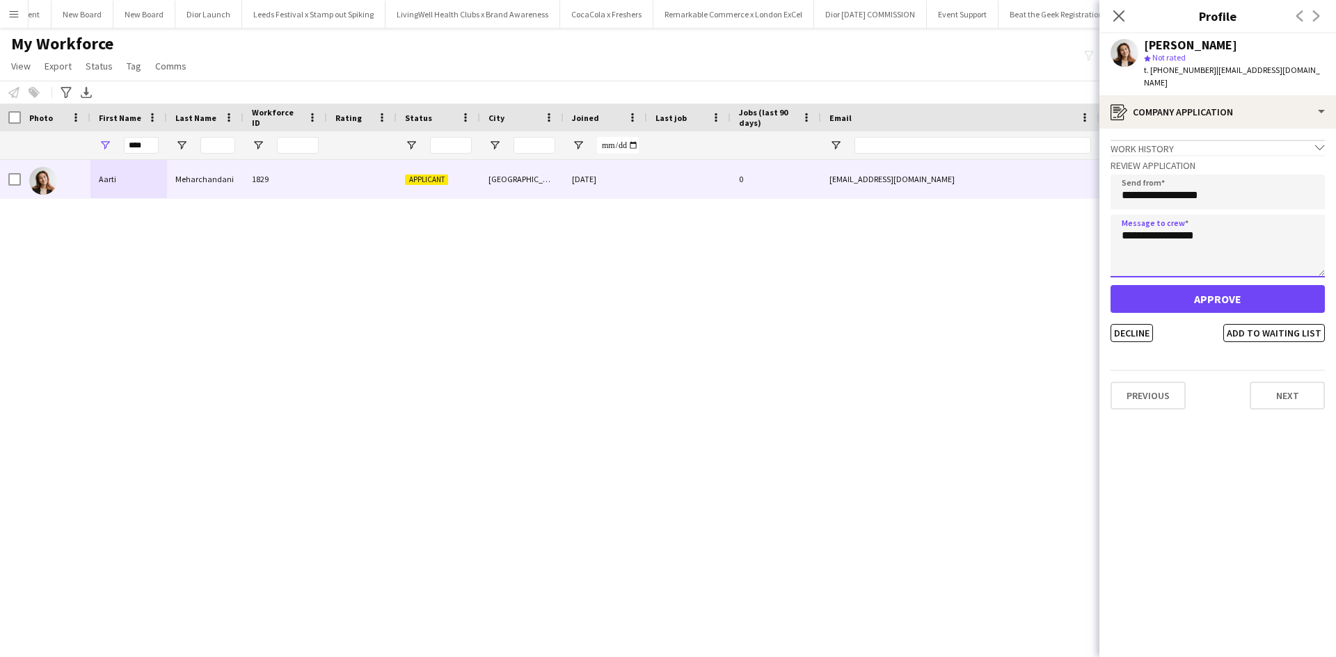
type textarea "**********"
click at [1195, 287] on button "Approve" at bounding box center [1217, 299] width 214 height 28
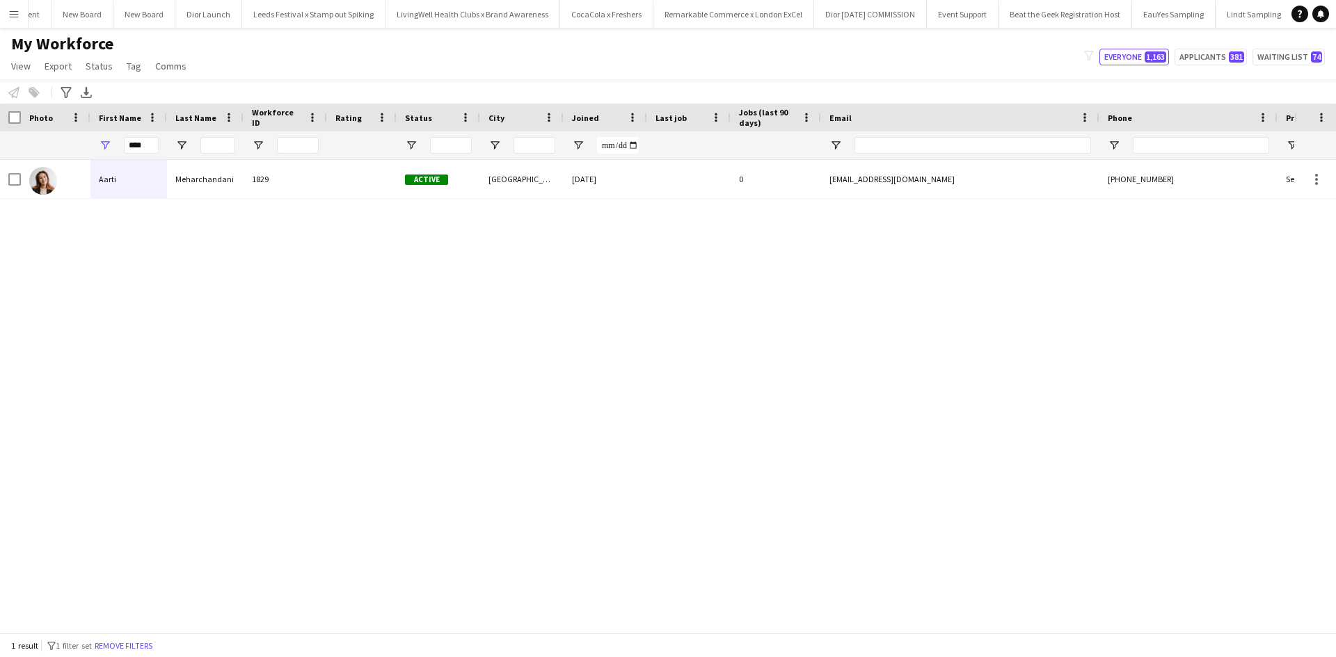
click at [10, 14] on app-icon "Menu" at bounding box center [13, 13] width 11 height 11
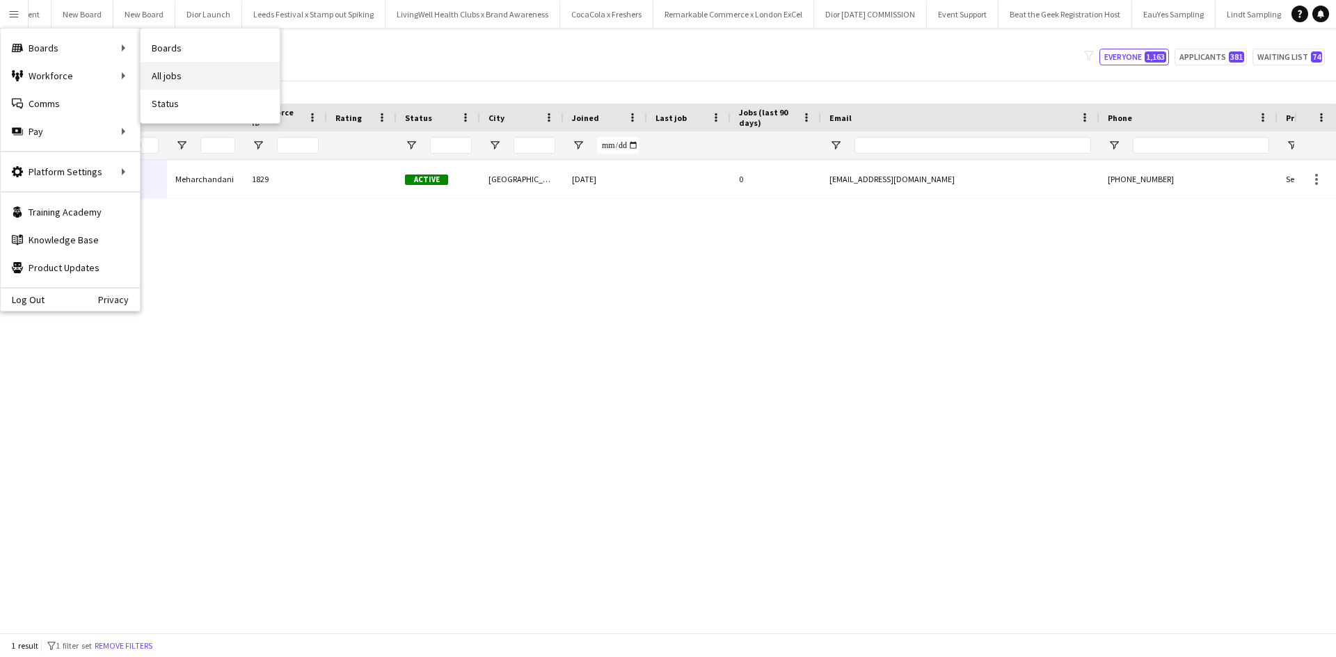
click at [187, 74] on link "All jobs" at bounding box center [210, 76] width 139 height 28
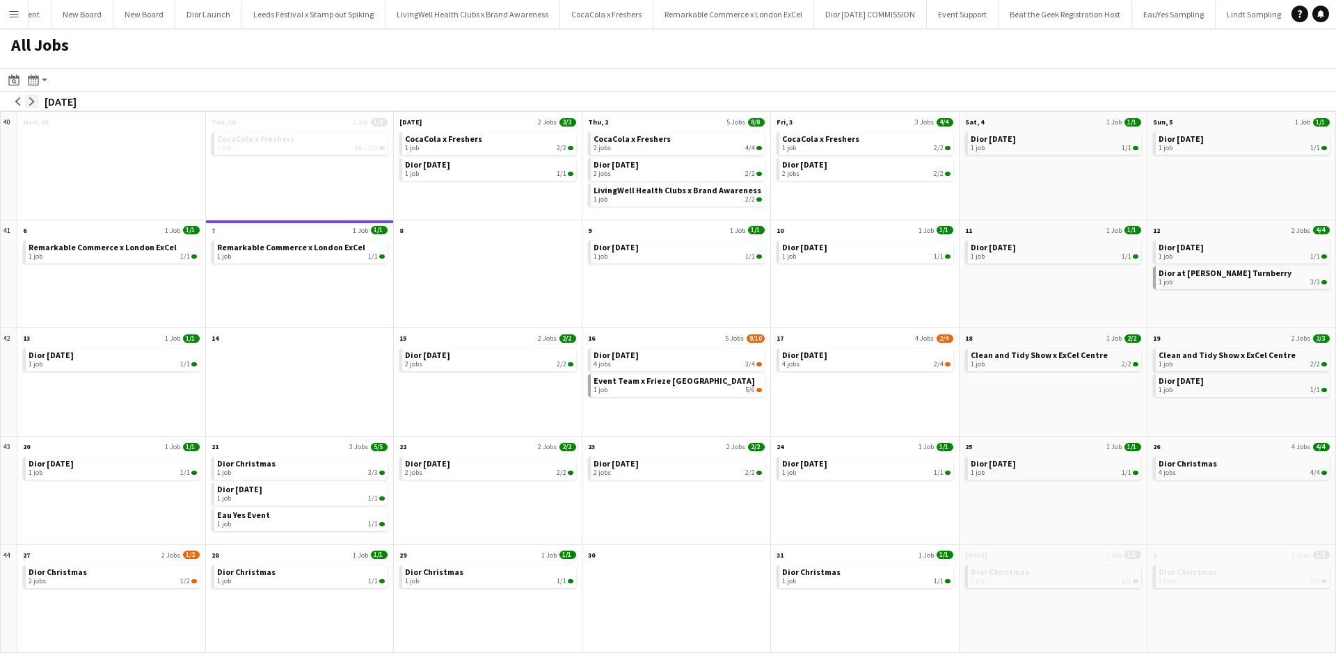
click at [36, 103] on button "arrow-right" at bounding box center [32, 102] width 14 height 14
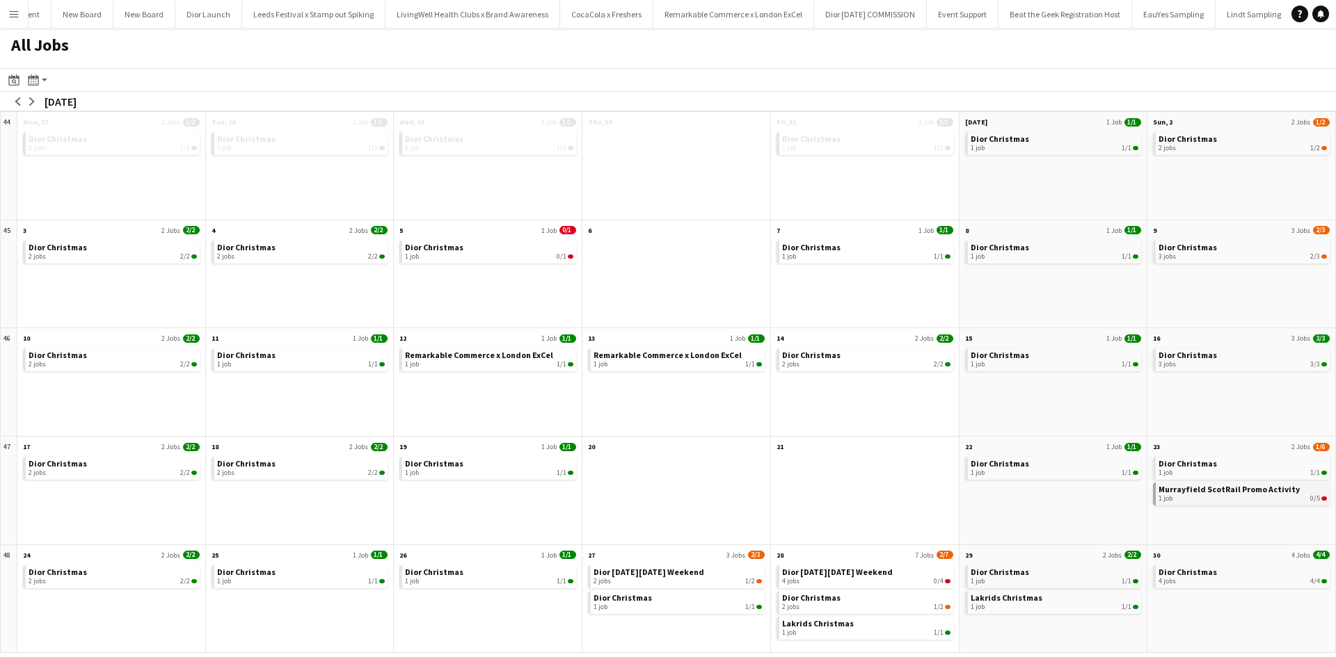
click at [1189, 493] on span "Murrayfield ScotRail Promo Activity" at bounding box center [1228, 489] width 141 height 10
click at [8, 14] on app-icon "Menu" at bounding box center [13, 13] width 11 height 11
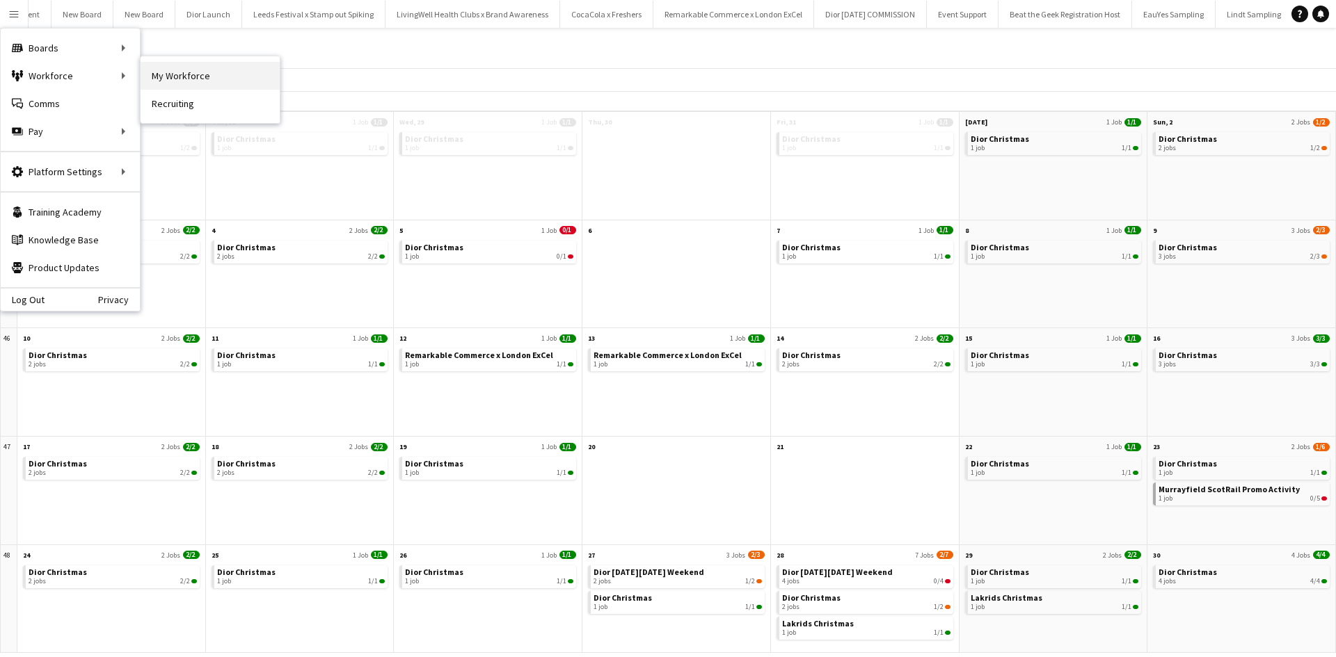
click at [170, 79] on link "My Workforce" at bounding box center [210, 76] width 139 height 28
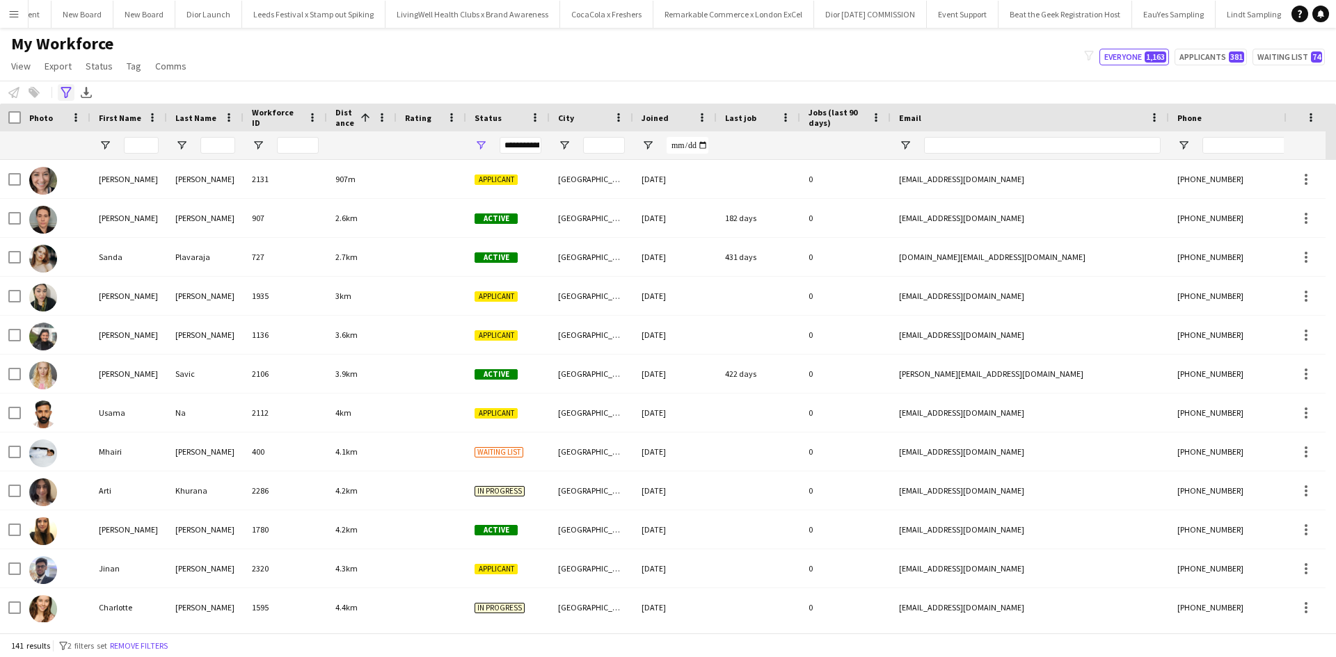
click at [67, 92] on icon "Advanced filters" at bounding box center [66, 92] width 11 height 11
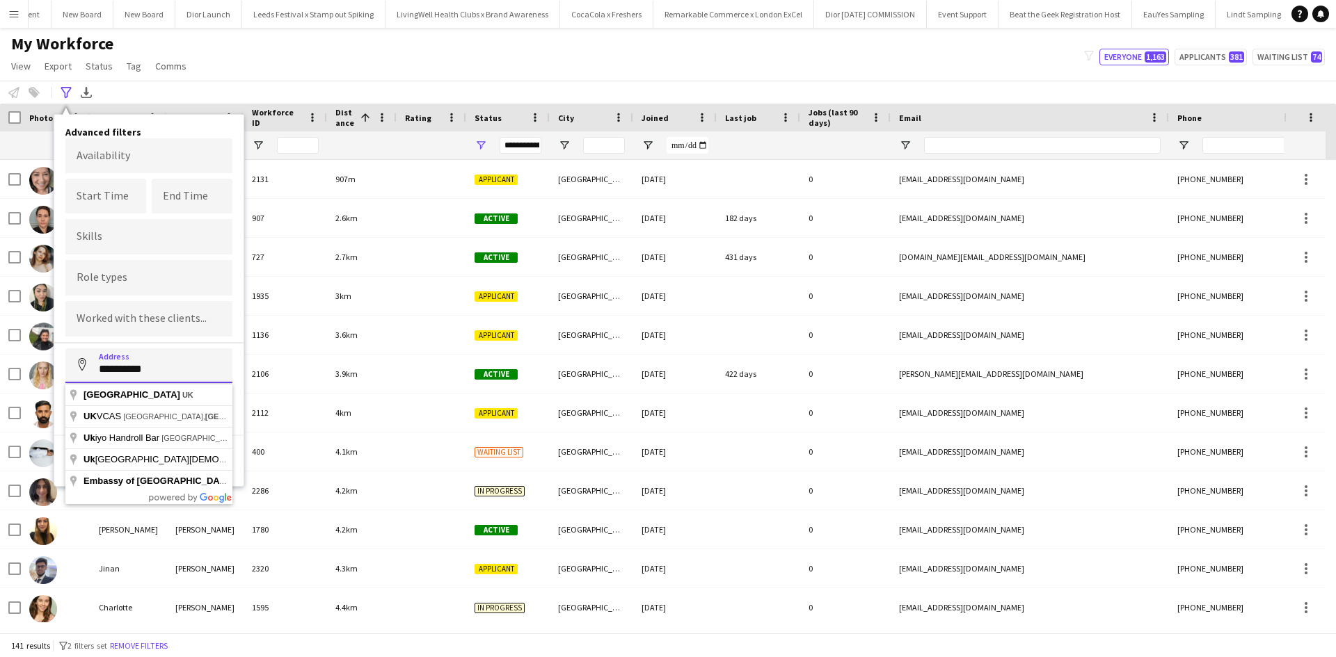
drag, startPoint x: 173, startPoint y: 370, endPoint x: 61, endPoint y: 356, distance: 112.9
click at [53, 363] on main "My Workforce View Views Default view New view Update view Delete view Edit name…" at bounding box center [668, 333] width 1336 height 611
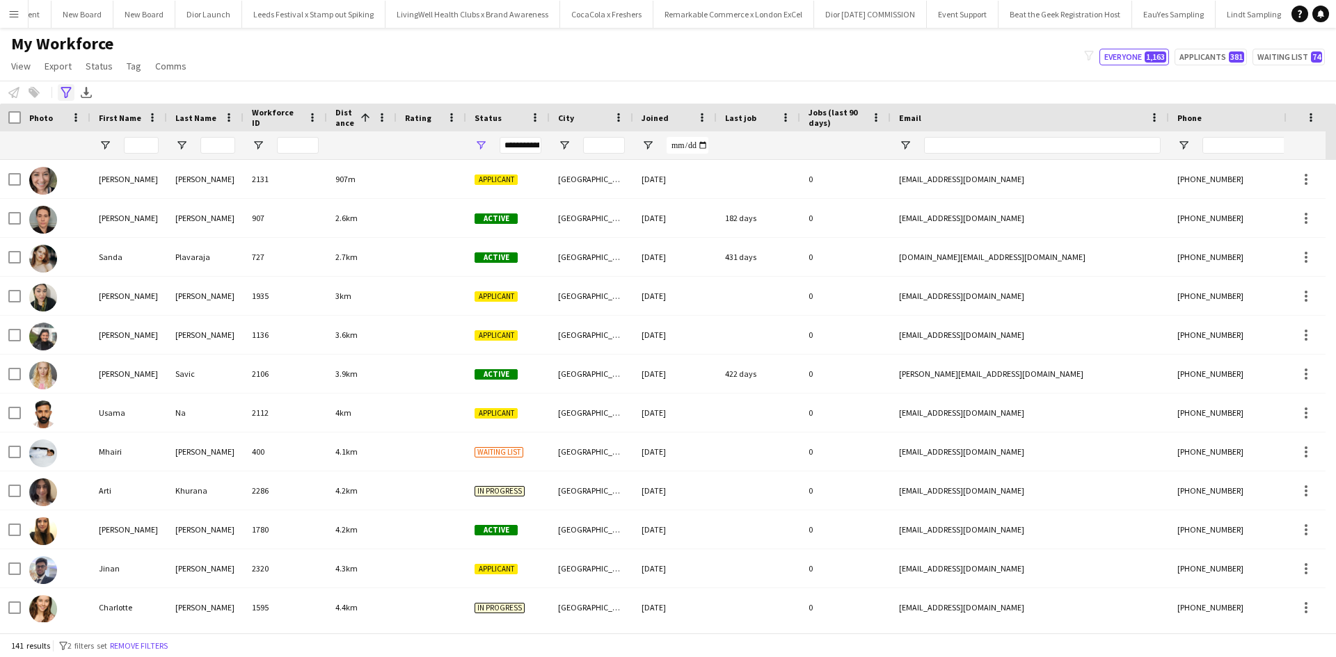
click at [72, 95] on div "Advanced filters" at bounding box center [66, 92] width 17 height 17
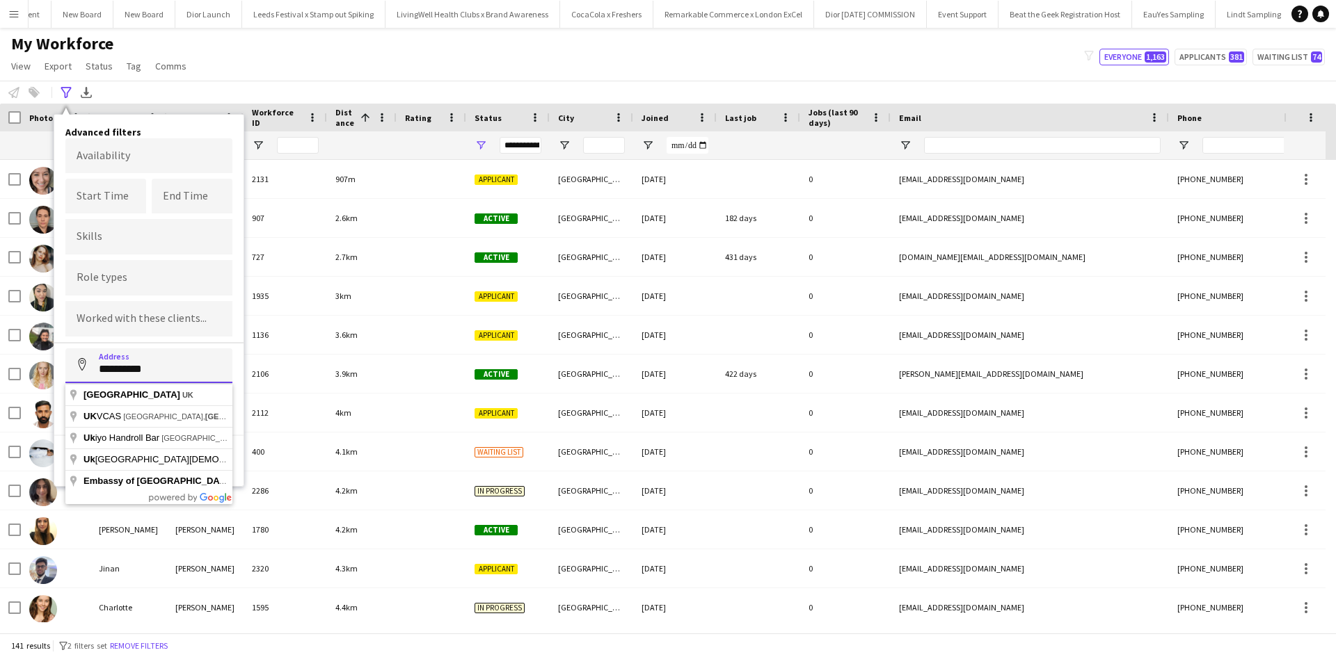
click at [174, 372] on input "**********" at bounding box center [148, 366] width 167 height 35
type input "**********"
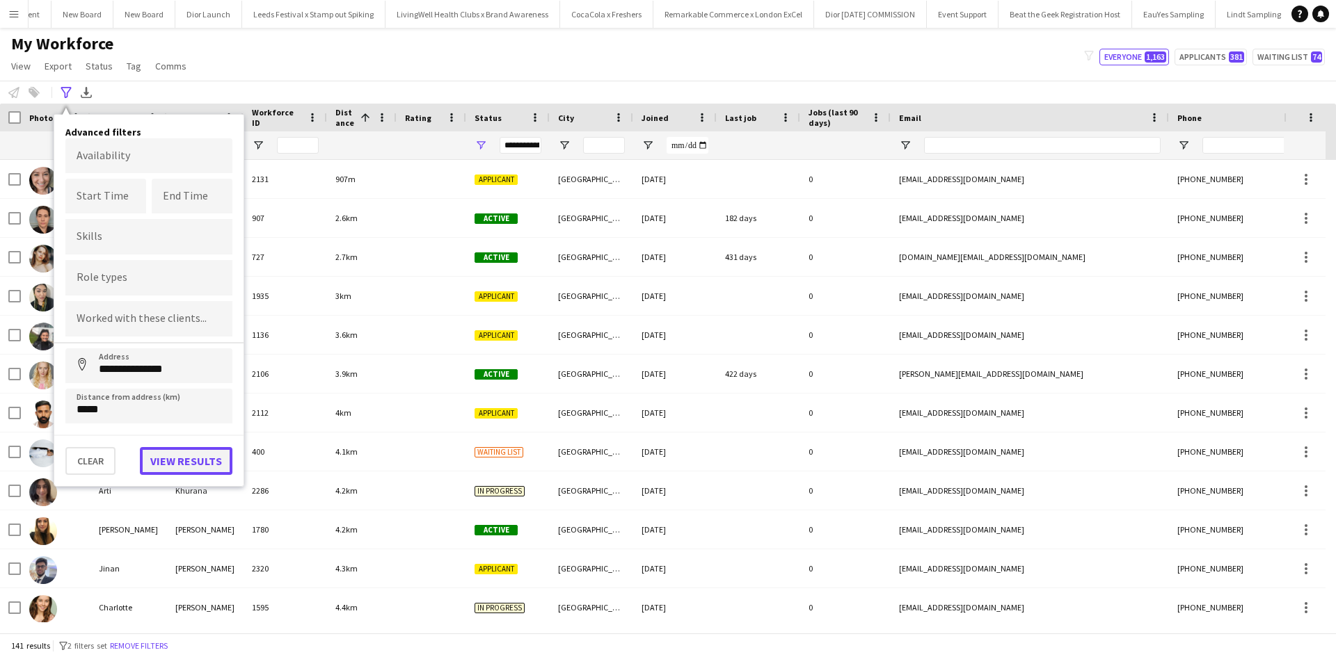
click at [185, 461] on button "View results" at bounding box center [186, 461] width 93 height 28
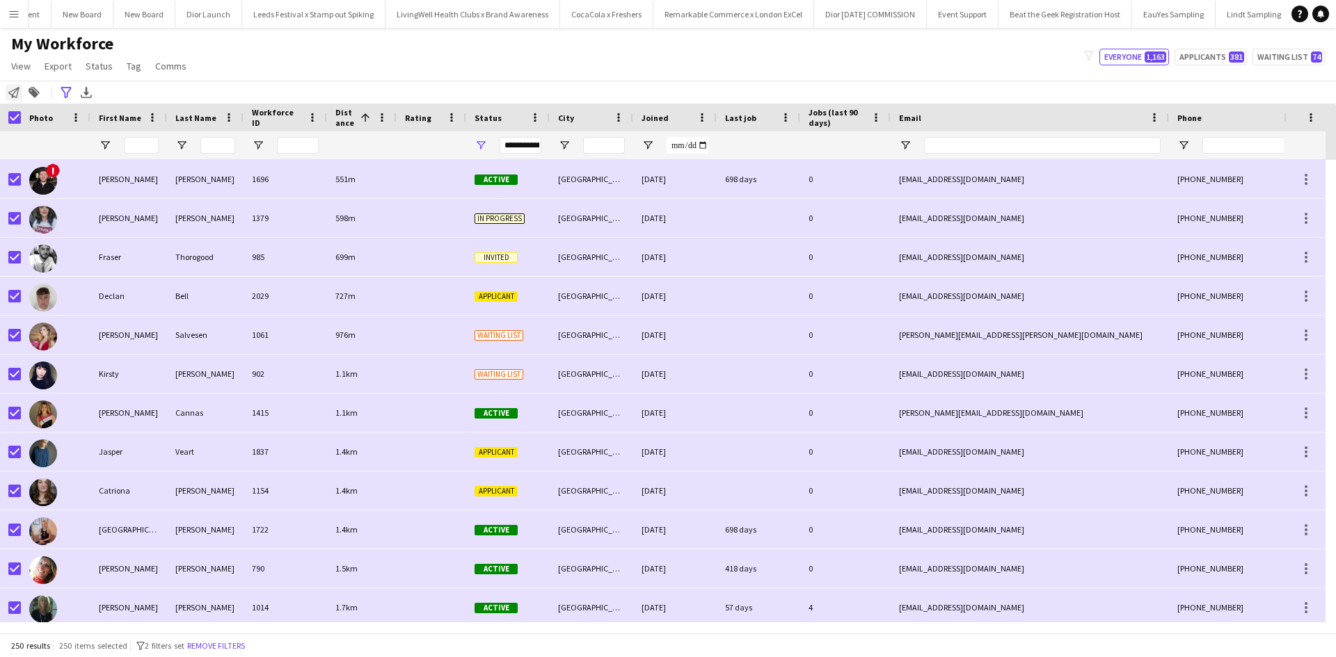
click at [17, 93] on icon "Notify workforce" at bounding box center [13, 92] width 11 height 11
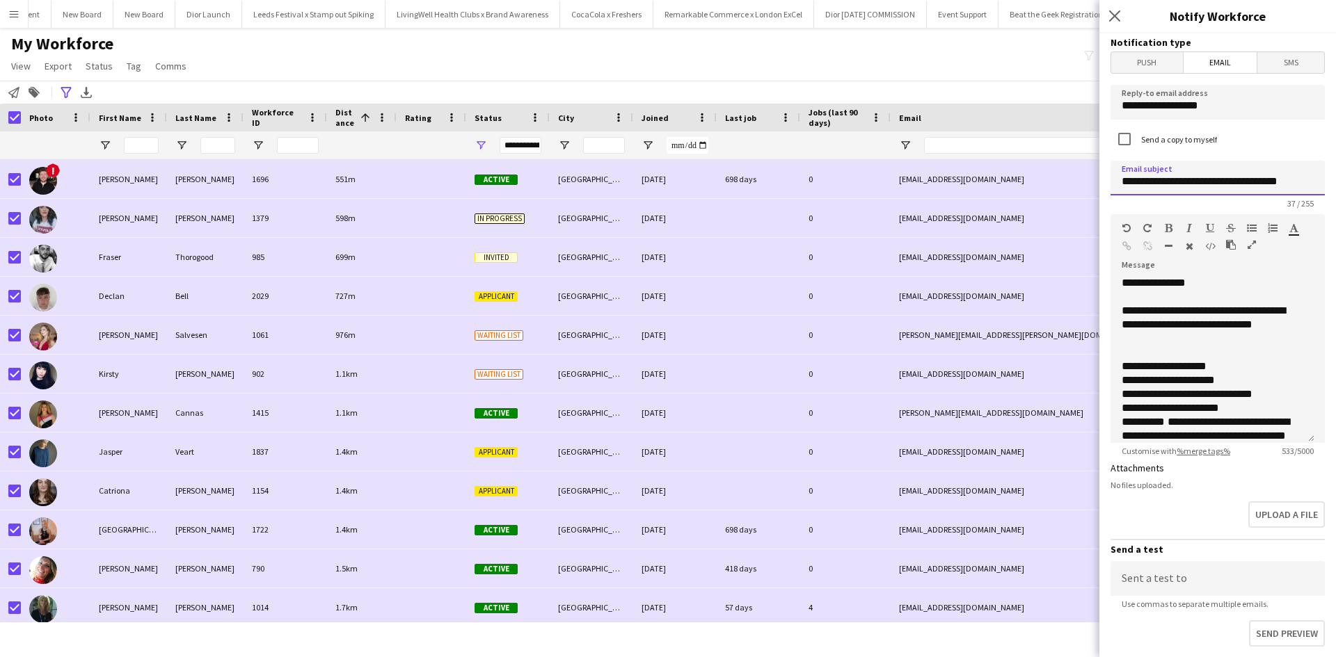
click at [1121, 181] on input "**********" at bounding box center [1217, 178] width 214 height 35
click at [1289, 180] on input "**********" at bounding box center [1217, 178] width 214 height 35
drag, startPoint x: 1300, startPoint y: 181, endPoint x: 1335, endPoint y: 184, distance: 35.6
click at [1335, 184] on div "**********" at bounding box center [1217, 345] width 237 height 624
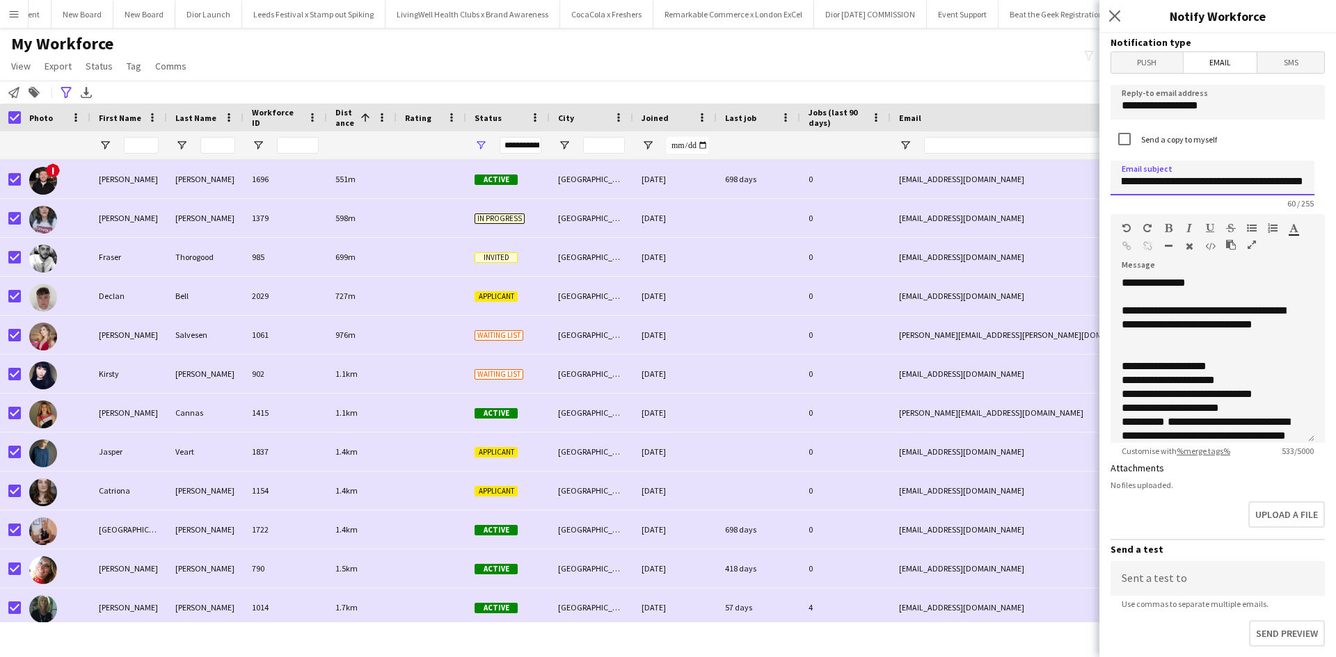
scroll to position [0, 17]
type input "**********"
drag, startPoint x: 1252, startPoint y: 310, endPoint x: 1275, endPoint y: 310, distance: 23.0
click at [1275, 310] on div "**********" at bounding box center [1206, 325] width 171 height 42
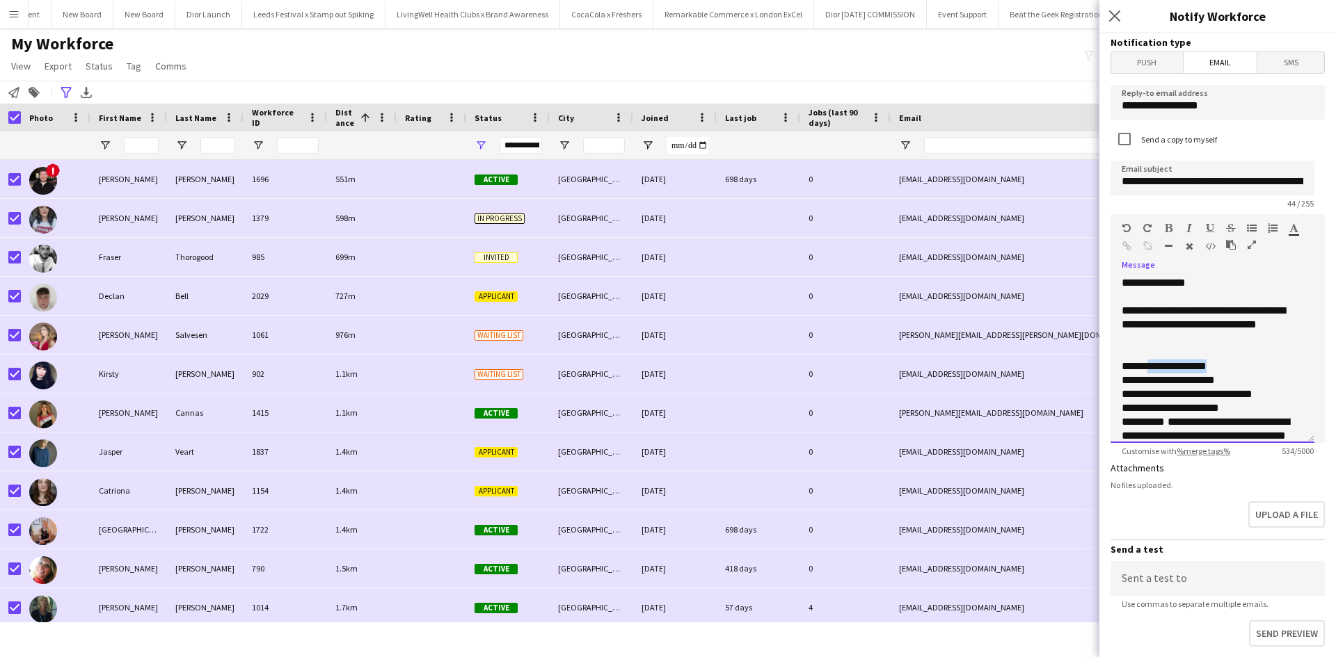
drag, startPoint x: 1150, startPoint y: 365, endPoint x: 1226, endPoint y: 367, distance: 75.9
click at [1226, 367] on div "**********" at bounding box center [1206, 367] width 171 height 14
drag, startPoint x: 1169, startPoint y: 382, endPoint x: 1239, endPoint y: 383, distance: 70.3
click at [1239, 383] on div "**********" at bounding box center [1206, 381] width 171 height 14
drag, startPoint x: 1153, startPoint y: 395, endPoint x: 1284, endPoint y: 395, distance: 130.8
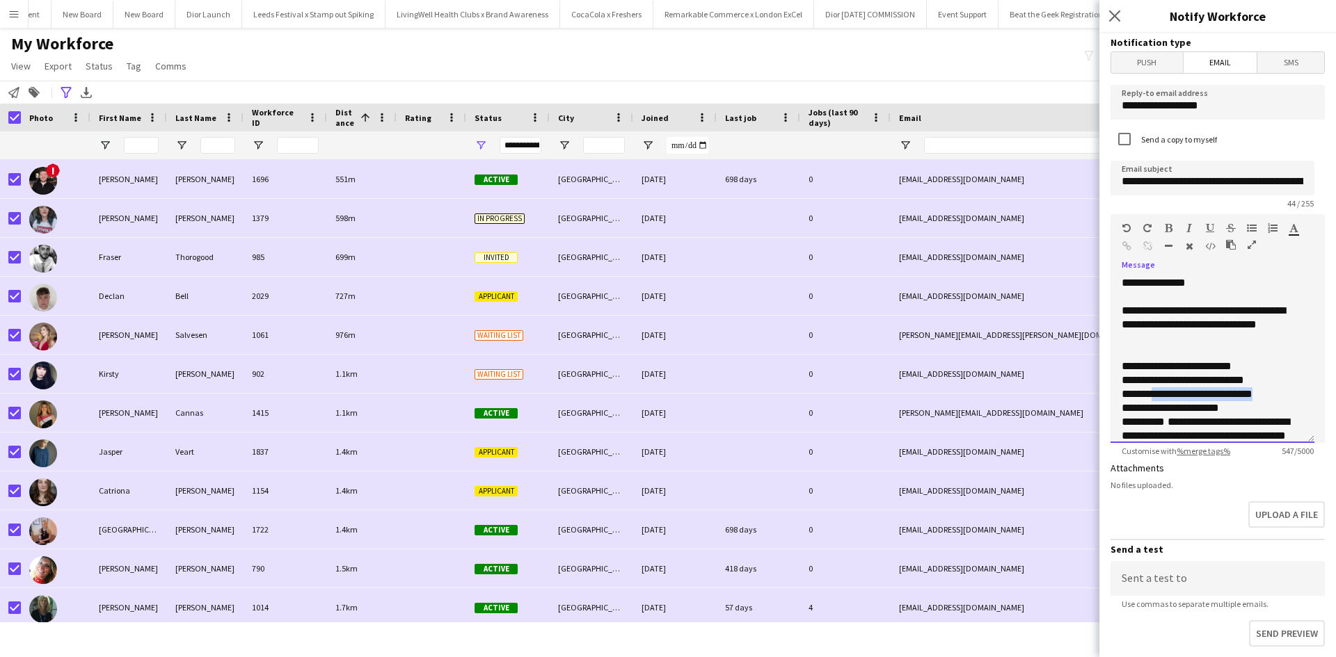
click at [1284, 395] on div "**********" at bounding box center [1206, 394] width 171 height 14
drag, startPoint x: 1154, startPoint y: 406, endPoint x: 1255, endPoint y: 406, distance: 100.9
click at [1255, 406] on div "**********" at bounding box center [1206, 408] width 171 height 14
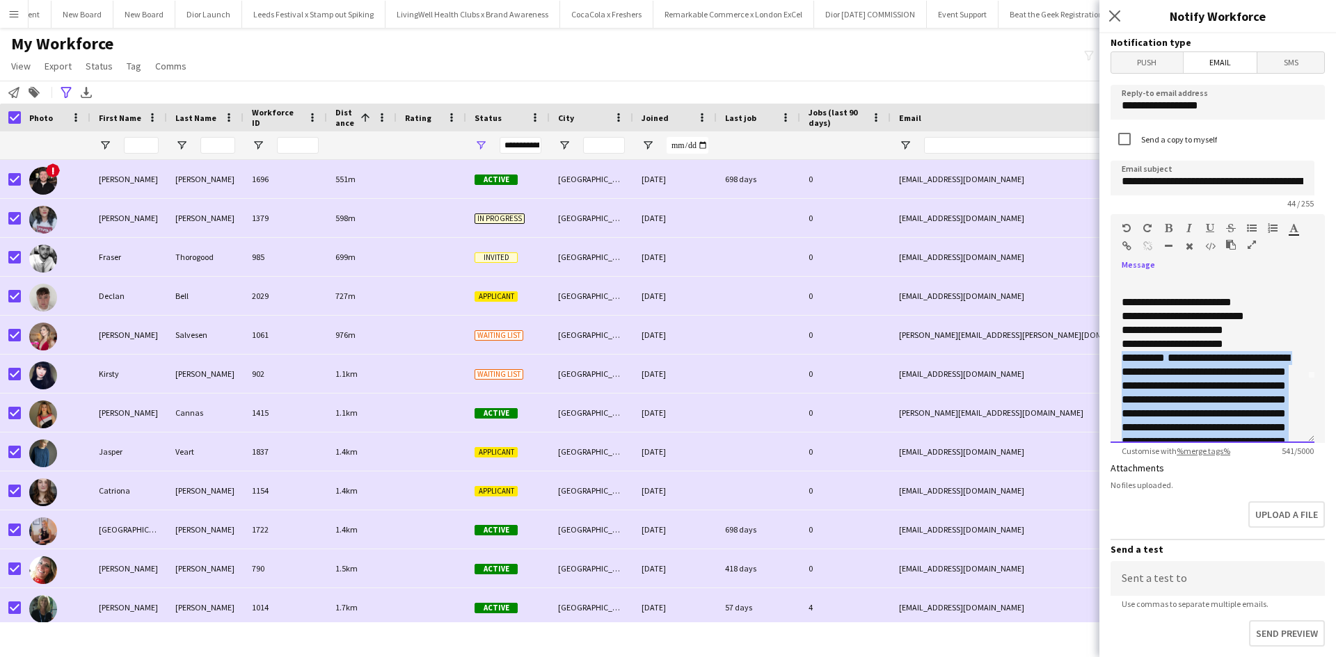
scroll to position [164, 0]
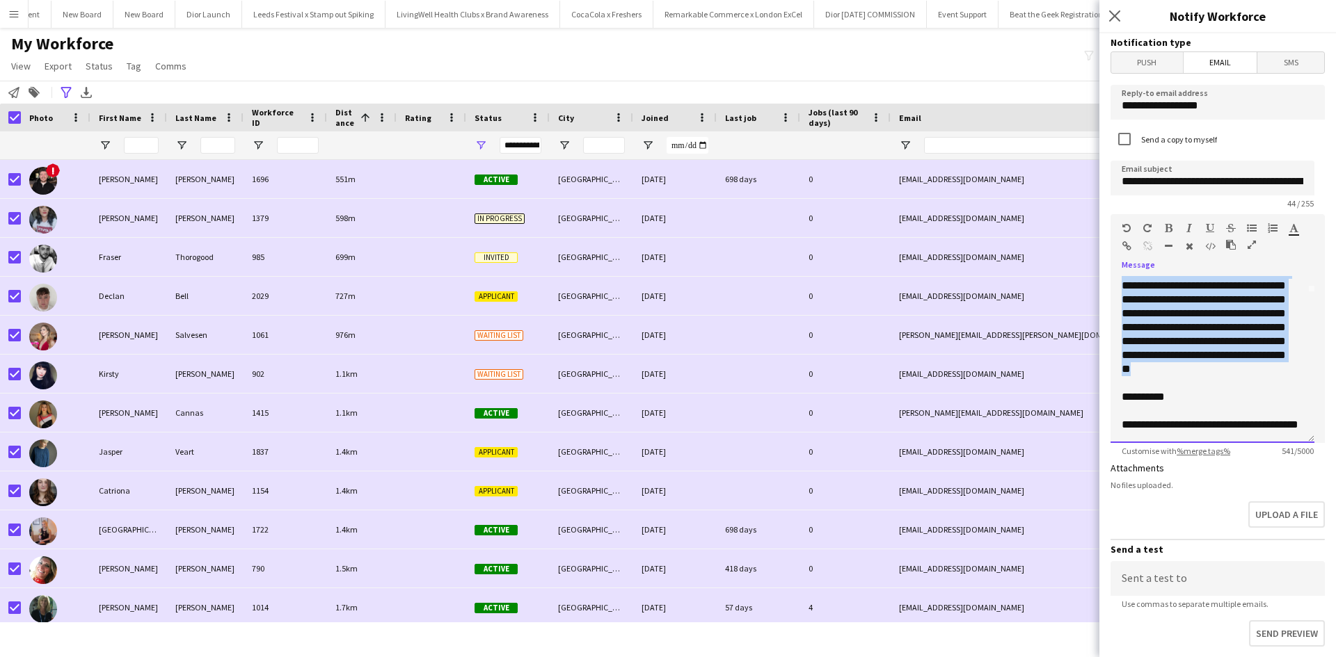
drag, startPoint x: 1124, startPoint y: 420, endPoint x: 1206, endPoint y: 368, distance: 97.3
click at [1206, 368] on div "**********" at bounding box center [1212, 359] width 204 height 167
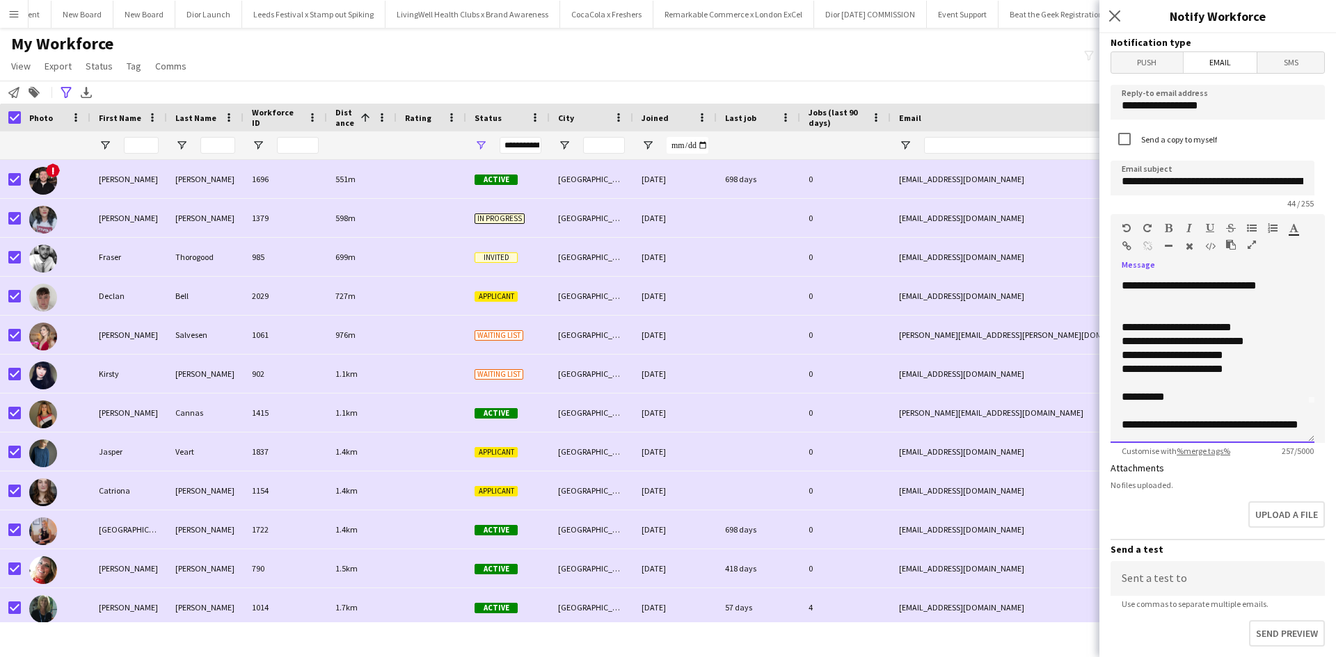
scroll to position [53, 0]
click at [1123, 362] on div "**********" at bounding box center [1206, 369] width 171 height 14
click at [1123, 335] on div "**********" at bounding box center [1206, 342] width 171 height 14
click at [1123, 307] on div "**********" at bounding box center [1206, 314] width 171 height 14
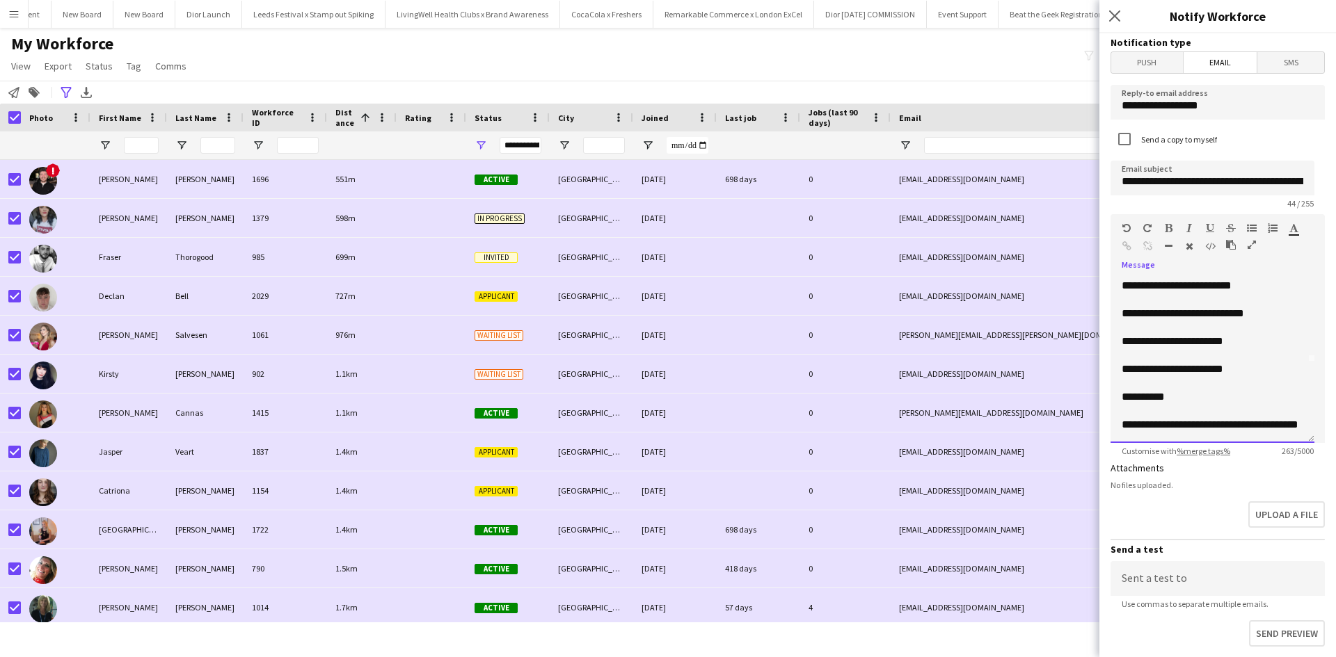
scroll to position [95, 0]
click at [1155, 392] on span "**********" at bounding box center [1142, 397] width 43 height 10
click at [1160, 392] on span "**********" at bounding box center [1142, 397] width 43 height 10
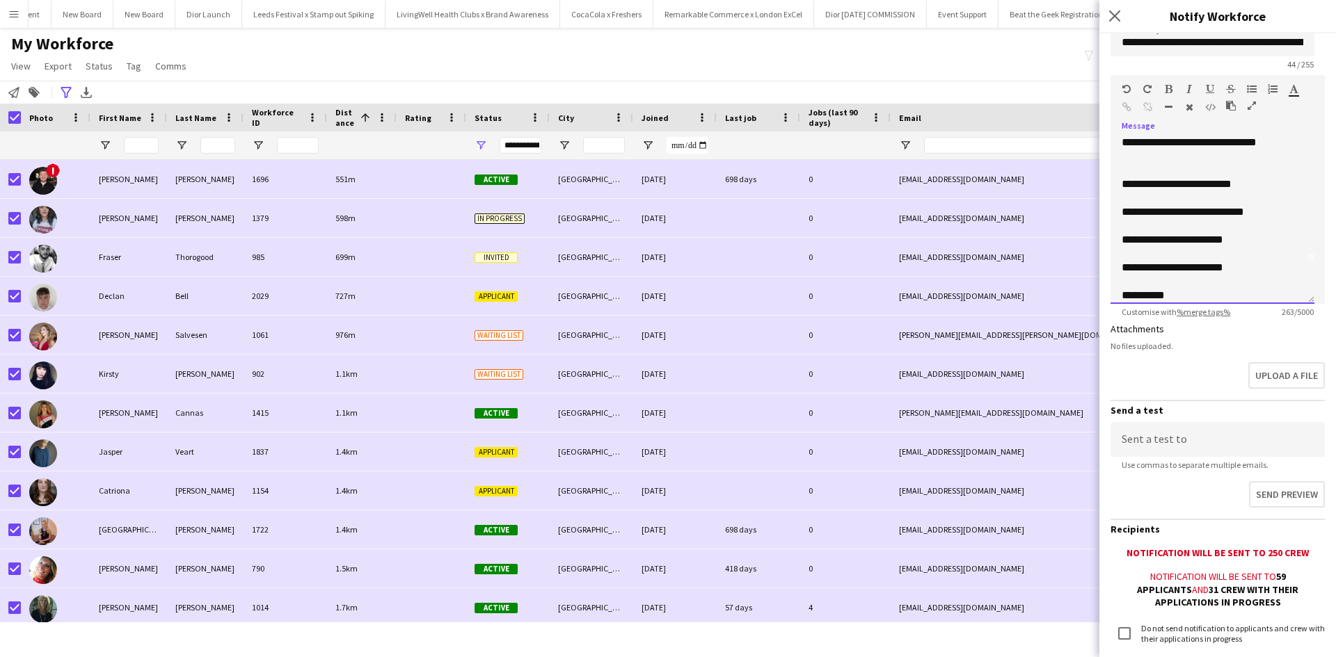
scroll to position [0, 0]
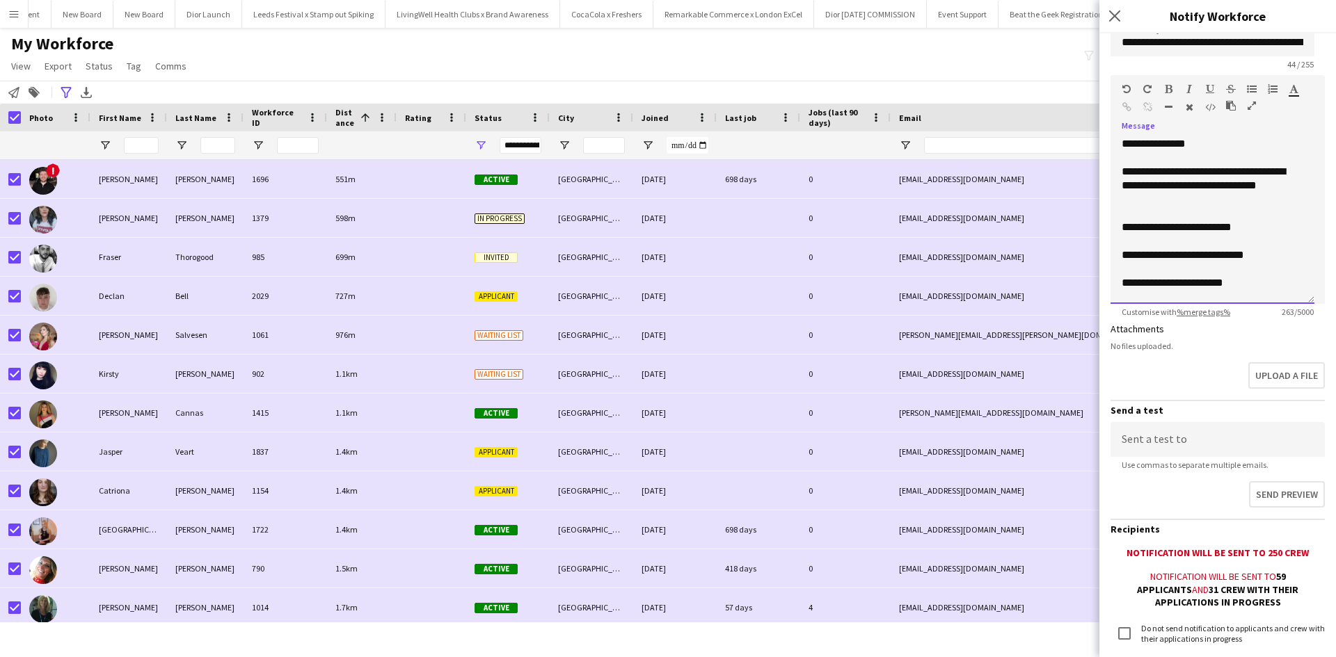
click at [1247, 281] on div "**********" at bounding box center [1206, 283] width 171 height 14
click at [1271, 257] on div "**********" at bounding box center [1206, 255] width 171 height 14
click at [1275, 217] on div at bounding box center [1212, 214] width 182 height 14
click at [1276, 227] on div "**********" at bounding box center [1206, 228] width 171 height 14
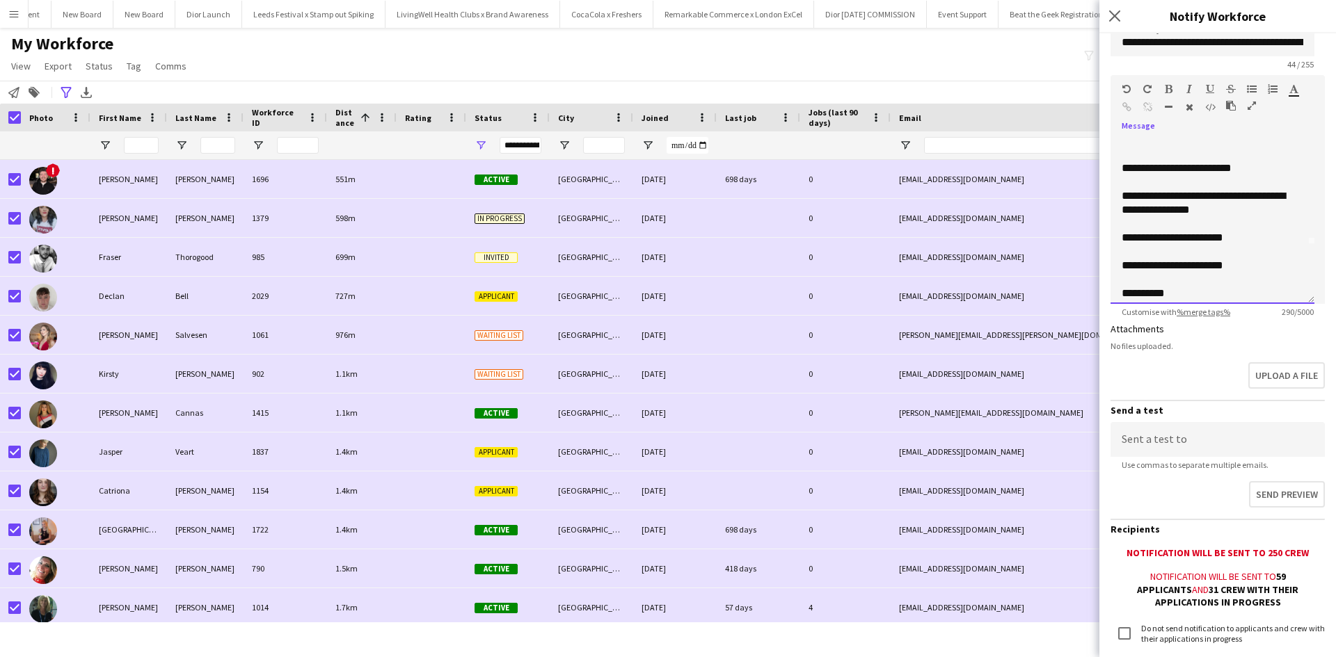
scroll to position [109, 0]
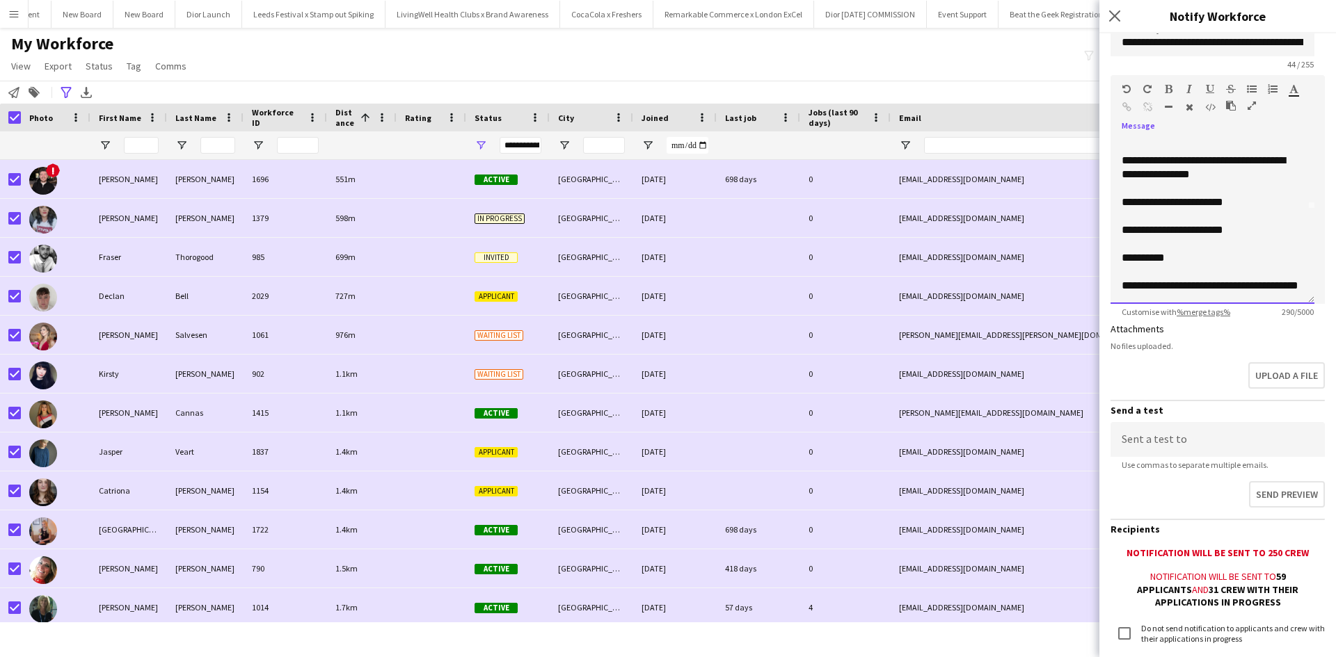
click at [1237, 251] on div "**********" at bounding box center [1212, 258] width 182 height 14
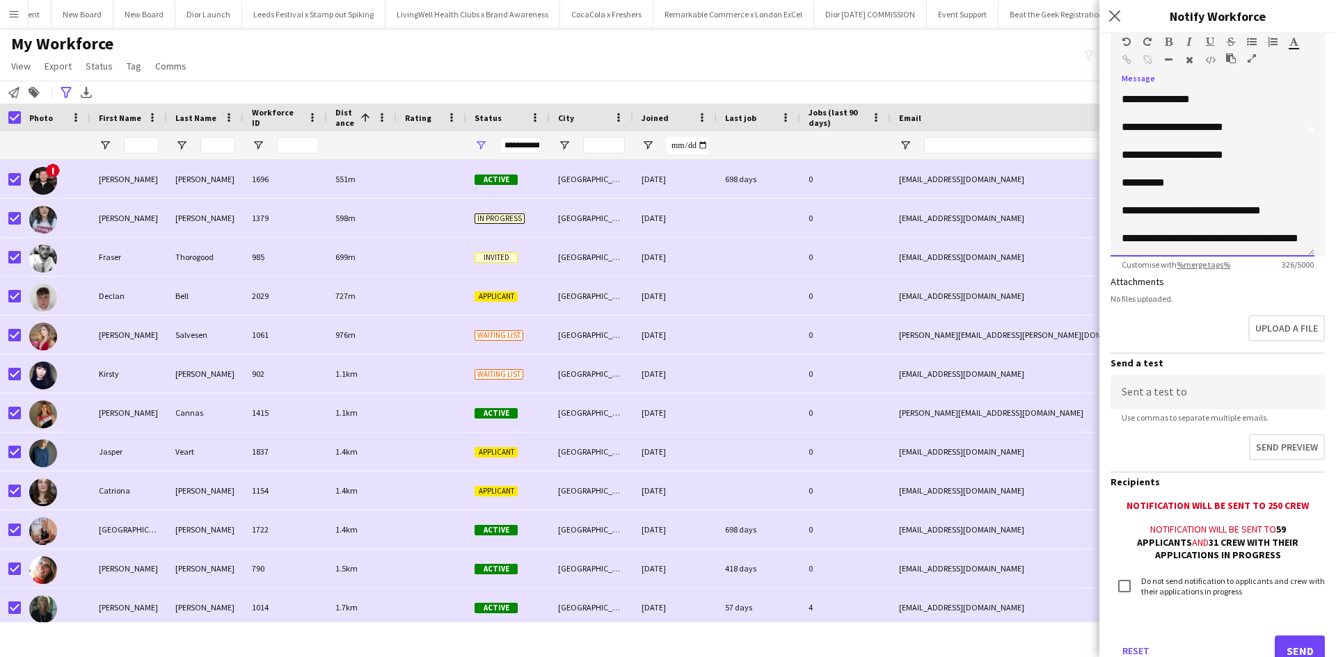
scroll to position [234, 0]
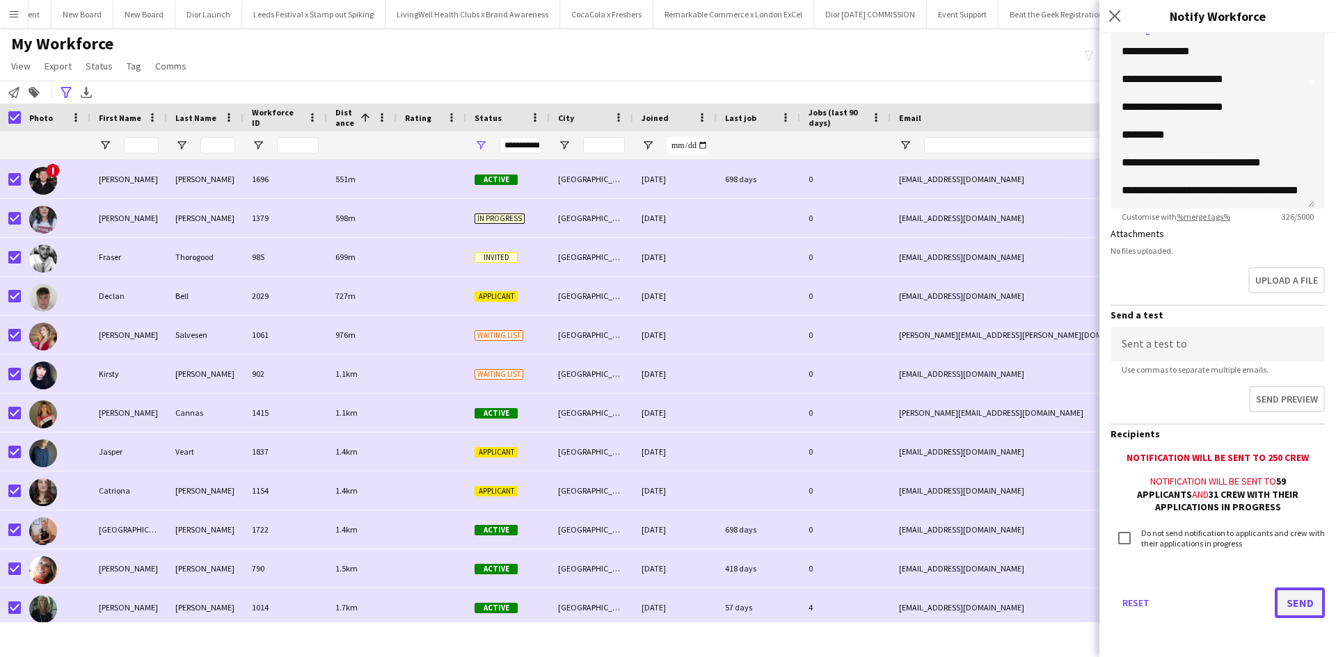
click at [1276, 599] on button "Send" at bounding box center [1300, 603] width 50 height 31
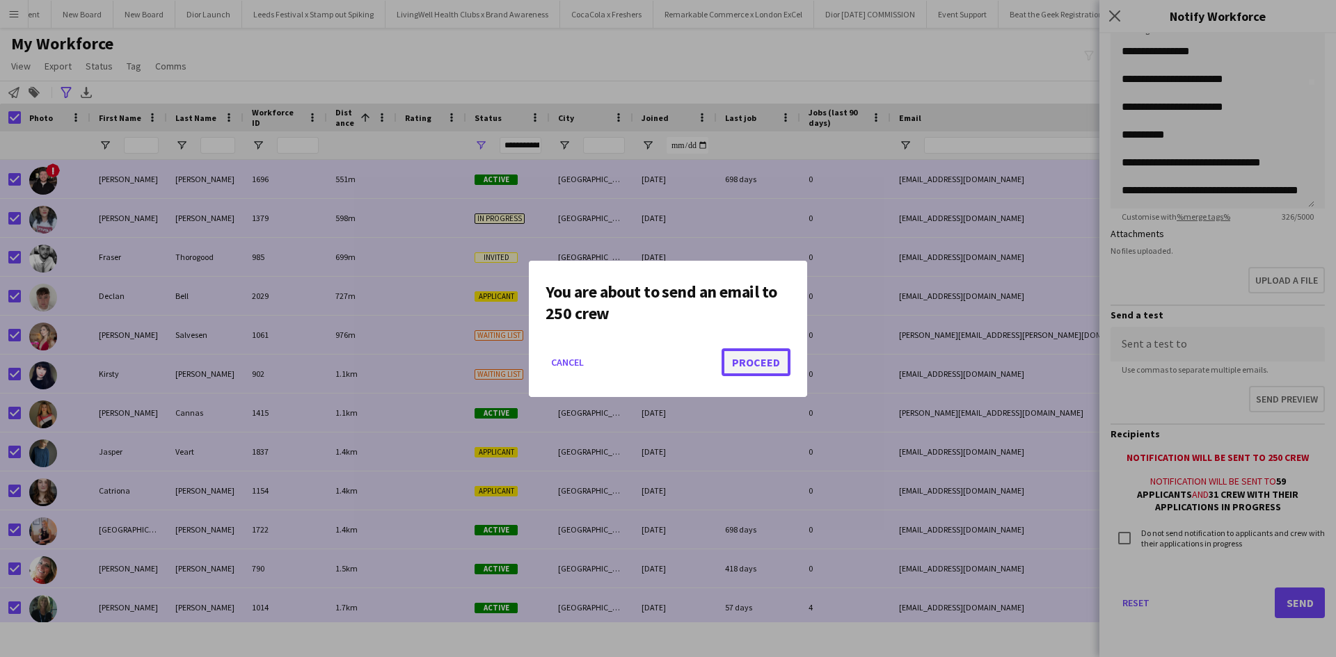
click at [769, 365] on button "Proceed" at bounding box center [755, 363] width 69 height 28
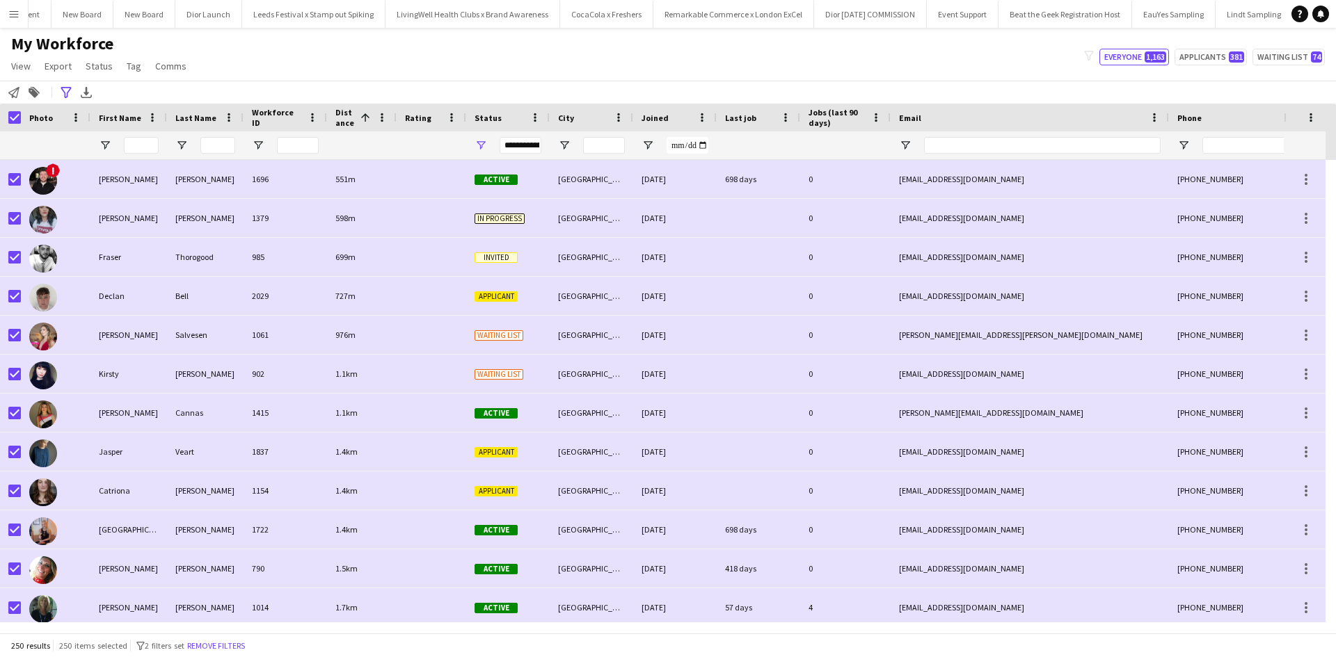
click at [10, 14] on app-icon "Menu" at bounding box center [13, 13] width 11 height 11
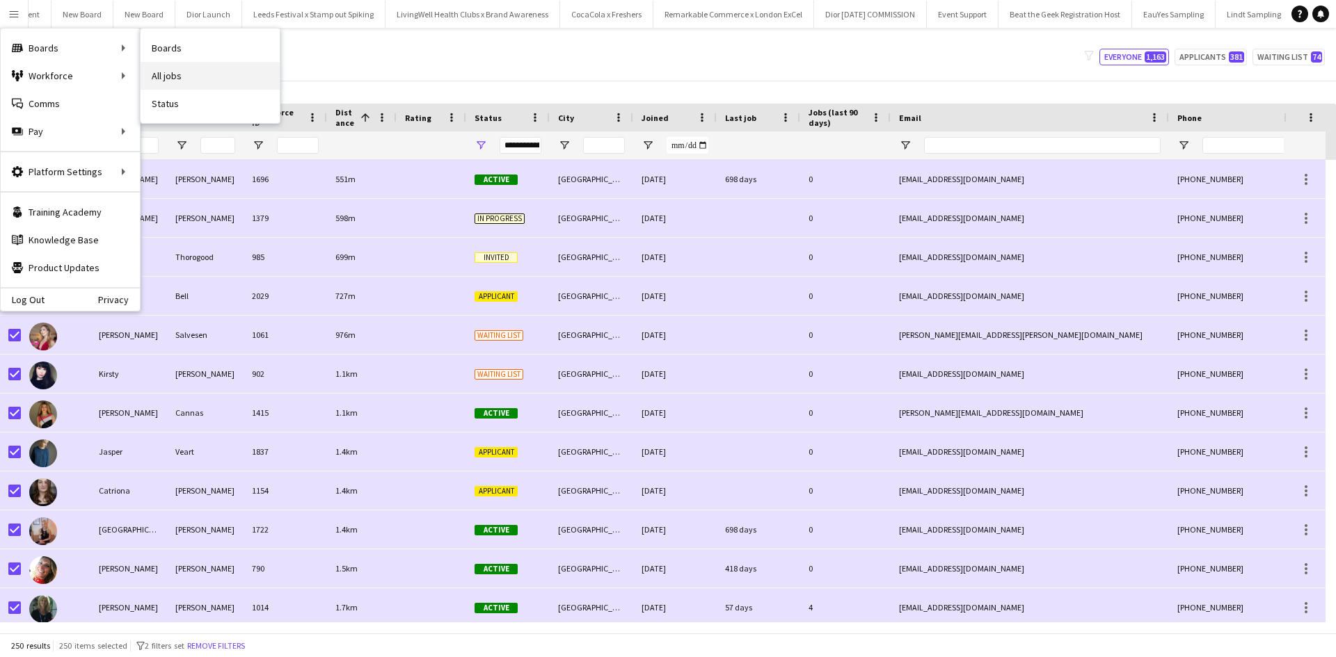
click at [170, 67] on link "All jobs" at bounding box center [210, 76] width 139 height 28
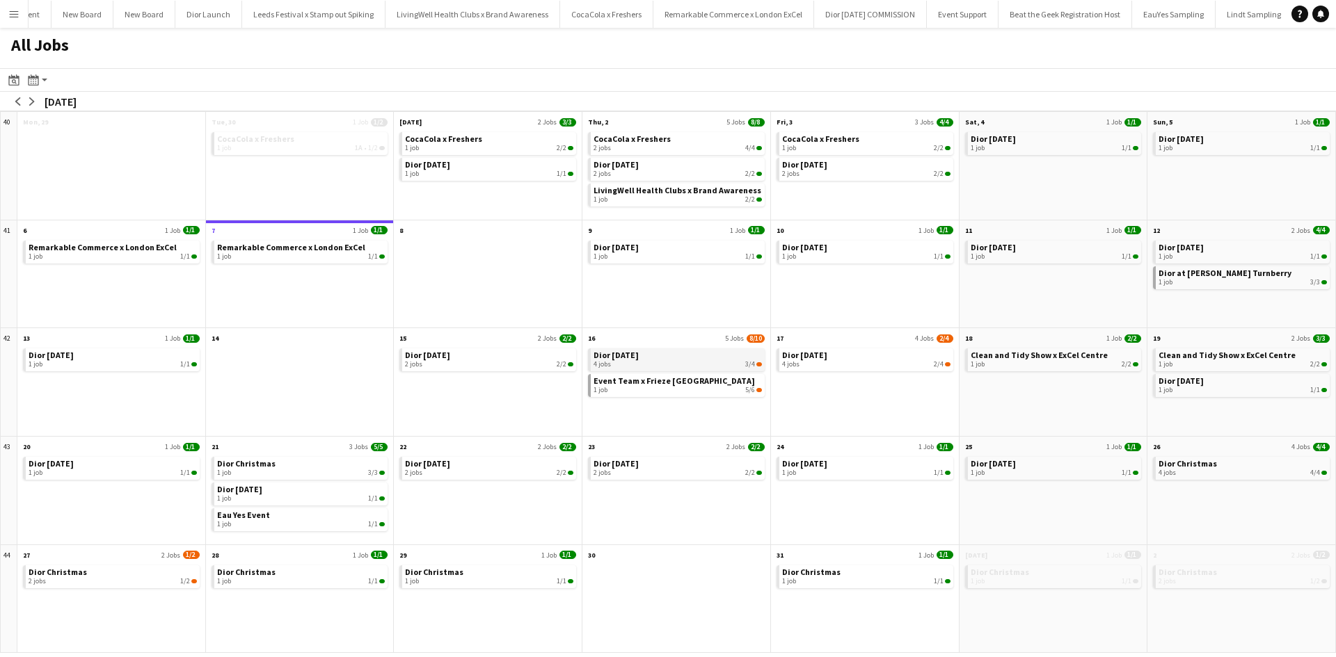
click at [702, 362] on div "4 jobs 3/4" at bounding box center [677, 364] width 168 height 8
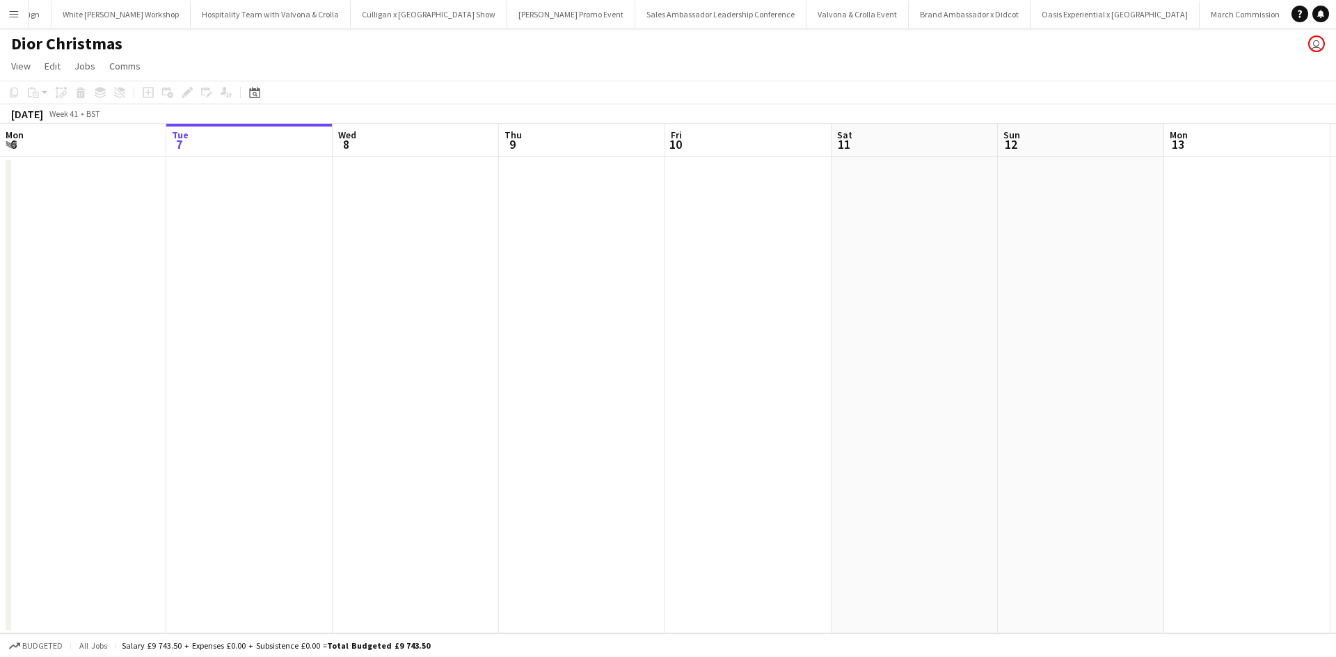
scroll to position [0, 632]
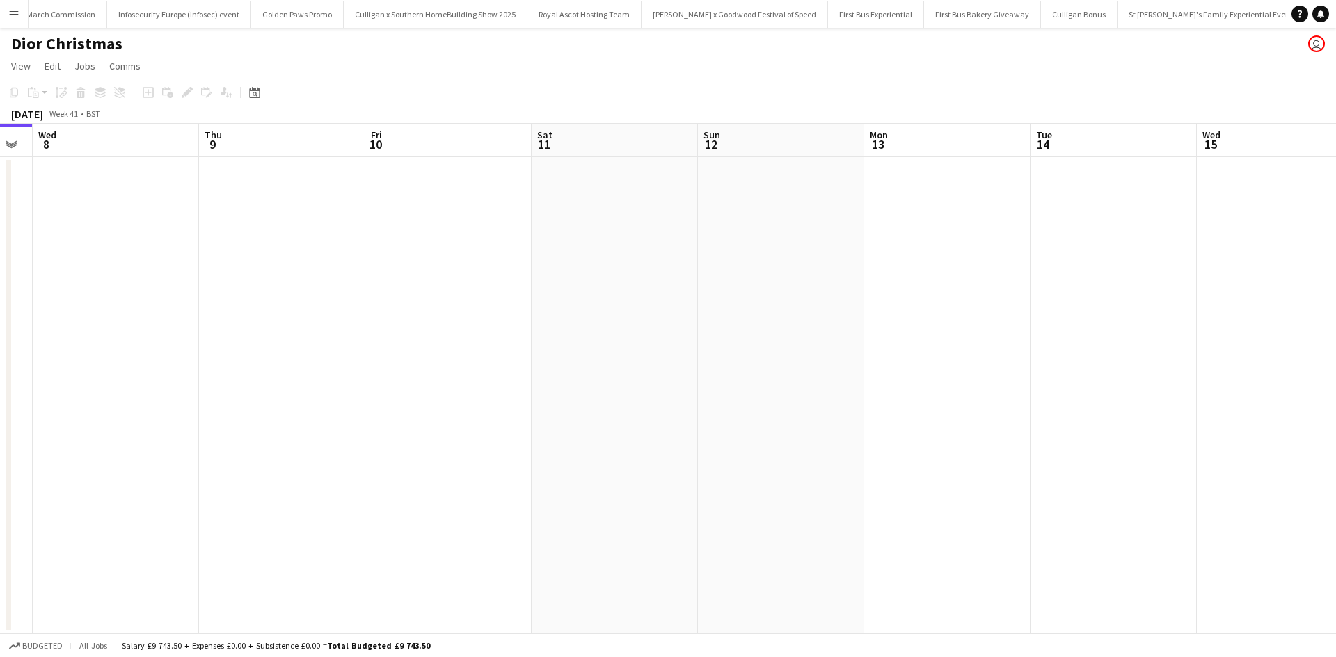
drag, startPoint x: 952, startPoint y: 536, endPoint x: 254, endPoint y: 397, distance: 712.2
click at [253, 397] on app-calendar-viewport "Sat 4 Sun 5 Mon 6 Tue 7 Wed 8 Thu 9 Fri 10 Sat 11 Sun 12 Mon 13 Tue 14 Wed 15 T…" at bounding box center [668, 379] width 1336 height 510
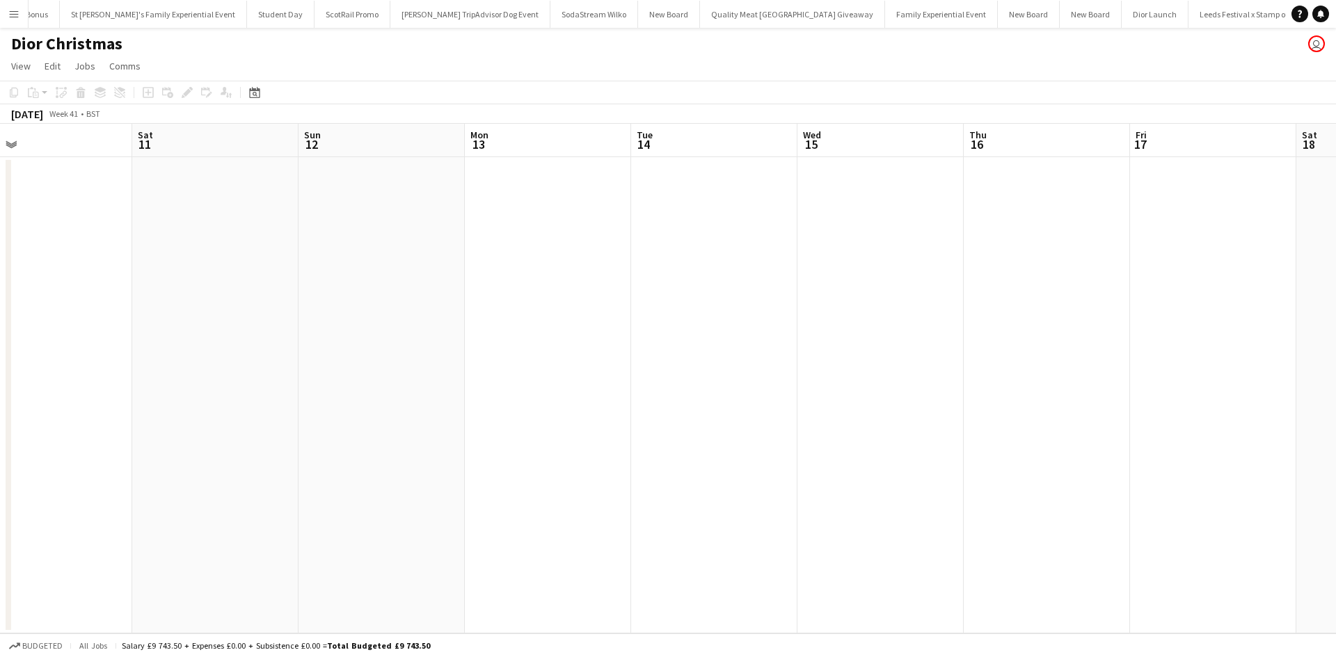
drag, startPoint x: 650, startPoint y: 436, endPoint x: 355, endPoint y: 387, distance: 299.7
click at [376, 391] on app-calendar-viewport "Mon 6 Tue 7 Wed 8 Thu 9 Fri 10 Sat 11 Sun 12 Mon 13 Tue 14 Wed 15 Thu 16 Fri 17…" at bounding box center [668, 379] width 1336 height 510
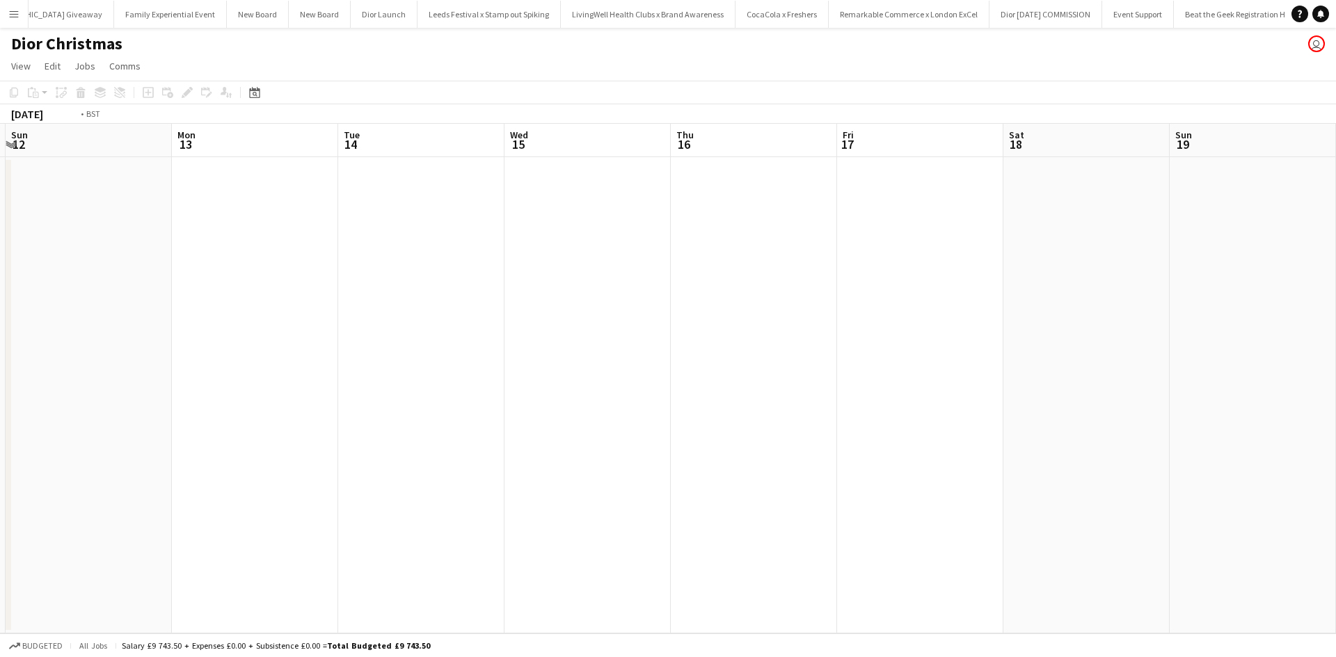
scroll to position [0, 367]
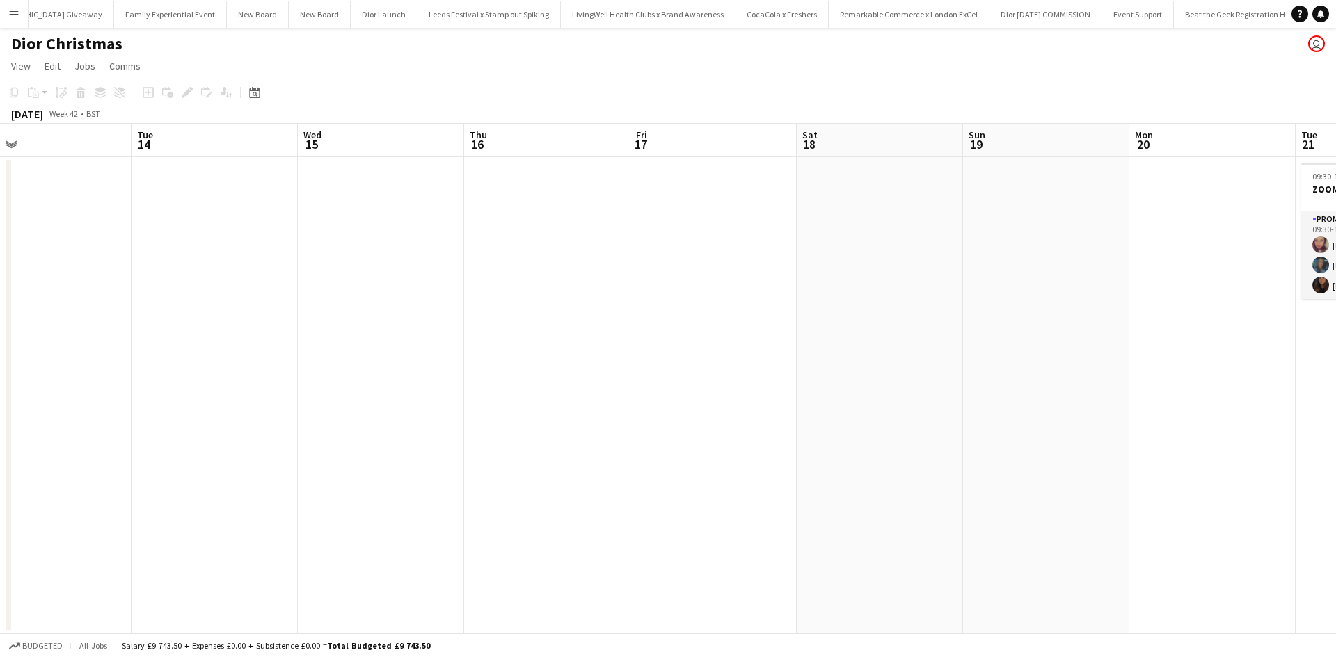
drag, startPoint x: 492, startPoint y: 409, endPoint x: 652, endPoint y: 441, distance: 163.2
click at [348, 386] on app-calendar-viewport "Sat 11 Sun 12 Mon 13 Tue 14 Wed 15 Thu 16 Fri 17 Sat 18 Sun 19 Mon 20 Tue 21 3/…" at bounding box center [668, 379] width 1336 height 510
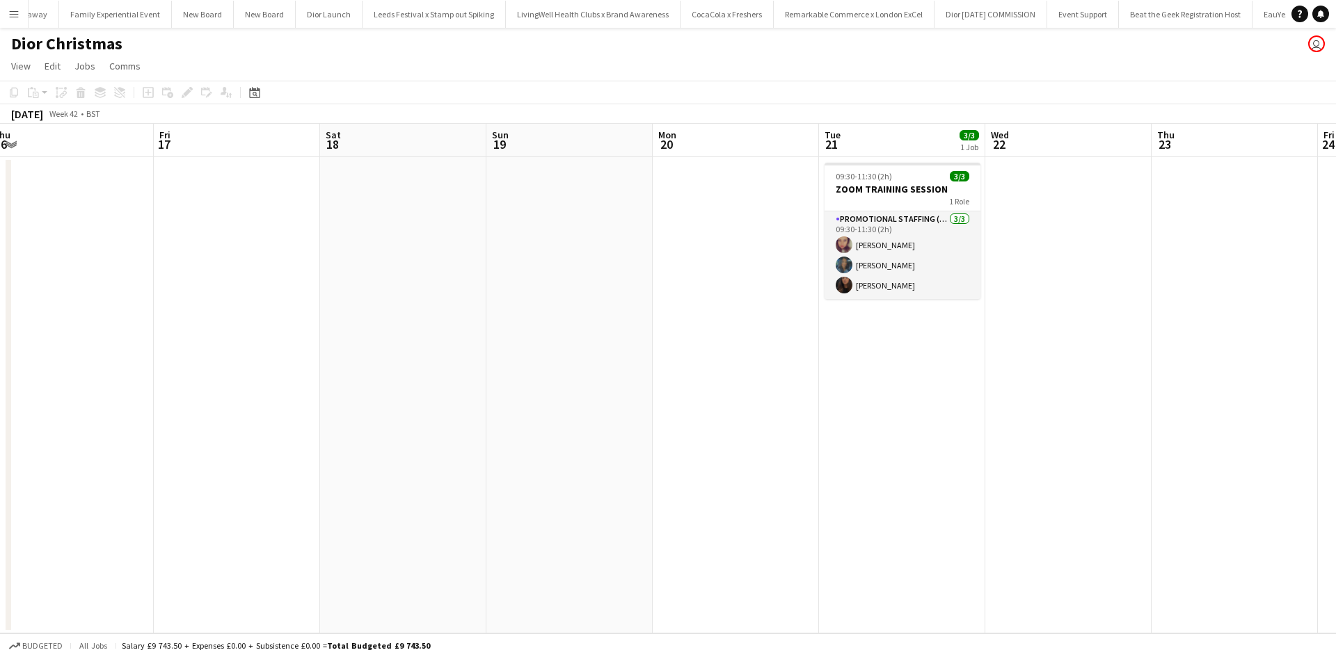
drag, startPoint x: 411, startPoint y: 394, endPoint x: 369, endPoint y: 390, distance: 41.9
click at [377, 390] on app-calendar-viewport "Mon 13 Tue 14 Wed 15 Thu 16 Fri 17 Sat 18 Sun 19 Mon 20 Tue 21 3/3 1 Job Wed 22…" at bounding box center [668, 379] width 1336 height 510
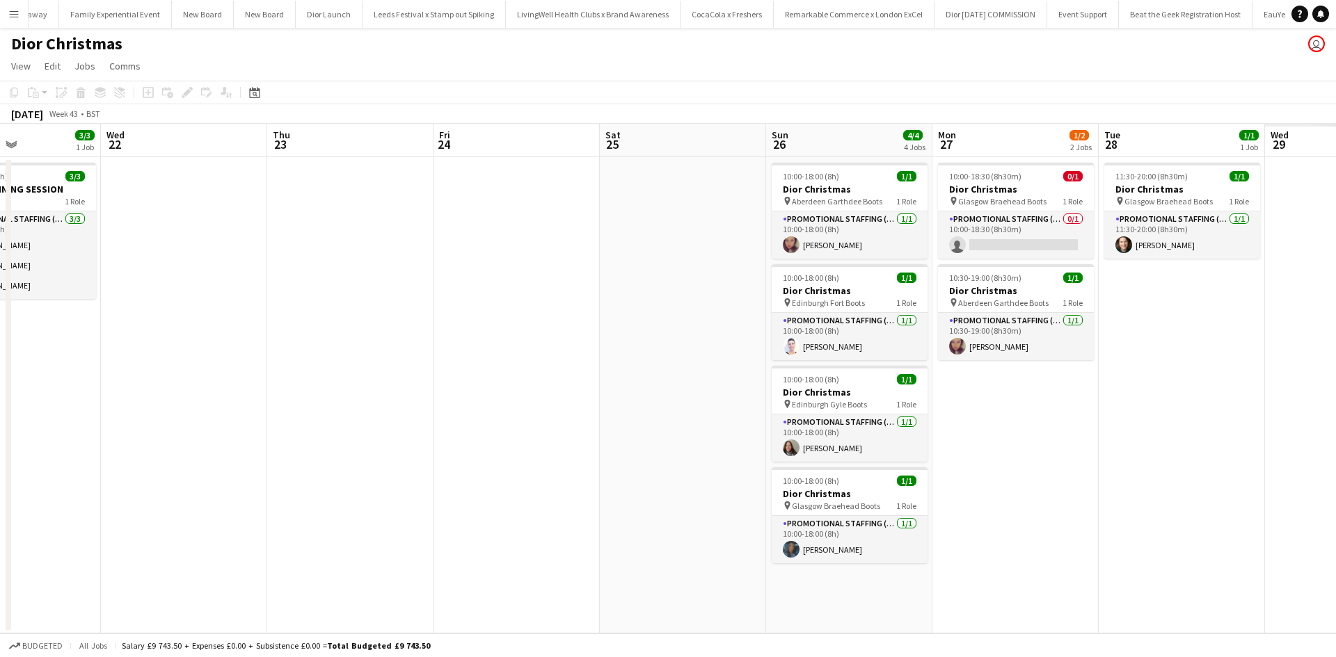
drag, startPoint x: 1175, startPoint y: 484, endPoint x: 165, endPoint y: 368, distance: 1016.8
click at [170, 369] on app-calendar-viewport "Sat 18 Sun 19 Mon 20 Tue 21 3/3 1 Job Wed 22 Thu 23 Fri 24 Sat 25 Sun 26 4/4 4 …" at bounding box center [668, 379] width 1336 height 510
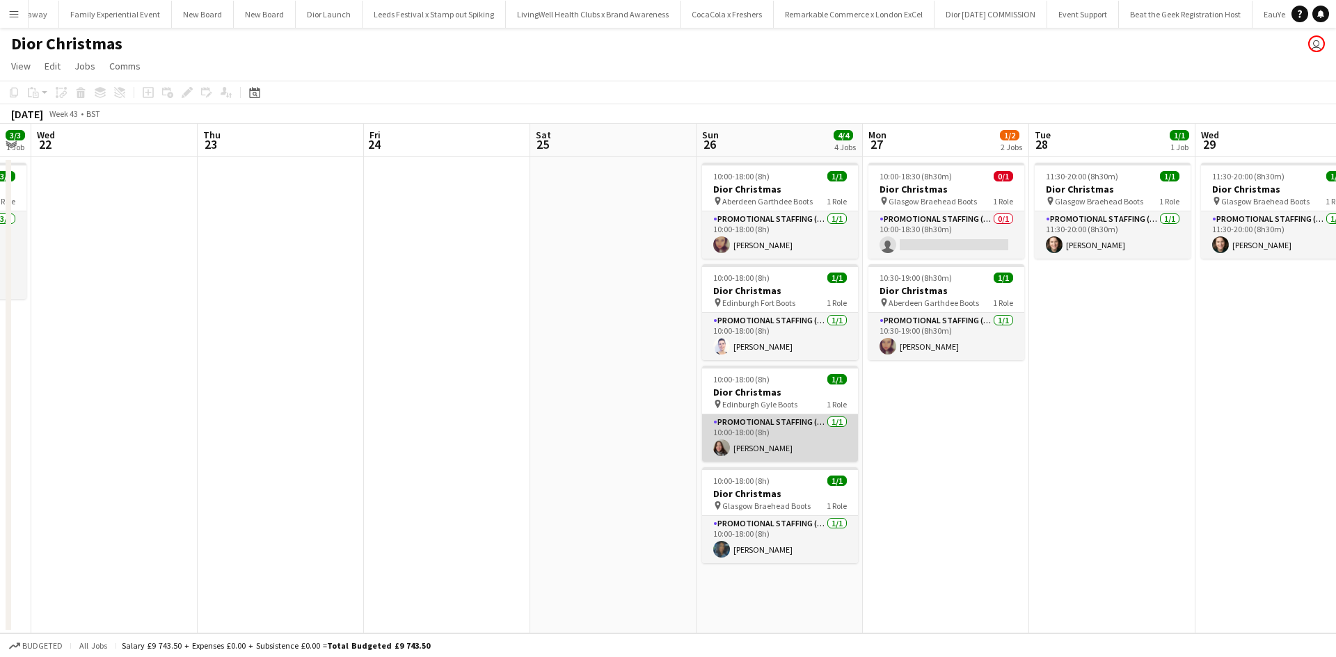
click at [806, 433] on app-card-role "Promotional Staffing (Sales Staff) 1/1 10:00-18:00 (8h) Ivana Petrovich Ige" at bounding box center [780, 438] width 156 height 47
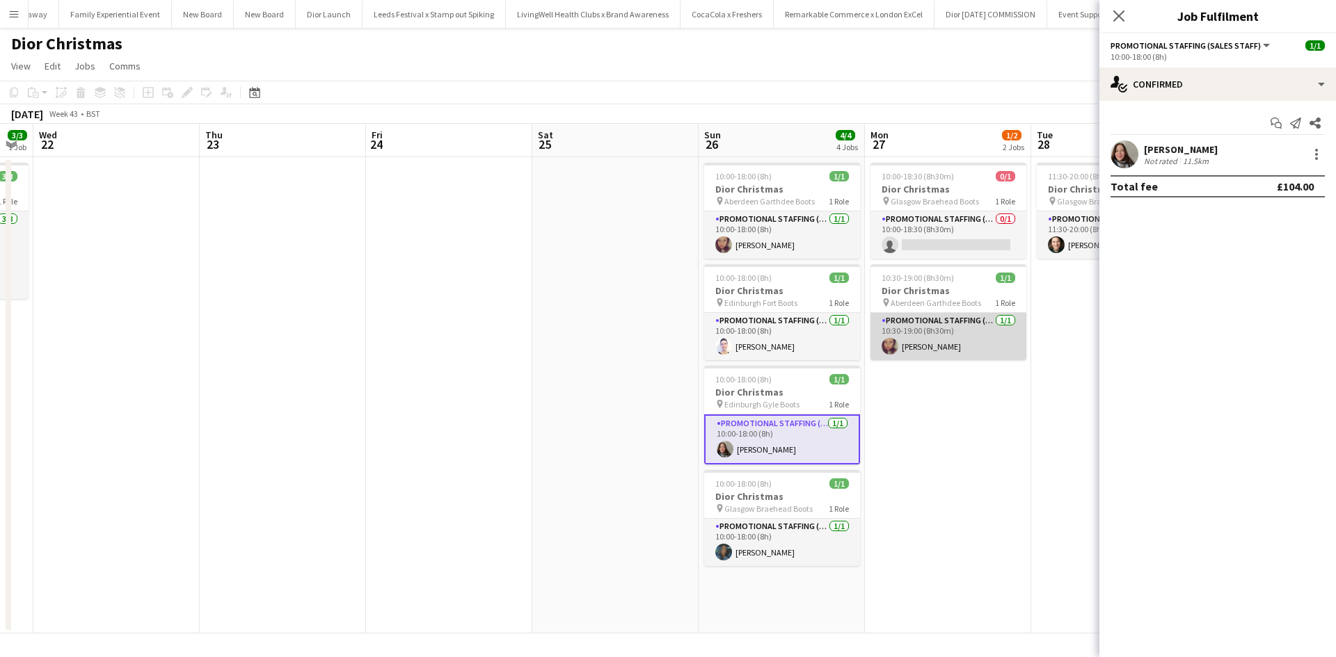
click at [966, 346] on app-card-role "Promotional Staffing (Sales Staff) 1/1 10:30-19:00 (8h30m) Ana Puschiu" at bounding box center [948, 336] width 156 height 47
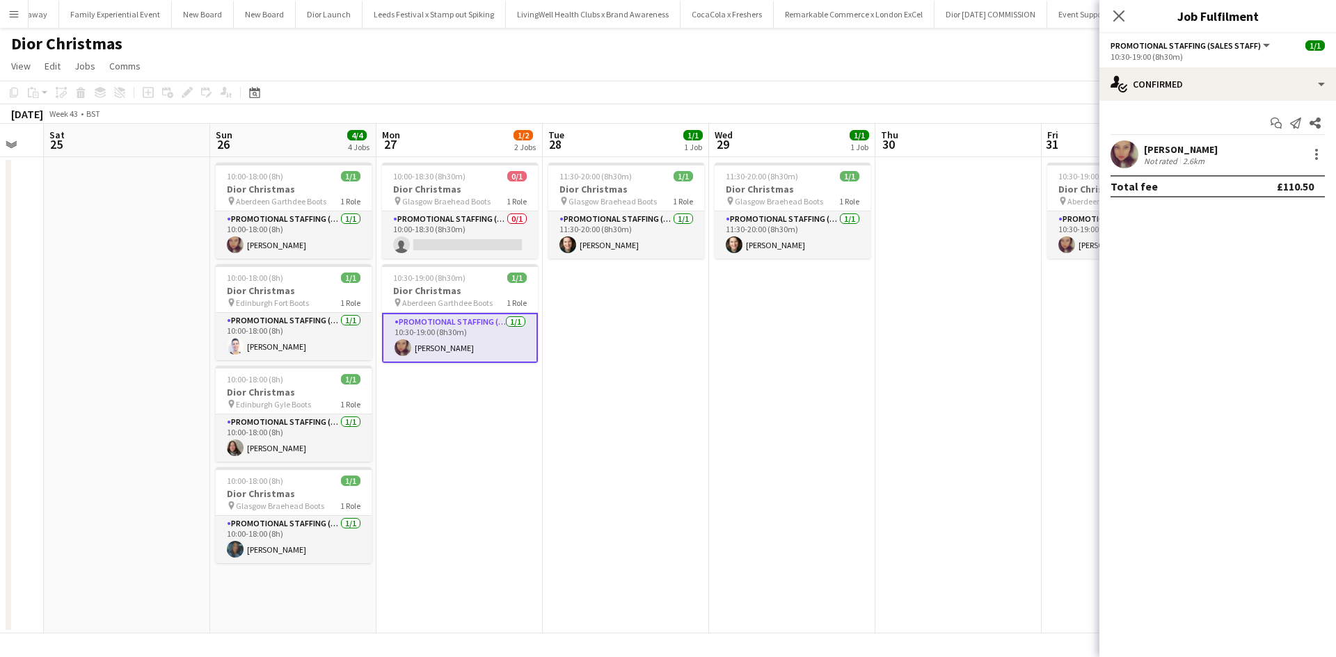
drag, startPoint x: 961, startPoint y: 413, endPoint x: 354, endPoint y: 367, distance: 609.1
click at [365, 371] on app-calendar-viewport "Wed 22 Thu 23 Fri 24 Sat 25 Sun 26 4/4 4 Jobs Mon 27 1/2 2 Jobs Tue 28 1/1 1 Jo…" at bounding box center [668, 379] width 1336 height 510
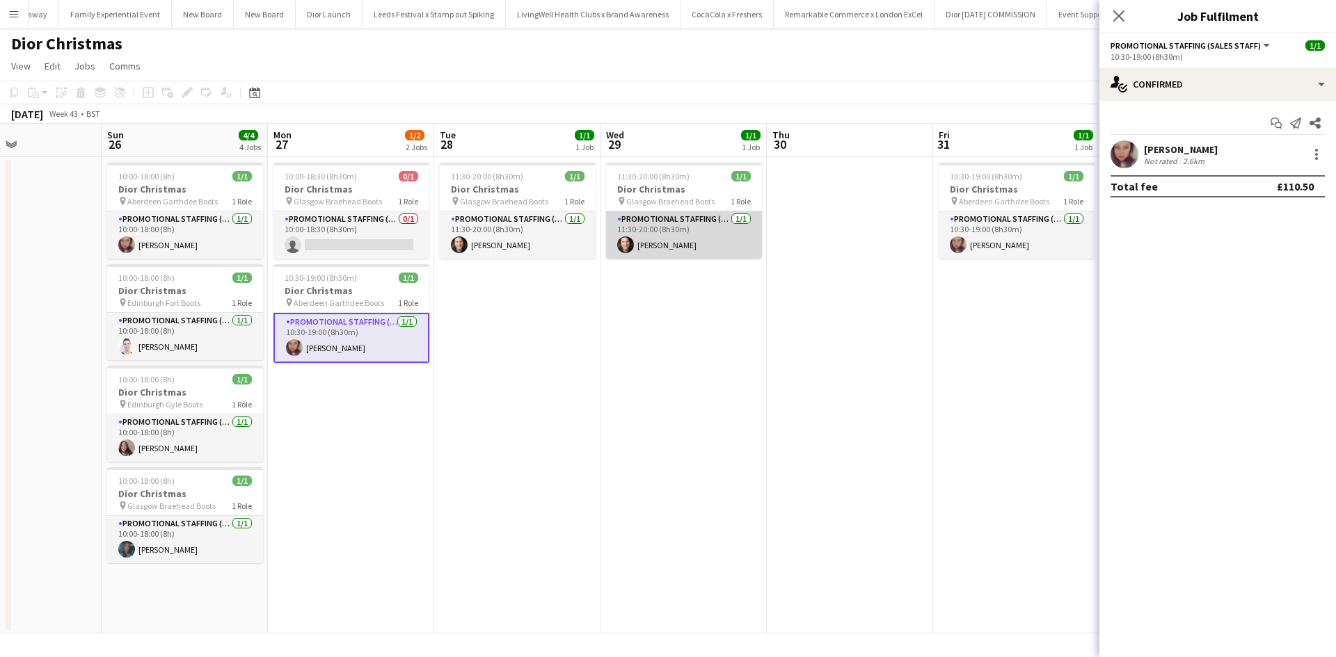
click at [735, 245] on app-card-role "Promotional Staffing (Sales Staff) 1/1 11:30-20:00 (8h30m) Shian Denovan" at bounding box center [684, 234] width 156 height 47
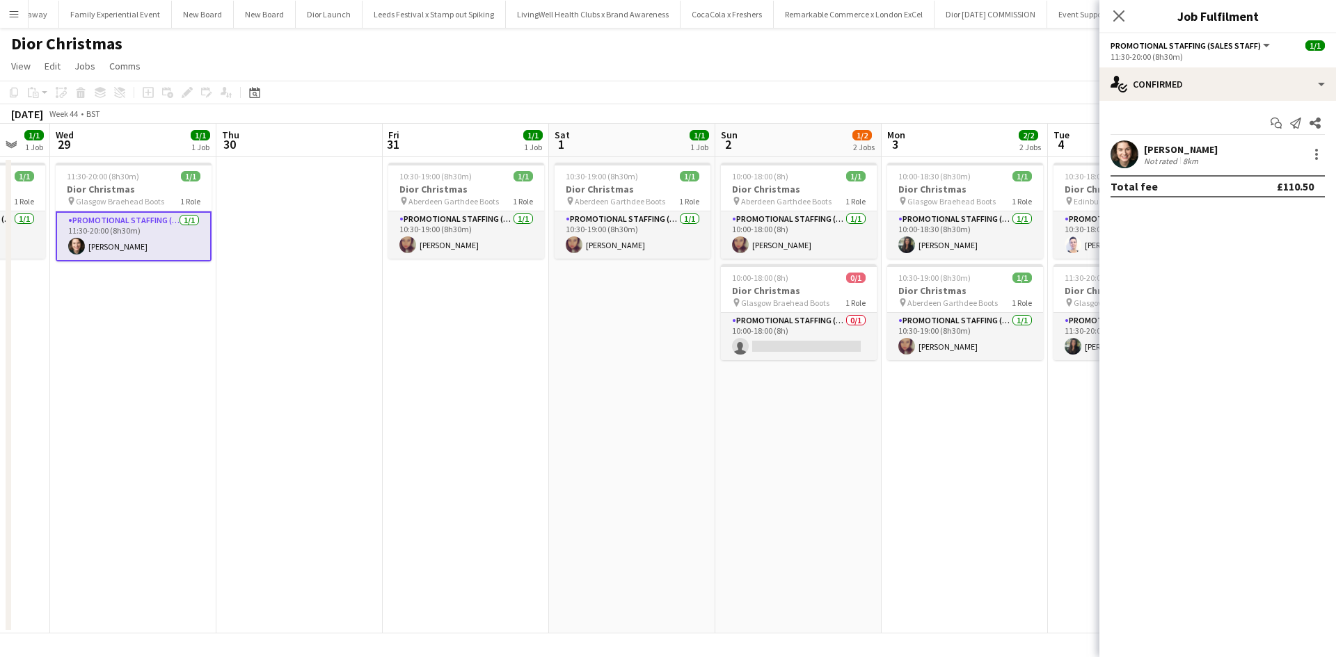
drag, startPoint x: 864, startPoint y: 355, endPoint x: 333, endPoint y: 333, distance: 532.0
click at [298, 324] on app-calendar-viewport "Sun 26 4/4 4 Jobs Mon 27 1/2 2 Jobs Tue 28 1/1 1 Job Wed 29 1/1 1 Job Thu 30 Fr…" at bounding box center [668, 379] width 1336 height 510
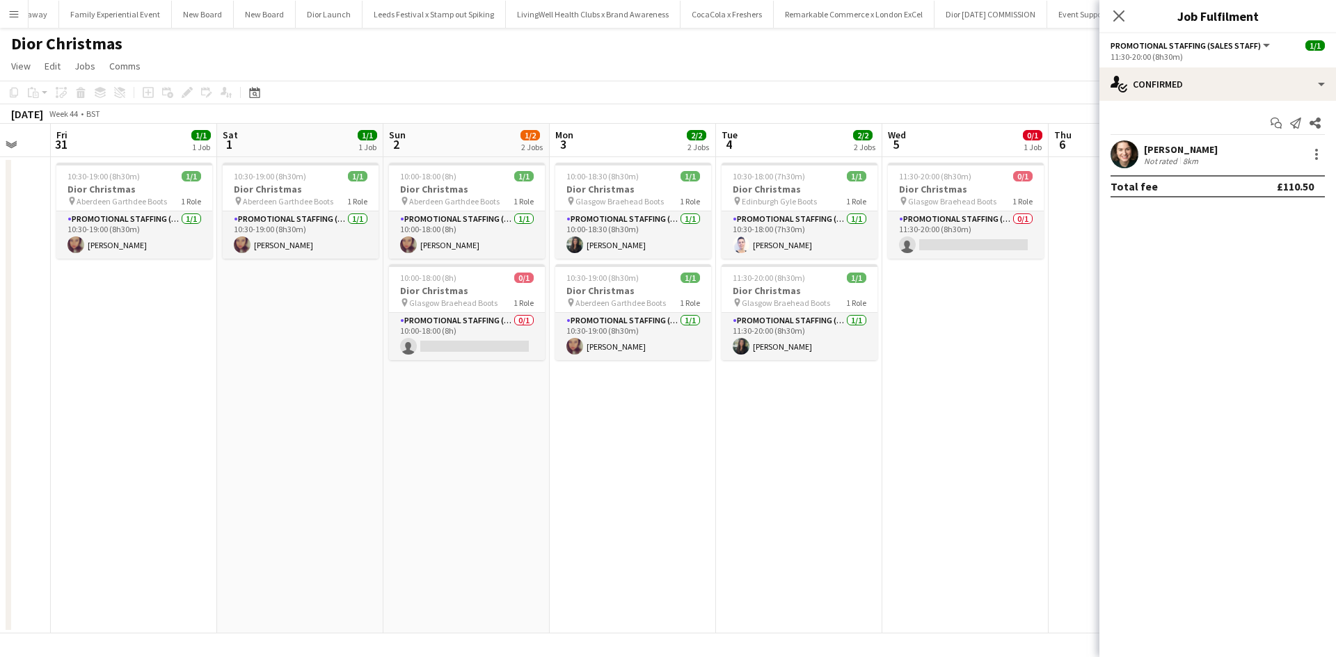
drag, startPoint x: 806, startPoint y: 462, endPoint x: 137, endPoint y: 415, distance: 670.9
click at [137, 415] on app-calendar-viewport "Tue 28 1/1 1 Job Wed 29 1/1 1 Job Thu 30 Fri 31 1/1 1 Job Sat 1 1/1 1 Job Sun 2…" at bounding box center [668, 379] width 1336 height 510
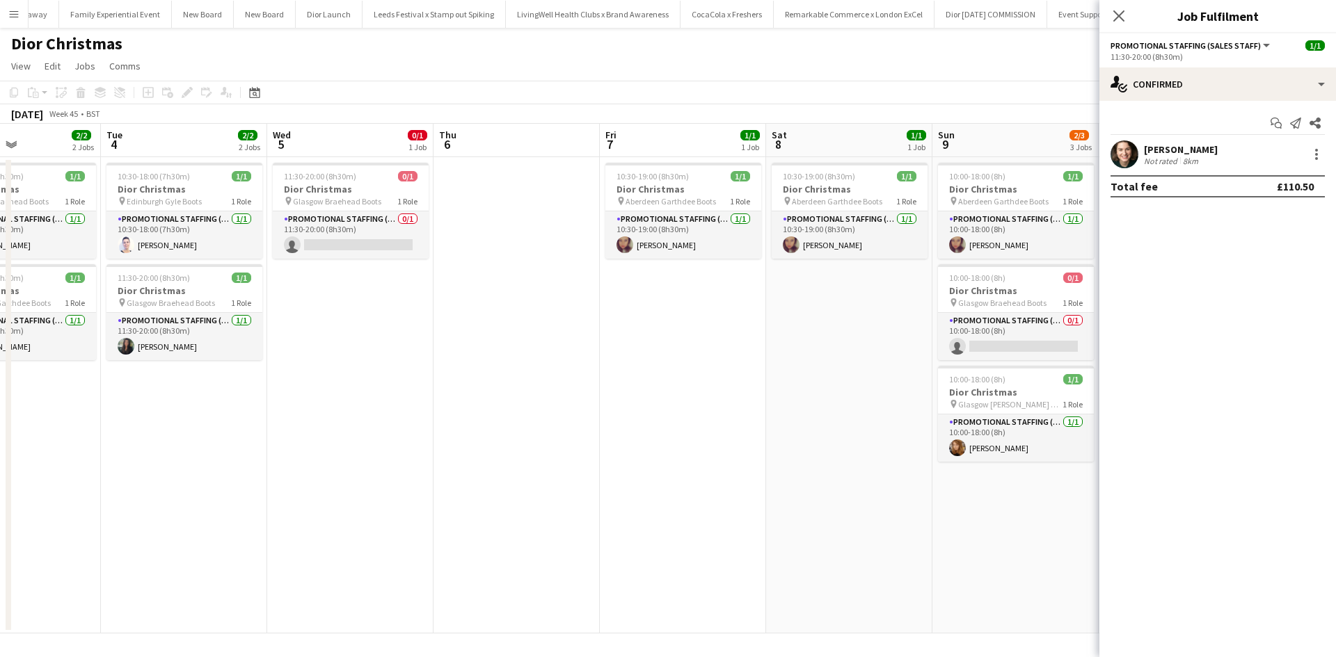
drag, startPoint x: 723, startPoint y: 498, endPoint x: 109, endPoint y: 430, distance: 618.1
click at [109, 430] on app-calendar-viewport "Sat 1 1/1 1 Job Sun 2 1/2 2 Jobs Mon 3 2/2 2 Jobs Tue 4 2/2 2 Jobs Wed 5 0/1 1 …" at bounding box center [668, 379] width 1336 height 510
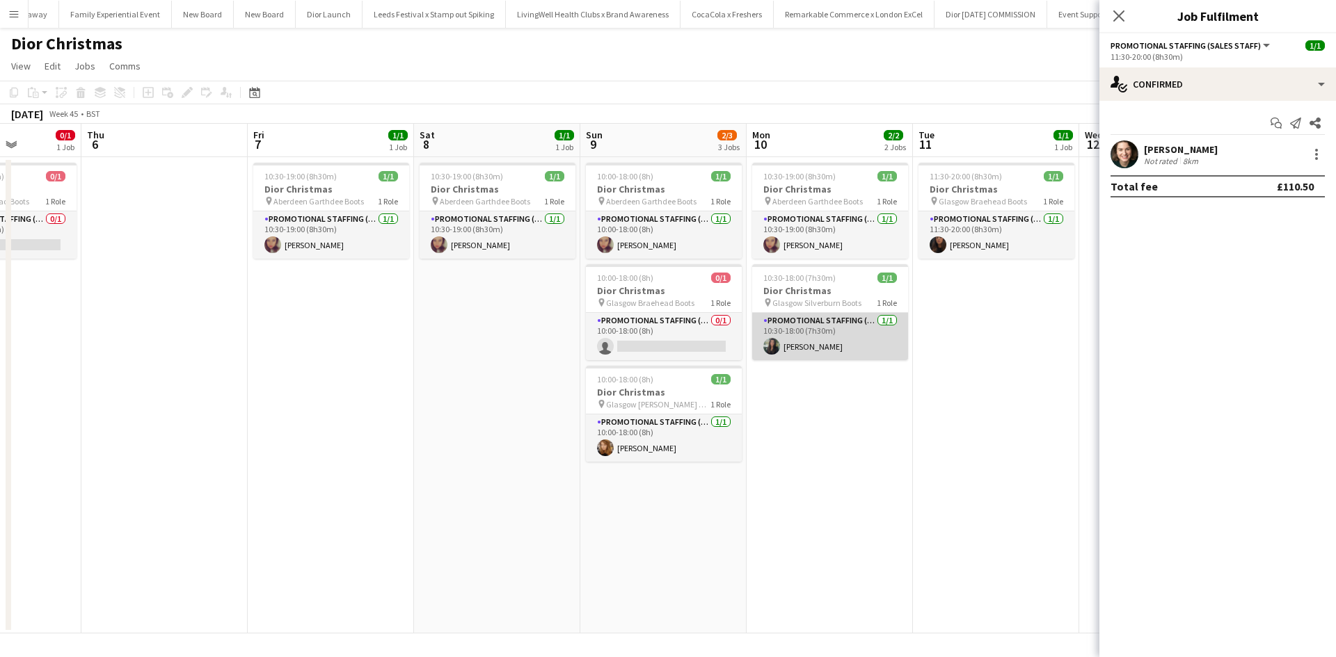
click at [855, 350] on app-card-role "Promotional Staffing (Sales Staff) 1/1 10:30-18:00 (7h30m) Susannah Reid" at bounding box center [830, 336] width 156 height 47
click at [1315, 155] on div at bounding box center [1316, 154] width 3 height 3
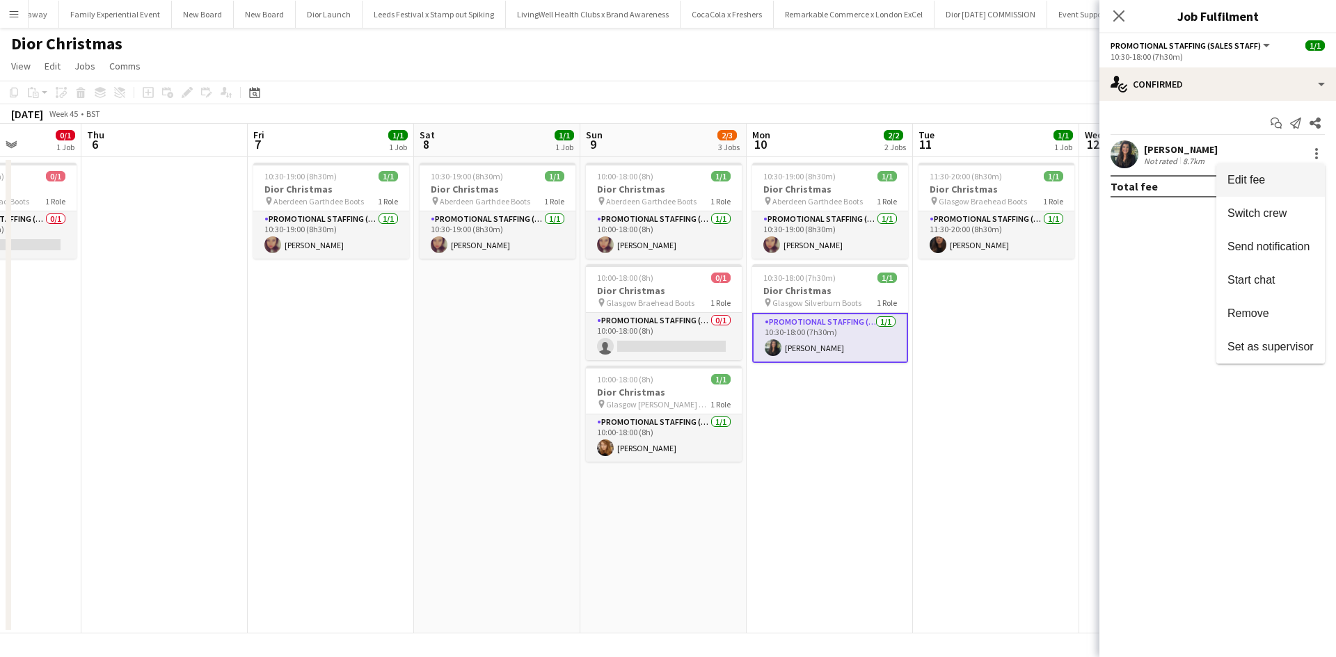
click at [1295, 172] on button "Edit fee" at bounding box center [1270, 179] width 109 height 33
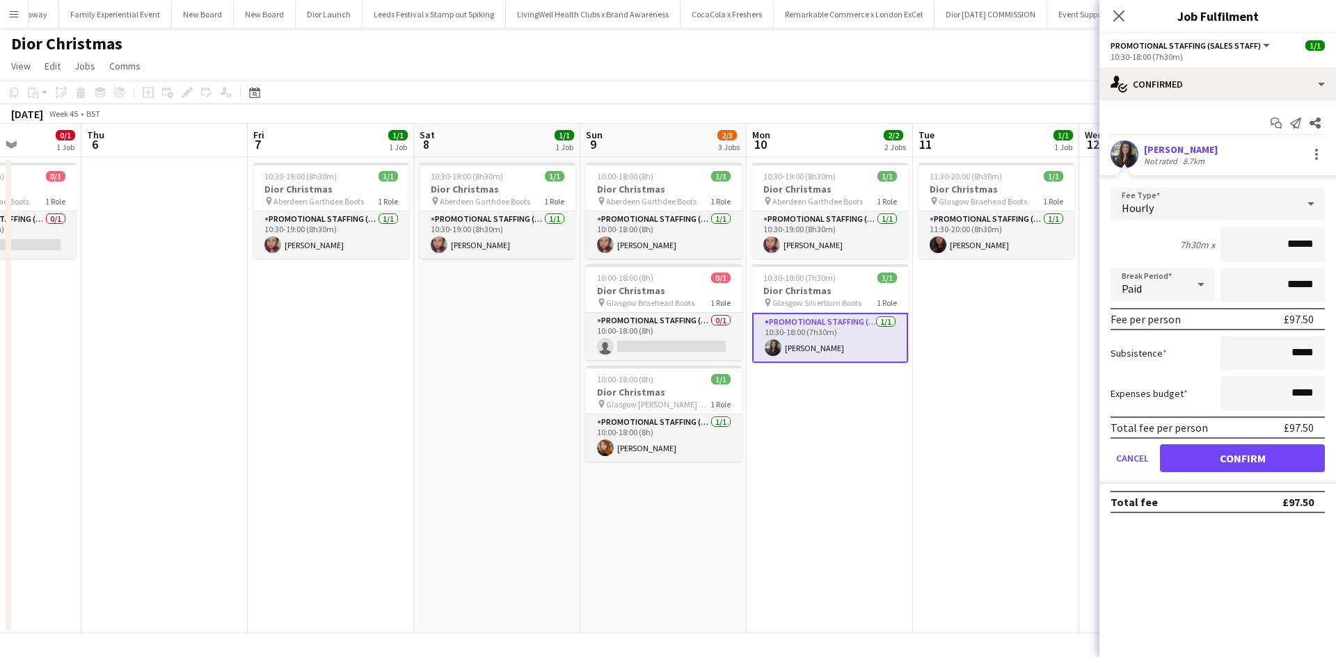
click at [1012, 442] on app-date-cell "11:30-20:00 (8h30m) 1/1 Dior Christmas pin Glasgow Braehead Boots 1 Role Promot…" at bounding box center [996, 395] width 166 height 477
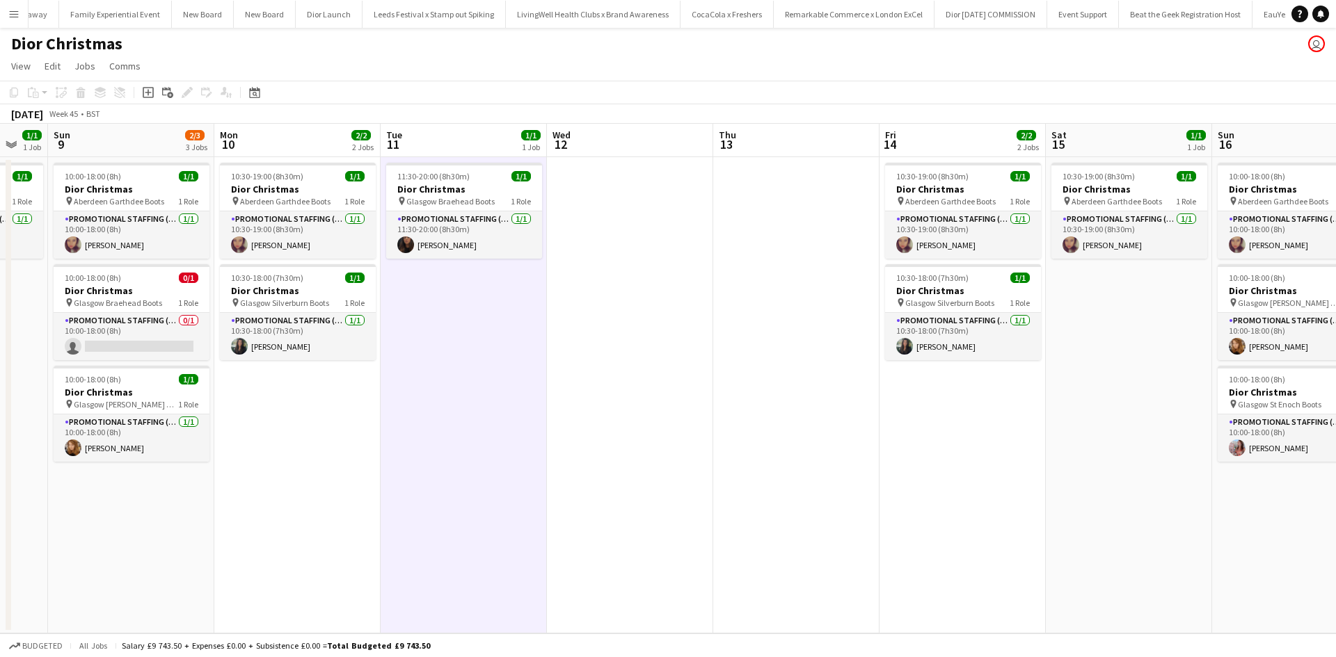
drag, startPoint x: 943, startPoint y: 486, endPoint x: 362, endPoint y: 464, distance: 580.6
click at [363, 465] on app-calendar-viewport "Thu 6 Fri 7 1/1 1 Job Sat 8 1/1 1 Job Sun 9 2/3 3 Jobs Mon 10 2/2 2 Jobs Tue 11…" at bounding box center [668, 379] width 1336 height 510
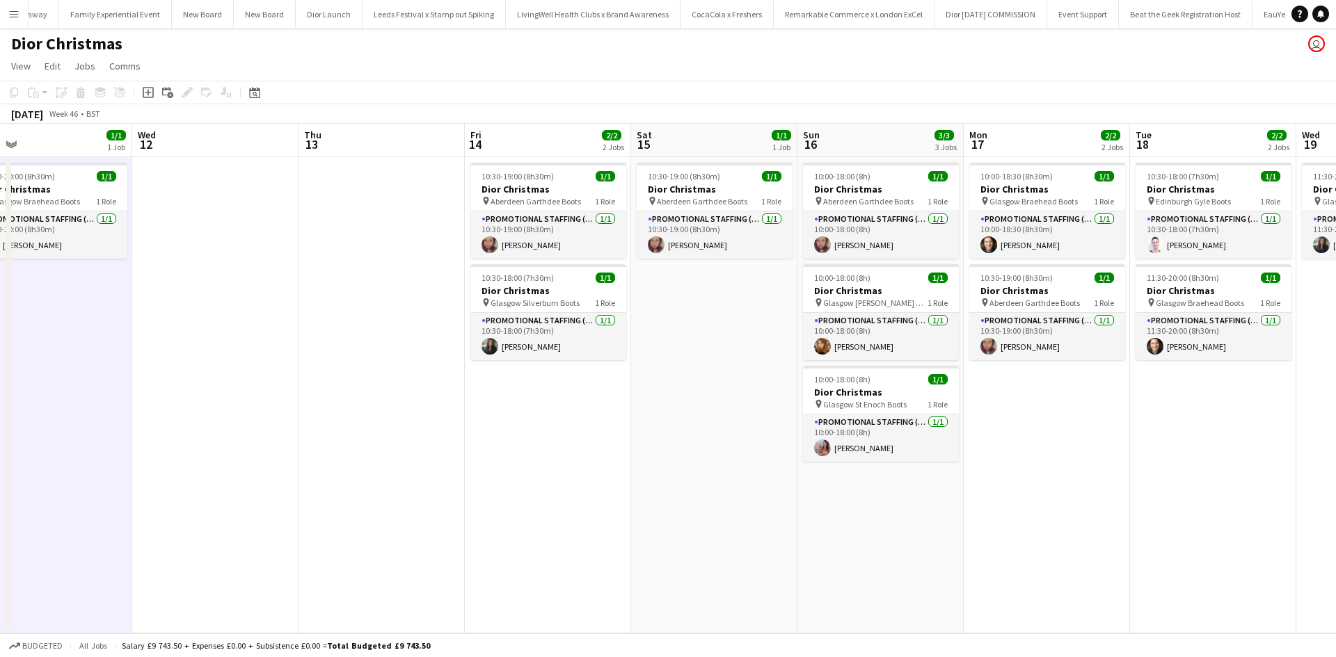
drag, startPoint x: 682, startPoint y: 471, endPoint x: 272, endPoint y: 429, distance: 412.6
click at [273, 429] on app-calendar-viewport "Sun 9 2/3 3 Jobs Mon 10 2/2 2 Jobs Tue 11 1/1 1 Job Wed 12 Thu 13 Fri 14 2/2 2 …" at bounding box center [668, 379] width 1336 height 510
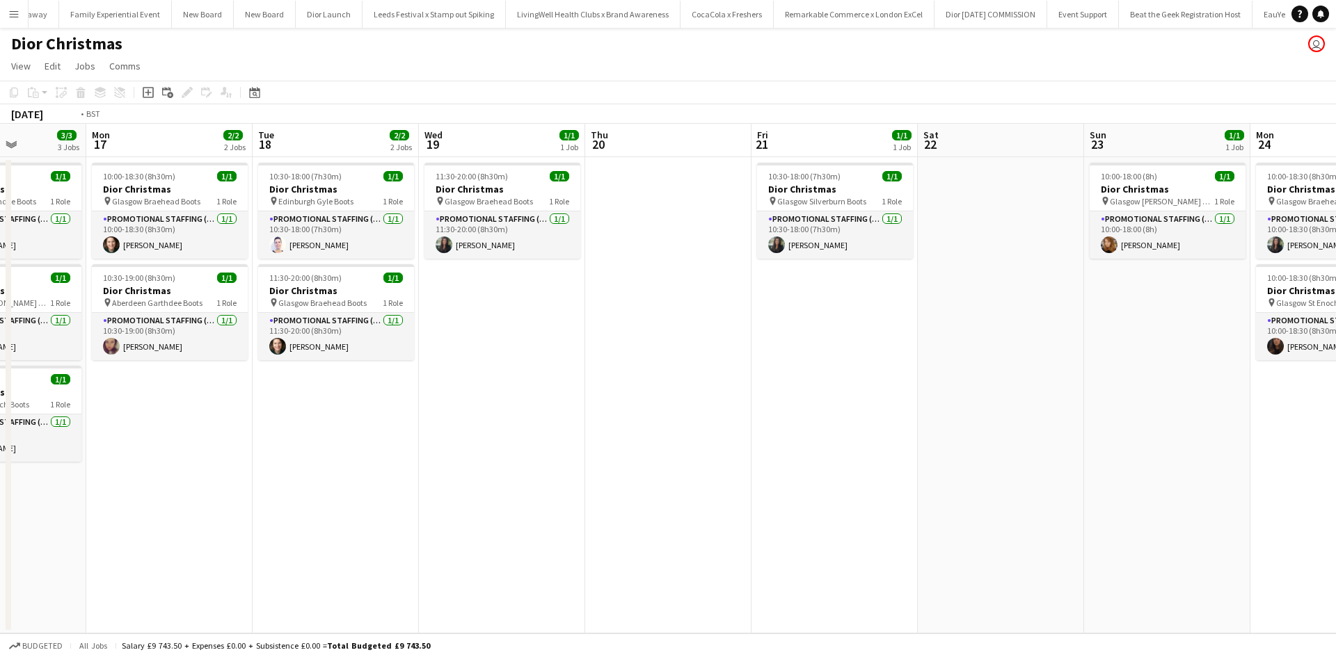
drag, startPoint x: 884, startPoint y: 464, endPoint x: 0, endPoint y: 382, distance: 888.0
click at [0, 383] on app-calendar-viewport "Thu 13 Fri 14 2/2 2 Jobs Sat 15 1/1 1 Job Sun 16 3/3 3 Jobs Mon 17 2/2 2 Jobs T…" at bounding box center [668, 379] width 1336 height 510
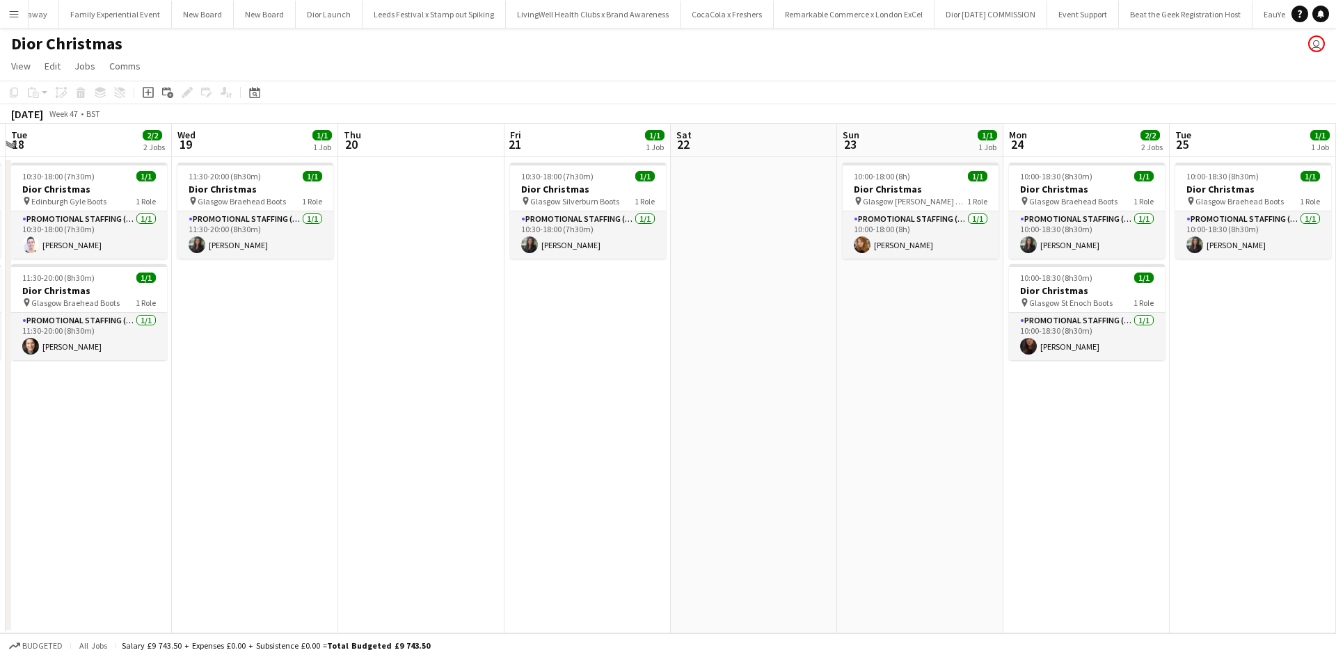
drag, startPoint x: 755, startPoint y: 452, endPoint x: 693, endPoint y: 452, distance: 61.9
click at [693, 452] on app-calendar-viewport "Sat 15 1/1 1 Job Sun 16 3/3 3 Jobs Mon 17 2/2 2 Jobs Tue 18 2/2 2 Jobs Wed 19 1…" at bounding box center [668, 379] width 1336 height 510
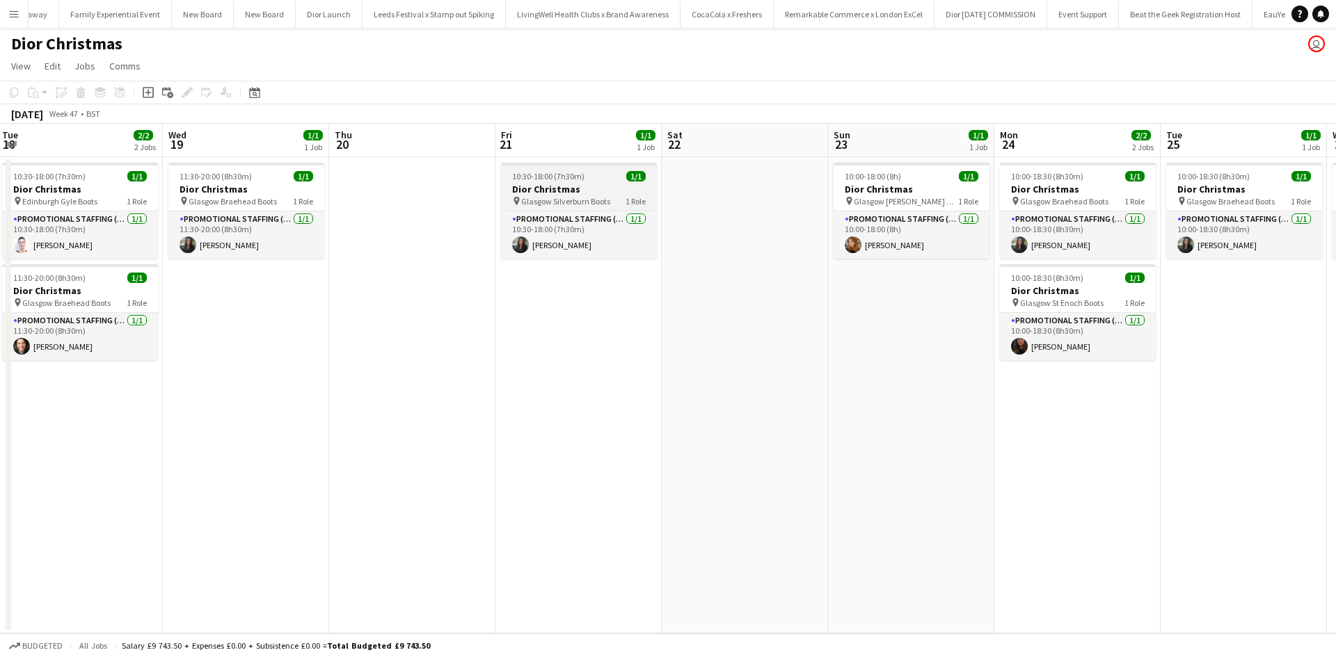
drag, startPoint x: 602, startPoint y: 172, endPoint x: 589, endPoint y: 175, distance: 14.3
click at [602, 173] on div "10:30-18:00 (7h30m) 1/1" at bounding box center [579, 176] width 156 height 10
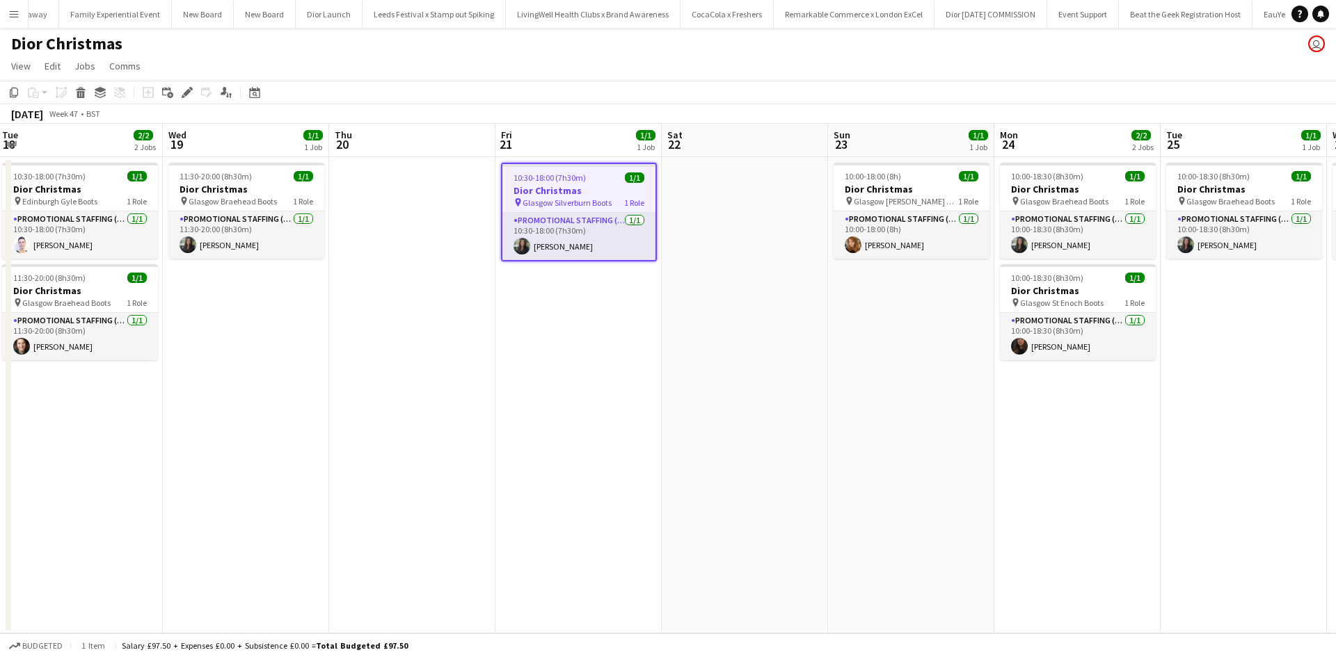
drag, startPoint x: 10, startPoint y: 93, endPoint x: 263, endPoint y: 146, distance: 258.7
click at [10, 93] on icon "Copy" at bounding box center [13, 92] width 11 height 11
click at [692, 217] on app-date-cell at bounding box center [745, 395] width 166 height 477
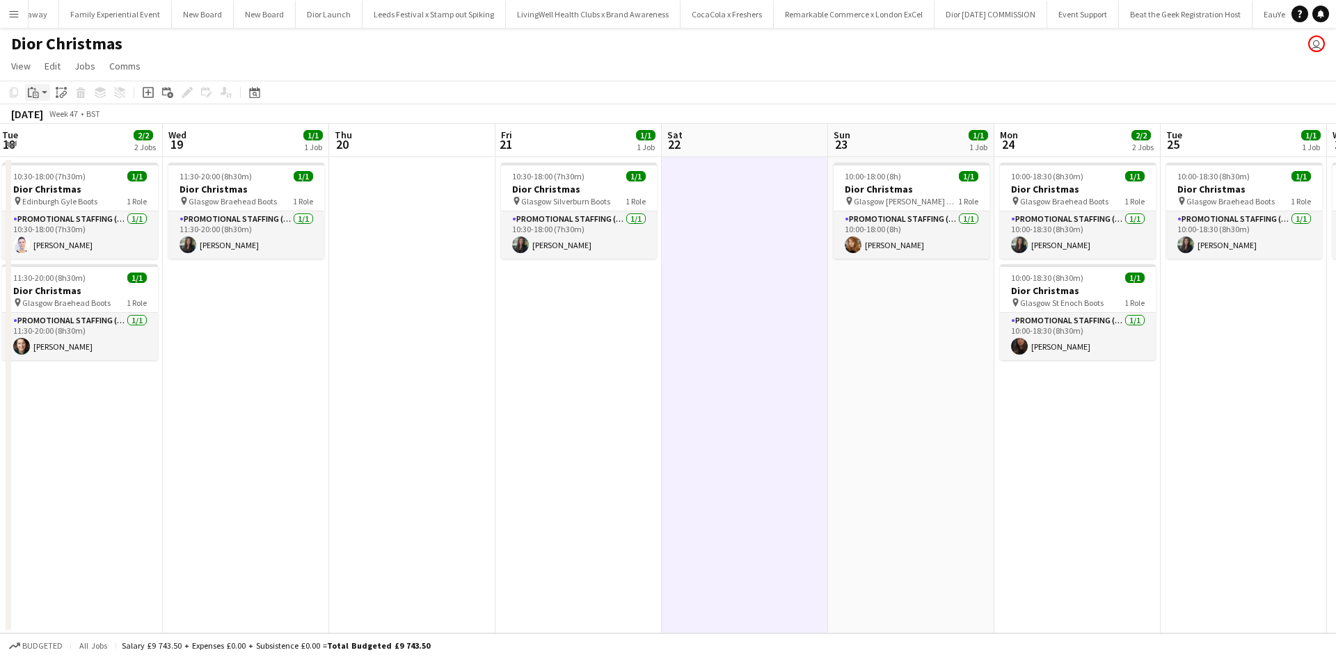
click at [35, 97] on icon at bounding box center [36, 95] width 6 height 6
click at [66, 140] on link "Paste with crew Ctrl+Shift+V" at bounding box center [102, 142] width 131 height 13
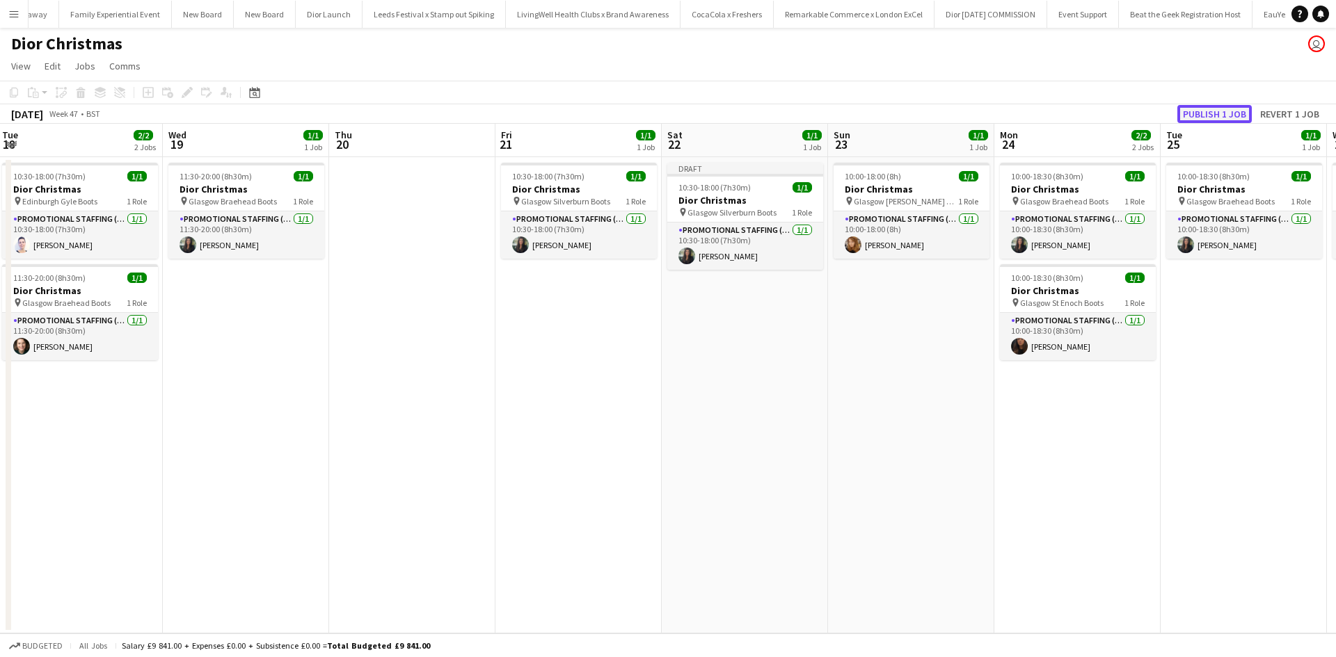
click at [1198, 113] on button "Publish 1 job" at bounding box center [1214, 114] width 74 height 18
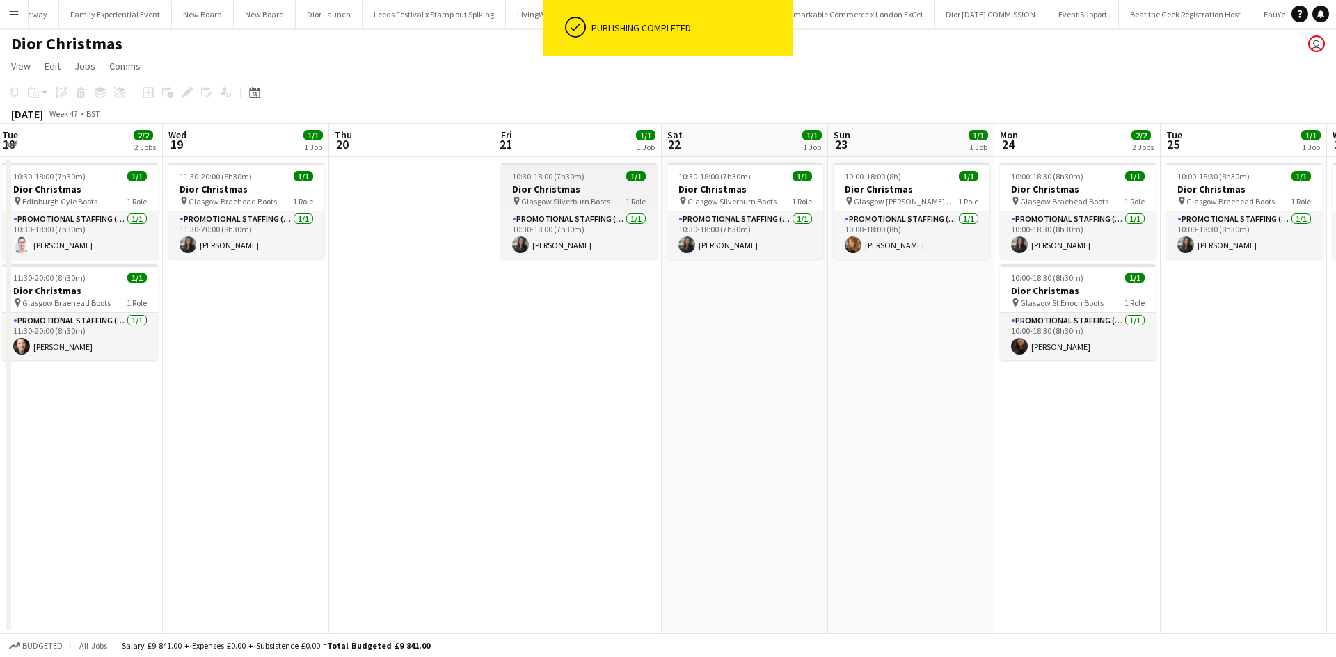
click at [604, 175] on div "10:30-18:00 (7h30m) 1/1" at bounding box center [579, 176] width 156 height 10
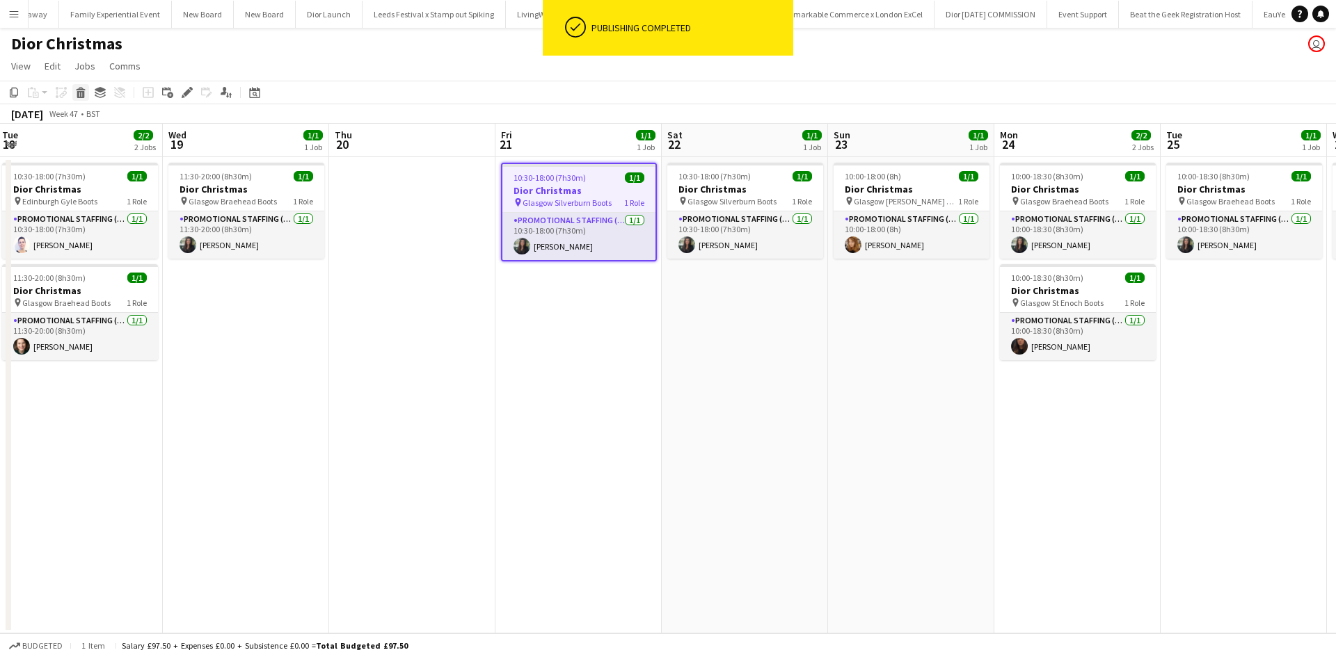
click at [79, 95] on icon at bounding box center [81, 94] width 8 height 7
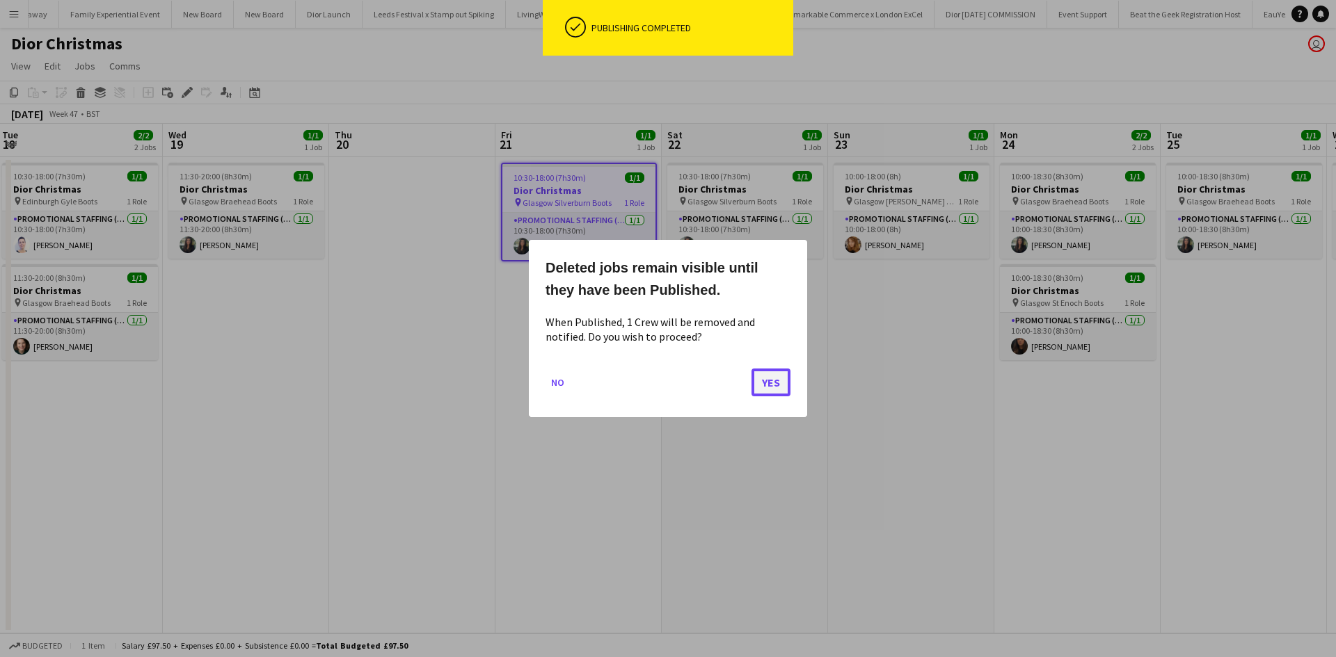
click at [762, 380] on button "Yes" at bounding box center [770, 383] width 39 height 28
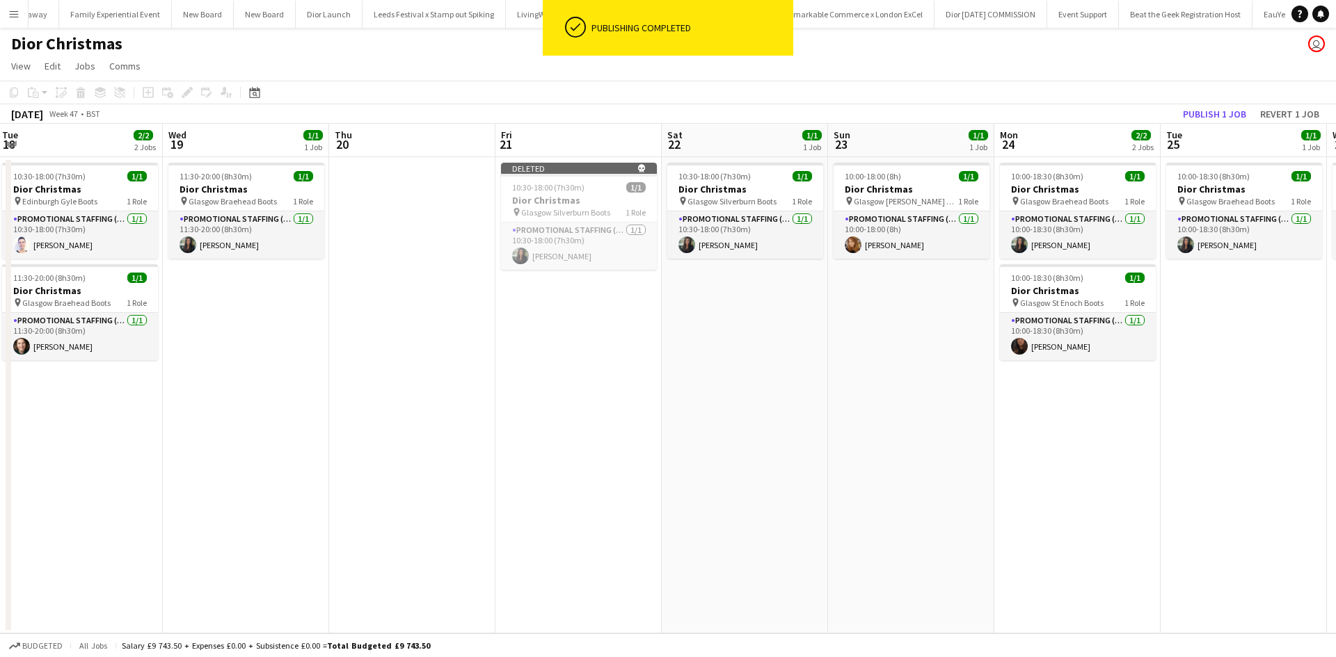
click at [762, 380] on app-date-cell "10:30-18:00 (7h30m) 1/1 Dior Christmas pin Glasgow Silverburn Boots 1 Role Prom…" at bounding box center [745, 395] width 166 height 477
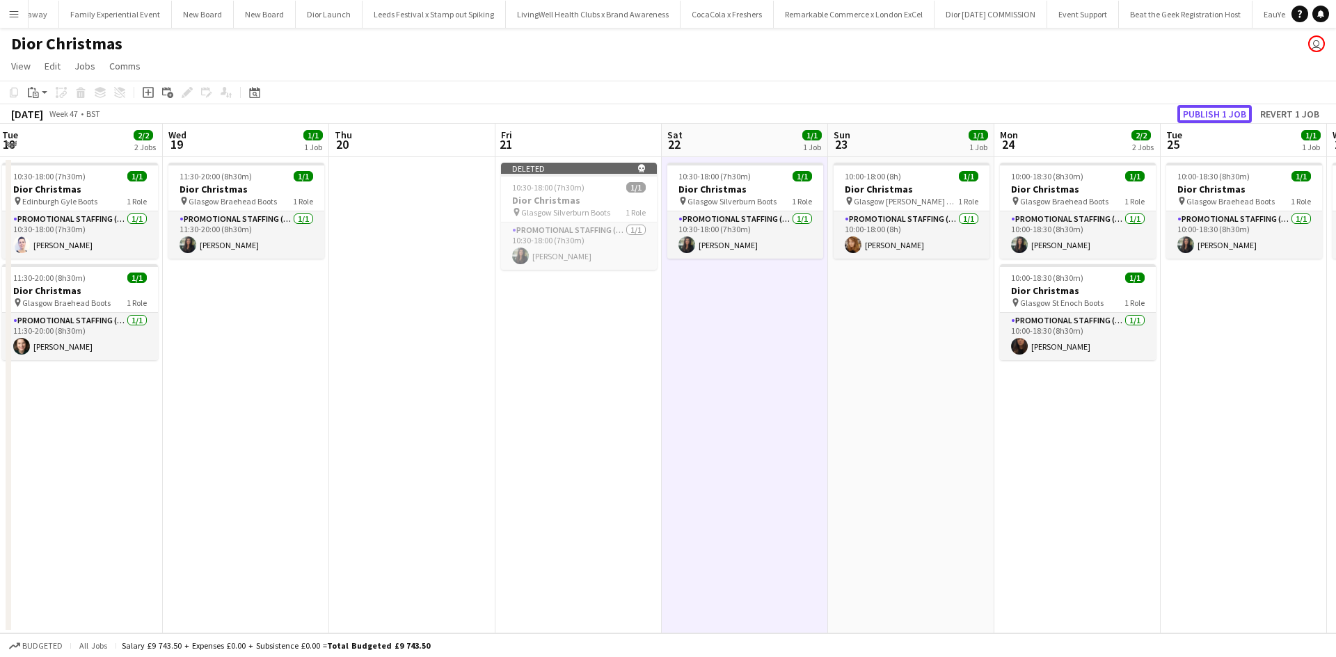
click at [1211, 114] on button "Publish 1 job" at bounding box center [1214, 114] width 74 height 18
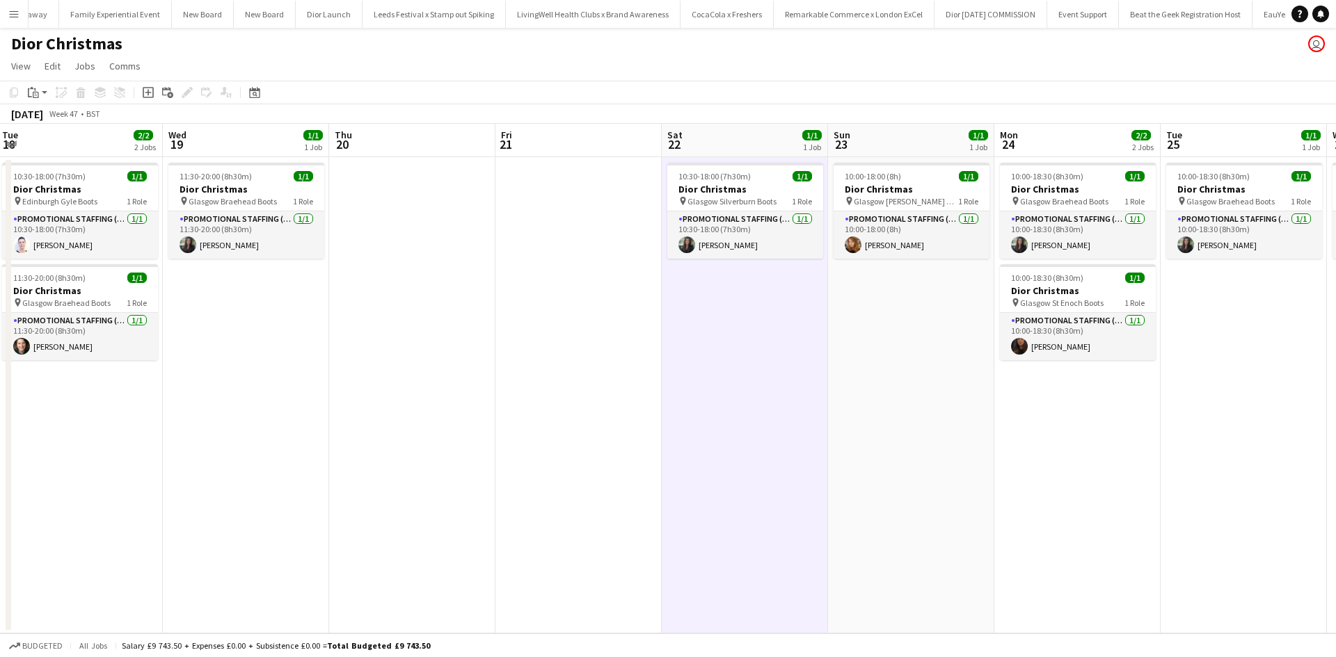
drag, startPoint x: 855, startPoint y: 447, endPoint x: 846, endPoint y: 467, distance: 21.5
click at [858, 447] on app-date-cell "10:00-18:00 (8h) 1/1 Dior Christmas pin Glasgow Buchanan Galleries Boots 1 Role…" at bounding box center [911, 395] width 166 height 477
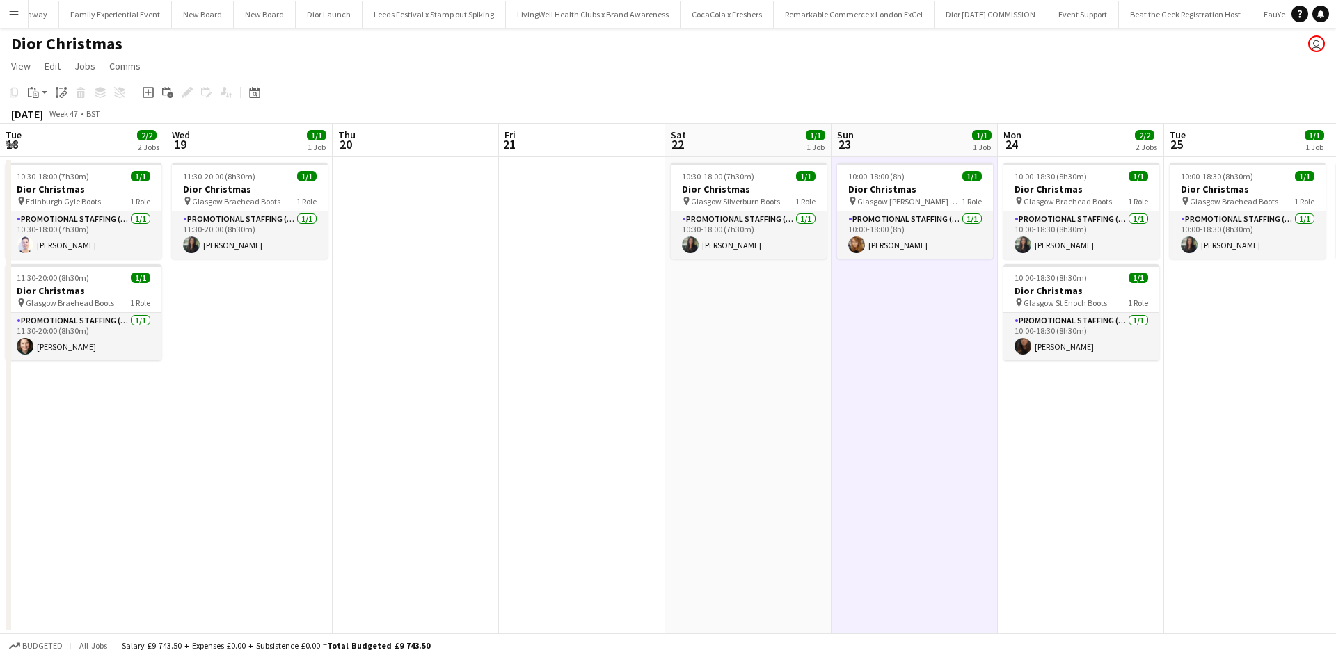
click at [24, 11] on button "Menu" at bounding box center [14, 14] width 28 height 28
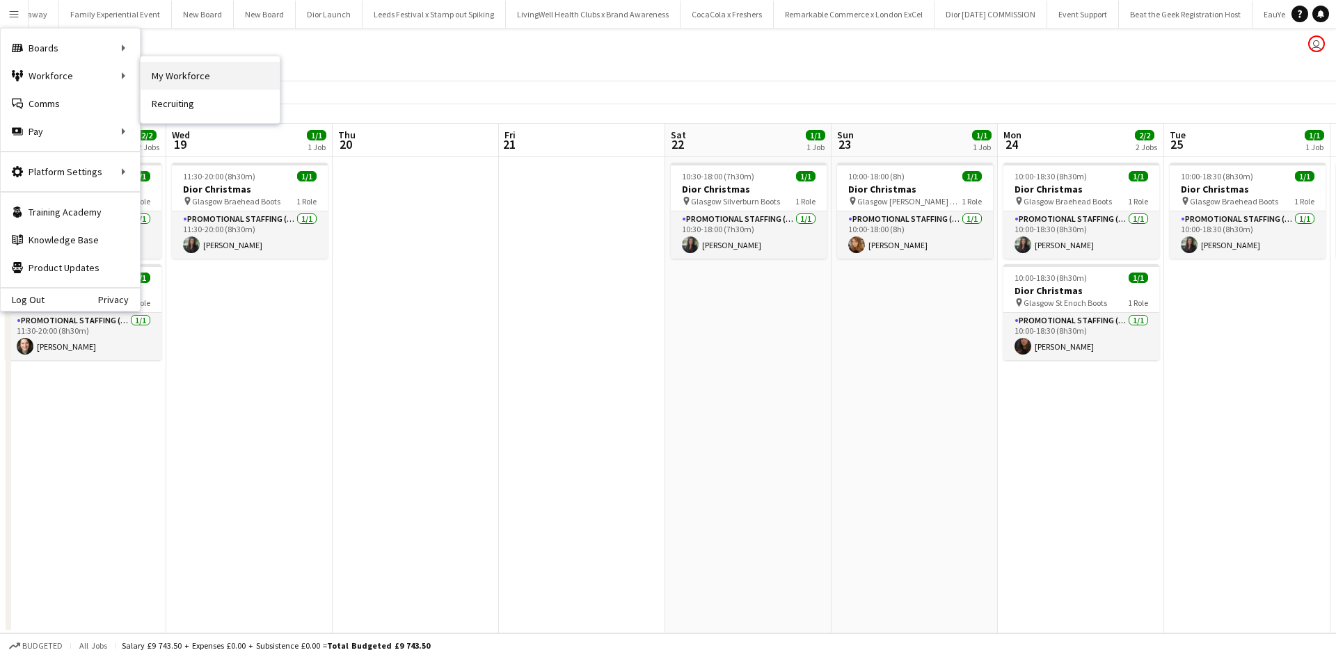
click at [176, 81] on link "My Workforce" at bounding box center [210, 76] width 139 height 28
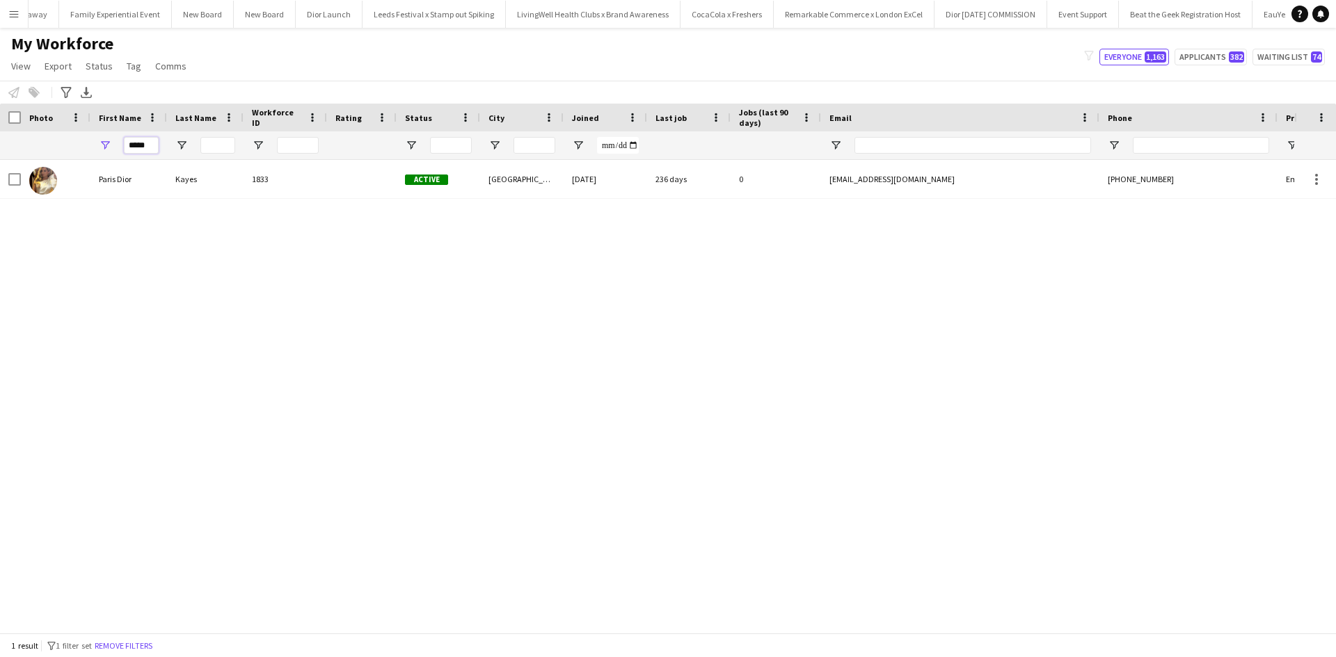
drag, startPoint x: 150, startPoint y: 150, endPoint x: 124, endPoint y: 150, distance: 25.7
click at [124, 150] on input "*****" at bounding box center [141, 145] width 35 height 17
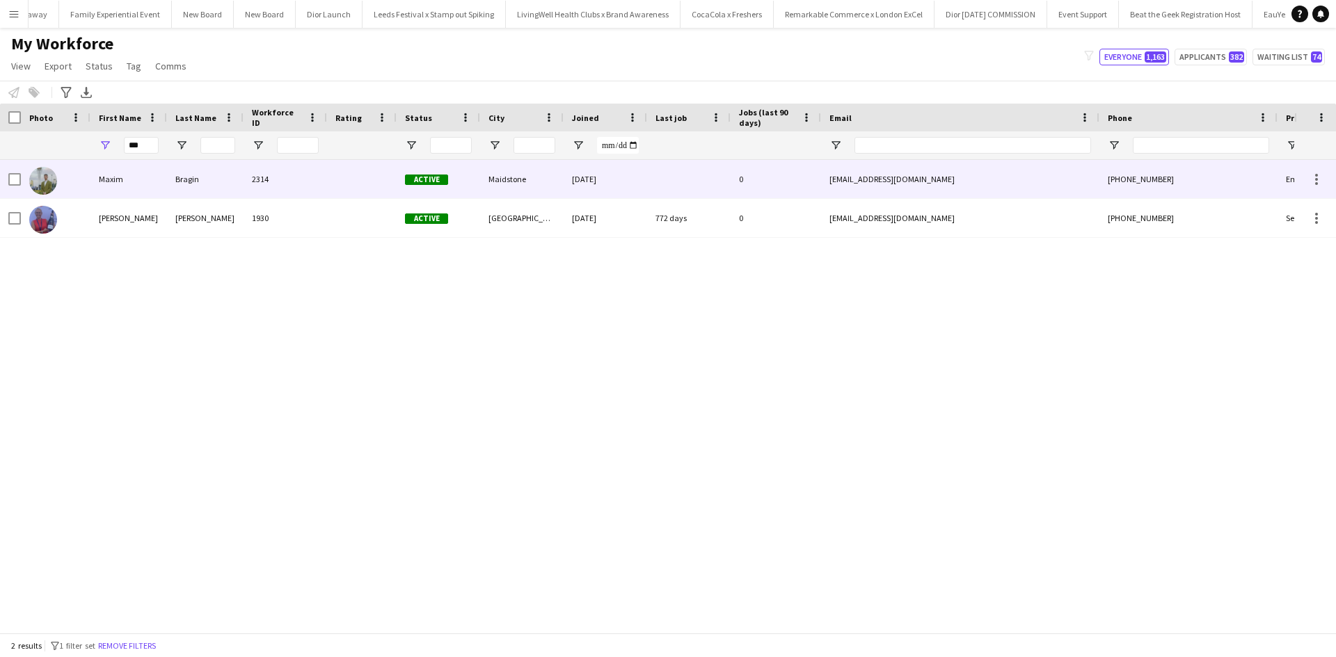
click at [125, 182] on div "Maxim" at bounding box center [128, 179] width 77 height 38
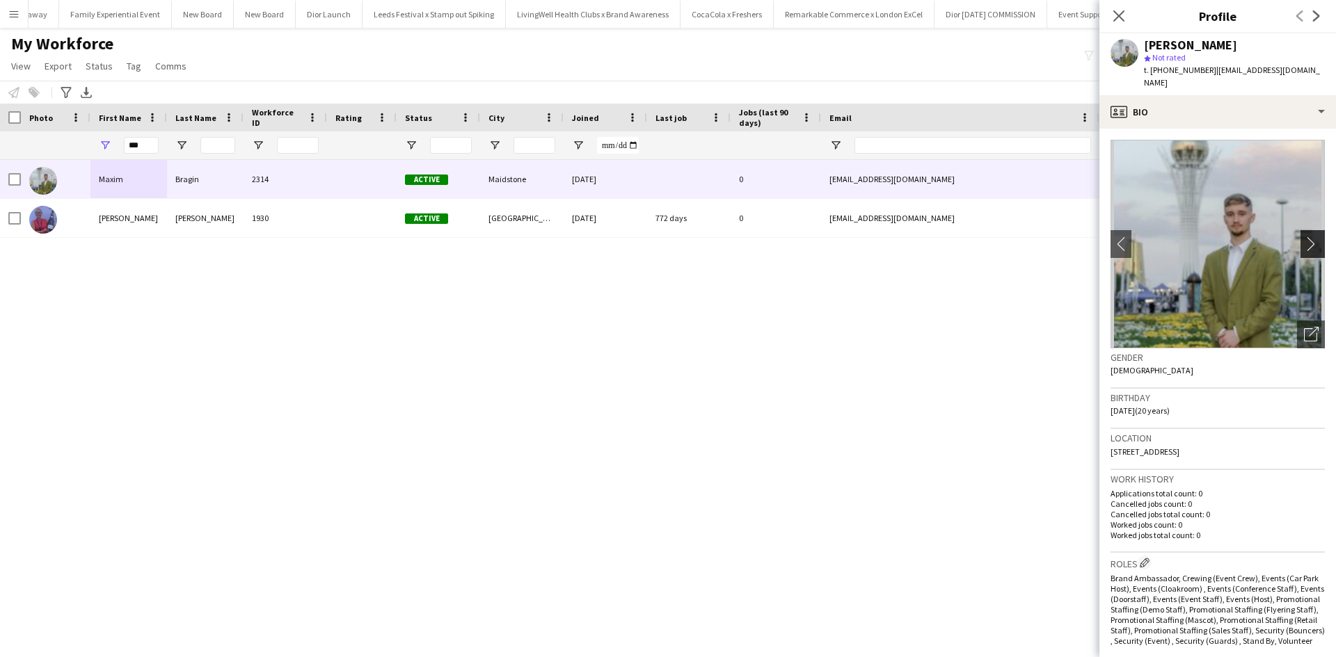
click at [1304, 238] on app-icon "chevron-right" at bounding box center [1315, 244] width 22 height 15
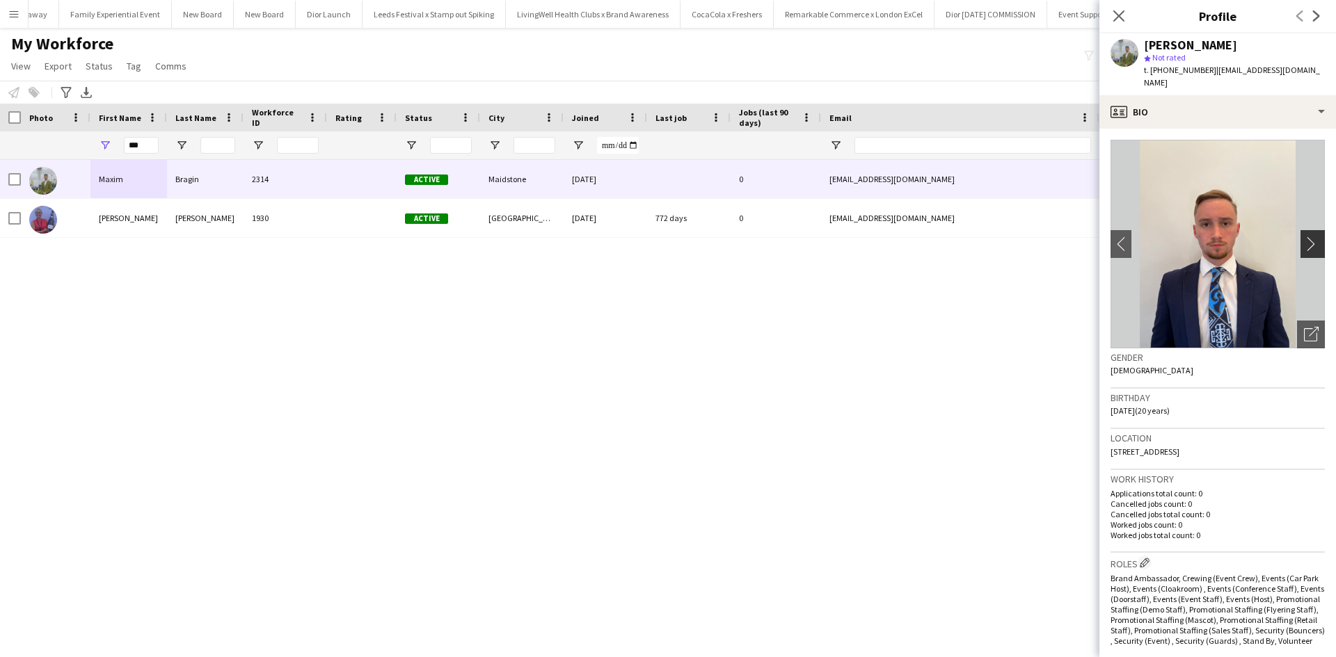
click at [1304, 238] on app-icon "chevron-right" at bounding box center [1315, 244] width 22 height 15
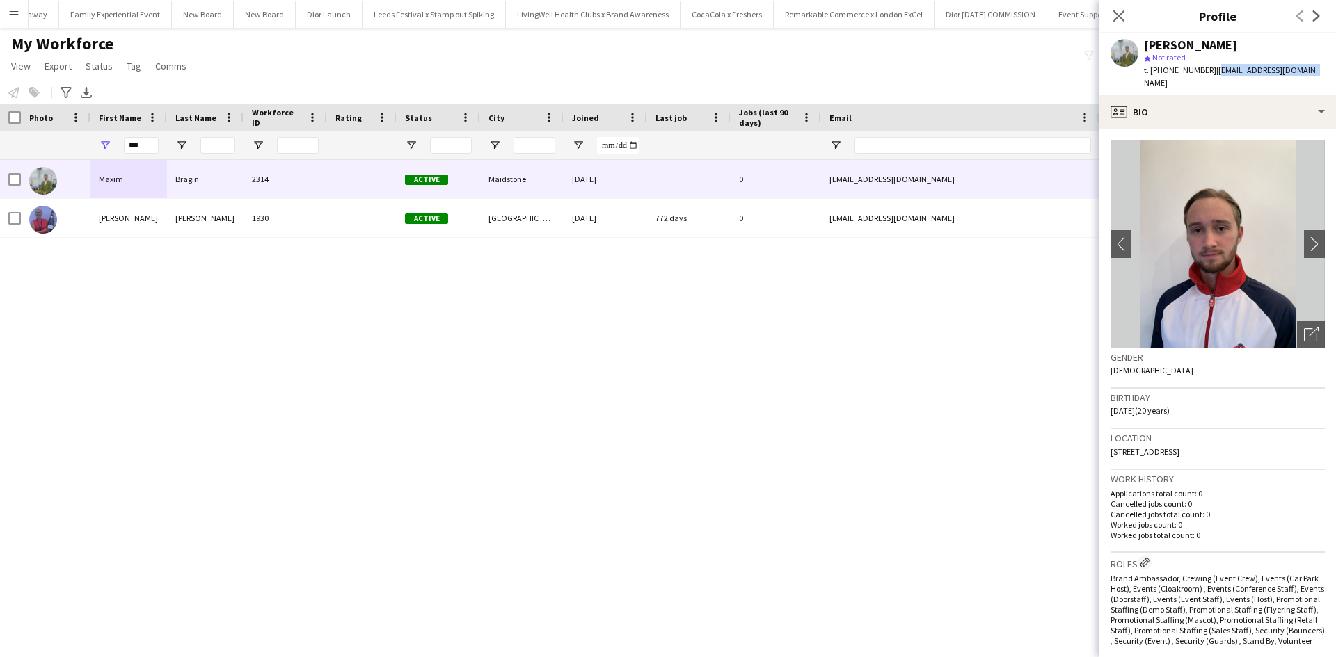
drag, startPoint x: 1209, startPoint y: 67, endPoint x: 1305, endPoint y: 72, distance: 96.2
click at [1305, 72] on div "Maxim Bragin star Not rated t. +447481621099 | maximbragin1@gmail.com" at bounding box center [1217, 64] width 237 height 62
copy span "maximbragin1@gmail.com"
drag, startPoint x: 147, startPoint y: 146, endPoint x: 125, endPoint y: 146, distance: 22.3
click at [125, 146] on input "***" at bounding box center [141, 145] width 35 height 17
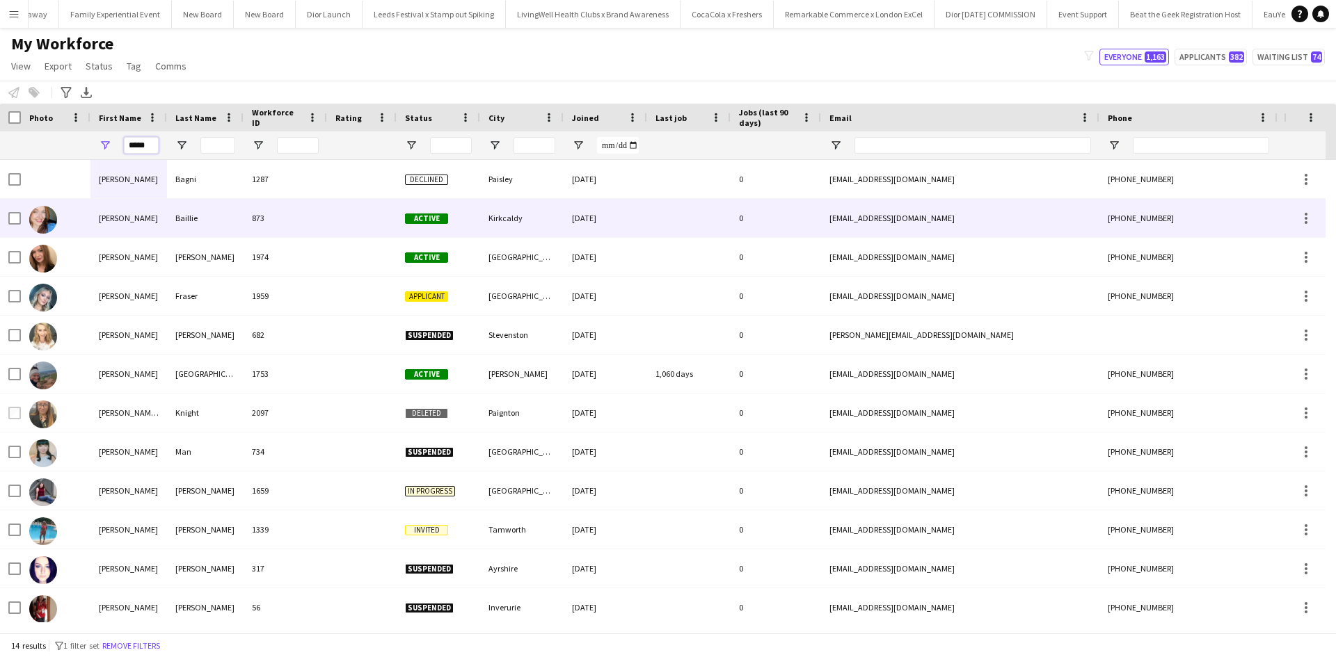
type input "*****"
click at [132, 216] on div "Stephanie" at bounding box center [128, 218] width 77 height 38
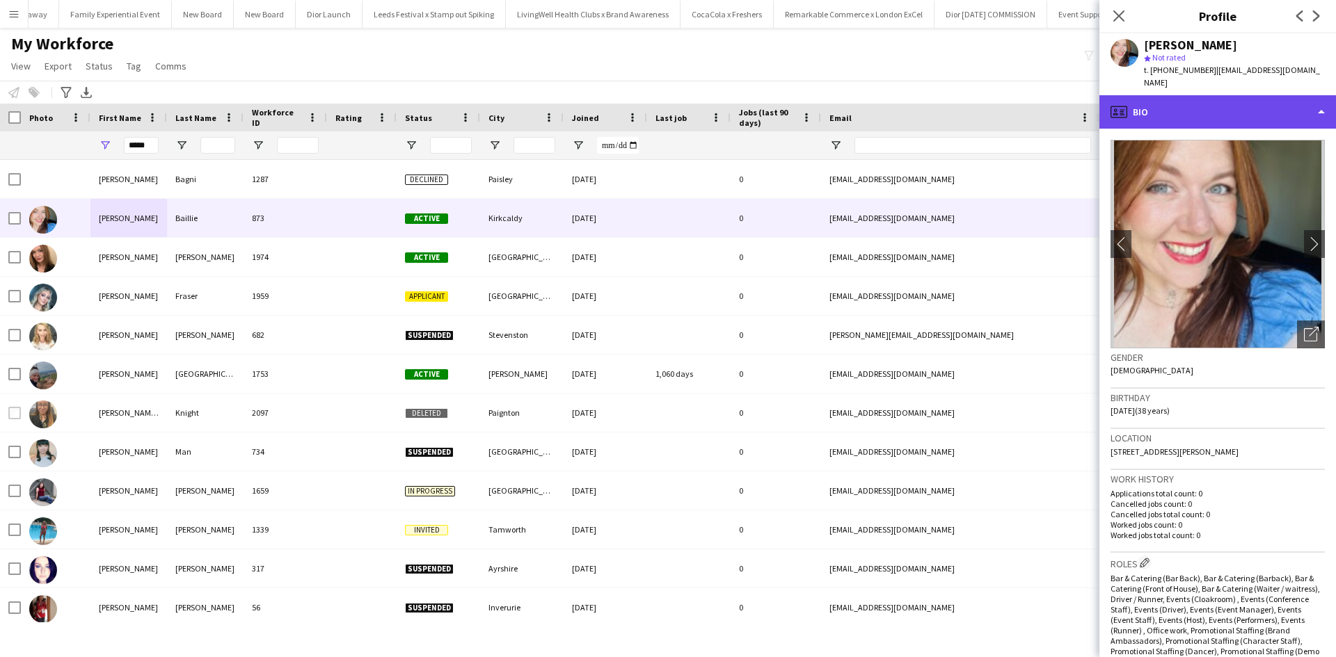
click at [1180, 95] on div "profile Bio" at bounding box center [1217, 111] width 237 height 33
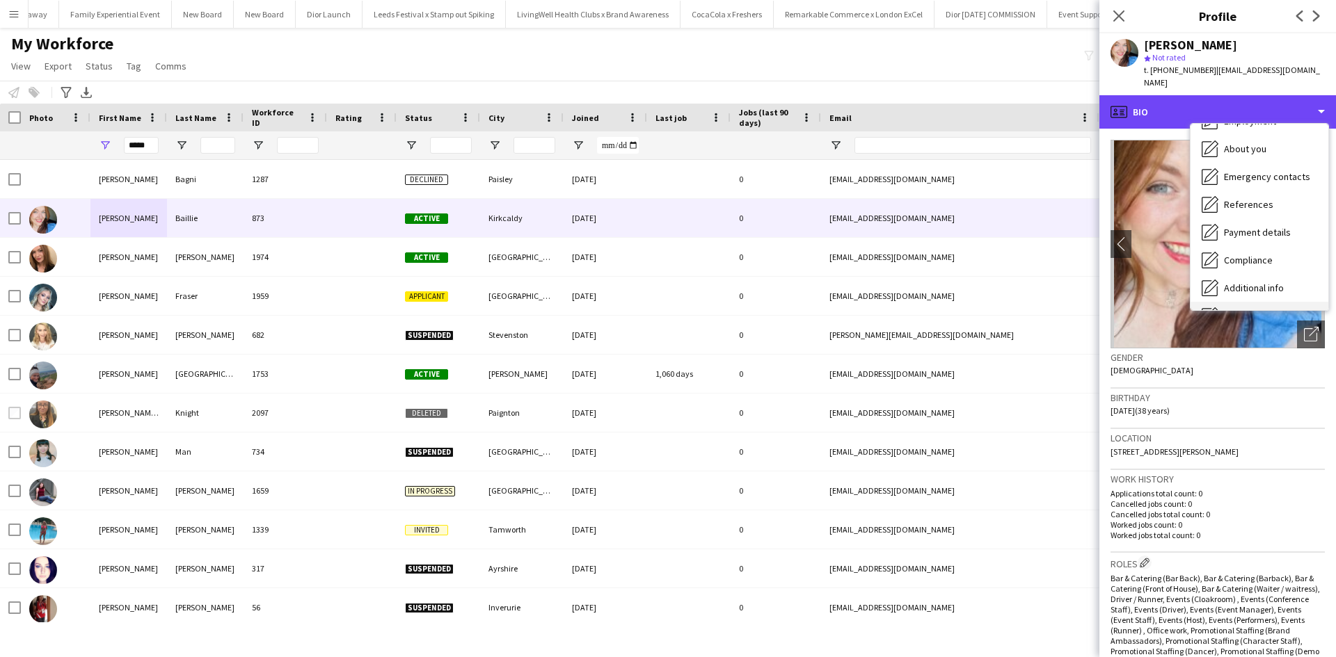
scroll to position [159, 0]
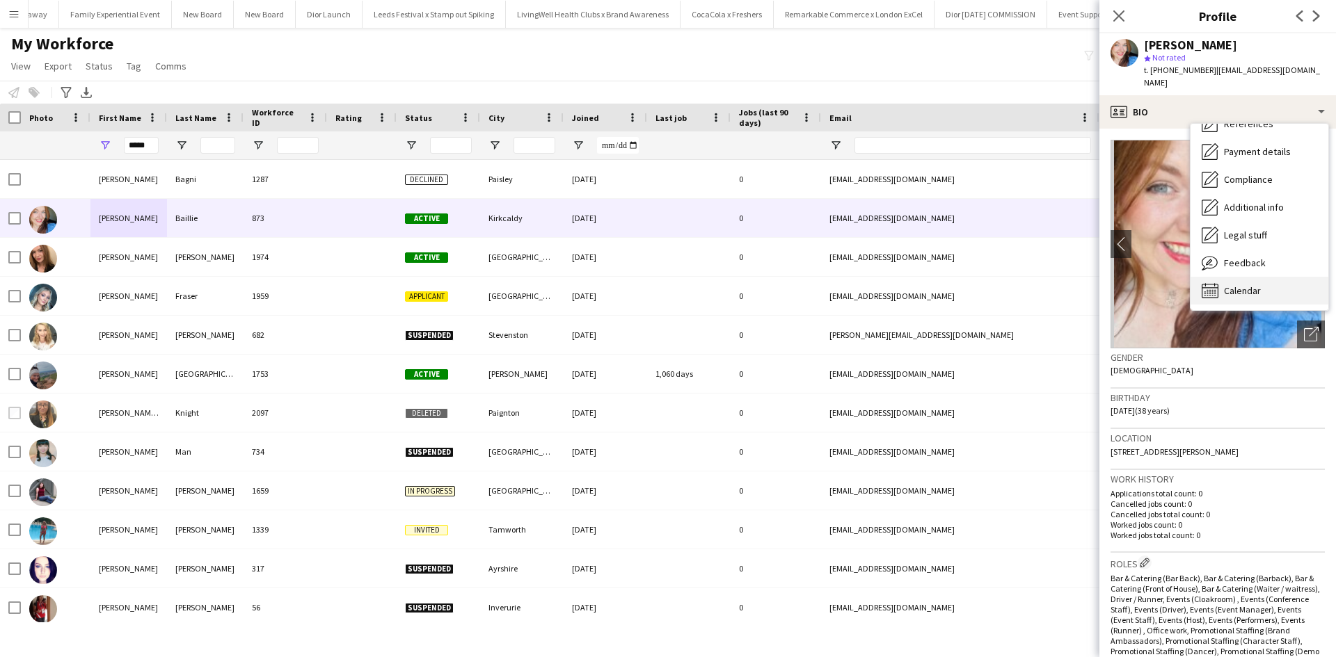
click at [1265, 277] on div "Calendar Calendar" at bounding box center [1259, 291] width 138 height 28
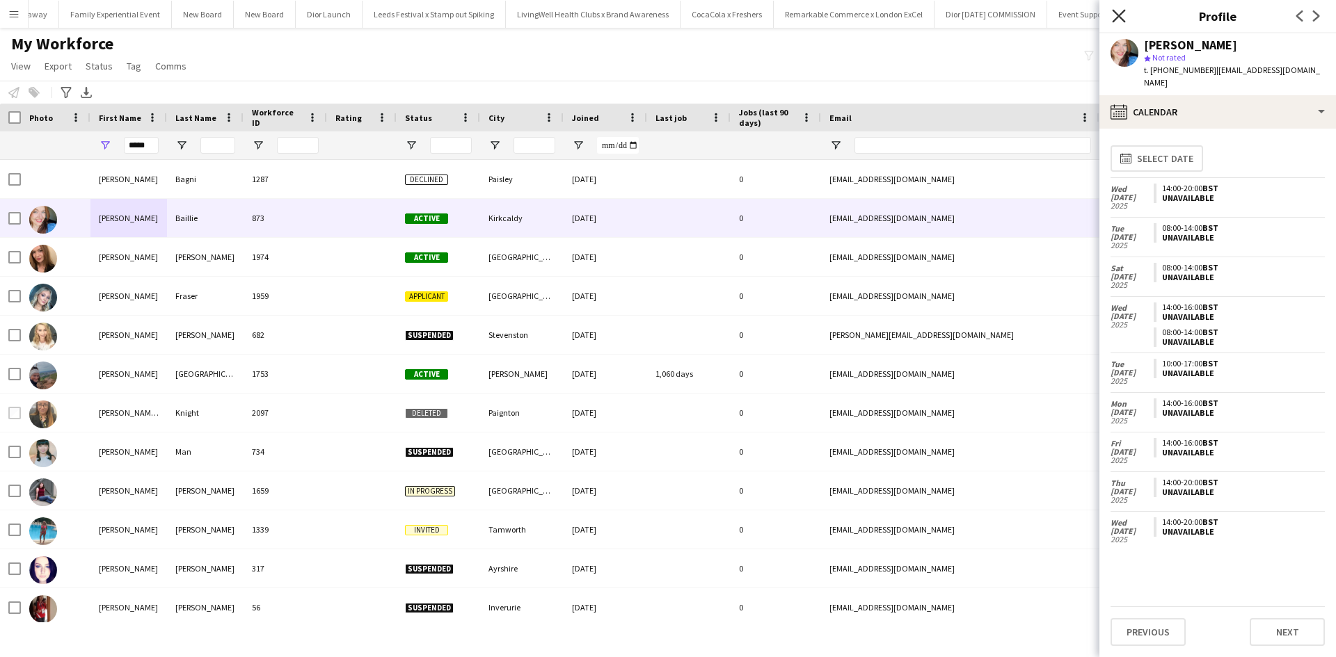
click at [1118, 13] on icon "Close pop-in" at bounding box center [1118, 15] width 13 height 13
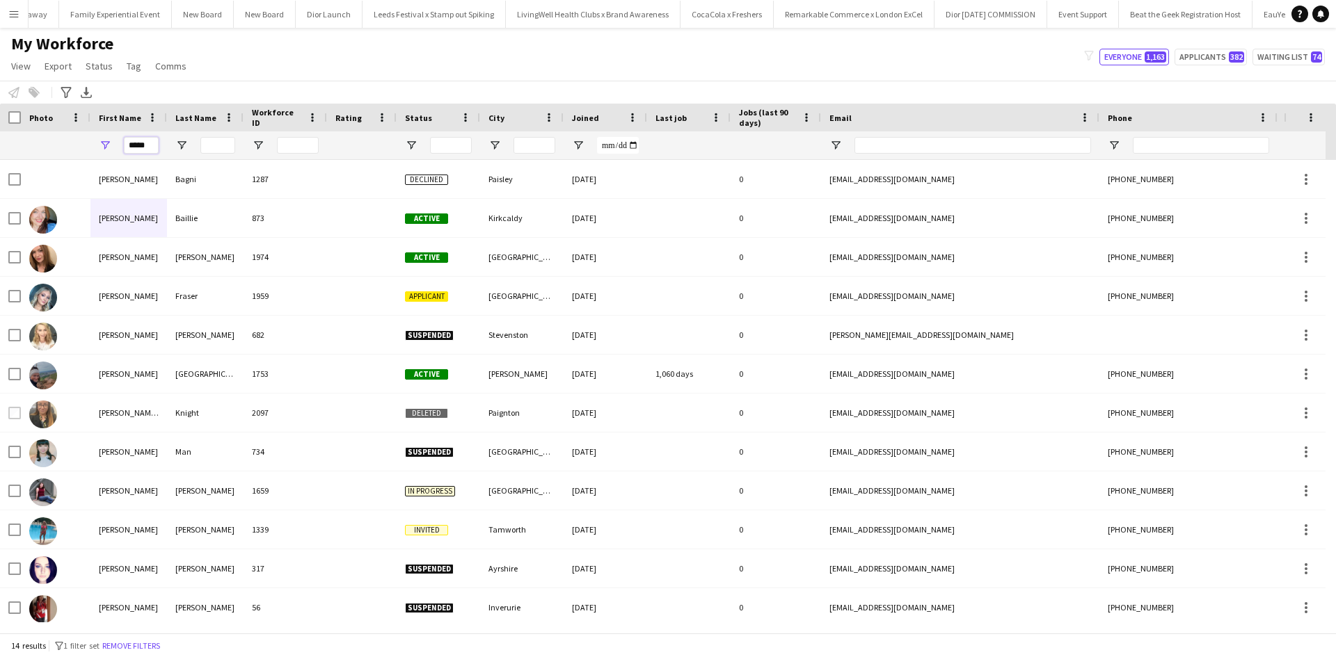
drag, startPoint x: 152, startPoint y: 143, endPoint x: 119, endPoint y: 143, distance: 32.7
click at [119, 143] on div "*****" at bounding box center [128, 145] width 77 height 28
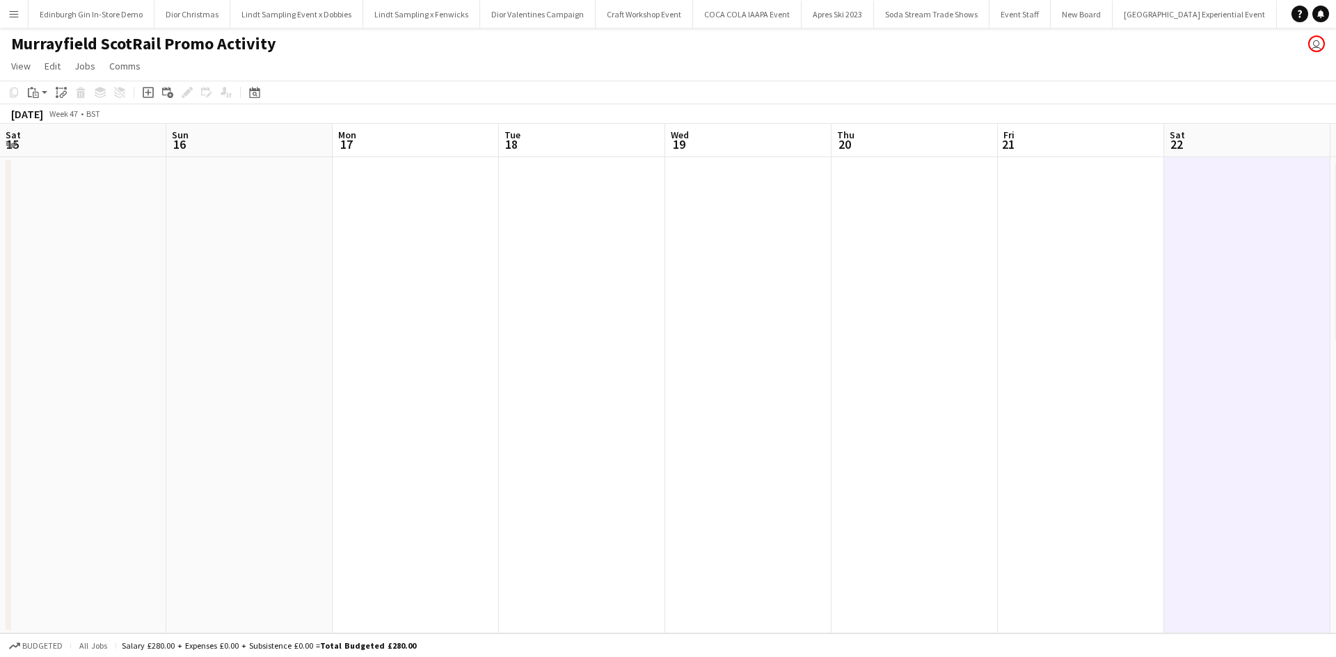
scroll to position [0, 536]
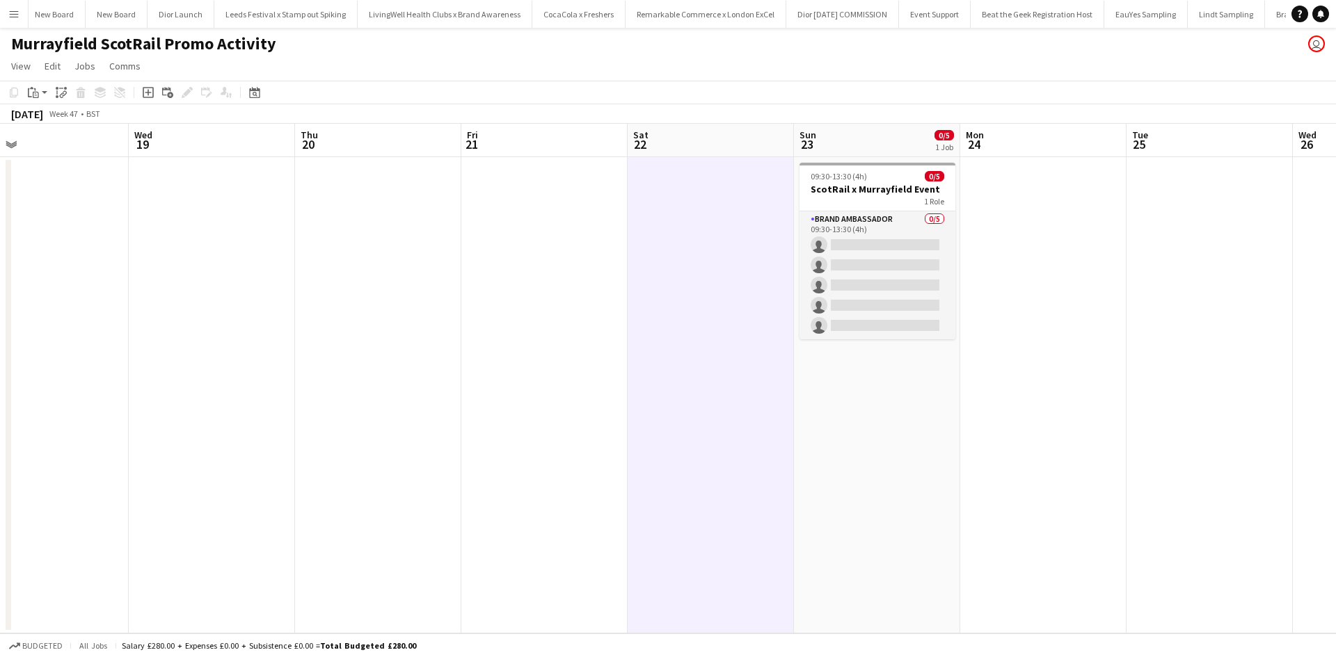
click at [11, 18] on app-icon "Menu" at bounding box center [13, 13] width 11 height 11
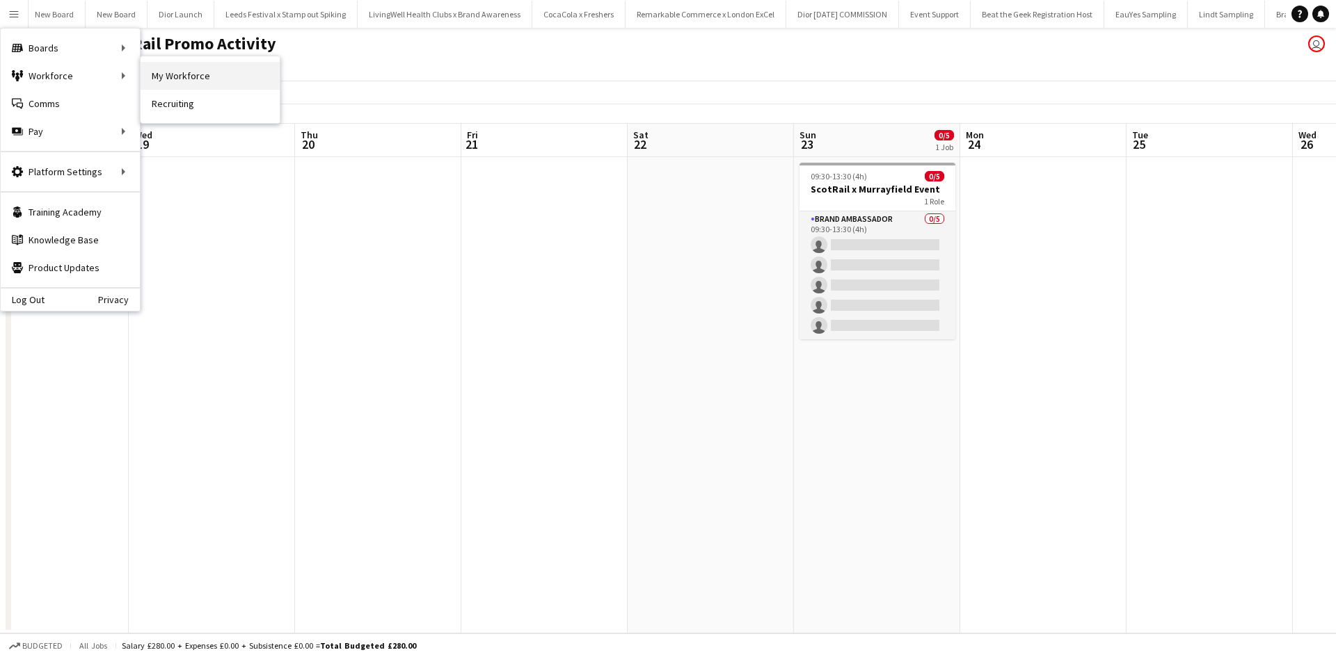
click at [167, 71] on link "My Workforce" at bounding box center [210, 76] width 139 height 28
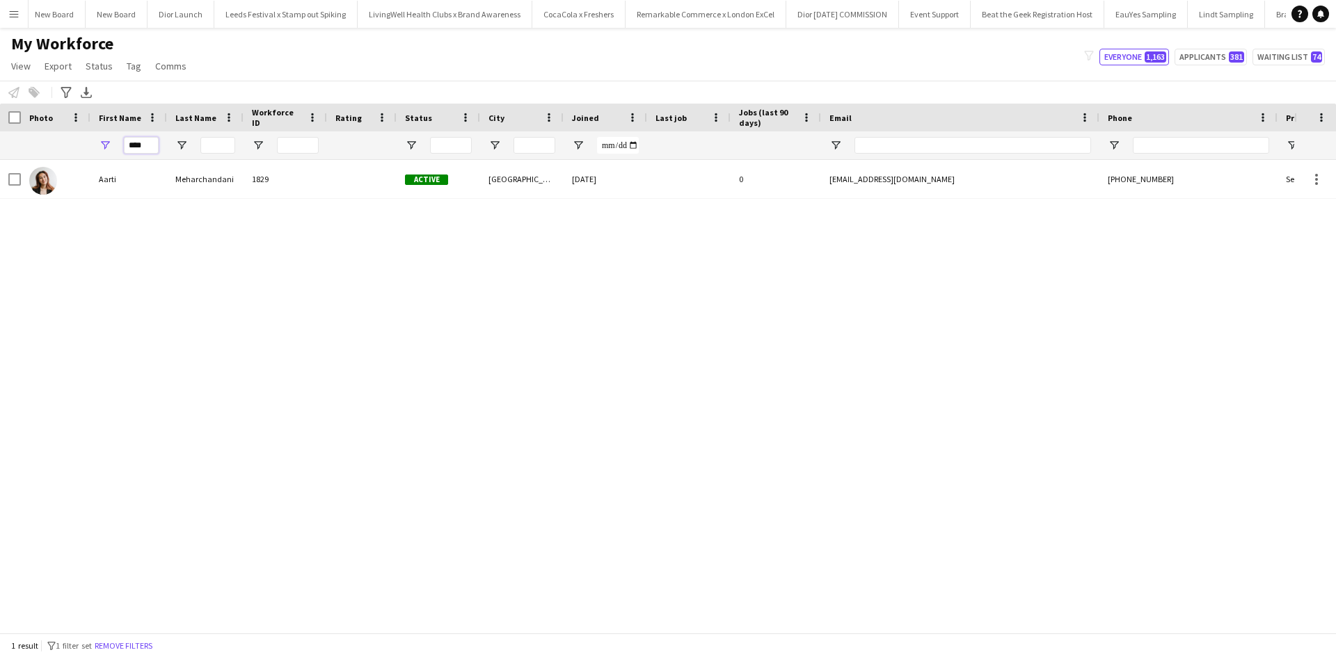
drag, startPoint x: 150, startPoint y: 145, endPoint x: 116, endPoint y: 138, distance: 34.8
click at [117, 138] on div "****" at bounding box center [128, 145] width 77 height 28
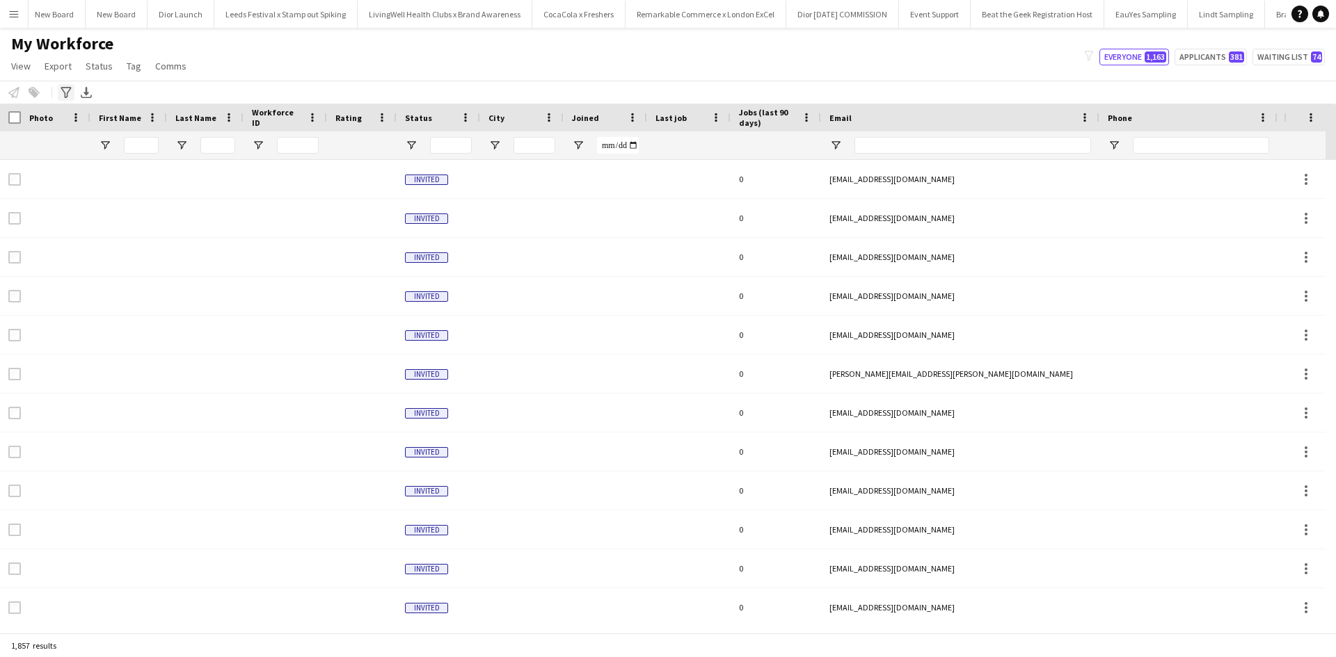
click at [61, 90] on icon "Advanced filters" at bounding box center [66, 92] width 11 height 11
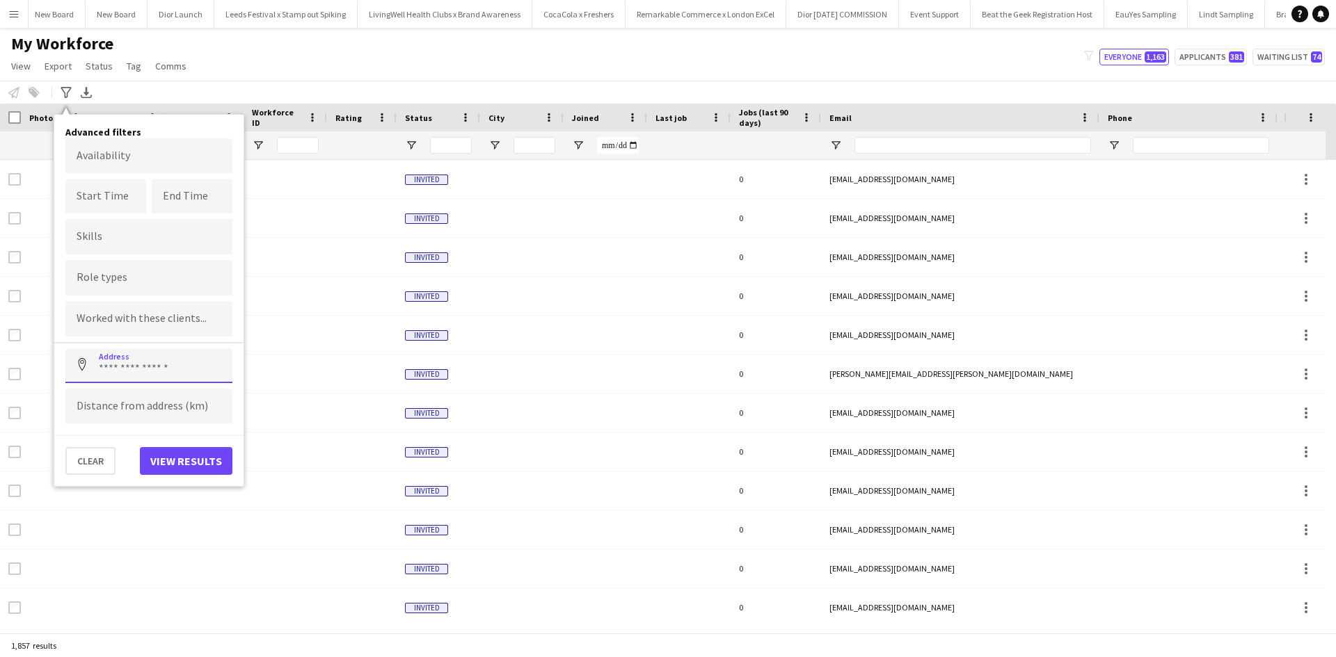
click at [122, 366] on input at bounding box center [148, 366] width 167 height 35
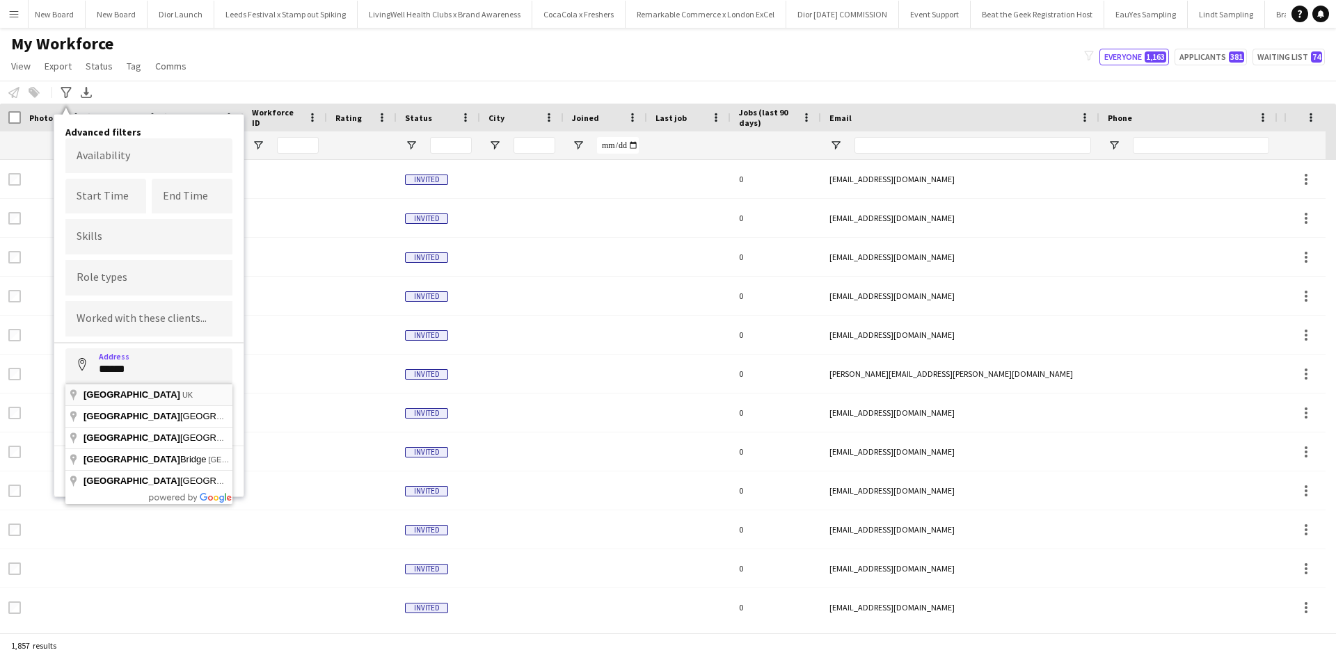
type input "**********"
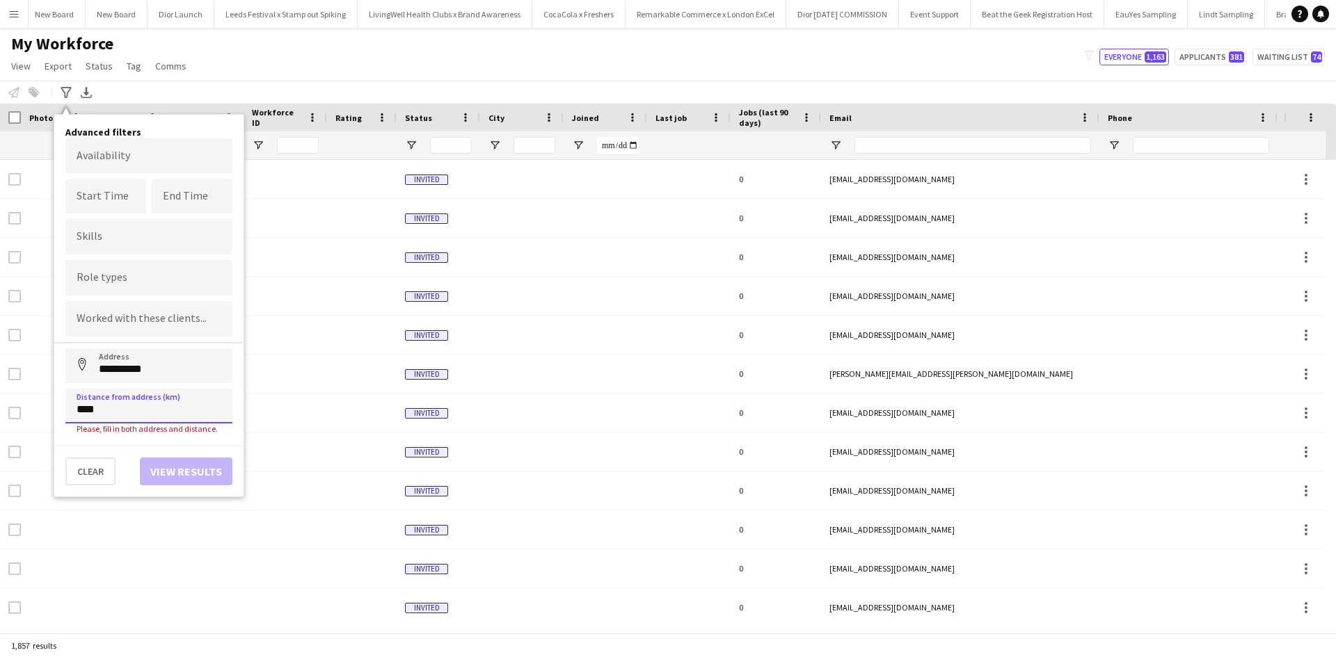
type input "*****"
click button "Address" at bounding box center [81, 365] width 33 height 33
type input "**********"
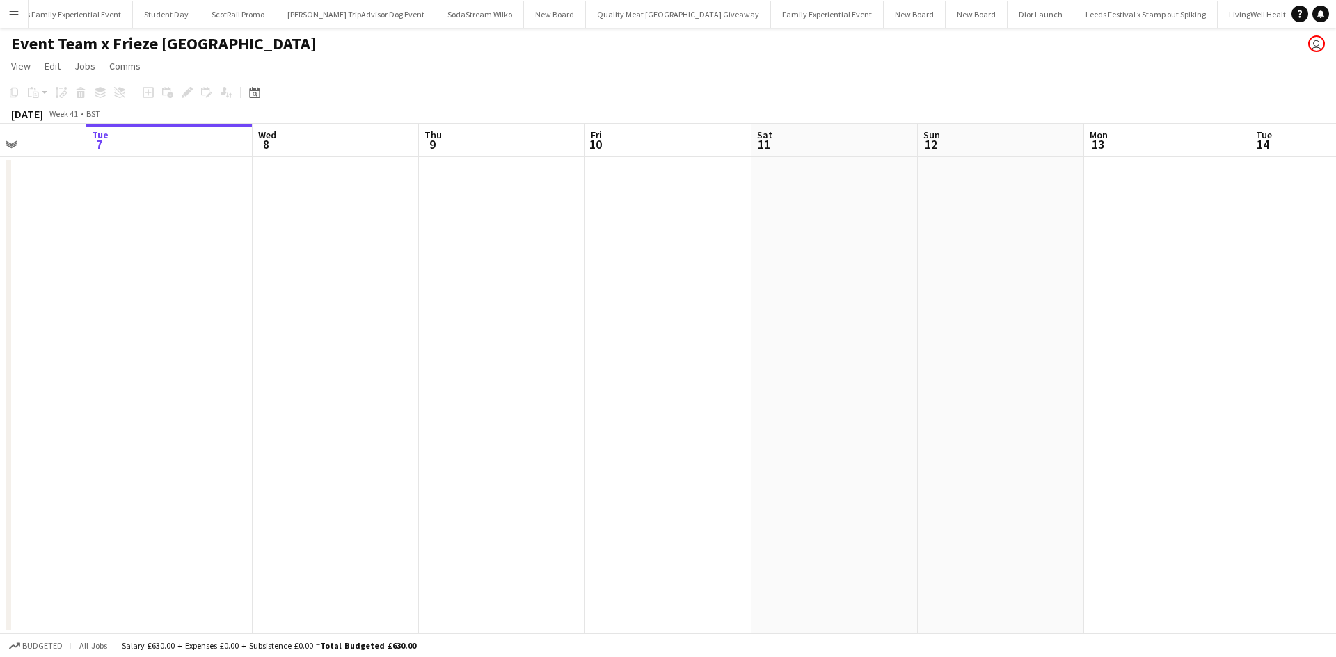
scroll to position [0, 509]
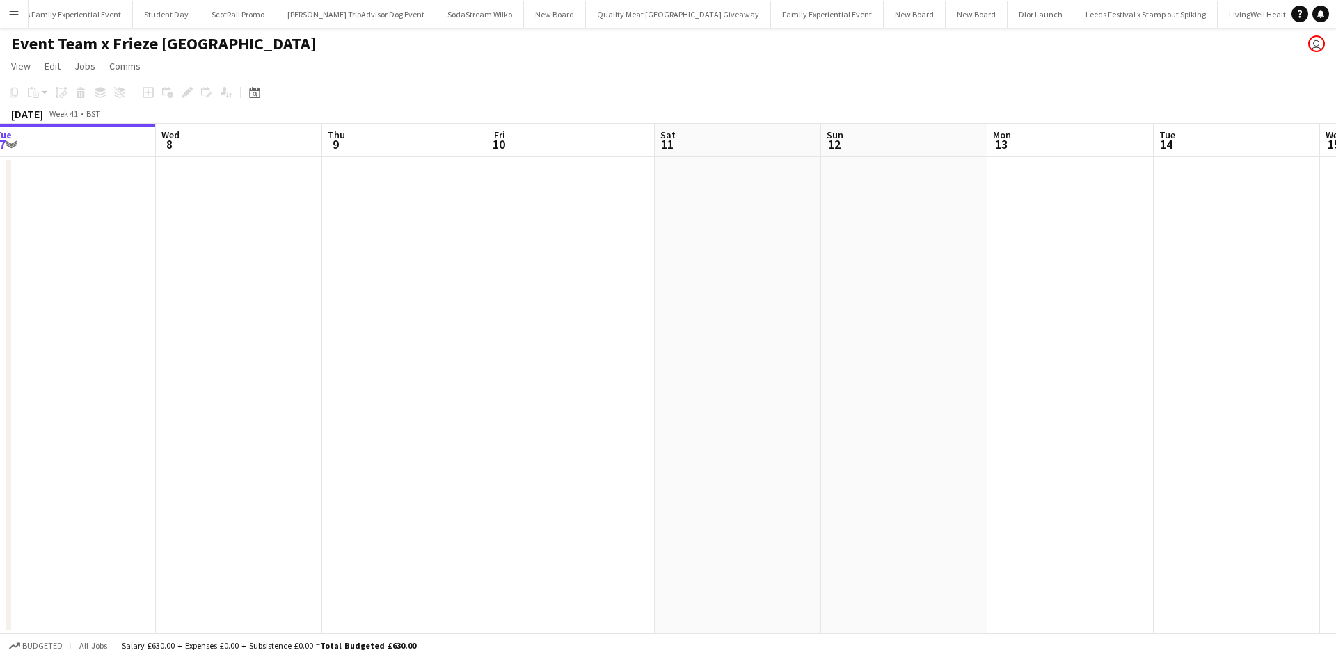
drag, startPoint x: 932, startPoint y: 431, endPoint x: 77, endPoint y: 317, distance: 862.5
click at [77, 319] on app-calendar-viewport "Sat 4 Sun 5 Mon 6 Tue 7 Wed 8 Thu 9 Fri 10 Sat 11 Sun 12 Mon 13 Tue 14 Wed 15 T…" at bounding box center [668, 379] width 1336 height 510
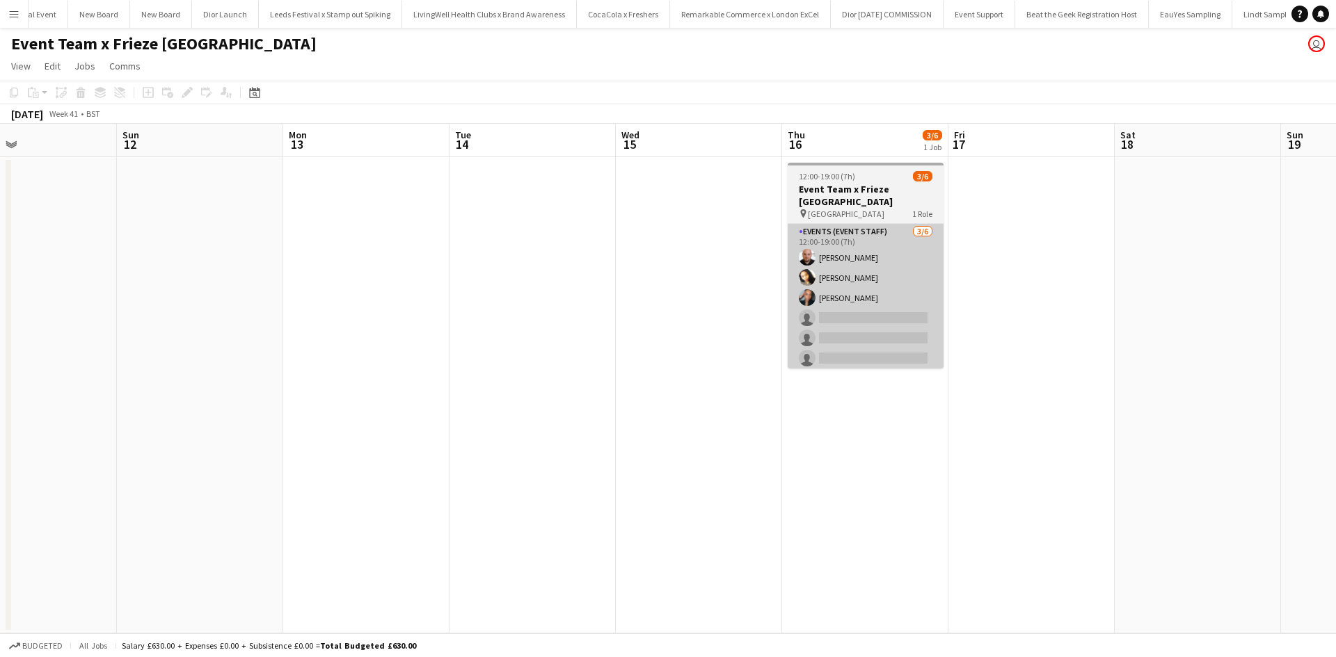
scroll to position [0, 15526]
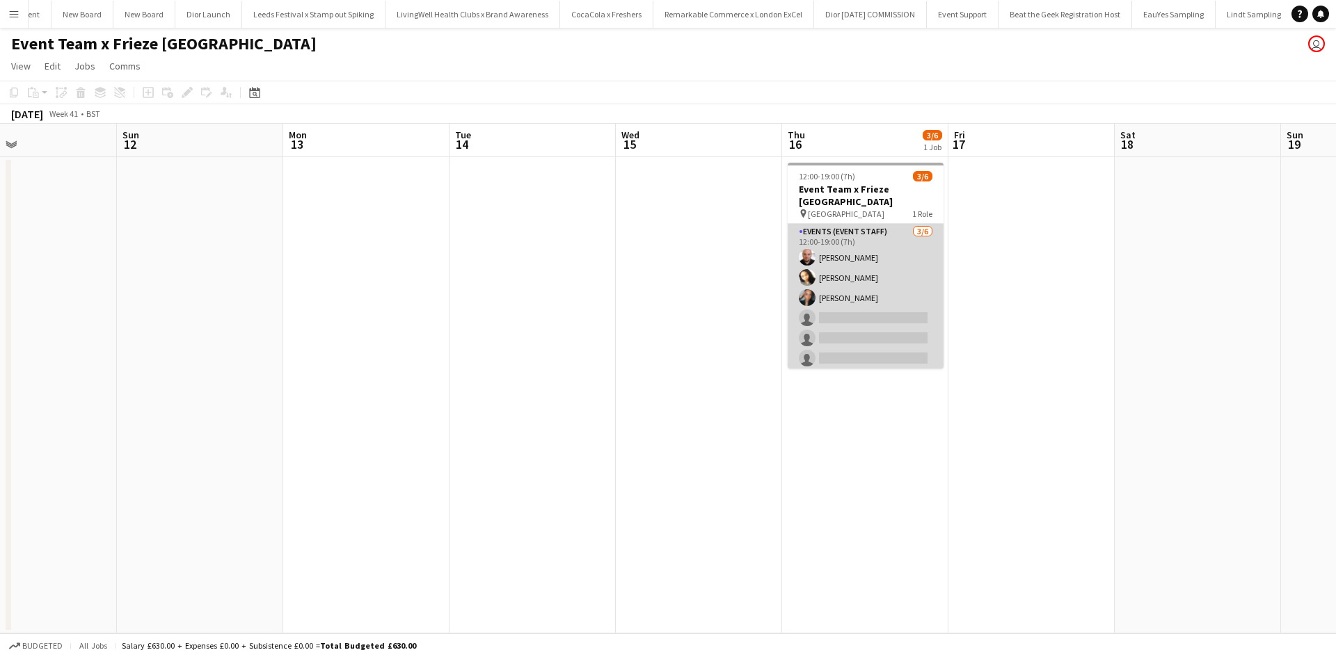
click at [865, 302] on app-card-role "Events (Event Staff) [DATE] 12:00-19:00 (7h) [PERSON_NAME] [PERSON_NAME] [PERSO…" at bounding box center [866, 298] width 156 height 148
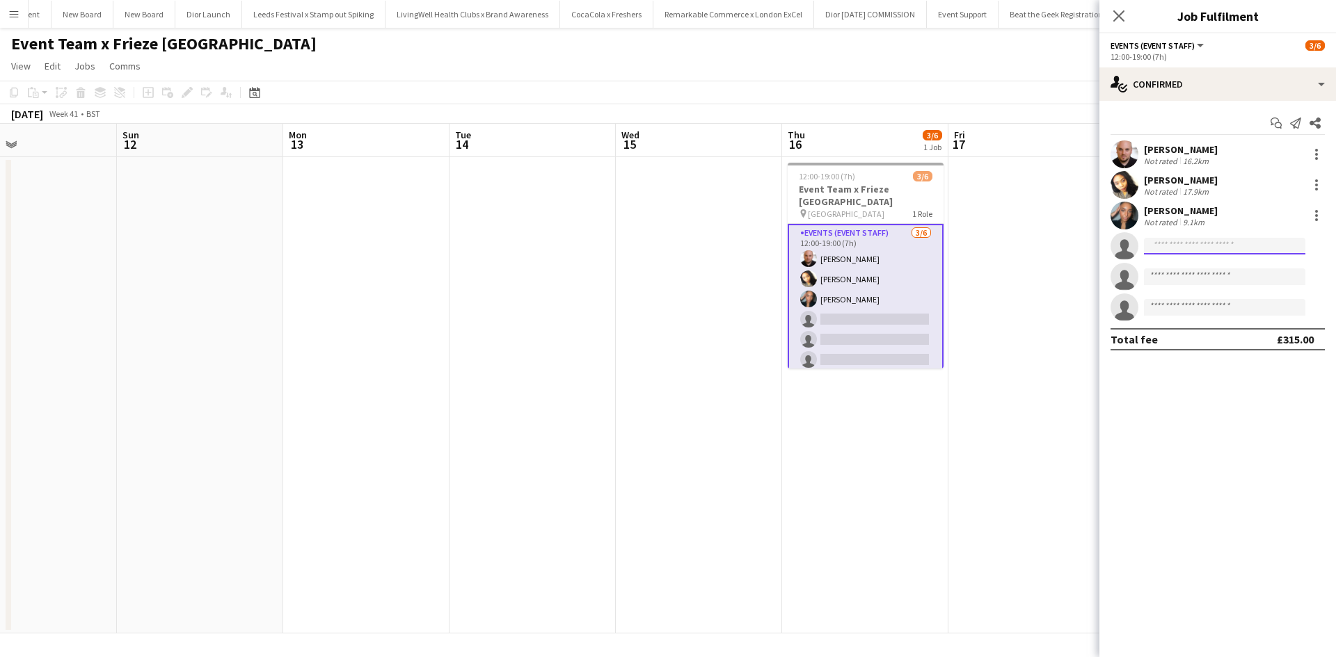
click at [1176, 244] on input at bounding box center [1224, 246] width 161 height 17
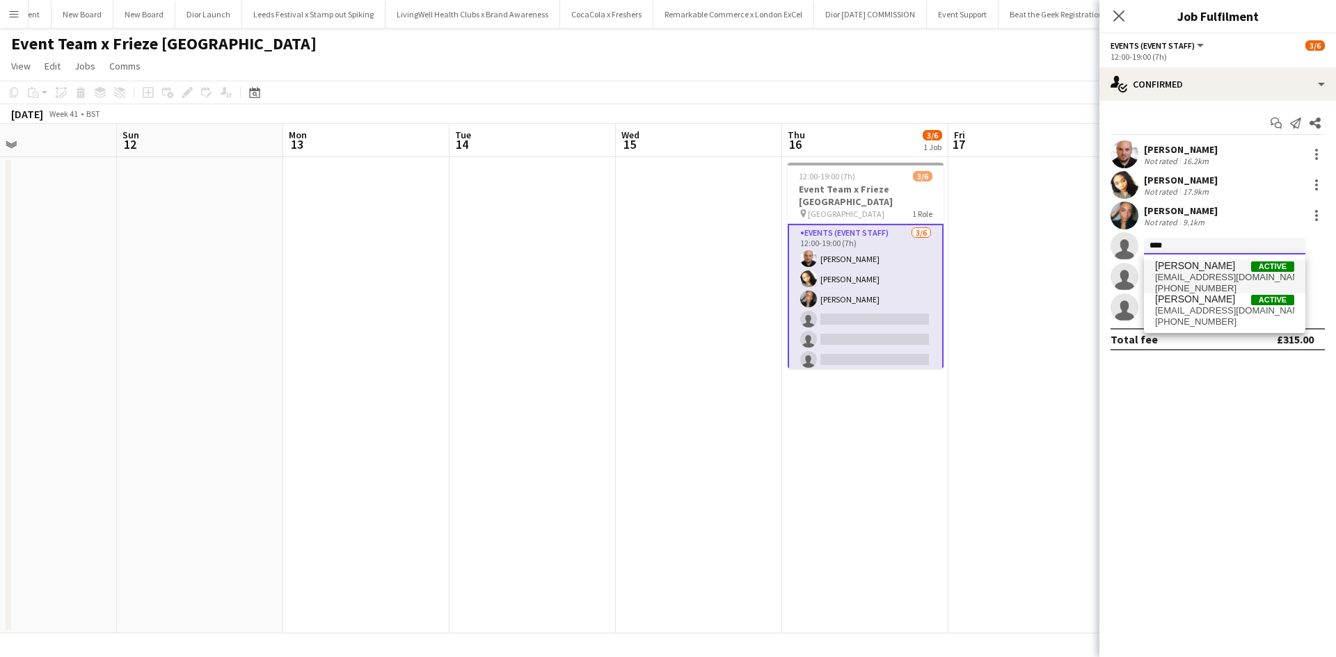
type input "****"
click at [1195, 278] on span "[EMAIL_ADDRESS][DOMAIN_NAME]" at bounding box center [1224, 277] width 139 height 11
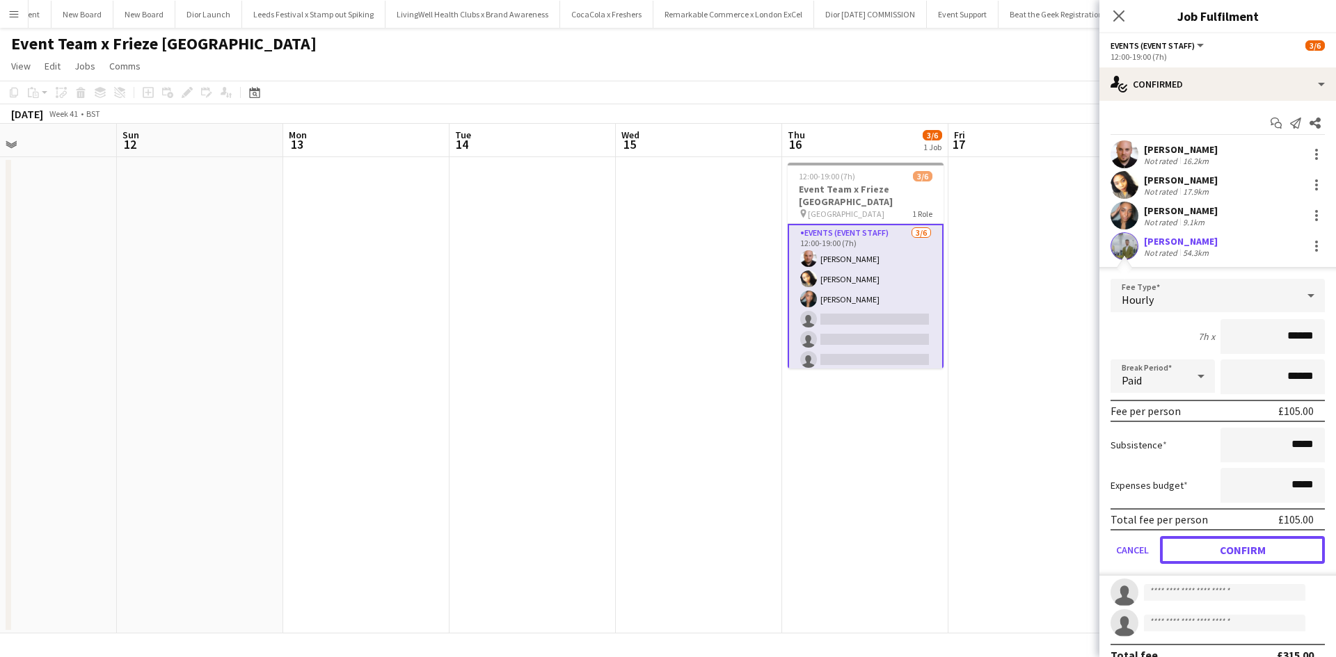
click at [1245, 539] on button "Confirm" at bounding box center [1242, 550] width 165 height 28
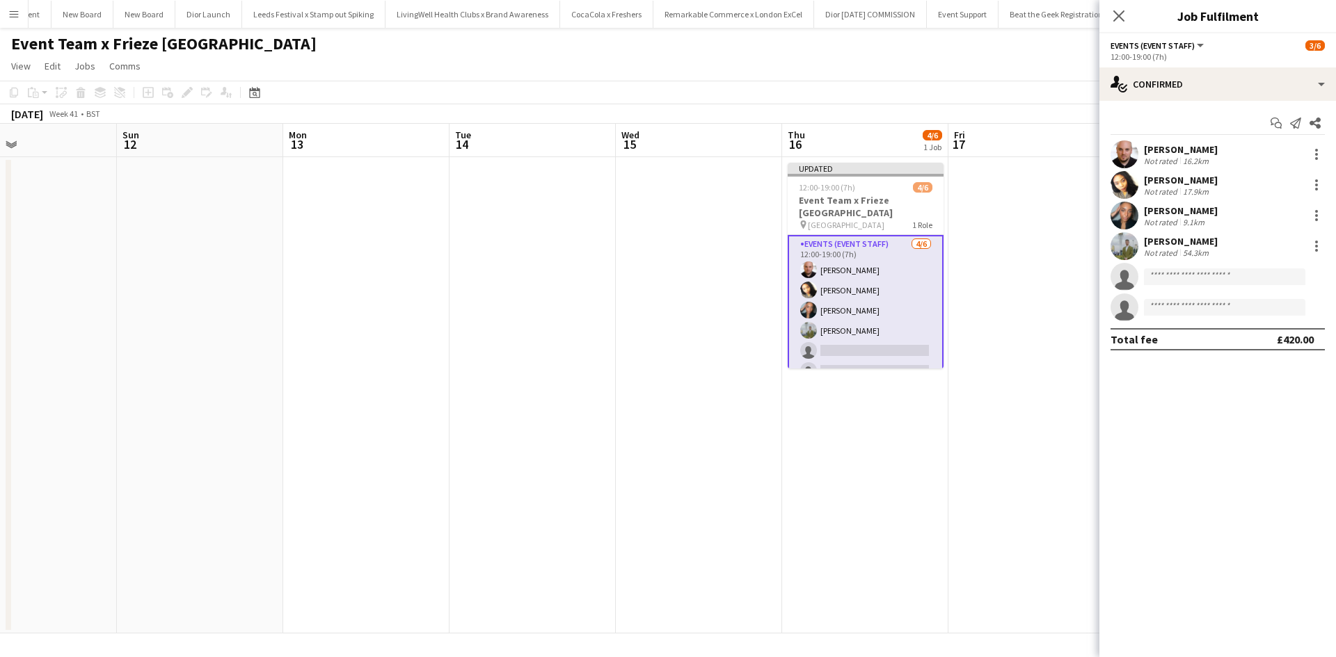
click at [1061, 534] on app-date-cell at bounding box center [1031, 395] width 166 height 477
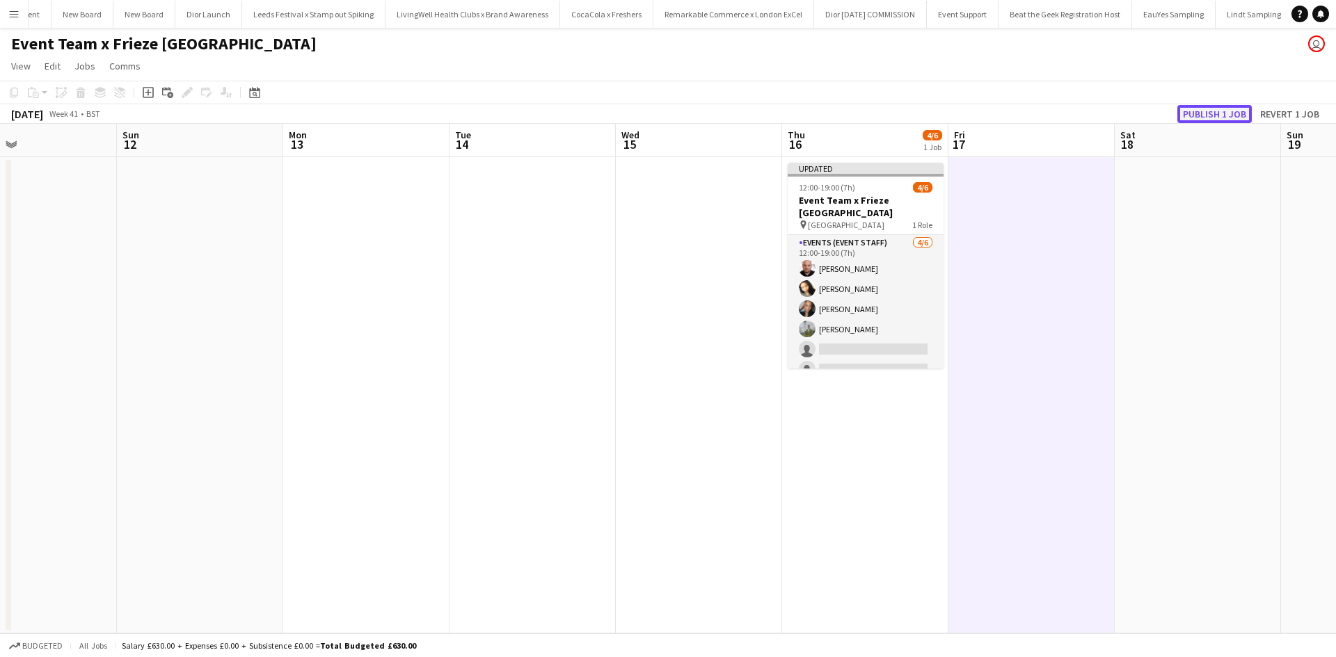
click at [1206, 115] on button "Publish 1 job" at bounding box center [1214, 114] width 74 height 18
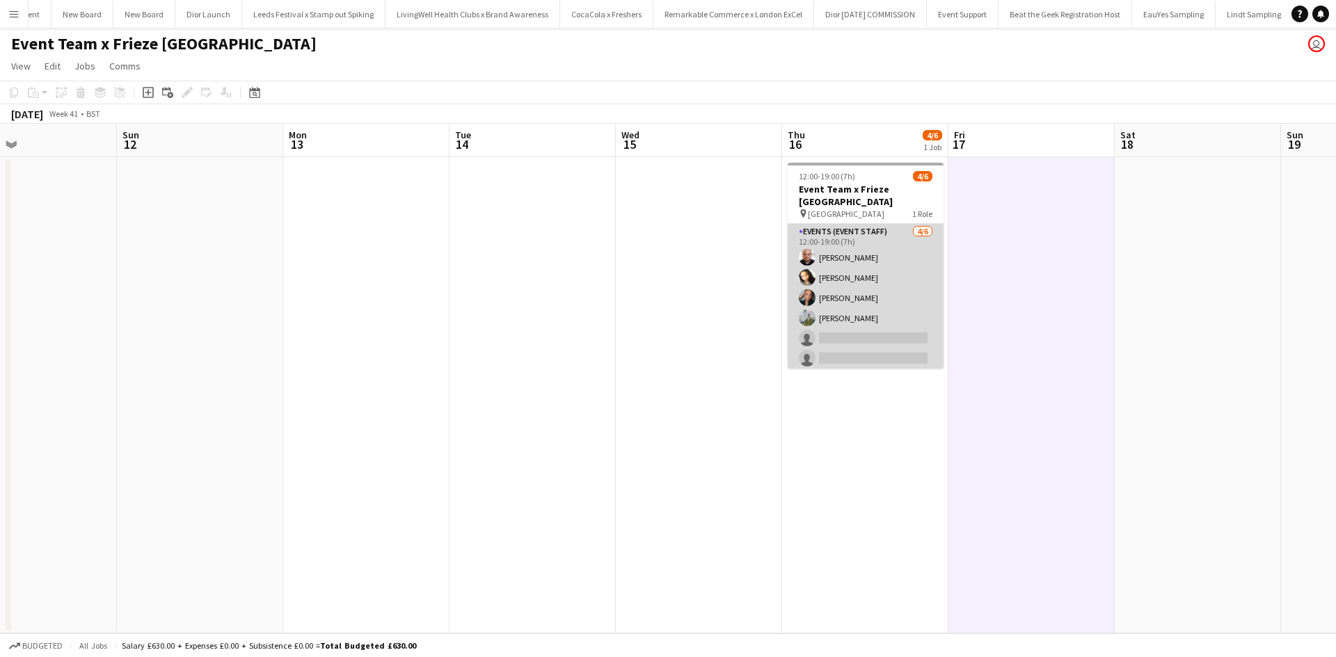
drag, startPoint x: 845, startPoint y: 321, endPoint x: 857, endPoint y: 320, distance: 11.8
click at [846, 321] on app-card-role "Events (Event Staff) [DATE] 12:00-19:00 (7h) [PERSON_NAME] [PERSON_NAME] [PERSO…" at bounding box center [866, 298] width 156 height 148
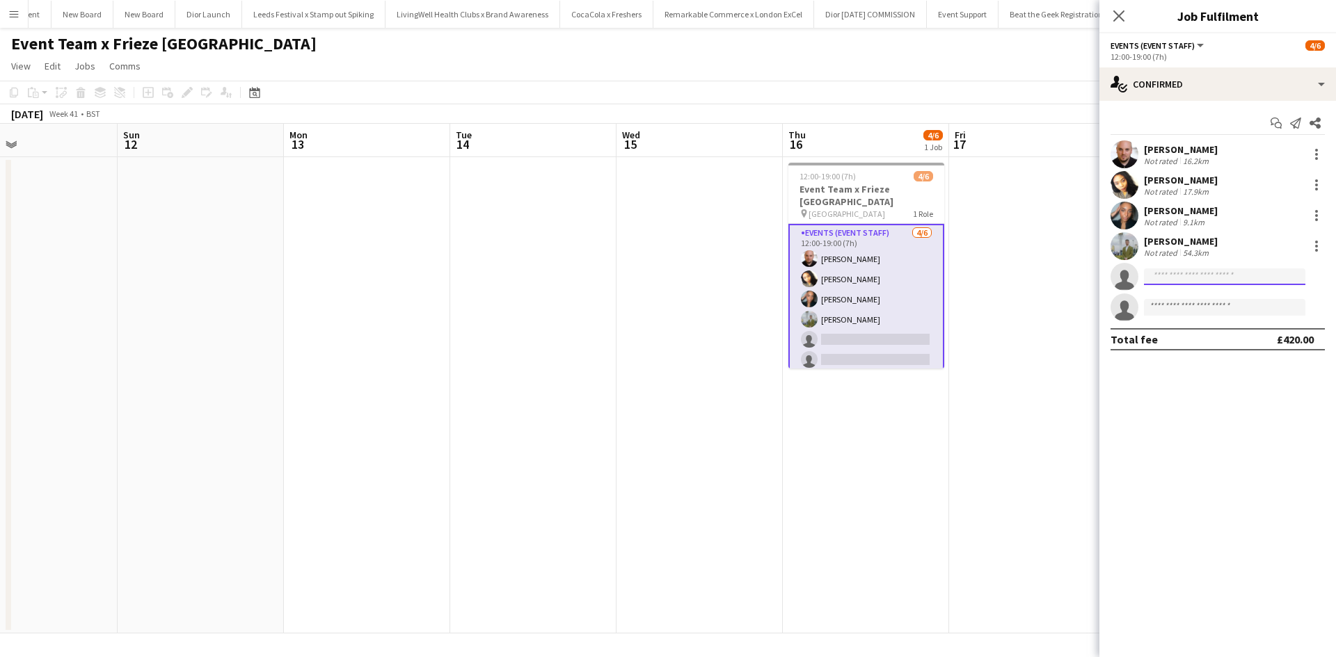
click at [1188, 278] on input at bounding box center [1224, 277] width 161 height 17
type input "*******"
click at [1192, 306] on span "[EMAIL_ADDRESS][DOMAIN_NAME]" at bounding box center [1224, 308] width 139 height 11
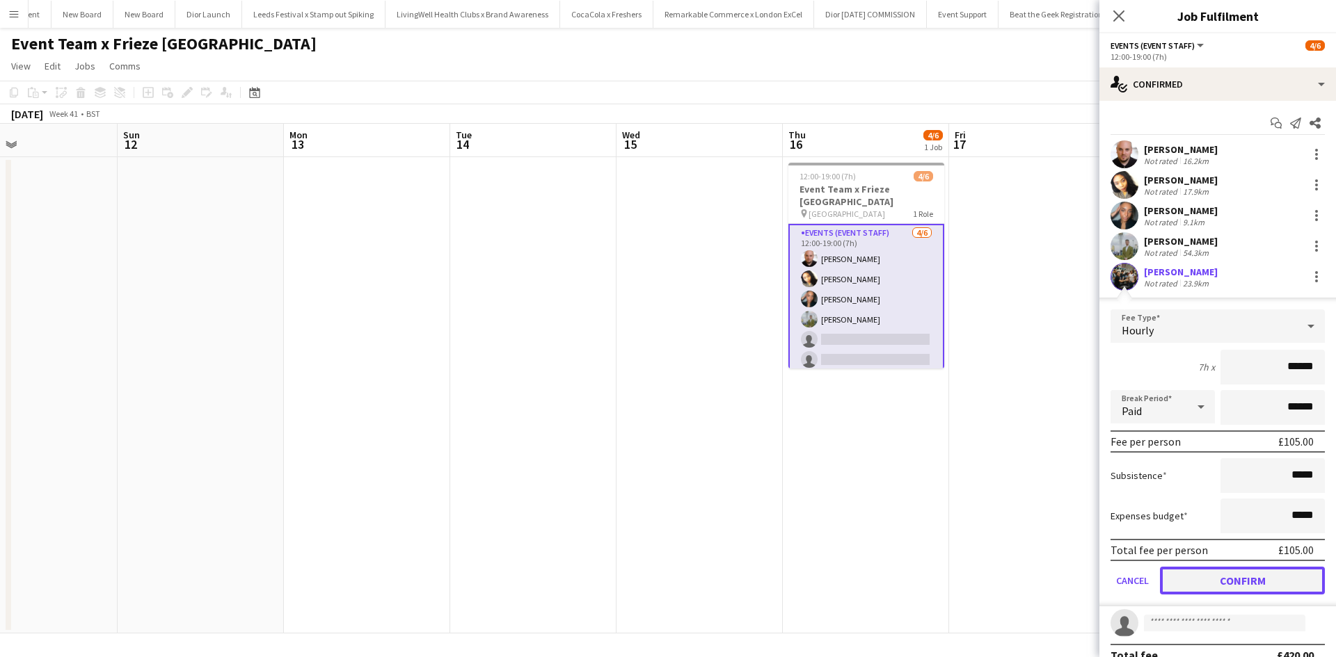
click at [1261, 580] on button "Confirm" at bounding box center [1242, 581] width 165 height 28
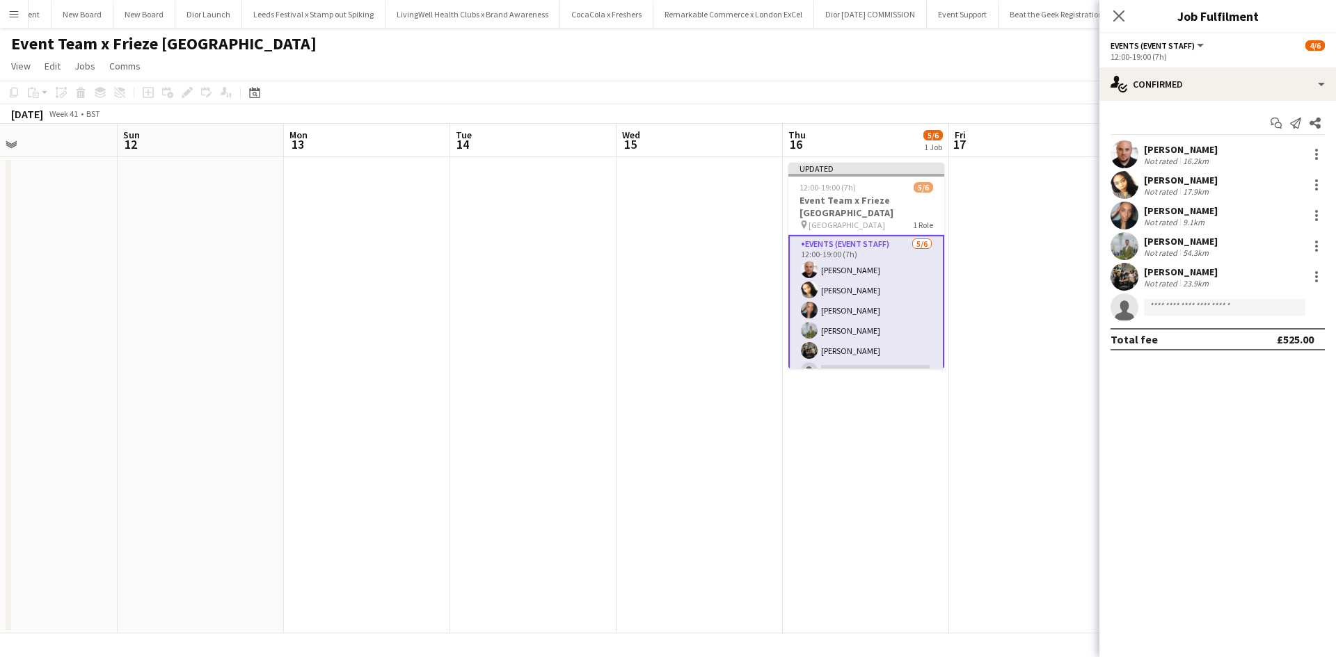
click at [1012, 548] on app-date-cell at bounding box center [1032, 395] width 166 height 477
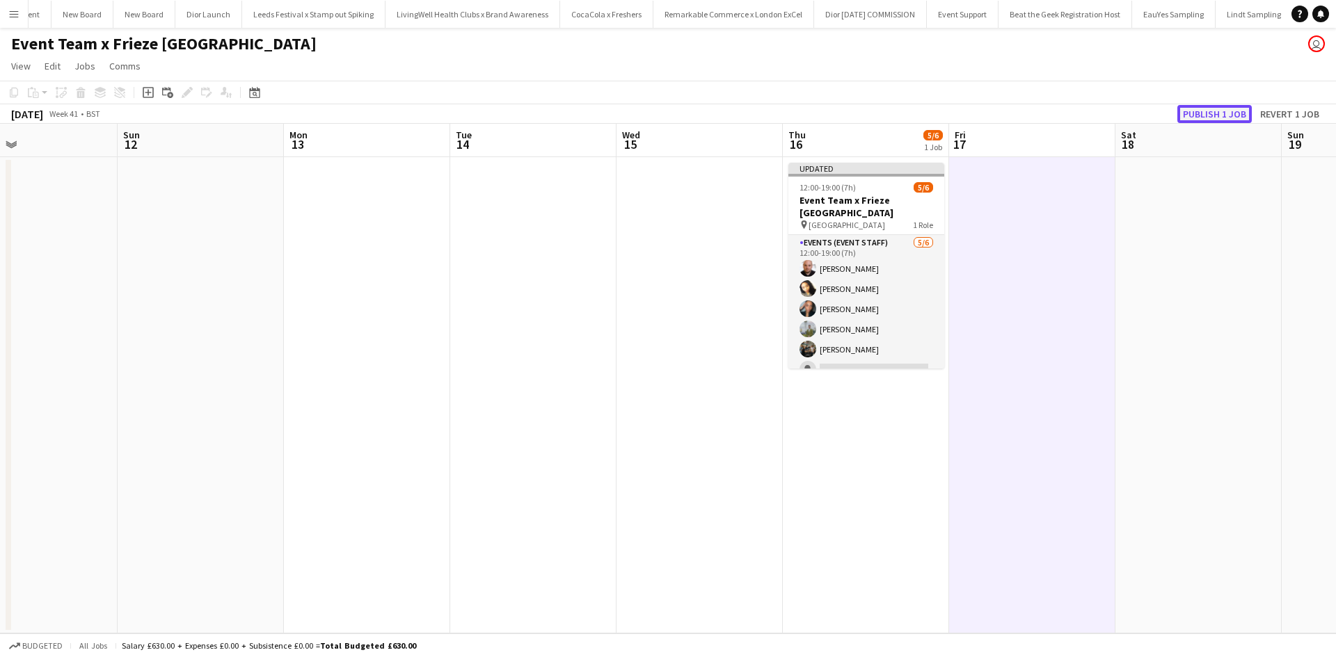
click at [1204, 116] on button "Publish 1 job" at bounding box center [1214, 114] width 74 height 18
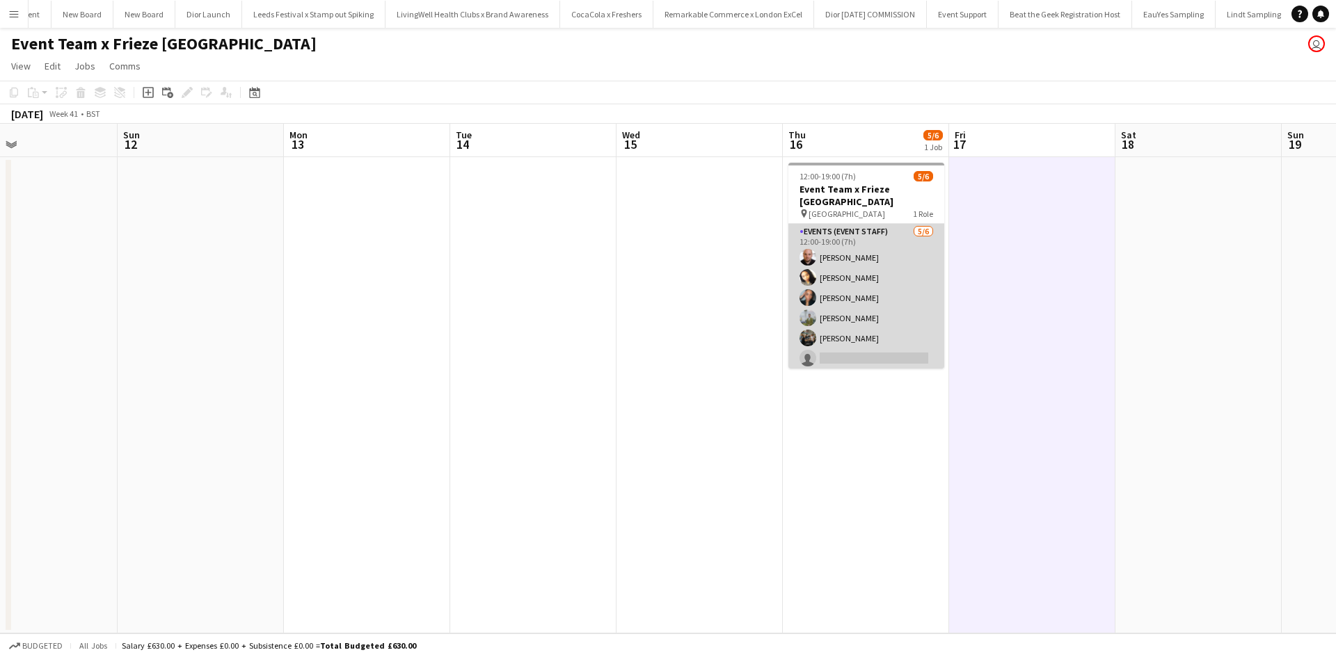
click at [867, 303] on app-card-role "Events (Event Staff) [DATE] 12:00-19:00 (7h) [PERSON_NAME] [PERSON_NAME] [PERSO…" at bounding box center [866, 298] width 156 height 148
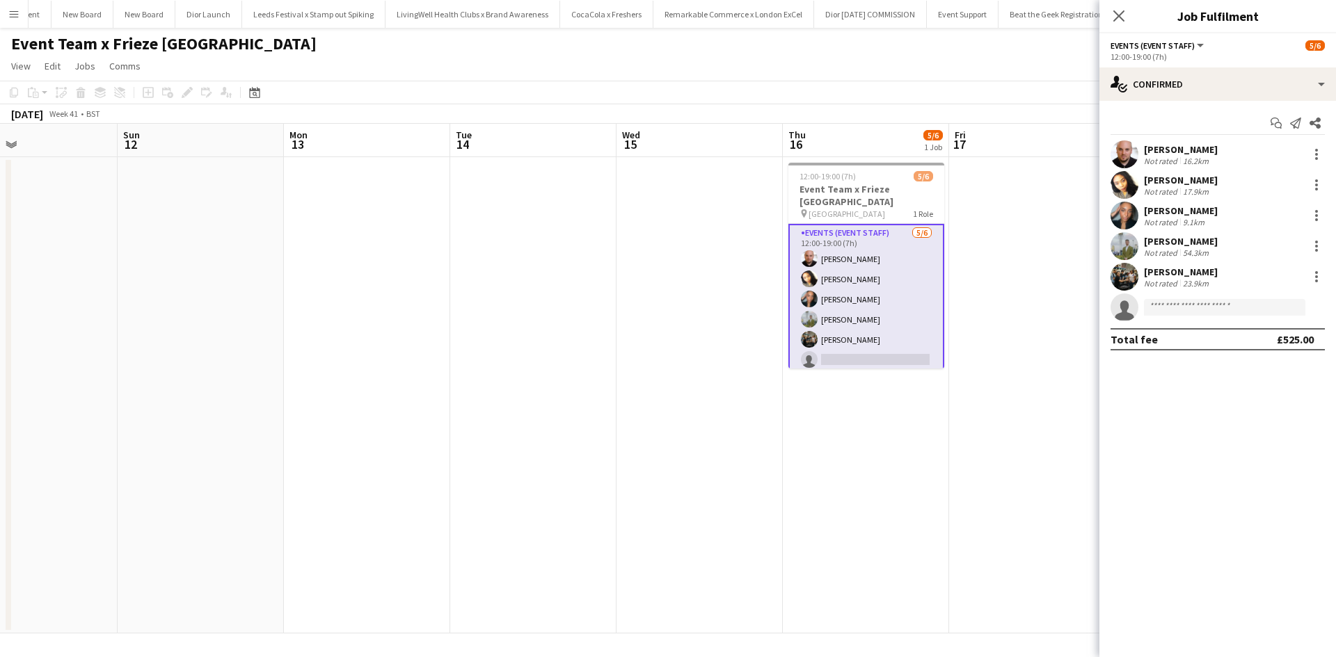
click at [1162, 238] on div "[PERSON_NAME]" at bounding box center [1181, 241] width 74 height 13
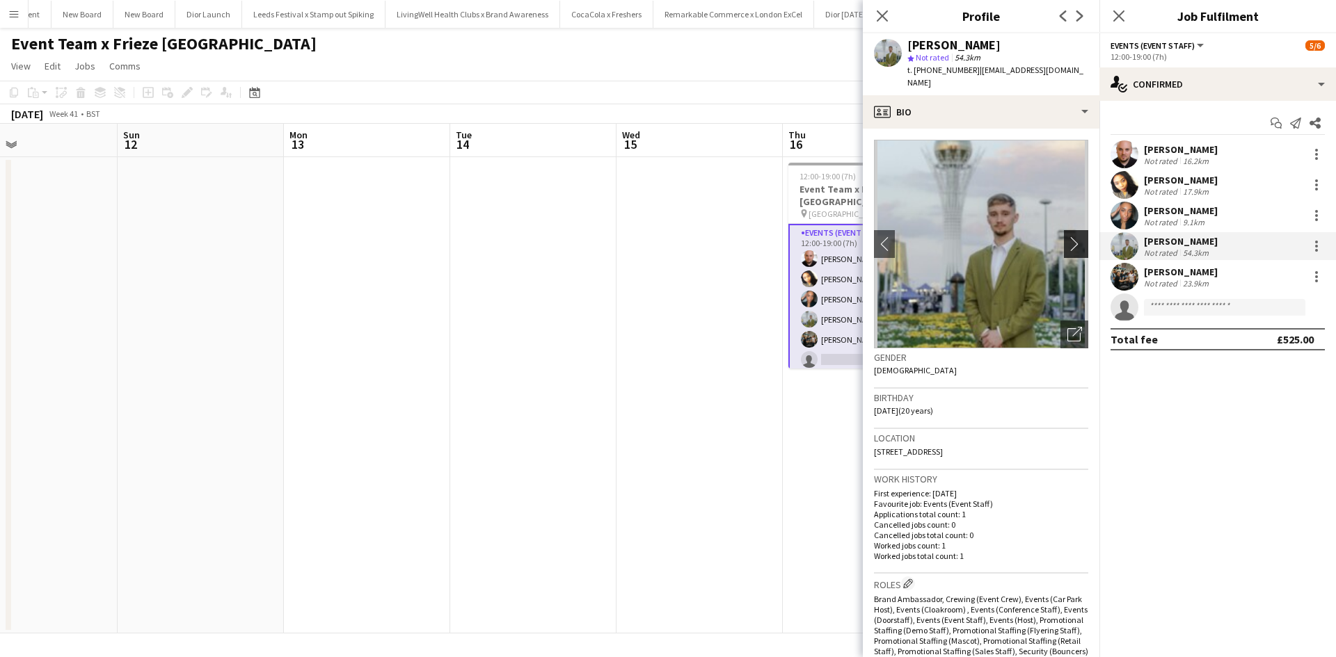
click at [1067, 237] on app-icon "chevron-right" at bounding box center [1078, 244] width 22 height 15
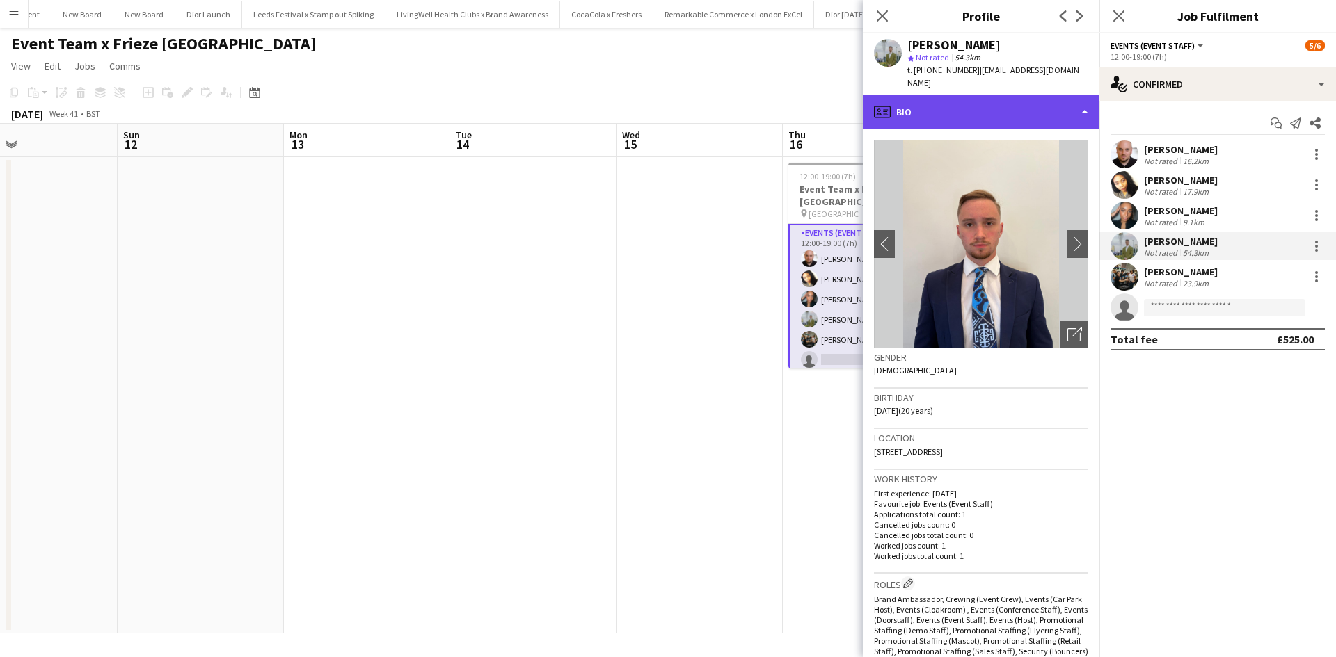
click at [992, 95] on div "profile Bio" at bounding box center [981, 111] width 237 height 33
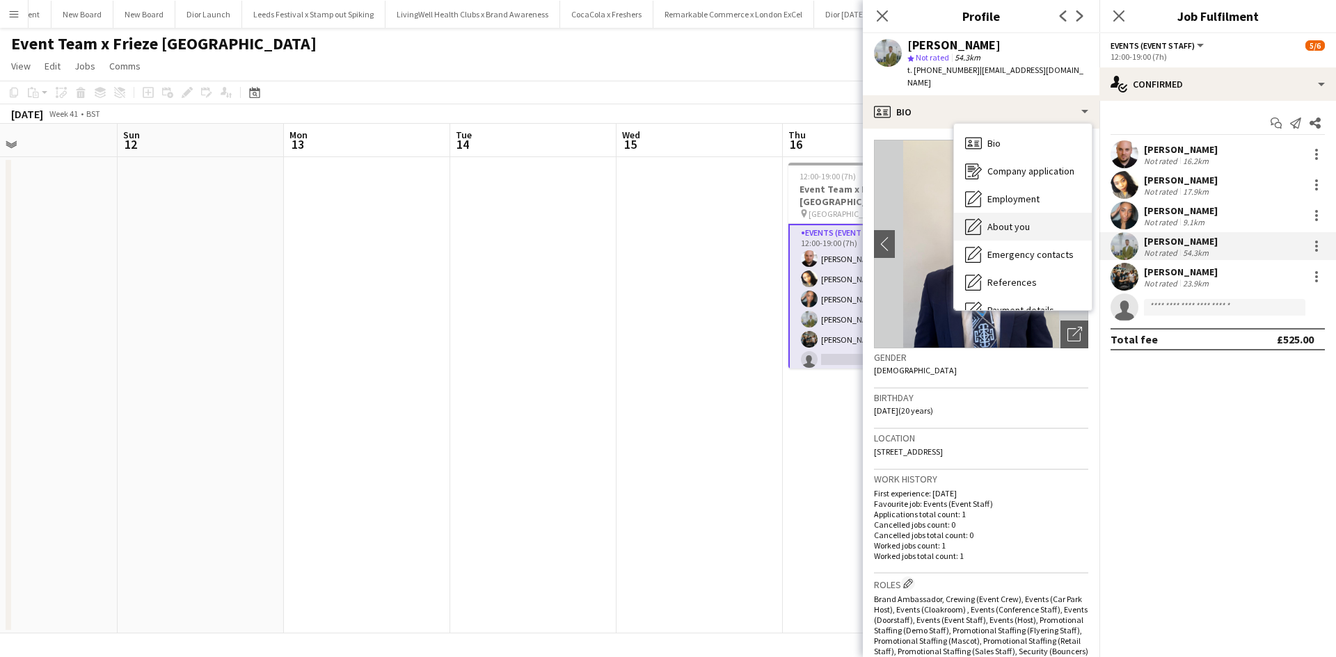
click at [1014, 213] on div "About you About you" at bounding box center [1023, 227] width 138 height 28
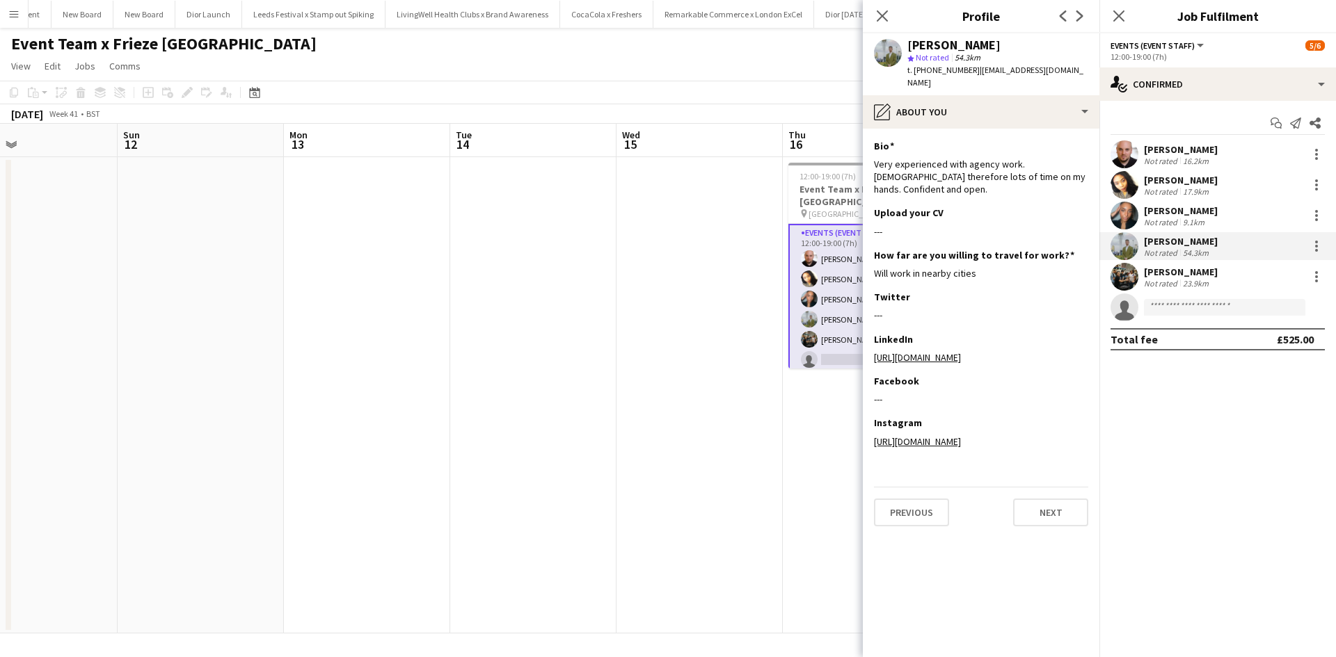
click at [781, 428] on app-date-cell at bounding box center [699, 395] width 166 height 477
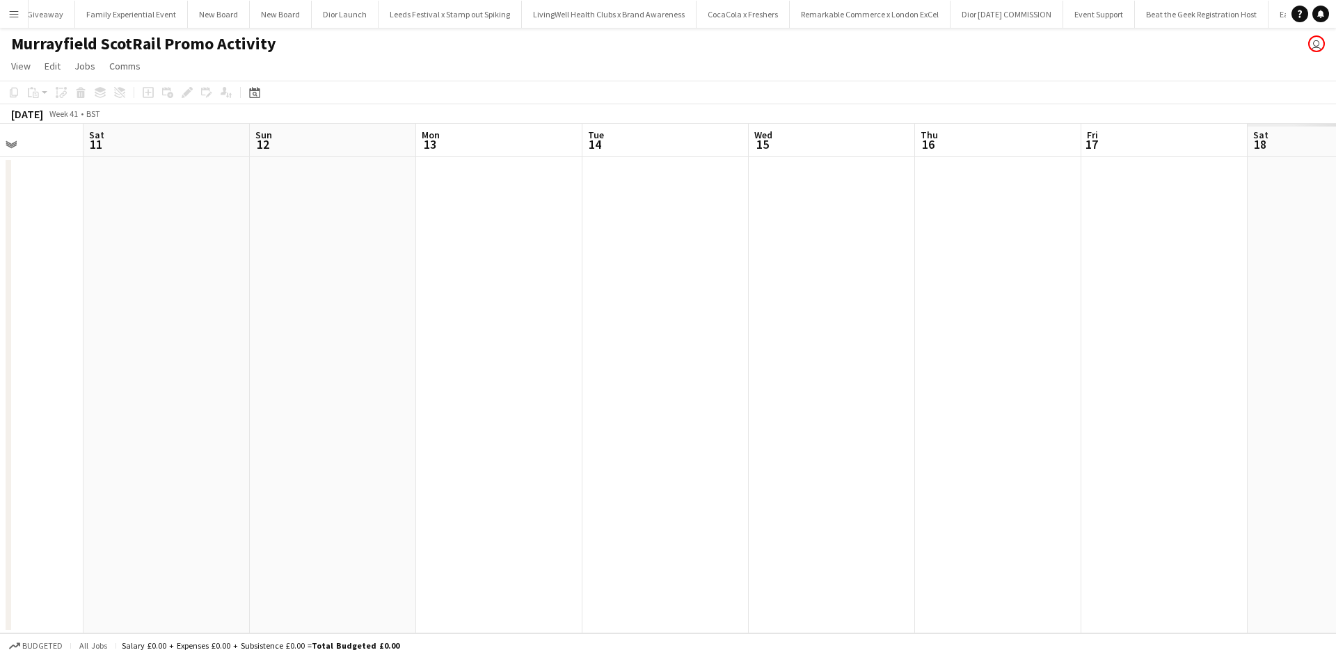
scroll to position [0, 637]
drag, startPoint x: 1010, startPoint y: 431, endPoint x: 70, endPoint y: 310, distance: 947.7
click at [93, 317] on app-calendar-viewport "Mon 6 Tue 7 Wed 8 Thu 9 Fri 10 Sat 11 Sun 12 Mon 13 Tue 14 Wed 15 Thu 16 Fri 17…" at bounding box center [668, 379] width 1336 height 510
drag, startPoint x: 922, startPoint y: 378, endPoint x: 265, endPoint y: 323, distance: 659.0
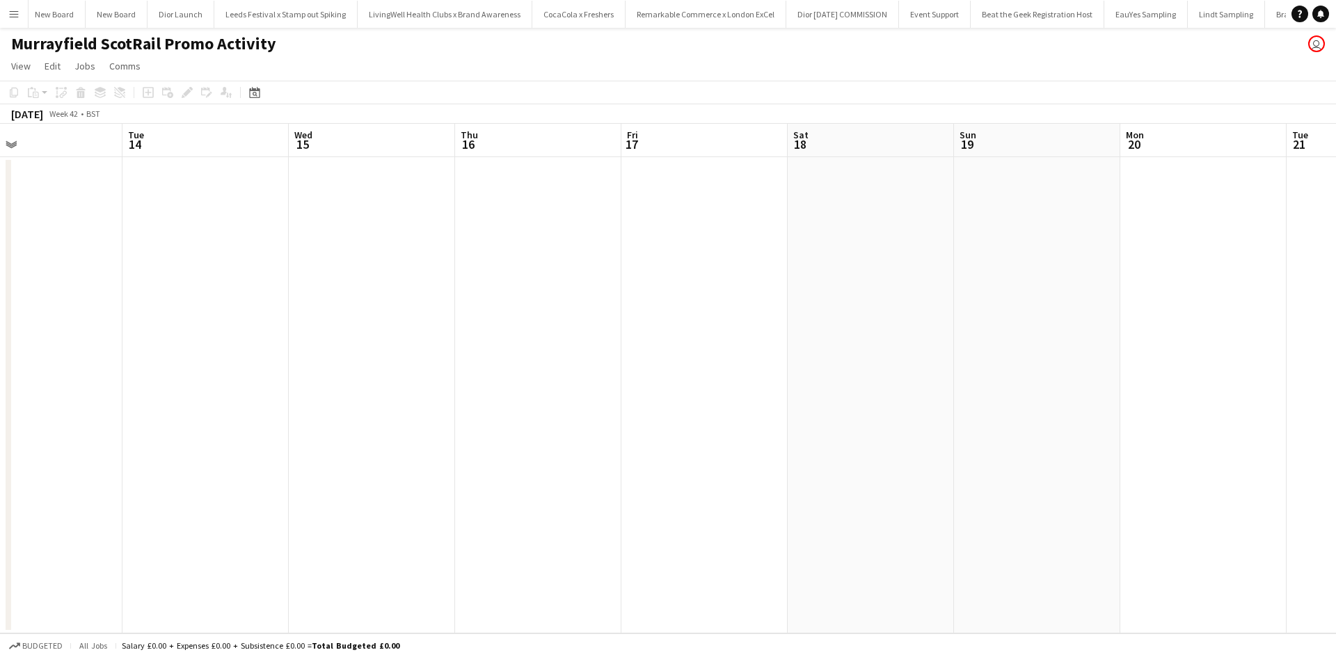
click at [265, 323] on app-calendar-viewport "Fri 10 Sat 11 Sun 12 Mon 13 Tue 14 Wed 15 Thu 16 Fri 17 Sat 18 Sun 19 Mon 20 Tu…" at bounding box center [668, 379] width 1336 height 510
drag, startPoint x: 1175, startPoint y: 454, endPoint x: 307, endPoint y: 355, distance: 873.1
click at [327, 366] on app-calendar-viewport "Fri 17 Sat 18 Sun 19 Mon 20 Tue 21 Wed 22 Thu 23 Fri 24 Sat 25 Sun 26 Mon 27 Tu…" at bounding box center [668, 379] width 1336 height 510
drag, startPoint x: 1066, startPoint y: 443, endPoint x: 376, endPoint y: 410, distance: 690.2
click at [387, 413] on app-calendar-viewport "Tue 21 Wed 22 Thu 23 Fri 24 Sat 25 Sun 26 Mon 27 Tue 28 Wed 29 Thu 30 Fri 31 Sa…" at bounding box center [668, 379] width 1336 height 510
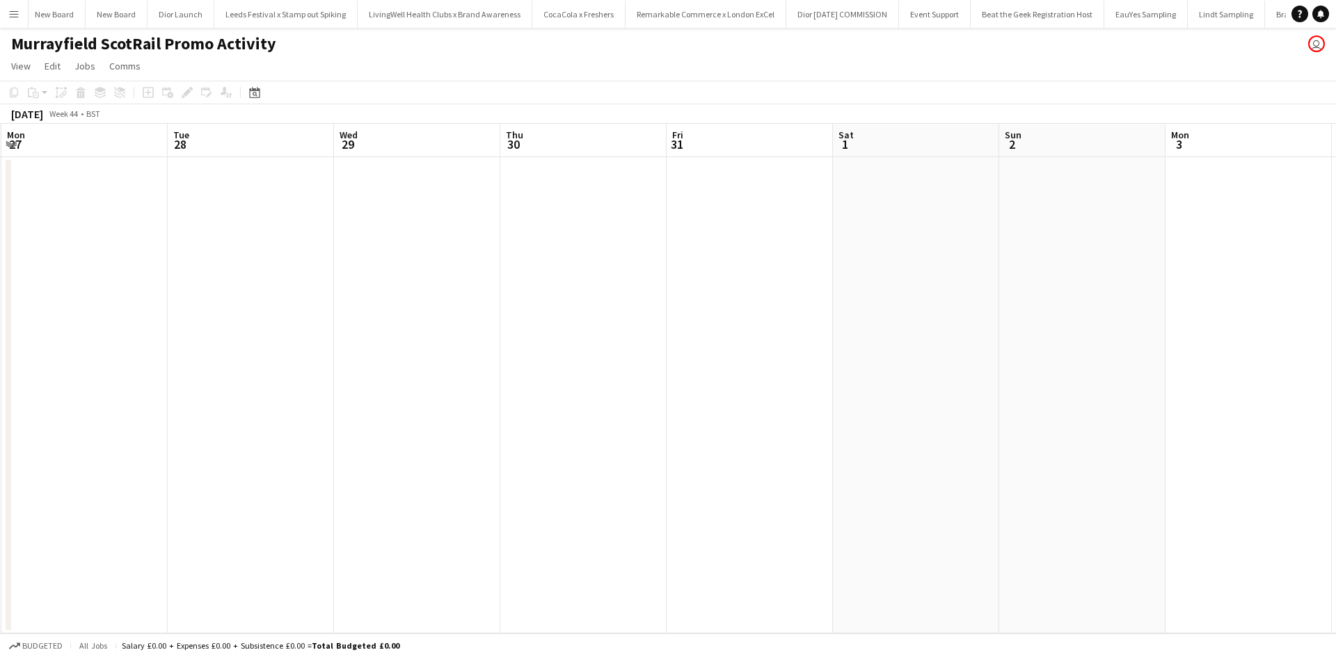
drag, startPoint x: 1199, startPoint y: 496, endPoint x: 462, endPoint y: 438, distance: 739.7
click at [462, 438] on app-calendar-viewport "Thu 23 Fri 24 Sat 25 Sun 26 Mon 27 Tue 28 Wed 29 Thu 30 Fri 31 Sat 1 Sun 2 Mon …" at bounding box center [668, 379] width 1336 height 510
drag, startPoint x: 1053, startPoint y: 465, endPoint x: 395, endPoint y: 422, distance: 658.9
click at [405, 422] on app-calendar-viewport "Wed 29 Thu 30 Fri 31 Sat 1 Sun 2 Mon 3 Tue 4 Wed 5 Thu 6 Fri 7 Sat 8 Sun 9 Mon …" at bounding box center [668, 379] width 1336 height 510
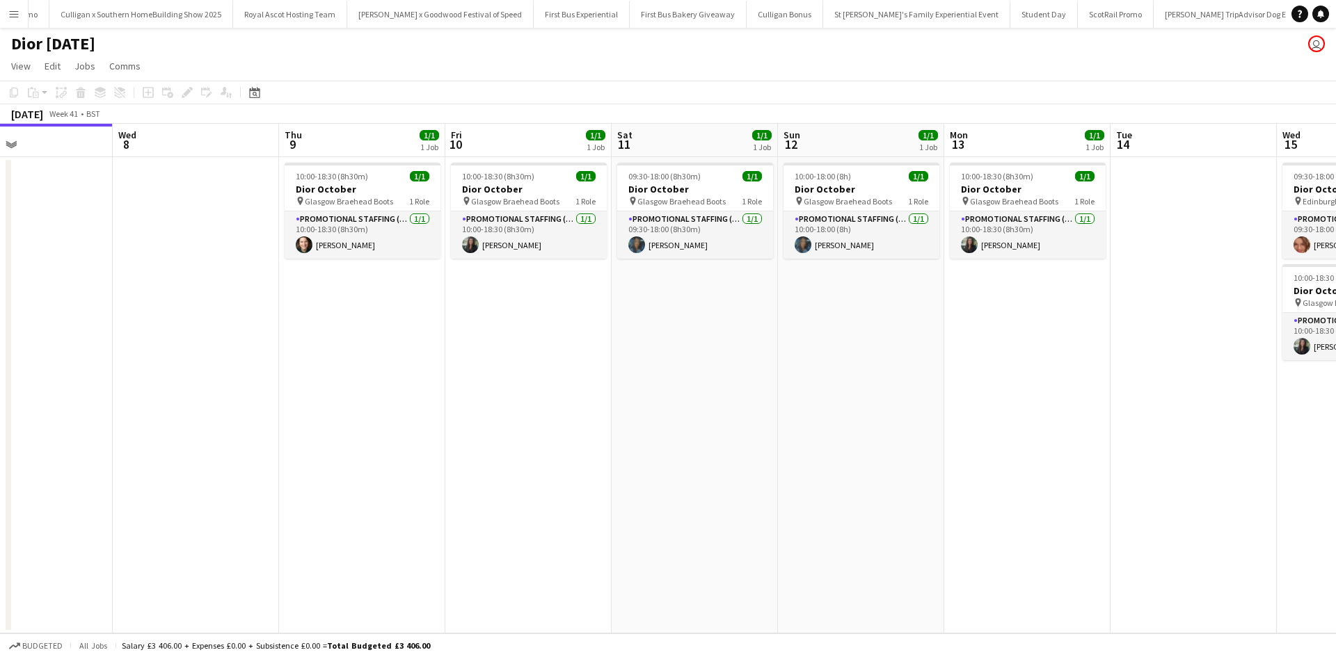
scroll to position [0, 601]
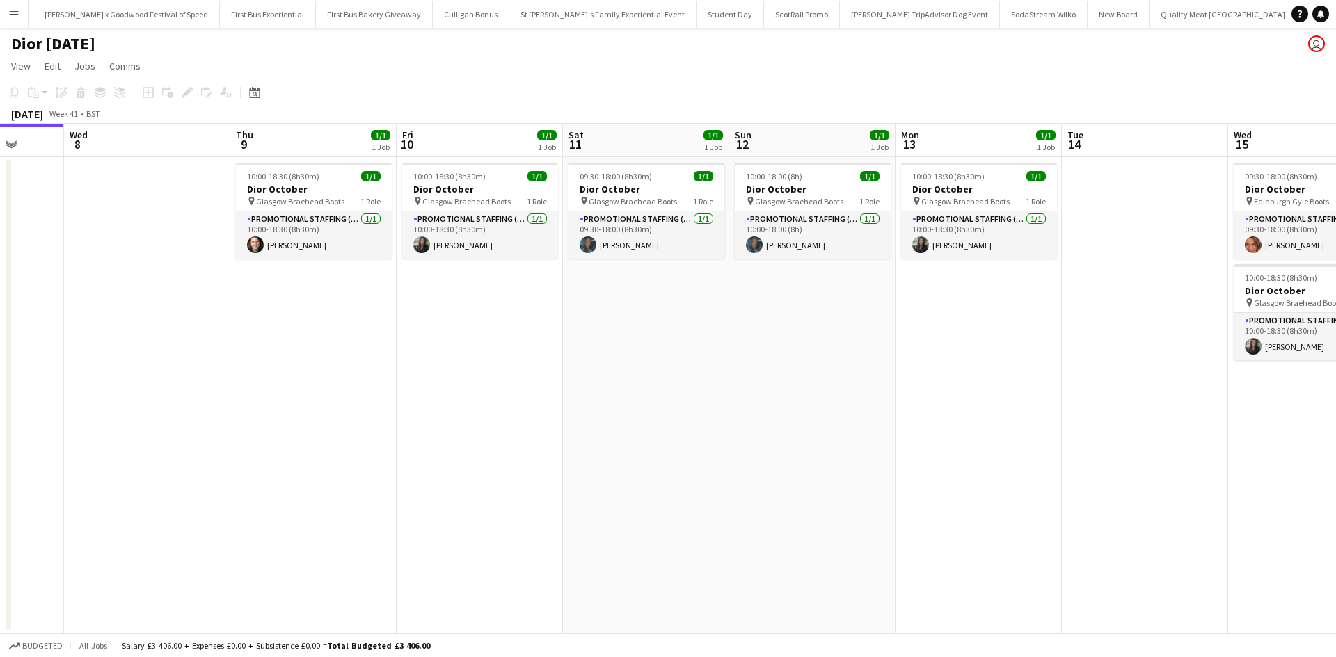
drag, startPoint x: 865, startPoint y: 398, endPoint x: 161, endPoint y: 385, distance: 703.5
click at [168, 386] on app-calendar-viewport "Sat 4 1/1 1 Job Sun 5 1/1 1 Job Mon 6 Tue 7 Wed 8 Thu 9 1/1 1 Job Fri 10 1/1 1 …" at bounding box center [668, 379] width 1336 height 510
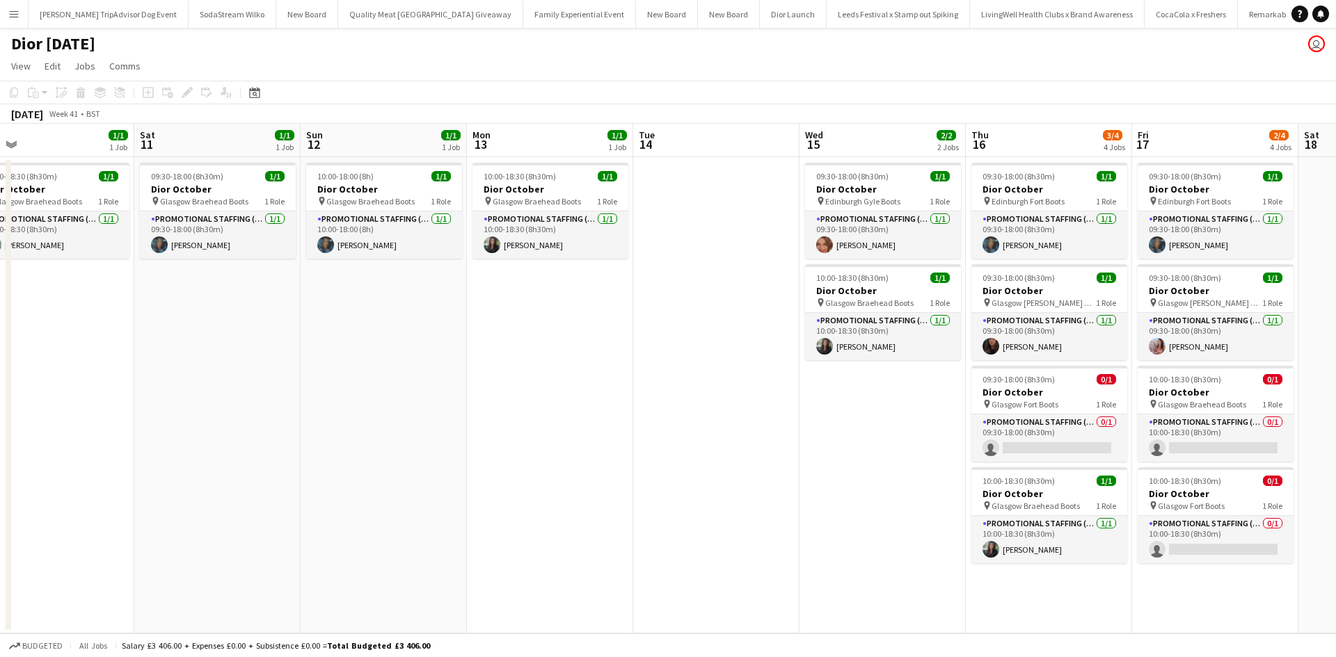
scroll to position [0, 14945]
click at [1065, 433] on app-card-role "Promotional Staffing (Sales Staff) 0/1 09:30-18:00 (8h30m) single-neutral-actio…" at bounding box center [1049, 438] width 156 height 47
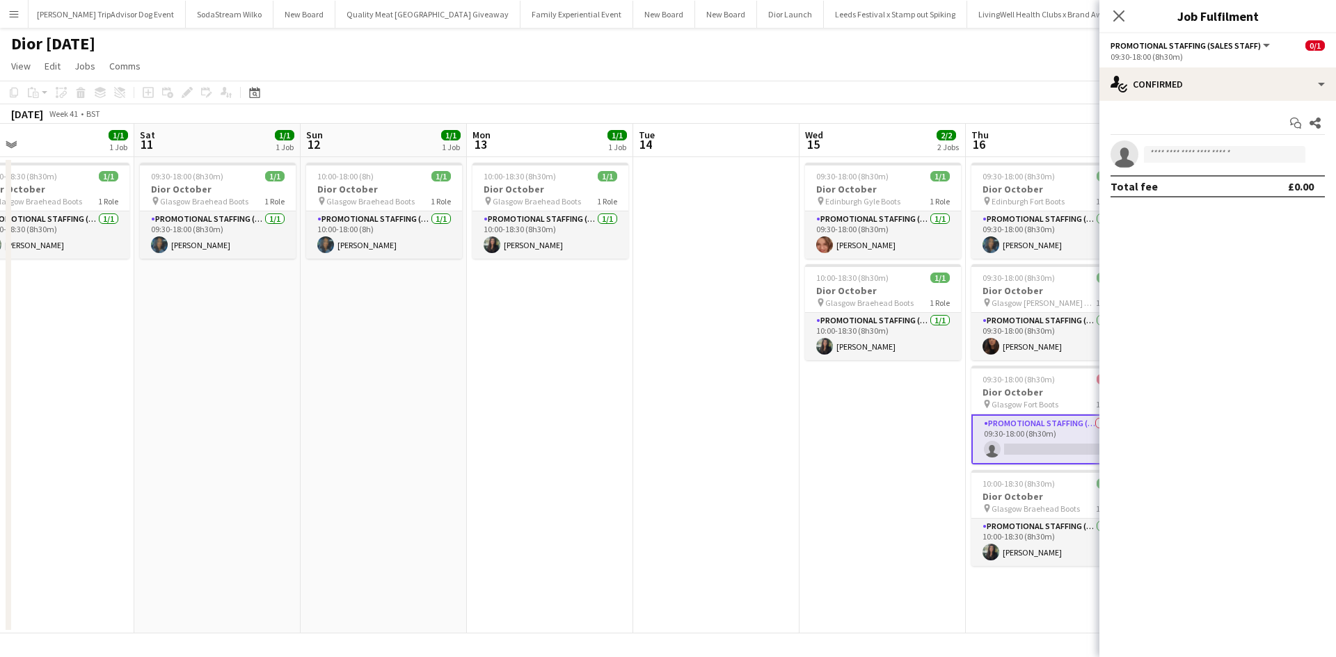
click at [1183, 65] on app-options-switcher "Promotional Staffing (Sales Staff) All roles Promotional Staffing (Sales Staff)…" at bounding box center [1217, 50] width 237 height 34
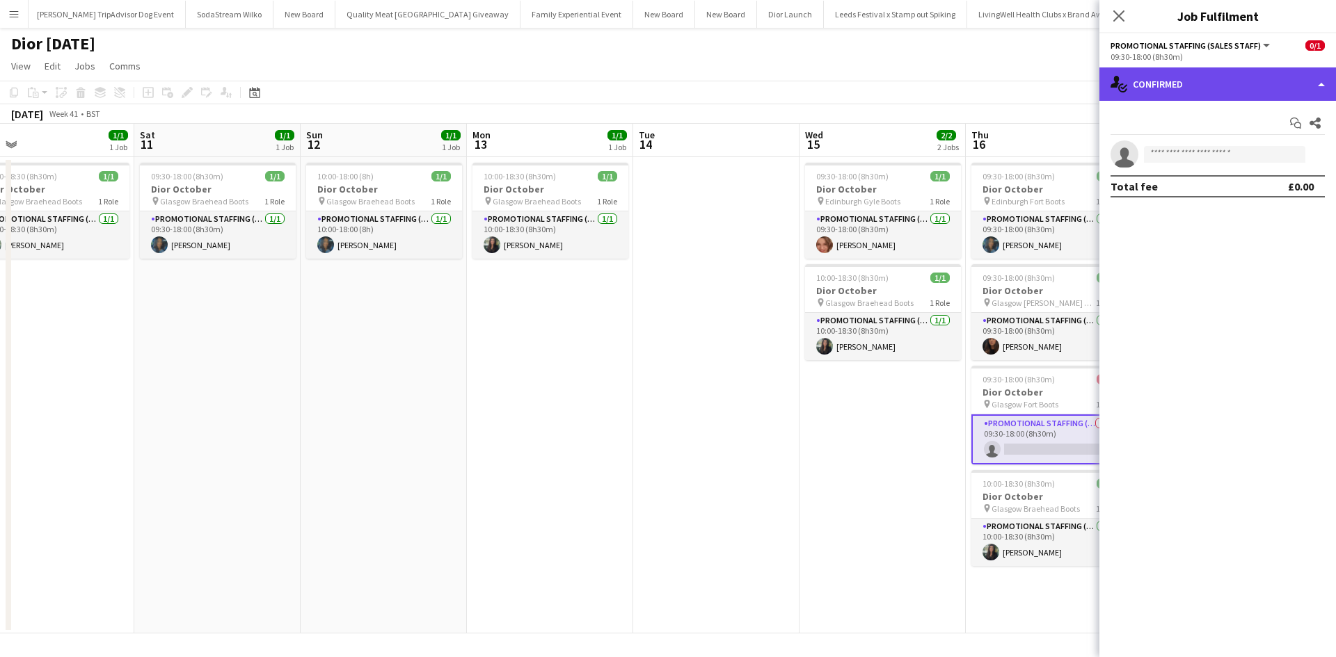
click at [1192, 84] on div "single-neutral-actions-check-2 Confirmed" at bounding box center [1217, 83] width 237 height 33
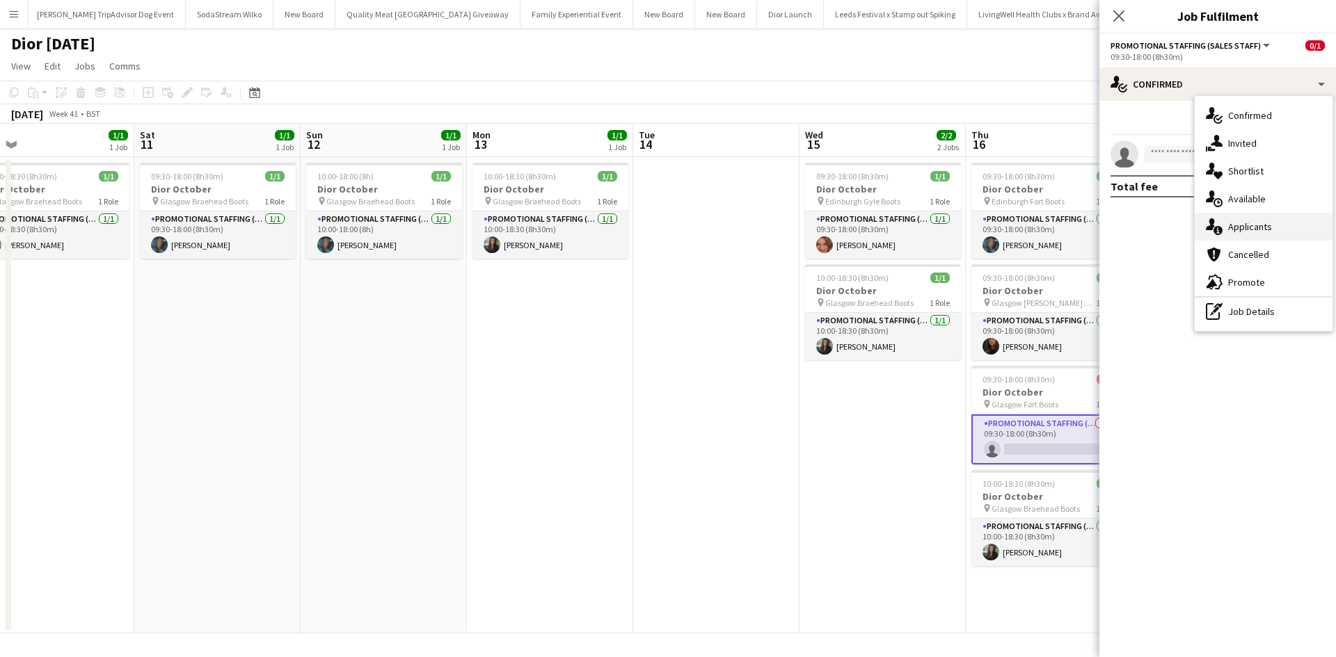
click at [1269, 225] on span "Applicants" at bounding box center [1250, 227] width 44 height 13
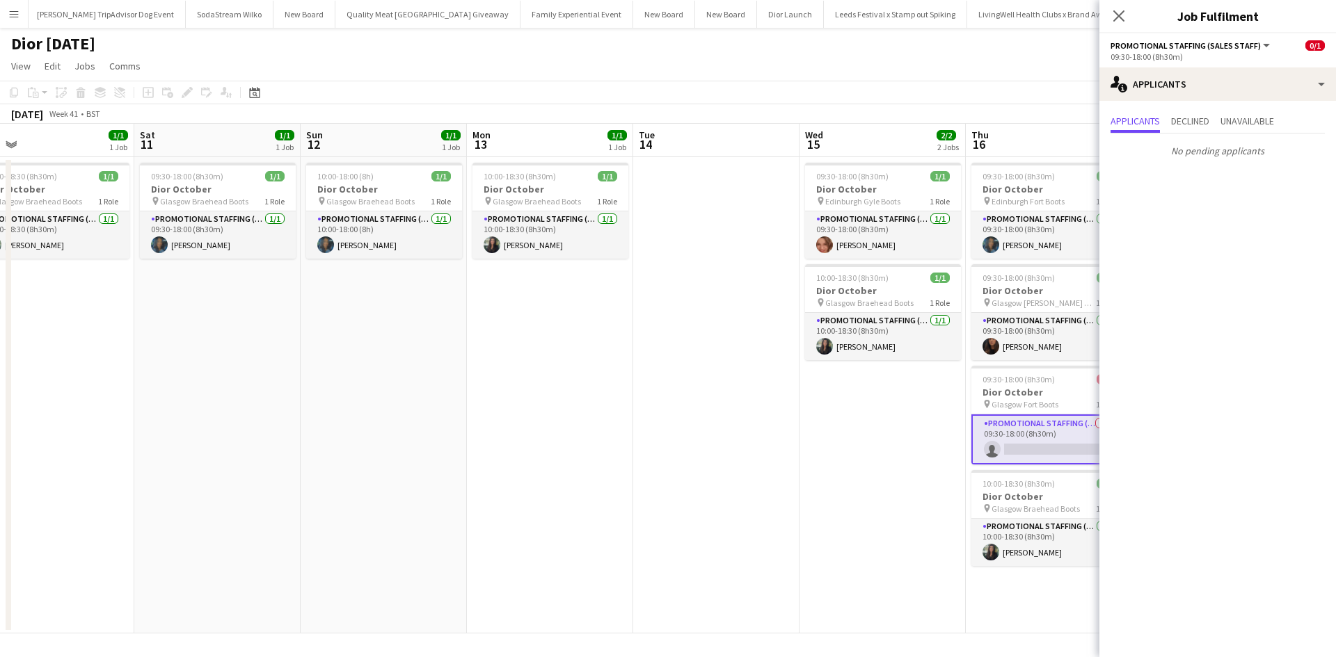
click at [895, 465] on app-date-cell "09:30-18:00 (8h30m) 1/1 Dior October pin Edinburgh Gyle Boots 1 Role Promotiona…" at bounding box center [882, 395] width 166 height 477
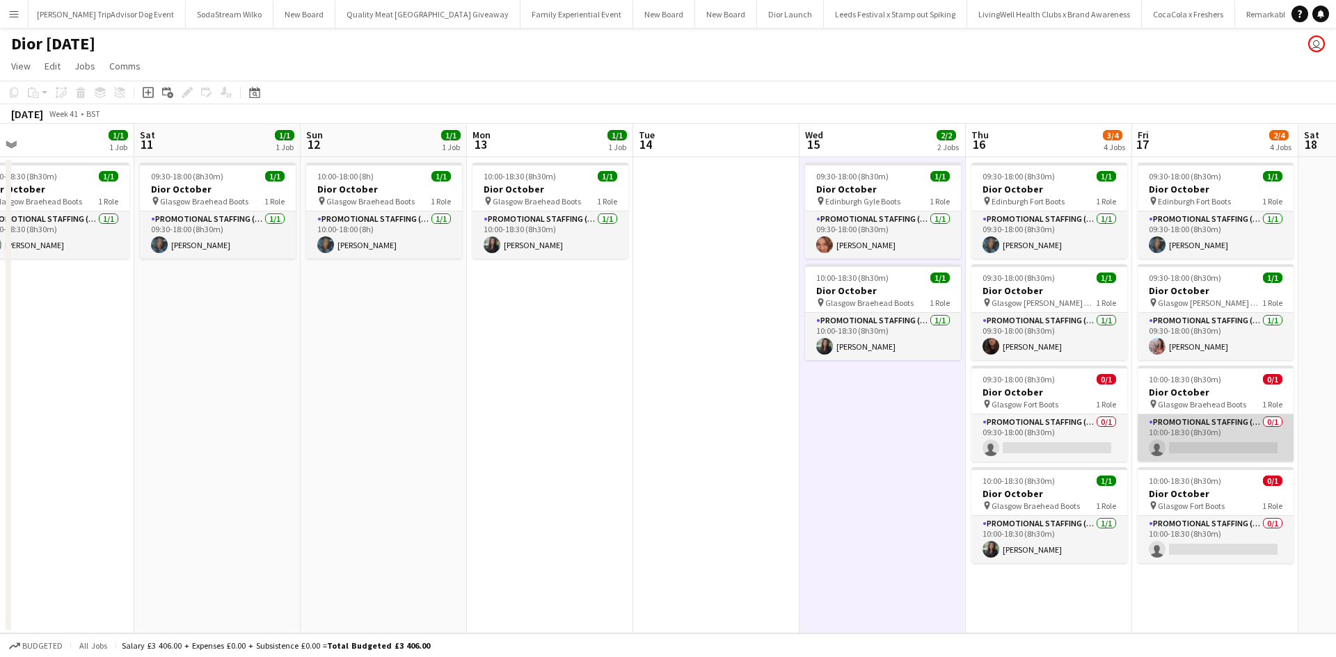
click at [1231, 431] on app-card-role "Promotional Staffing (Sales Staff) 0/1 10:00-18:30 (8h30m) single-neutral-actio…" at bounding box center [1215, 438] width 156 height 47
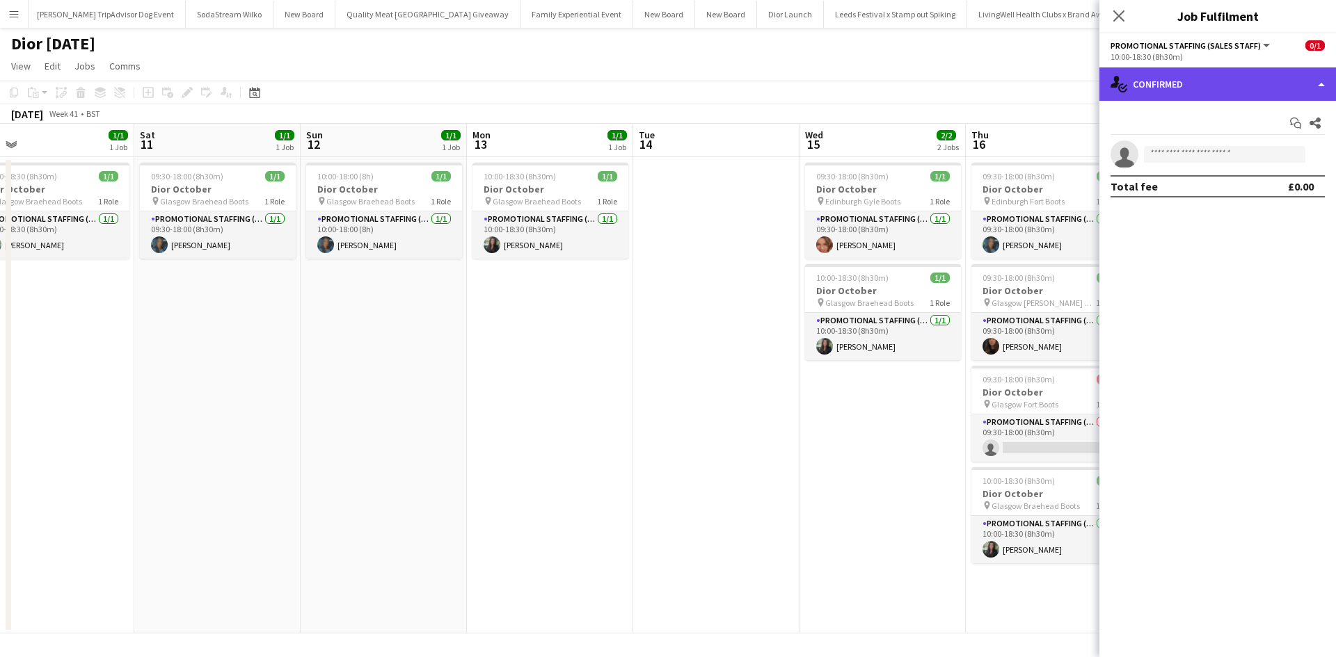
click at [1209, 79] on div "single-neutral-actions-check-2 Confirmed" at bounding box center [1217, 83] width 237 height 33
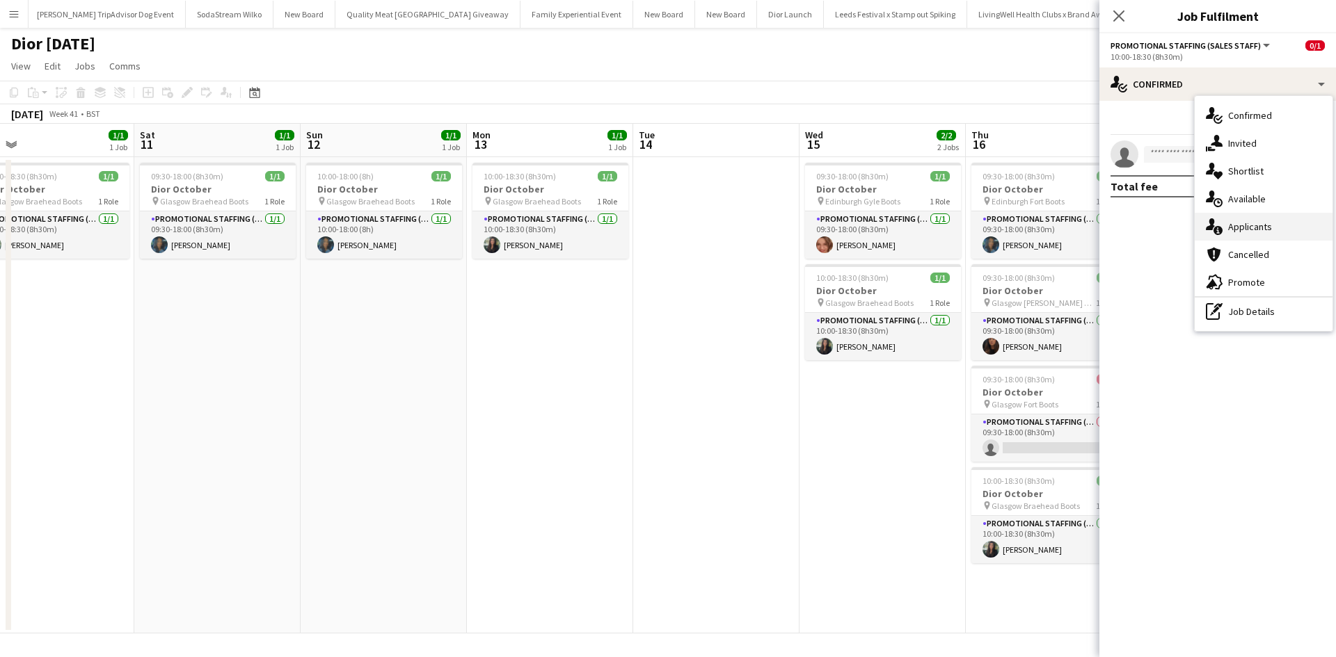
click at [1256, 228] on span "Applicants" at bounding box center [1250, 227] width 44 height 13
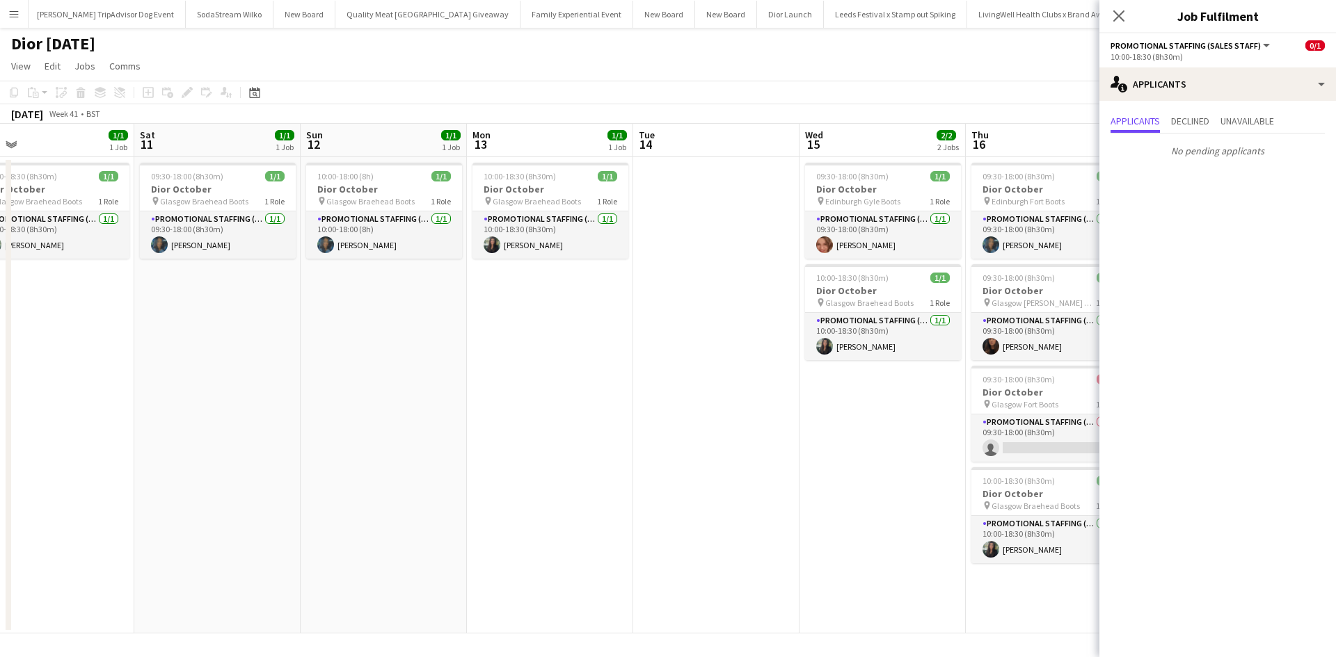
click at [856, 442] on app-date-cell "09:30-18:00 (8h30m) 1/1 Dior October pin Edinburgh Gyle Boots 1 Role Promotiona…" at bounding box center [882, 395] width 166 height 477
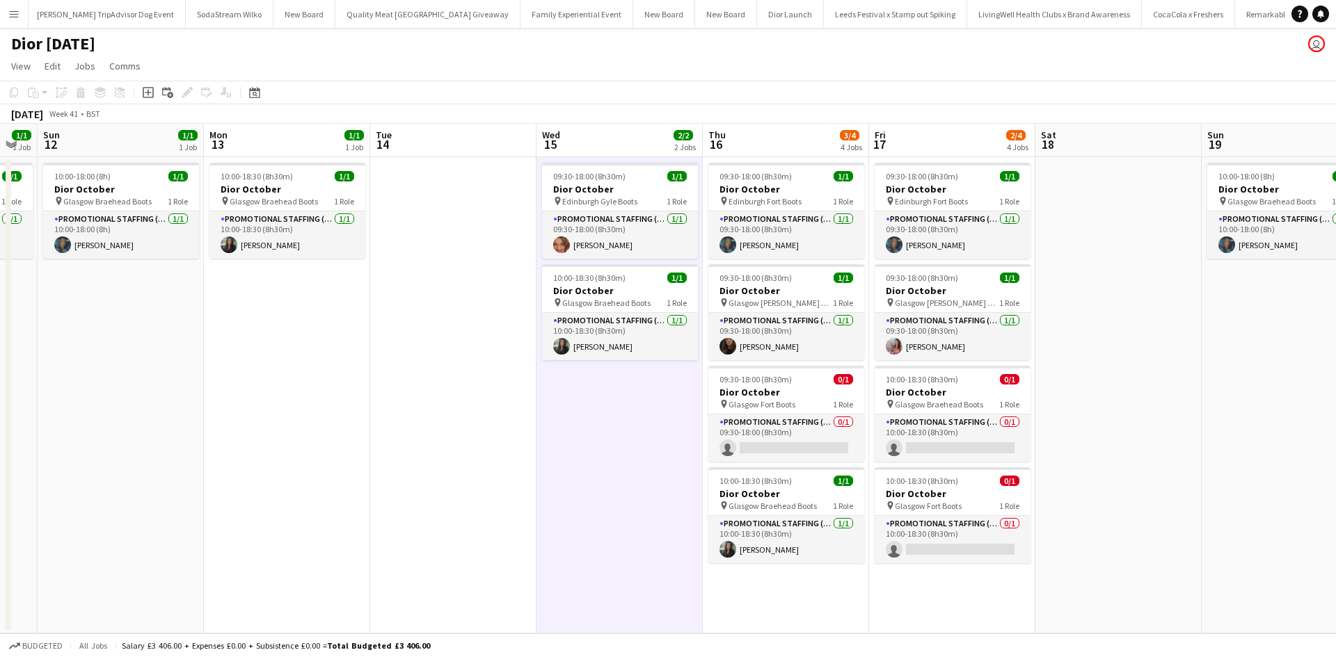
drag, startPoint x: 861, startPoint y: 468, endPoint x: 522, endPoint y: 454, distance: 339.8
click at [530, 455] on app-calendar-viewport "Wed 8 Thu 9 1/1 1 Job Fri 10 1/1 1 Job Sat 11 1/1 1 Job Sun 12 1/1 1 Job Mon 13…" at bounding box center [668, 379] width 1336 height 510
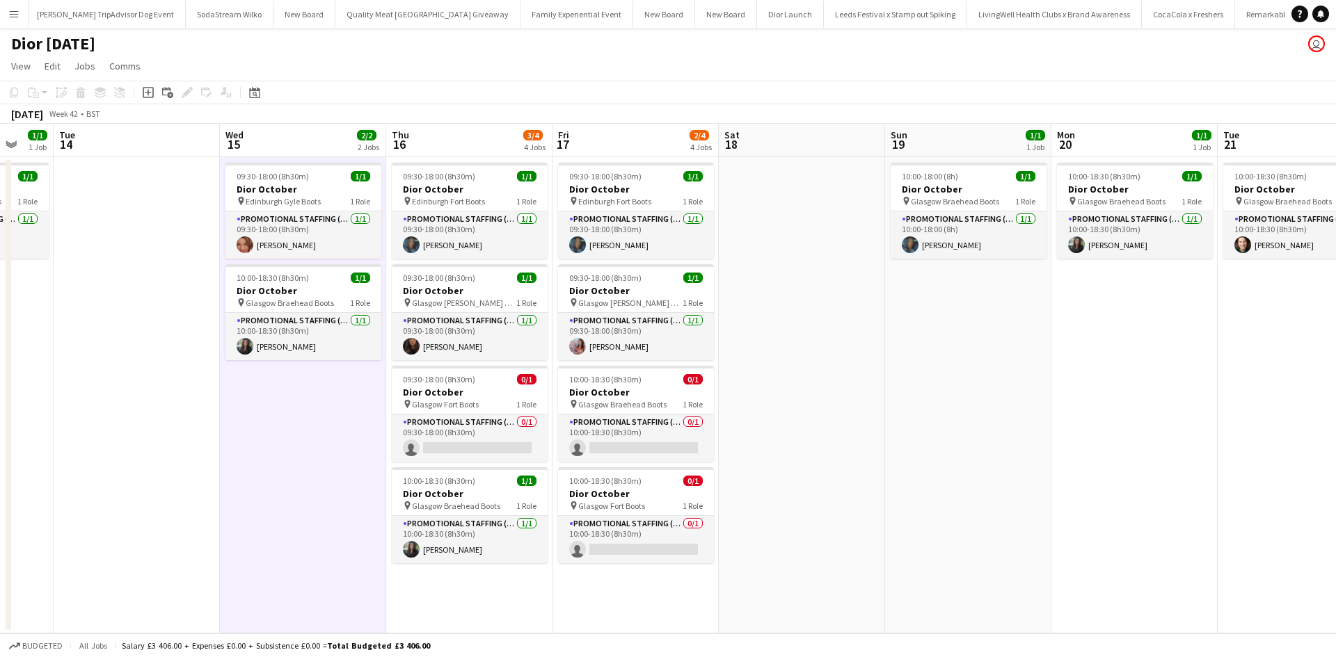
drag, startPoint x: 1032, startPoint y: 439, endPoint x: 245, endPoint y: 397, distance: 787.9
click at [247, 398] on app-calendar-viewport "Fri 10 1/1 1 Job Sat 11 1/1 1 Job Sun 12 1/1 1 Job Mon 13 1/1 1 Job Tue 14 Wed …" at bounding box center [668, 379] width 1336 height 510
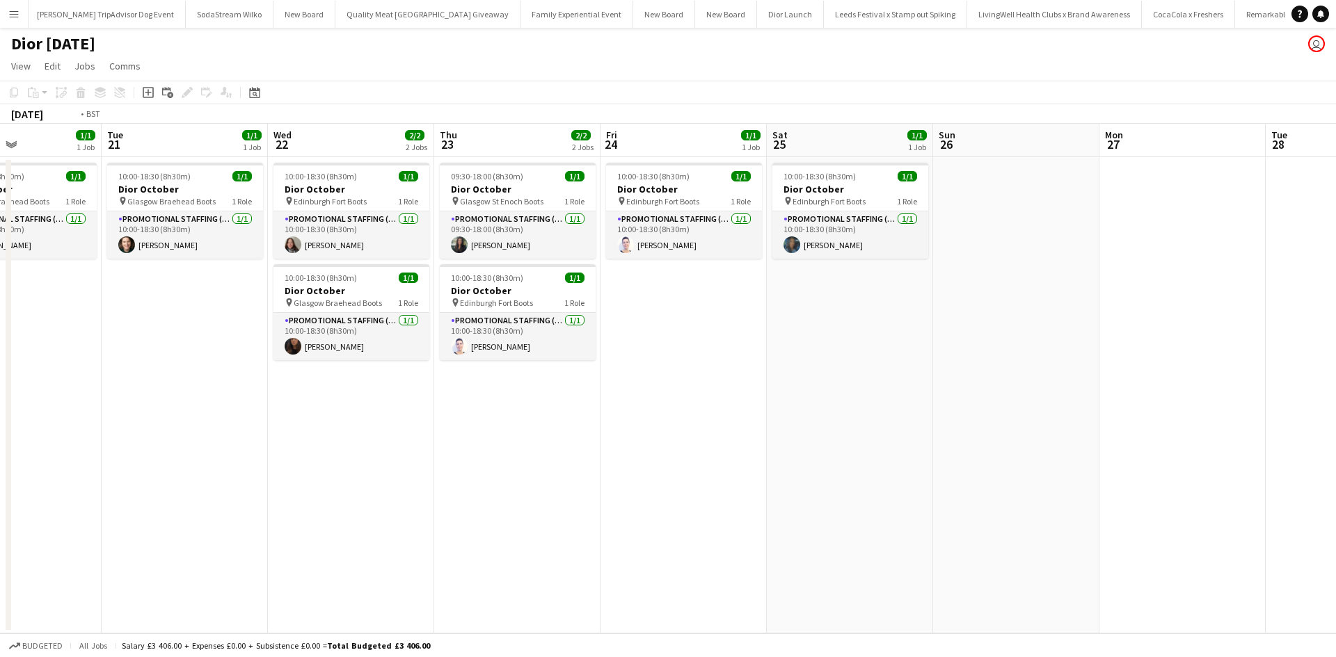
drag, startPoint x: 745, startPoint y: 490, endPoint x: 169, endPoint y: 437, distance: 578.5
click at [171, 438] on app-calendar-viewport "Fri 17 2/4 4 Jobs Sat 18 Sun 19 1/1 1 Job Mon 20 1/1 1 Job Tue 21 1/1 1 Job Wed…" at bounding box center [668, 379] width 1336 height 510
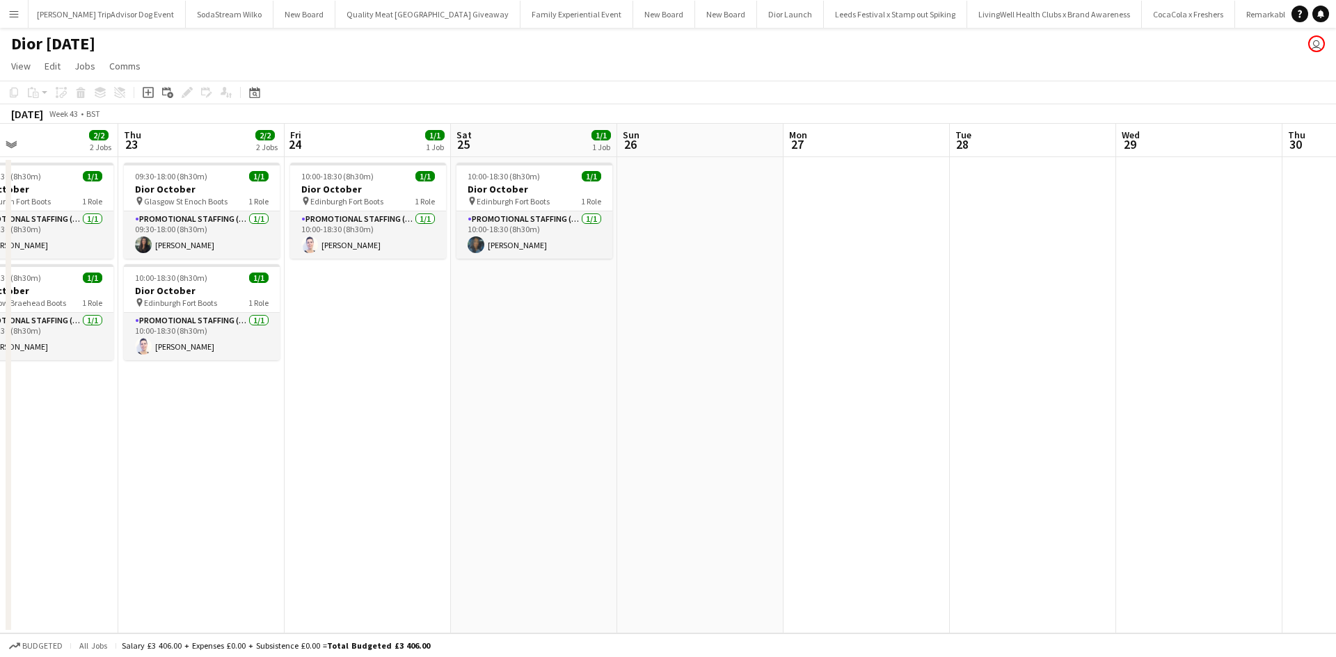
drag, startPoint x: 749, startPoint y: 507, endPoint x: 5, endPoint y: 431, distance: 747.5
click at [45, 440] on app-calendar-viewport "Sun 19 1/1 1 Job Mon 20 1/1 1 Job Tue 21 1/1 1 Job Wed 22 2/2 2 Jobs Thu 23 2/2…" at bounding box center [668, 379] width 1336 height 510
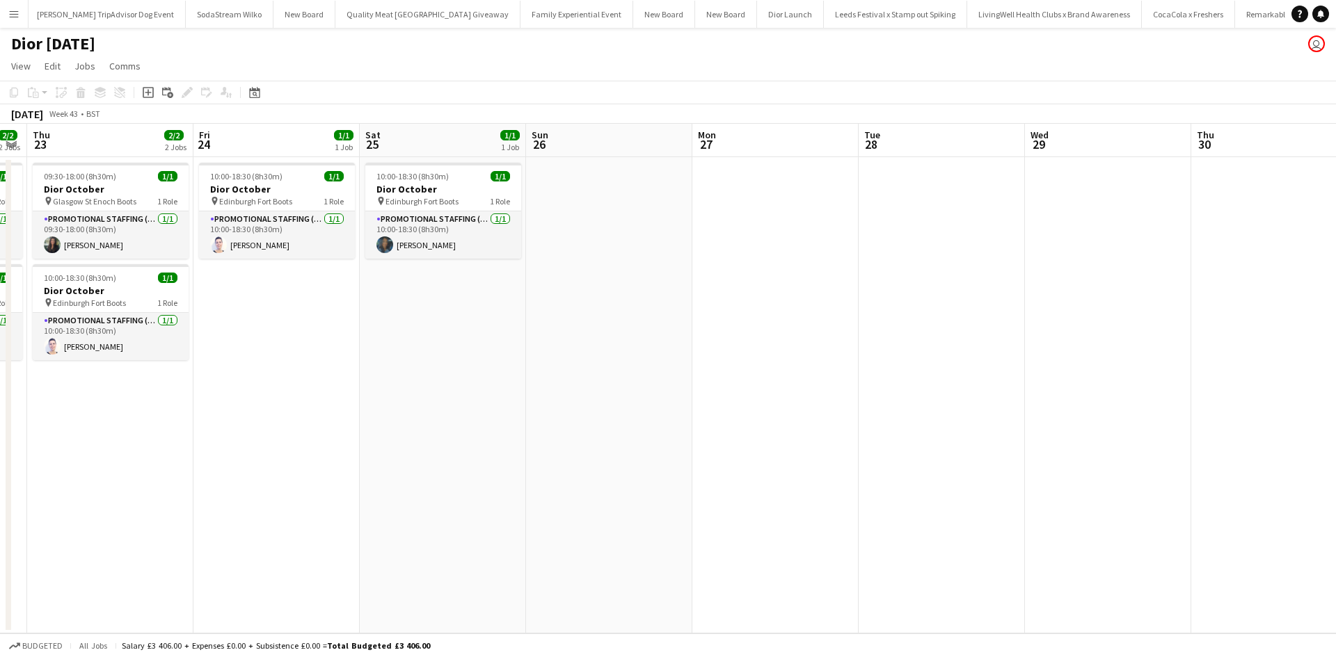
drag, startPoint x: 816, startPoint y: 502, endPoint x: 1335, endPoint y: 403, distance: 528.4
click at [1335, 406] on app-calendar-viewport "Tue 21 1/1 1 Job Wed 22 2/2 2 Jobs Thu 23 2/2 2 Jobs Fri 24 1/1 1 Job Sat 25 1/…" at bounding box center [668, 379] width 1336 height 510
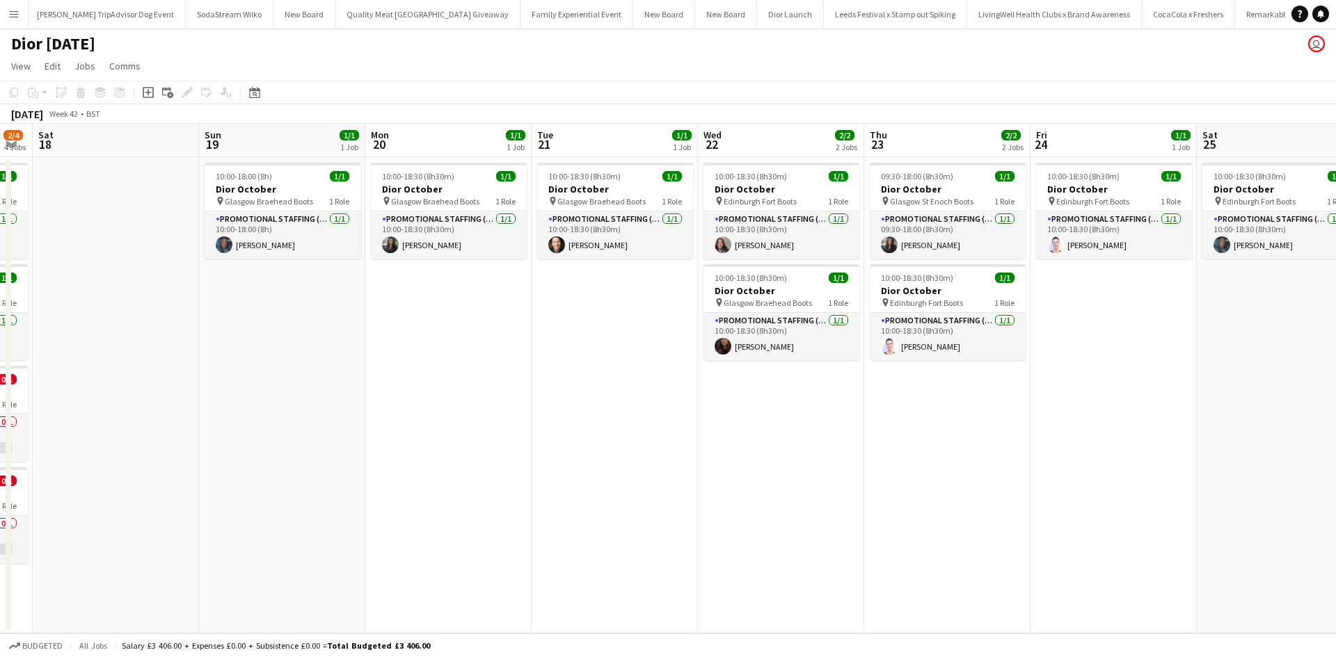
scroll to position [0, 329]
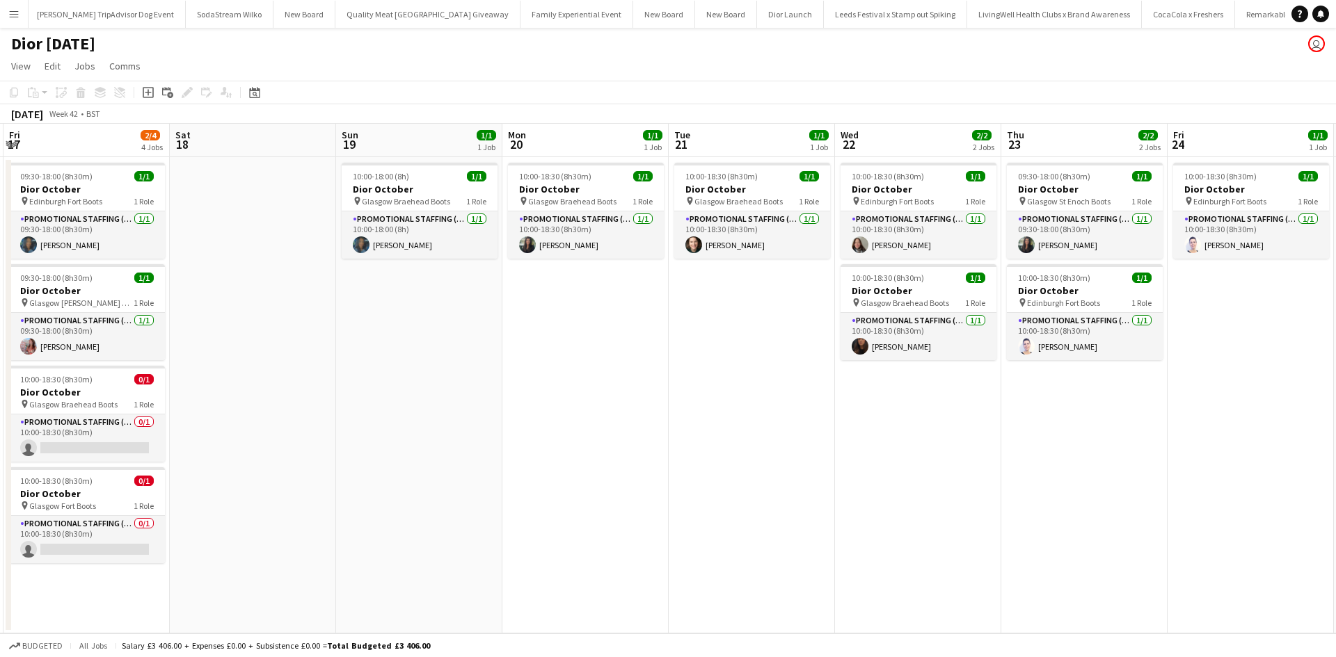
drag, startPoint x: 413, startPoint y: 500, endPoint x: 1181, endPoint y: 479, distance: 767.6
click at [1181, 479] on app-calendar-viewport "Wed 15 2/2 2 Jobs Thu 16 3/4 4 Jobs Fri 17 2/4 4 Jobs Sat 18 Sun 19 1/1 1 Job M…" at bounding box center [668, 379] width 1336 height 510
